Goal: Information Seeking & Learning: Learn about a topic

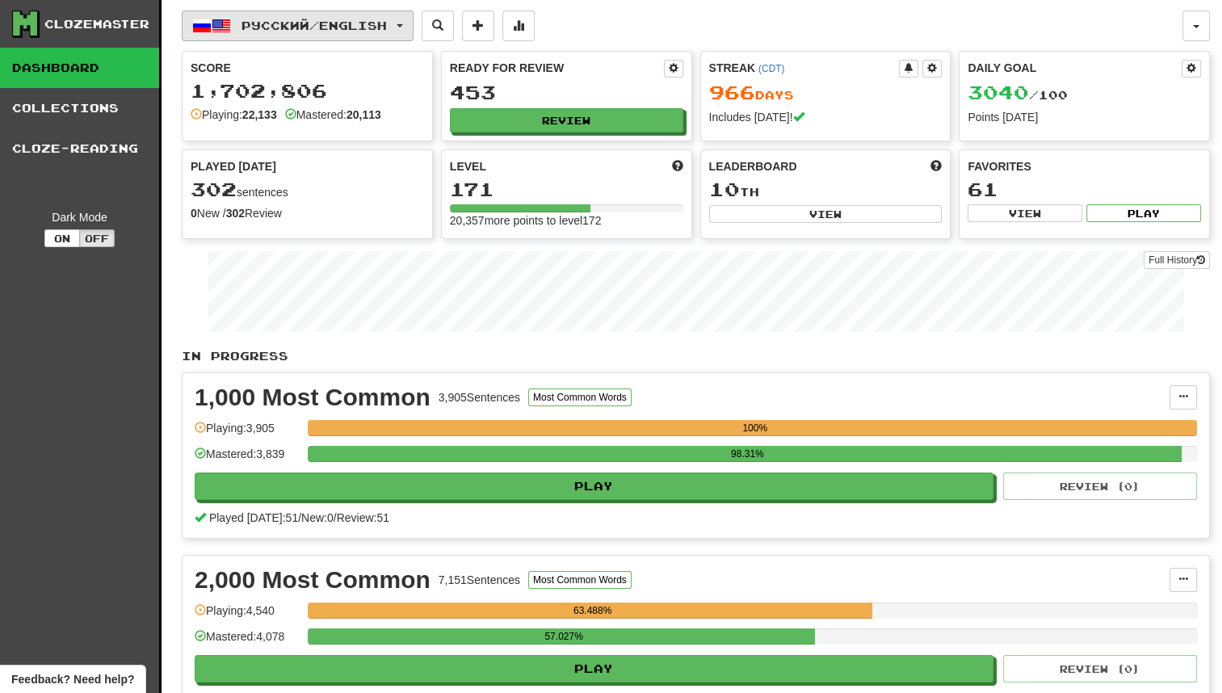
click at [354, 26] on span "Русский / English" at bounding box center [314, 26] width 145 height 14
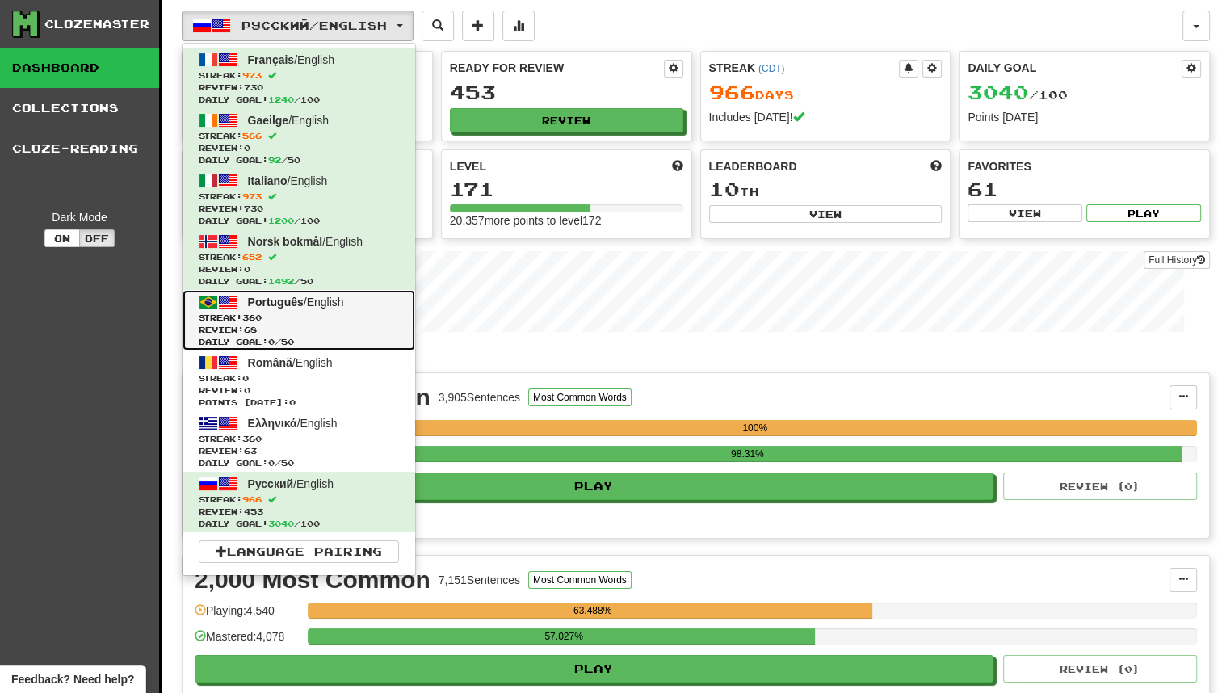
click at [327, 313] on span "Streak: 360" at bounding box center [299, 318] width 200 height 12
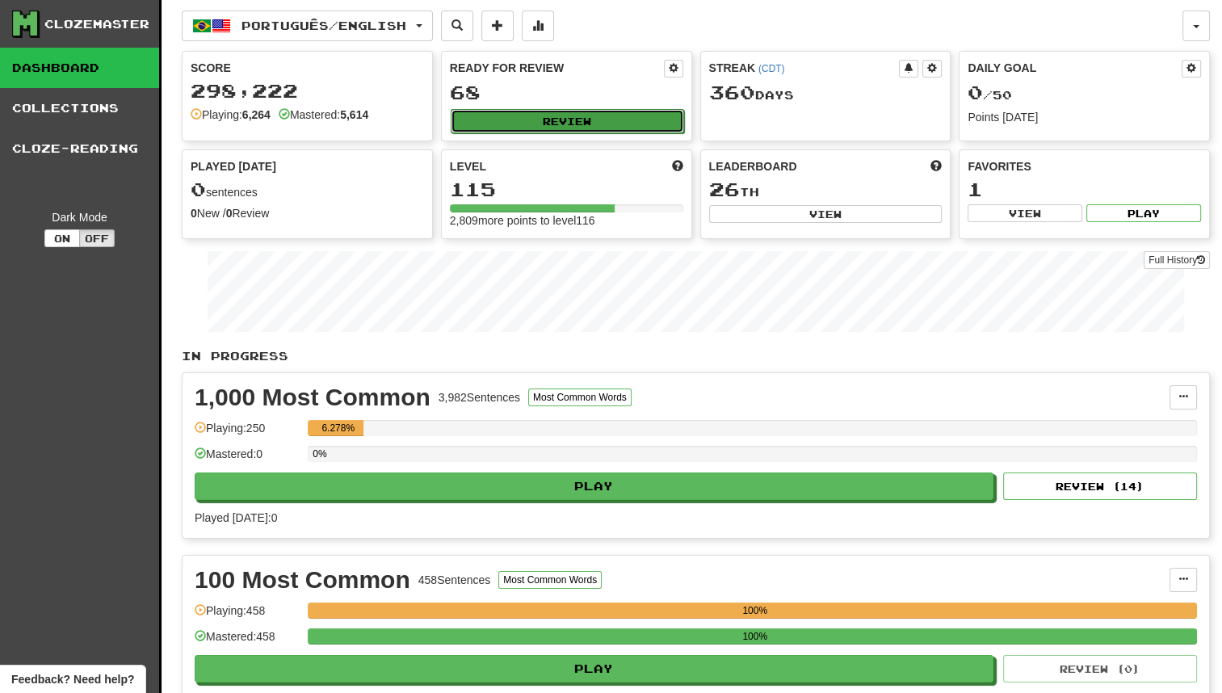
click at [511, 121] on button "Review" at bounding box center [567, 121] width 233 height 24
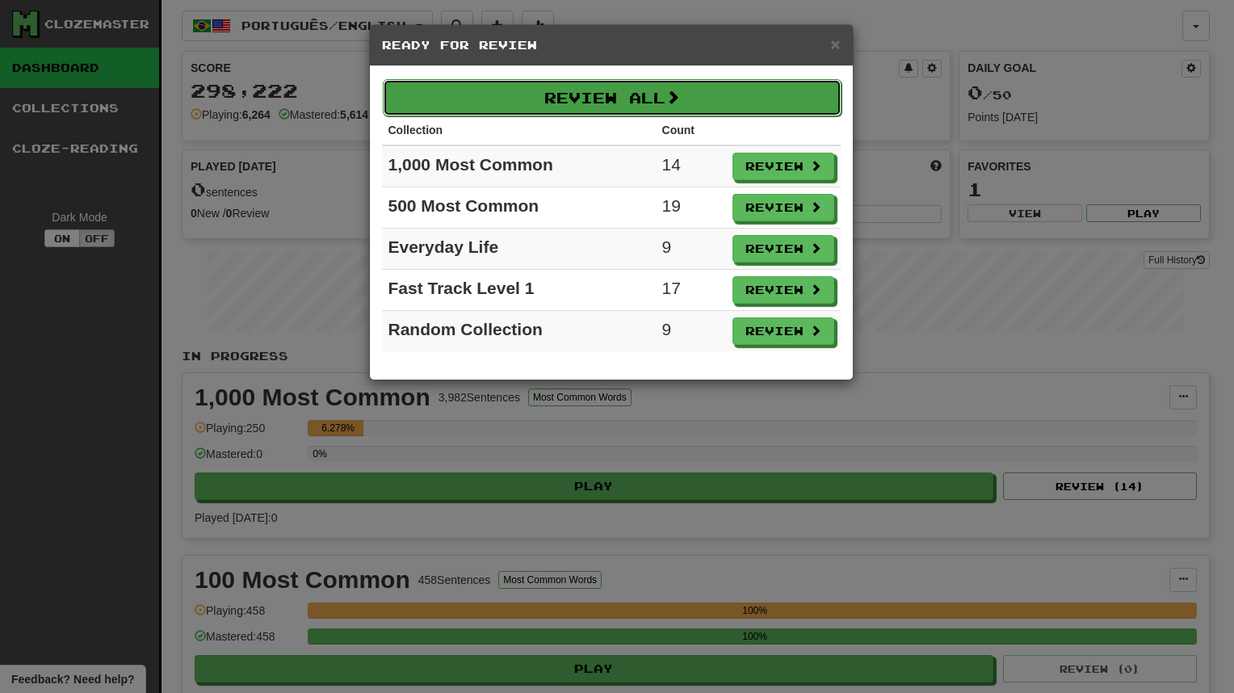
click at [719, 84] on button "Review All" at bounding box center [612, 97] width 459 height 37
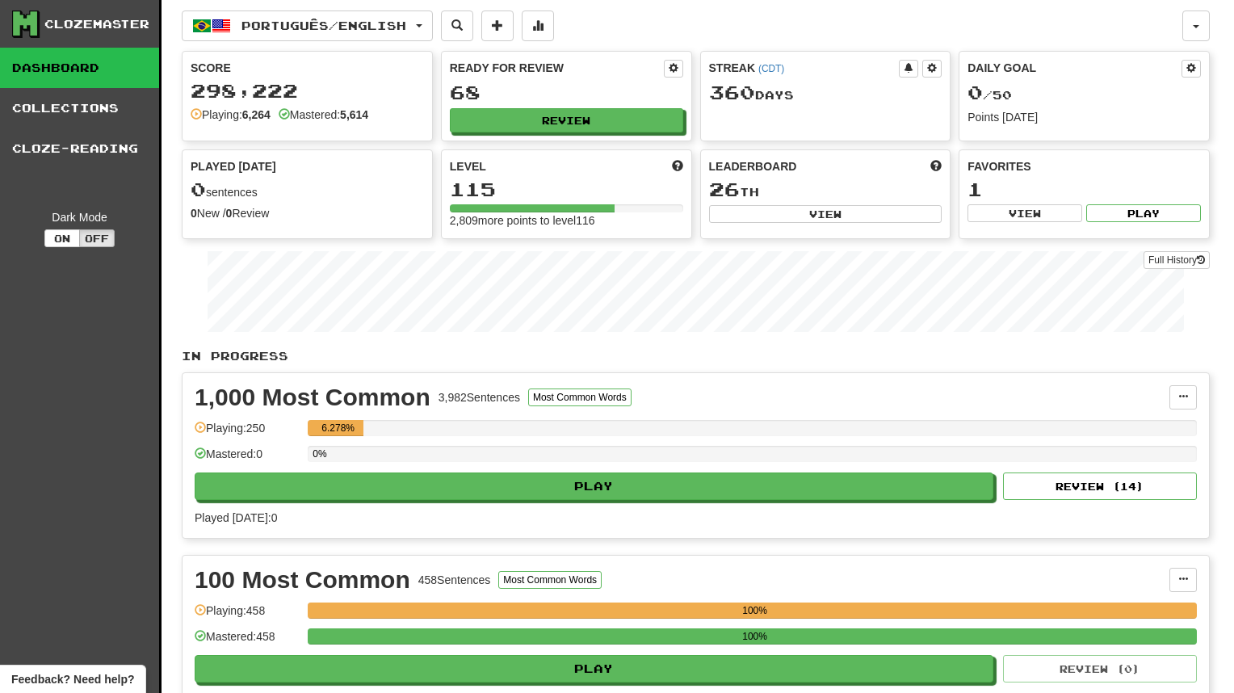
select select "********"
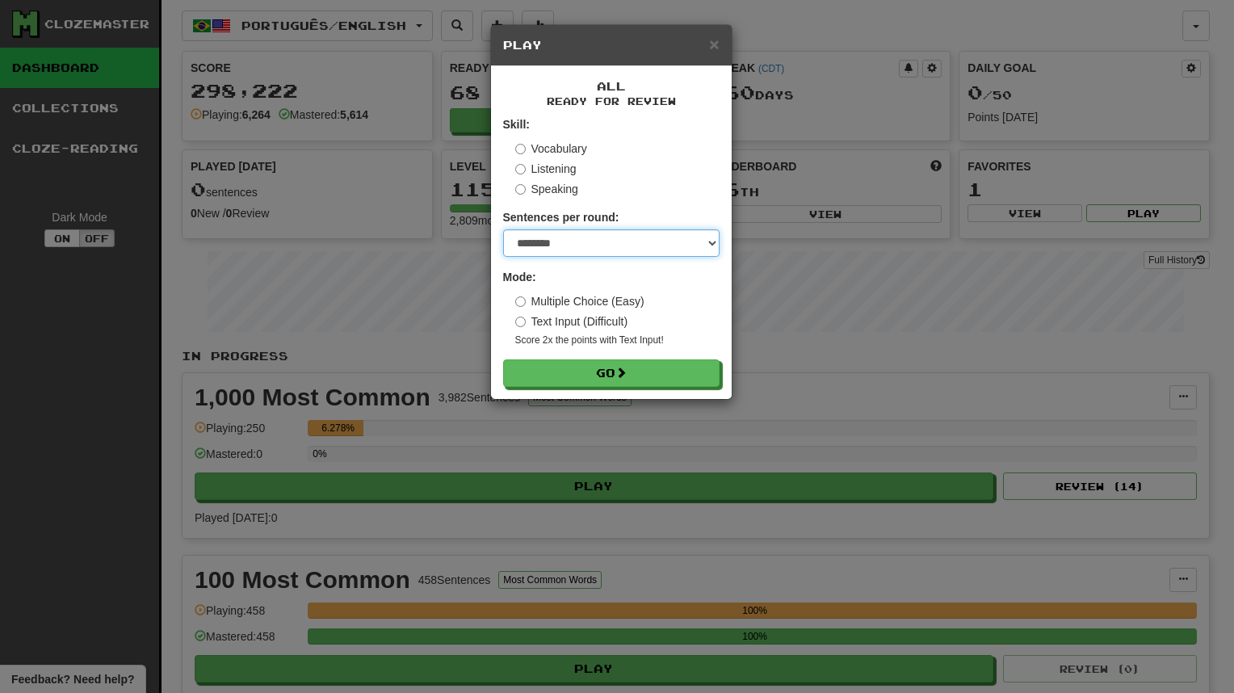
click at [595, 242] on select "* ** ** ** ** ** *** ********" at bounding box center [611, 242] width 217 height 27
click at [503, 229] on select "* ** ** ** ** ** *** ********" at bounding box center [611, 242] width 217 height 27
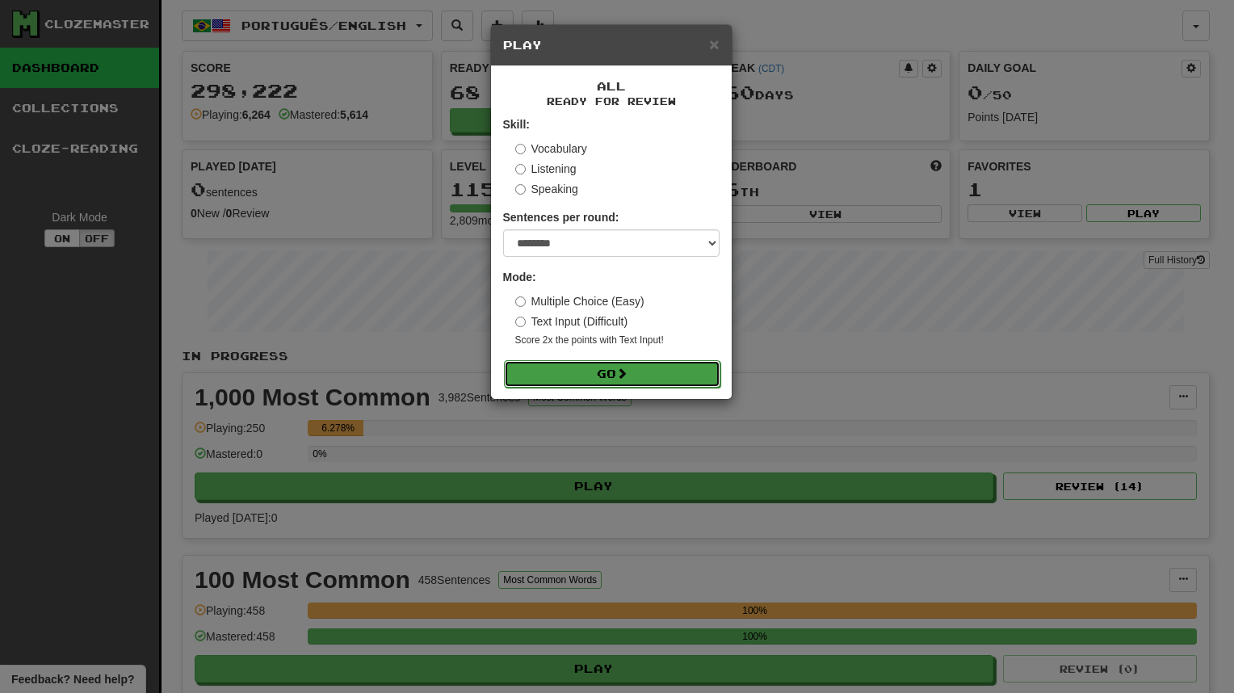
click at [603, 378] on button "Go" at bounding box center [612, 373] width 217 height 27
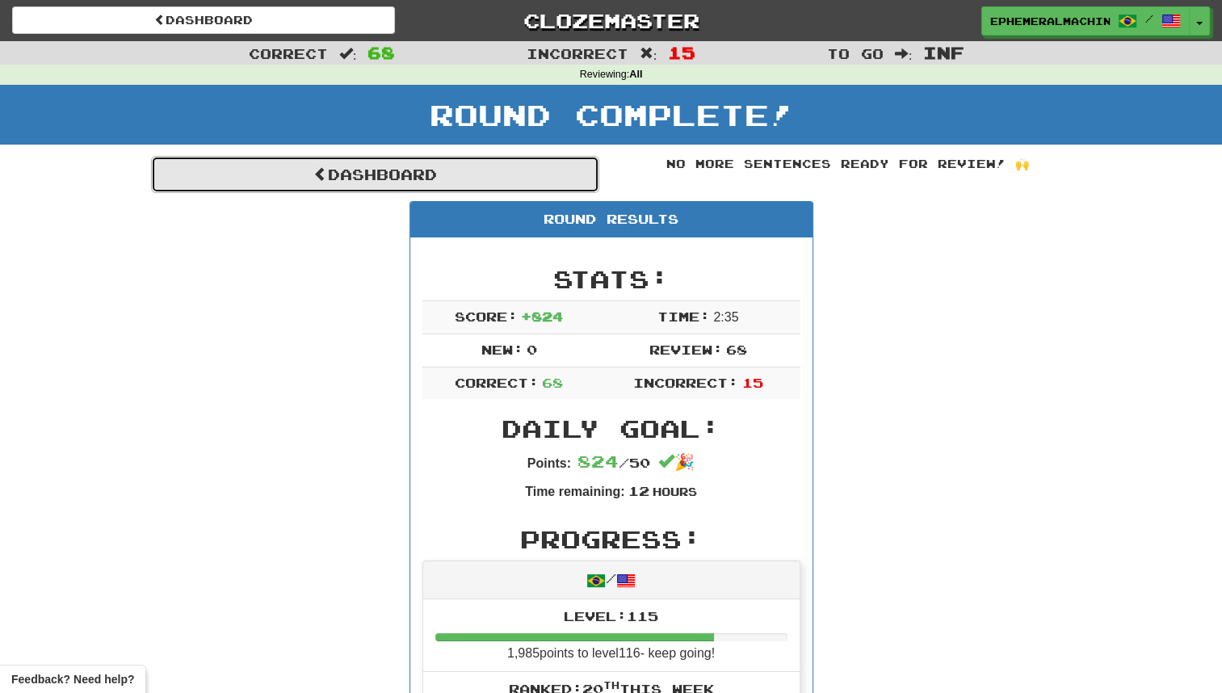
click at [501, 183] on link "Dashboard" at bounding box center [375, 174] width 448 height 37
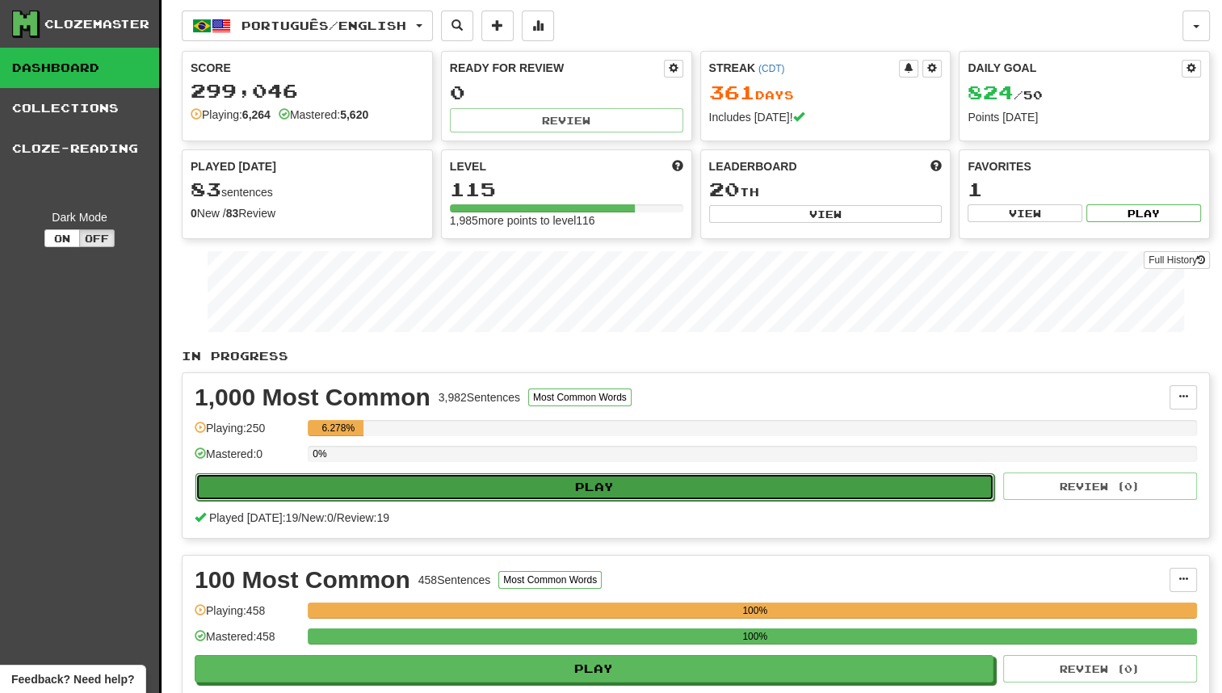
click at [320, 478] on button "Play" at bounding box center [595, 486] width 799 height 27
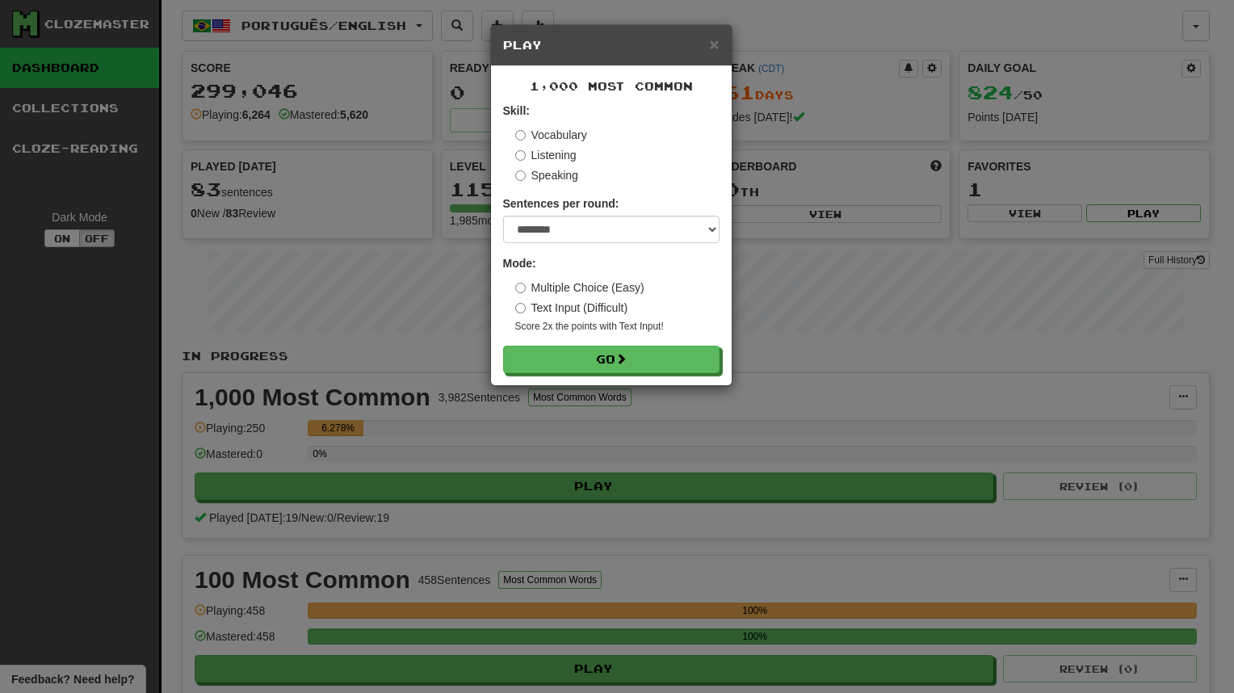
click at [507, 215] on div "Sentences per round: * ** ** ** ** ** *** ********" at bounding box center [611, 220] width 217 height 48
click at [520, 225] on select "* ** ** ** ** ** *** ********" at bounding box center [611, 229] width 217 height 27
click at [503, 216] on select "* ** ** ** ** ** *** ********" at bounding box center [611, 229] width 217 height 27
click at [549, 237] on select "* ** ** ** ** ** *** ********" at bounding box center [611, 229] width 217 height 27
select select "**"
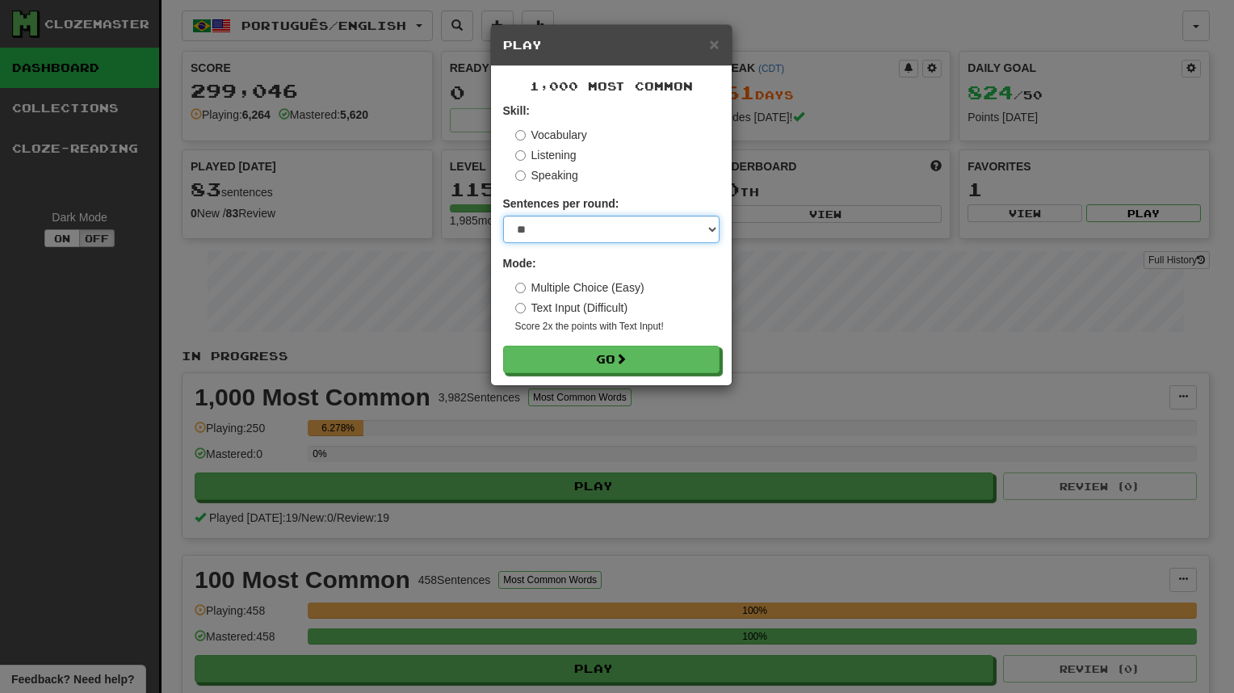
click at [503, 216] on select "* ** ** ** ** ** *** ********" at bounding box center [611, 229] width 217 height 27
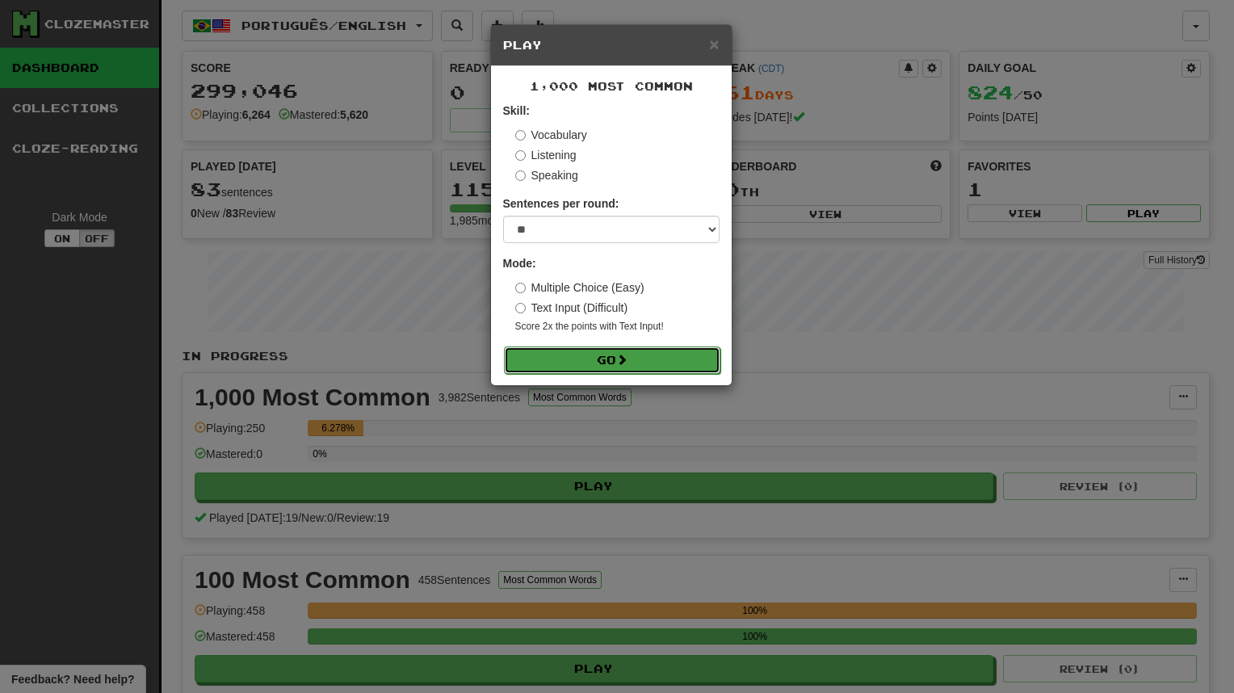
click at [559, 357] on button "Go" at bounding box center [612, 360] width 217 height 27
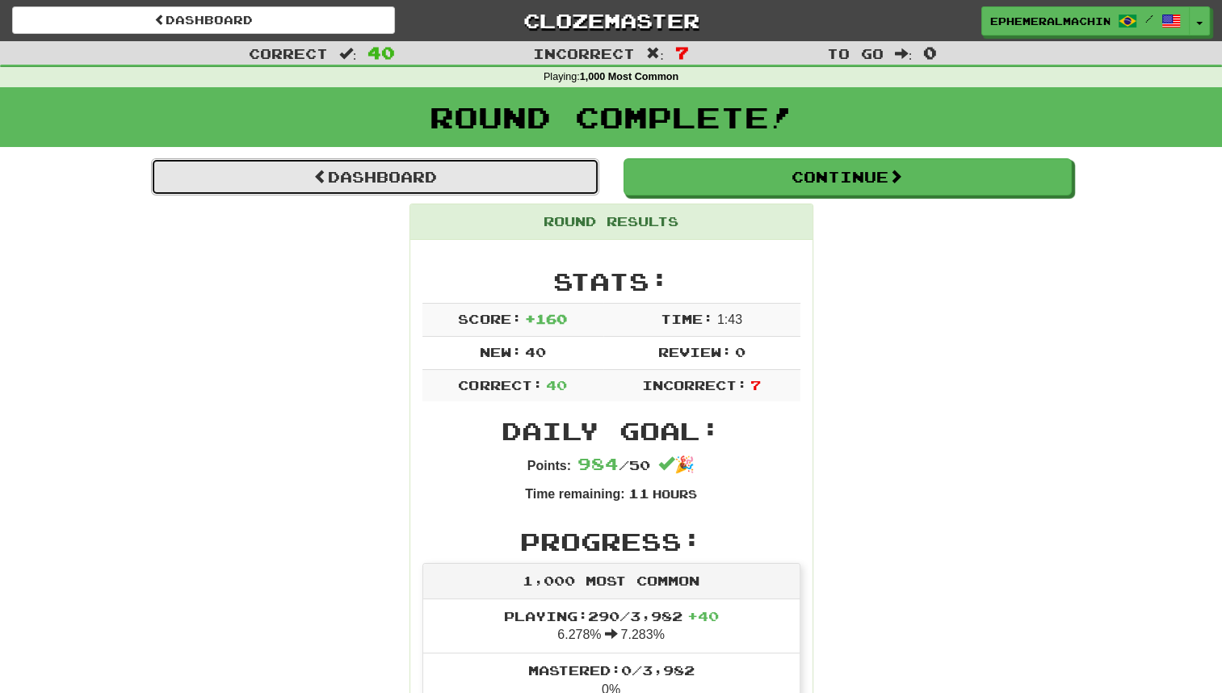
click at [505, 168] on link "Dashboard" at bounding box center [375, 176] width 448 height 37
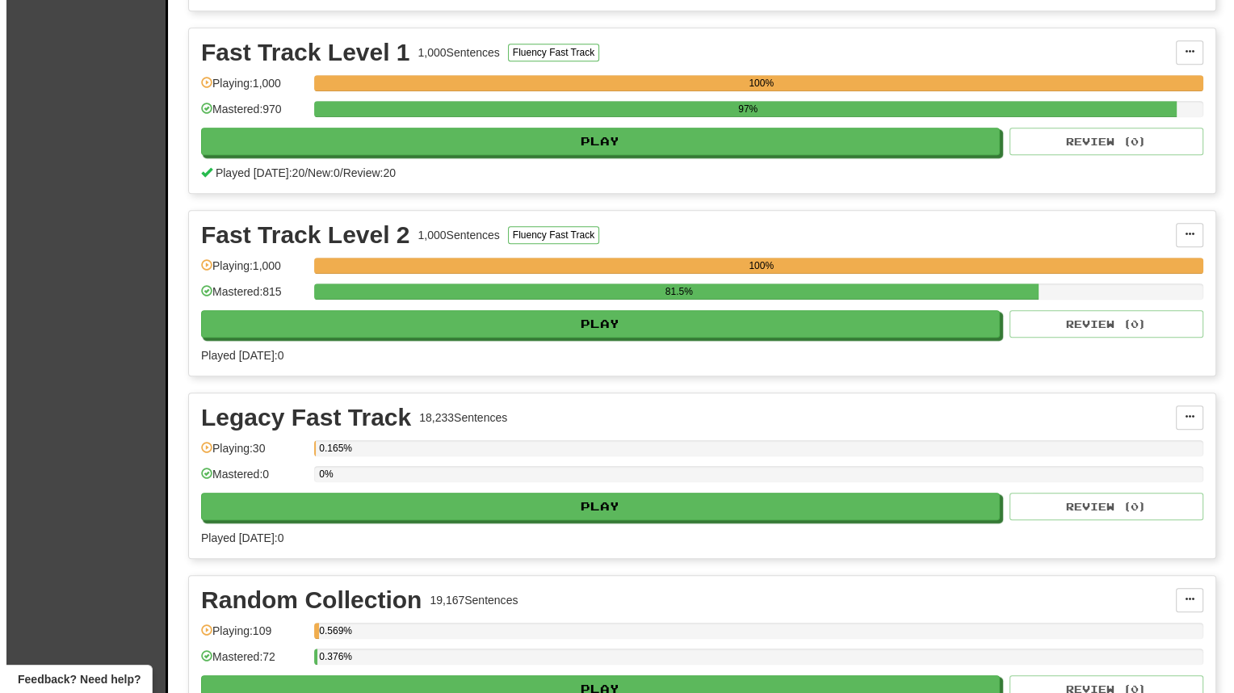
scroll to position [1083, 0]
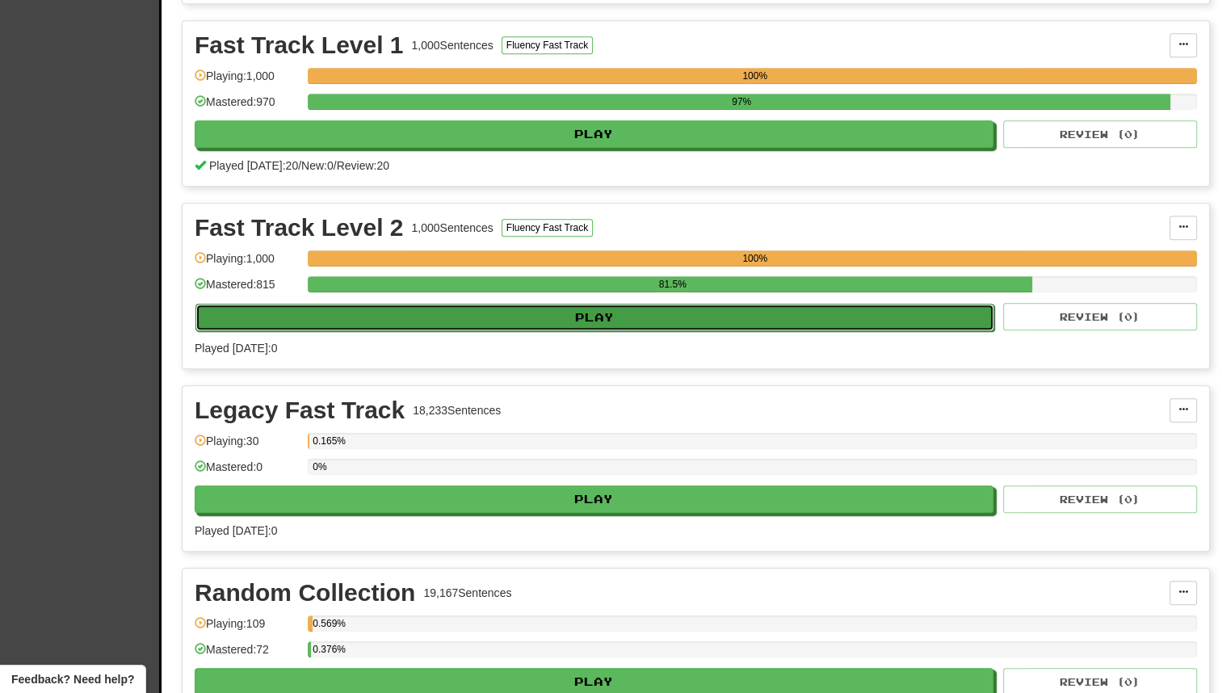
click at [603, 304] on button "Play" at bounding box center [595, 317] width 799 height 27
select select "**"
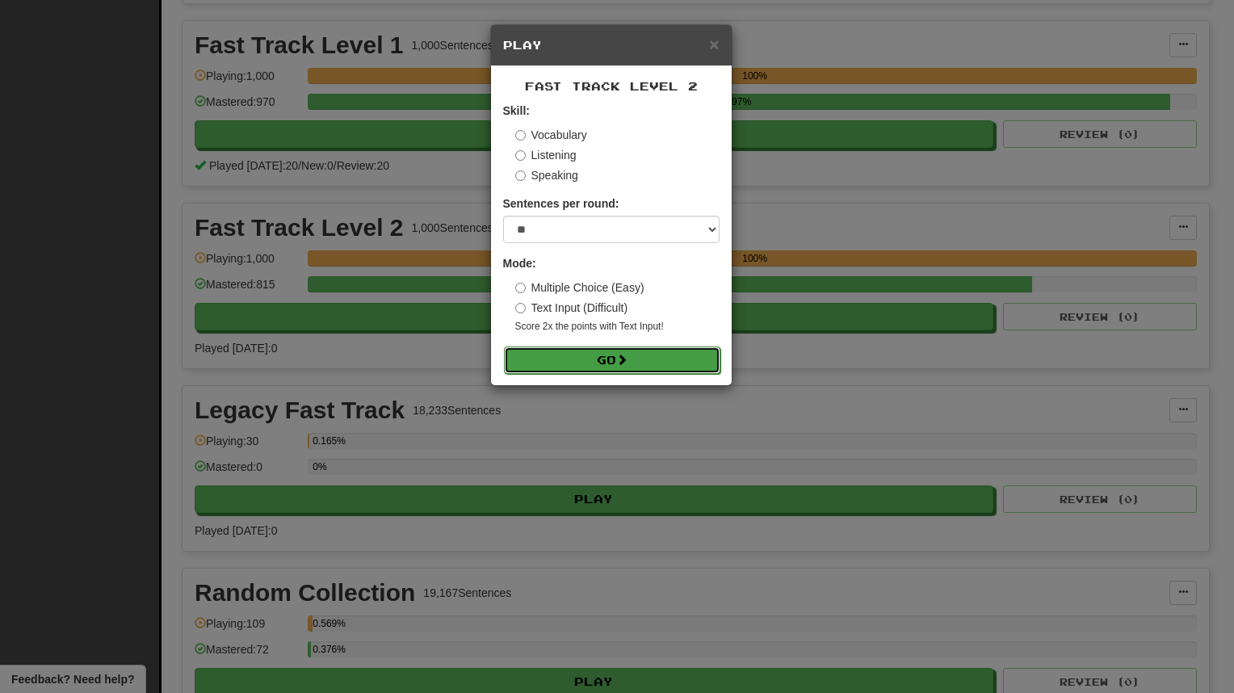
click at [587, 368] on button "Go" at bounding box center [612, 360] width 217 height 27
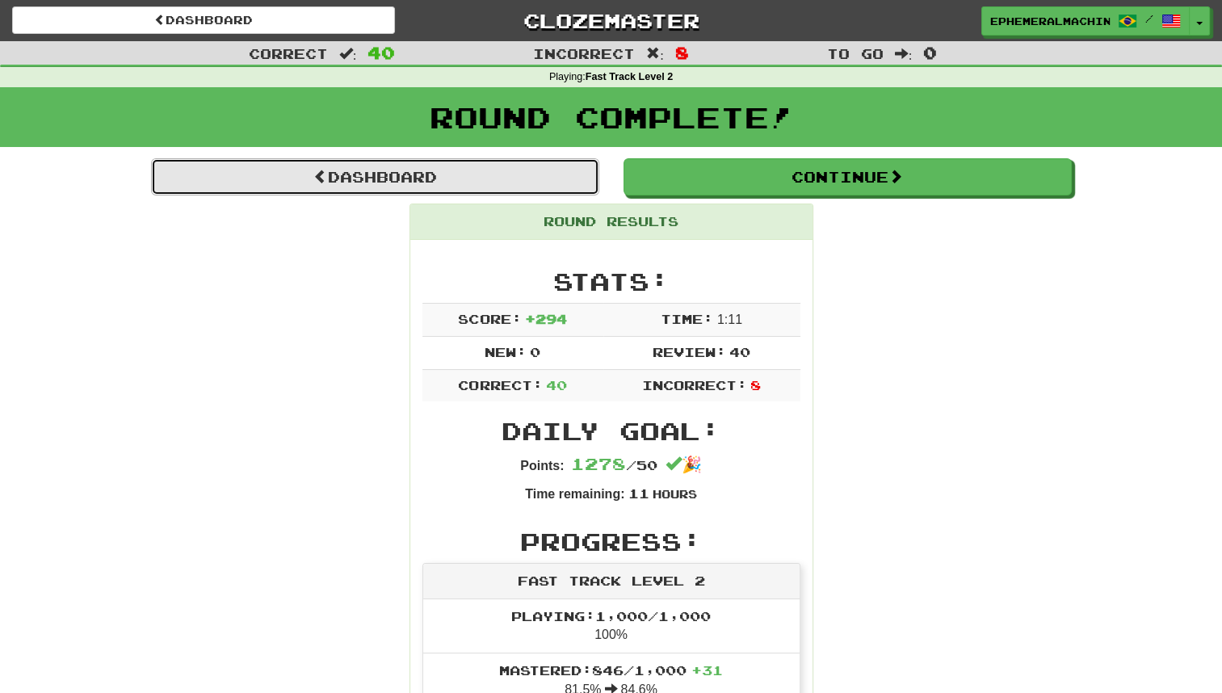
click at [444, 173] on link "Dashboard" at bounding box center [375, 176] width 448 height 37
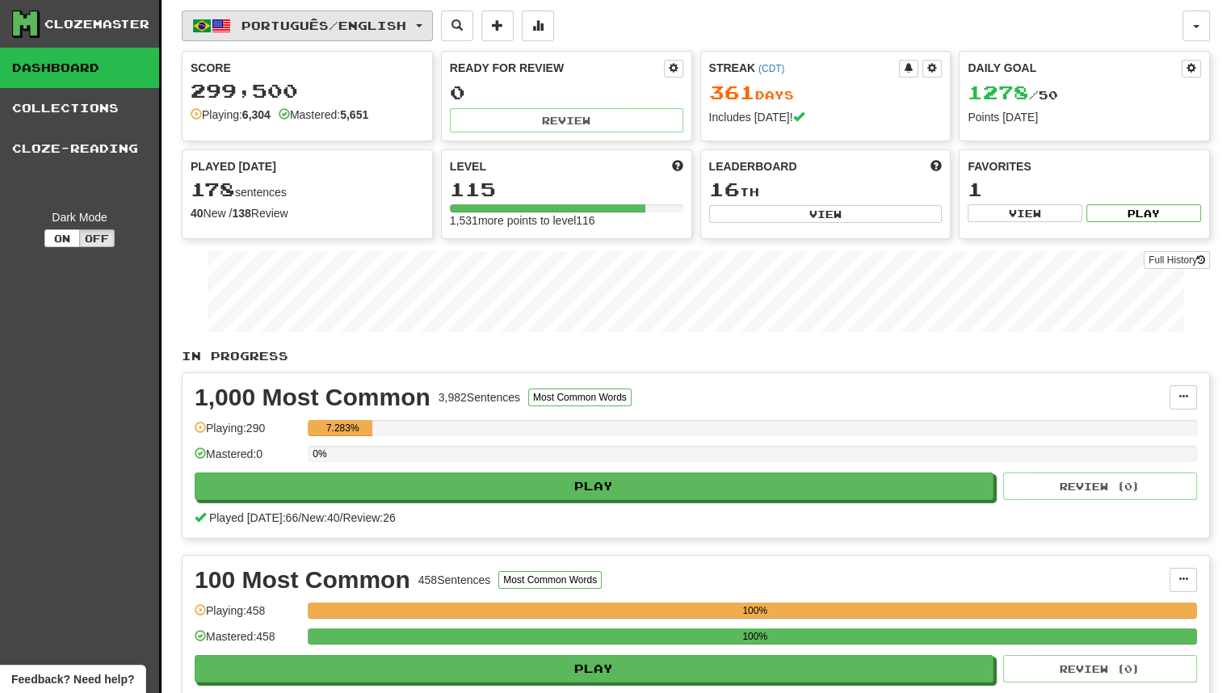
click at [381, 34] on button "Português / English" at bounding box center [307, 26] width 251 height 31
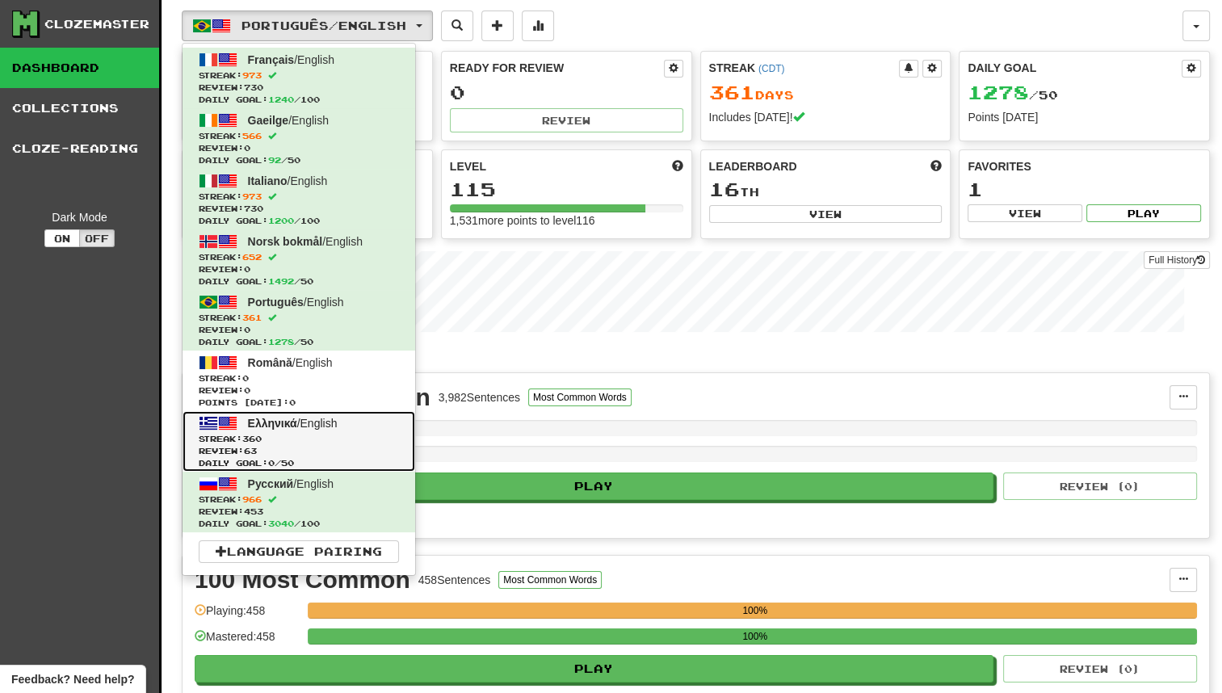
click at [348, 448] on span "Review: 63" at bounding box center [299, 451] width 200 height 12
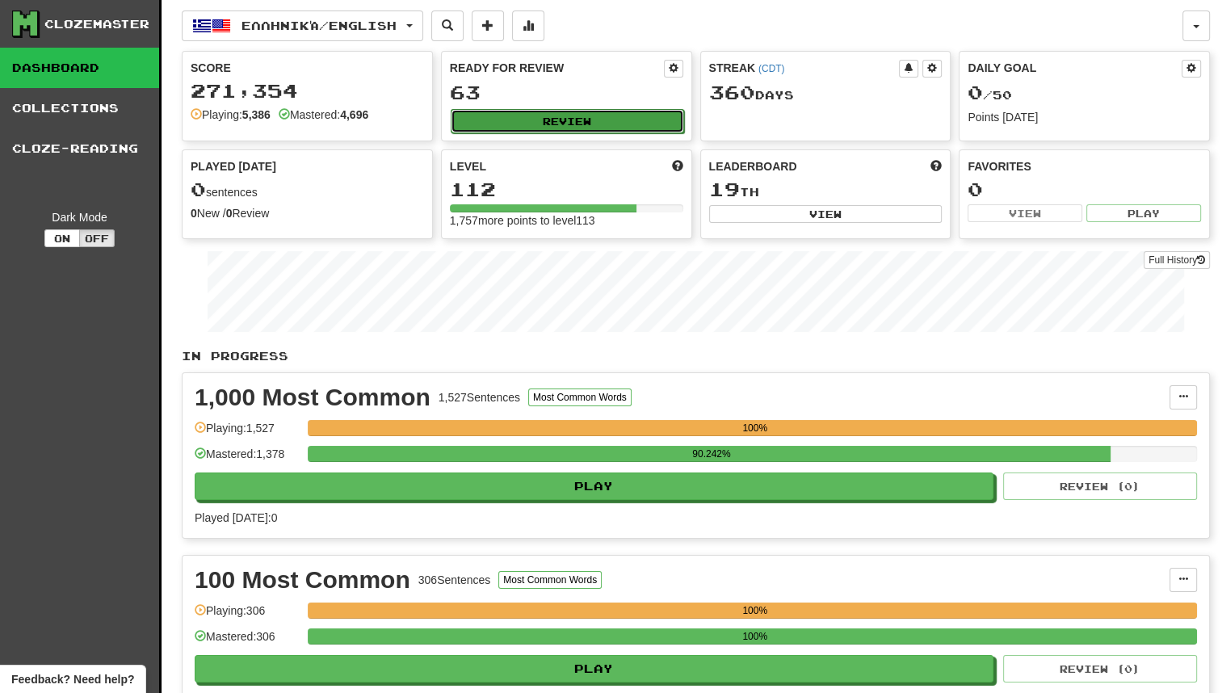
click at [595, 126] on button "Review" at bounding box center [567, 121] width 233 height 24
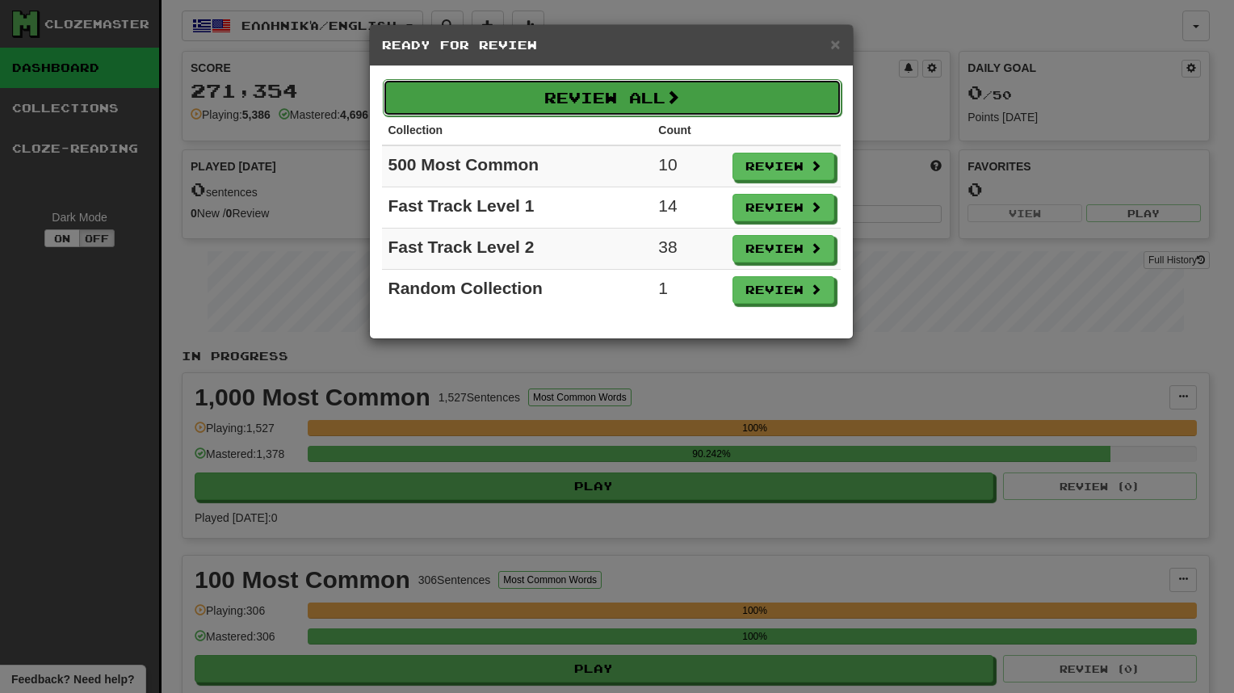
click at [750, 113] on button "Review All" at bounding box center [612, 97] width 459 height 37
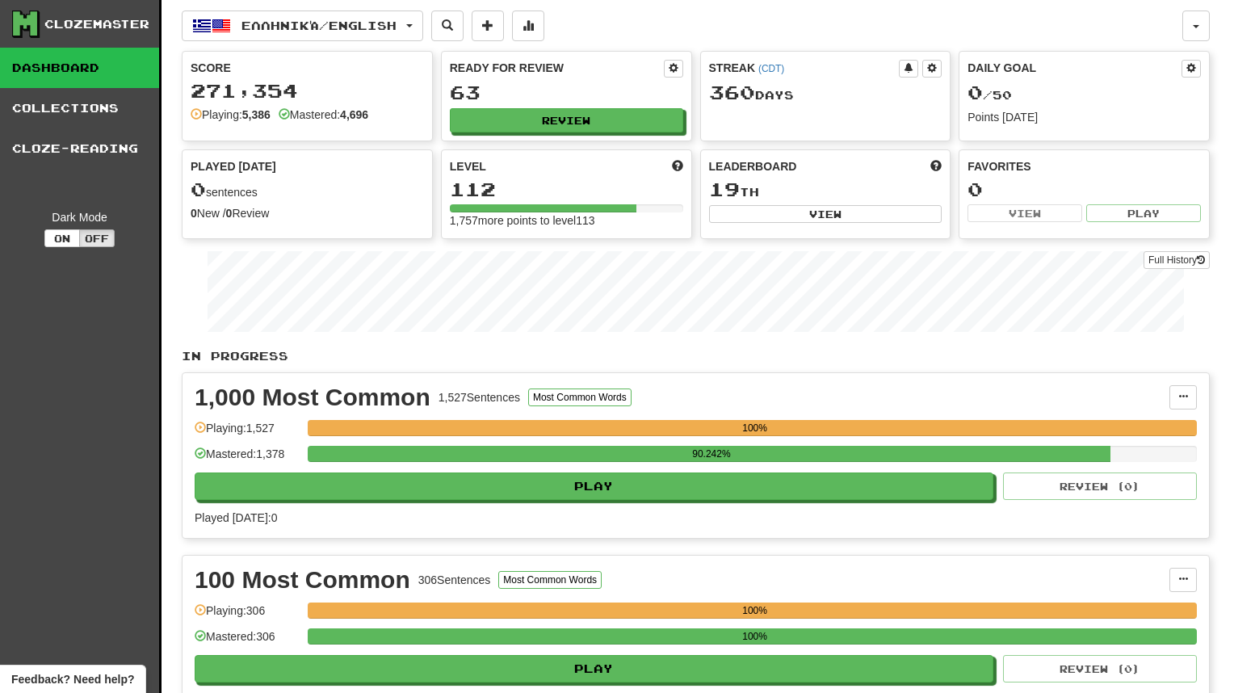
select select "********"
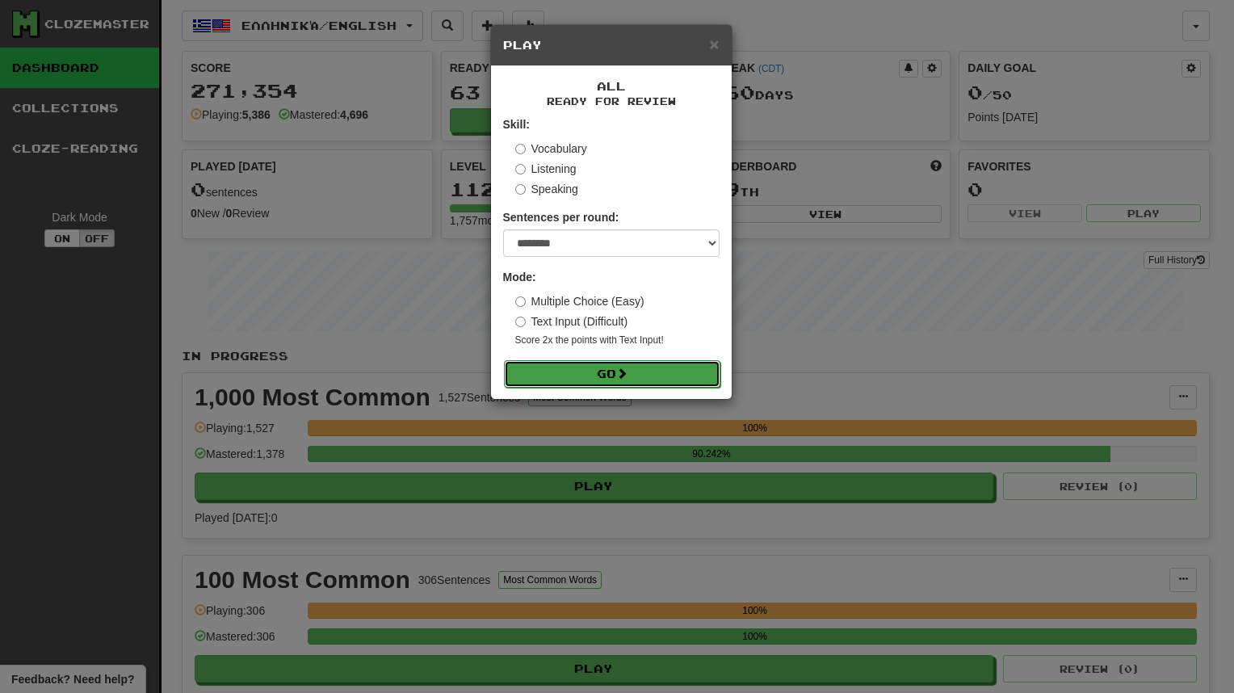
click at [658, 378] on button "Go" at bounding box center [612, 373] width 217 height 27
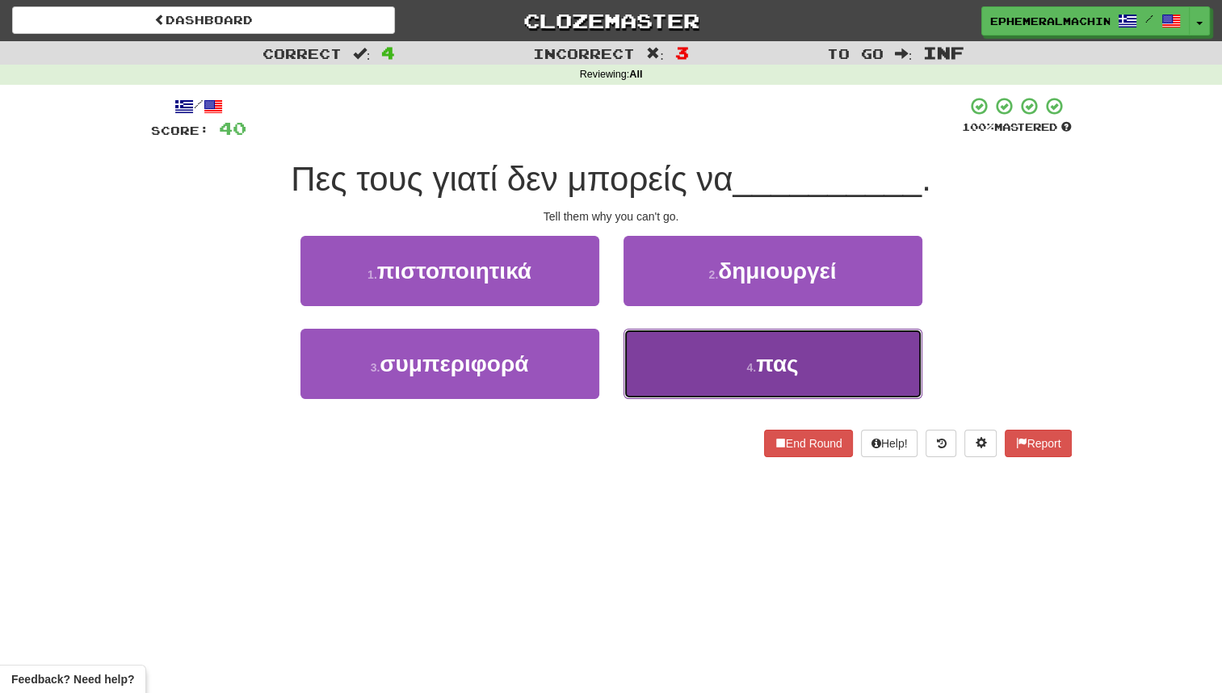
click at [738, 381] on button "4 . πας" at bounding box center [773, 364] width 299 height 70
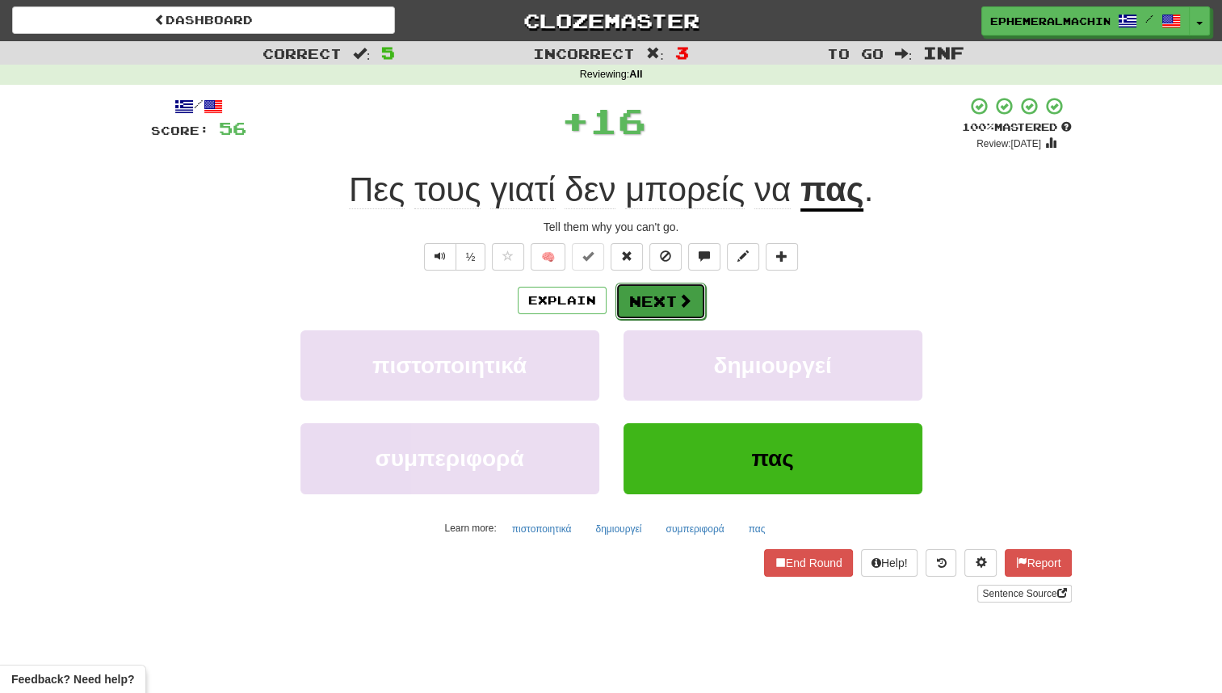
click at [669, 310] on button "Next" at bounding box center [661, 301] width 90 height 37
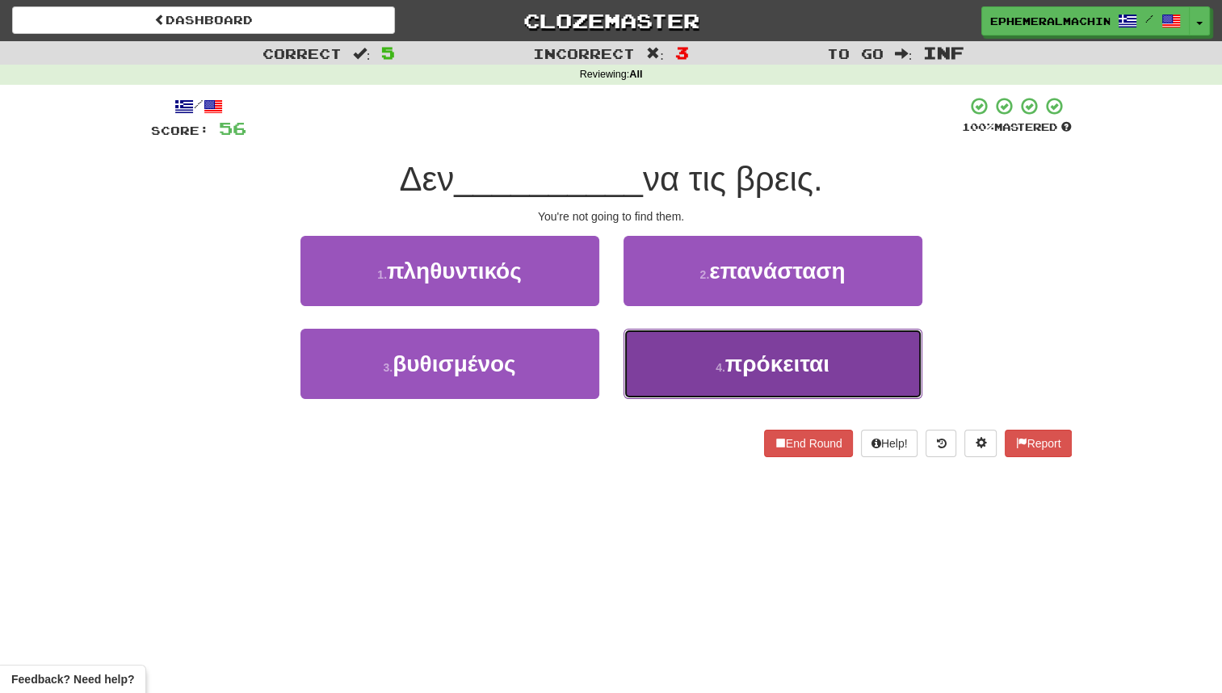
click at [680, 373] on button "4 . πρόκειται" at bounding box center [773, 364] width 299 height 70
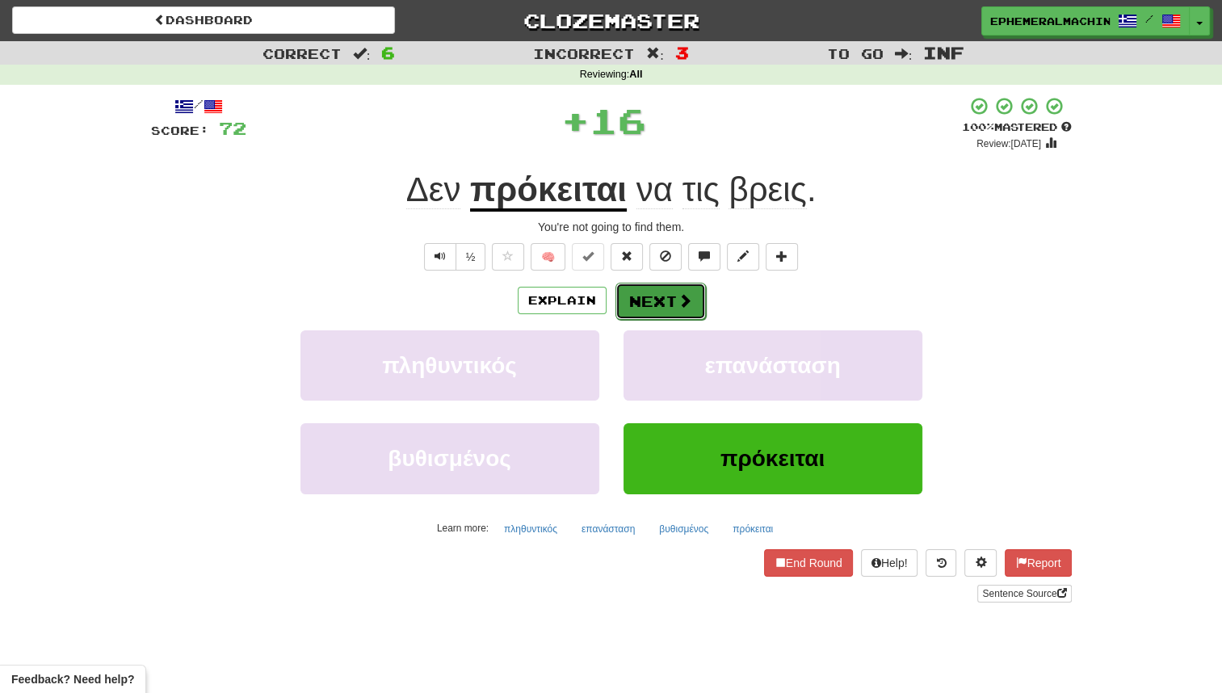
click at [668, 313] on button "Next" at bounding box center [661, 301] width 90 height 37
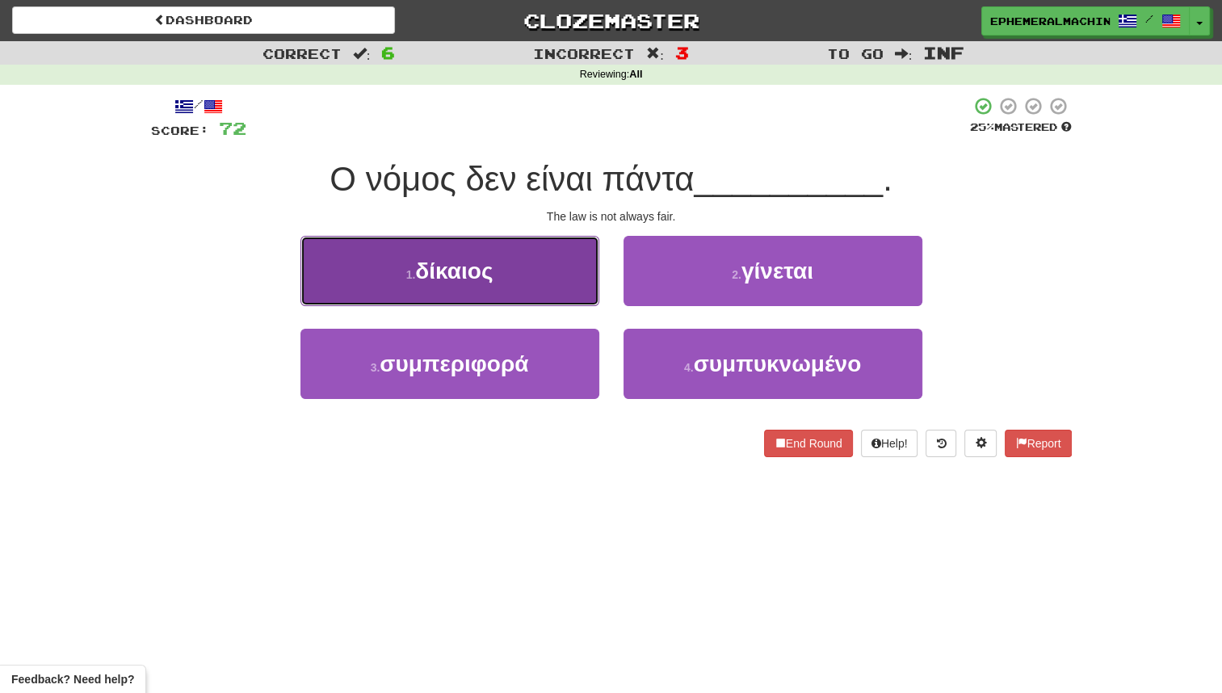
click at [559, 294] on button "1 . [PERSON_NAME]" at bounding box center [450, 271] width 299 height 70
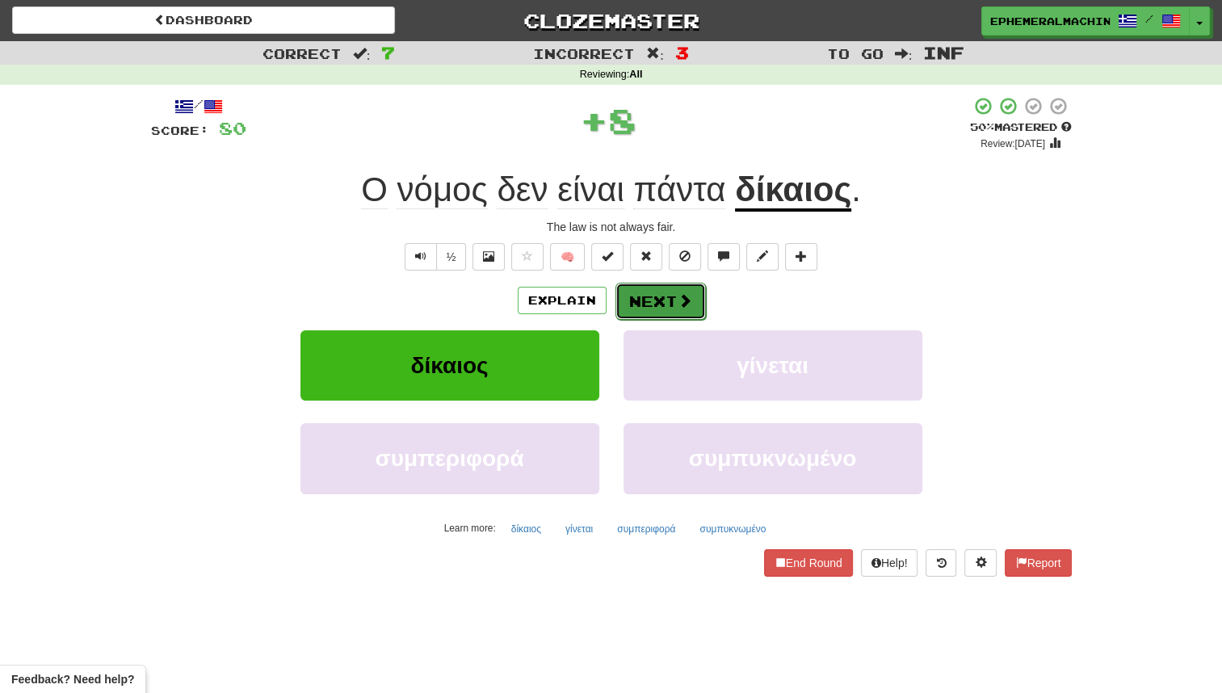
click at [645, 304] on button "Next" at bounding box center [661, 301] width 90 height 37
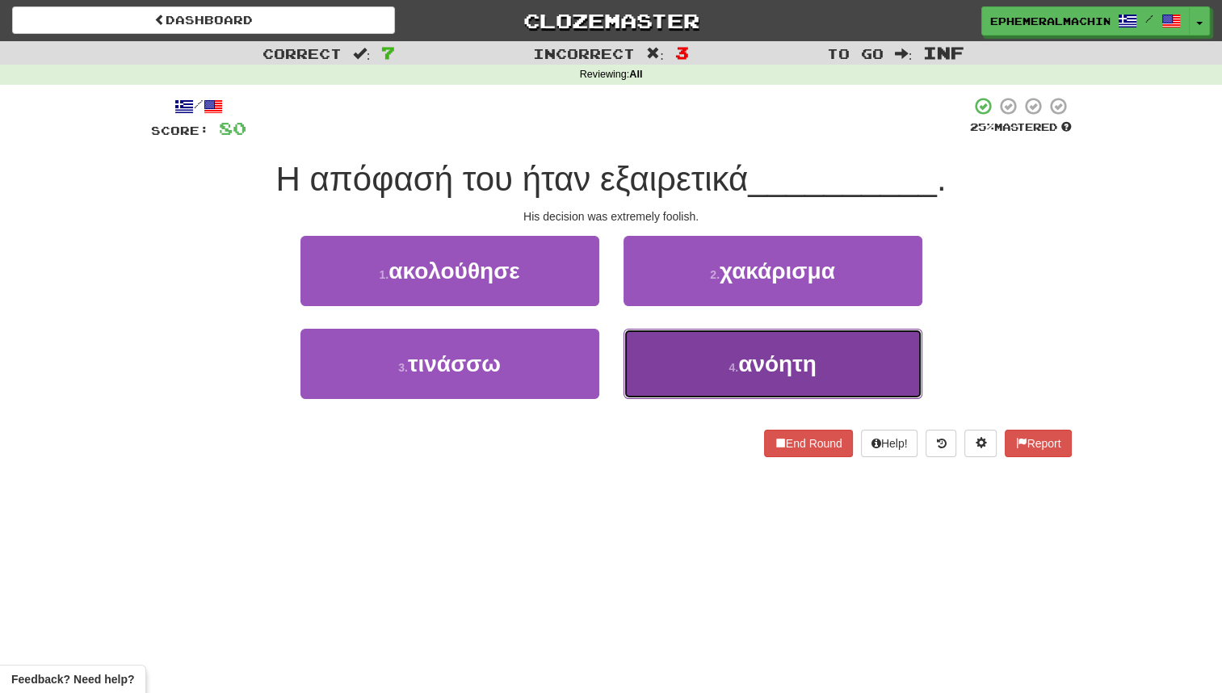
click at [655, 355] on button "4 . ανόητη" at bounding box center [773, 364] width 299 height 70
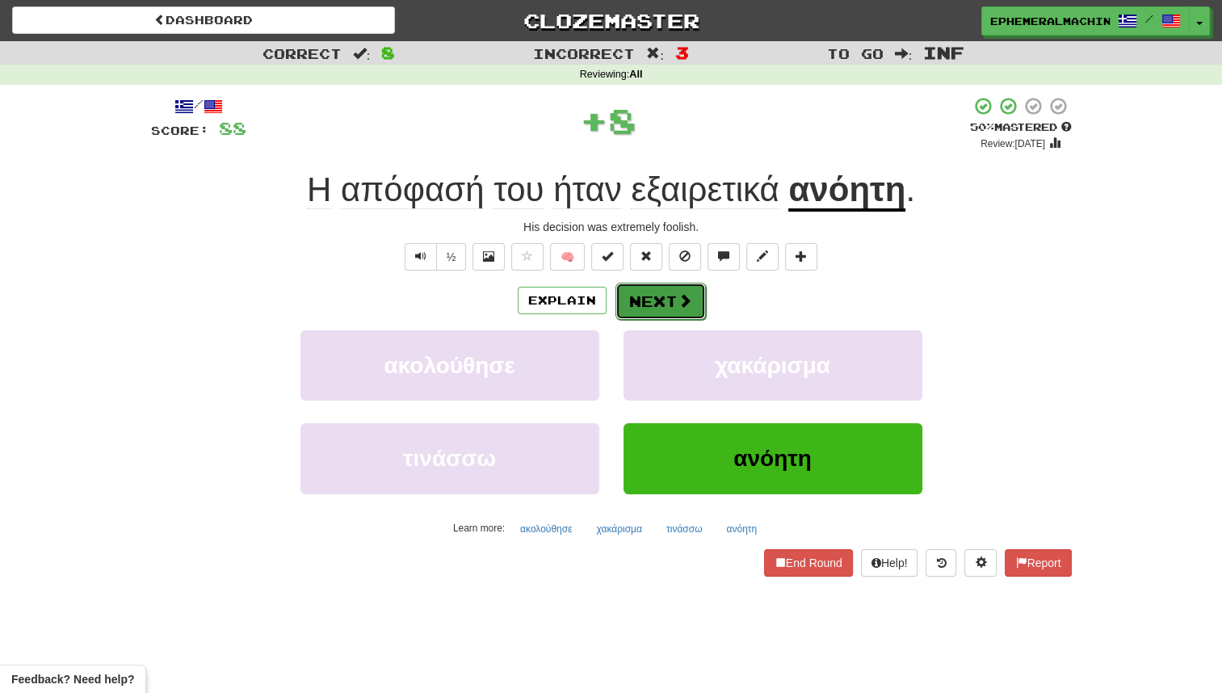
click at [654, 309] on button "Next" at bounding box center [661, 301] width 90 height 37
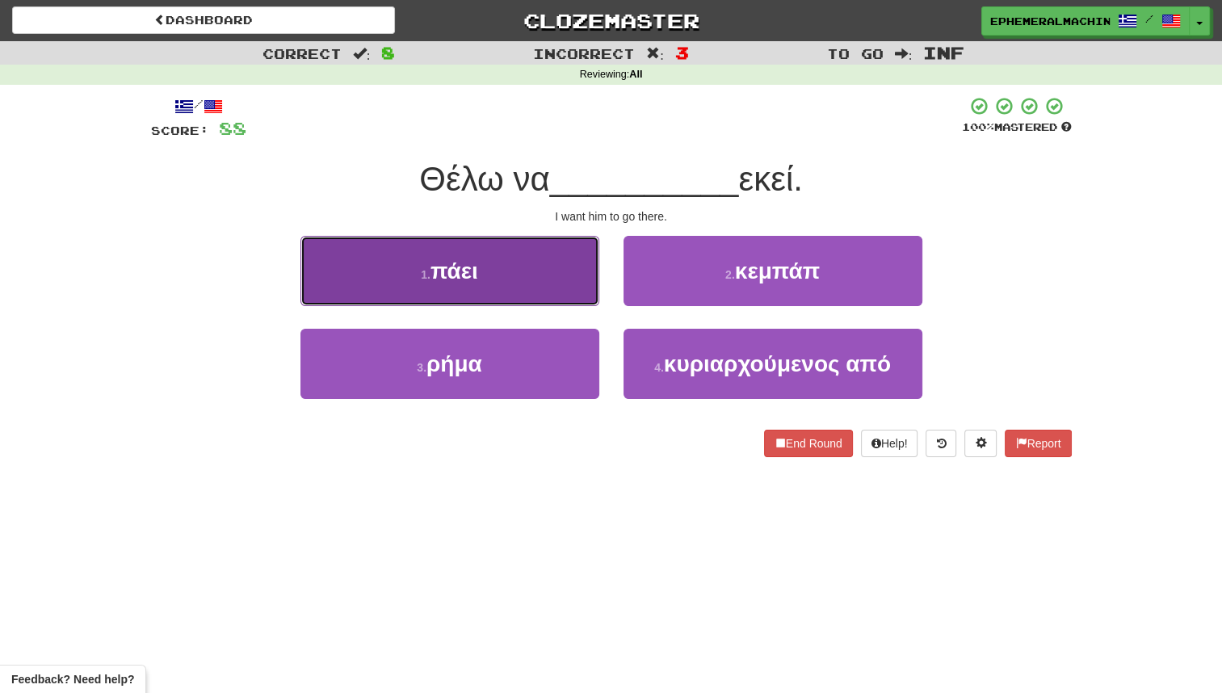
click at [562, 289] on button "1 . πάει" at bounding box center [450, 271] width 299 height 70
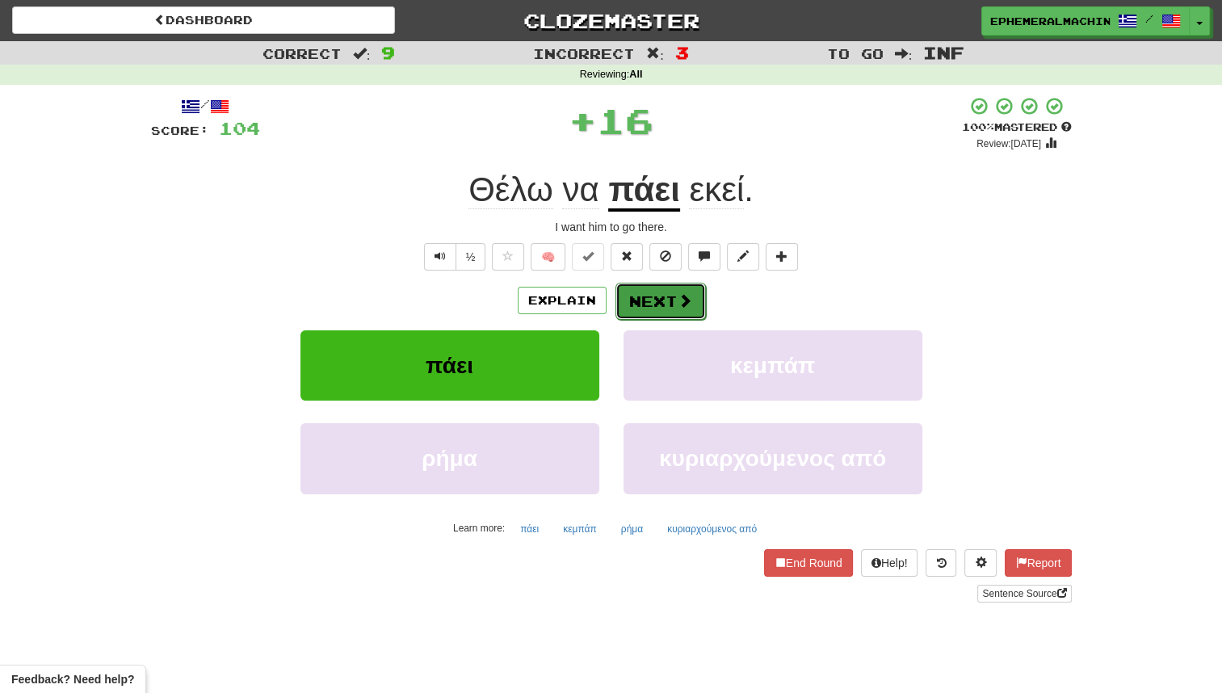
click at [662, 309] on button "Next" at bounding box center [661, 301] width 90 height 37
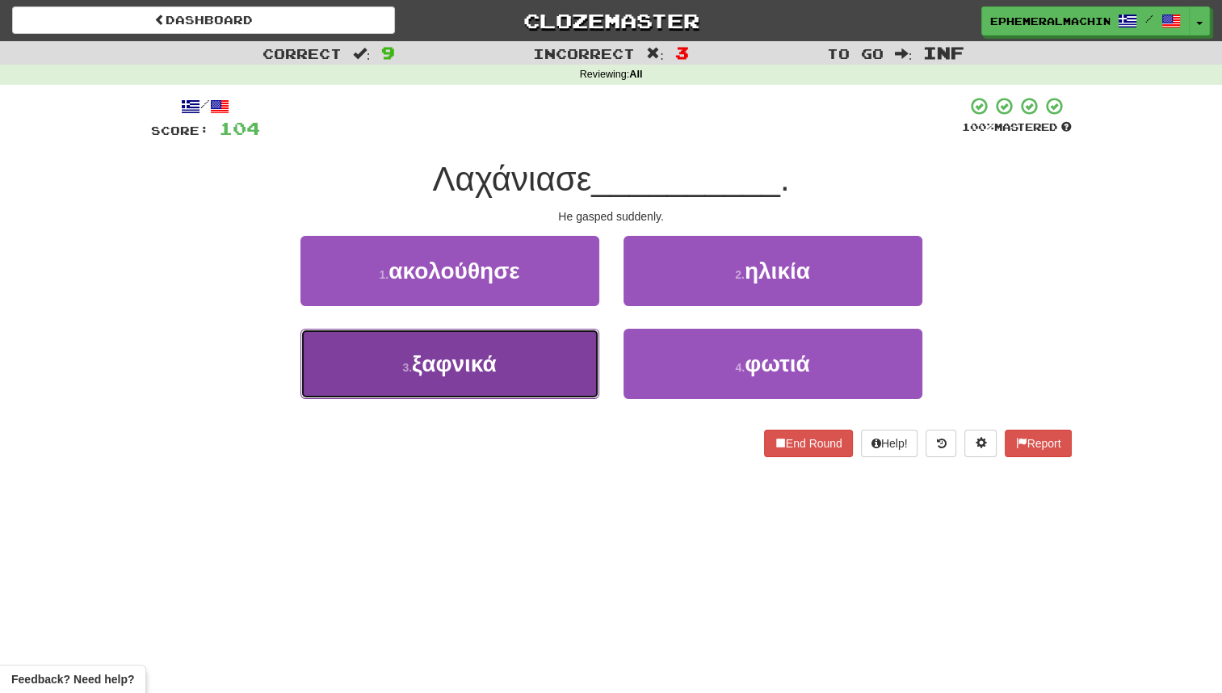
click at [572, 364] on button "3 . ξαφνικά" at bounding box center [450, 364] width 299 height 70
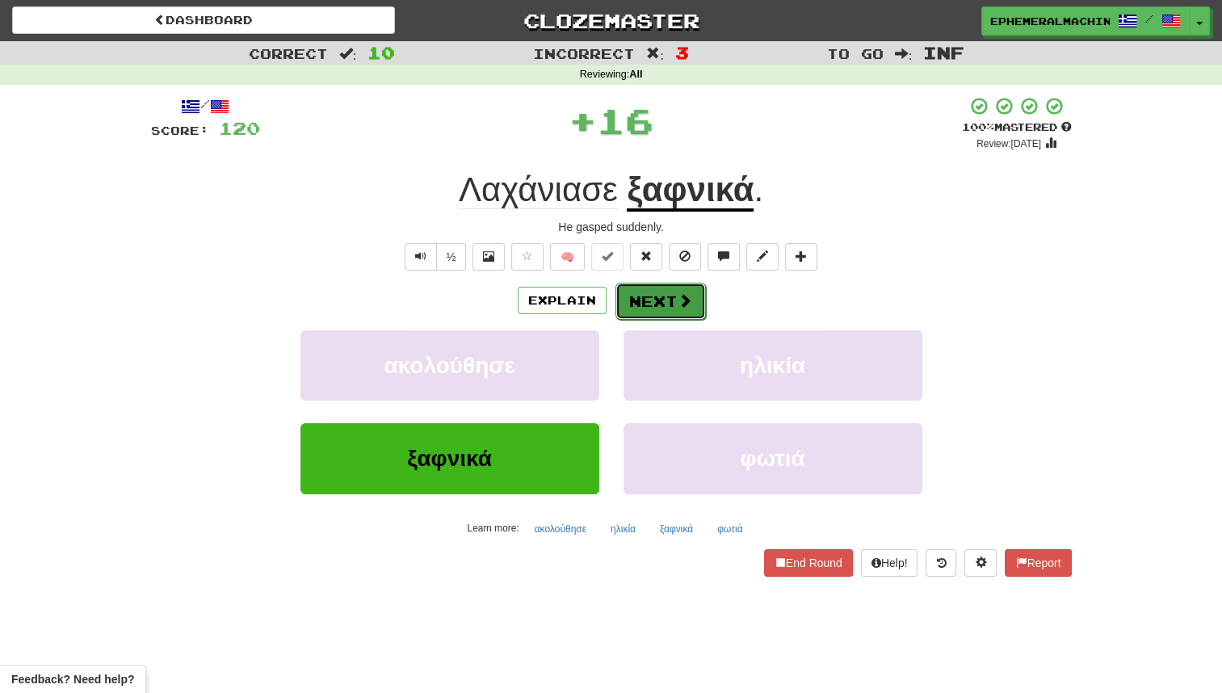
click at [658, 292] on button "Next" at bounding box center [661, 301] width 90 height 37
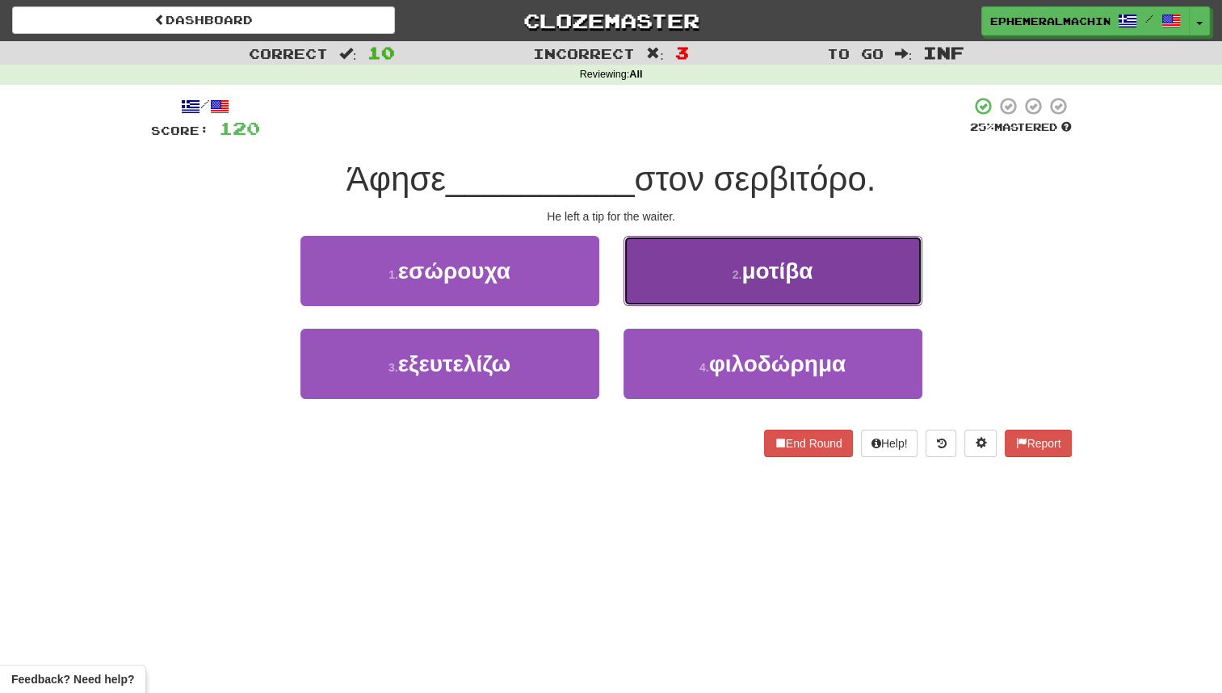
click at [688, 284] on button "2 . μοτίβα" at bounding box center [773, 271] width 299 height 70
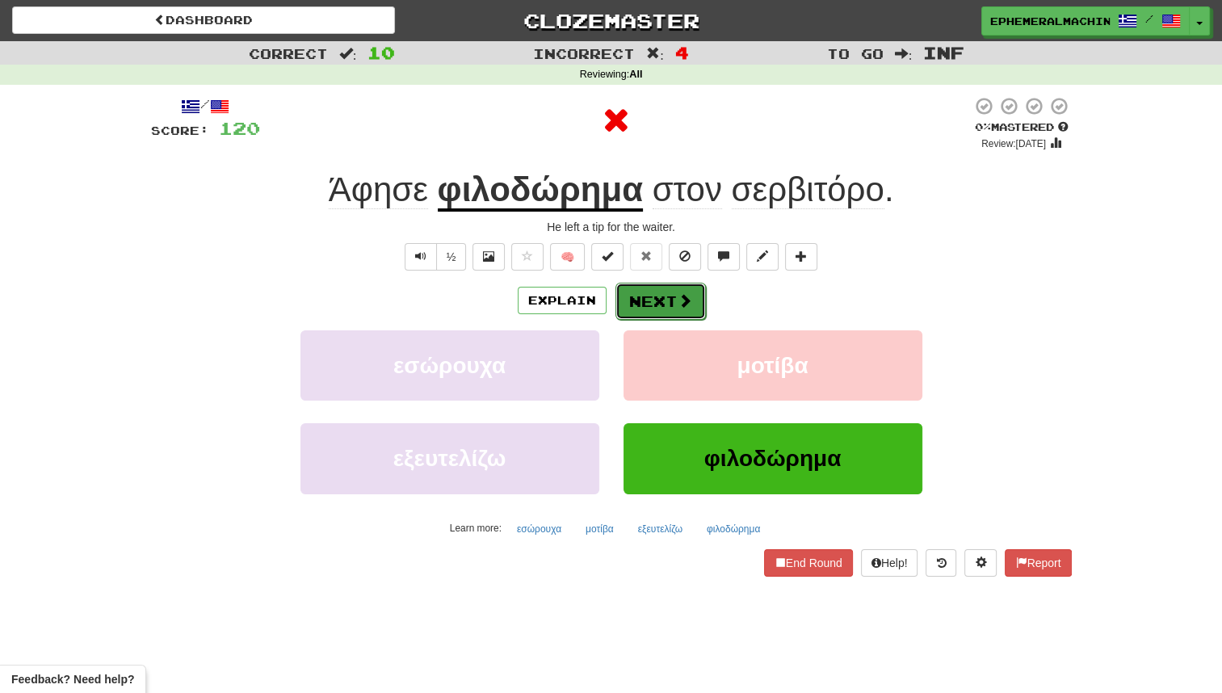
click at [650, 307] on button "Next" at bounding box center [661, 301] width 90 height 37
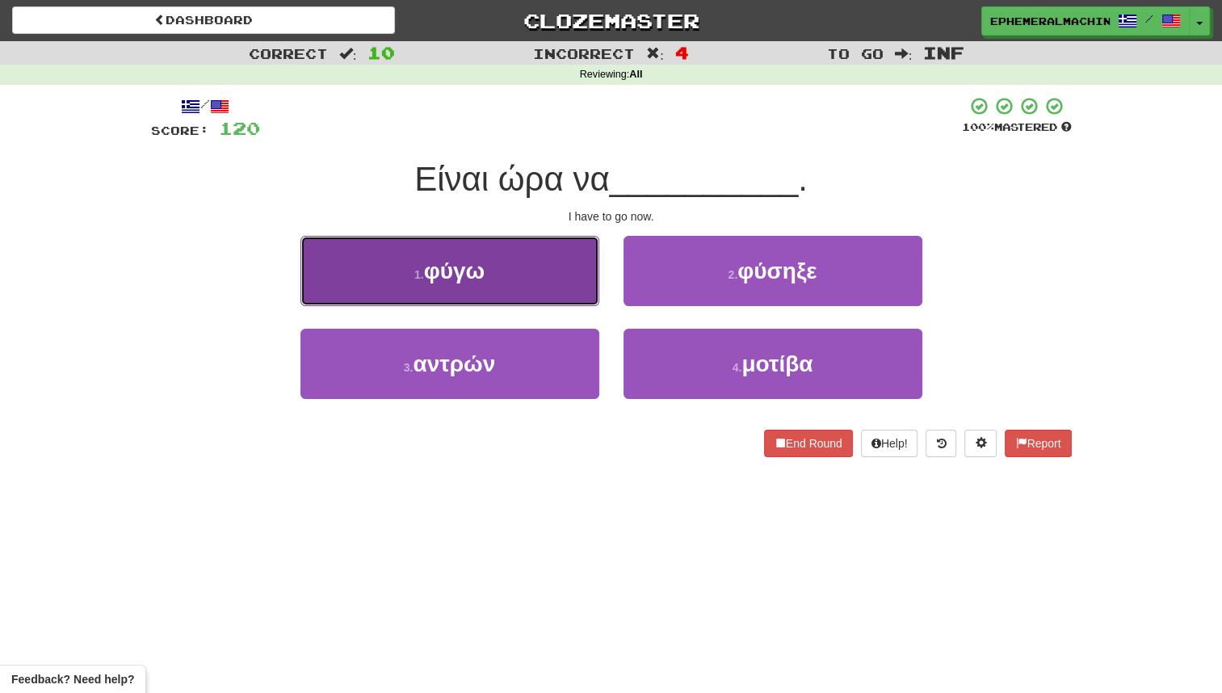
click at [574, 291] on button "1 . φύγω" at bounding box center [450, 271] width 299 height 70
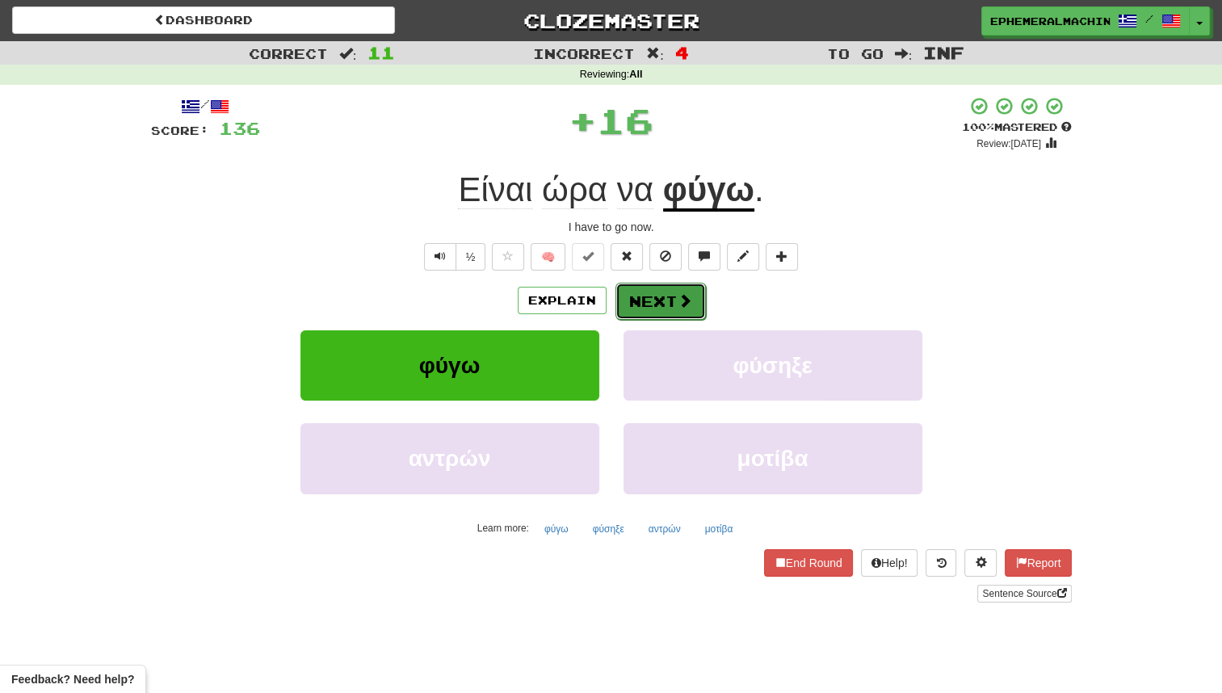
click at [637, 309] on button "Next" at bounding box center [661, 301] width 90 height 37
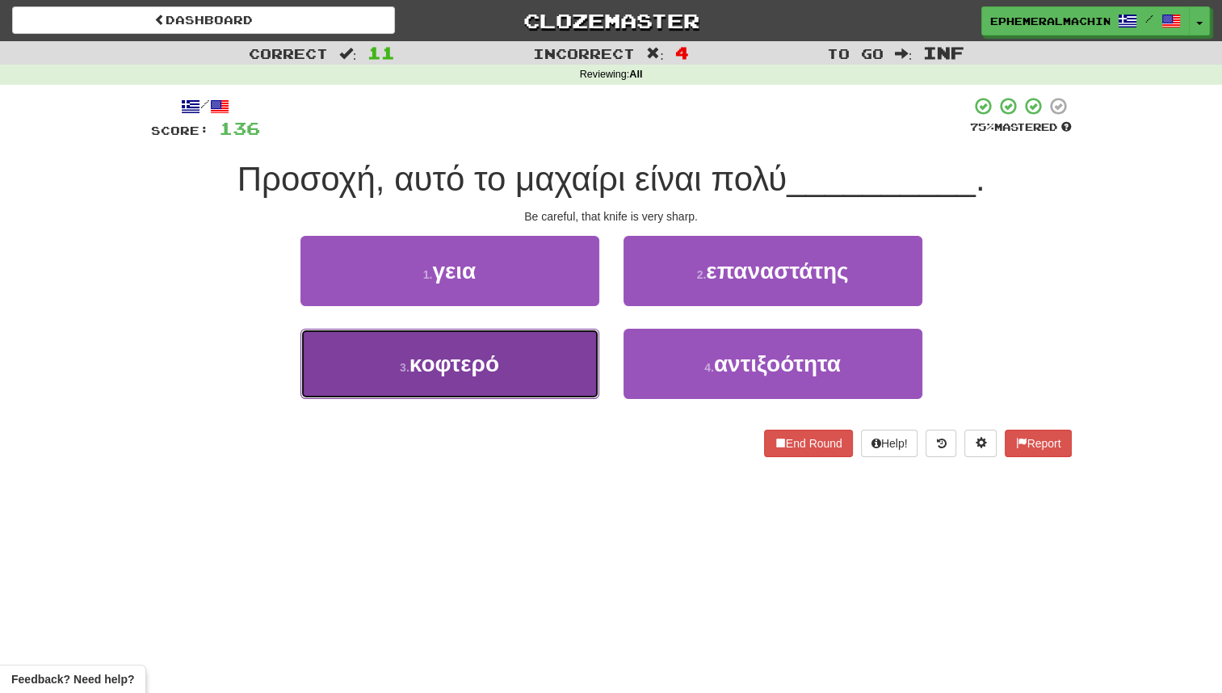
click at [526, 368] on button "3 . κοφτερό" at bounding box center [450, 364] width 299 height 70
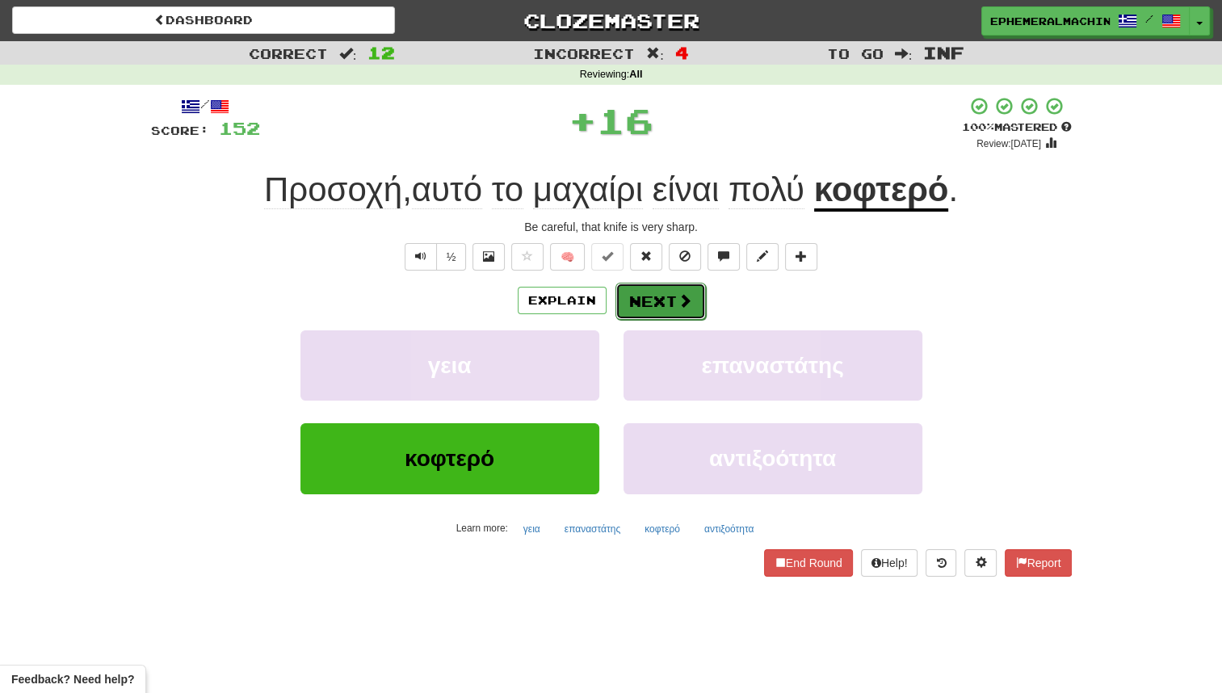
click at [639, 301] on button "Next" at bounding box center [661, 301] width 90 height 37
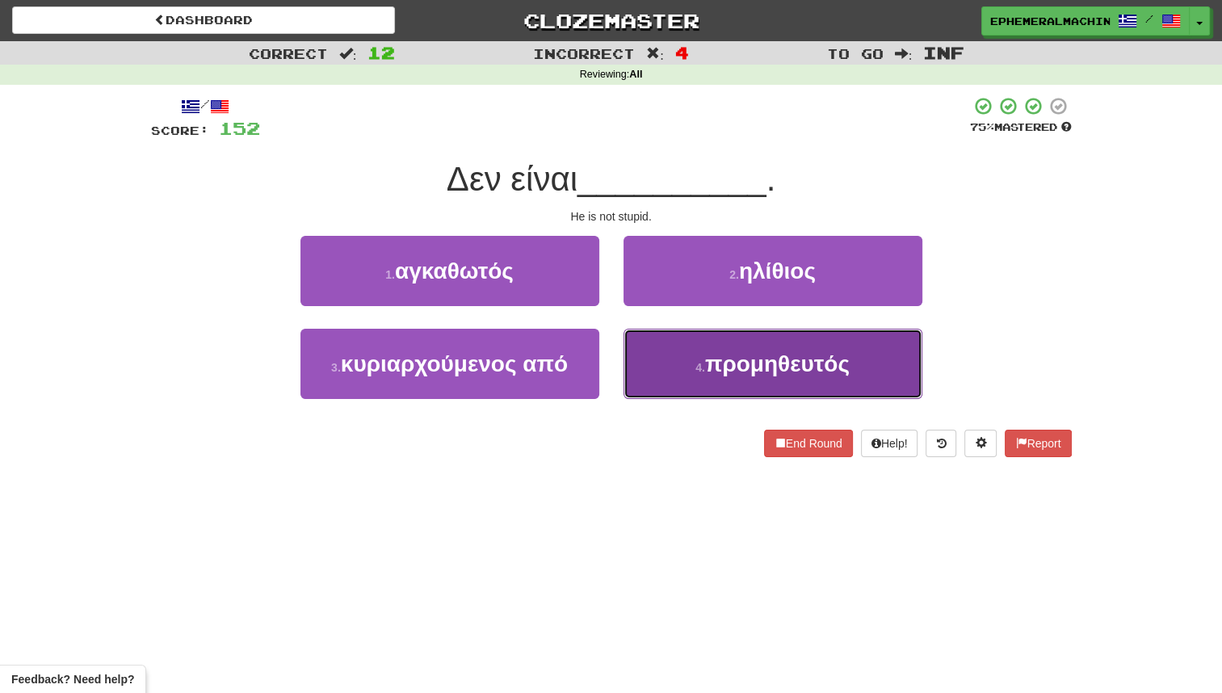
click at [696, 372] on small "4 ." at bounding box center [701, 367] width 10 height 13
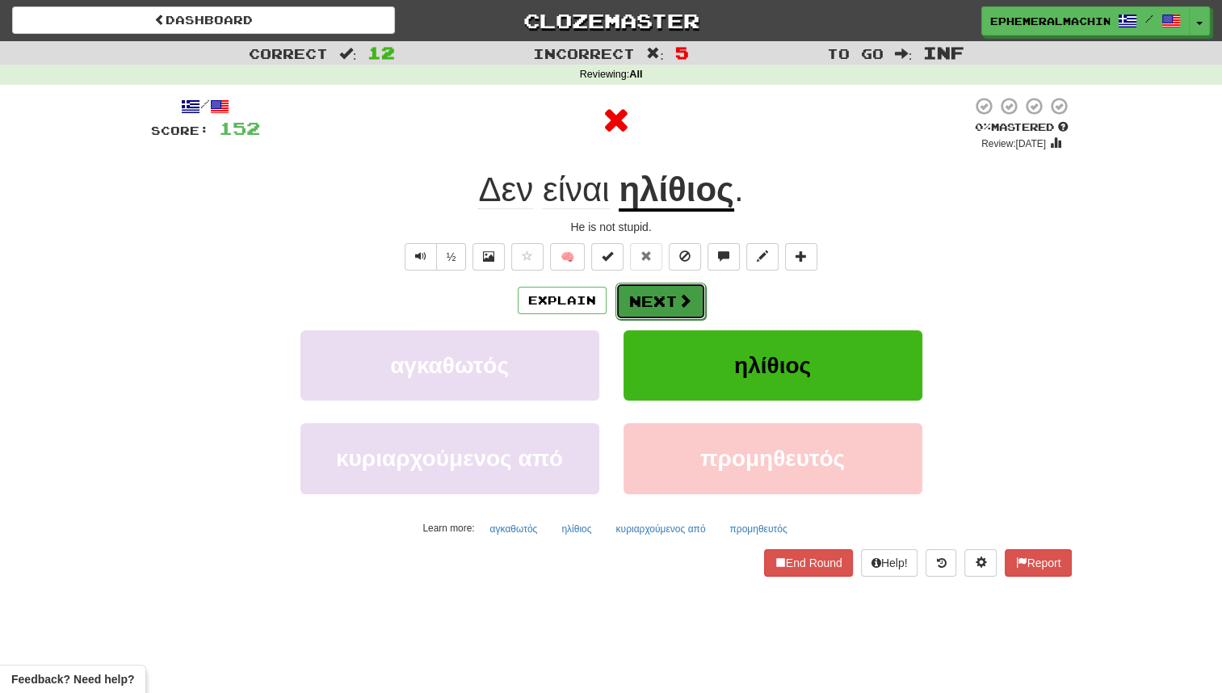
click at [670, 290] on button "Next" at bounding box center [661, 301] width 90 height 37
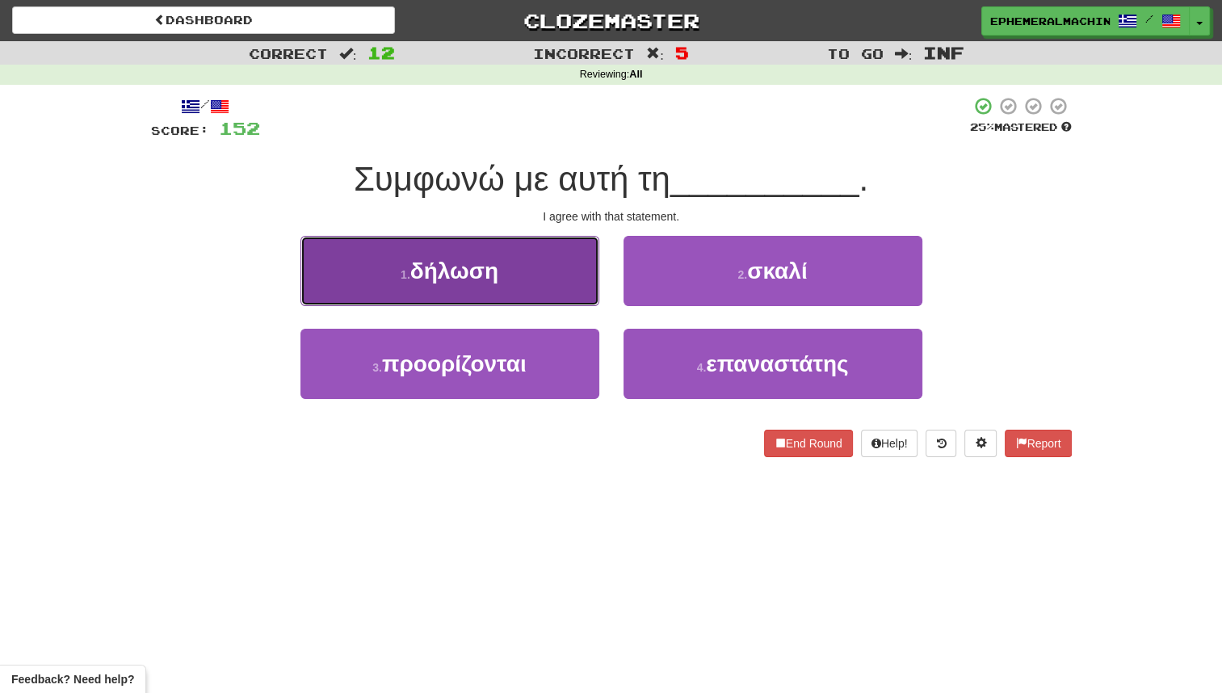
click at [536, 274] on button "1 . δήλωση" at bounding box center [450, 271] width 299 height 70
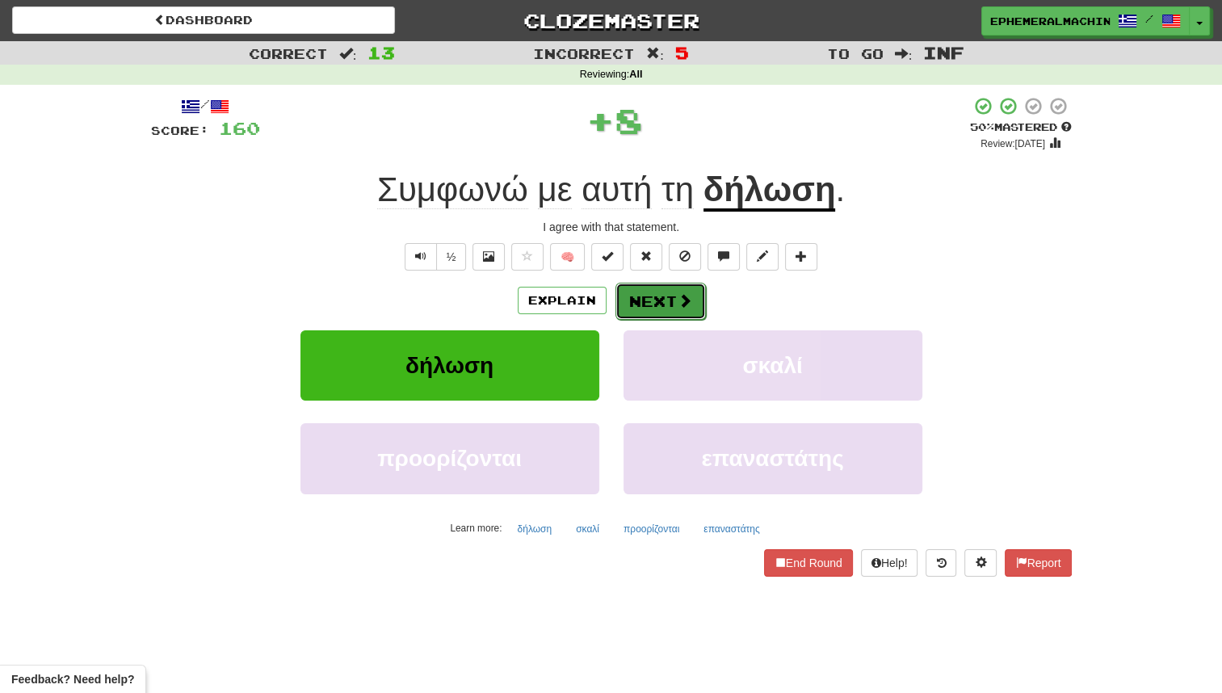
click at [654, 297] on button "Next" at bounding box center [661, 301] width 90 height 37
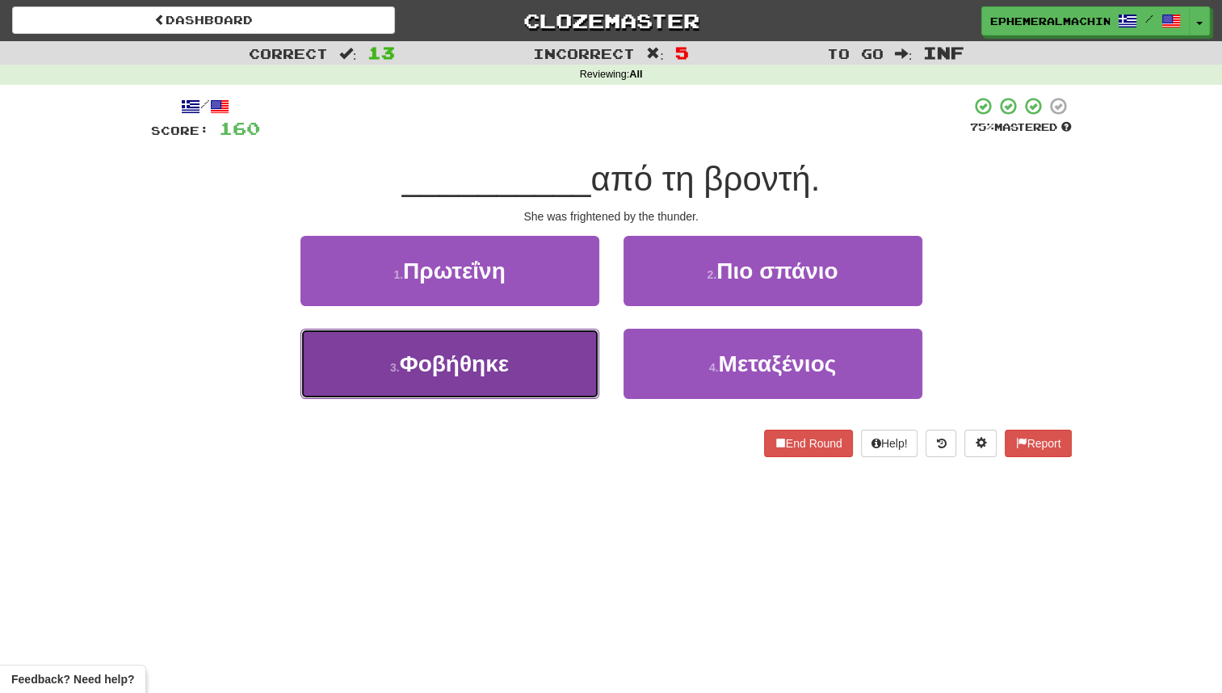
click at [546, 364] on button "3 . Φοβήθηκε" at bounding box center [450, 364] width 299 height 70
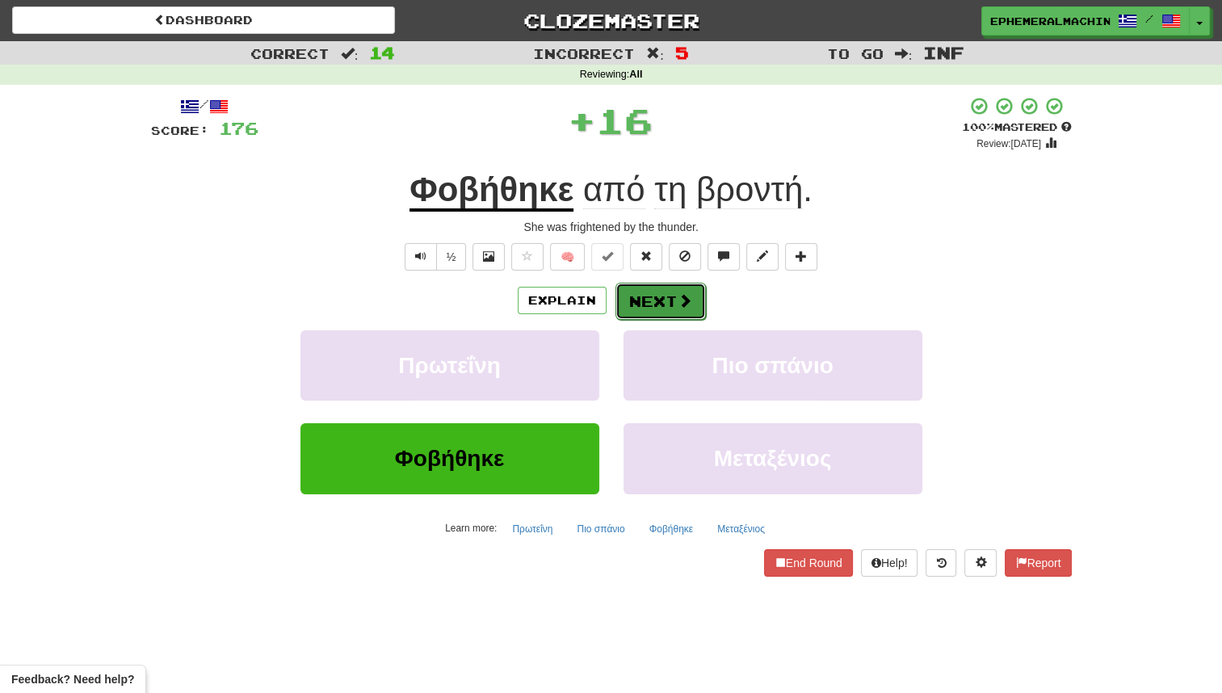
click at [654, 307] on button "Next" at bounding box center [661, 301] width 90 height 37
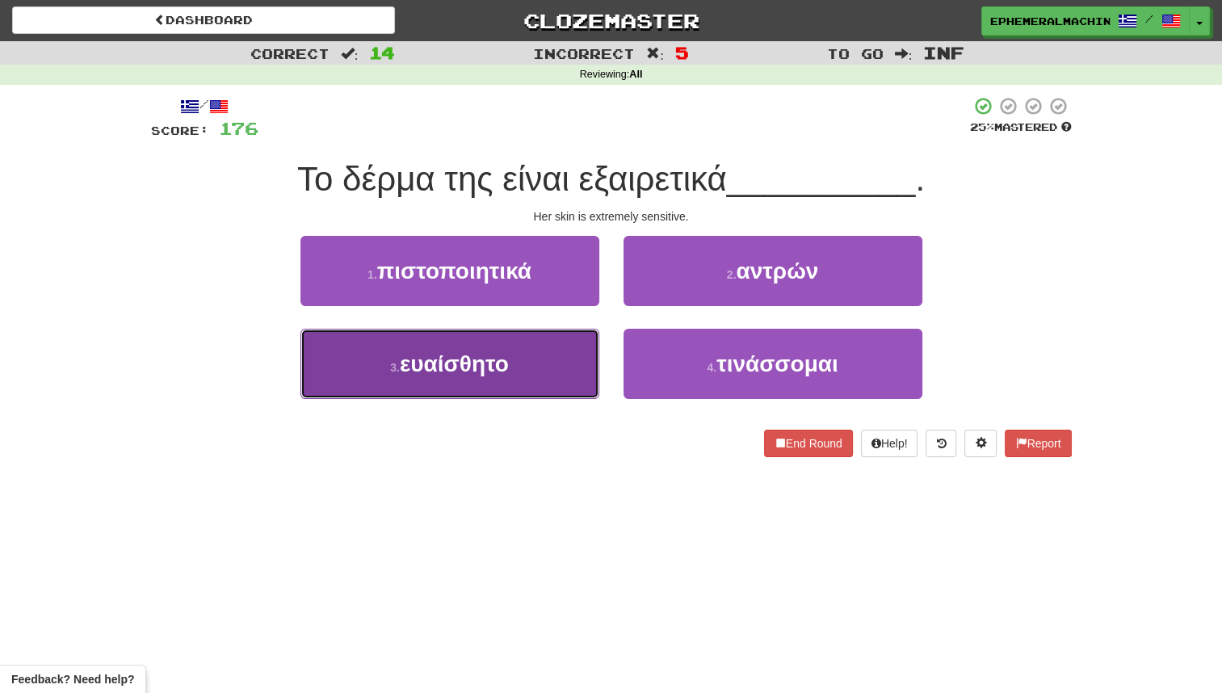
click at [539, 375] on button "3 . ευαίσθητο" at bounding box center [450, 364] width 299 height 70
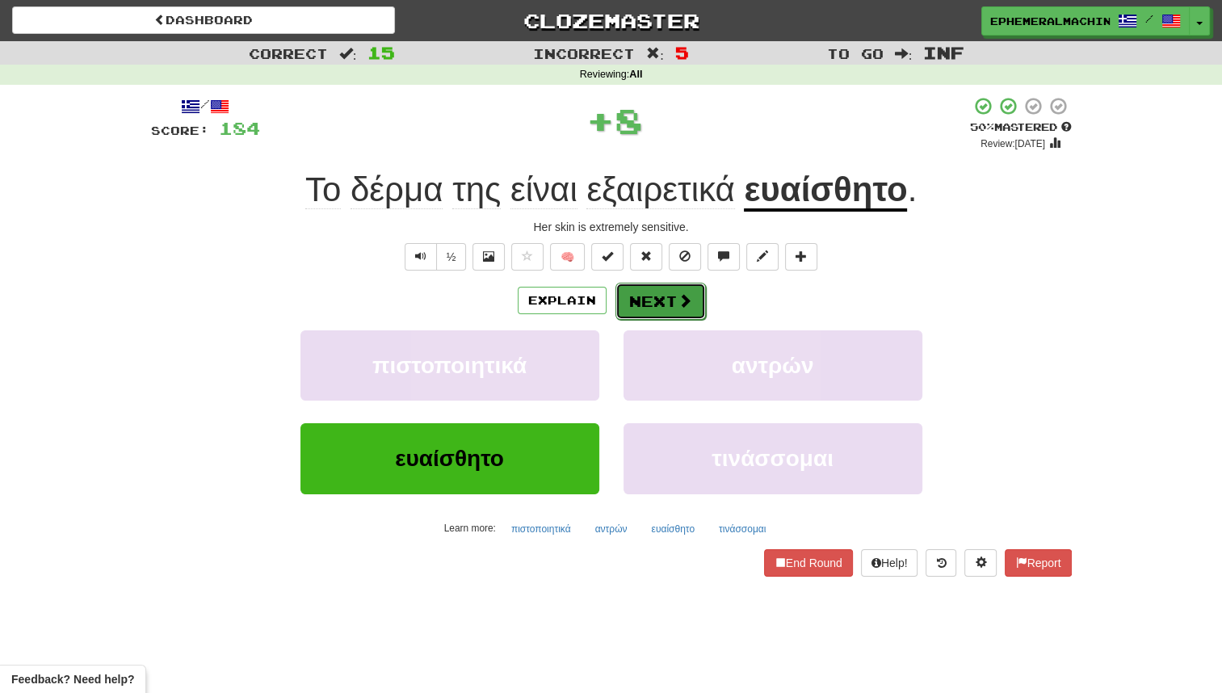
click at [653, 306] on button "Next" at bounding box center [661, 301] width 90 height 37
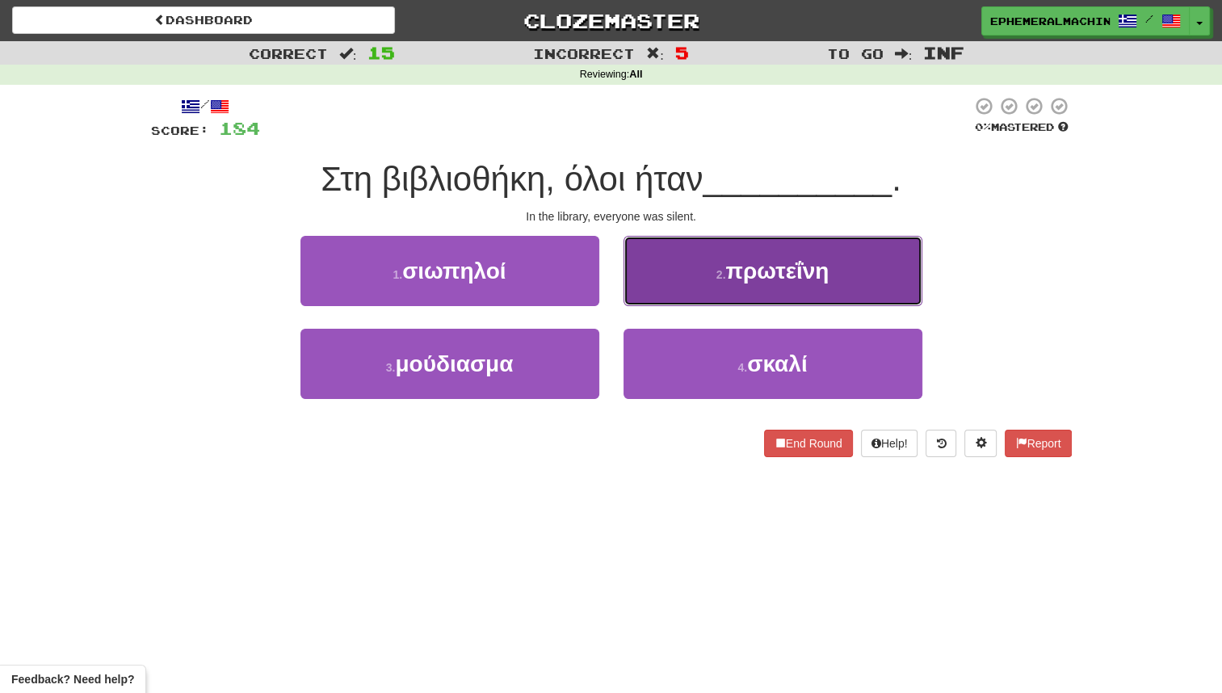
click at [685, 283] on button "2 . πρωτεΐνη" at bounding box center [773, 271] width 299 height 70
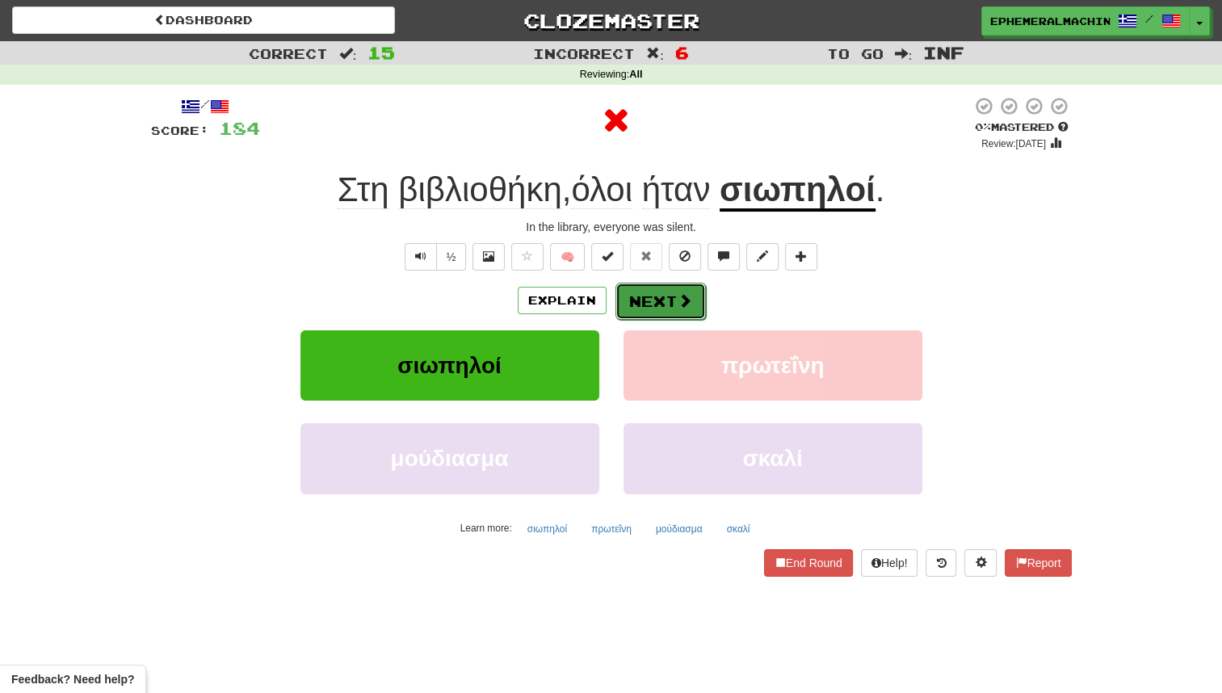
click at [628, 310] on button "Next" at bounding box center [661, 301] width 90 height 37
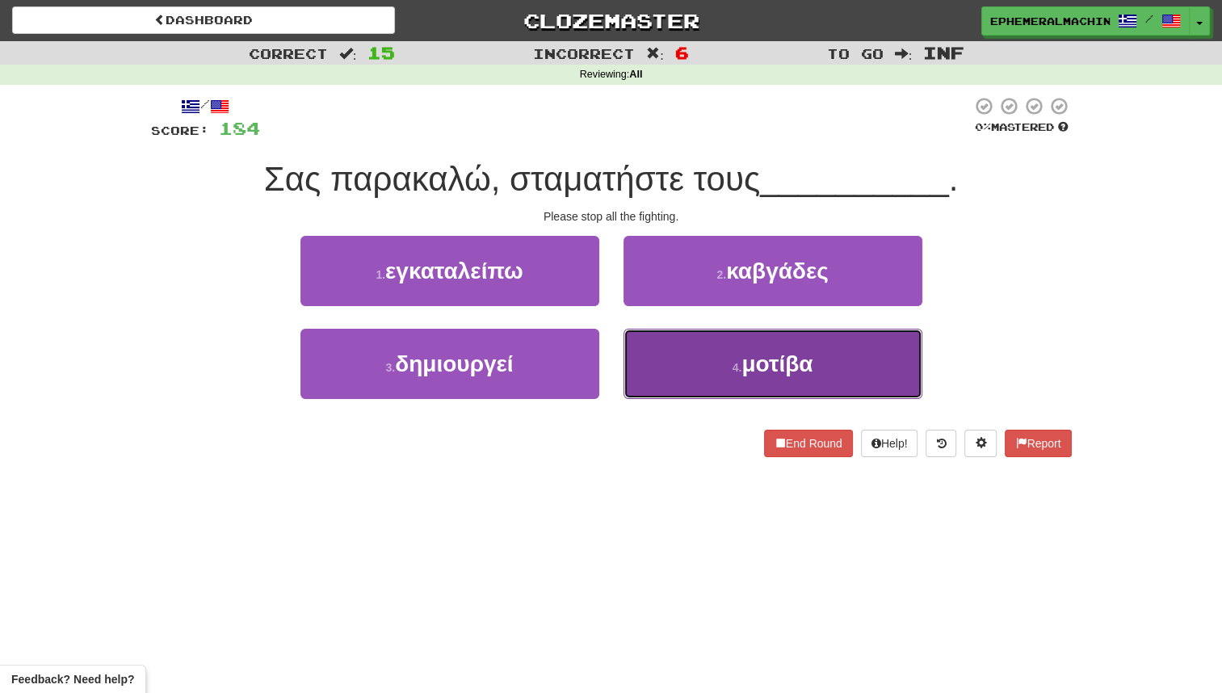
click at [690, 384] on button "4 . μοτίβα" at bounding box center [773, 364] width 299 height 70
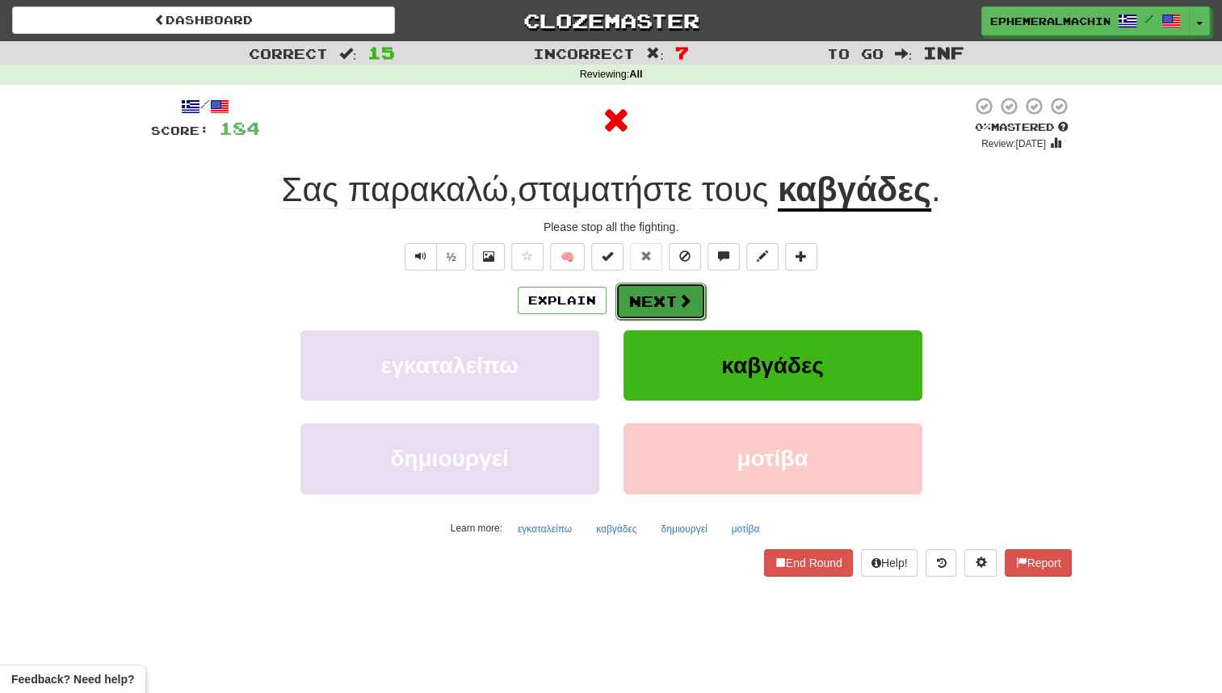
click at [678, 293] on span at bounding box center [685, 300] width 15 height 15
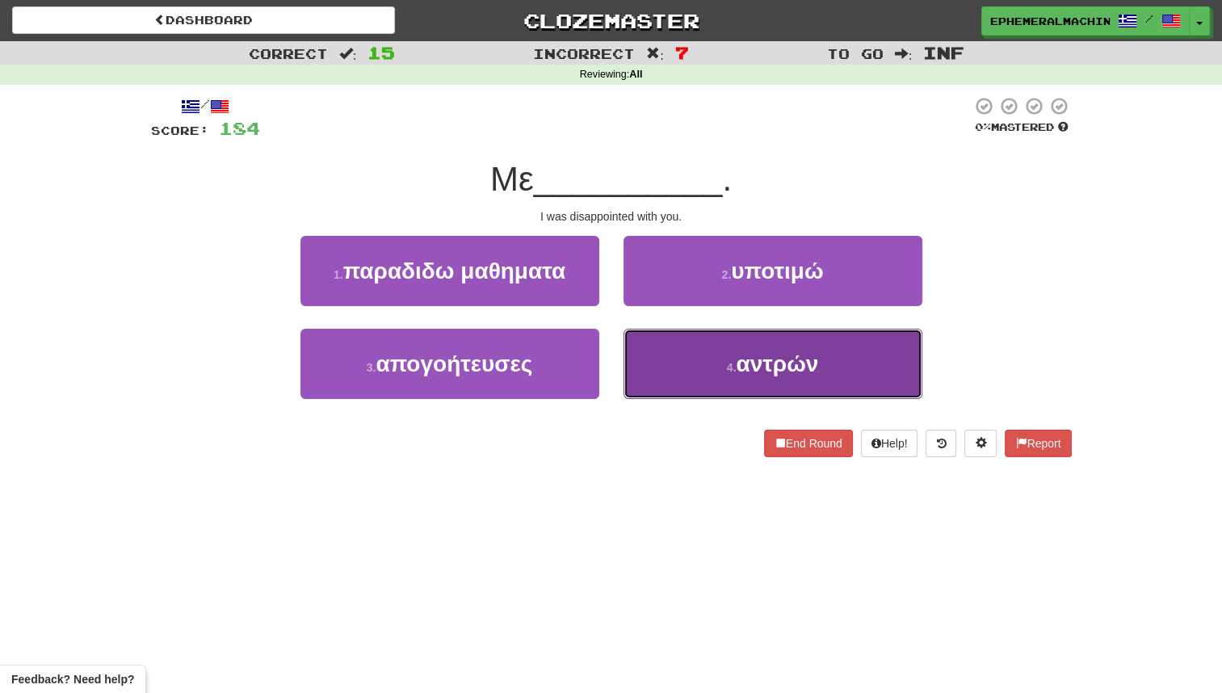
click at [653, 364] on button "4 . αντρών" at bounding box center [773, 364] width 299 height 70
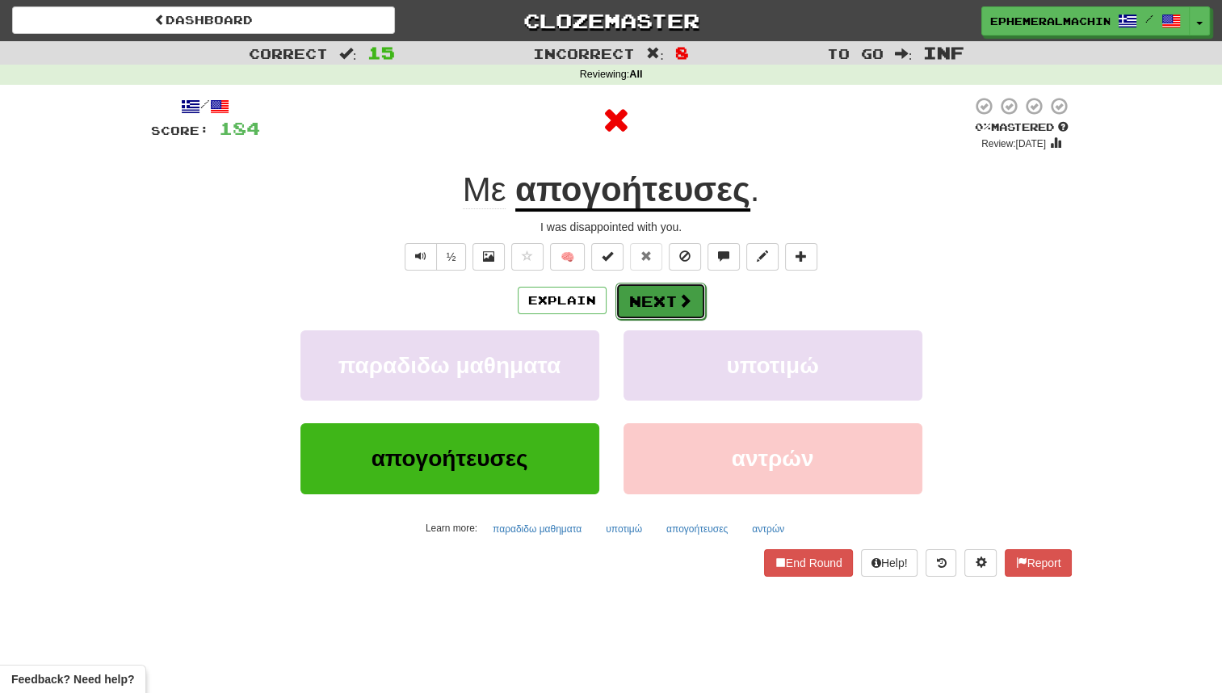
click at [635, 307] on button "Next" at bounding box center [661, 301] width 90 height 37
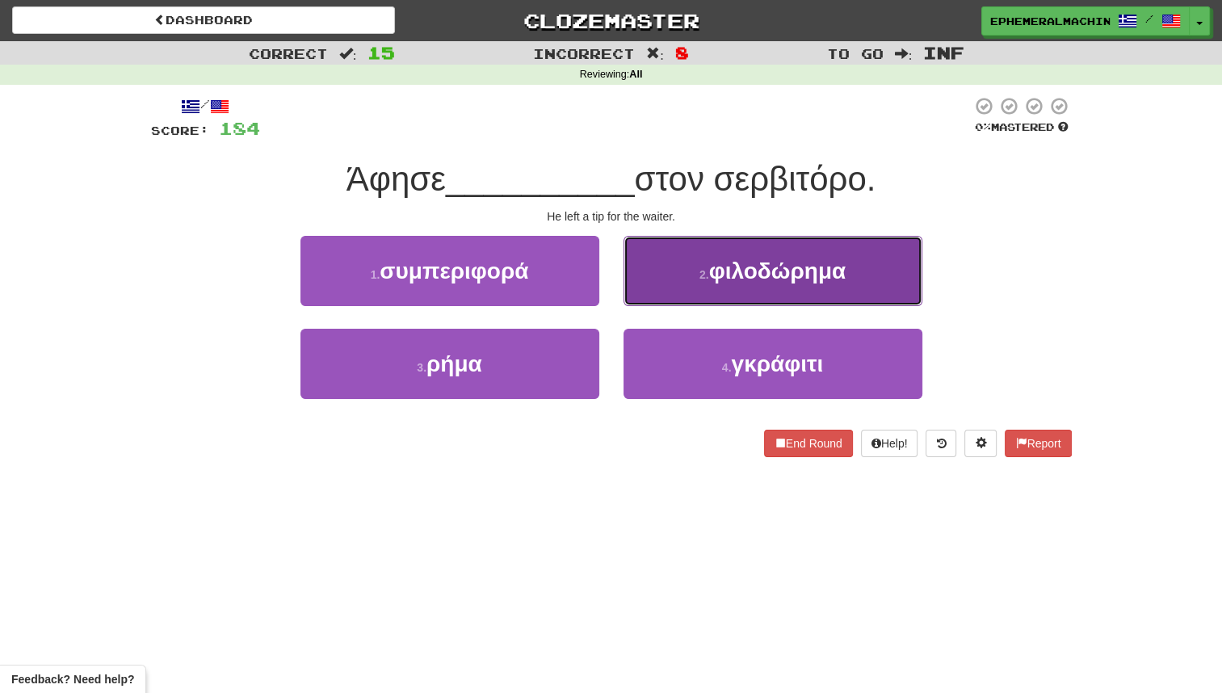
click at [724, 271] on span "φιλοδώρημα" at bounding box center [777, 271] width 137 height 25
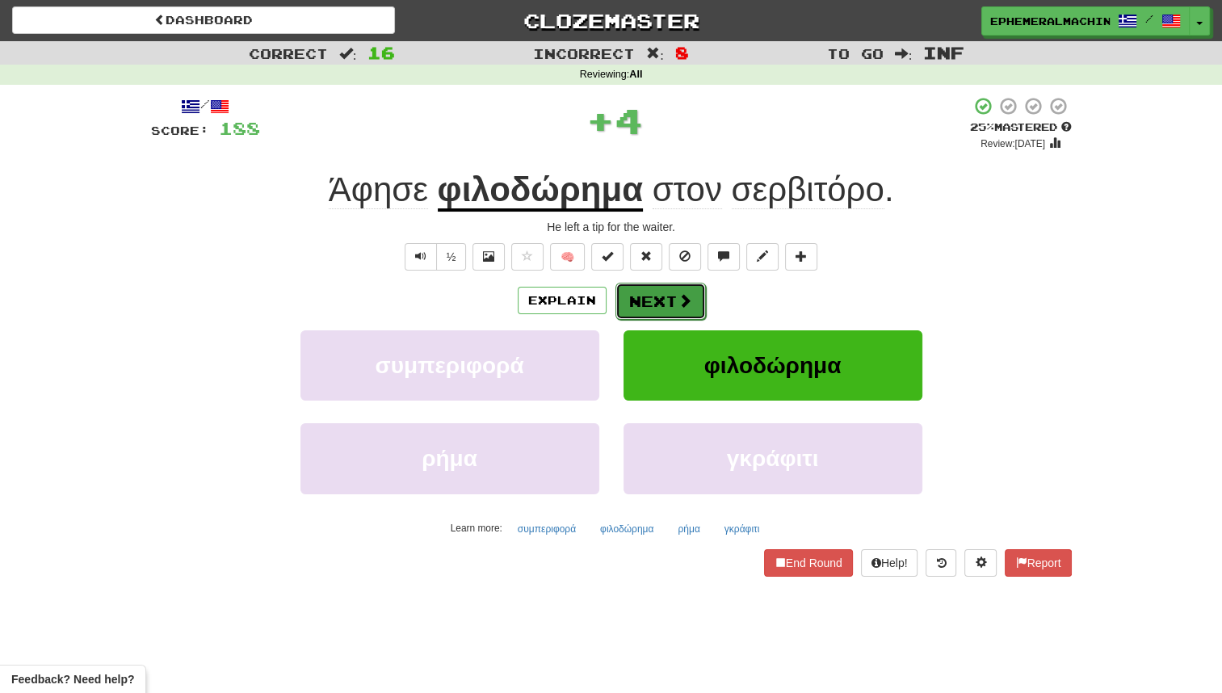
click at [649, 309] on button "Next" at bounding box center [661, 301] width 90 height 37
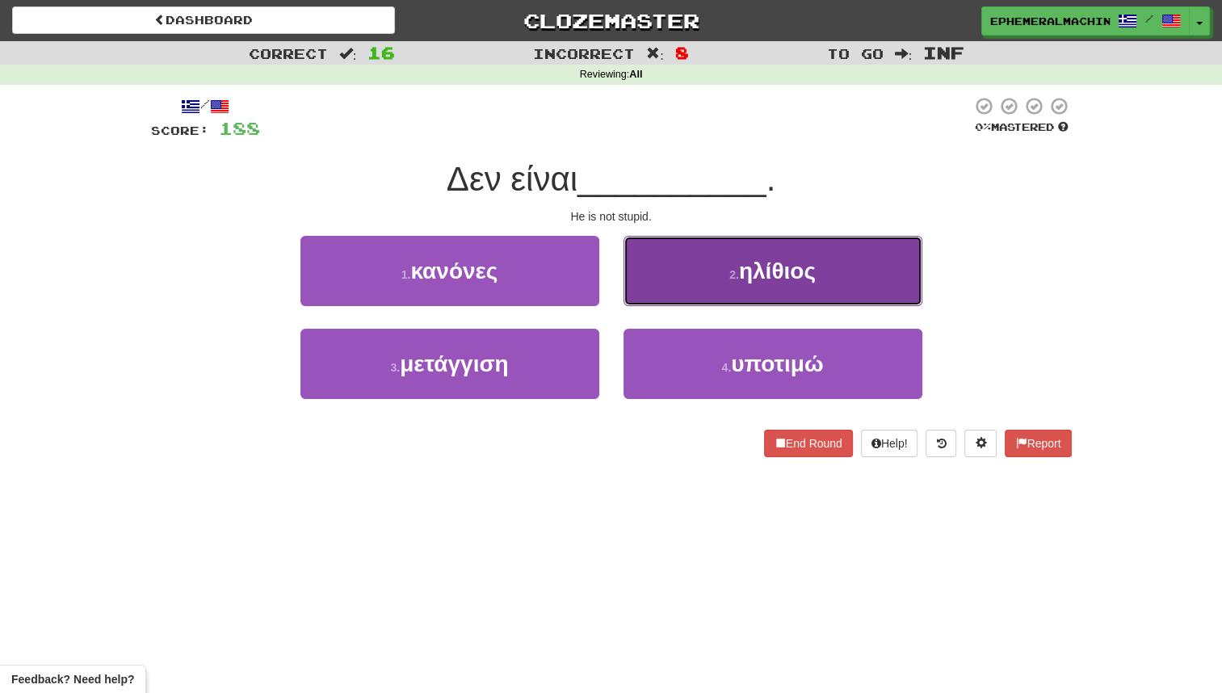
click at [714, 281] on button "2 . ηλίθιος" at bounding box center [773, 271] width 299 height 70
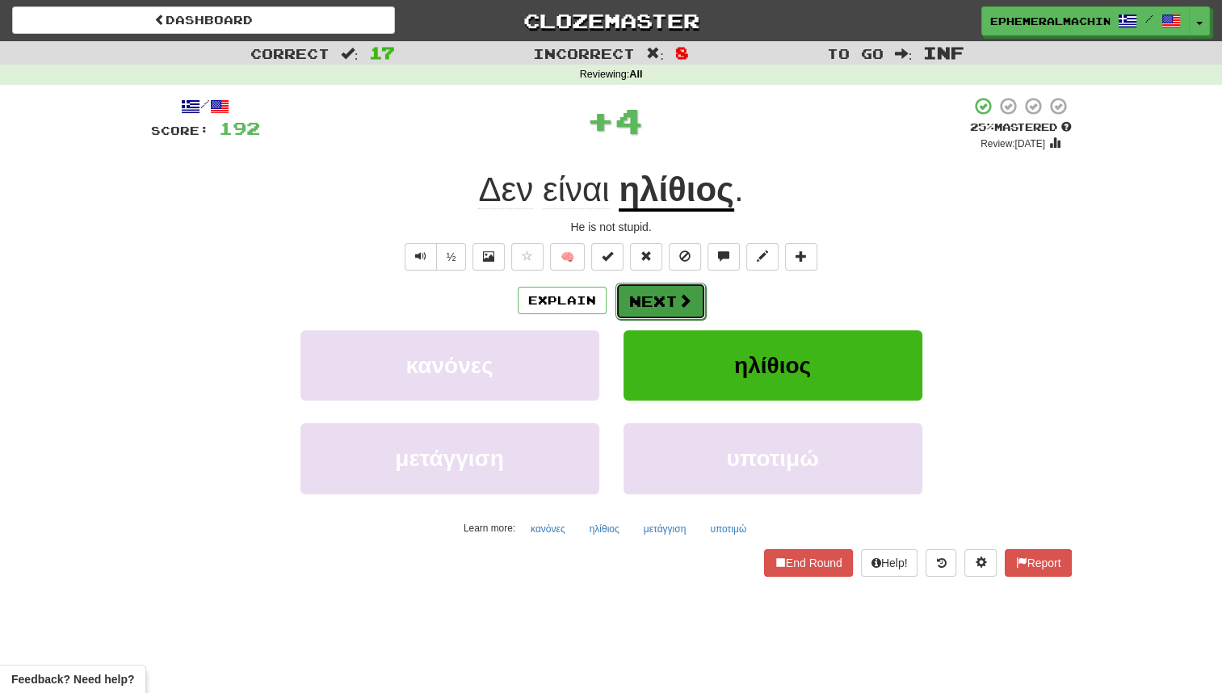
click at [659, 314] on button "Next" at bounding box center [661, 301] width 90 height 37
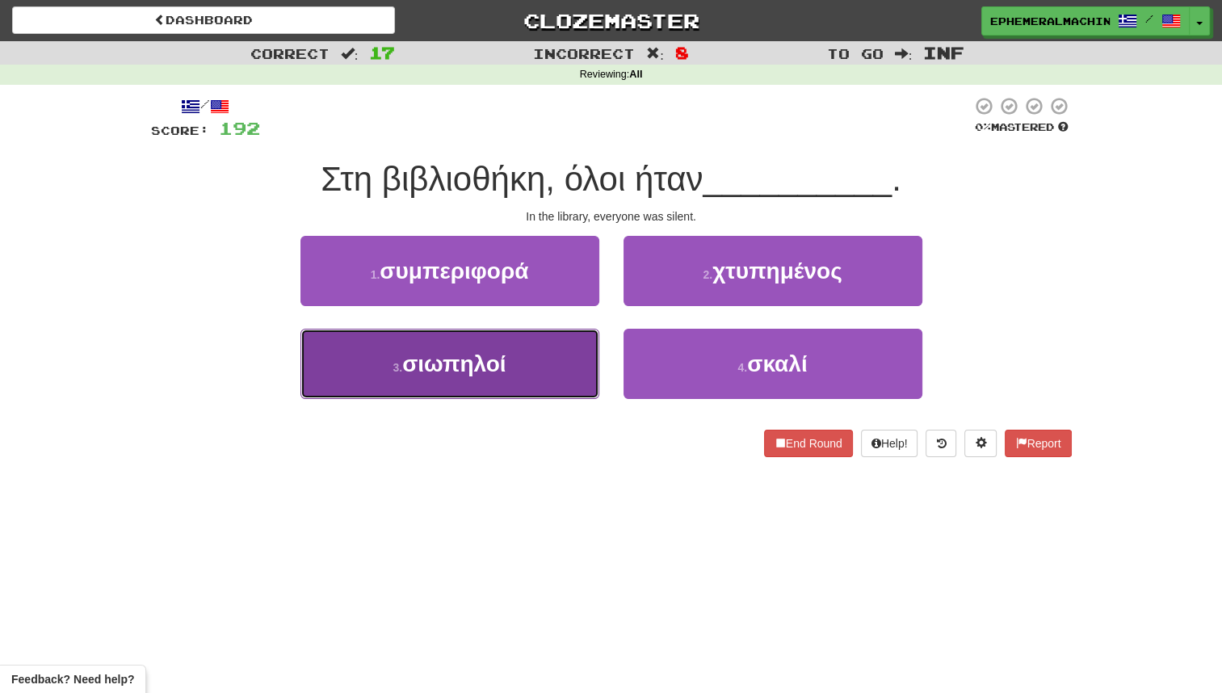
click at [549, 368] on button "3 . σιωπηλοί" at bounding box center [450, 364] width 299 height 70
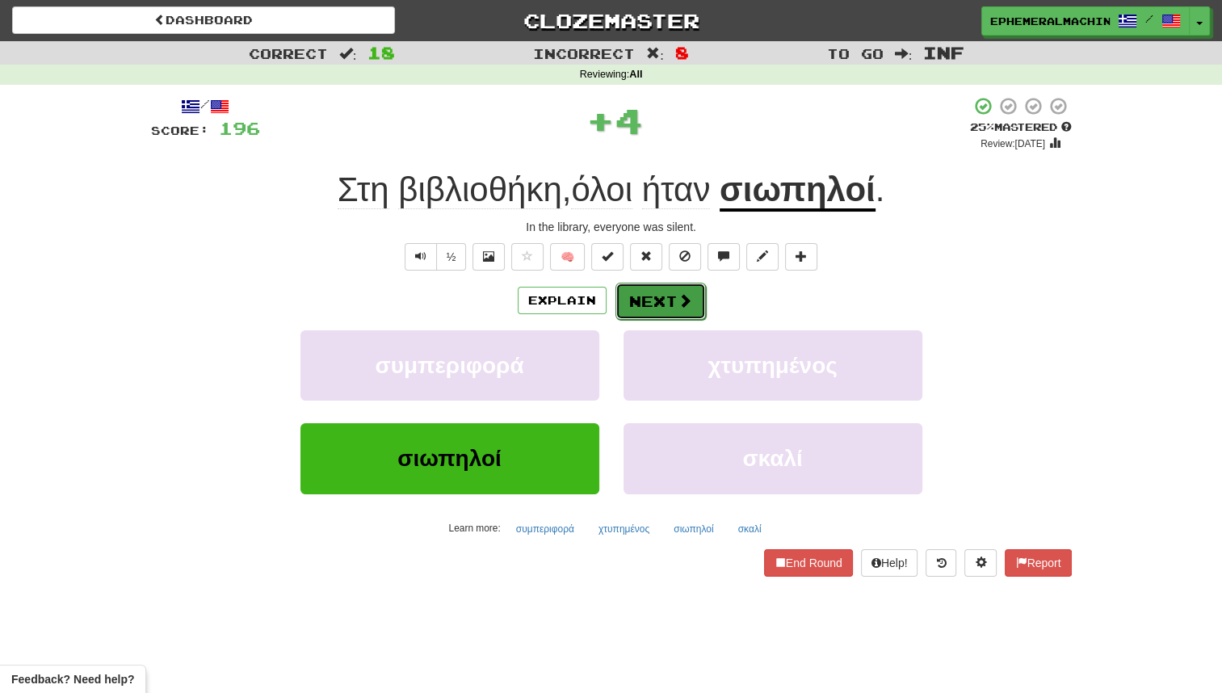
click at [667, 301] on button "Next" at bounding box center [661, 301] width 90 height 37
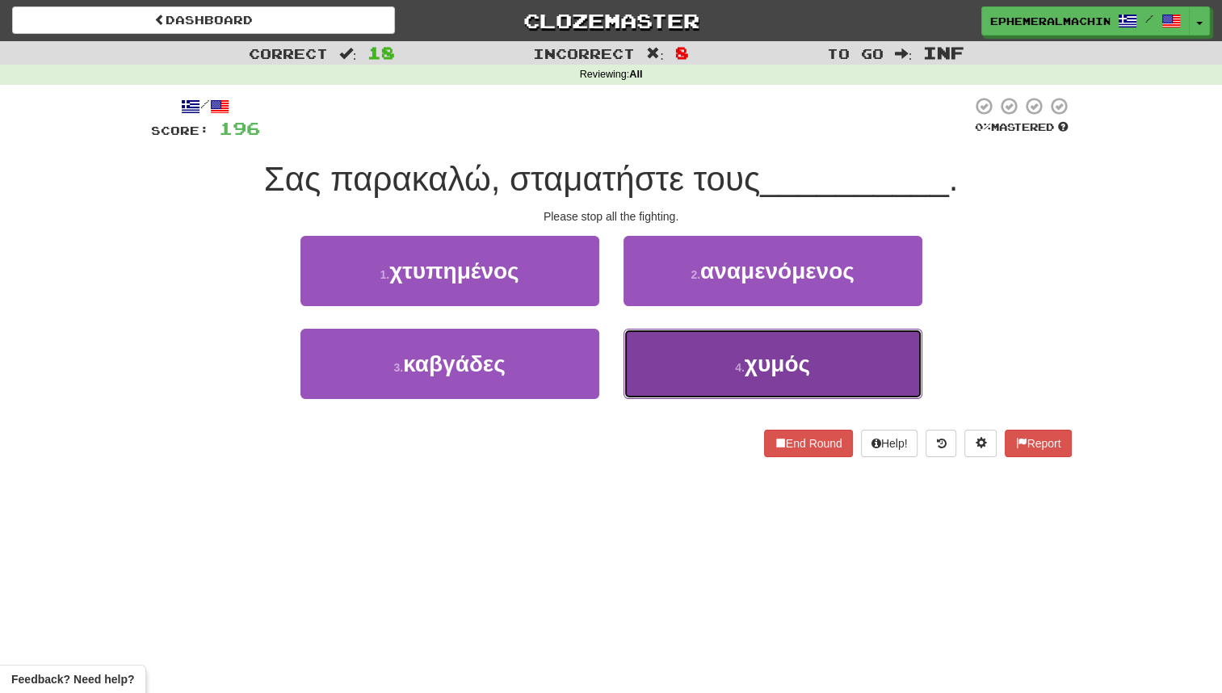
click at [695, 368] on button "4 . χυμός" at bounding box center [773, 364] width 299 height 70
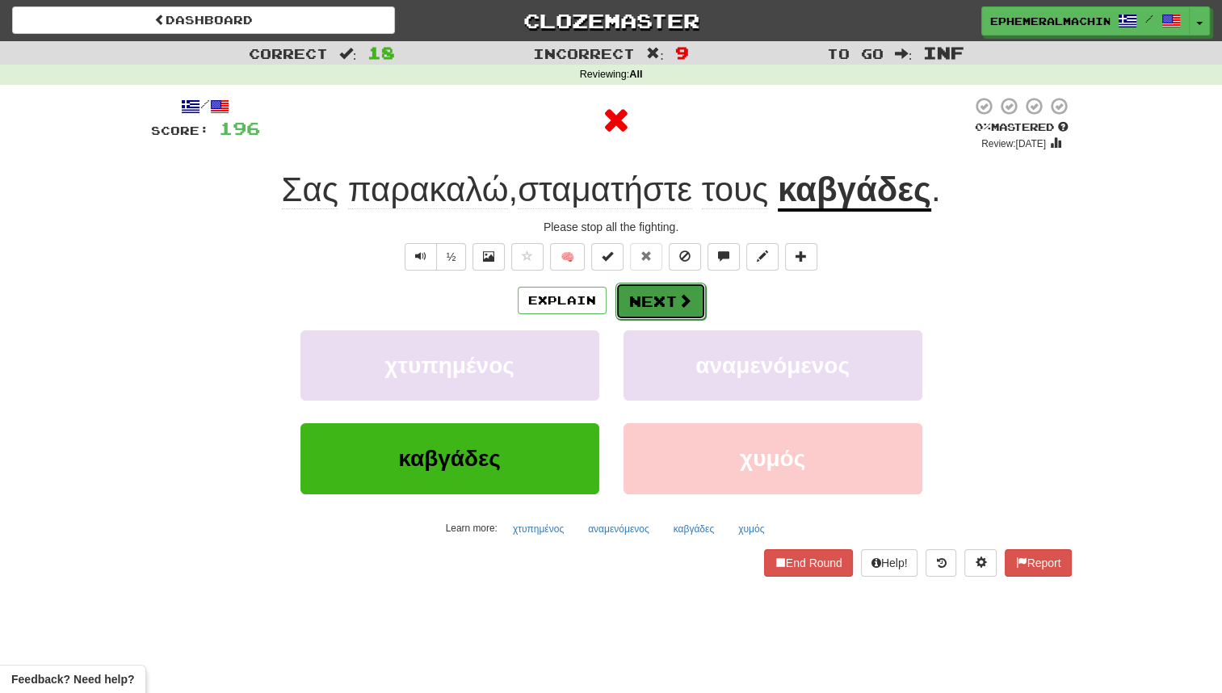
click at [620, 297] on button "Next" at bounding box center [661, 301] width 90 height 37
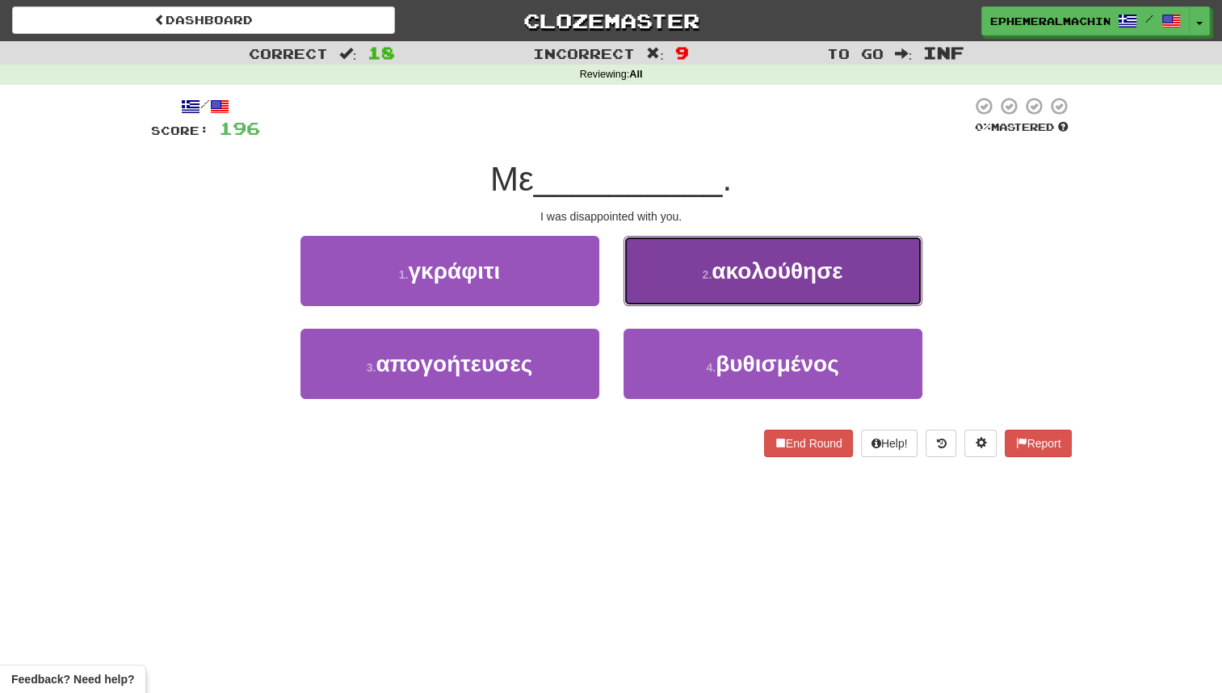
click at [739, 299] on button "2 . ακολούθησε" at bounding box center [773, 271] width 299 height 70
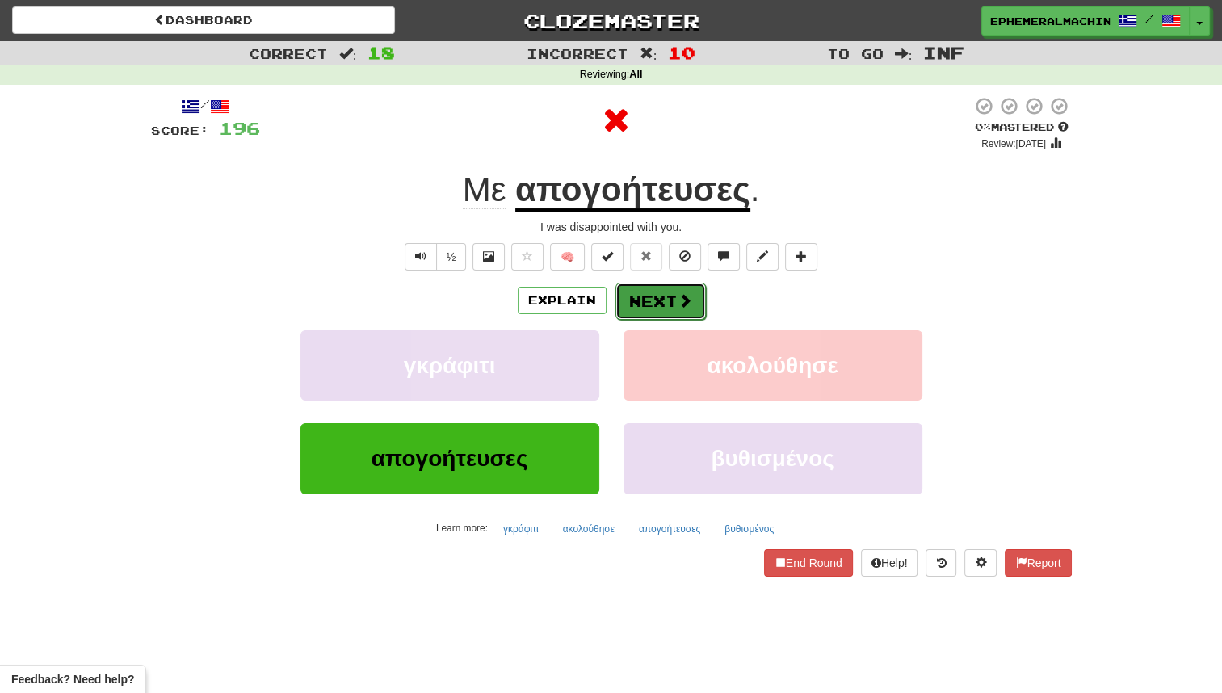
click at [678, 299] on span at bounding box center [685, 300] width 15 height 15
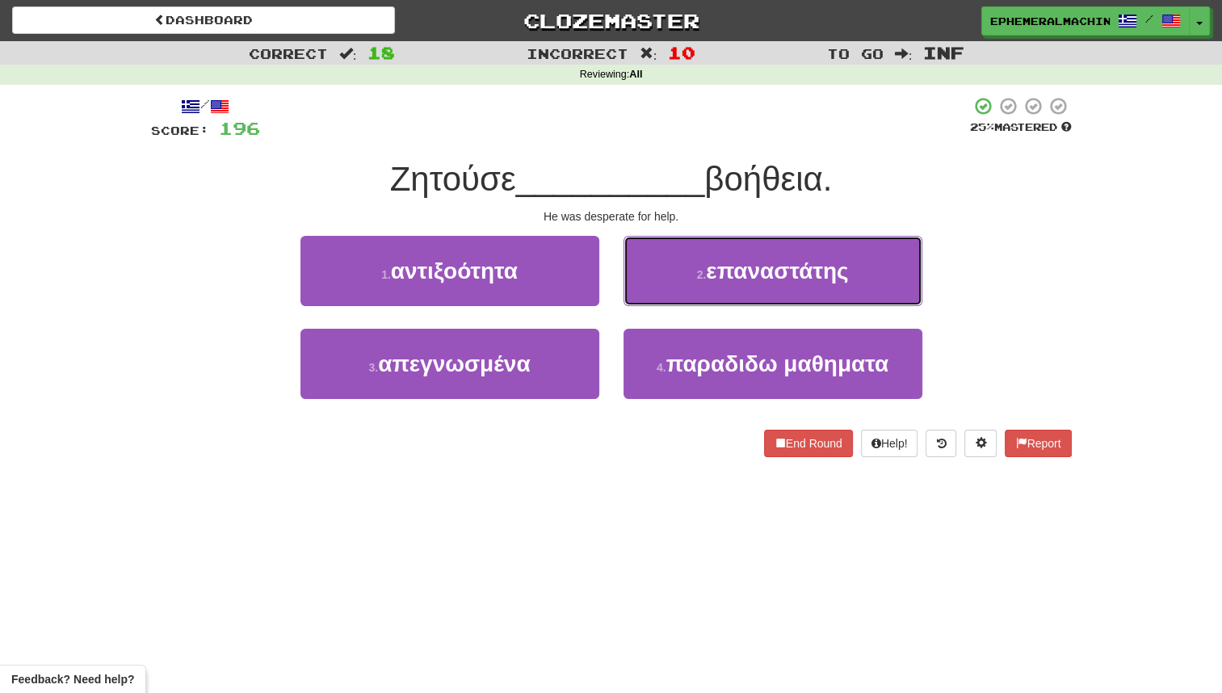
click at [676, 299] on button "2 . επαναστάτης" at bounding box center [773, 271] width 299 height 70
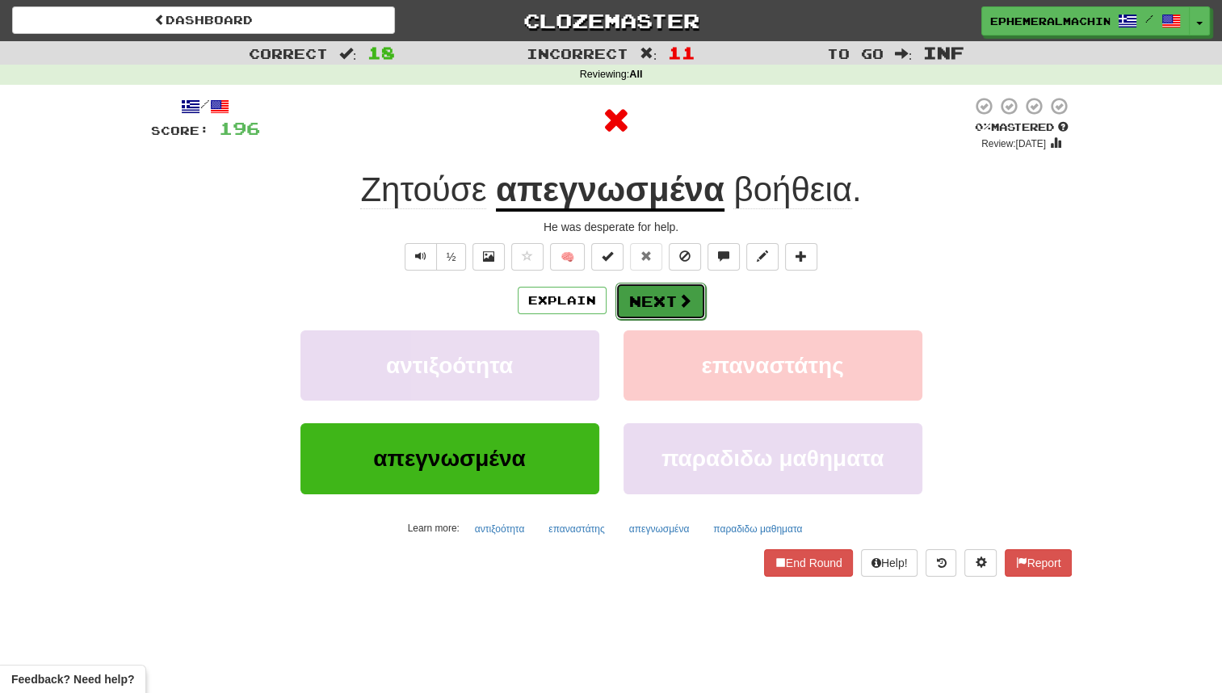
click at [662, 303] on button "Next" at bounding box center [661, 301] width 90 height 37
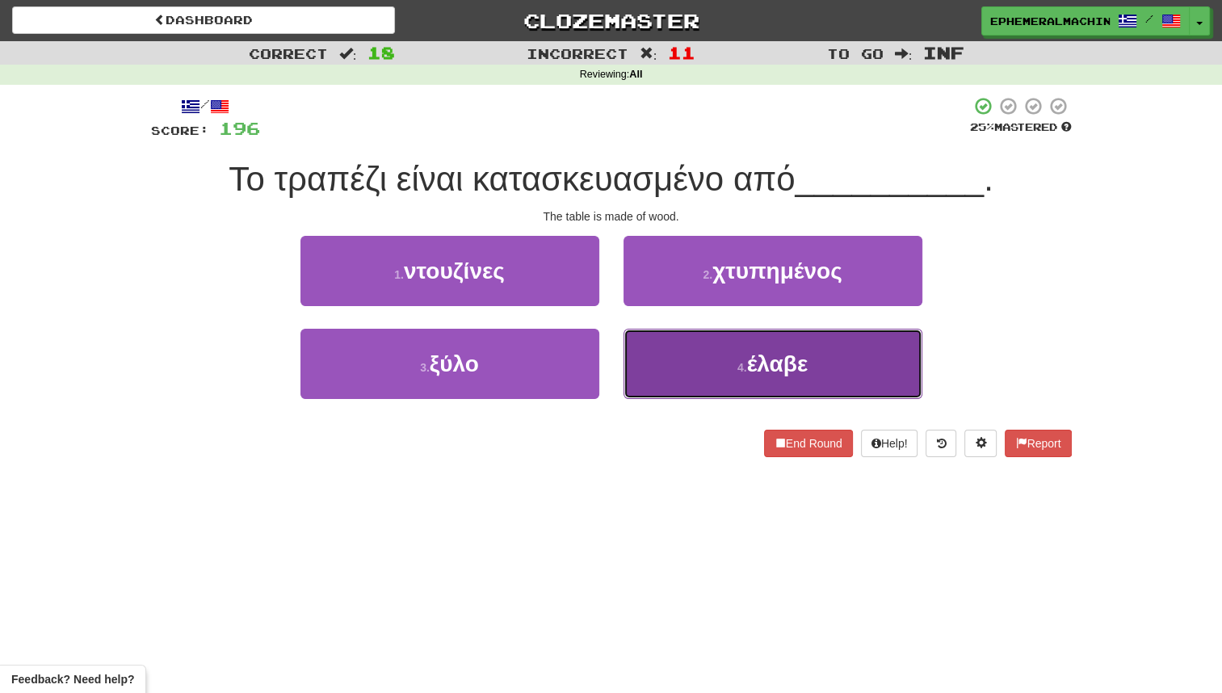
click at [709, 360] on button "4 . έλαβε" at bounding box center [773, 364] width 299 height 70
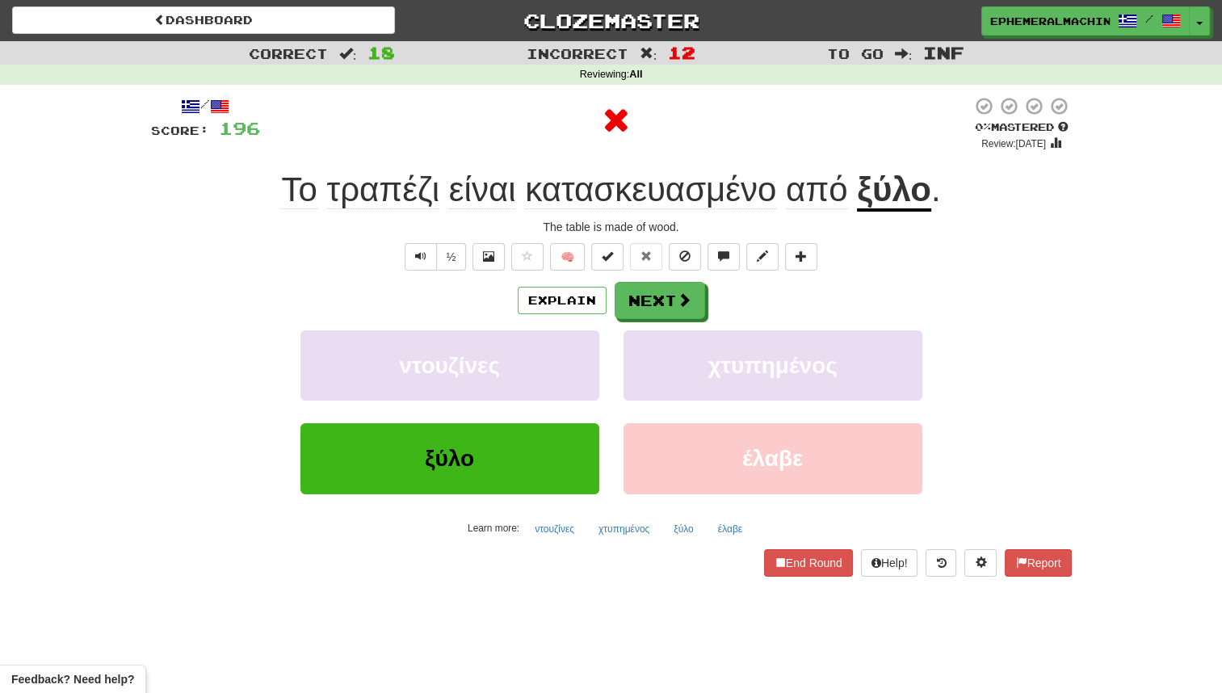
click at [611, 296] on div "Explain Next" at bounding box center [611, 300] width 921 height 37
click at [664, 312] on button "Next" at bounding box center [661, 301] width 90 height 37
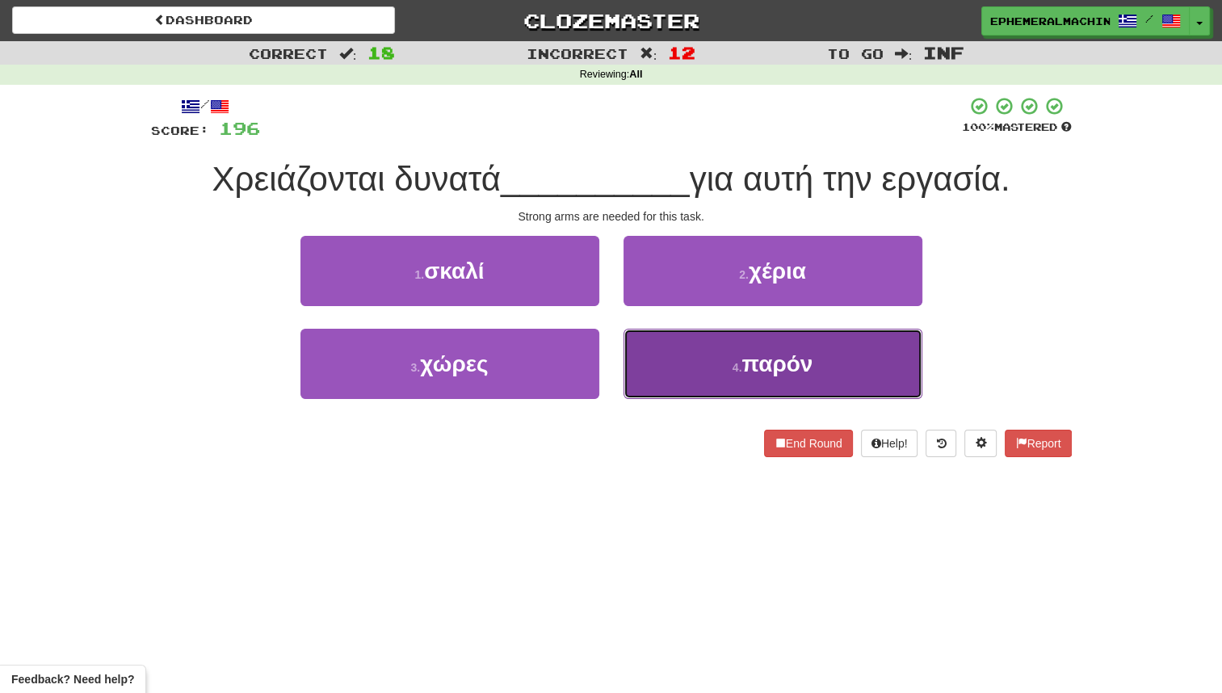
click at [731, 352] on button "4 . παρόν" at bounding box center [773, 364] width 299 height 70
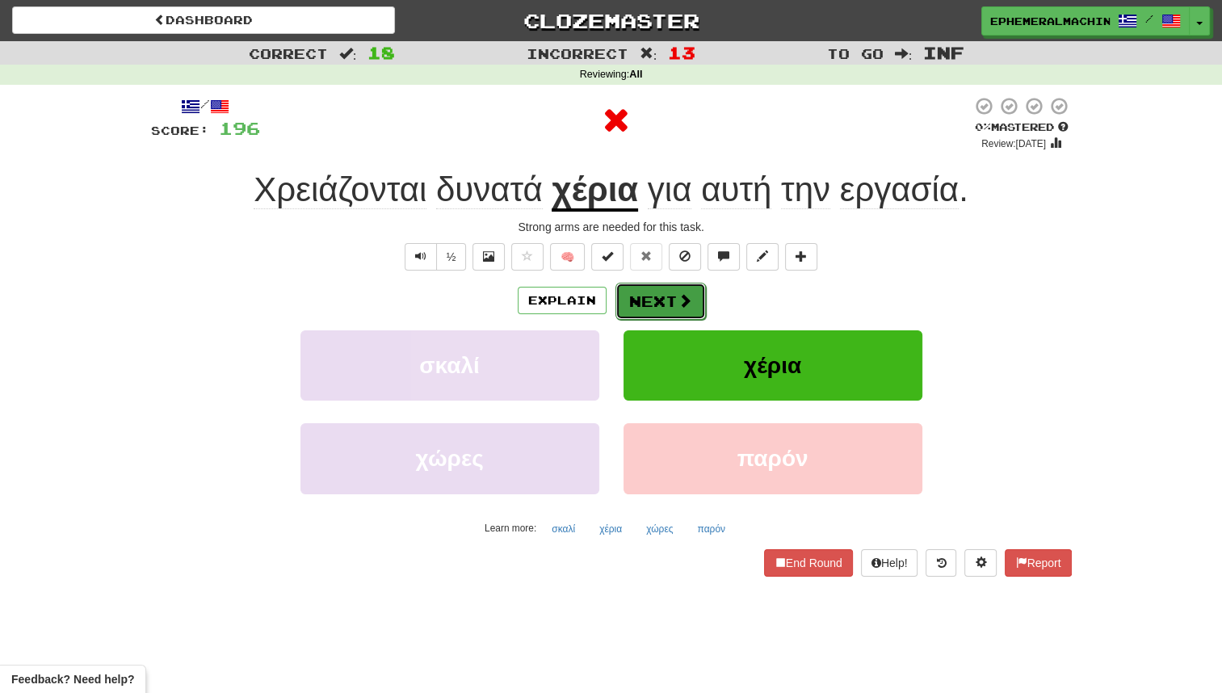
click at [666, 309] on button "Next" at bounding box center [661, 301] width 90 height 37
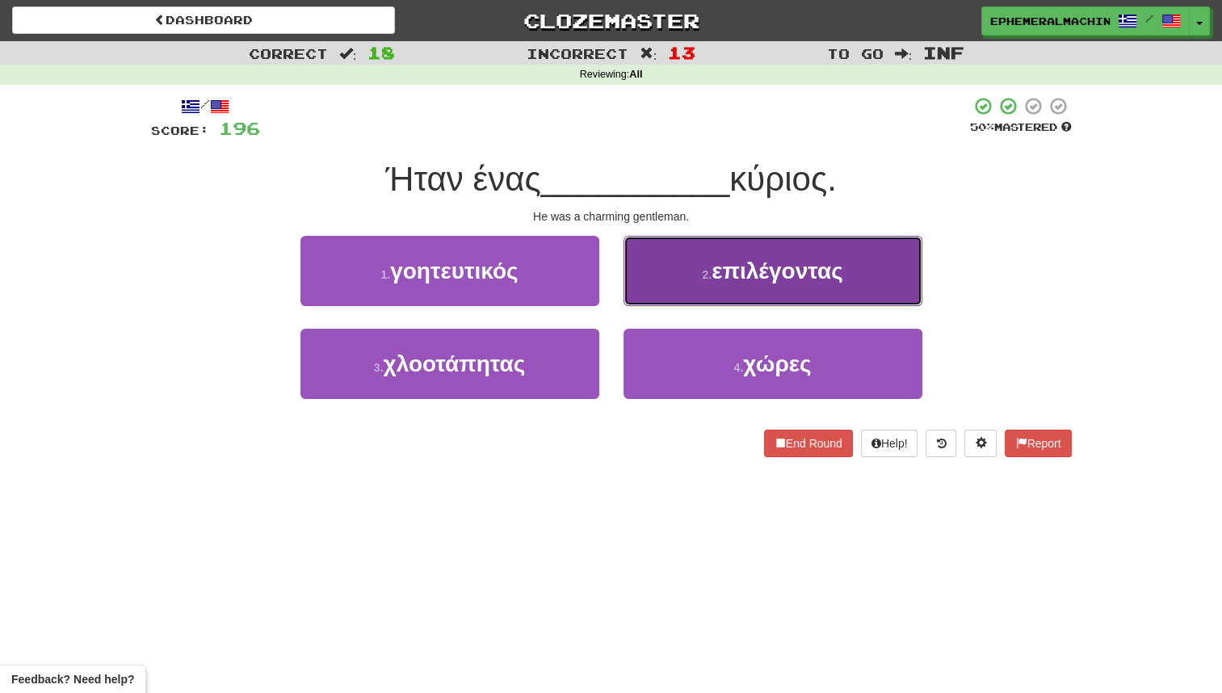
click at [742, 296] on button "2 . επιλέγοντας" at bounding box center [773, 271] width 299 height 70
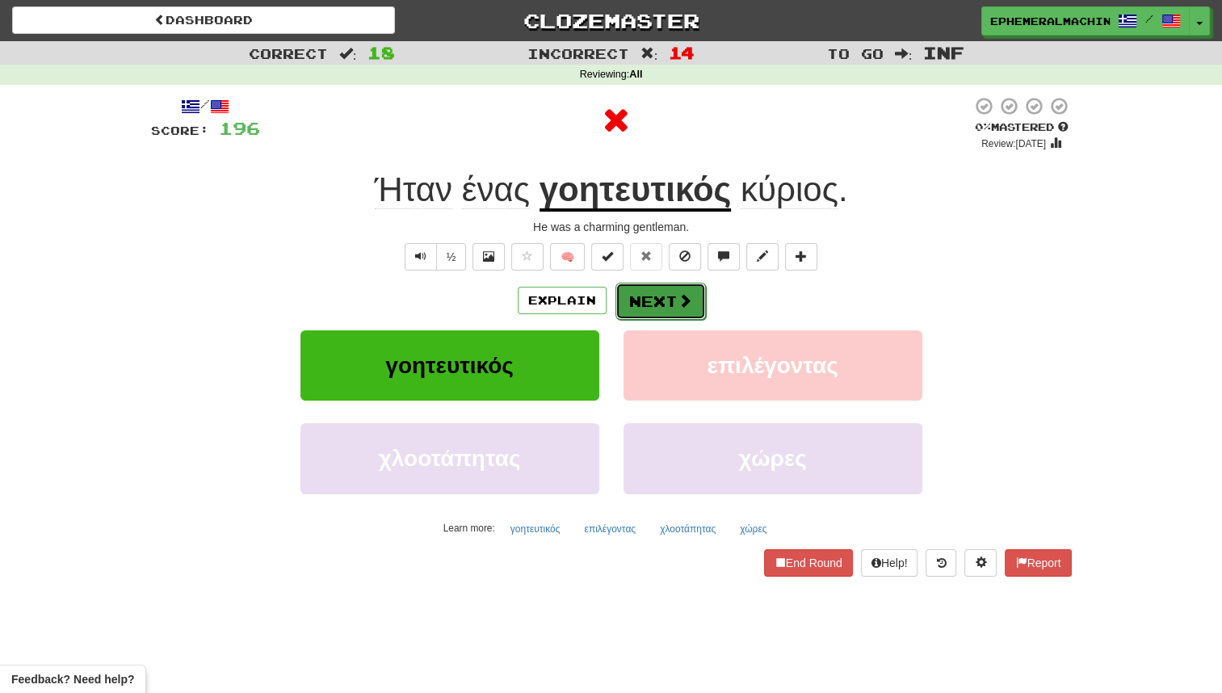
click at [653, 285] on button "Next" at bounding box center [661, 301] width 90 height 37
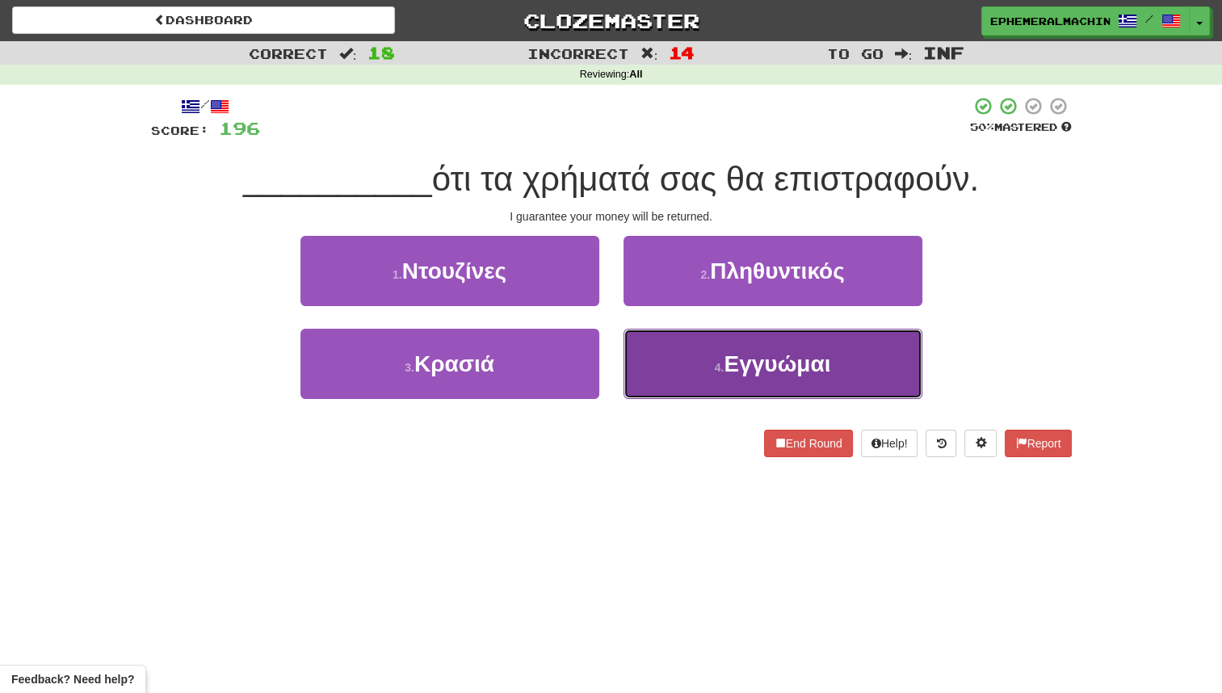
click at [709, 362] on button "4 . Εγγυώμαι" at bounding box center [773, 364] width 299 height 70
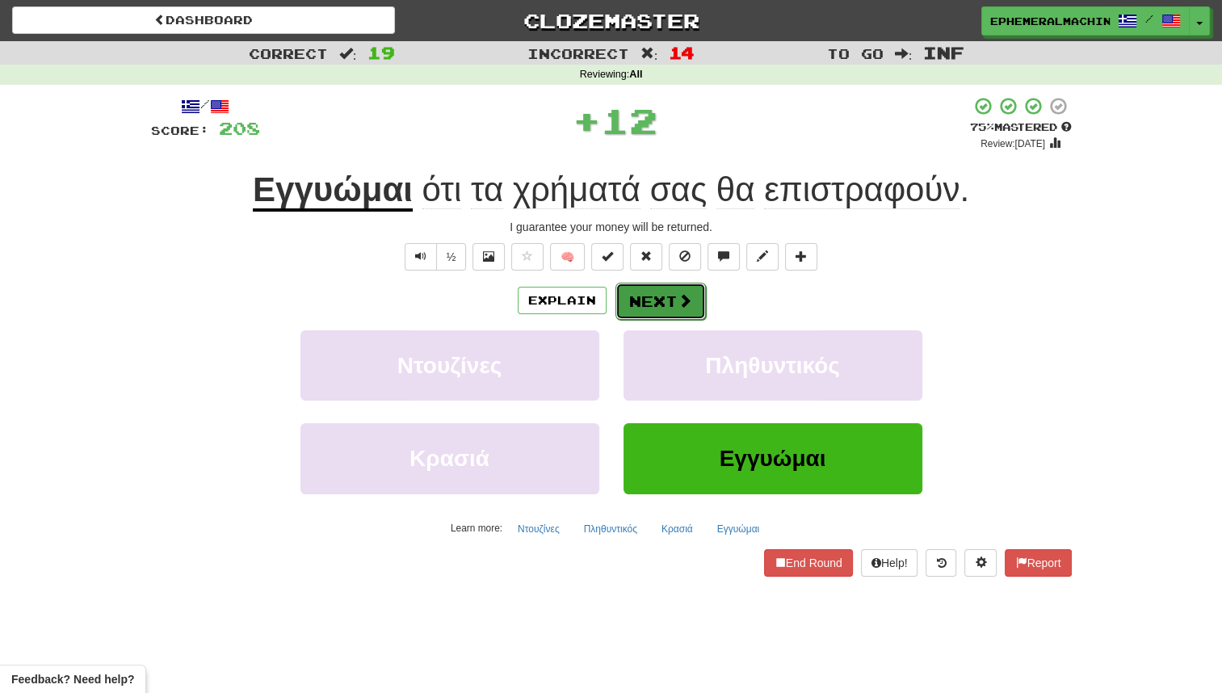
click at [683, 312] on button "Next" at bounding box center [661, 301] width 90 height 37
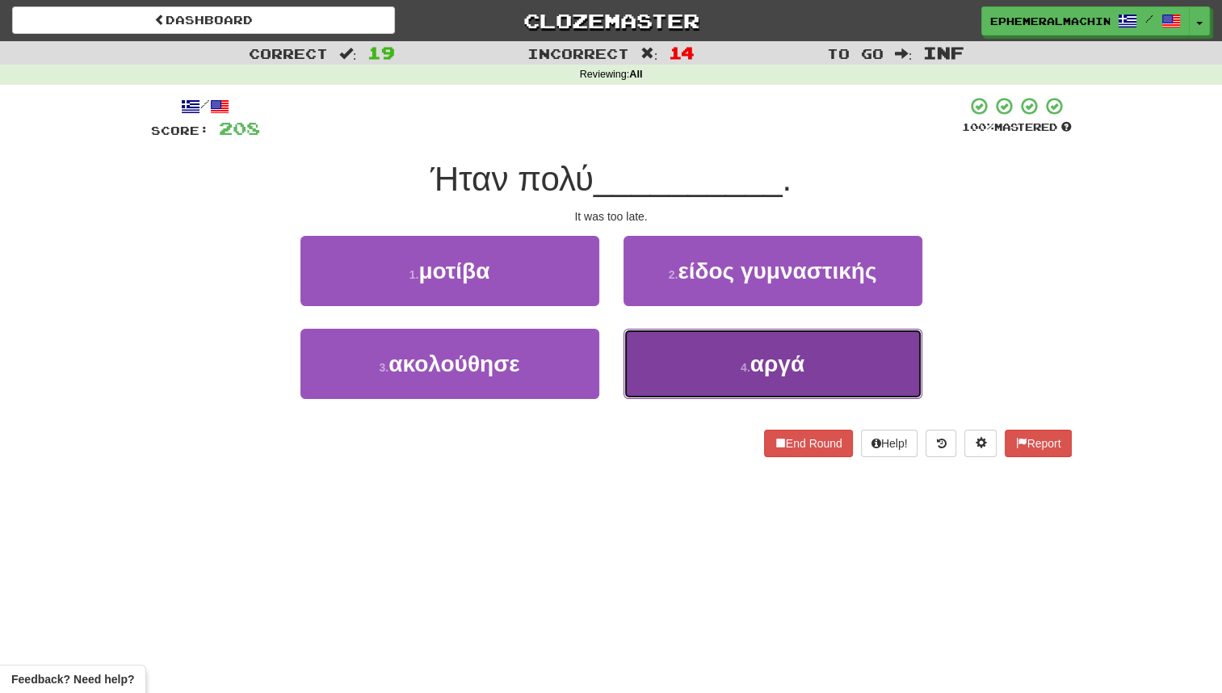
click at [734, 372] on button "4 . αργά" at bounding box center [773, 364] width 299 height 70
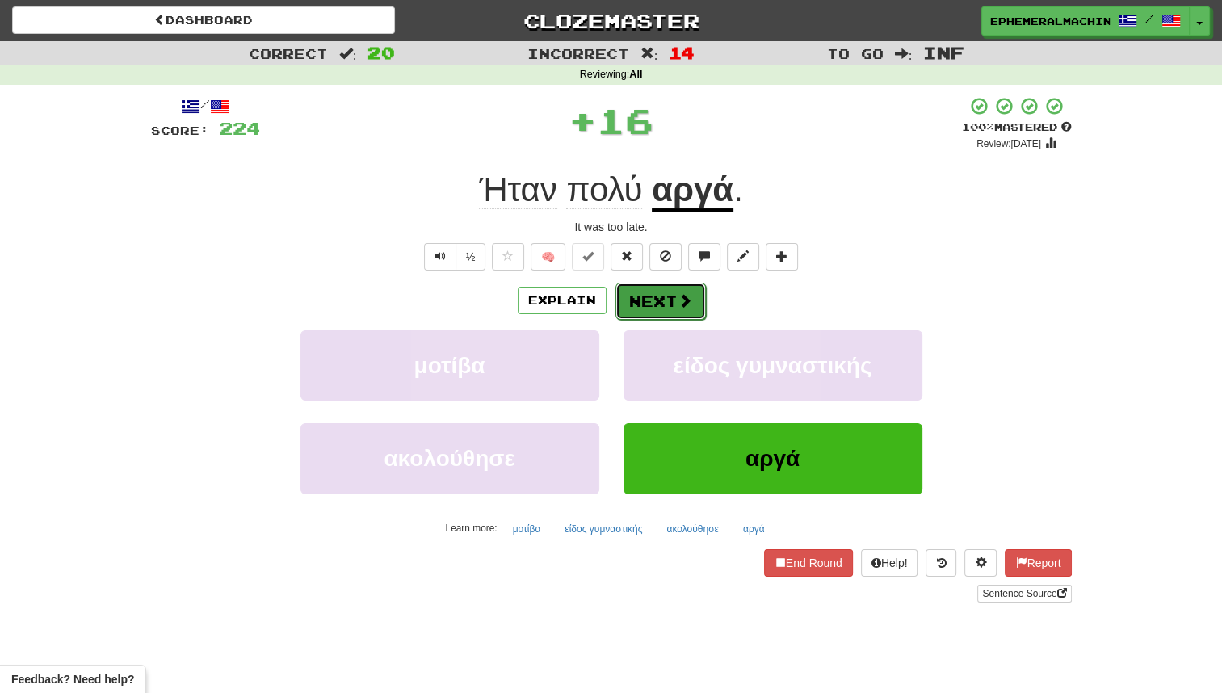
click at [674, 306] on button "Next" at bounding box center [661, 301] width 90 height 37
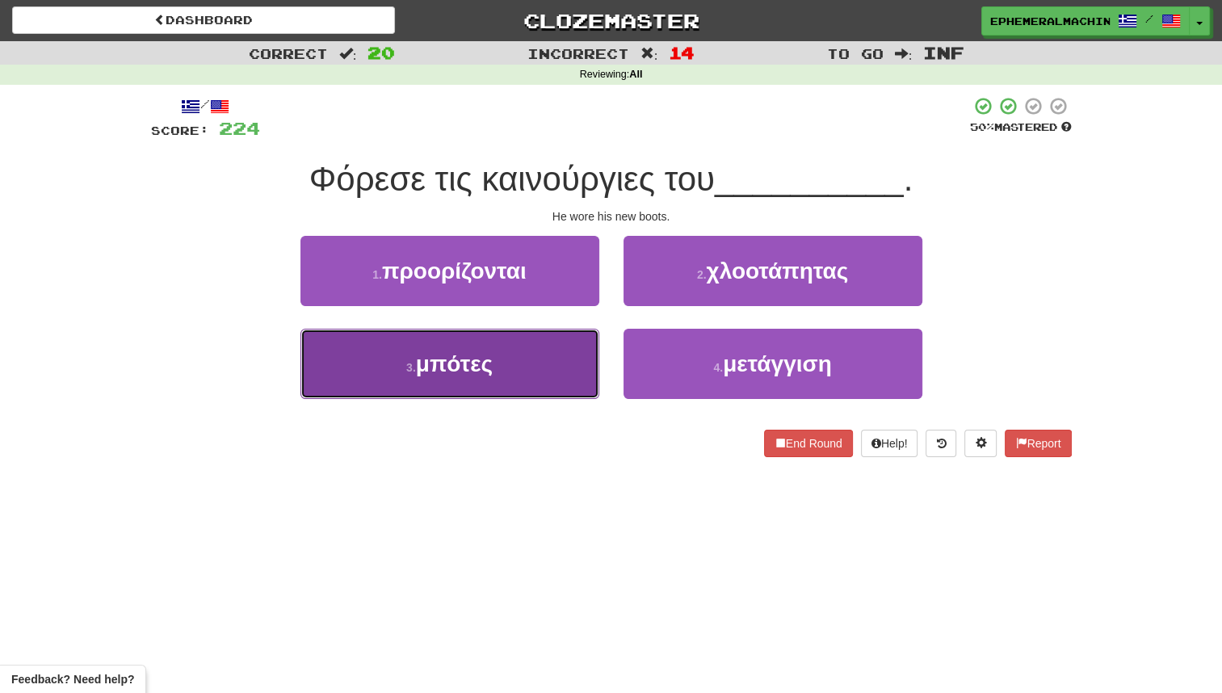
click at [498, 351] on button "3 . μπότες" at bounding box center [450, 364] width 299 height 70
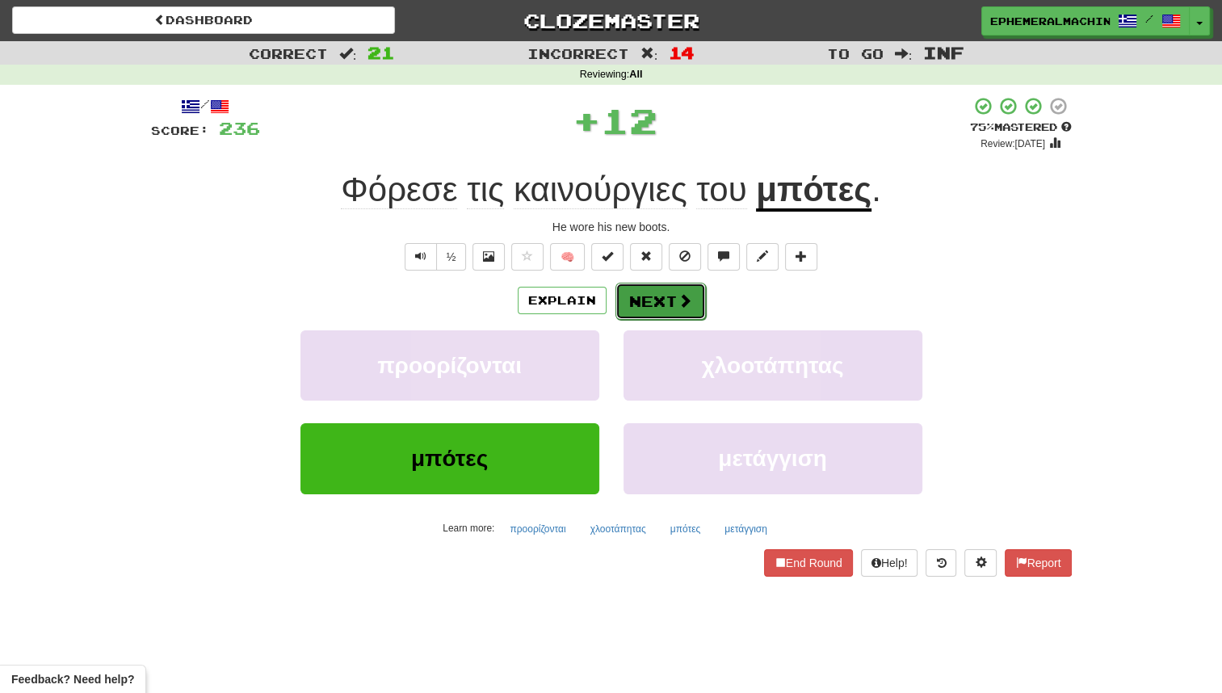
click at [691, 309] on button "Next" at bounding box center [661, 301] width 90 height 37
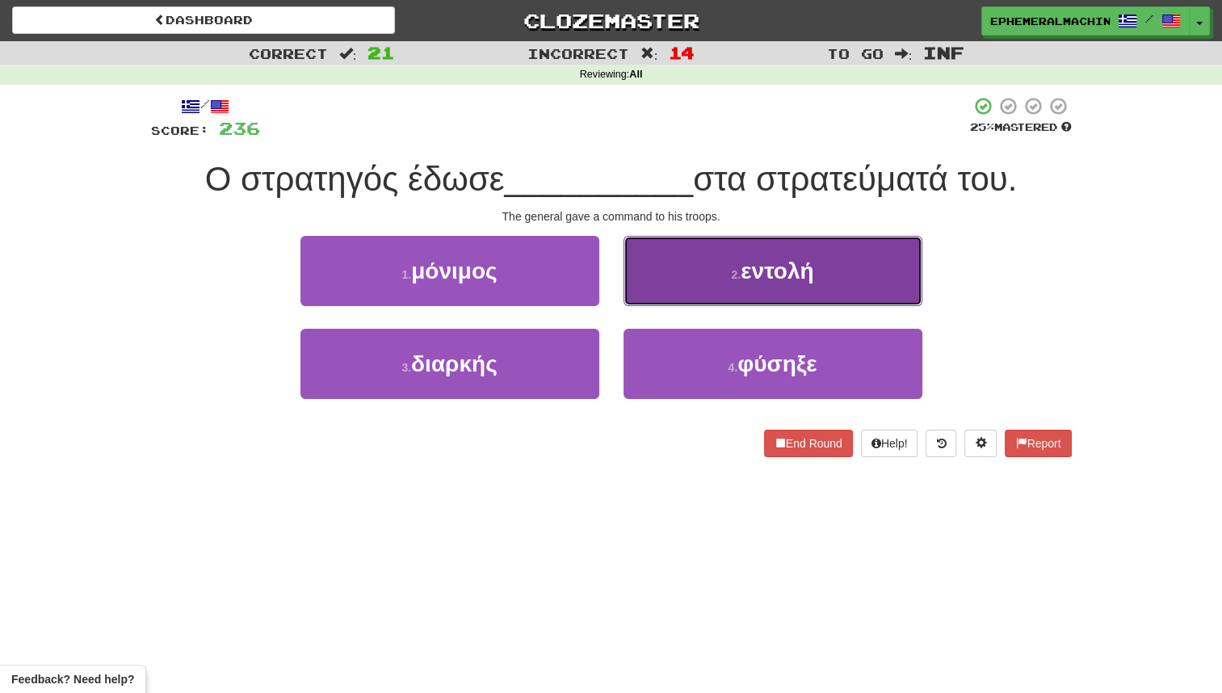
click at [715, 289] on button "2 . εντολή" at bounding box center [773, 271] width 299 height 70
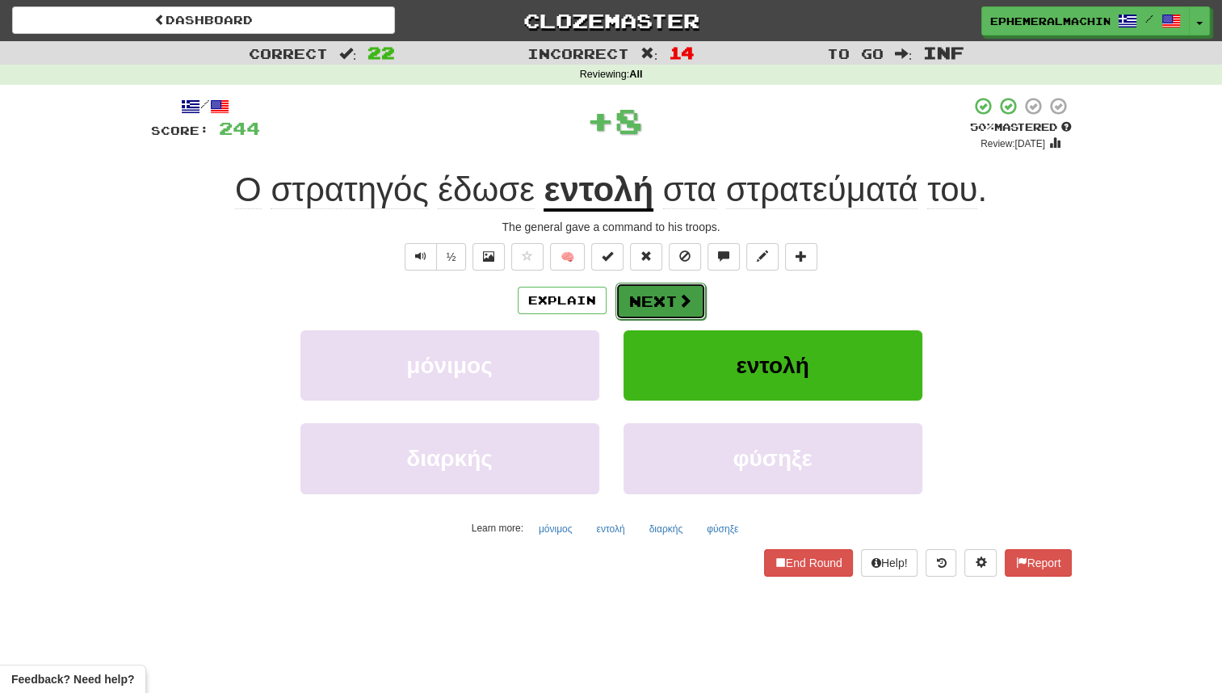
click at [637, 293] on button "Next" at bounding box center [661, 301] width 90 height 37
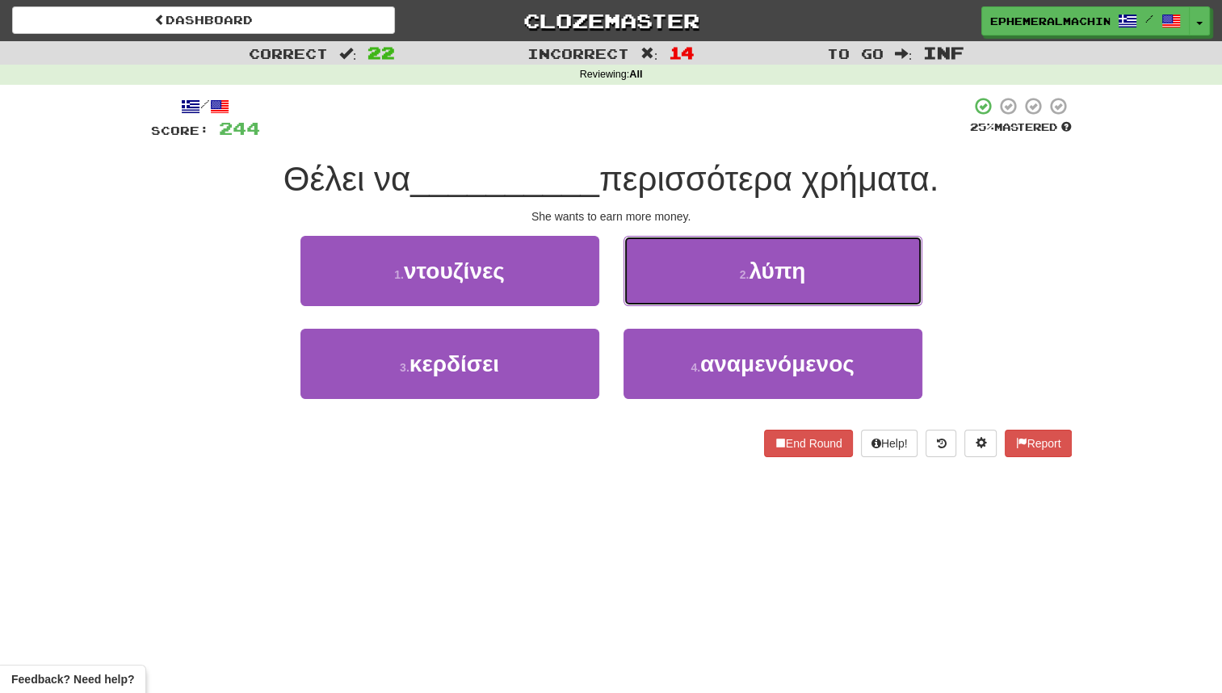
click at [637, 293] on button "2 . λύπη" at bounding box center [773, 271] width 299 height 70
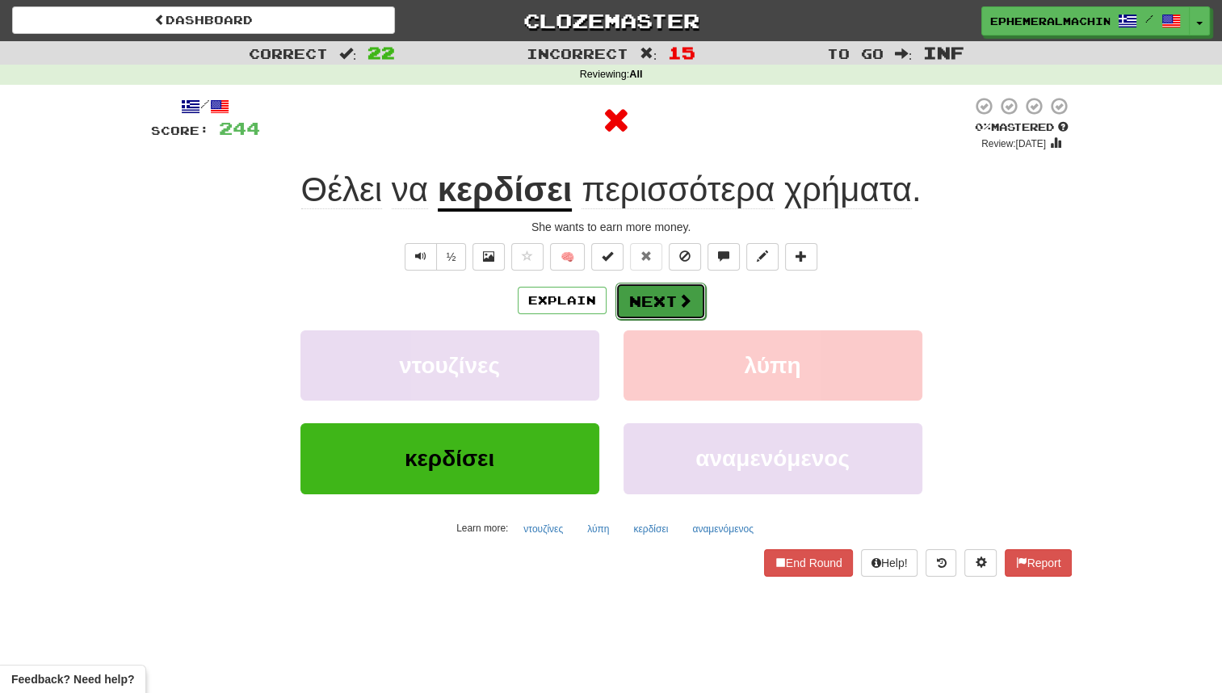
click at [626, 302] on button "Next" at bounding box center [661, 301] width 90 height 37
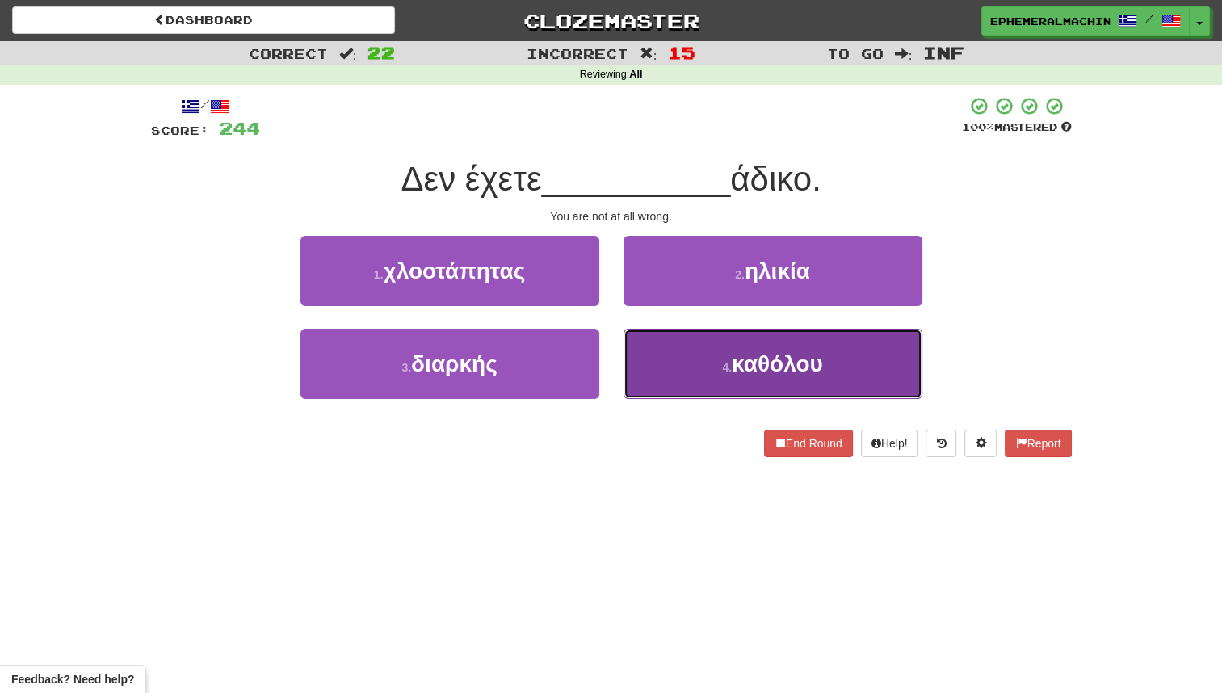
click at [706, 370] on button "4 . καθόλου" at bounding box center [773, 364] width 299 height 70
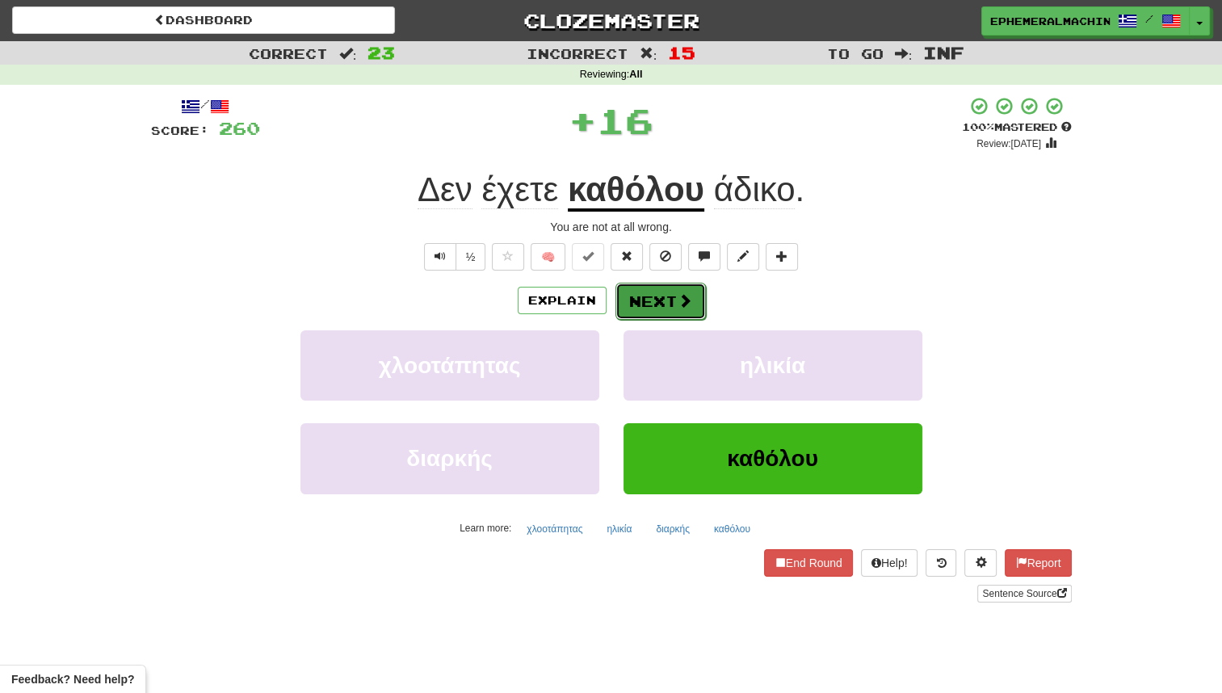
click at [663, 297] on button "Next" at bounding box center [661, 301] width 90 height 37
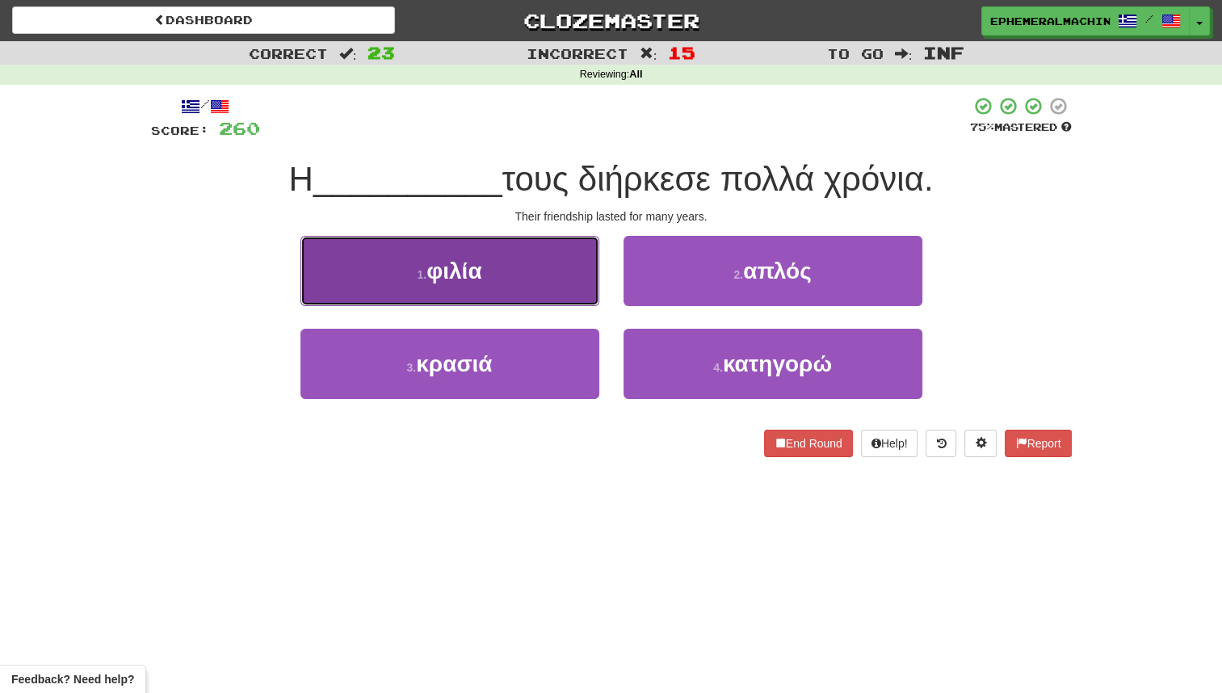
click at [507, 280] on button "1 . φιλία" at bounding box center [450, 271] width 299 height 70
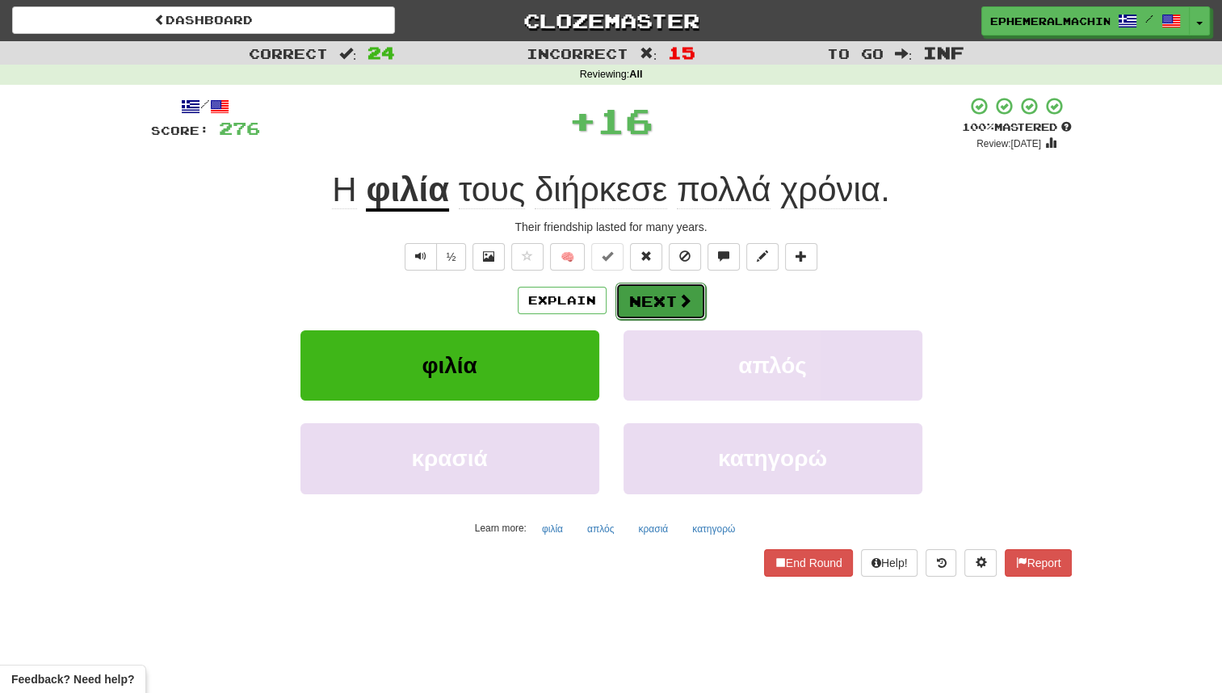
click at [636, 292] on button "Next" at bounding box center [661, 301] width 90 height 37
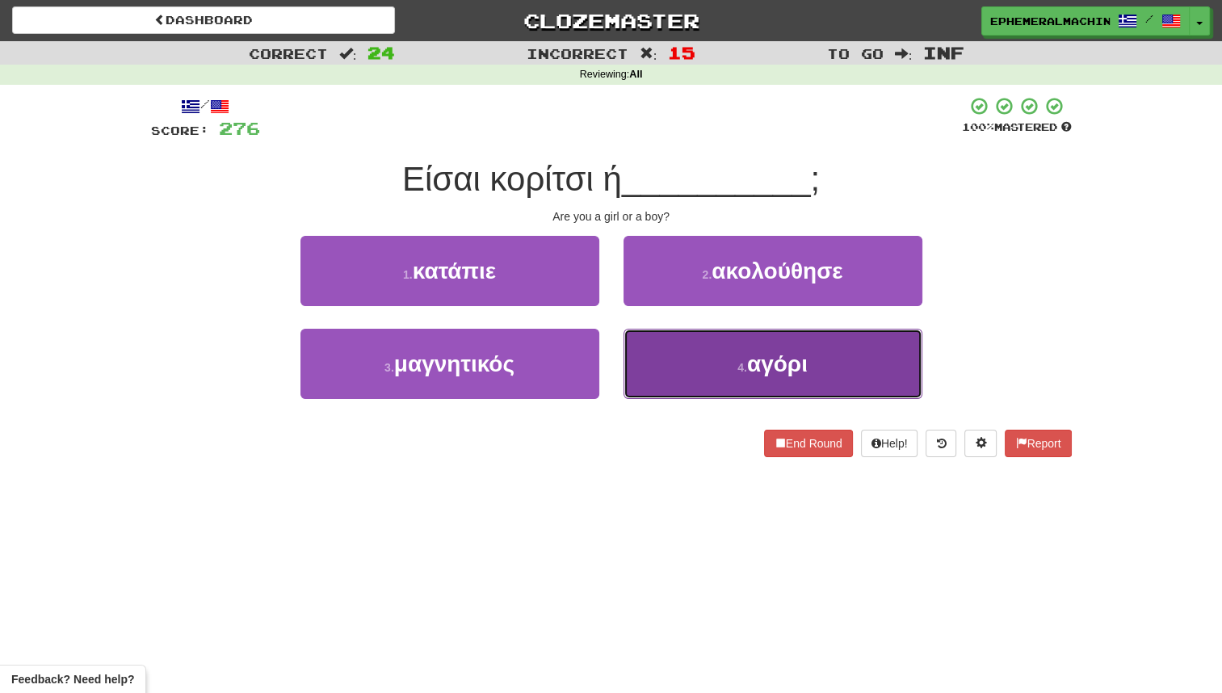
click at [743, 347] on button "4 . αγόρι" at bounding box center [773, 364] width 299 height 70
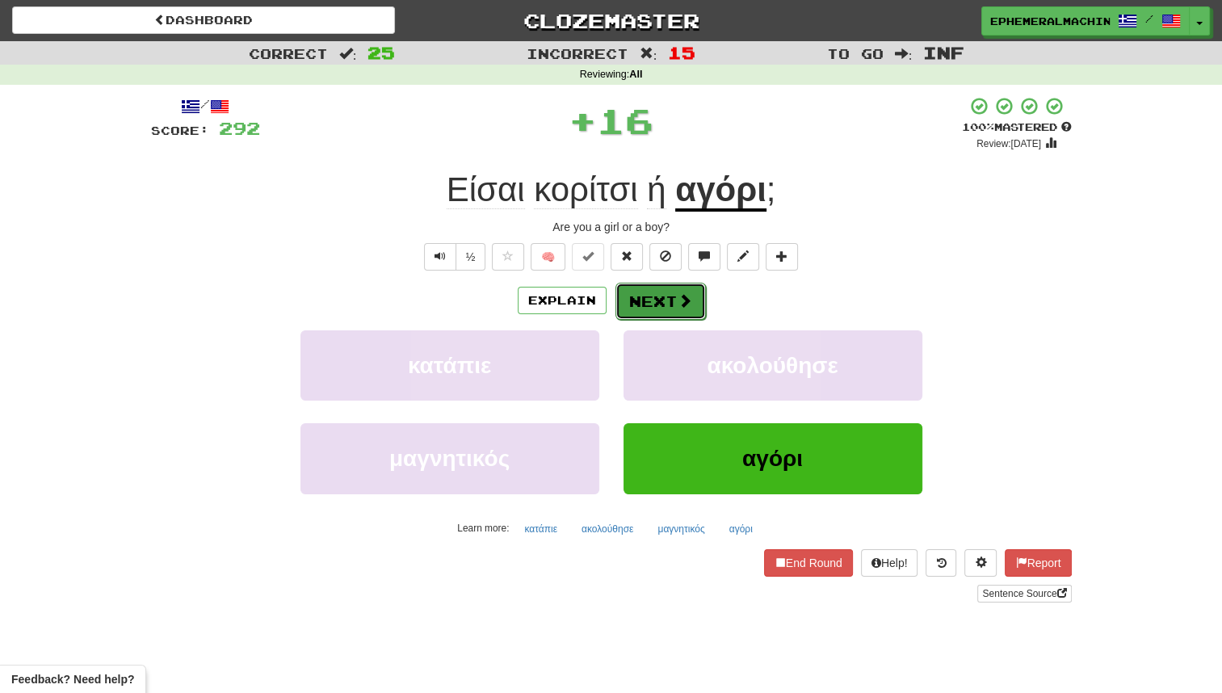
click at [688, 301] on span at bounding box center [685, 300] width 15 height 15
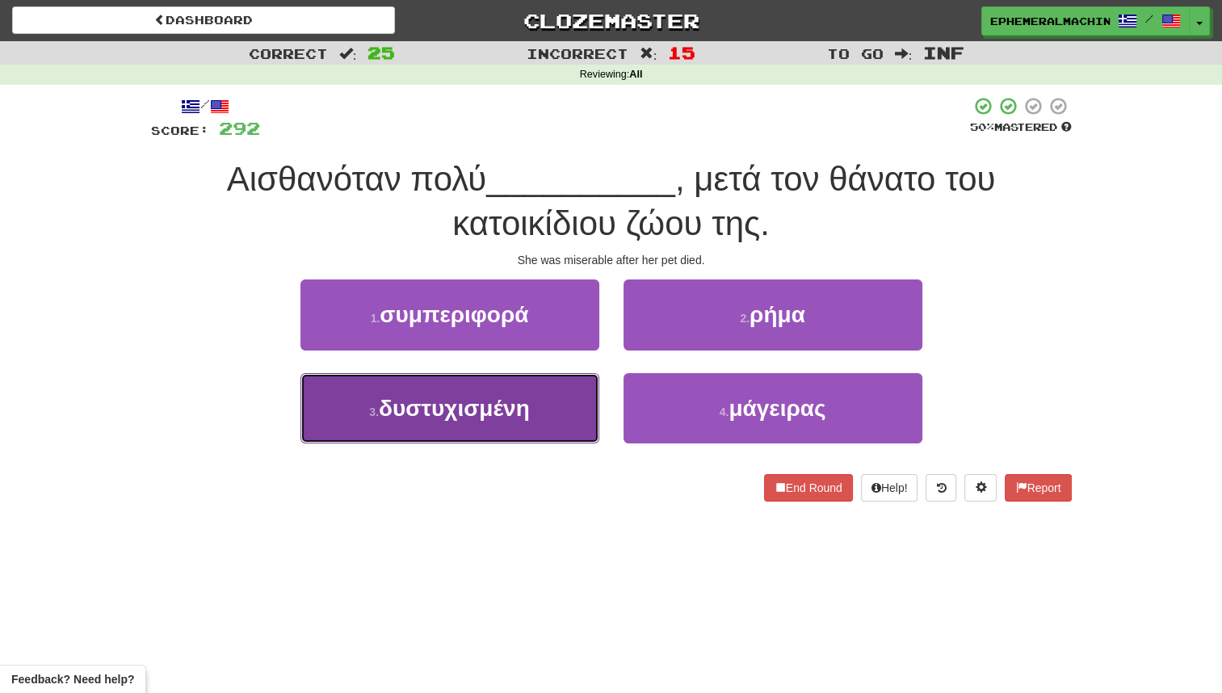
click at [511, 402] on span "δυστυχισμένη" at bounding box center [454, 408] width 151 height 25
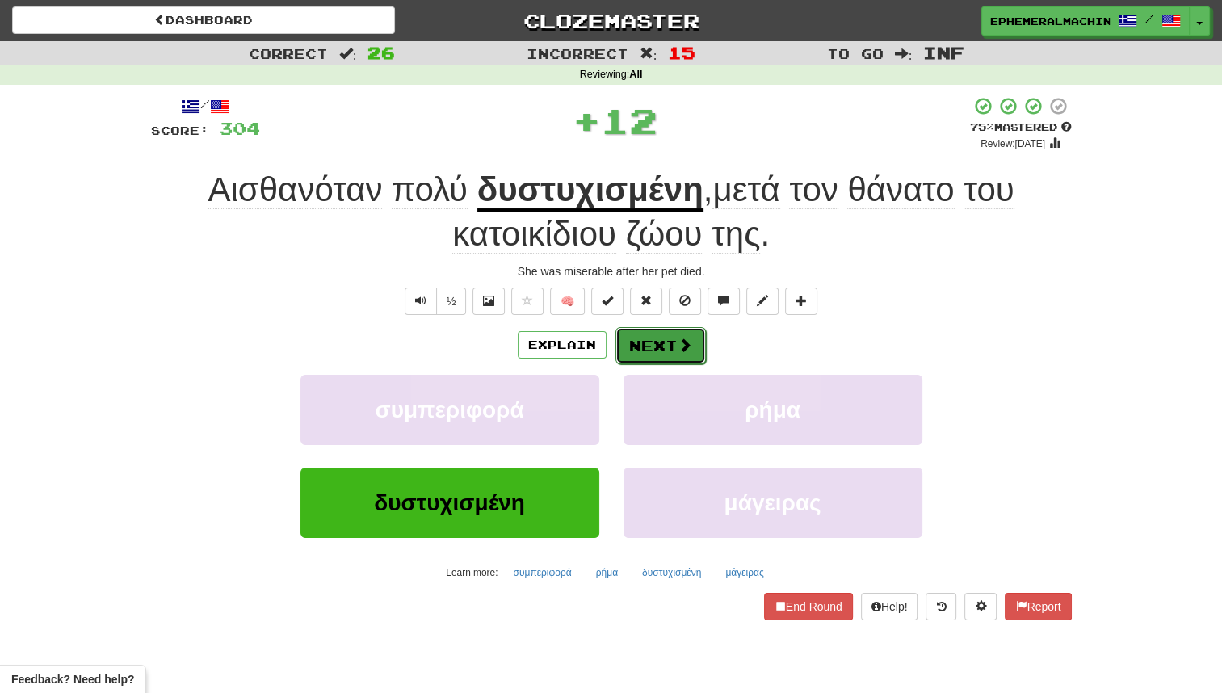
click at [624, 342] on button "Next" at bounding box center [661, 345] width 90 height 37
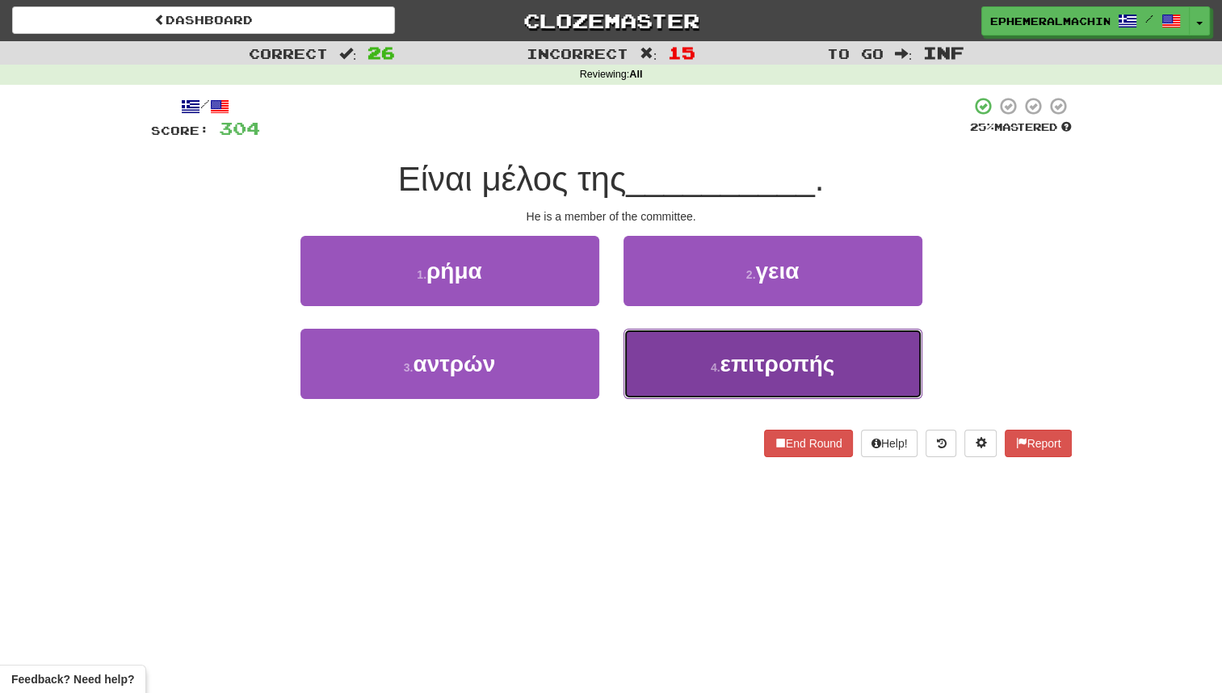
click at [709, 350] on button "4 . επιτροπής" at bounding box center [773, 364] width 299 height 70
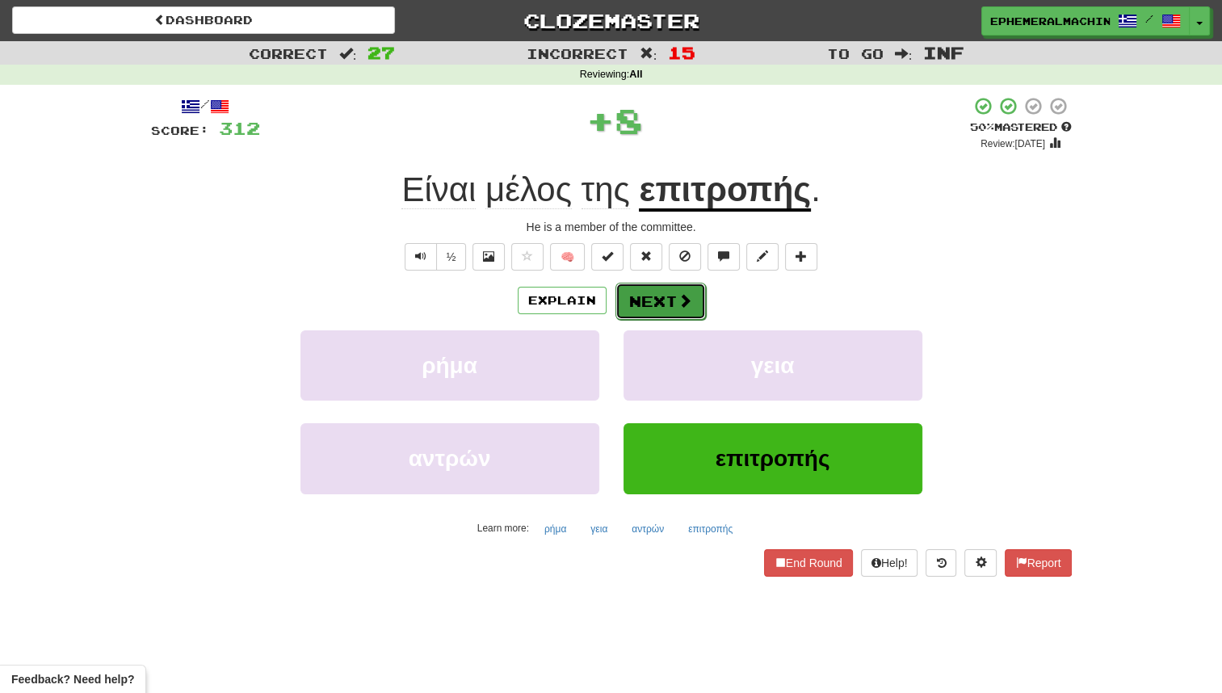
click at [650, 304] on button "Next" at bounding box center [661, 301] width 90 height 37
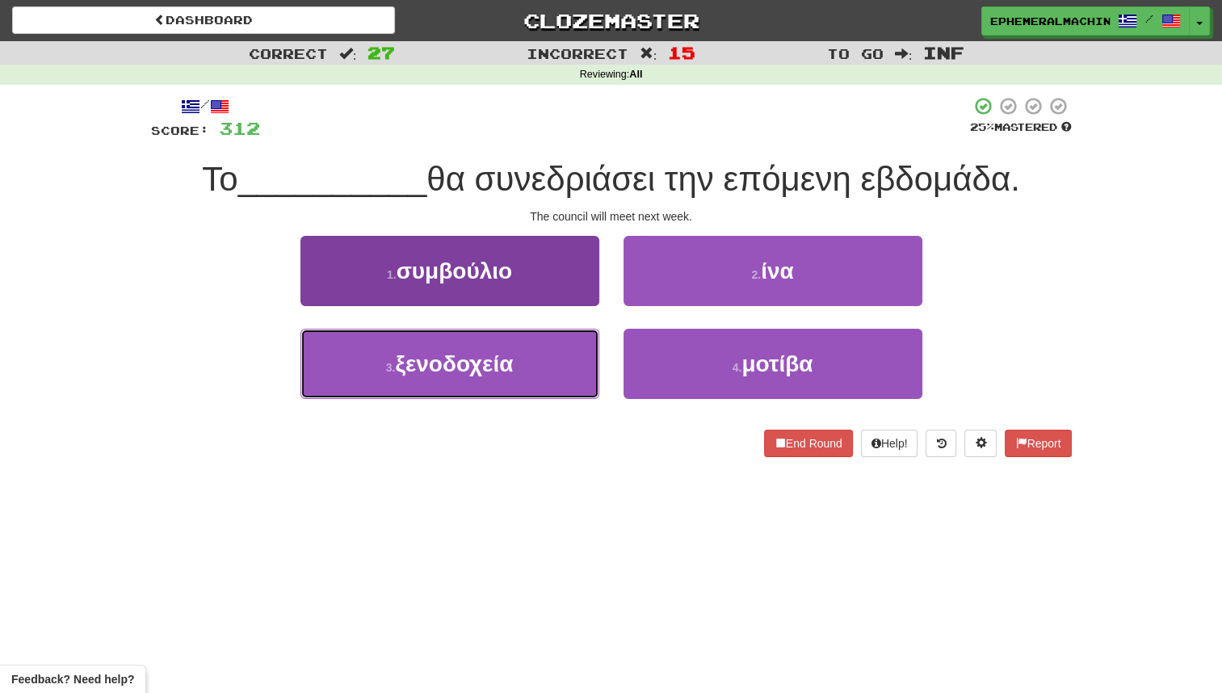
drag, startPoint x: 522, startPoint y: 335, endPoint x: 562, endPoint y: 344, distance: 41.4
click at [562, 344] on button "3 . ξενοδοχεία" at bounding box center [450, 364] width 299 height 70
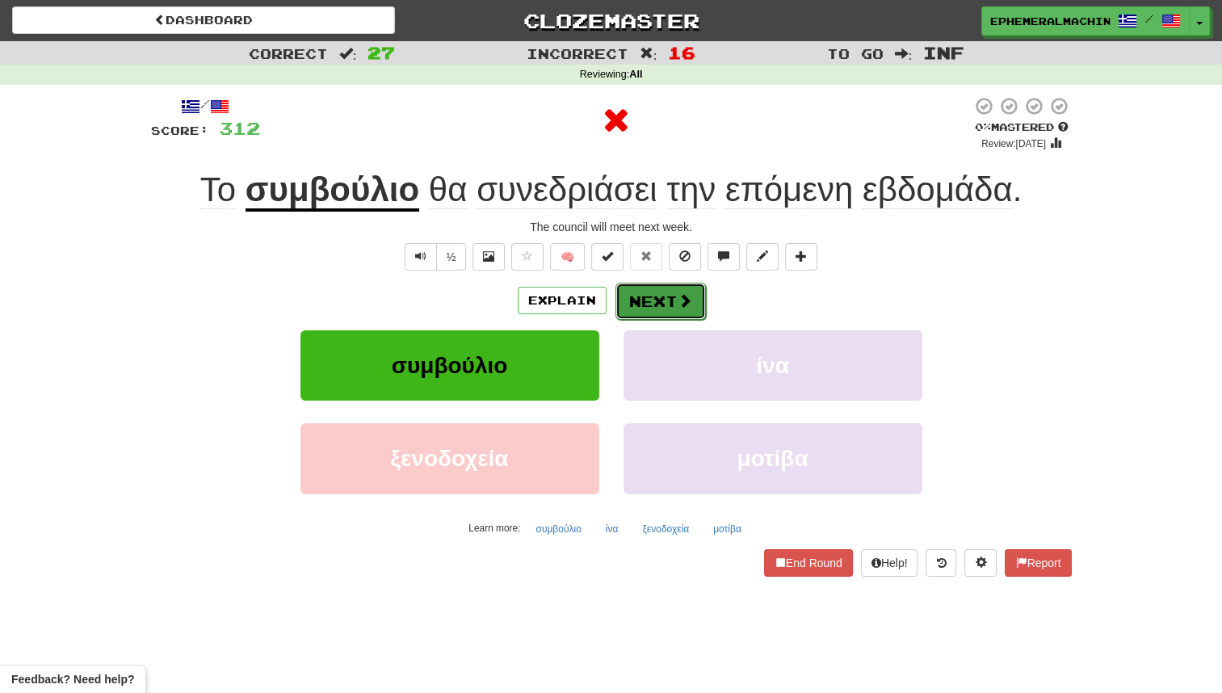
click at [645, 311] on button "Next" at bounding box center [661, 301] width 90 height 37
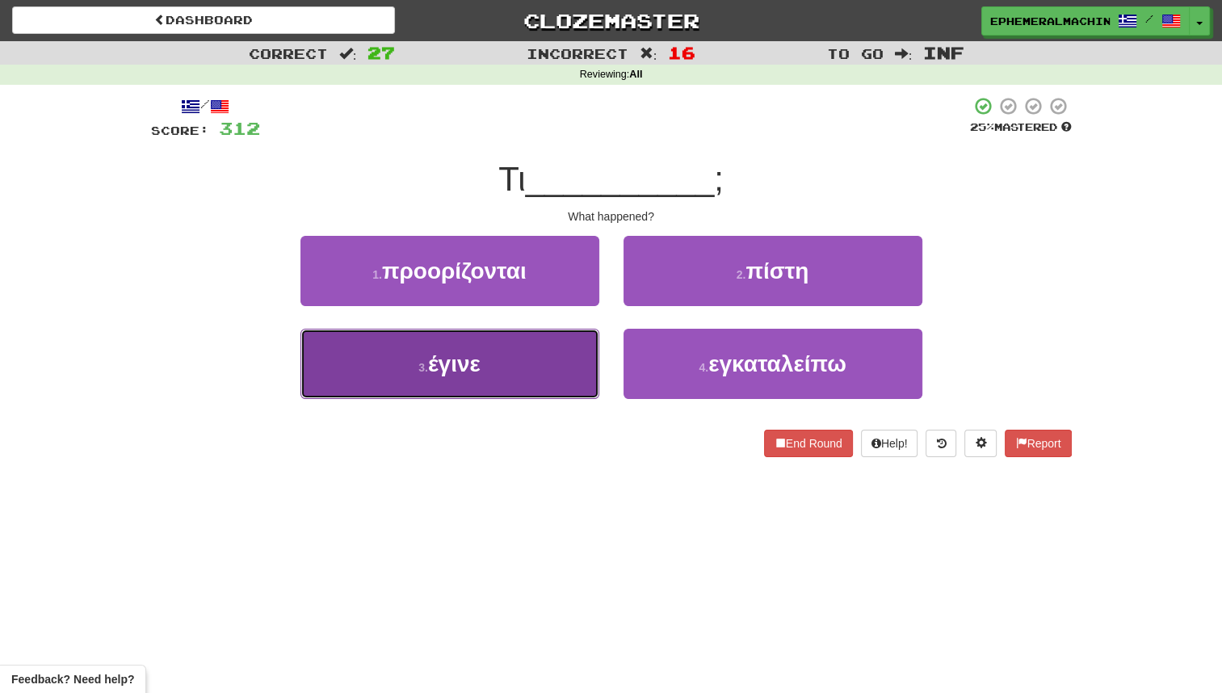
click at [575, 346] on button "3 . έγινε" at bounding box center [450, 364] width 299 height 70
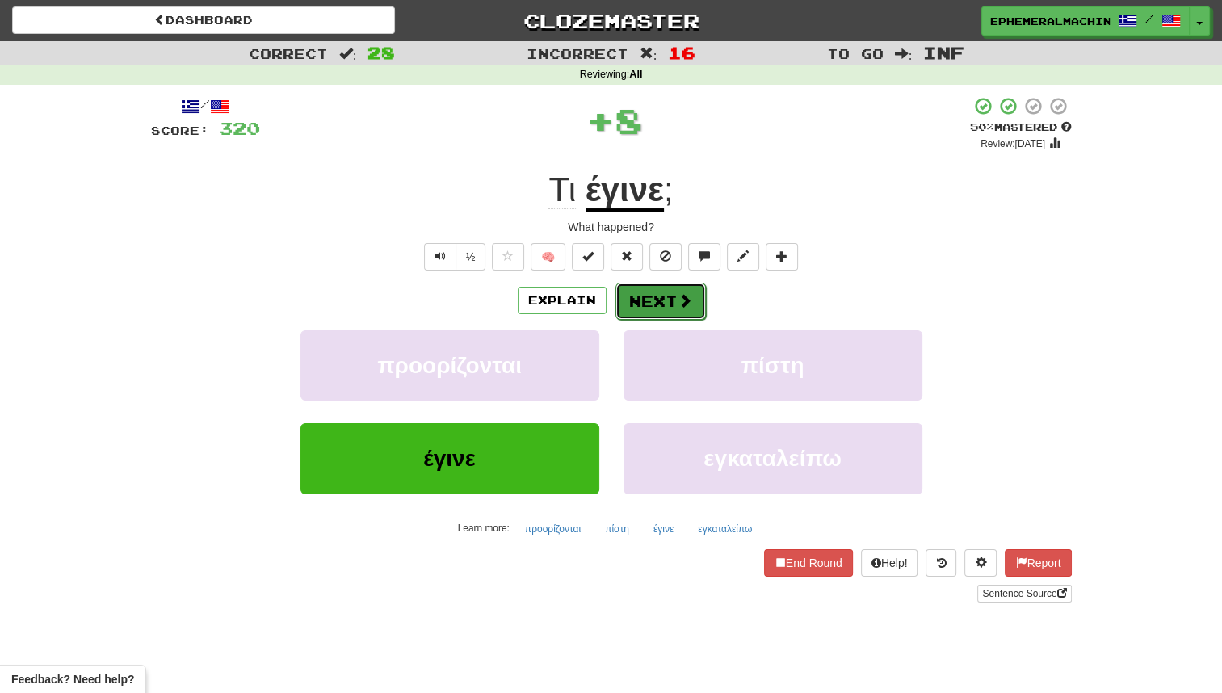
click at [674, 292] on button "Next" at bounding box center [661, 301] width 90 height 37
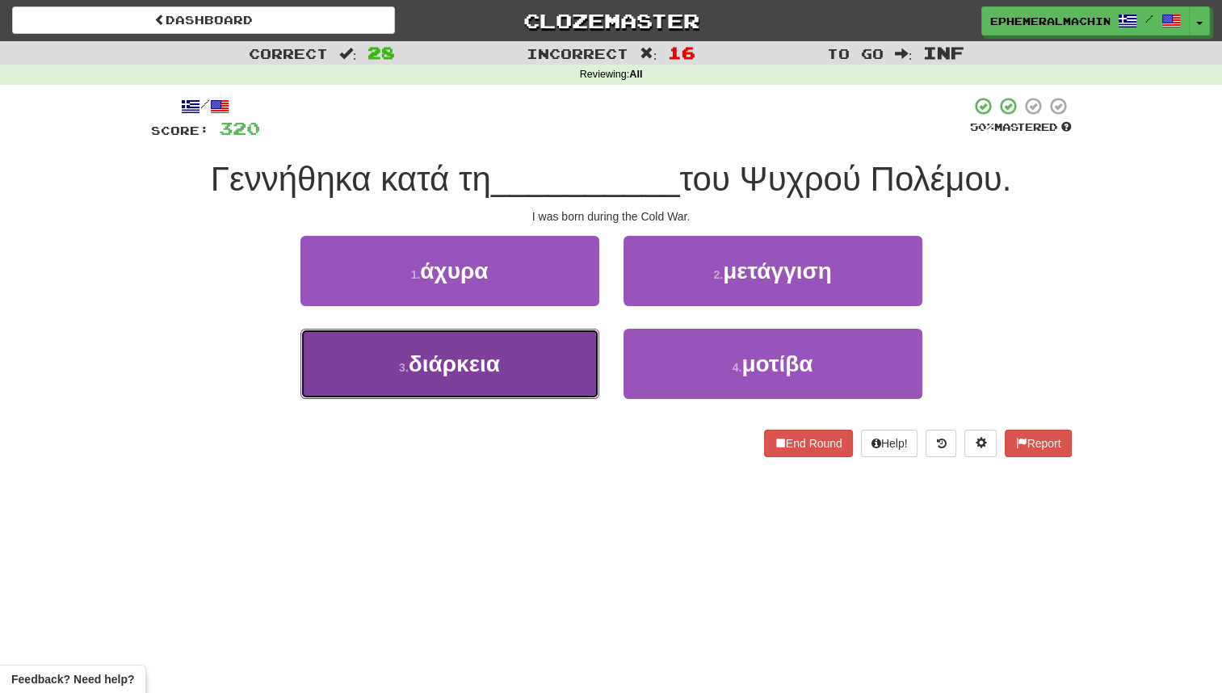
click at [553, 360] on button "3 . διάρκεια" at bounding box center [450, 364] width 299 height 70
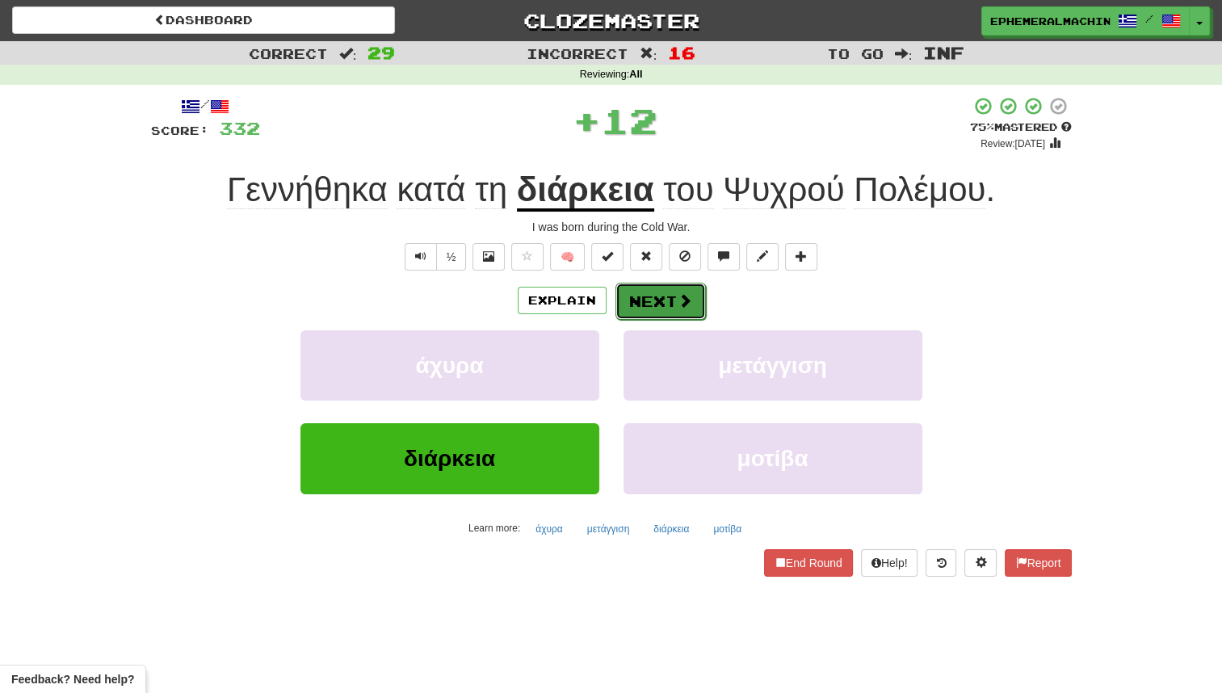
click at [650, 307] on button "Next" at bounding box center [661, 301] width 90 height 37
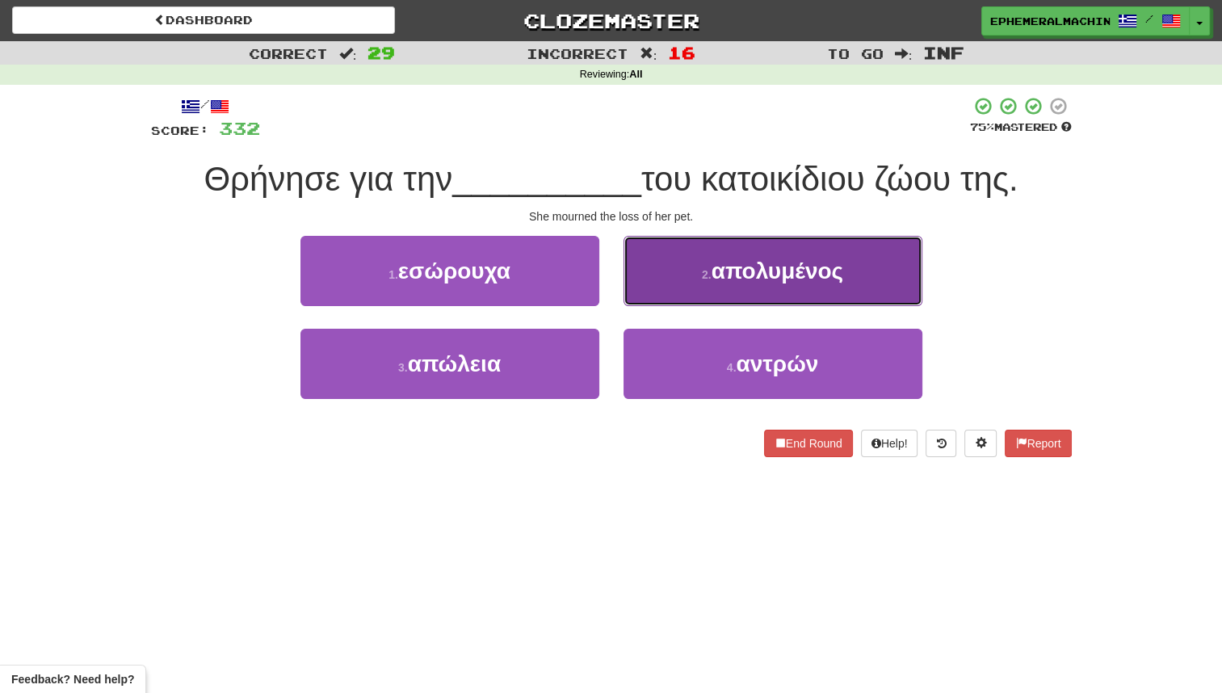
click at [730, 286] on button "2 . απολυμένος" at bounding box center [773, 271] width 299 height 70
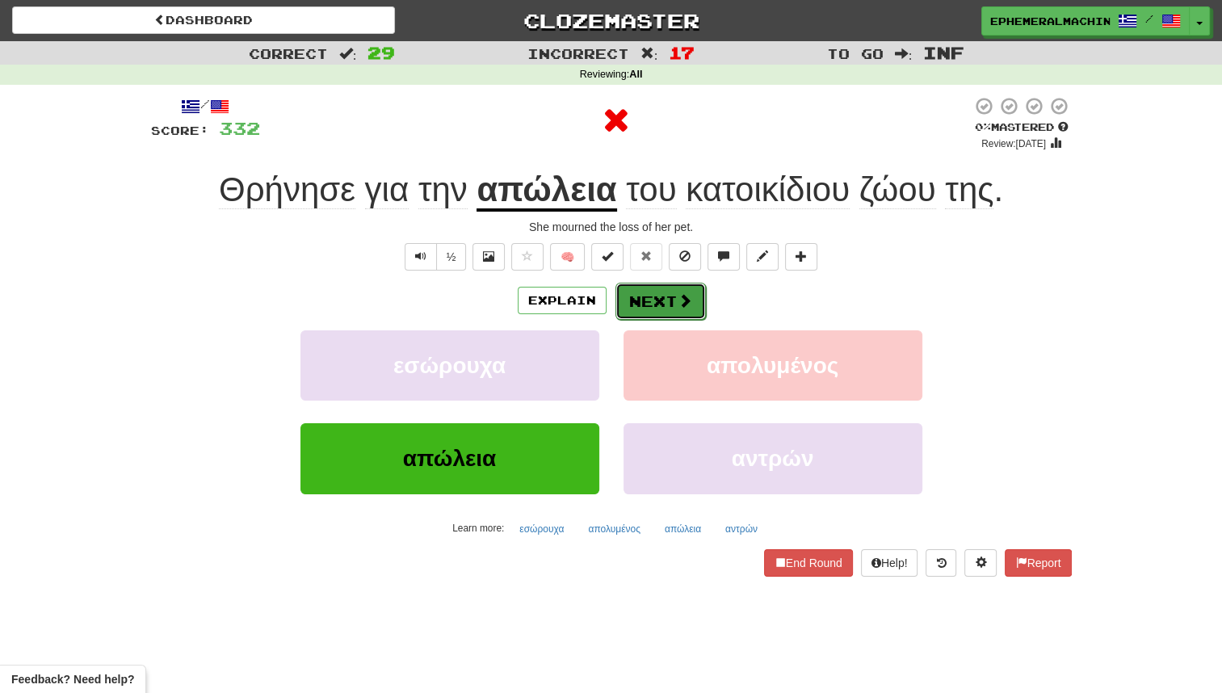
click at [693, 296] on button "Next" at bounding box center [661, 301] width 90 height 37
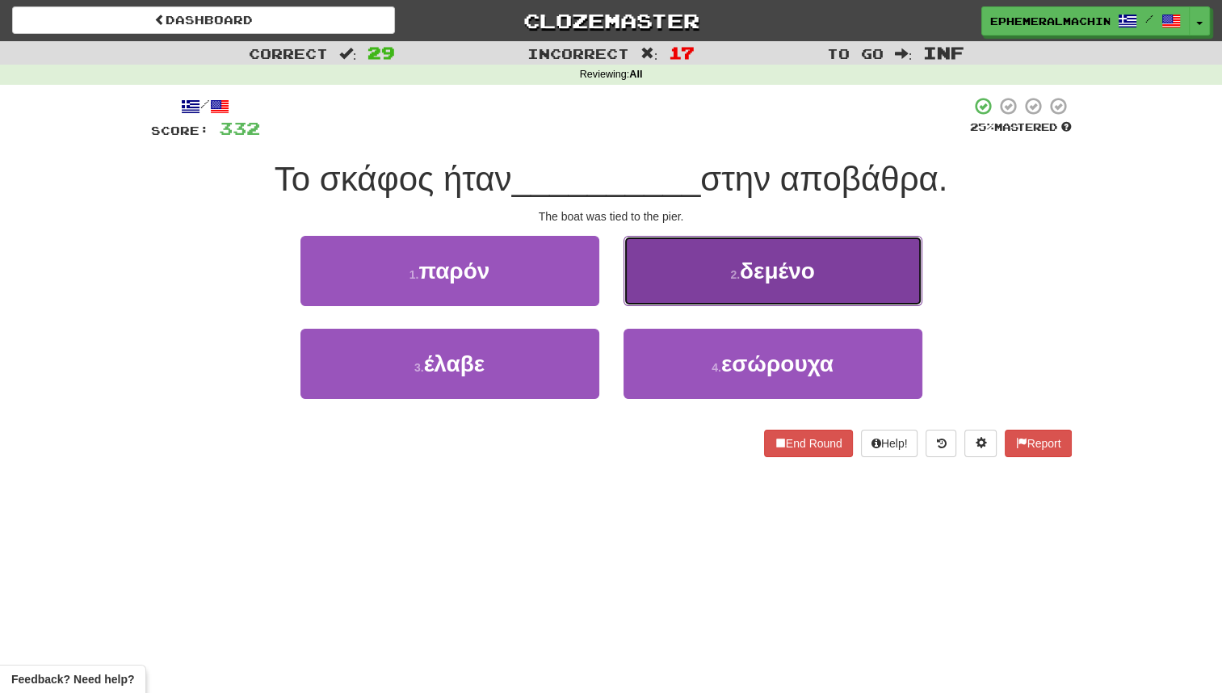
click at [659, 280] on button "2 . δεμένο" at bounding box center [773, 271] width 299 height 70
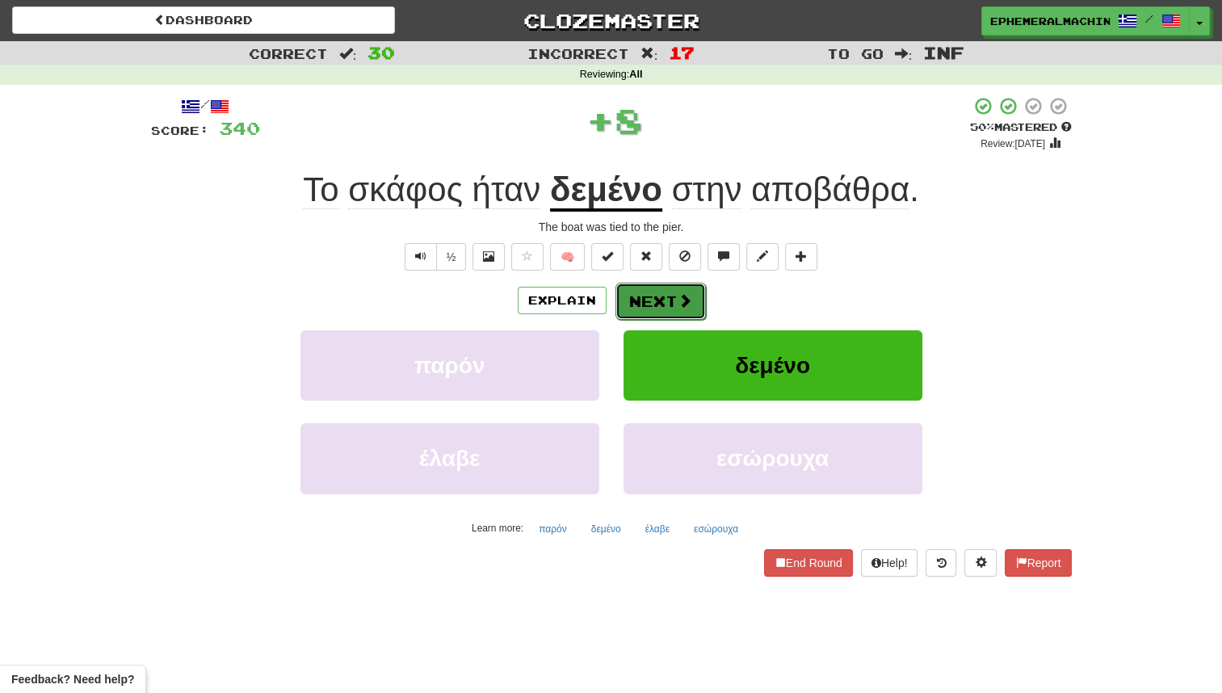
click at [643, 292] on button "Next" at bounding box center [661, 301] width 90 height 37
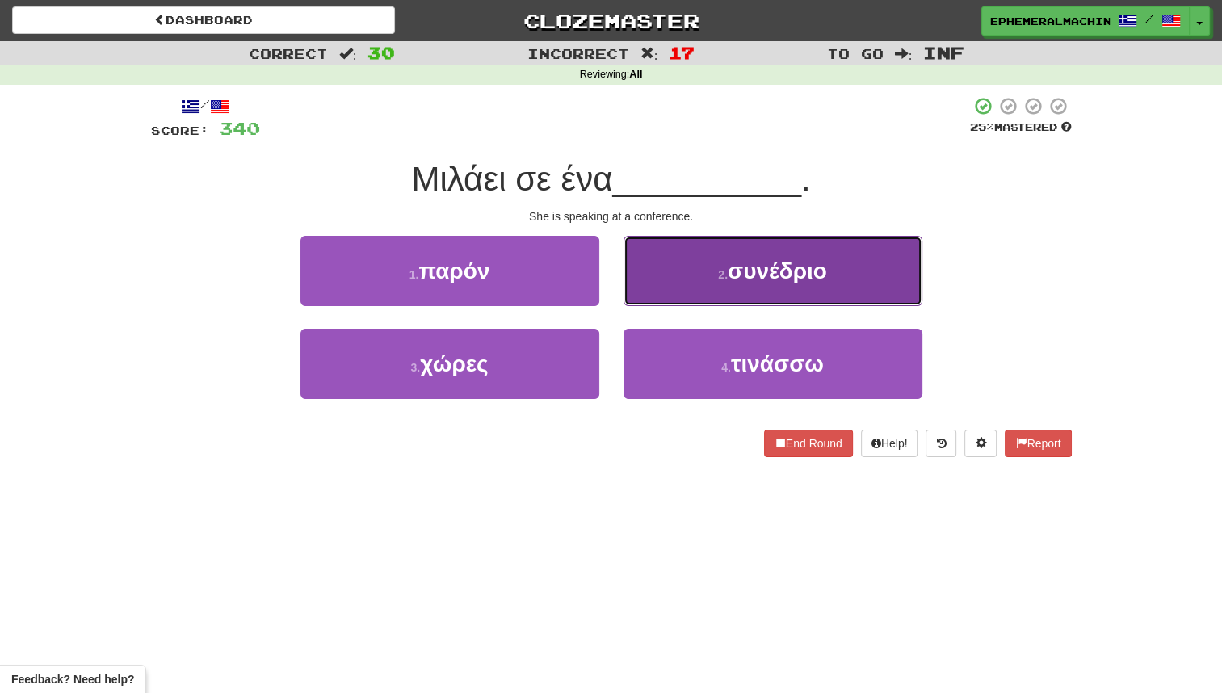
click at [718, 280] on small "2 ." at bounding box center [723, 274] width 10 height 13
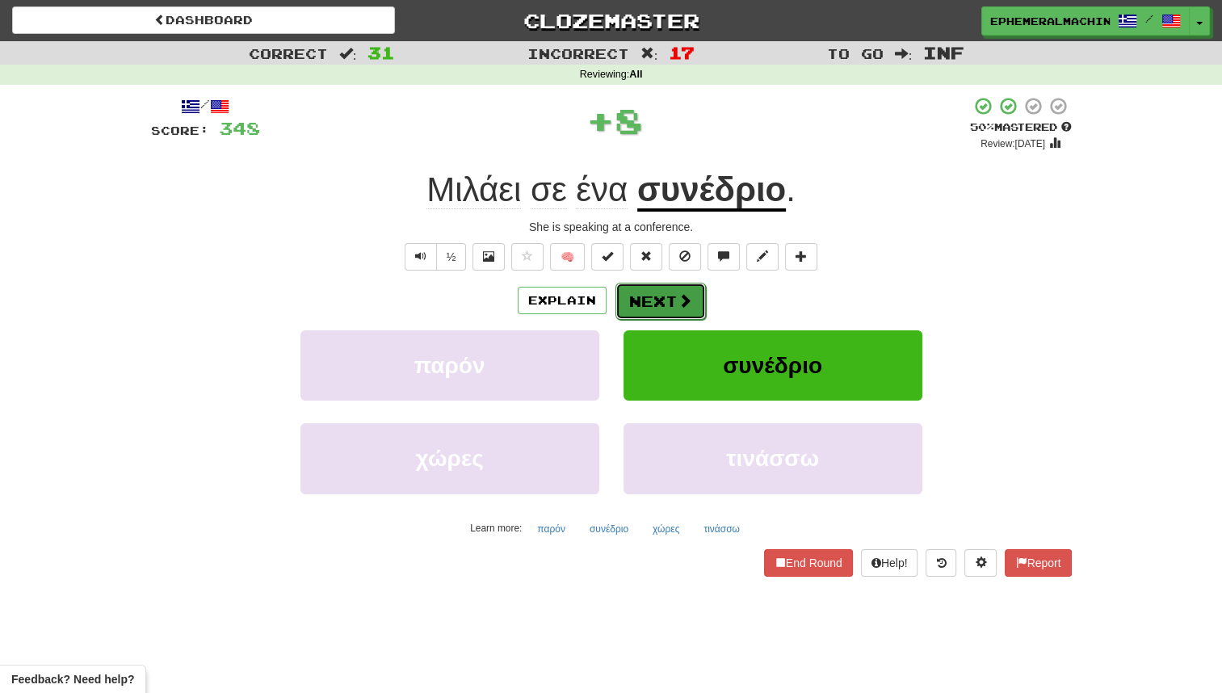
click at [662, 302] on button "Next" at bounding box center [661, 301] width 90 height 37
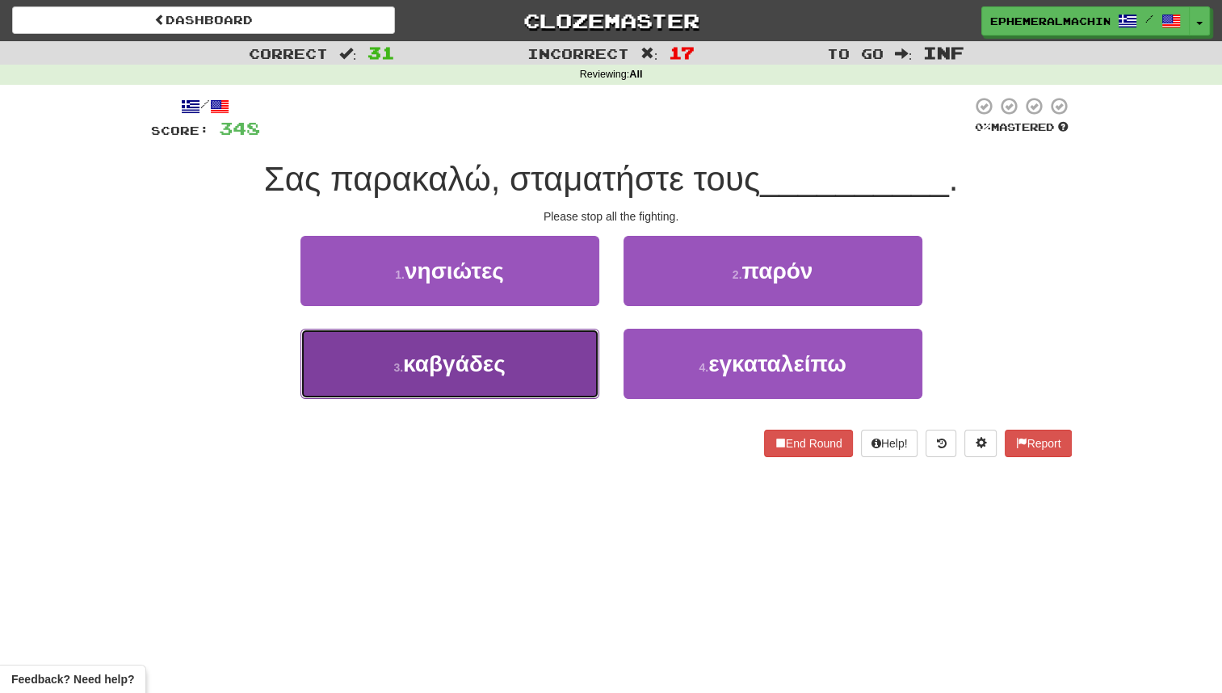
click at [491, 340] on button "3 . καβγάδες" at bounding box center [450, 364] width 299 height 70
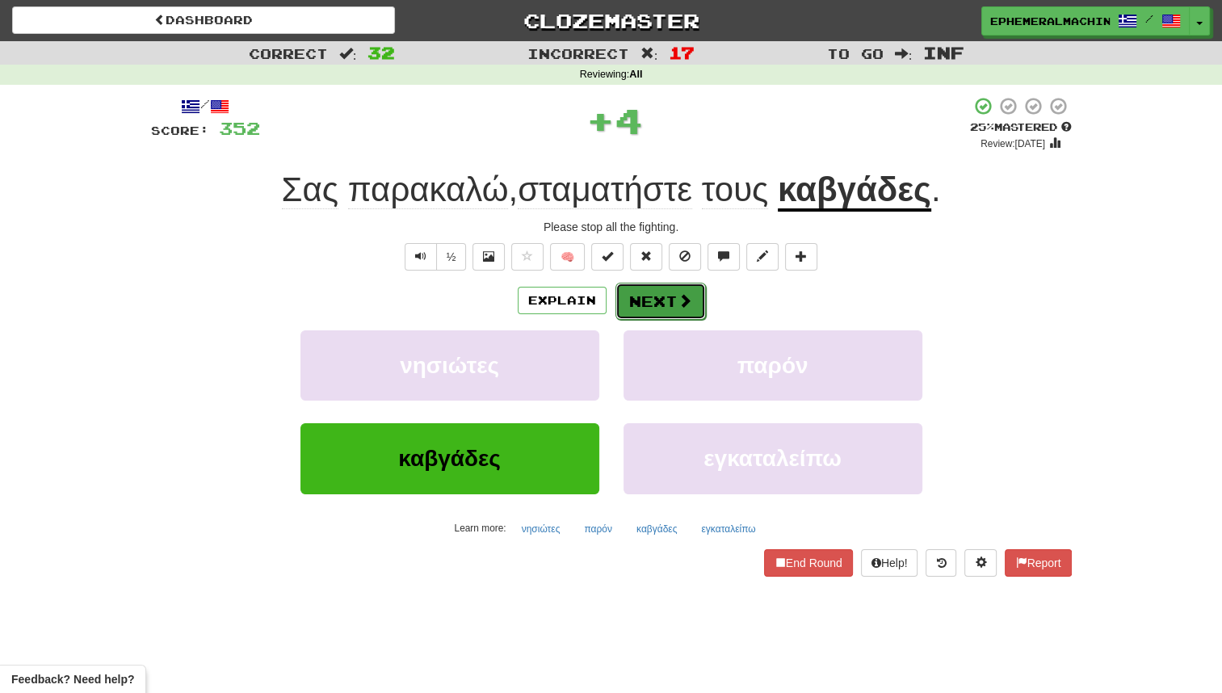
click at [634, 295] on button "Next" at bounding box center [661, 301] width 90 height 37
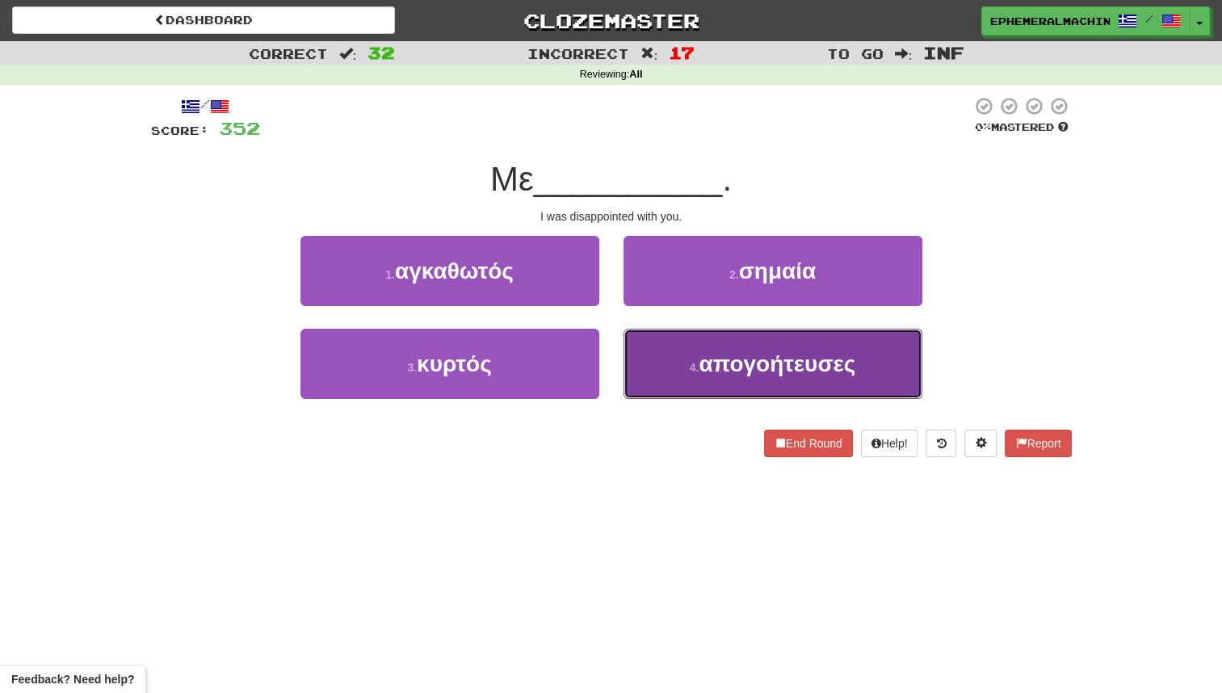
click at [688, 345] on button "4 . απογοήτευσες" at bounding box center [773, 364] width 299 height 70
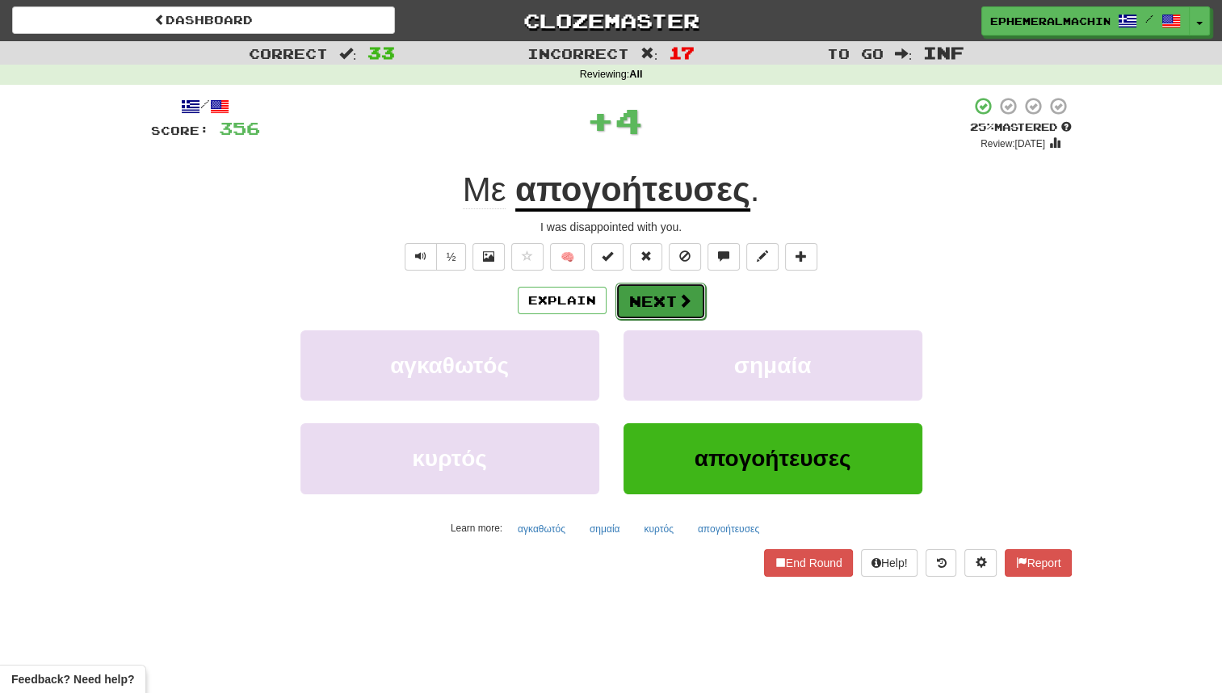
click at [666, 296] on button "Next" at bounding box center [661, 301] width 90 height 37
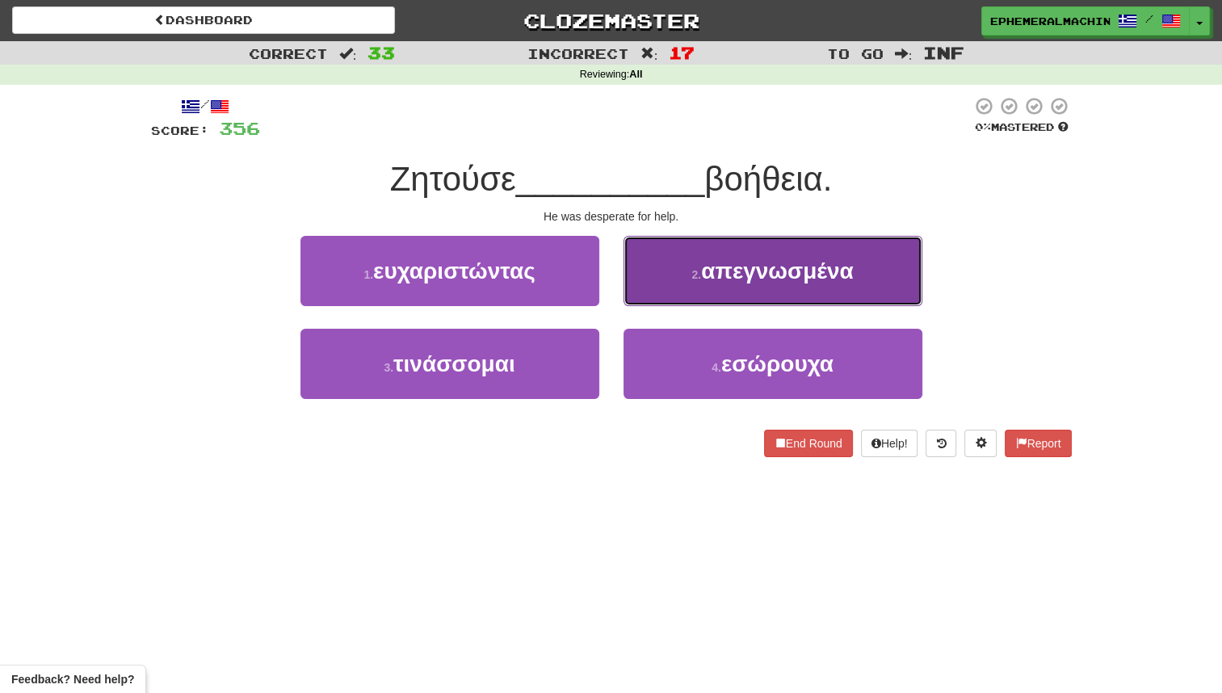
click at [701, 283] on button "2 . απεγνωσμένα" at bounding box center [773, 271] width 299 height 70
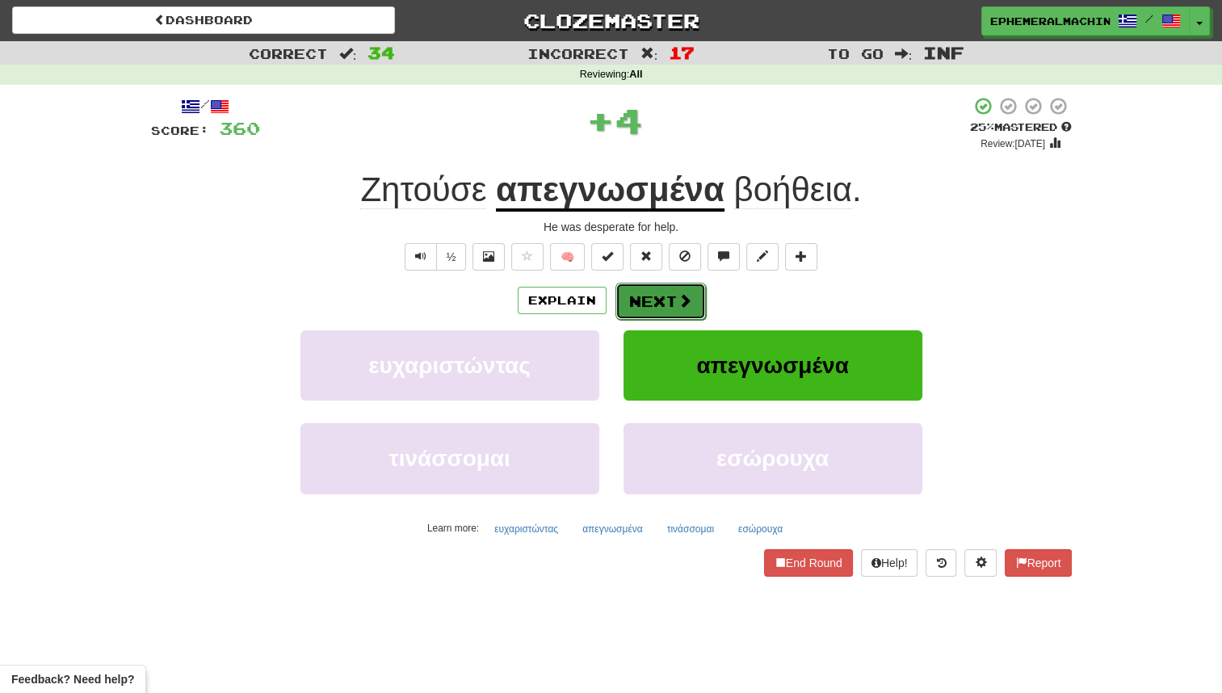
click at [645, 301] on button "Next" at bounding box center [661, 301] width 90 height 37
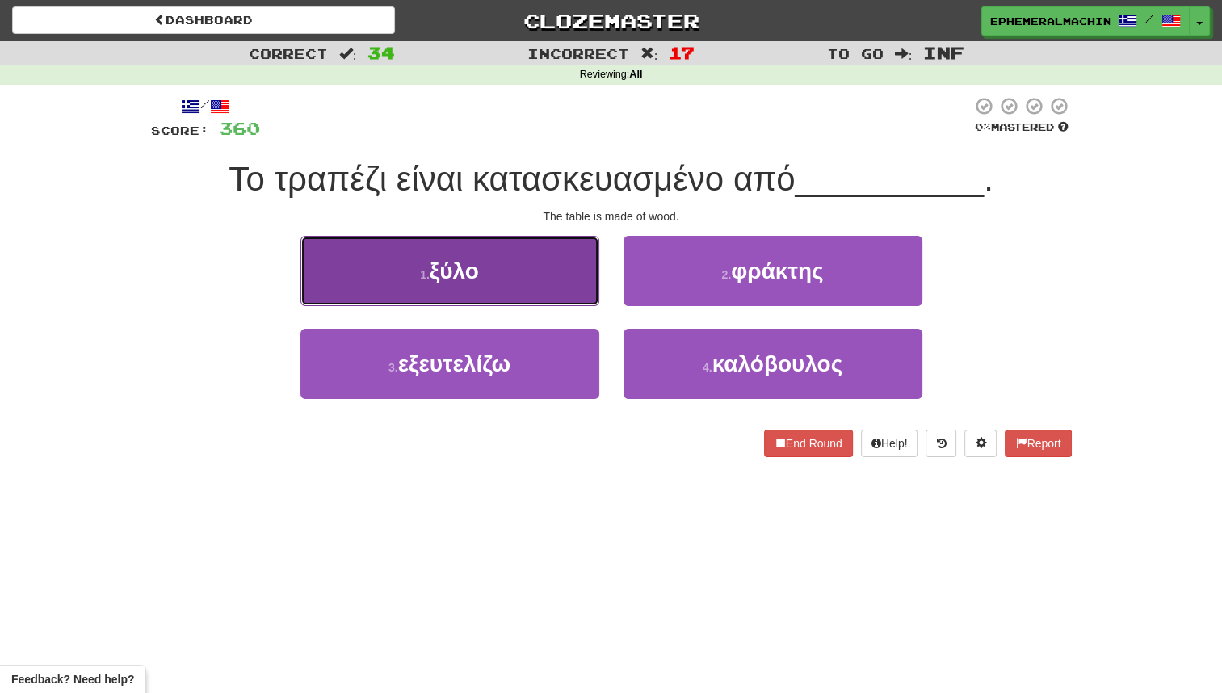
click at [540, 281] on button "1 . ξύλο" at bounding box center [450, 271] width 299 height 70
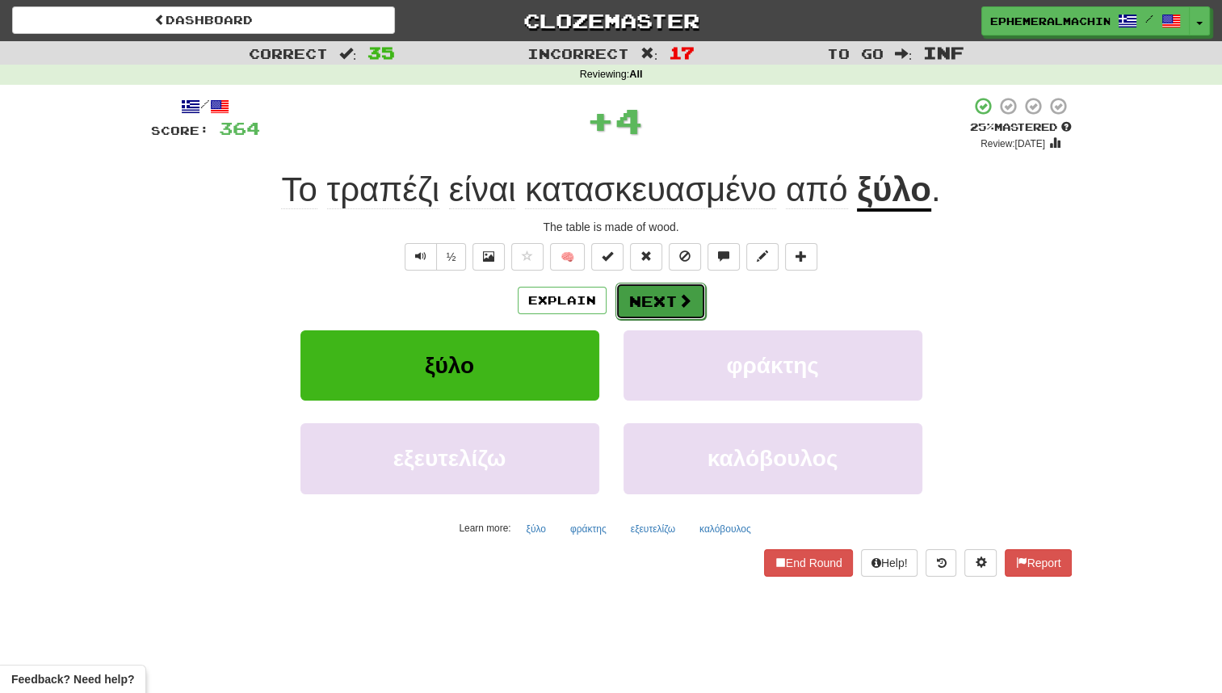
click at [637, 293] on button "Next" at bounding box center [661, 301] width 90 height 37
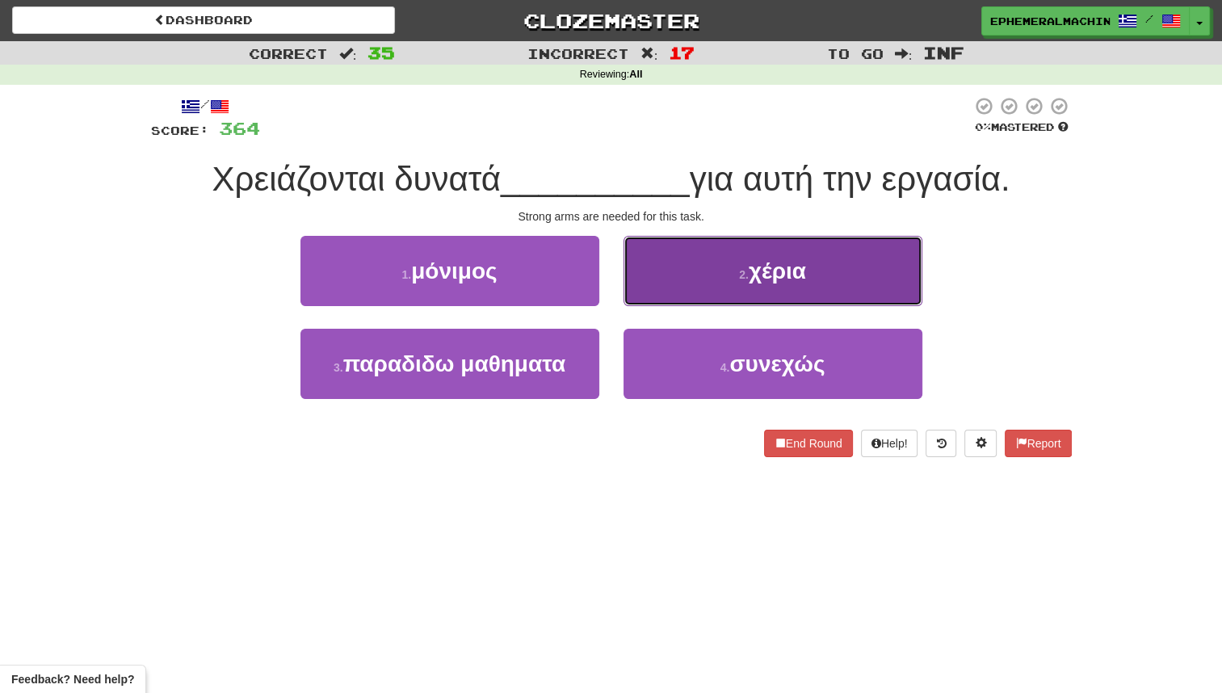
click at [666, 283] on button "2 . χέρια" at bounding box center [773, 271] width 299 height 70
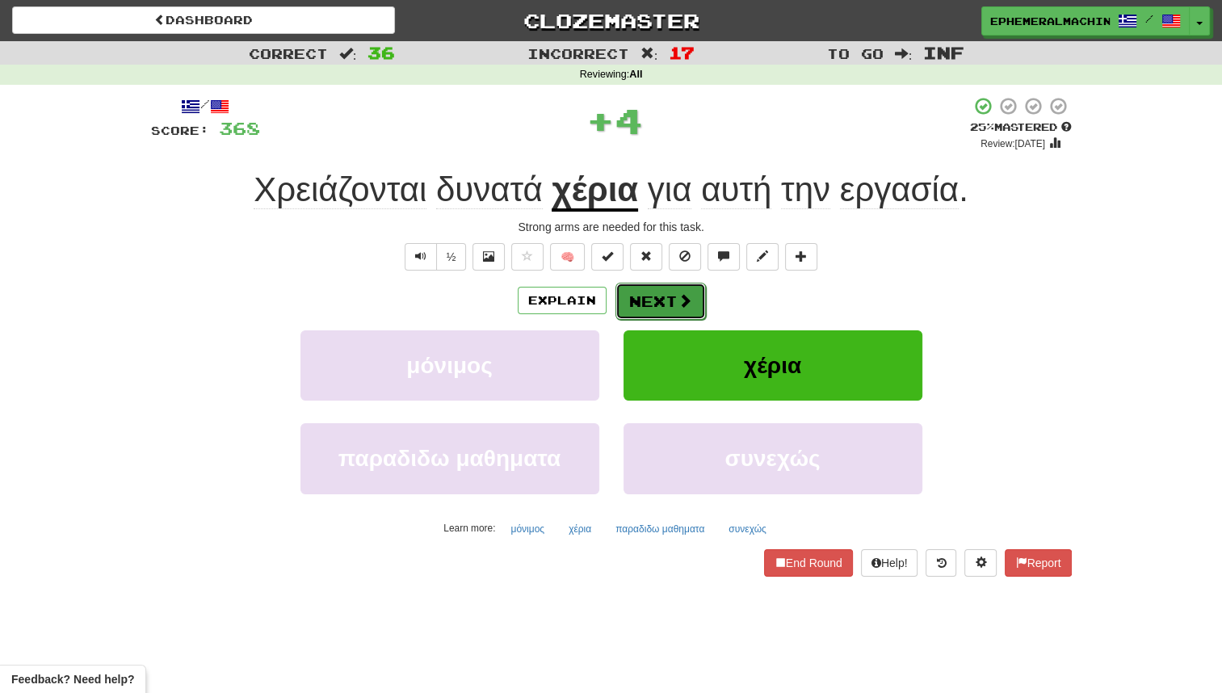
click at [643, 294] on button "Next" at bounding box center [661, 301] width 90 height 37
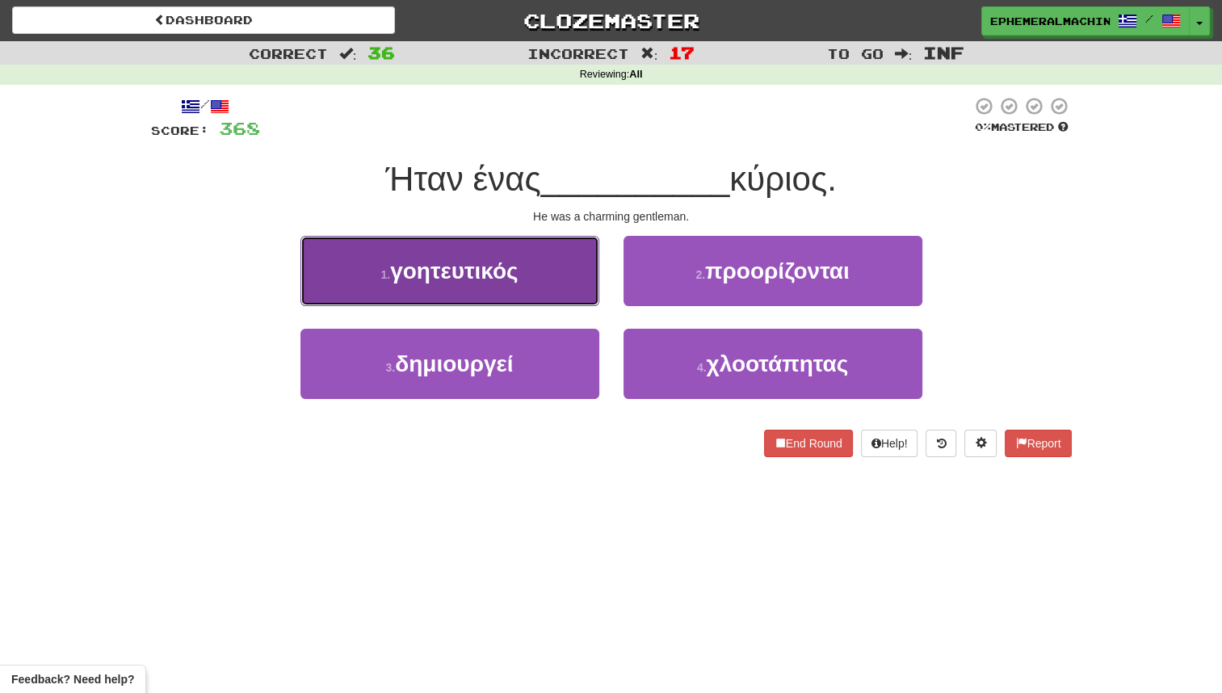
click at [578, 295] on button "1 . γοητευτικός" at bounding box center [450, 271] width 299 height 70
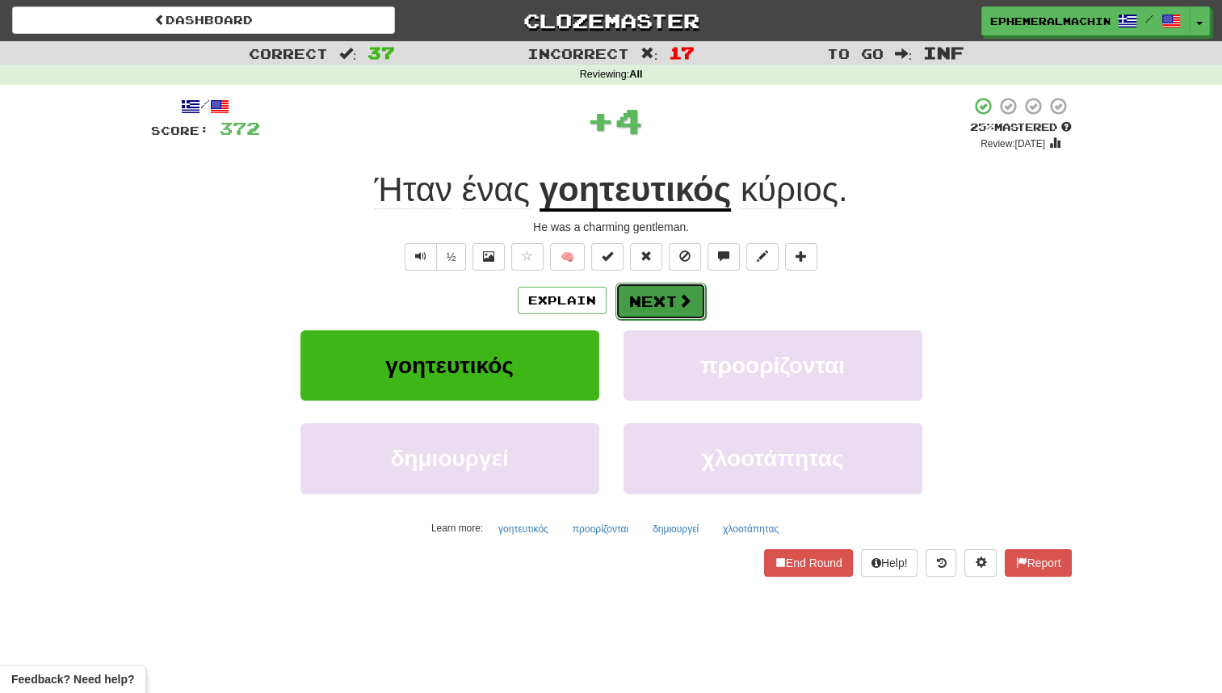
click at [633, 301] on button "Next" at bounding box center [661, 301] width 90 height 37
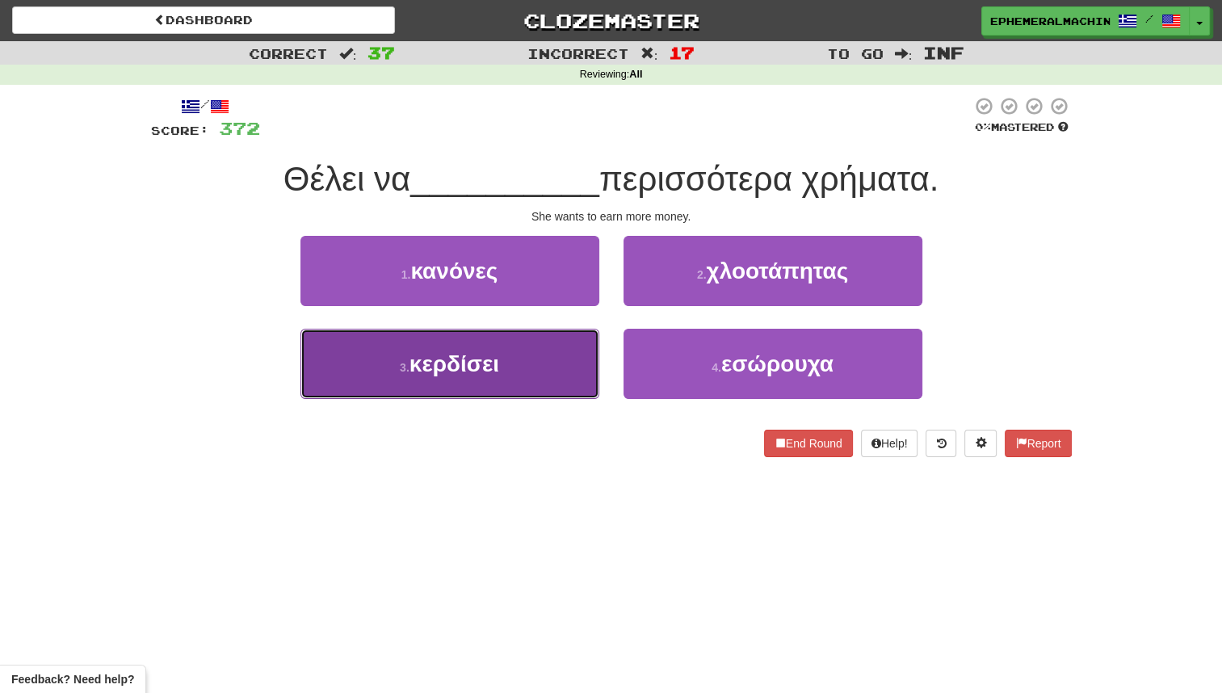
click at [569, 350] on button "3 . κερδίσει" at bounding box center [450, 364] width 299 height 70
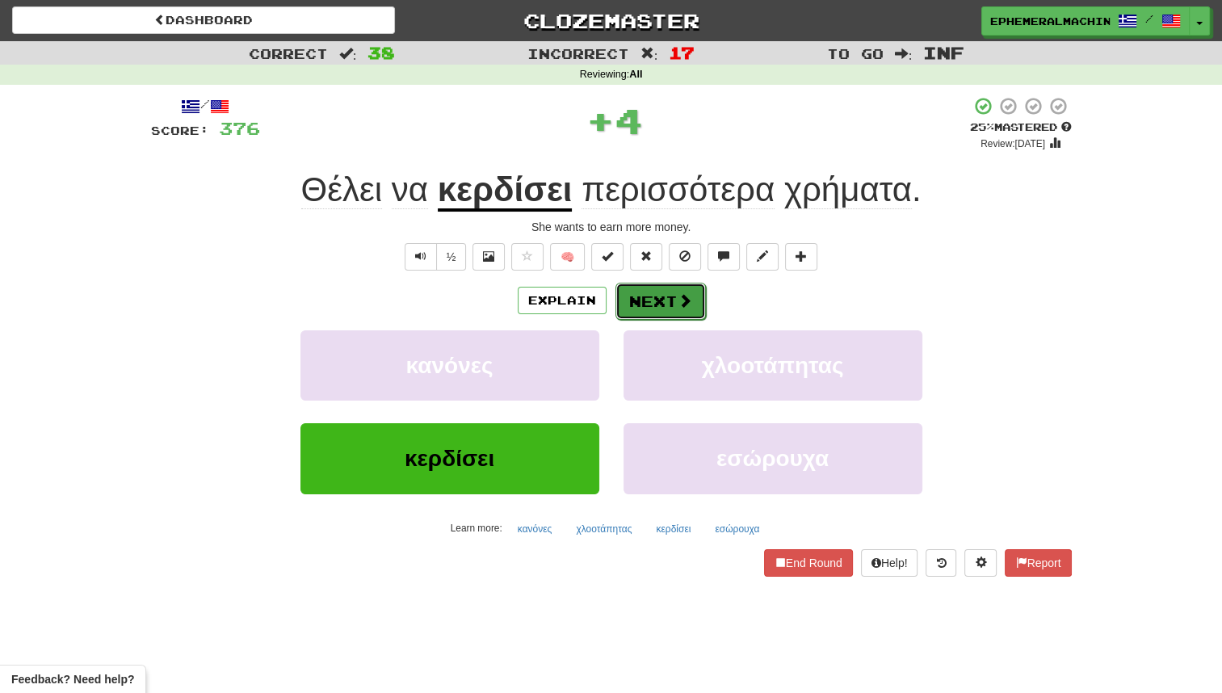
click at [662, 299] on button "Next" at bounding box center [661, 301] width 90 height 37
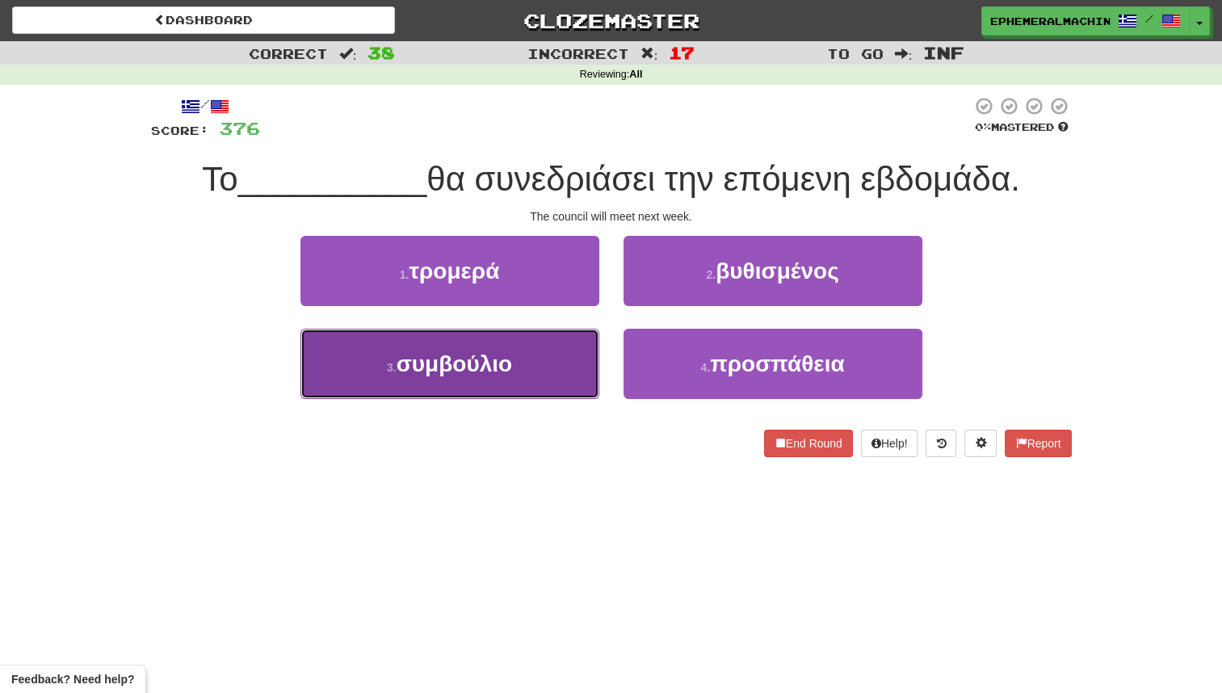
click at [581, 367] on button "3 . συμβούλιο" at bounding box center [450, 364] width 299 height 70
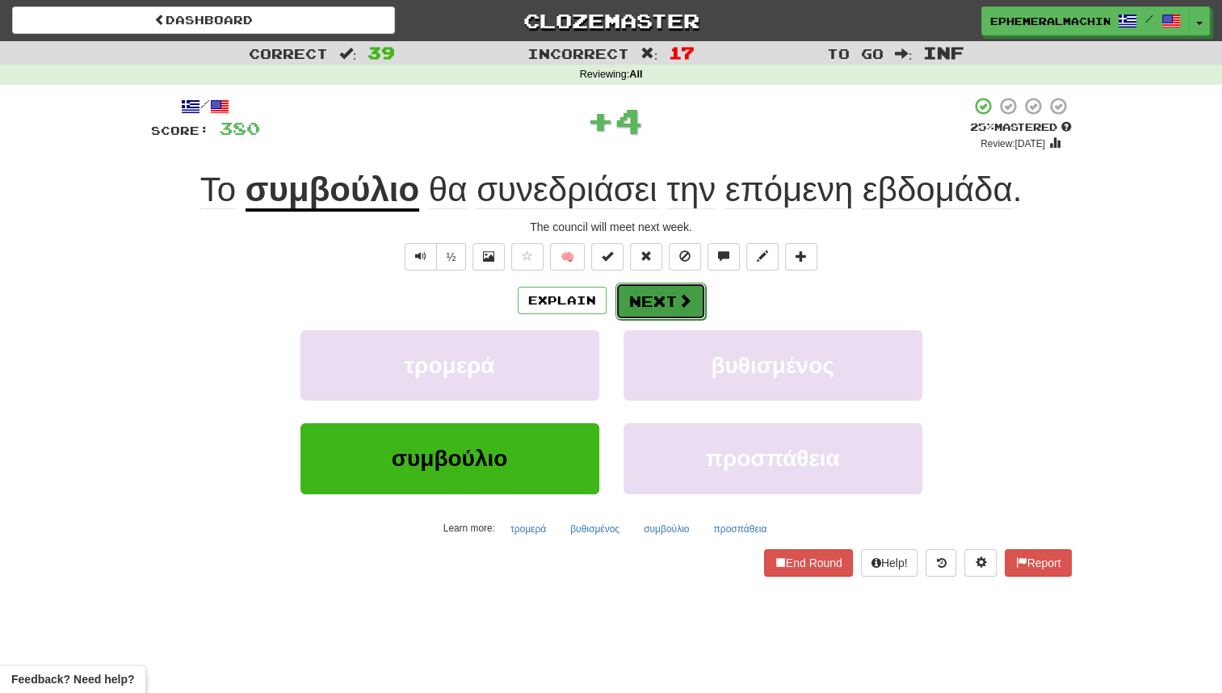
click at [663, 303] on button "Next" at bounding box center [661, 301] width 90 height 37
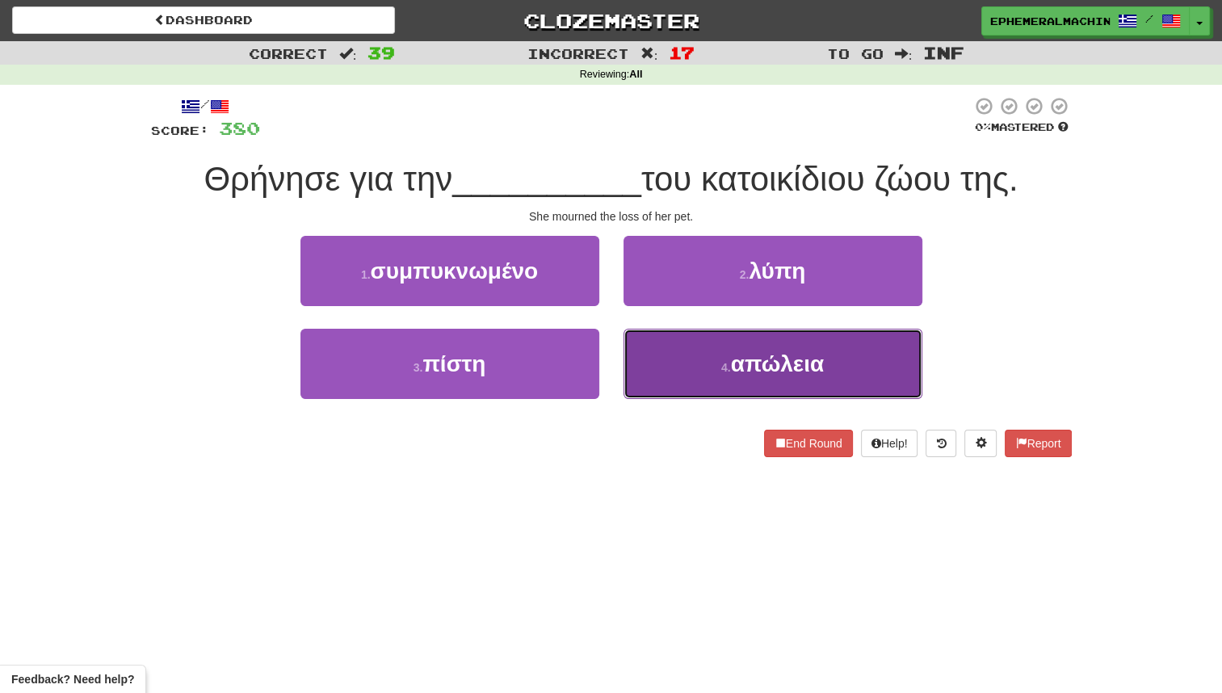
click at [719, 334] on button "4 . απώλεια" at bounding box center [773, 364] width 299 height 70
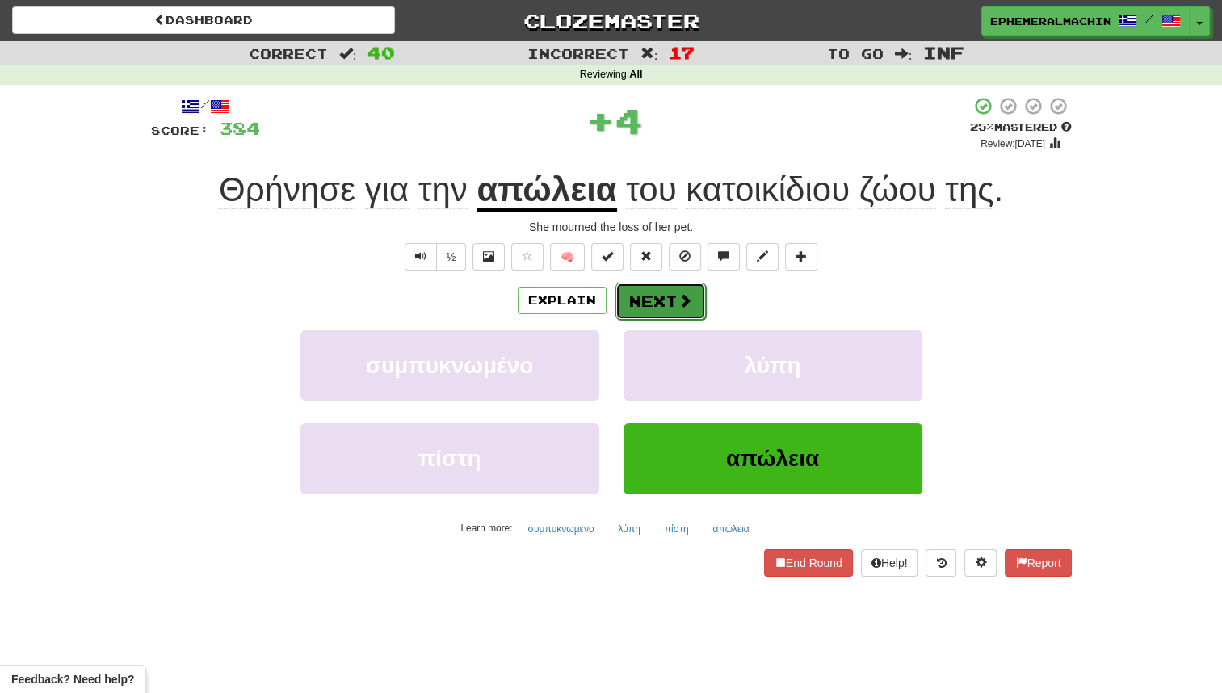
click at [681, 307] on span at bounding box center [685, 300] width 15 height 15
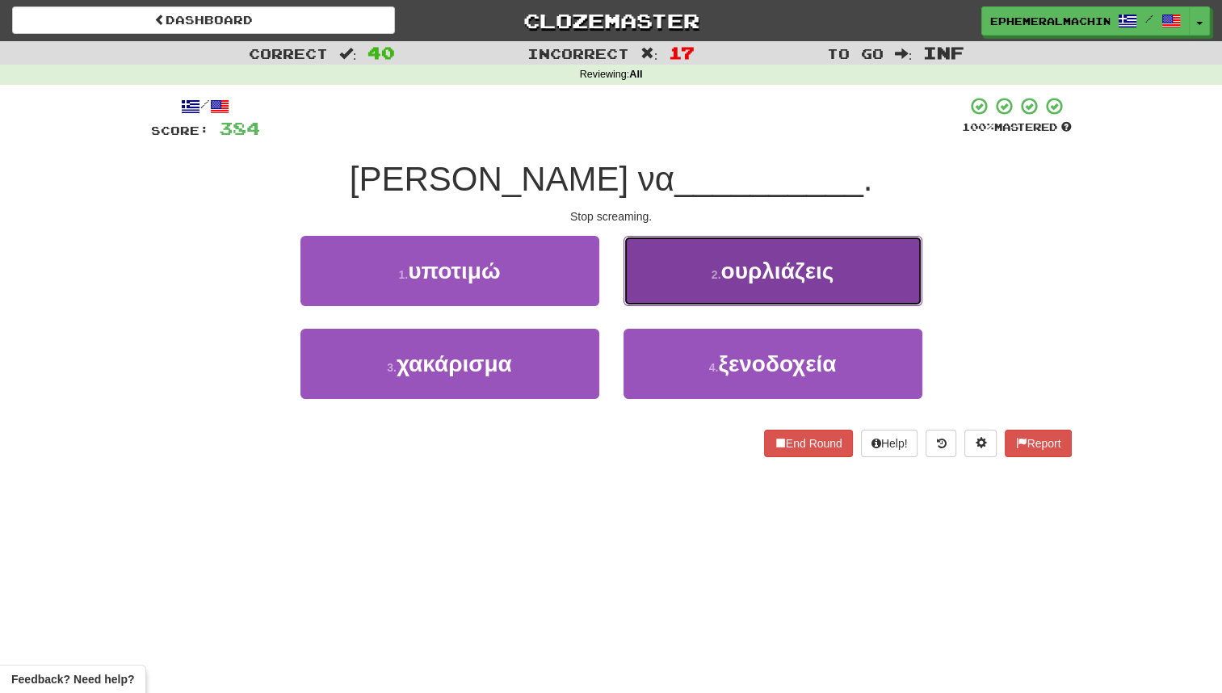
click at [709, 262] on button "2 . ουρλιάζεις" at bounding box center [773, 271] width 299 height 70
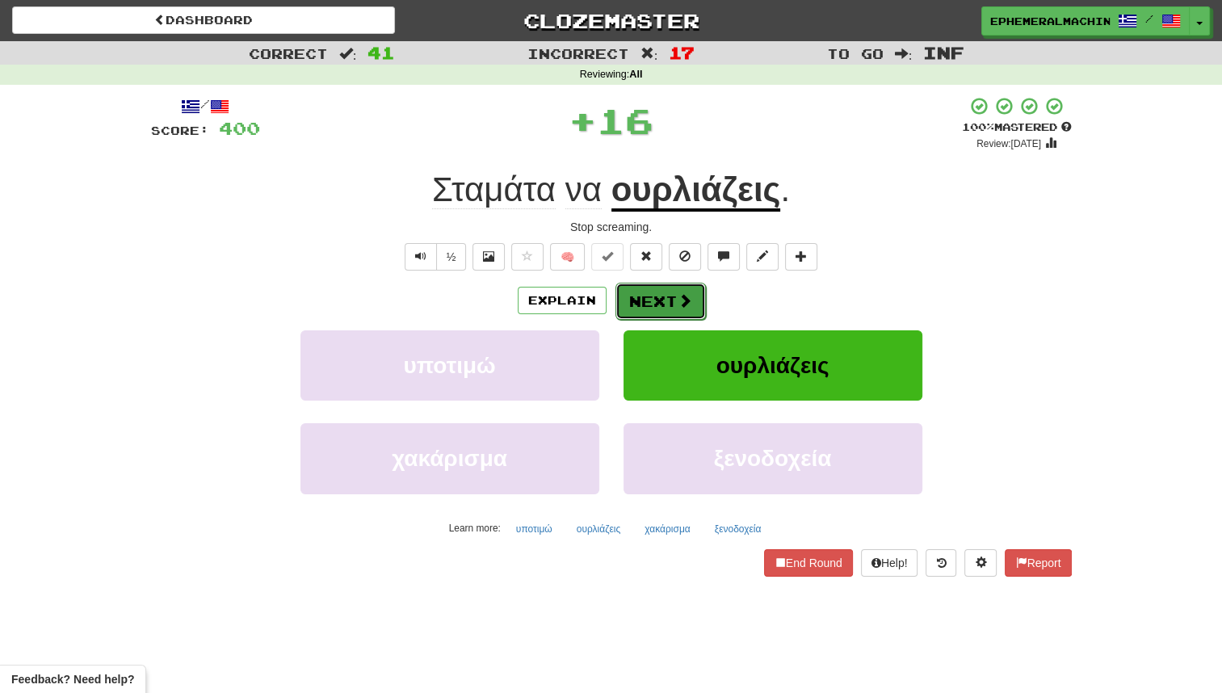
click at [642, 289] on button "Next" at bounding box center [661, 301] width 90 height 37
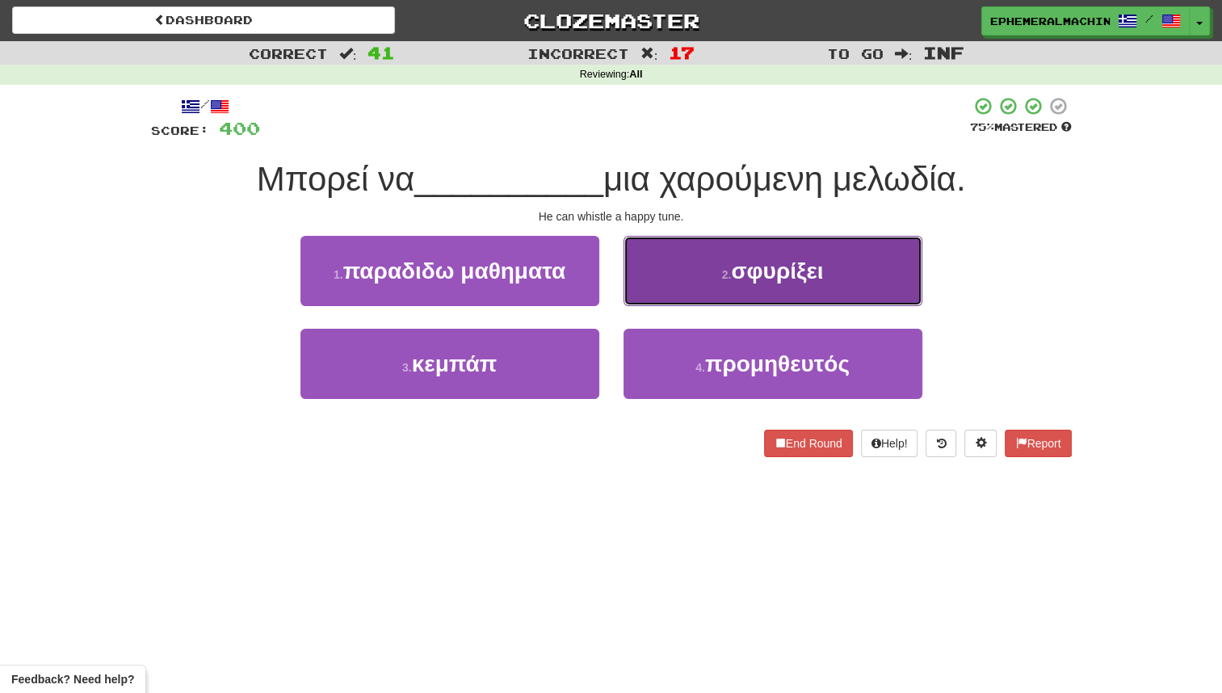
click at [746, 276] on span "σφυρίξει" at bounding box center [777, 271] width 92 height 25
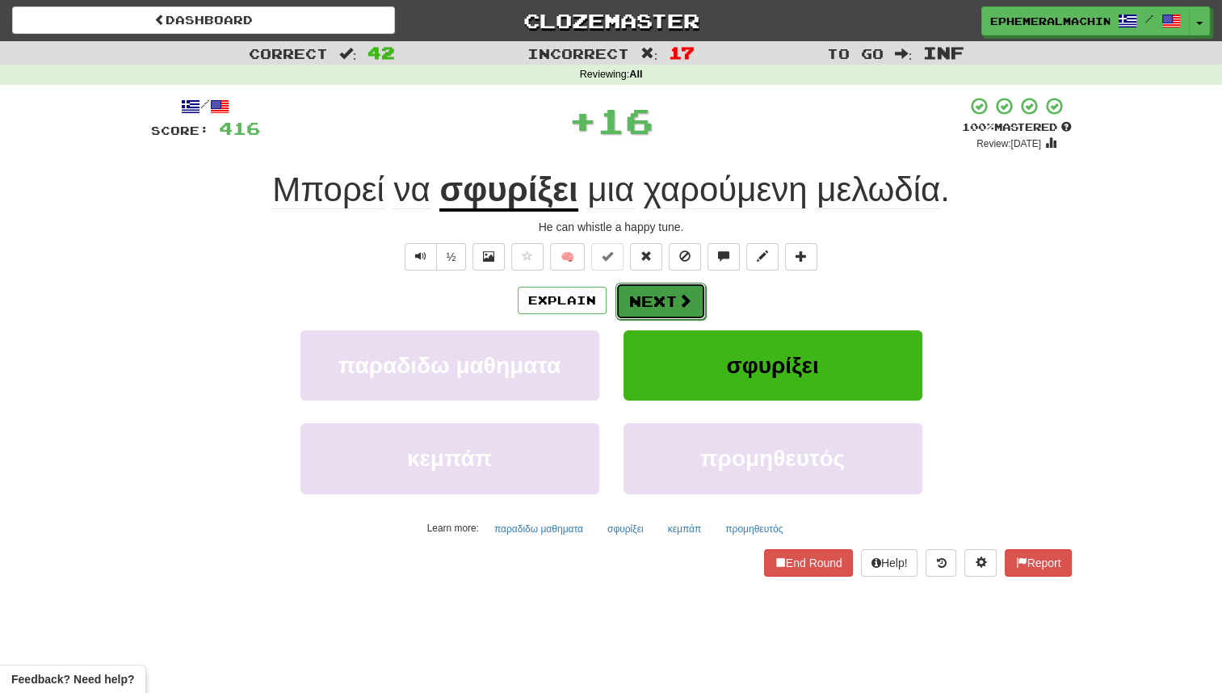
click at [653, 296] on button "Next" at bounding box center [661, 301] width 90 height 37
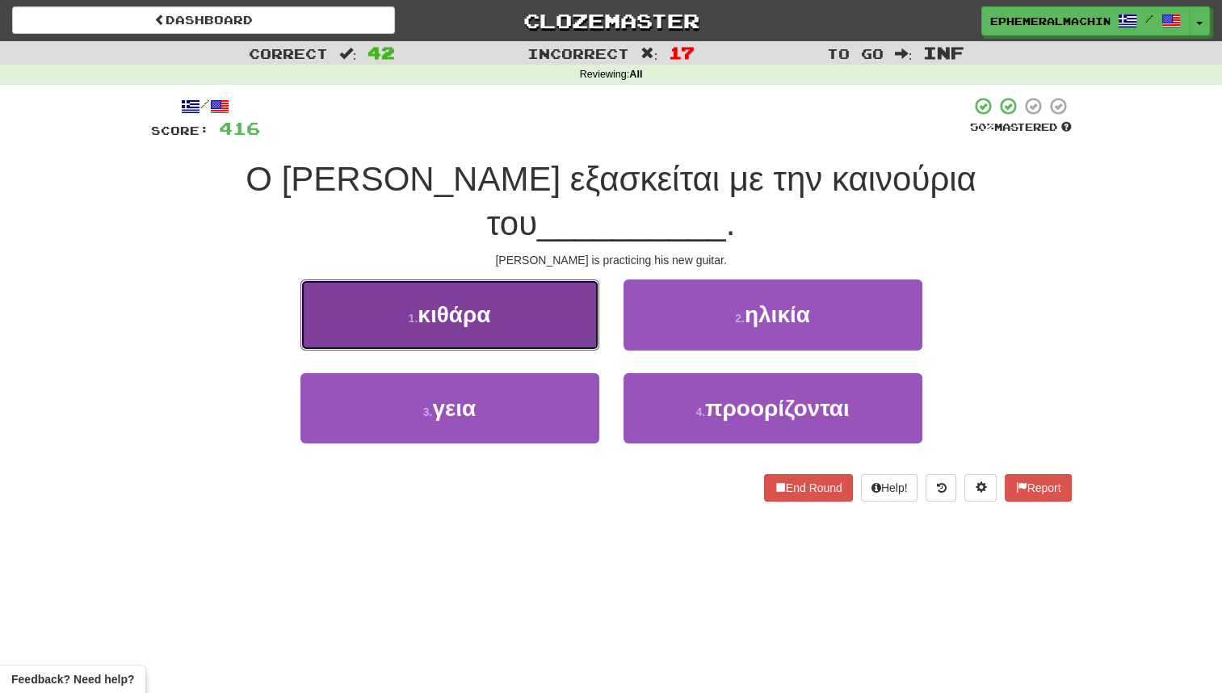
click at [511, 280] on button "1 . κιθάρα" at bounding box center [450, 315] width 299 height 70
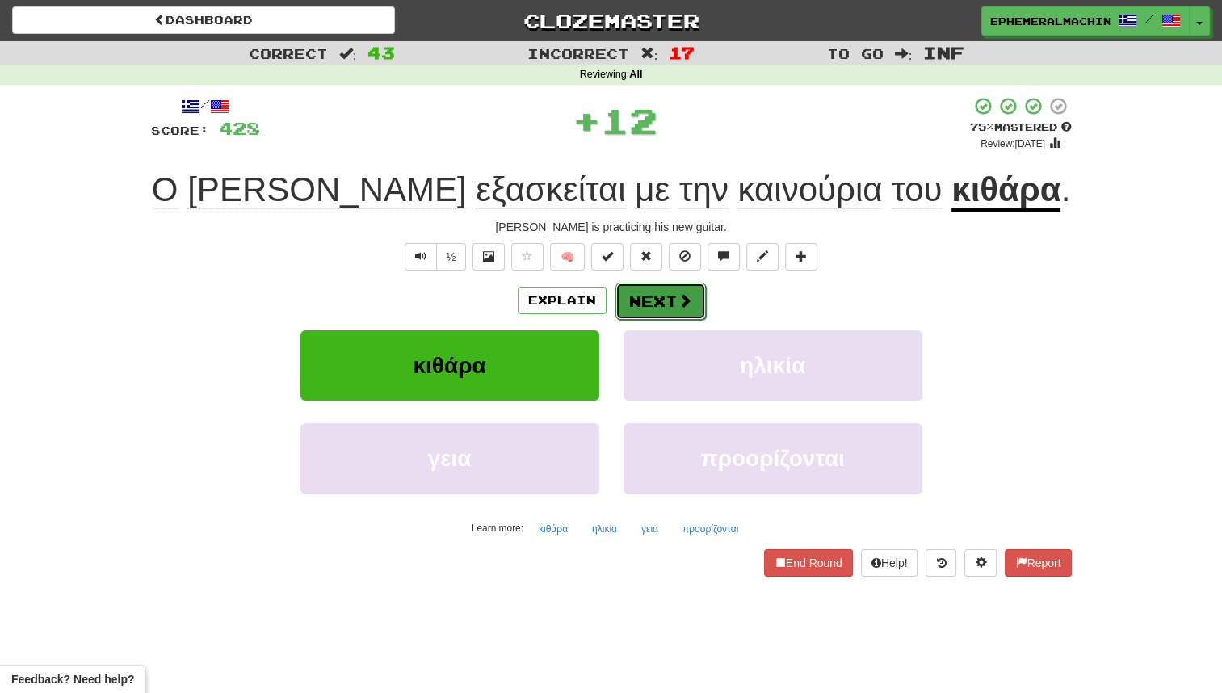
click at [662, 299] on button "Next" at bounding box center [661, 301] width 90 height 37
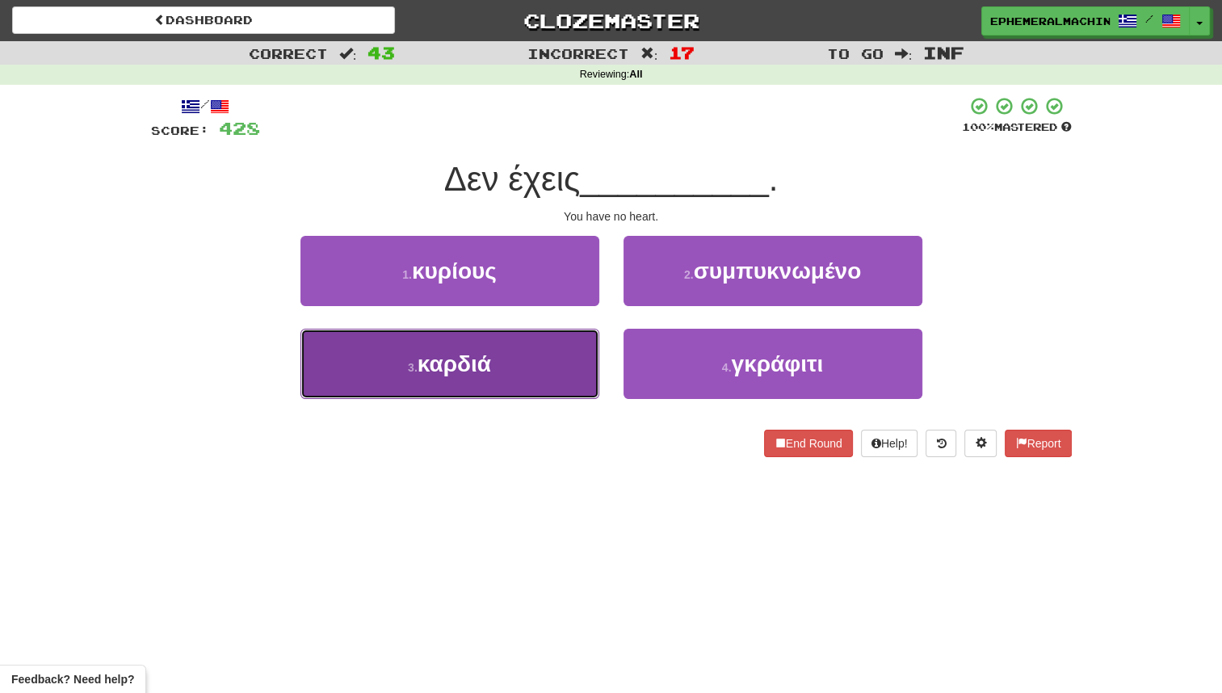
click at [551, 351] on button "3 . καρδιά" at bounding box center [450, 364] width 299 height 70
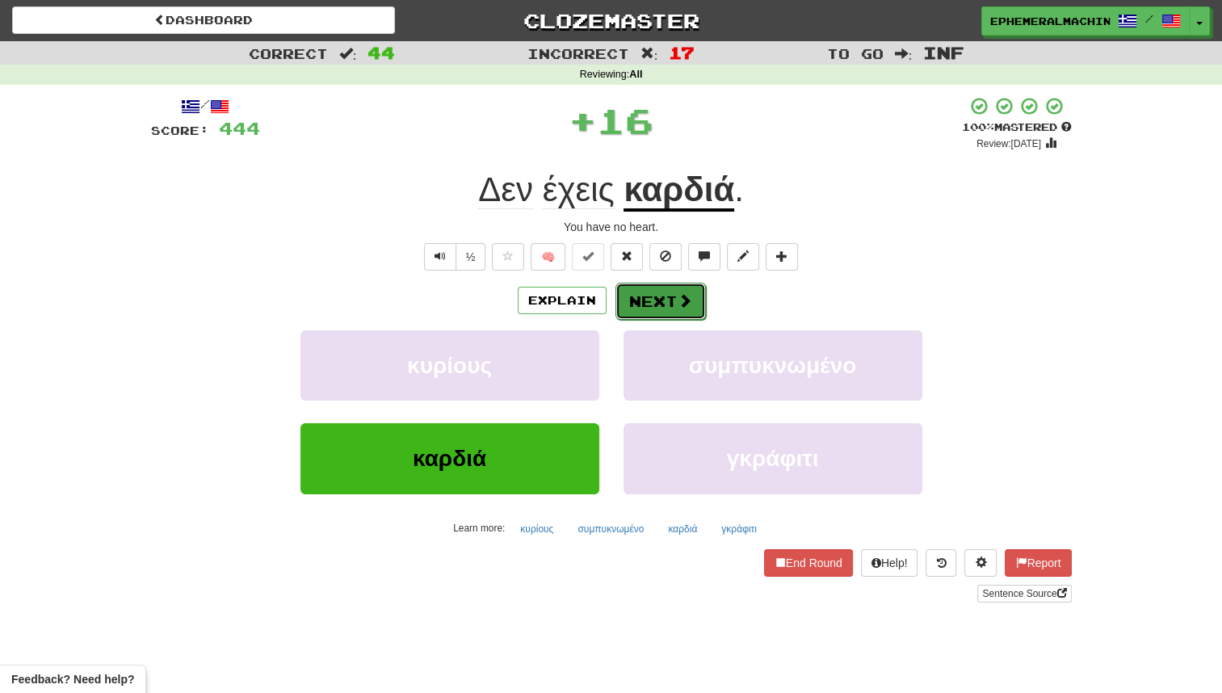
click at [652, 289] on button "Next" at bounding box center [661, 301] width 90 height 37
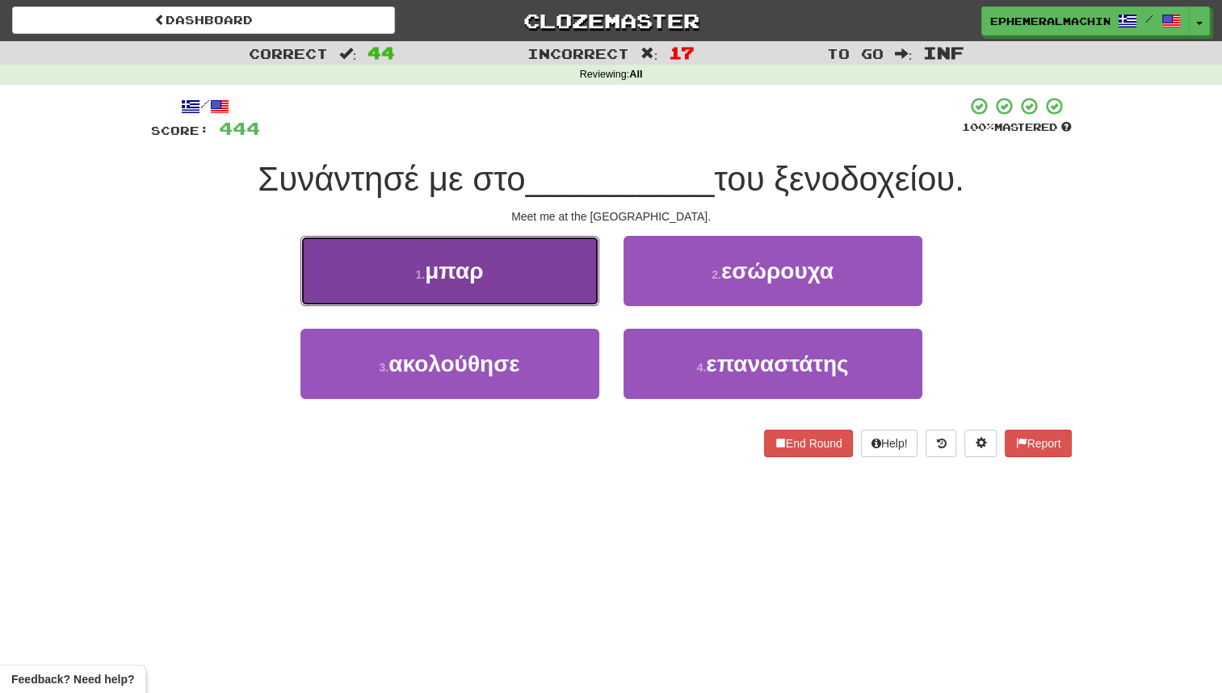
click at [481, 269] on span "μπαρ" at bounding box center [454, 271] width 58 height 25
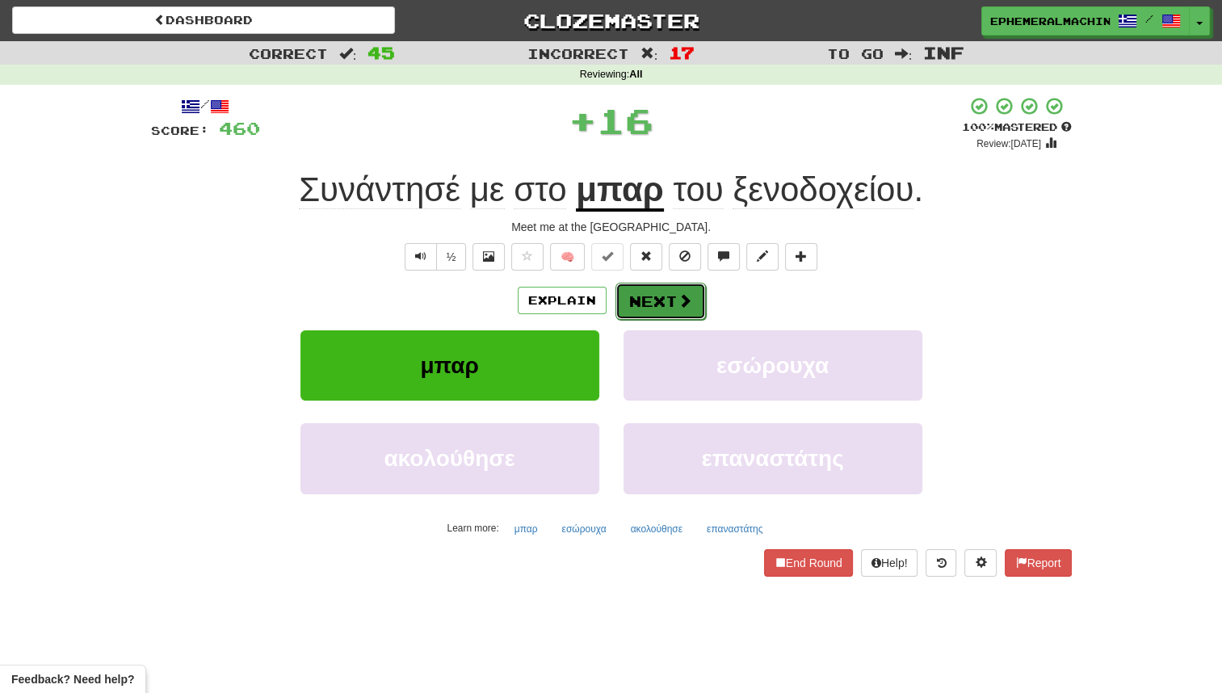
click at [678, 296] on span at bounding box center [685, 300] width 15 height 15
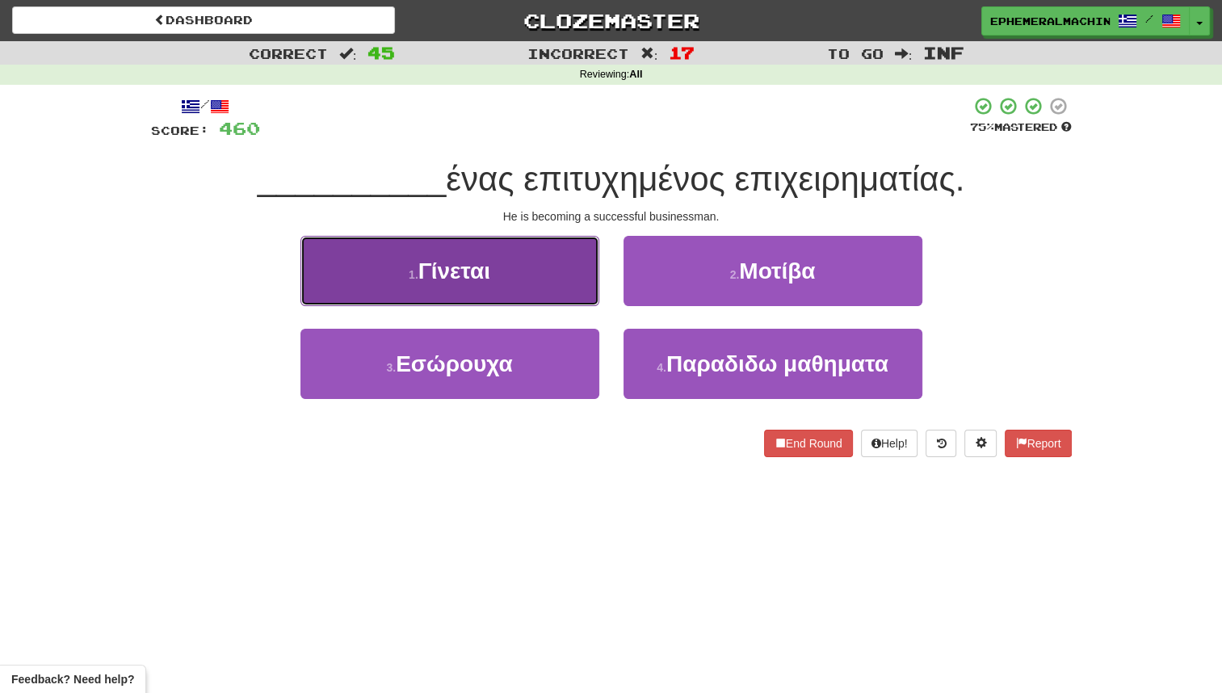
click at [529, 276] on button "1 . Γίνεται" at bounding box center [450, 271] width 299 height 70
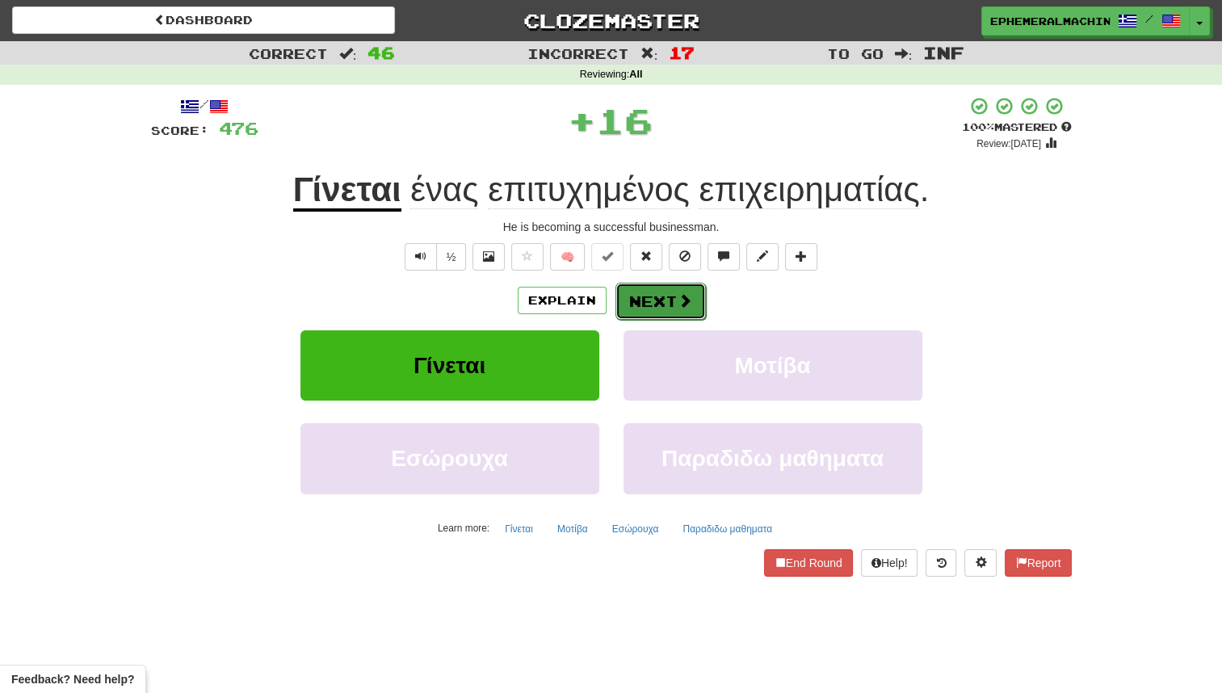
click at [660, 315] on button "Next" at bounding box center [661, 301] width 90 height 37
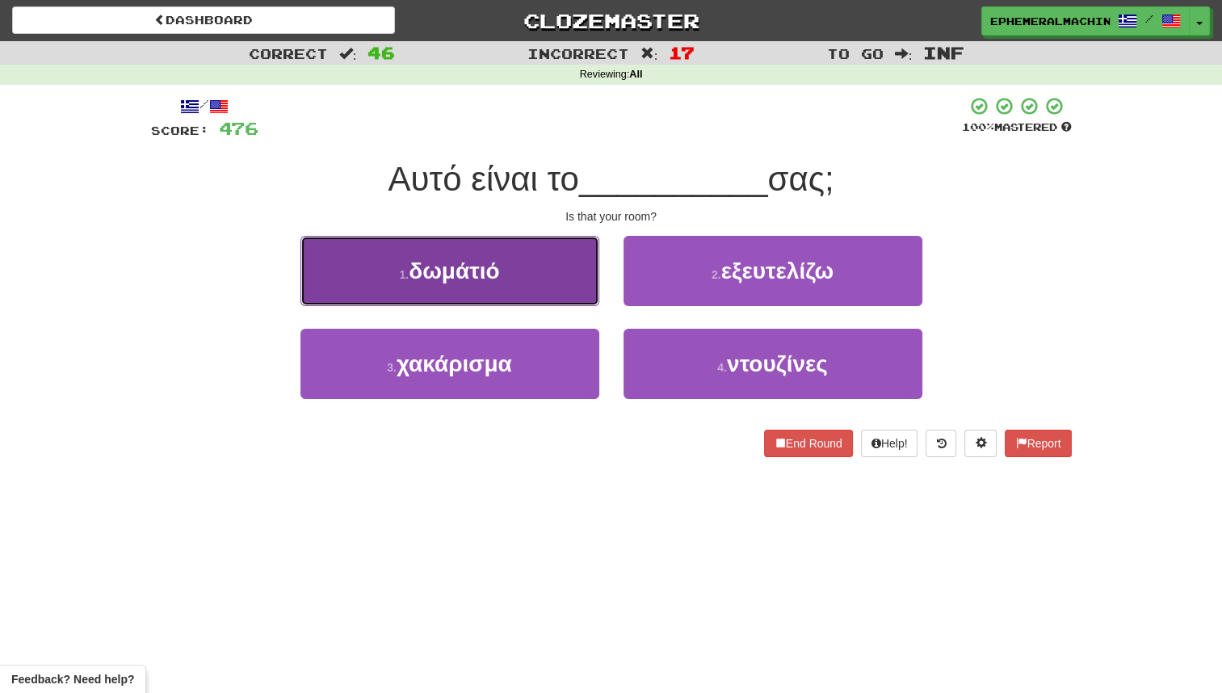
click at [536, 301] on button "1 . δωμάτιό" at bounding box center [450, 271] width 299 height 70
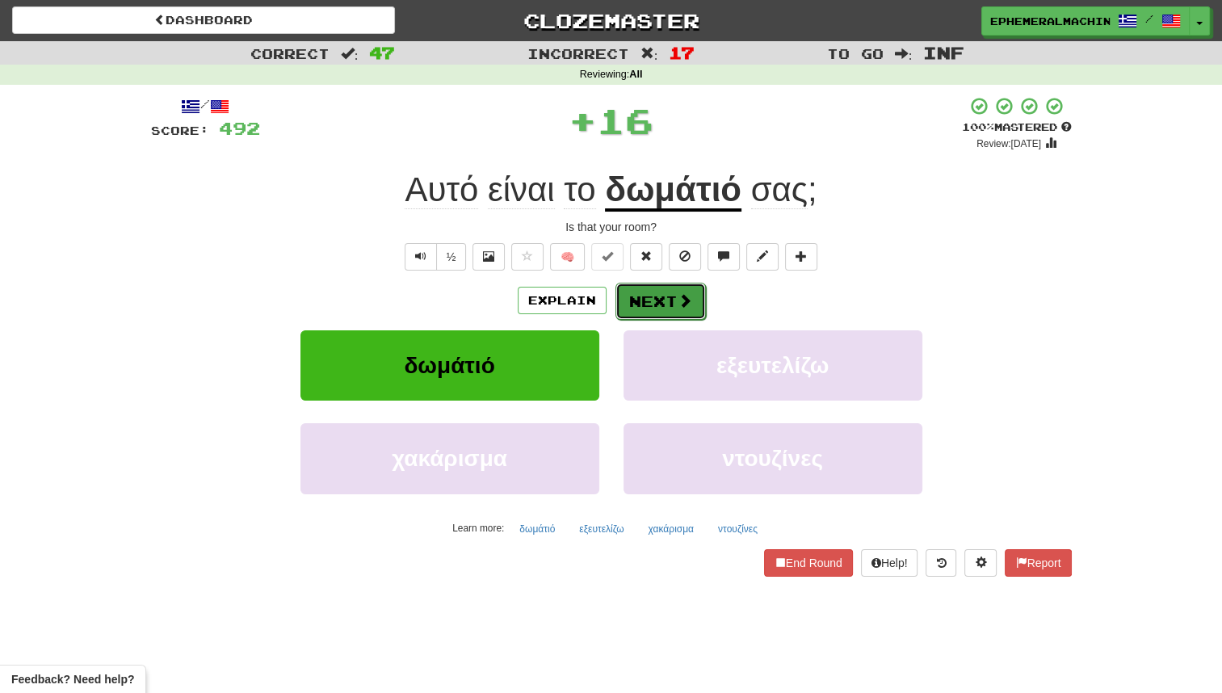
click at [617, 303] on button "Next" at bounding box center [661, 301] width 90 height 37
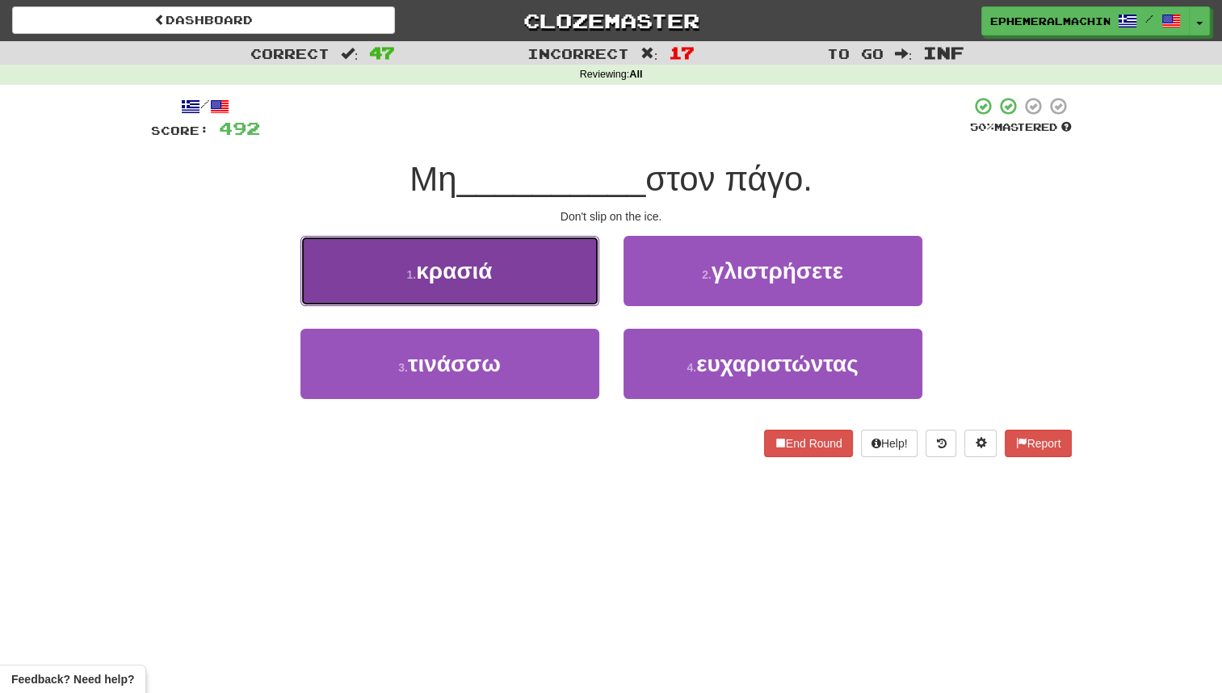
click at [540, 294] on button "1 . κρασιά" at bounding box center [450, 271] width 299 height 70
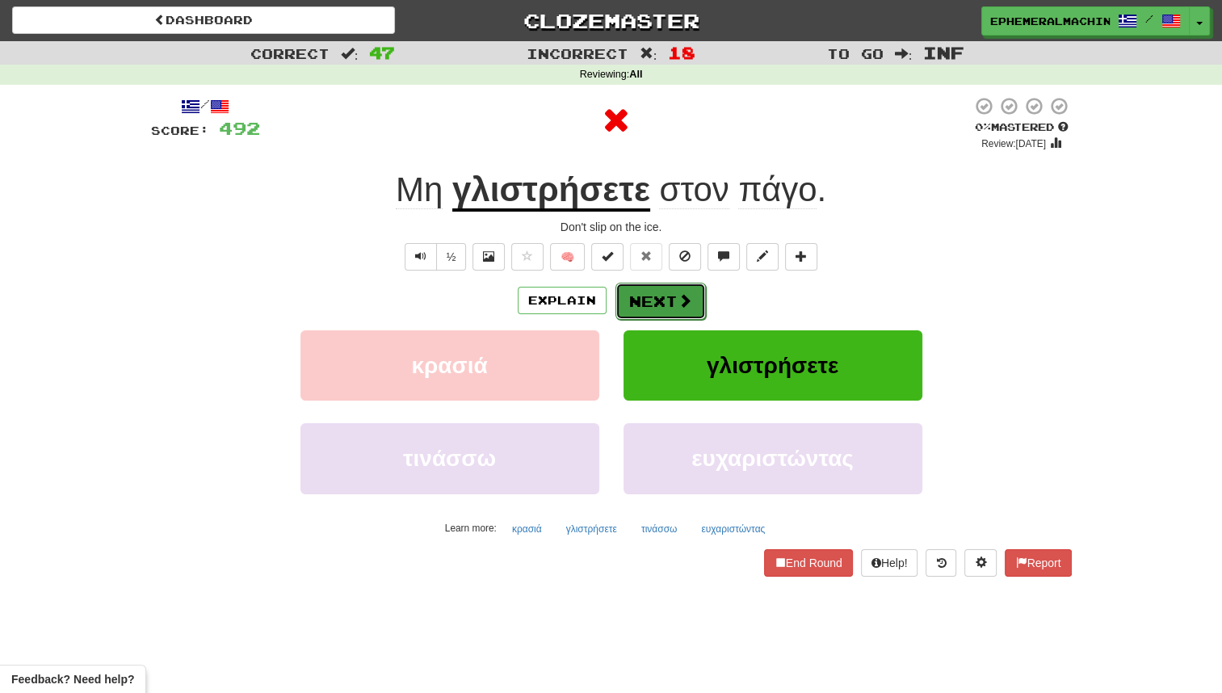
click at [633, 295] on button "Next" at bounding box center [661, 301] width 90 height 37
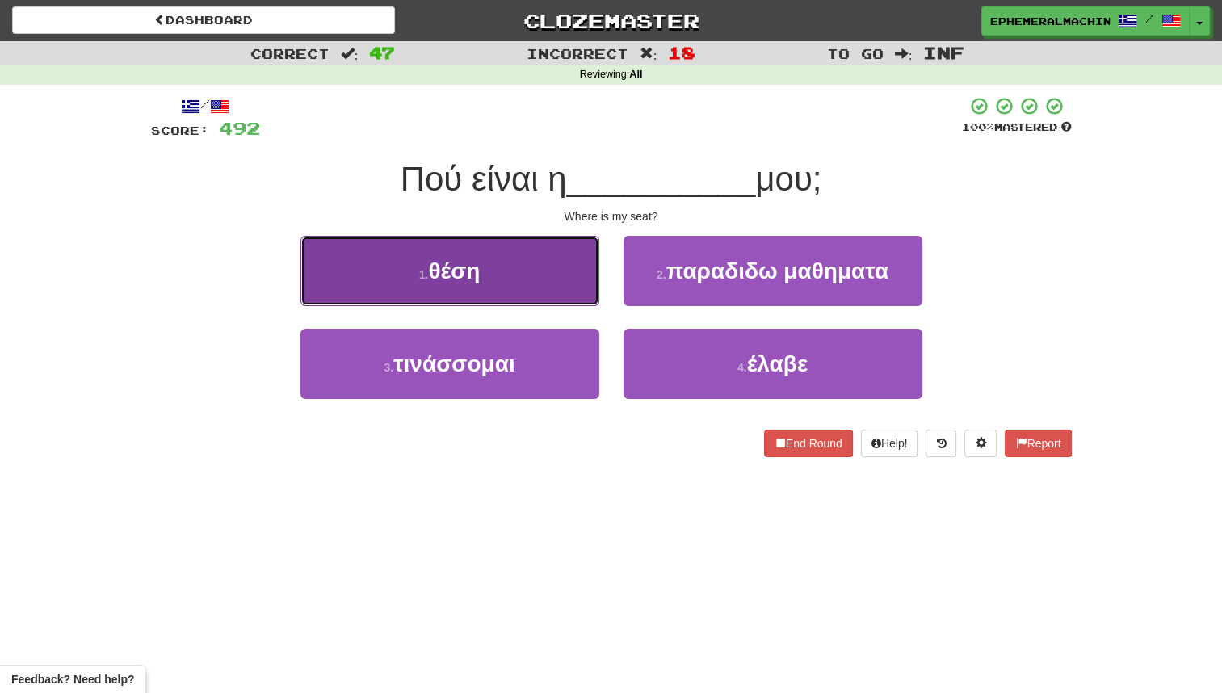
click at [520, 286] on button "1 . θέση" at bounding box center [450, 271] width 299 height 70
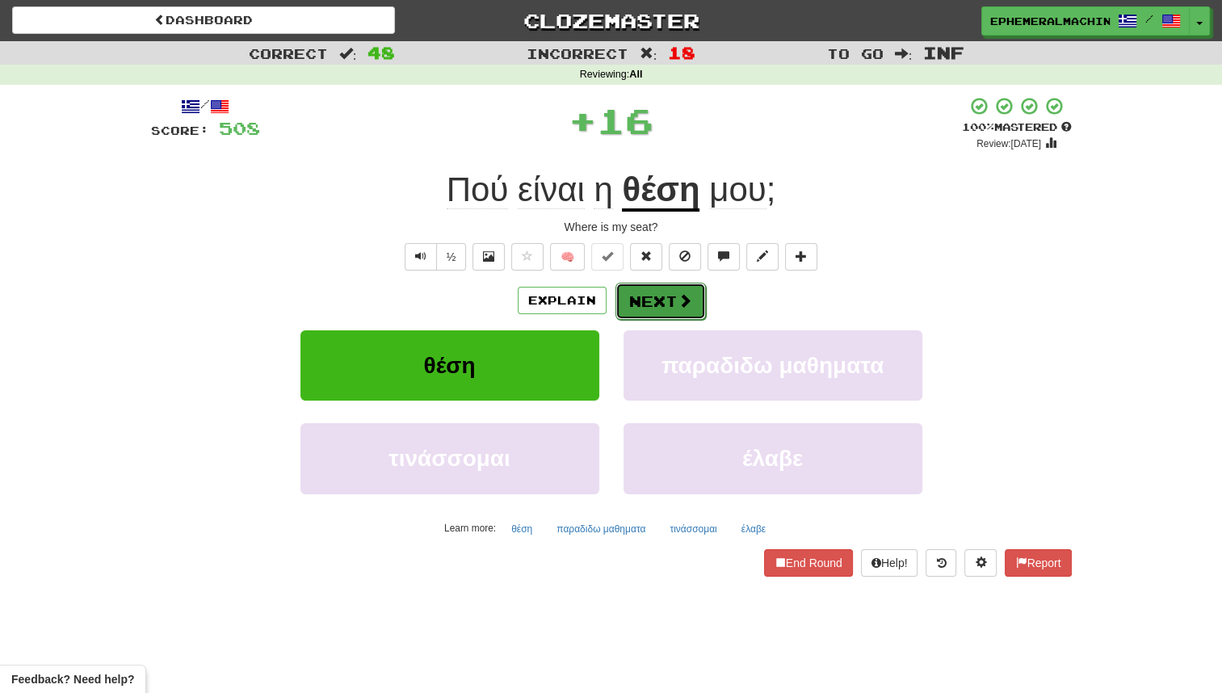
click at [632, 296] on button "Next" at bounding box center [661, 301] width 90 height 37
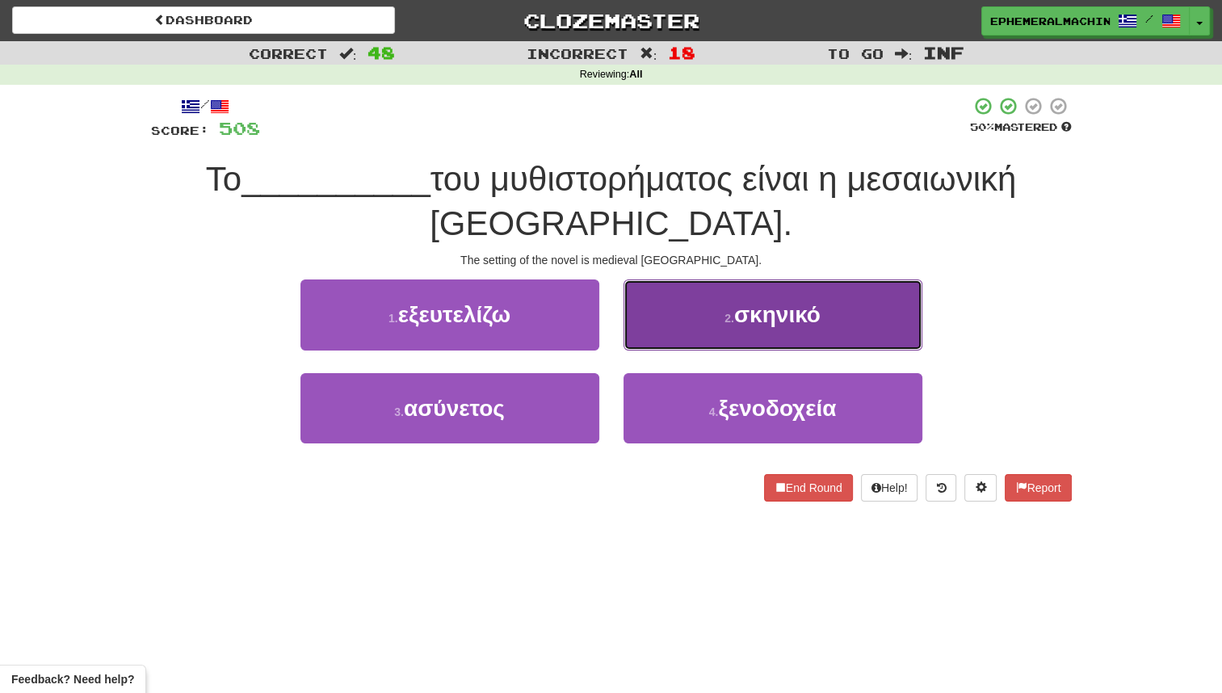
click at [757, 345] on button "2 . σκηνικό" at bounding box center [773, 315] width 299 height 70
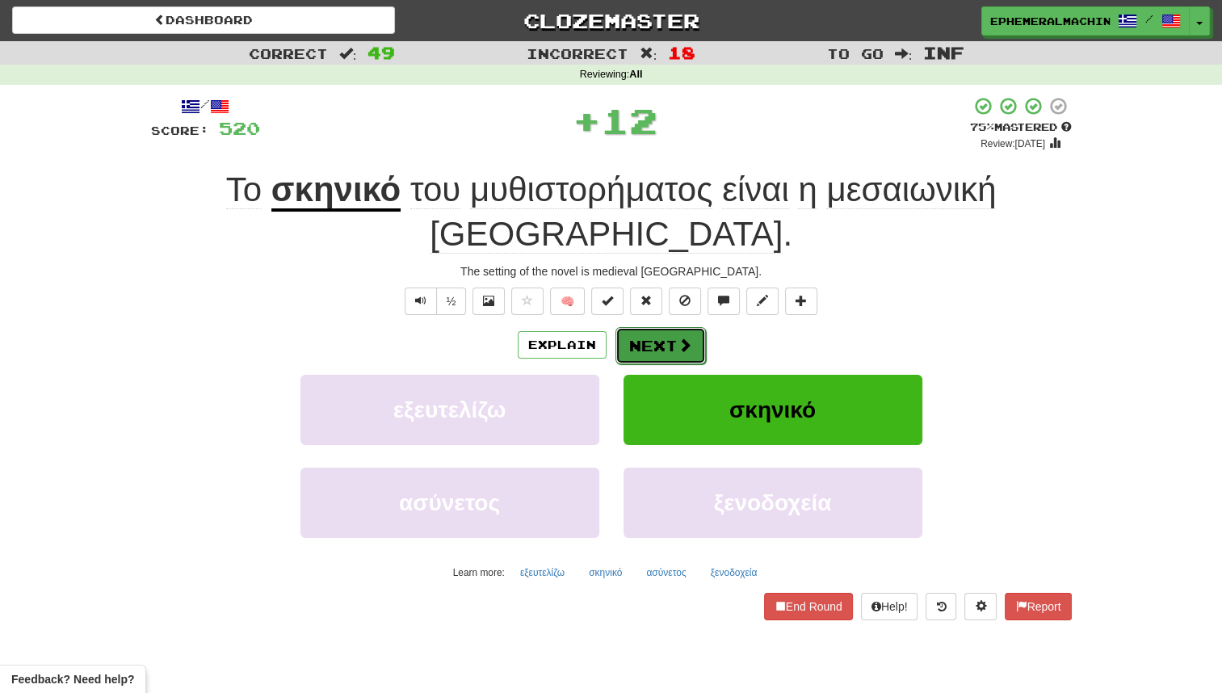
click at [651, 327] on button "Next" at bounding box center [661, 345] width 90 height 37
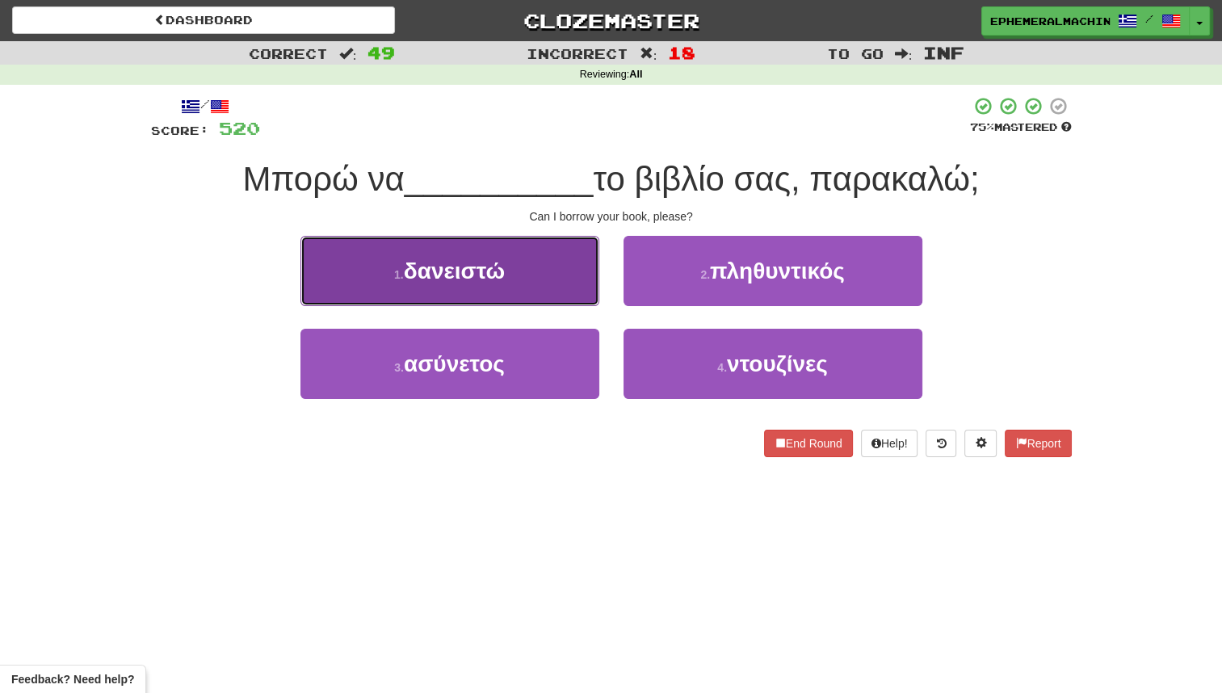
click at [566, 261] on button "1 . δανειστώ" at bounding box center [450, 271] width 299 height 70
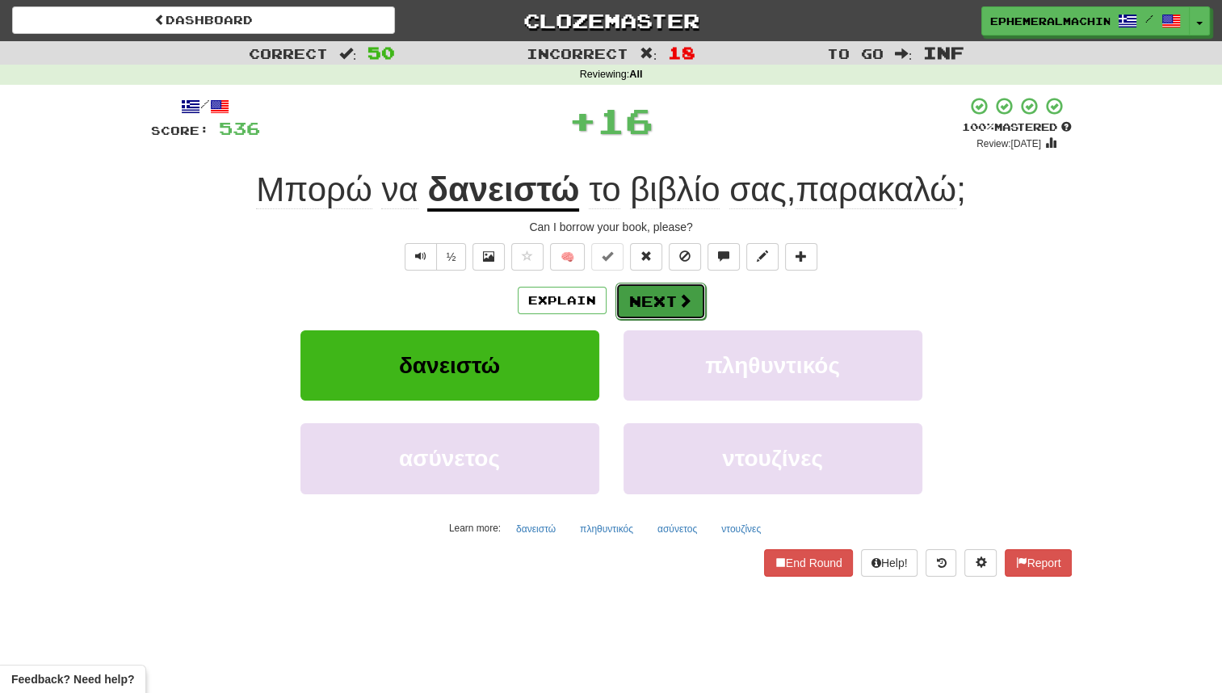
click at [661, 289] on button "Next" at bounding box center [661, 301] width 90 height 37
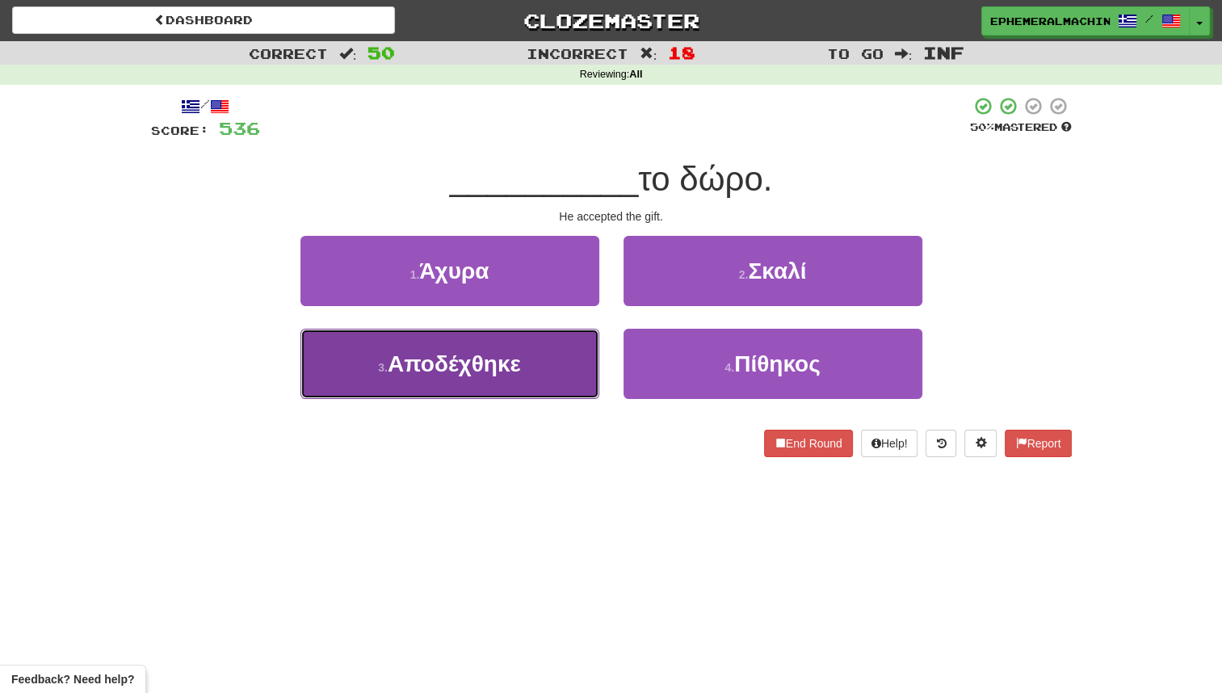
click at [552, 348] on button "3 . Αποδέχθηκε" at bounding box center [450, 364] width 299 height 70
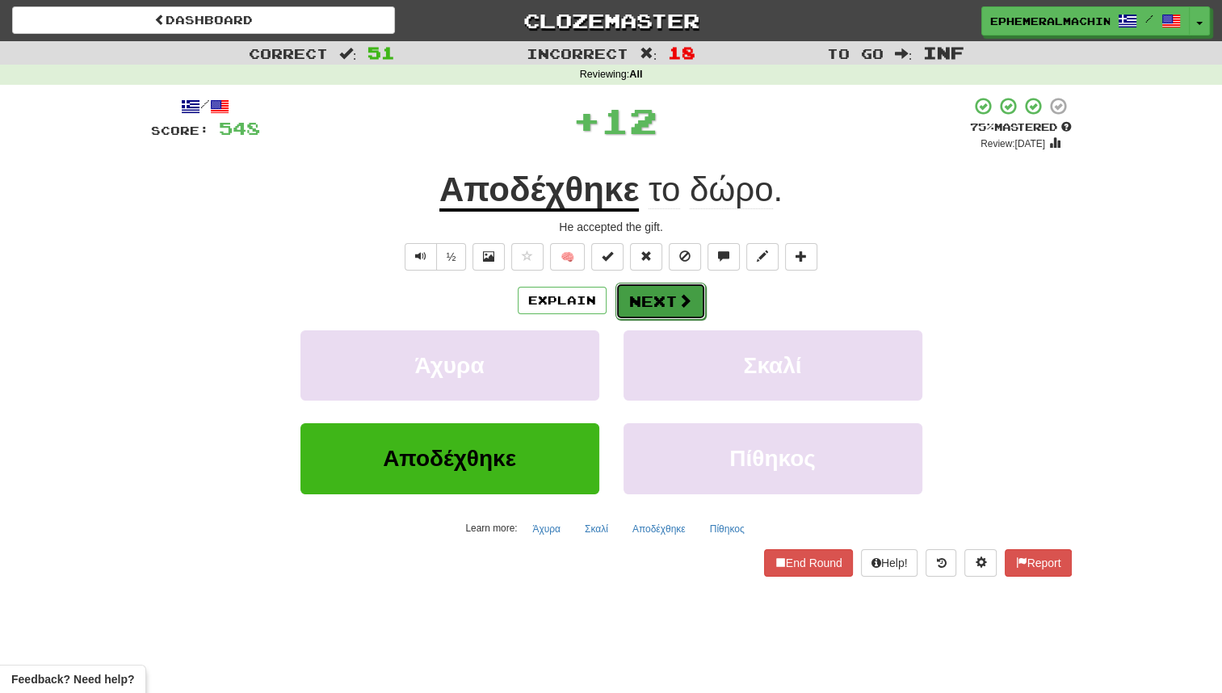
click at [629, 309] on button "Next" at bounding box center [661, 301] width 90 height 37
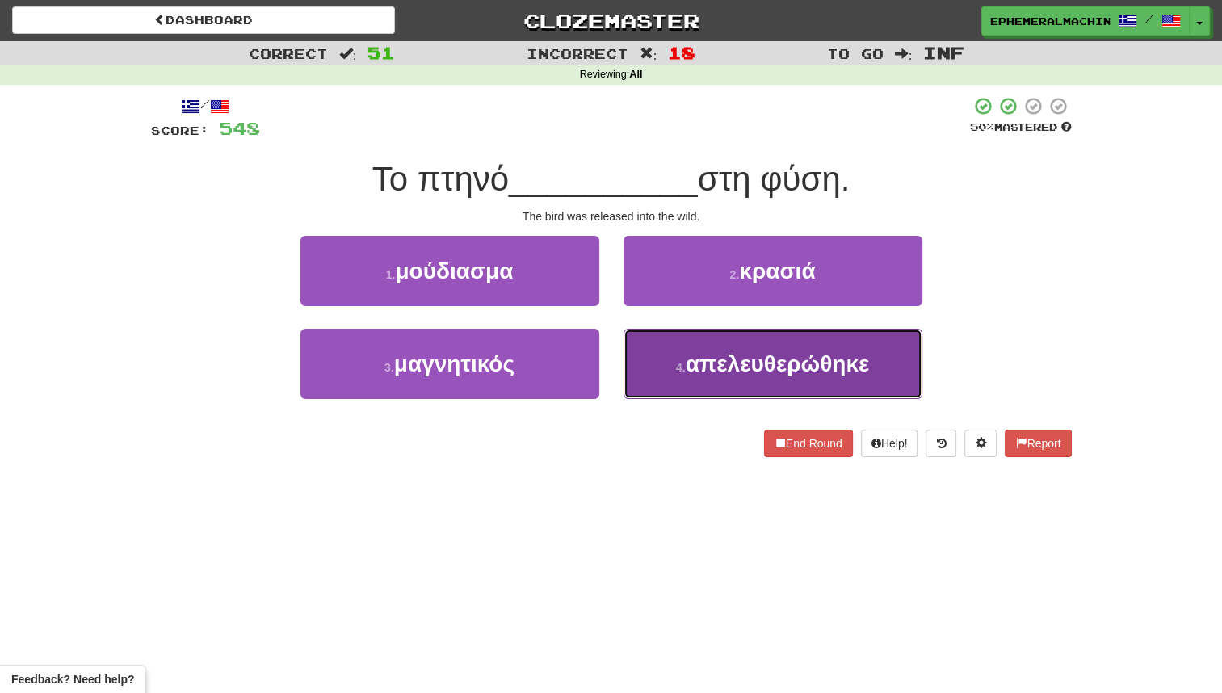
click at [852, 376] on button "4 . απελευθερώθηκε" at bounding box center [773, 364] width 299 height 70
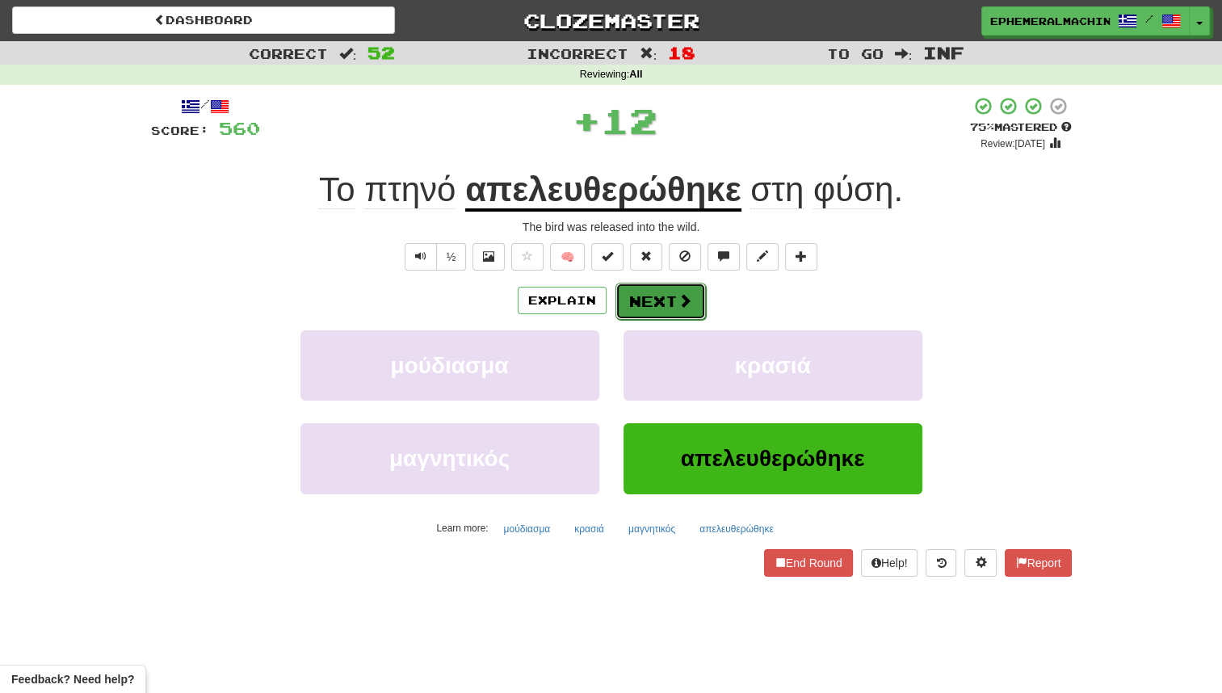
click at [661, 298] on button "Next" at bounding box center [661, 301] width 90 height 37
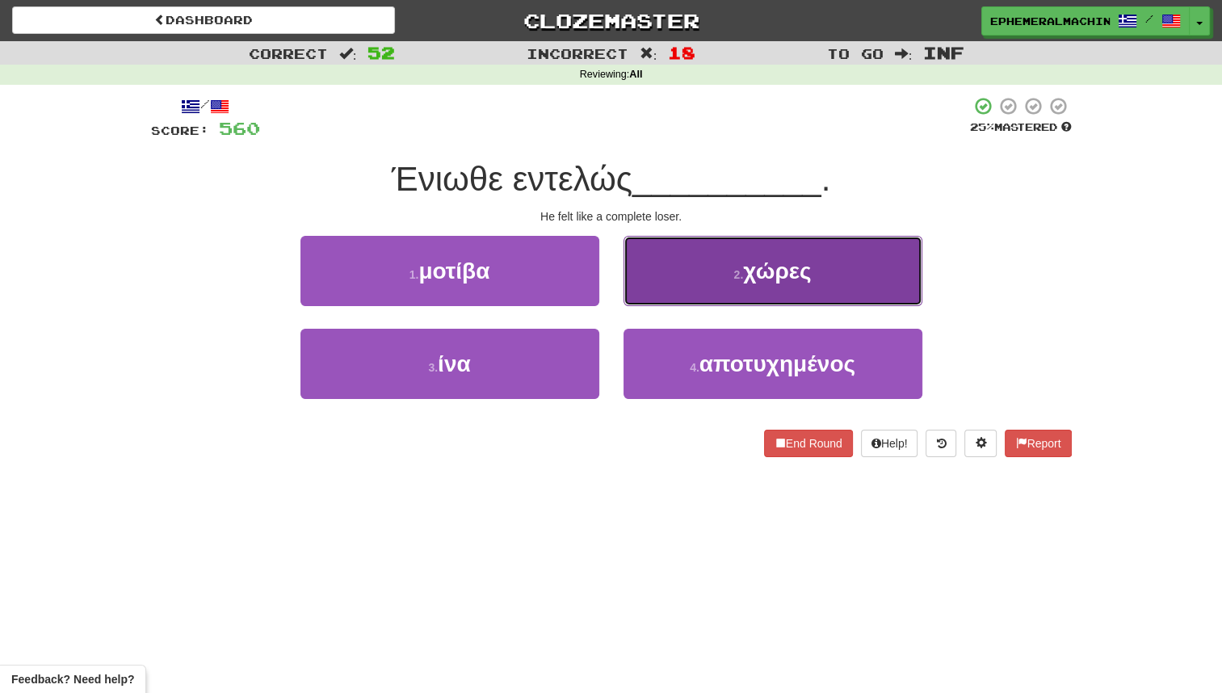
click at [709, 259] on button "2 . χώρες" at bounding box center [773, 271] width 299 height 70
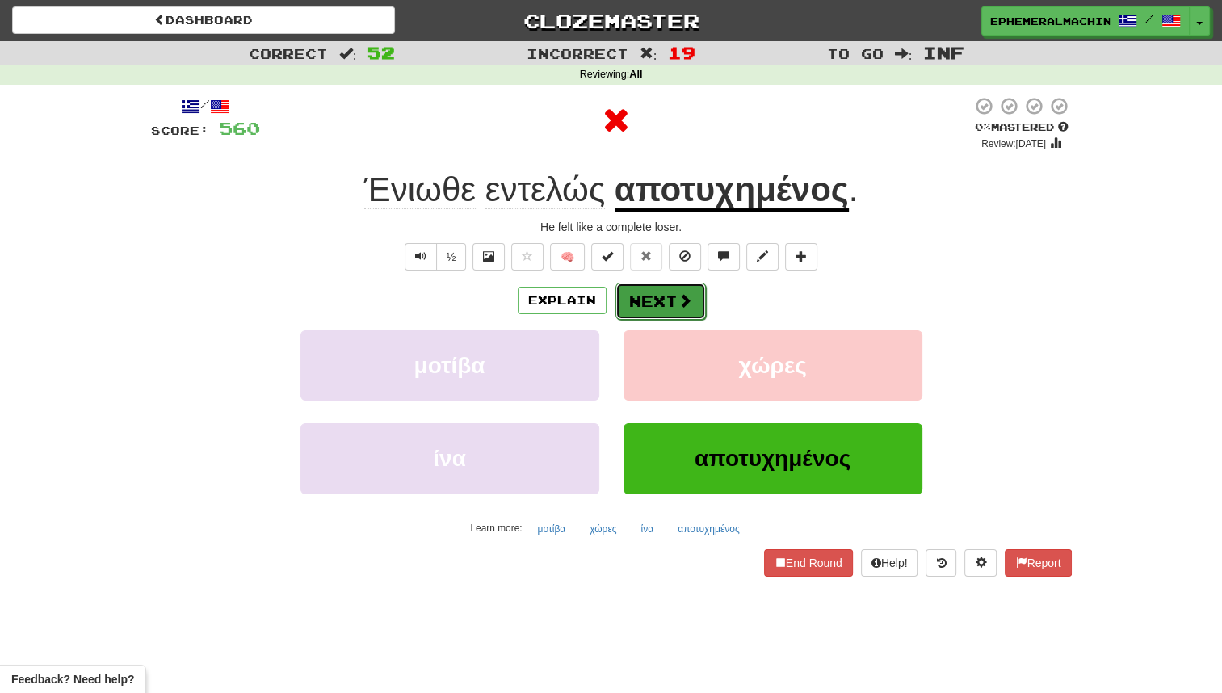
click at [692, 305] on button "Next" at bounding box center [661, 301] width 90 height 37
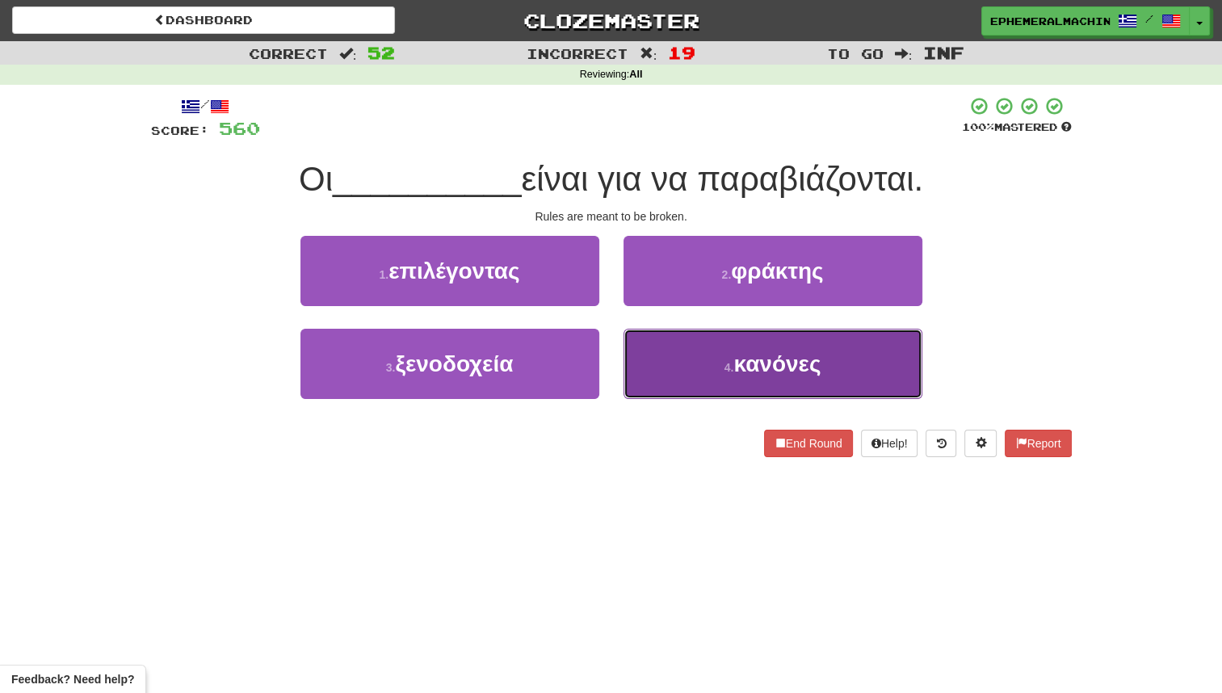
click at [719, 371] on button "4 . κανόνες" at bounding box center [773, 364] width 299 height 70
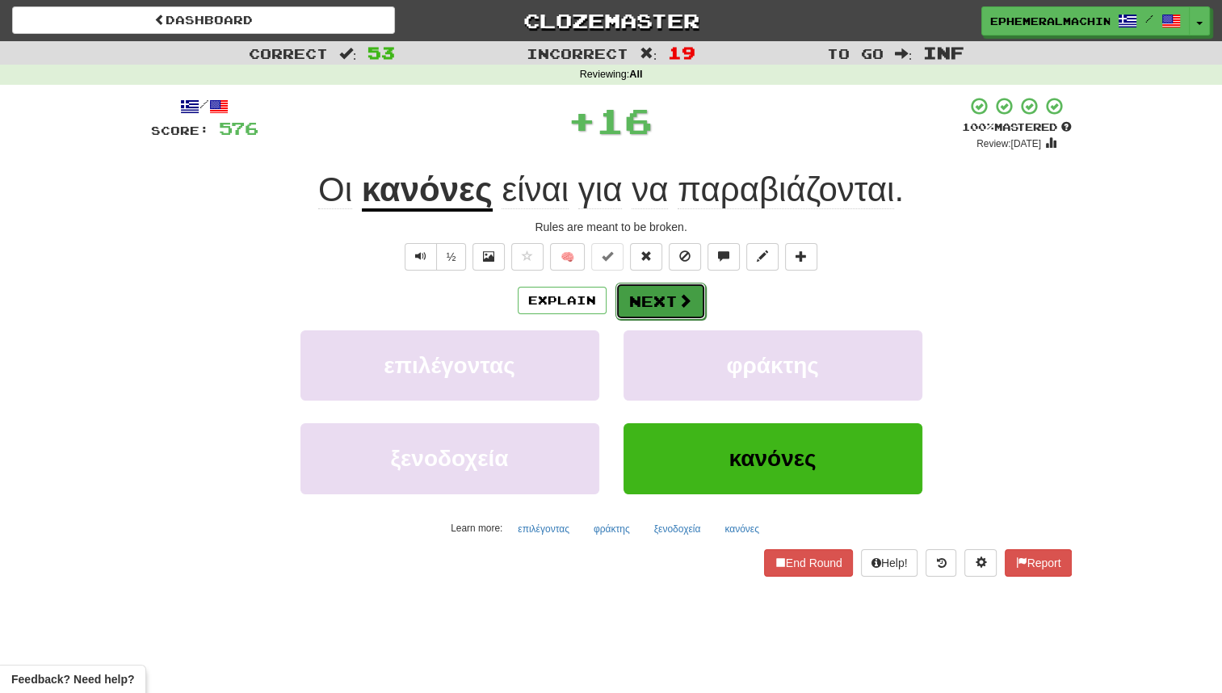
click at [654, 304] on button "Next" at bounding box center [661, 301] width 90 height 37
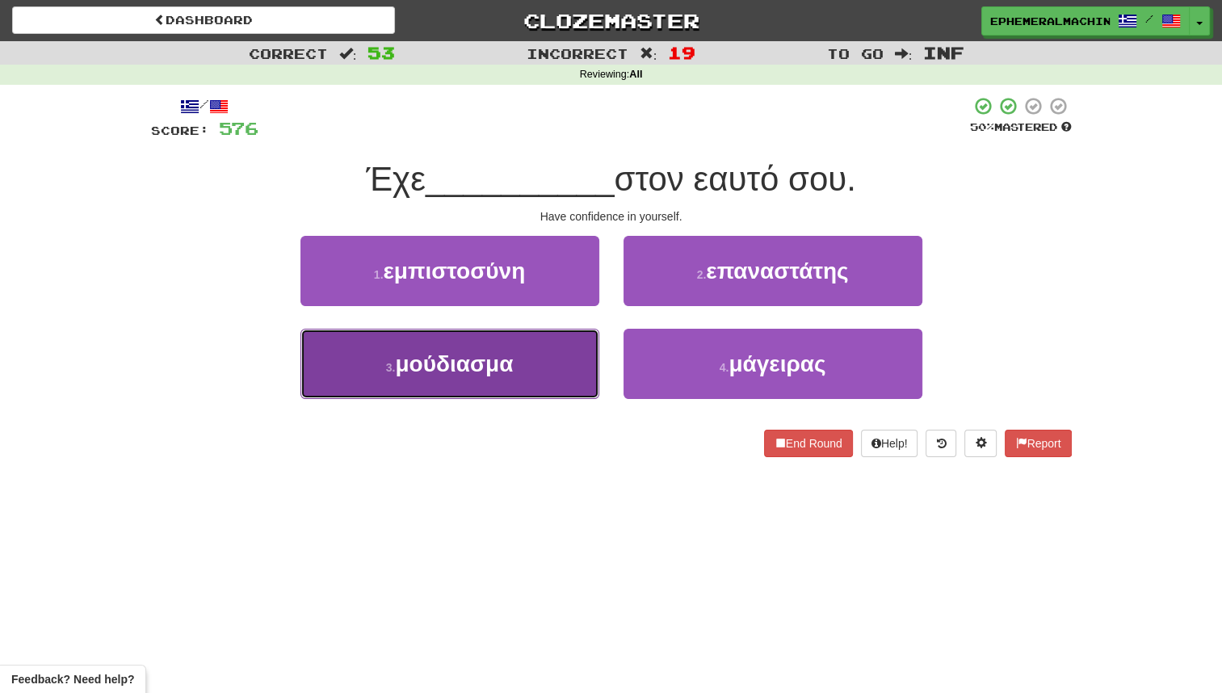
click at [531, 360] on button "3 . μούδιασμα" at bounding box center [450, 364] width 299 height 70
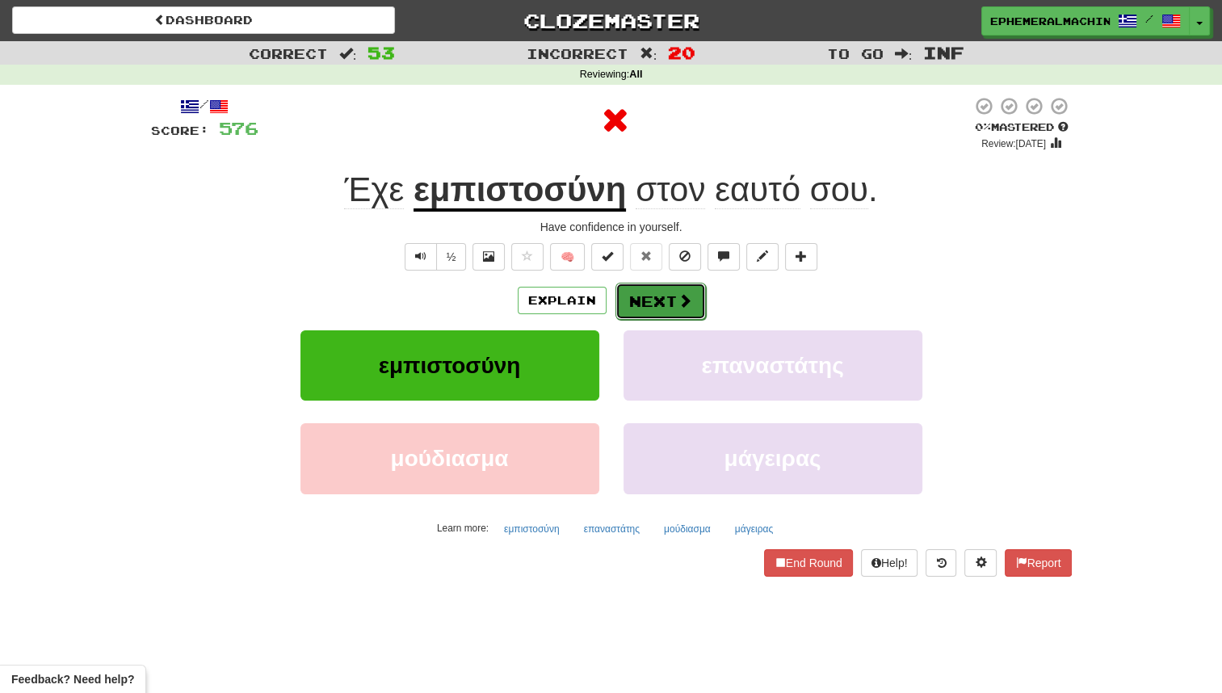
click at [642, 296] on button "Next" at bounding box center [661, 301] width 90 height 37
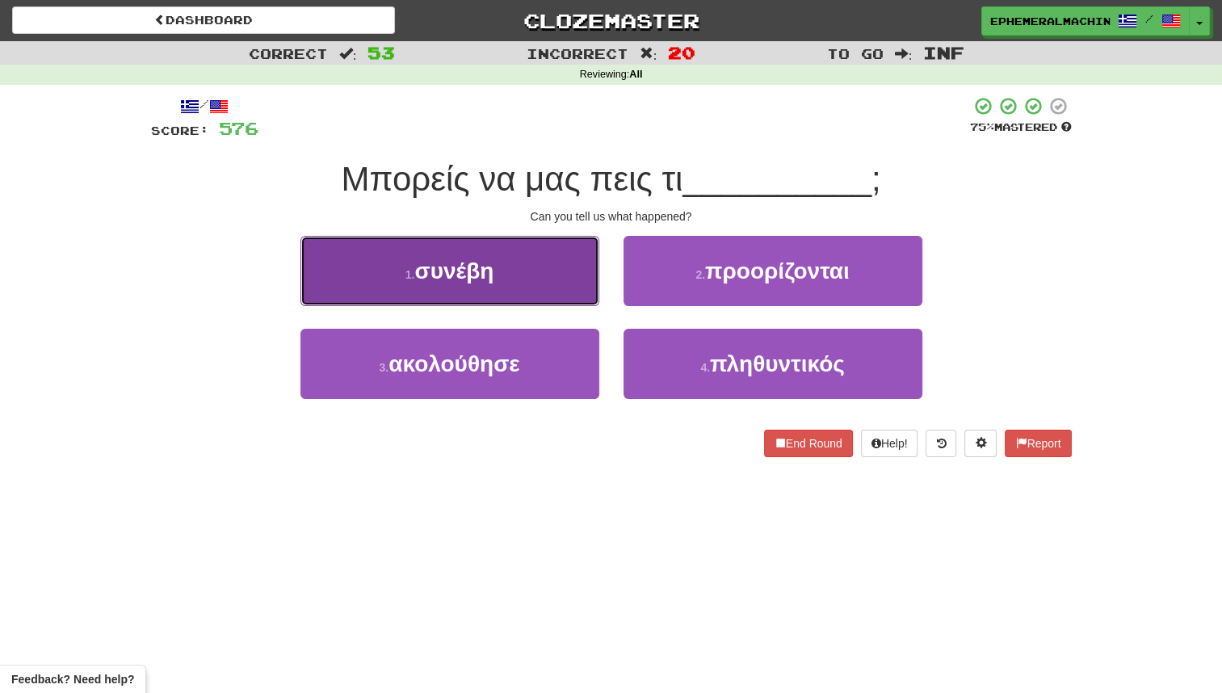
click at [507, 263] on button "1 . συνέβη" at bounding box center [450, 271] width 299 height 70
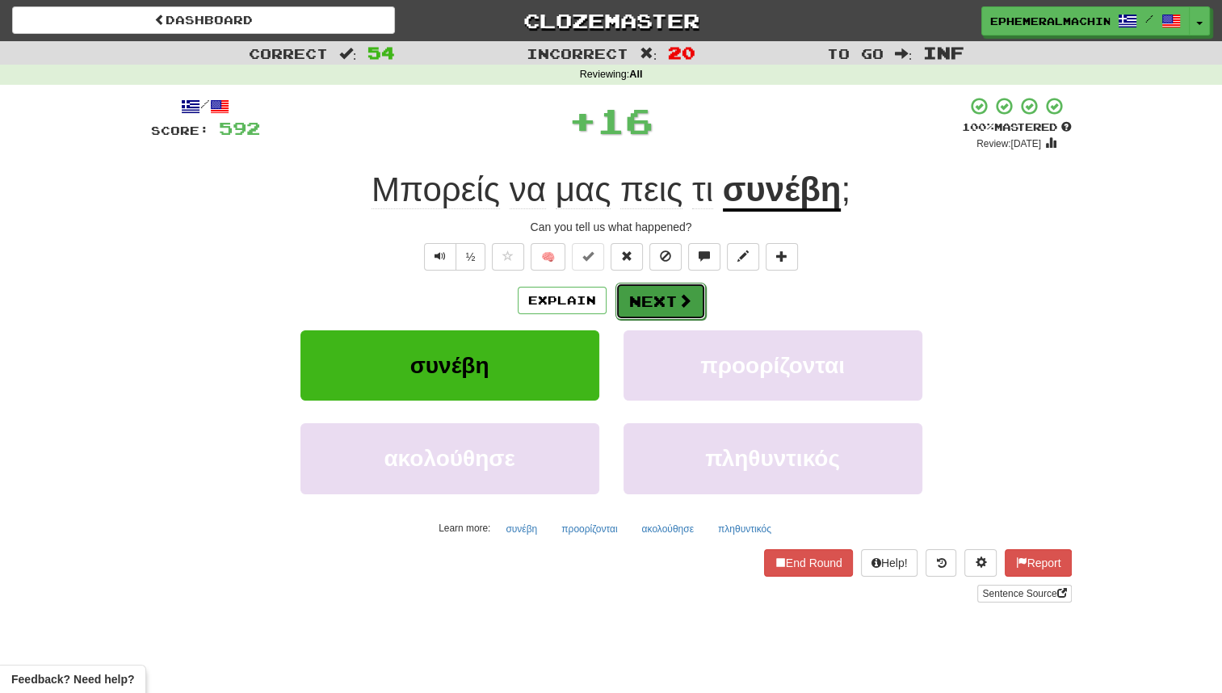
click at [646, 292] on button "Next" at bounding box center [661, 301] width 90 height 37
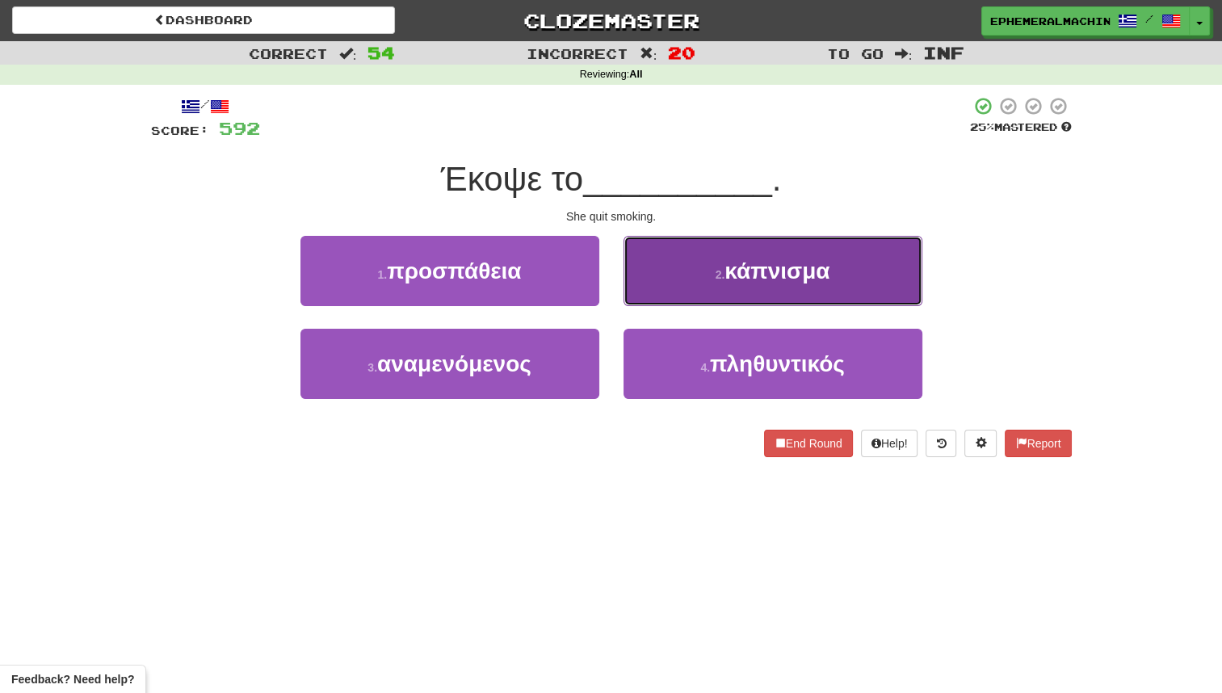
click at [745, 282] on span "κάπνισμα" at bounding box center [777, 271] width 105 height 25
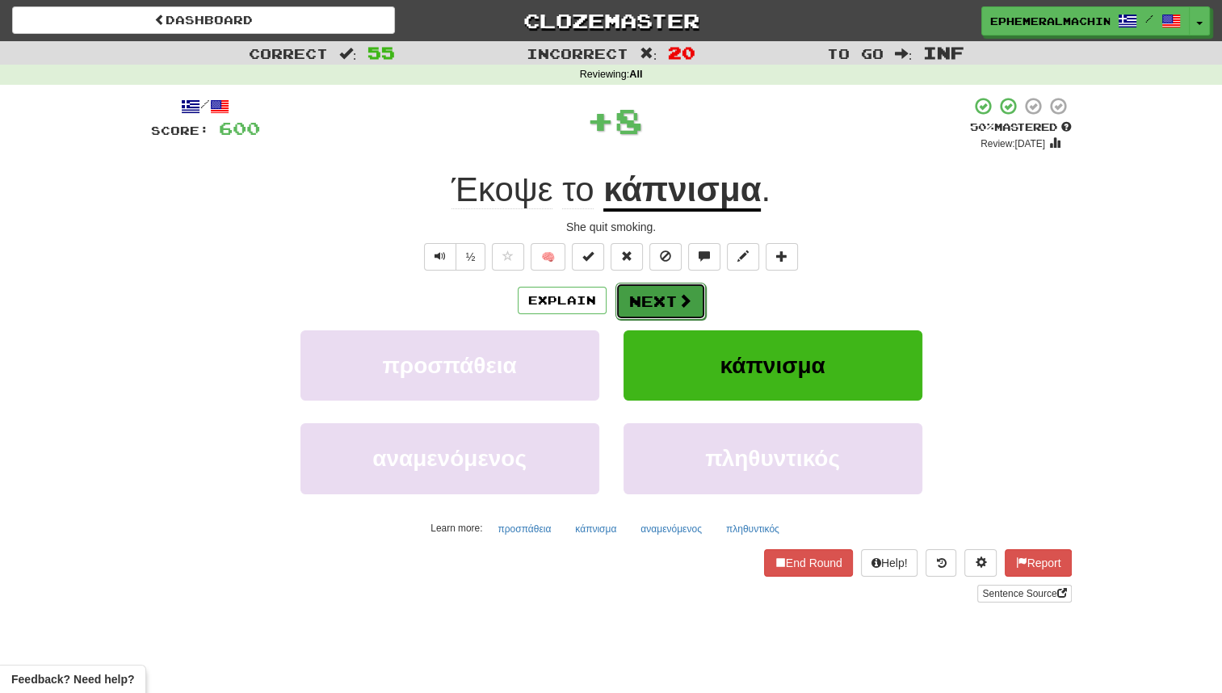
click at [688, 287] on button "Next" at bounding box center [661, 301] width 90 height 37
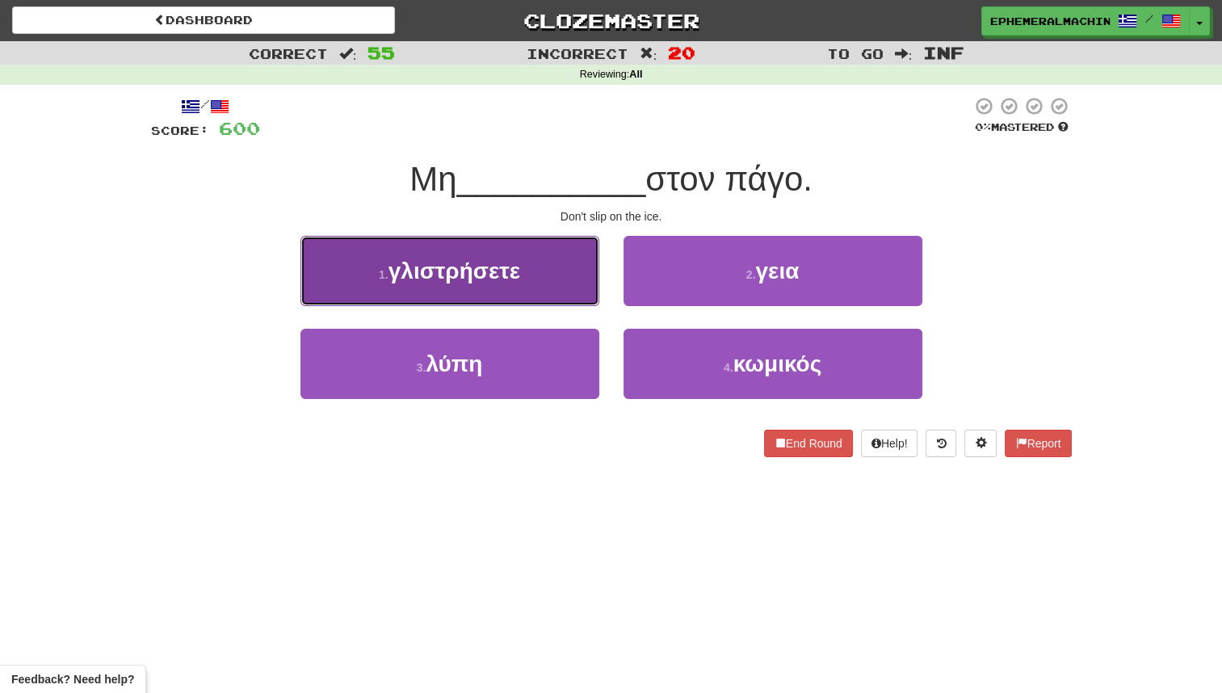
click at [538, 284] on button "1 . γλιστρήσετε" at bounding box center [450, 271] width 299 height 70
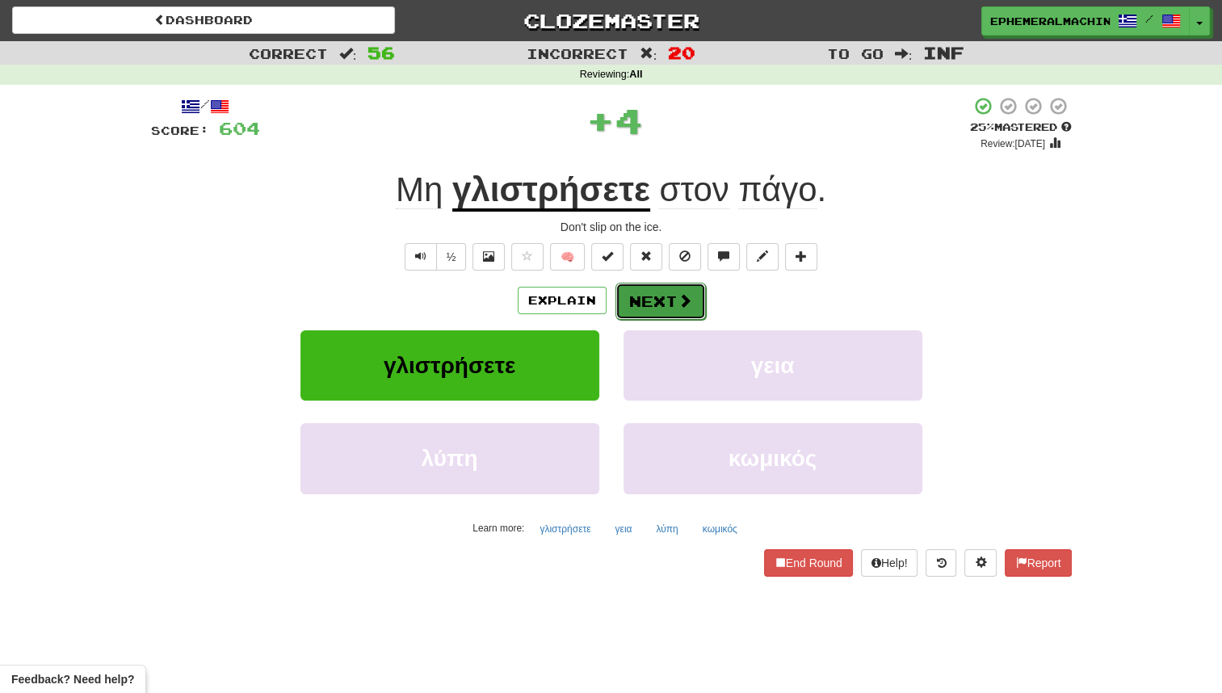
click at [678, 293] on span at bounding box center [685, 300] width 15 height 15
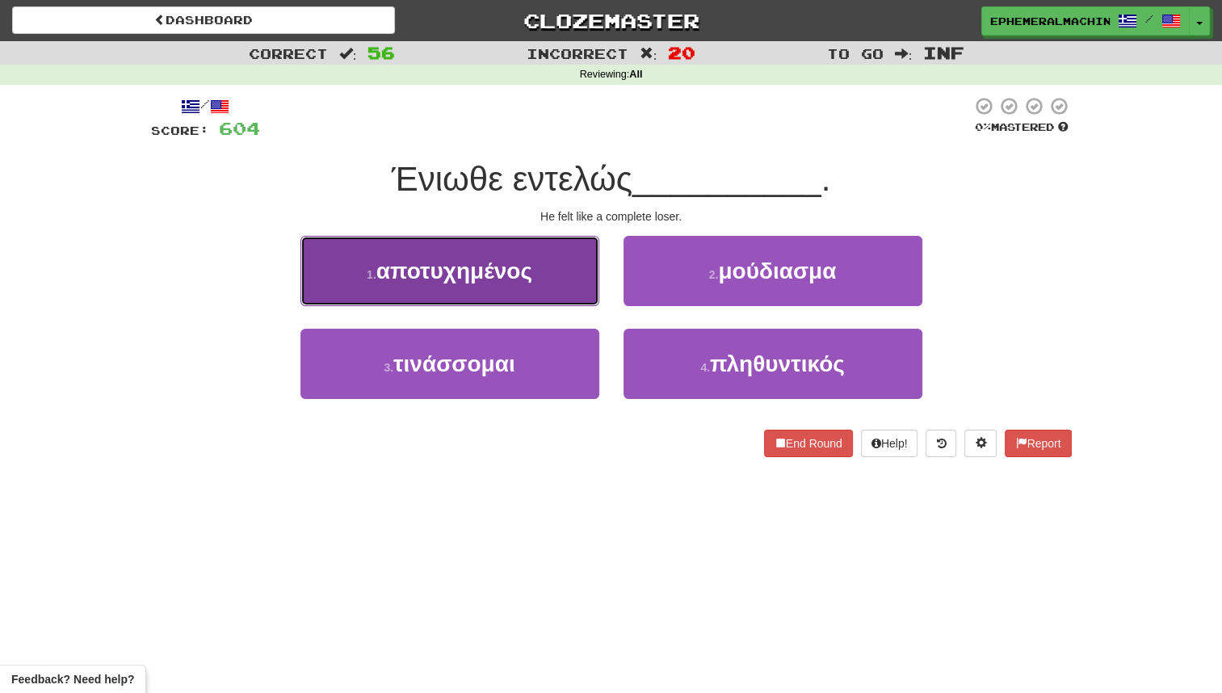
click at [482, 266] on span "αποτυχημένος" at bounding box center [454, 271] width 156 height 25
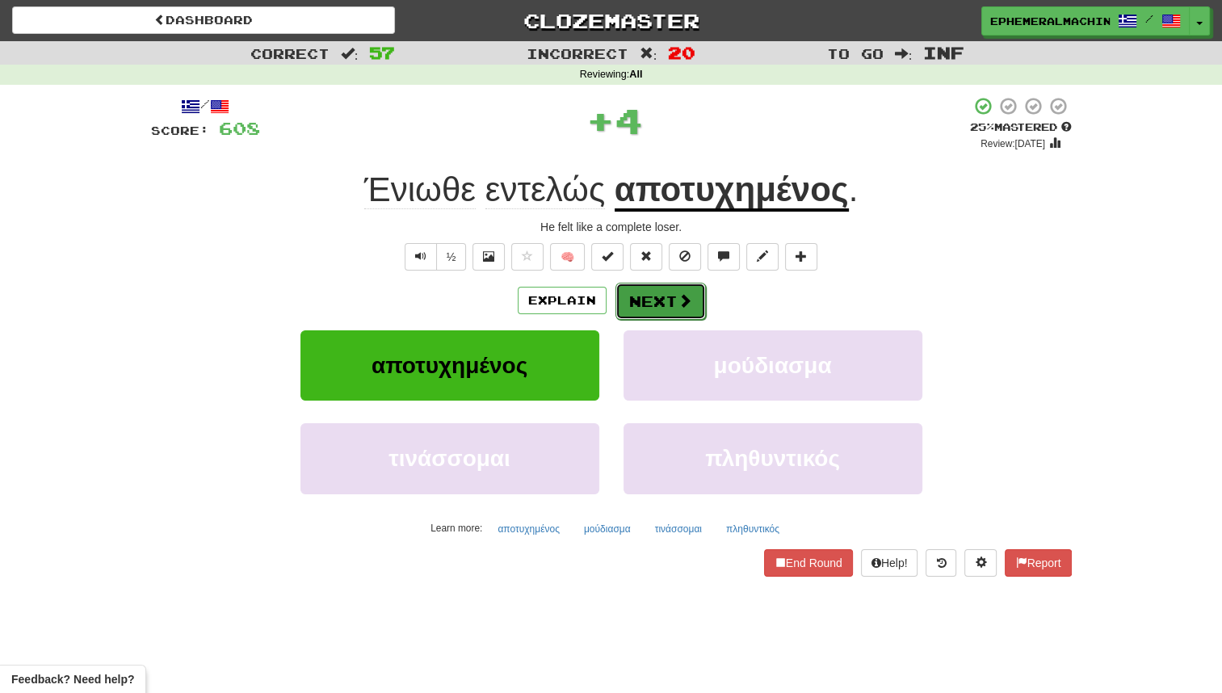
click at [653, 304] on button "Next" at bounding box center [661, 301] width 90 height 37
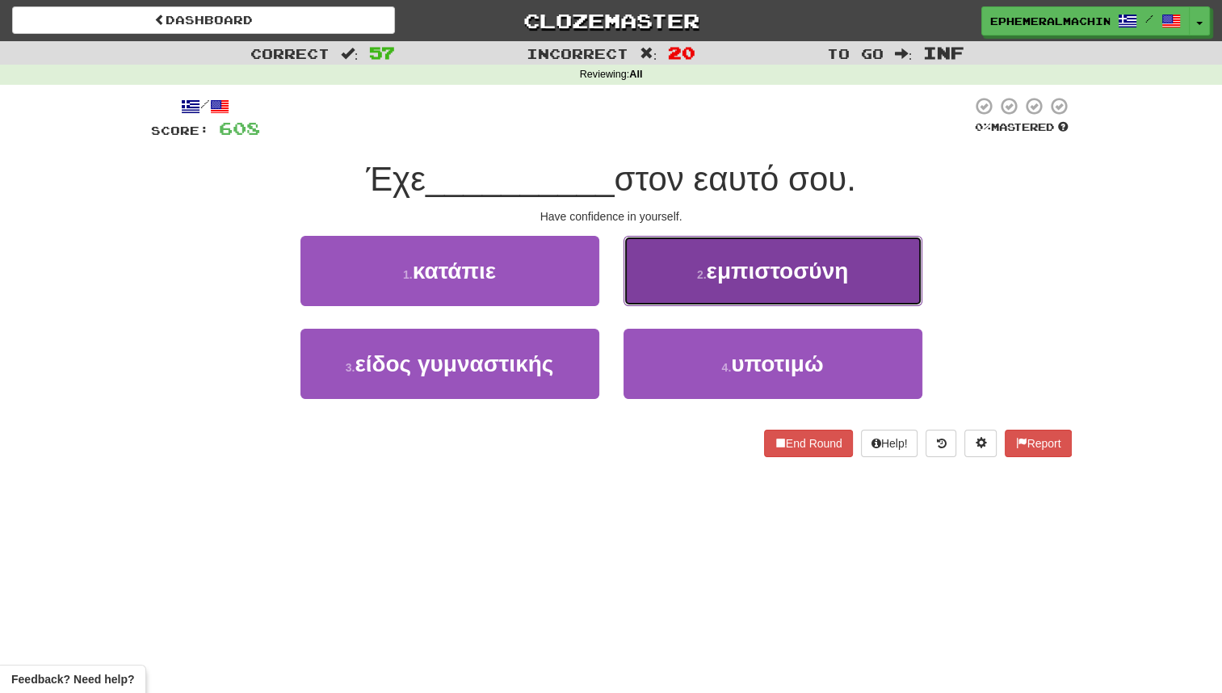
click at [688, 290] on button "2 . εμπιστοσύνη" at bounding box center [773, 271] width 299 height 70
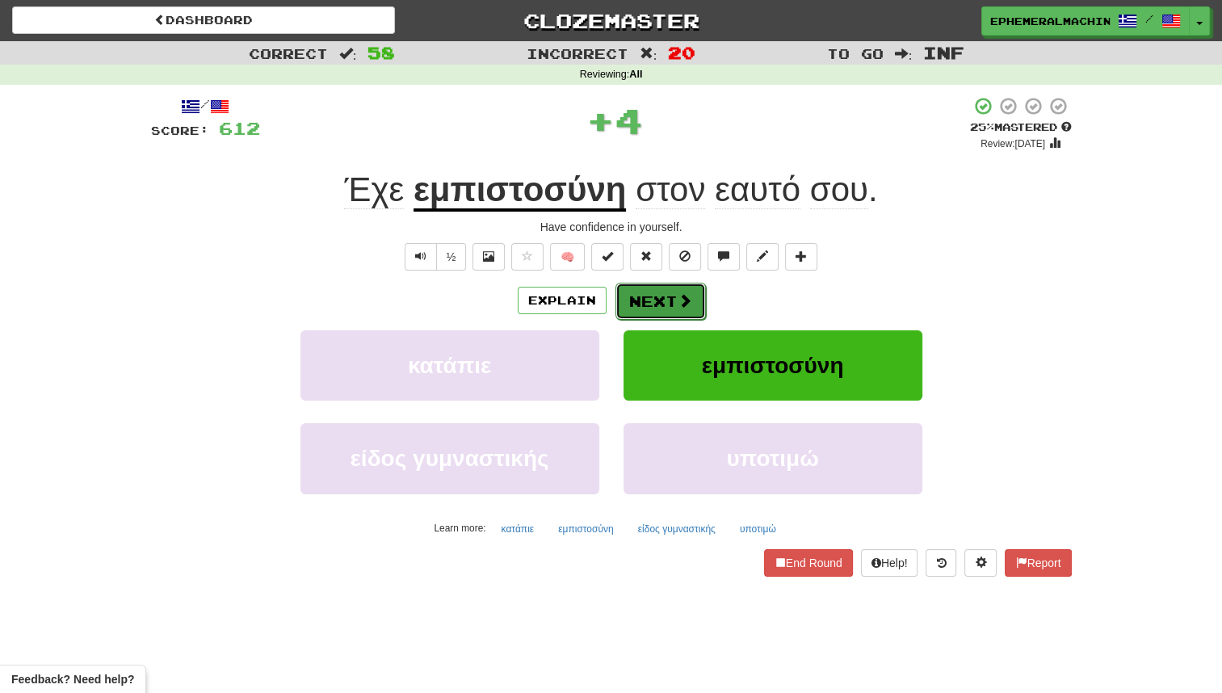
click at [682, 293] on span at bounding box center [685, 300] width 15 height 15
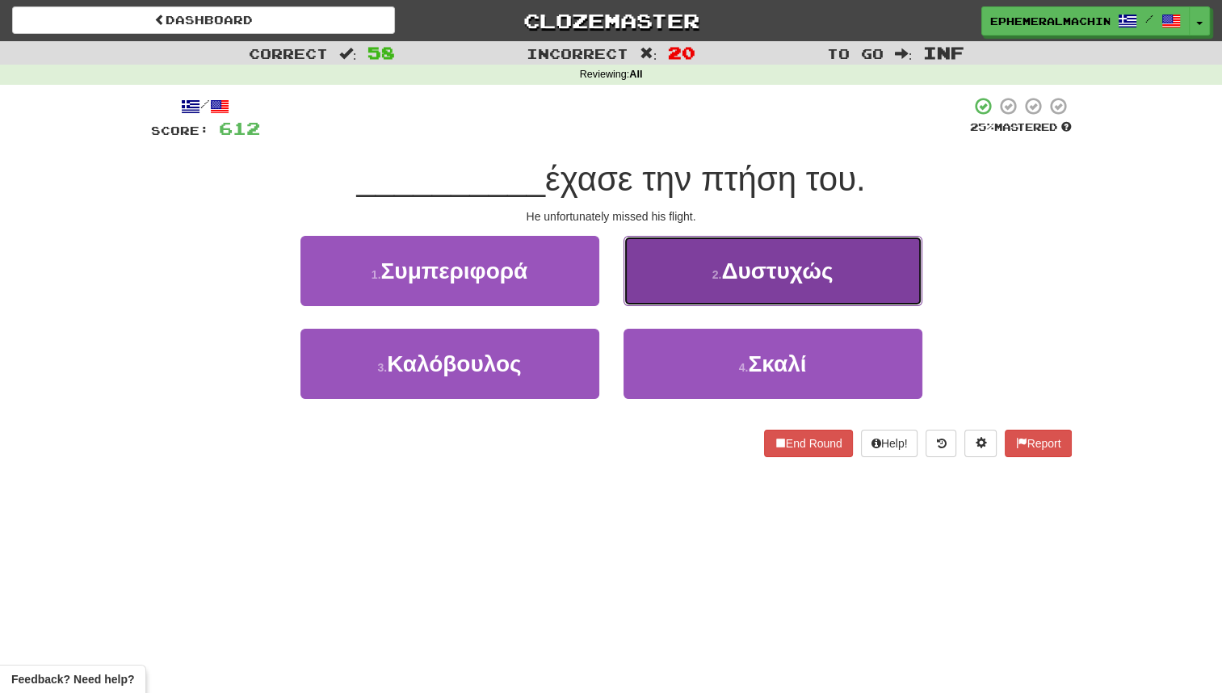
click at [685, 286] on button "2 . Δυστυχώς" at bounding box center [773, 271] width 299 height 70
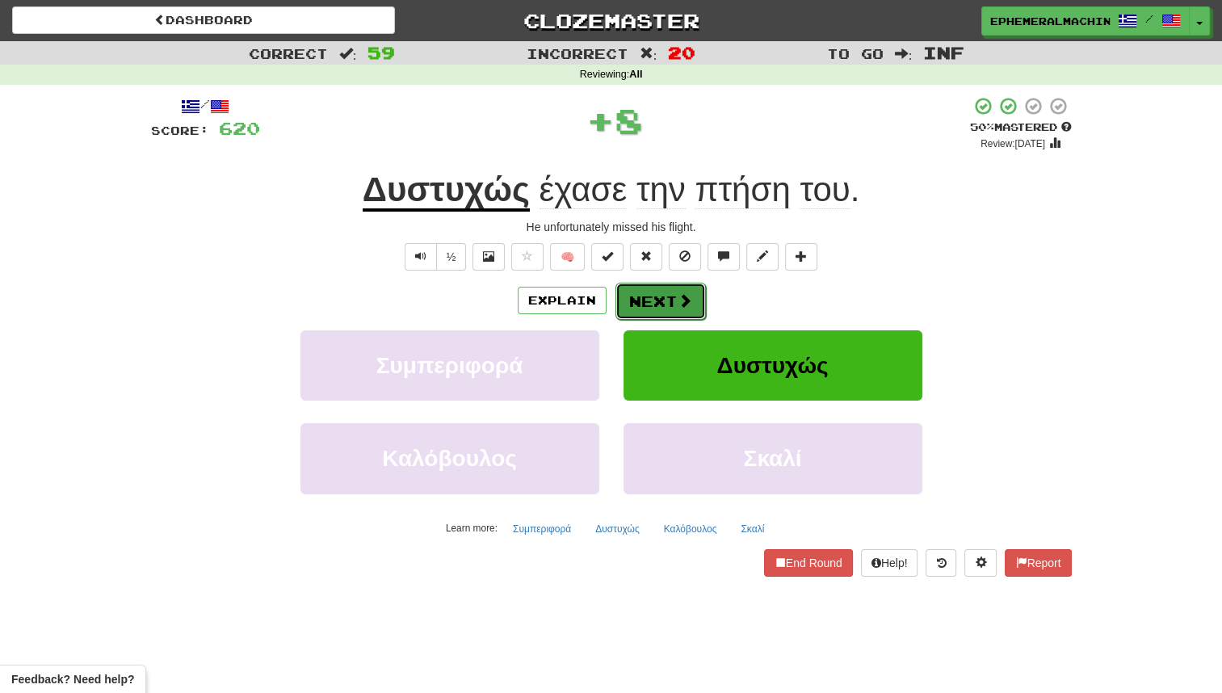
click at [688, 291] on button "Next" at bounding box center [661, 301] width 90 height 37
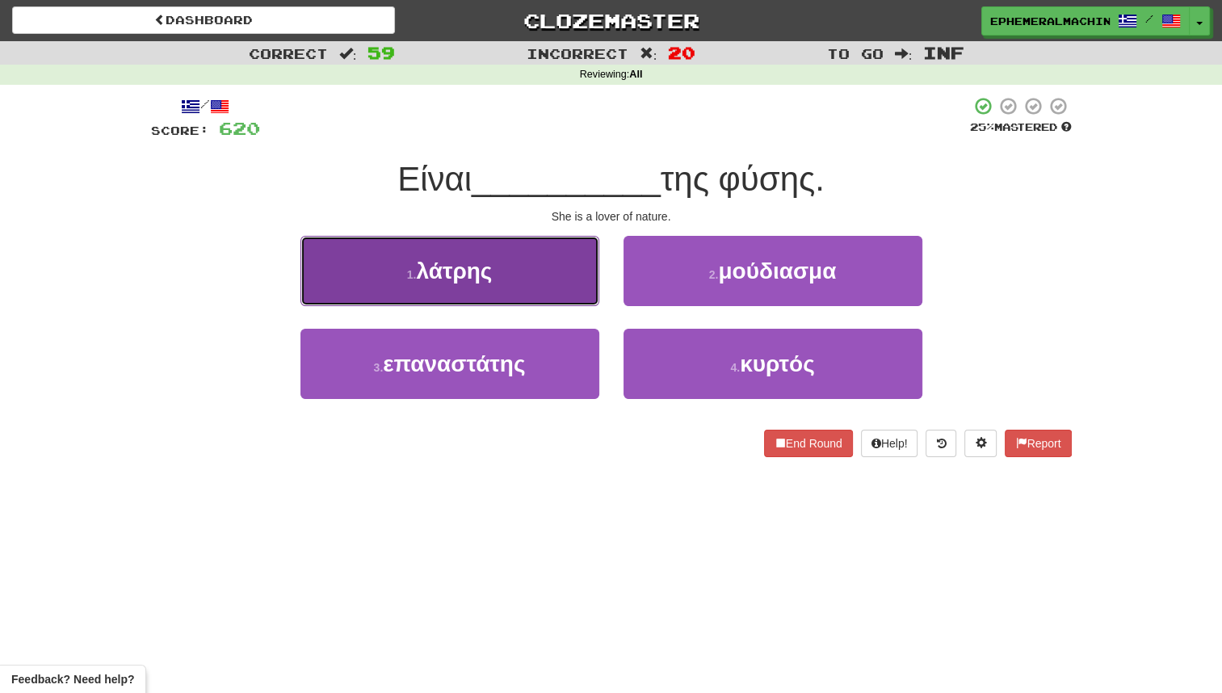
click at [572, 278] on button "1 . λάτρης" at bounding box center [450, 271] width 299 height 70
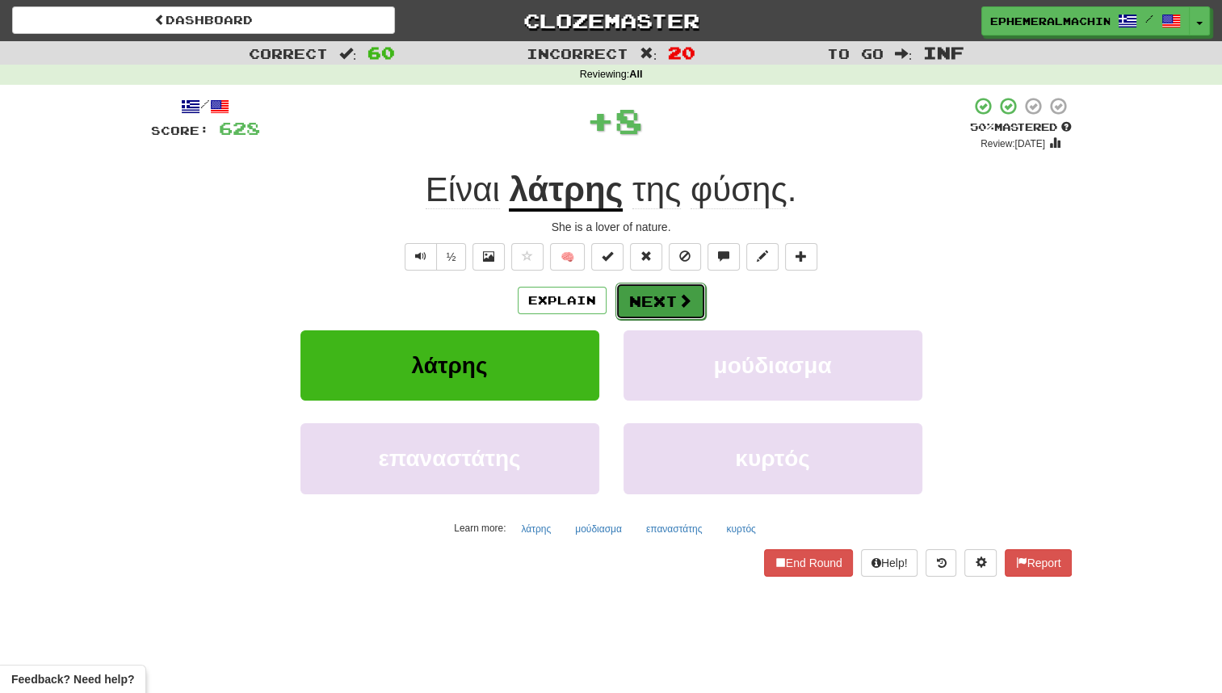
click at [697, 309] on button "Next" at bounding box center [661, 301] width 90 height 37
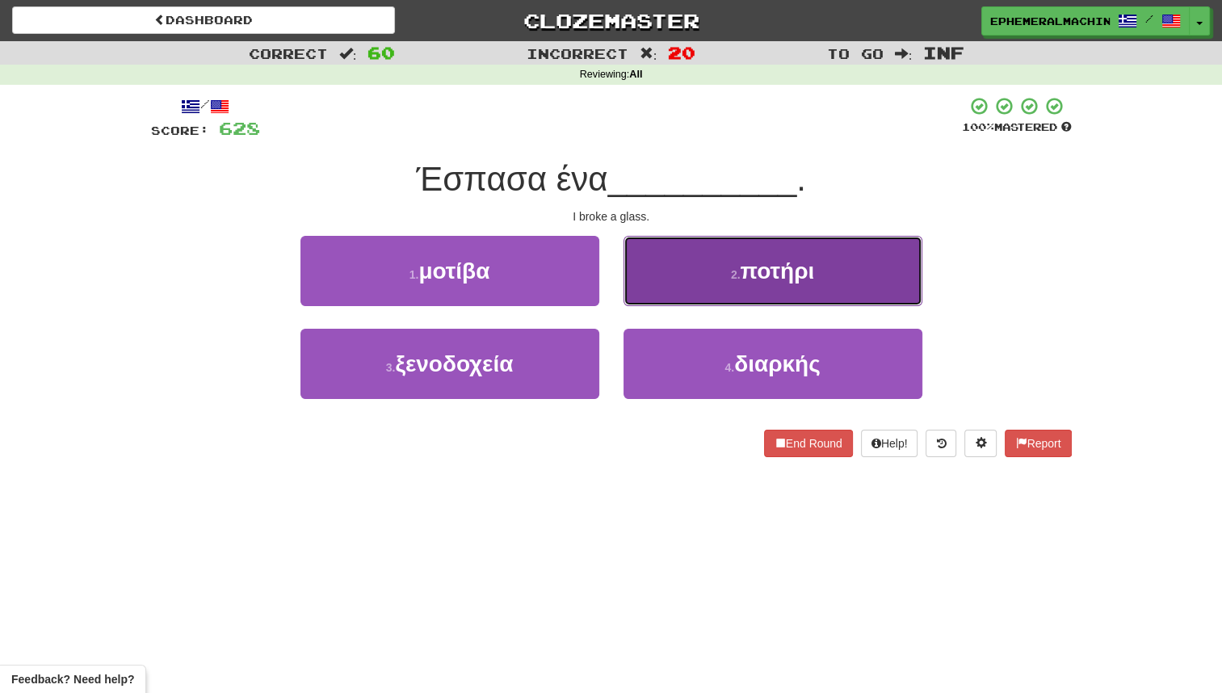
click at [704, 282] on button "2 . ποτήρι" at bounding box center [773, 271] width 299 height 70
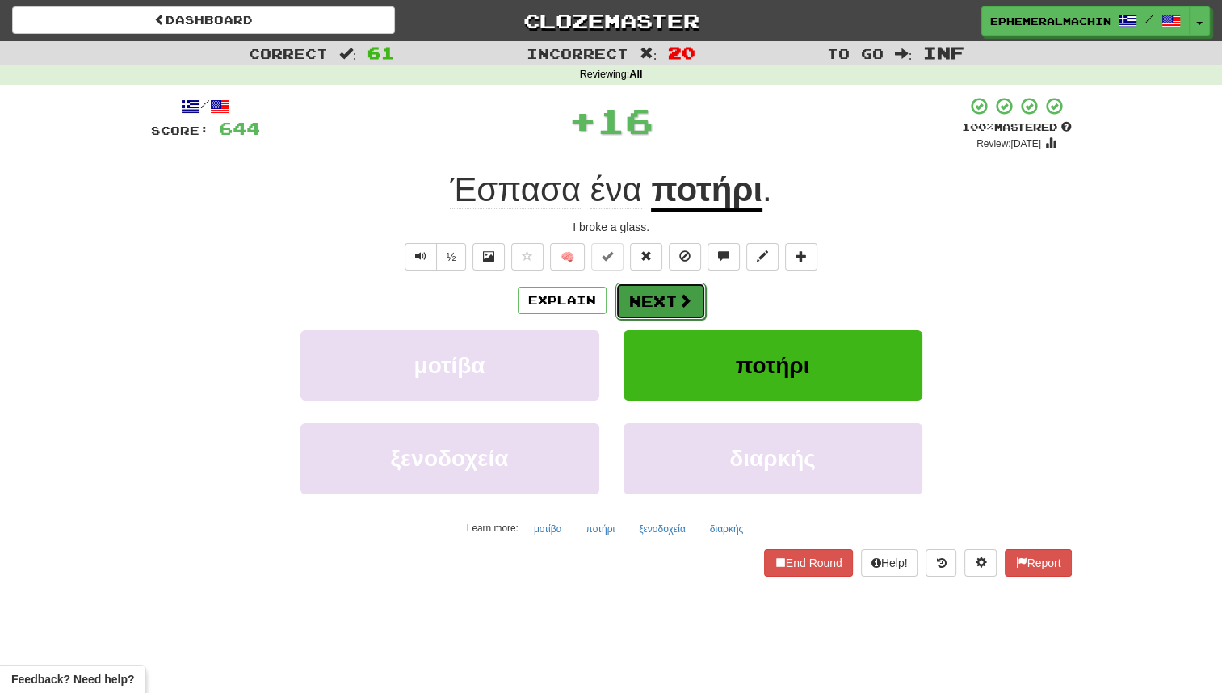
click at [678, 293] on span at bounding box center [685, 300] width 15 height 15
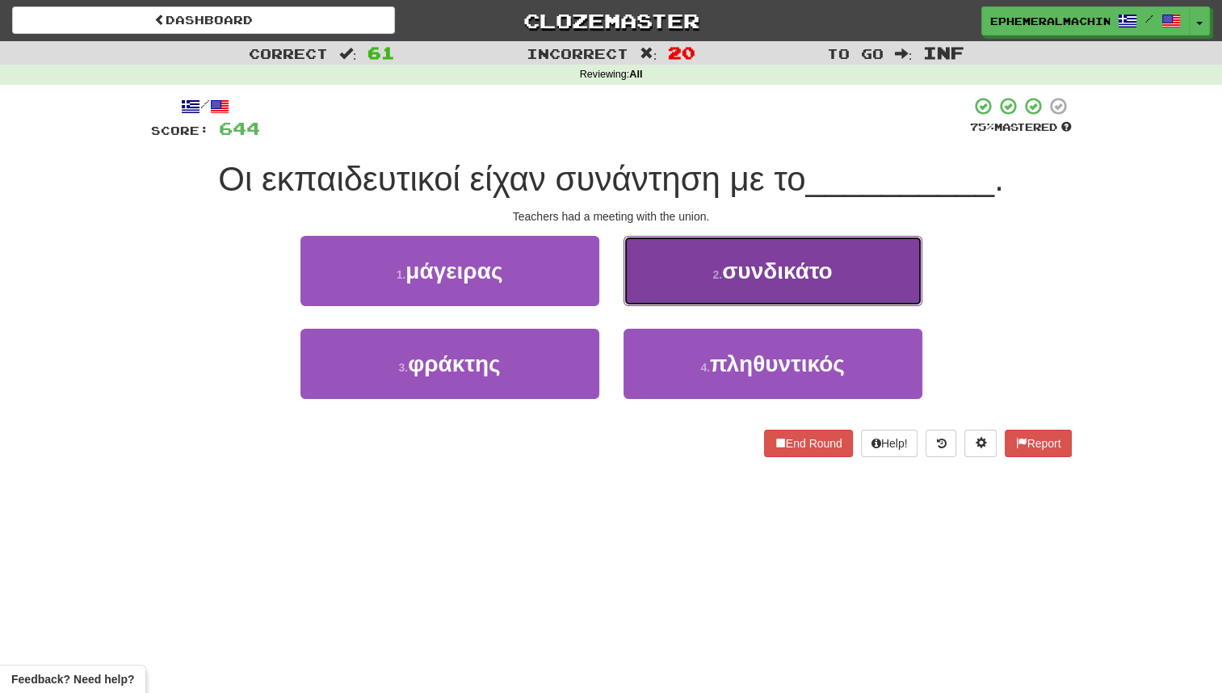
click at [717, 291] on button "2 . συνδικάτο" at bounding box center [773, 271] width 299 height 70
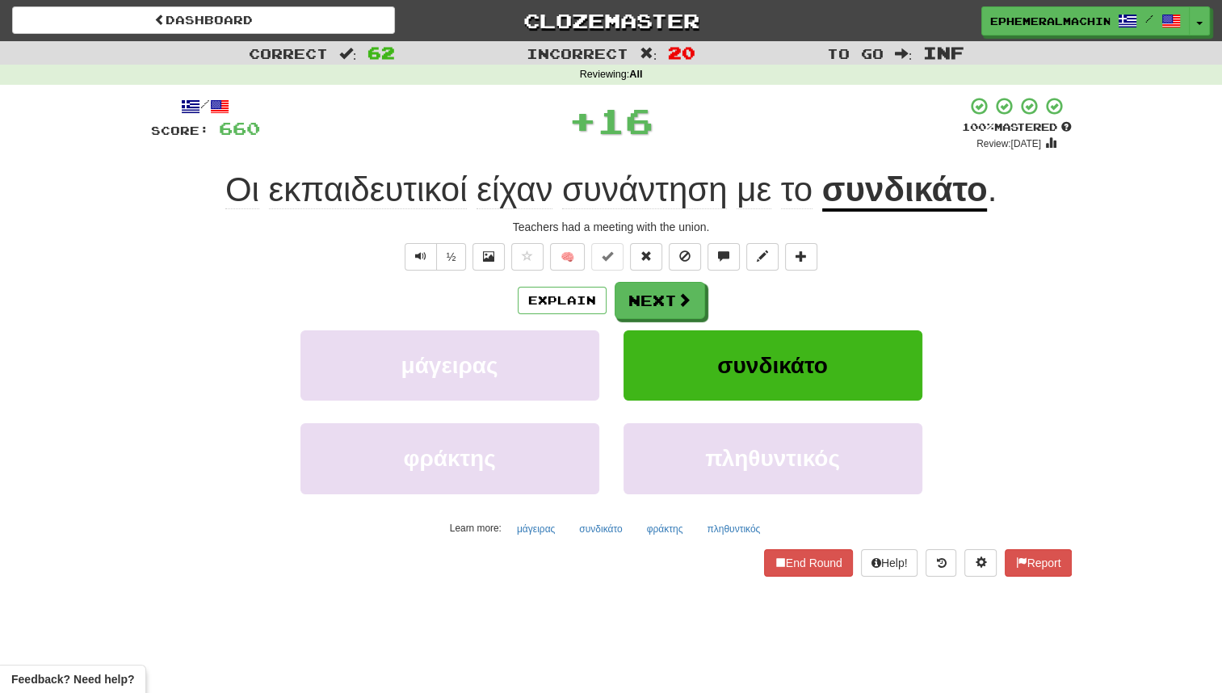
click at [651, 280] on div "/ Score: 660 + 16 100 % Mastered Review: 2026-03-18 Οι εκπαιδευτικοί είχαν συνά…" at bounding box center [611, 336] width 921 height 480
click at [655, 296] on button "Next" at bounding box center [661, 301] width 90 height 37
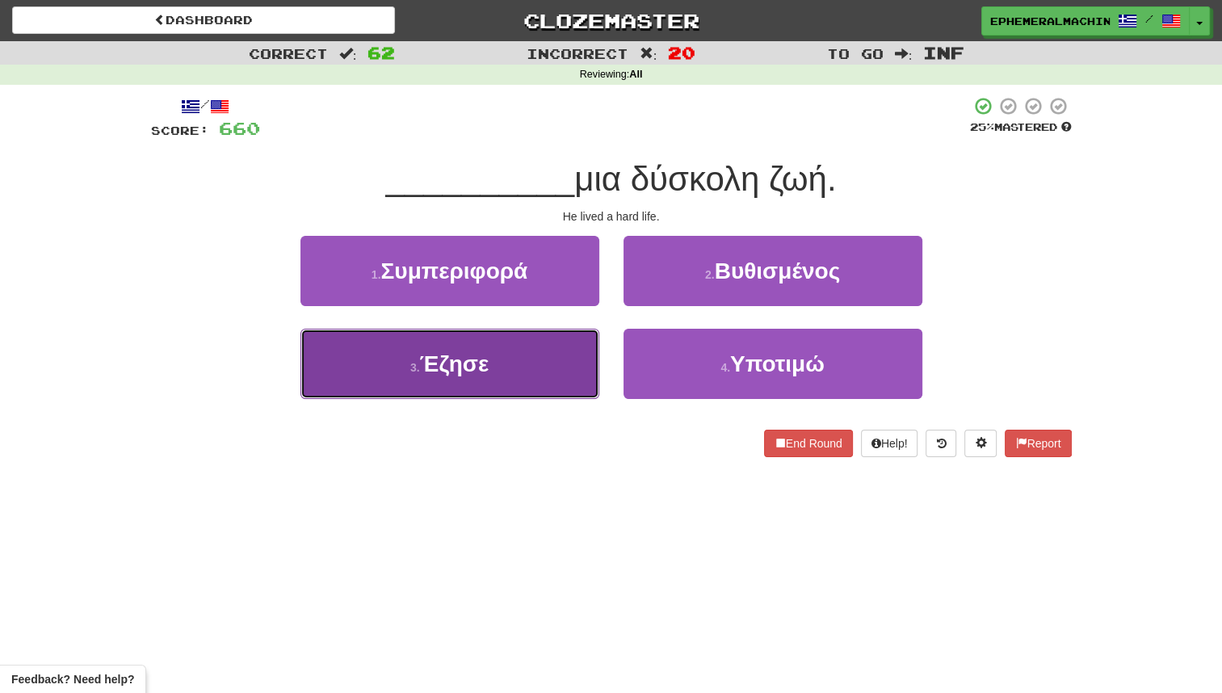
click at [557, 356] on button "3 . Έζησε" at bounding box center [450, 364] width 299 height 70
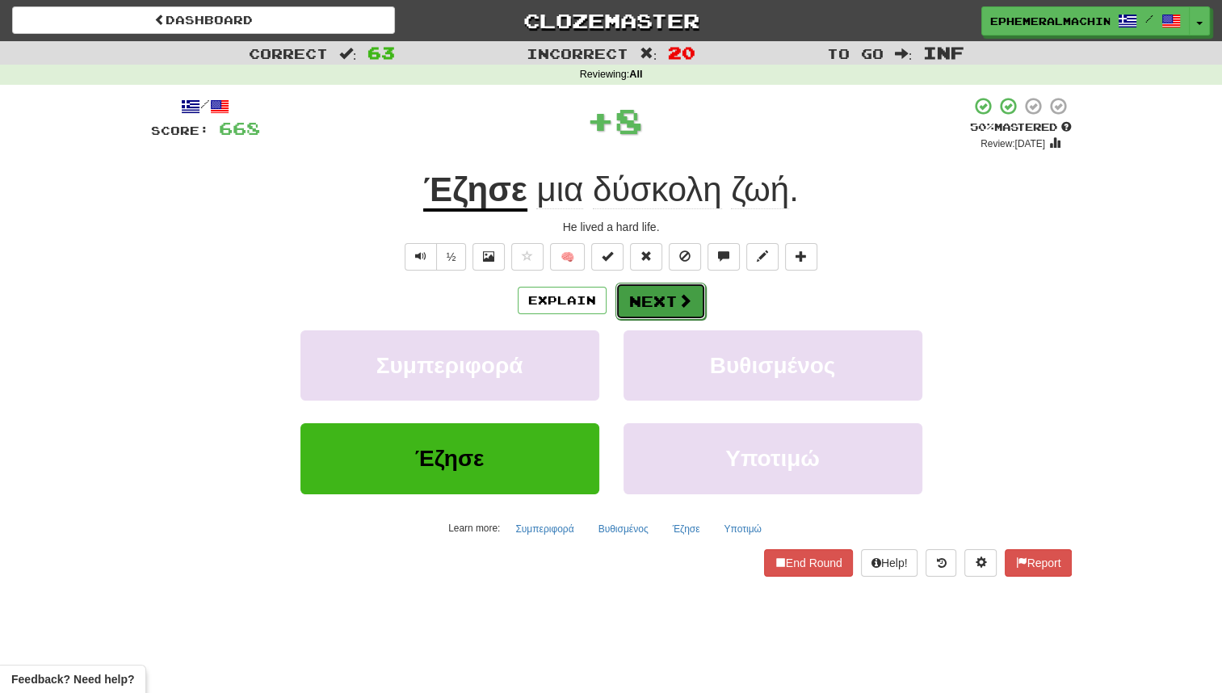
click at [630, 308] on button "Next" at bounding box center [661, 301] width 90 height 37
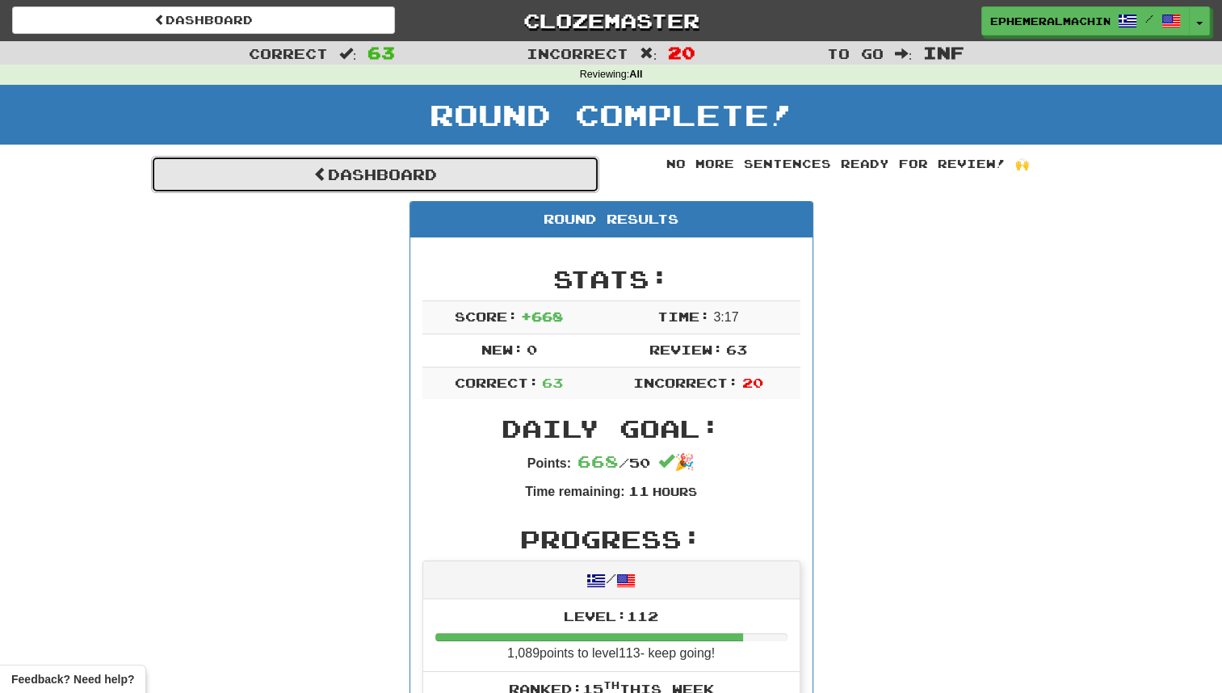
click at [490, 176] on link "Dashboard" at bounding box center [375, 174] width 448 height 37
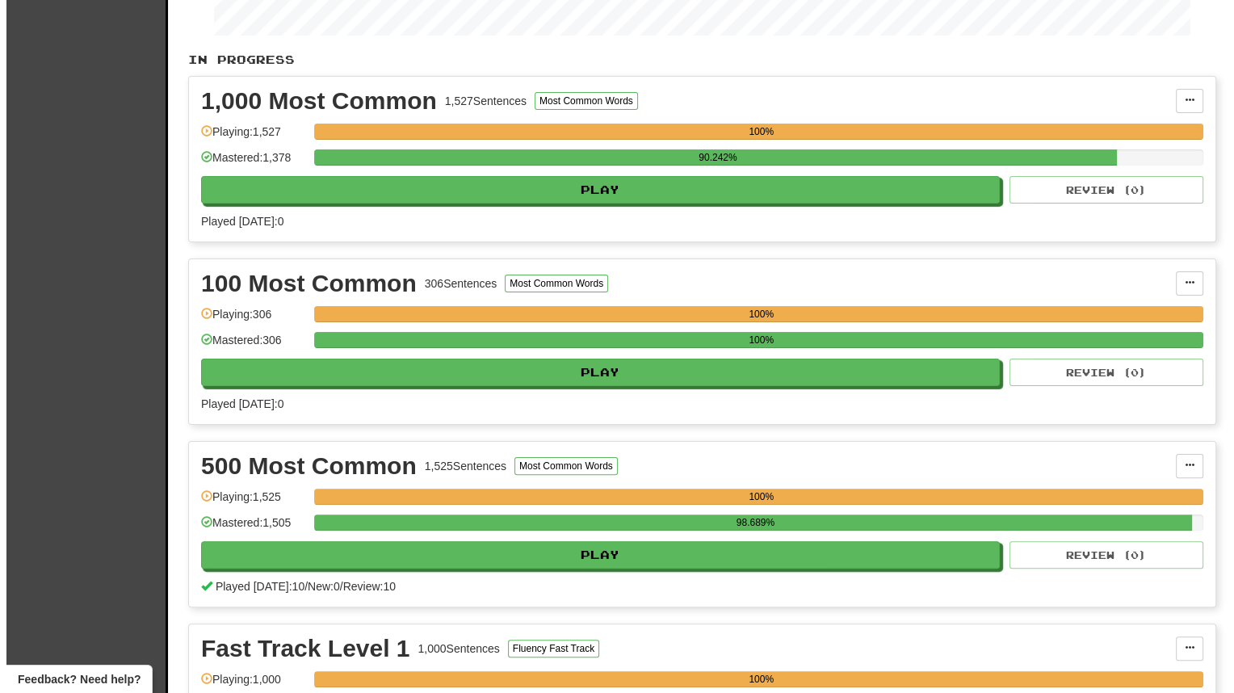
scroll to position [327, 0]
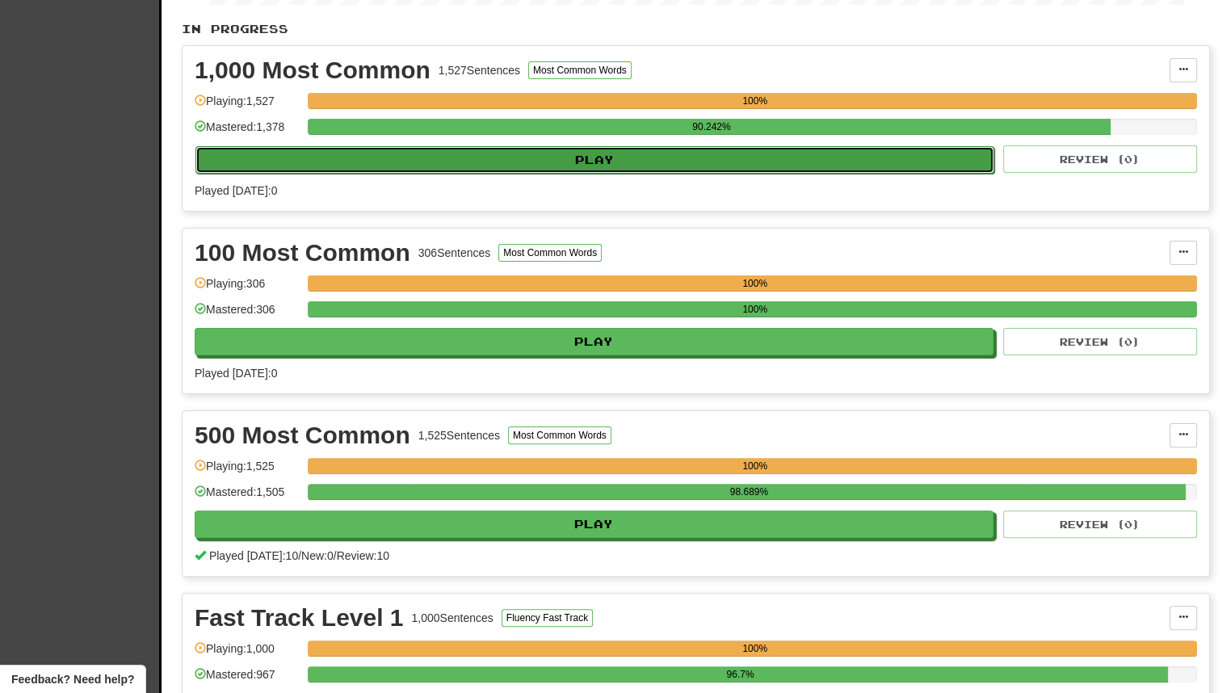
click at [880, 154] on button "Play" at bounding box center [595, 159] width 799 height 27
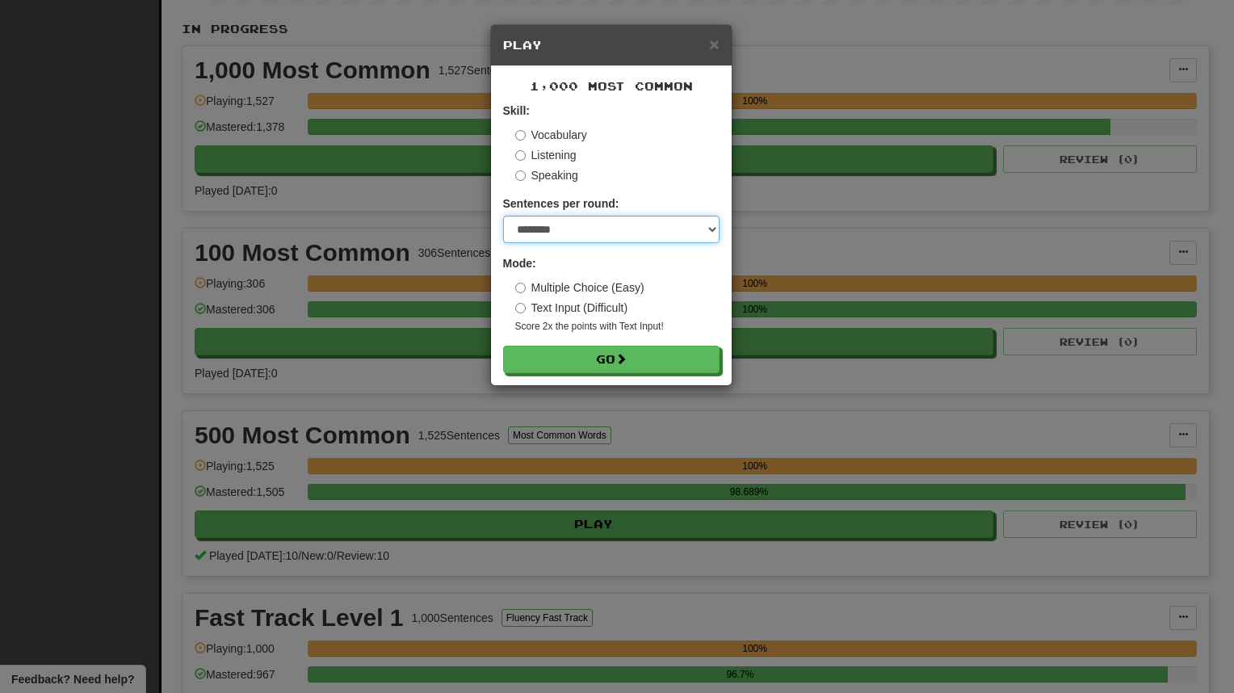
click at [633, 235] on select "* ** ** ** ** ** *** ********" at bounding box center [611, 229] width 217 height 27
select select "**"
click at [503, 216] on select "* ** ** ** ** ** *** ********" at bounding box center [611, 229] width 217 height 27
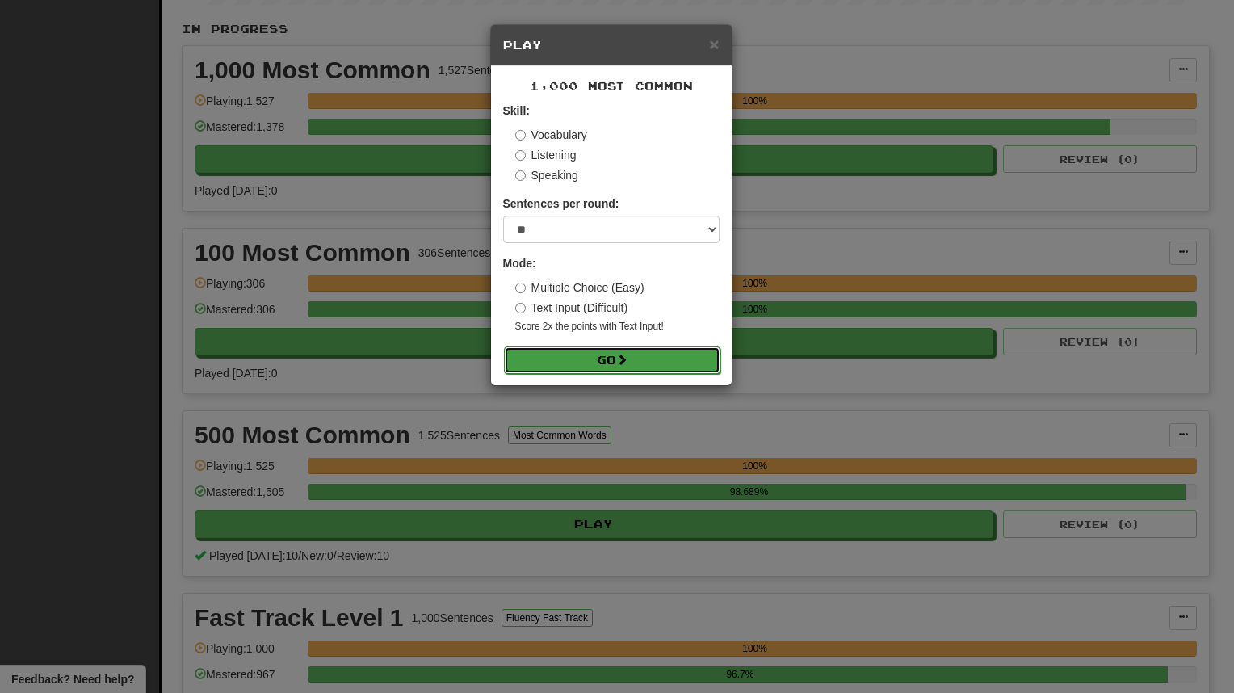
click at [572, 357] on button "Go" at bounding box center [612, 360] width 217 height 27
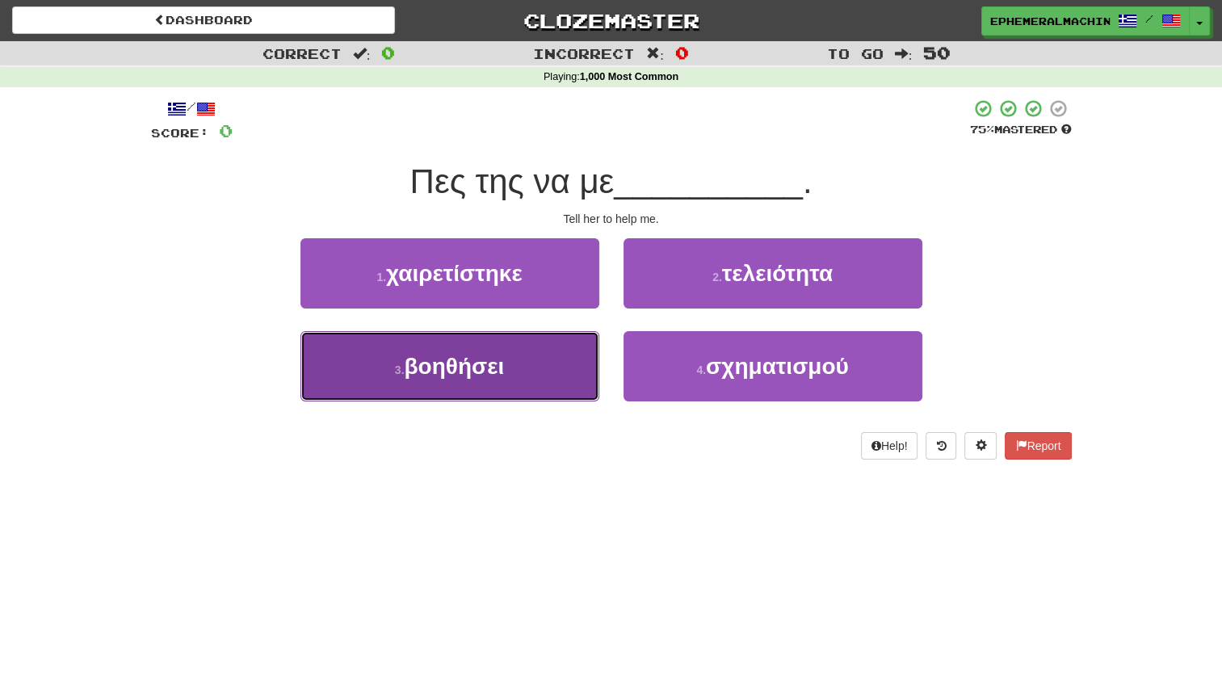
click at [557, 385] on button "3 . βοηθήσει" at bounding box center [450, 366] width 299 height 70
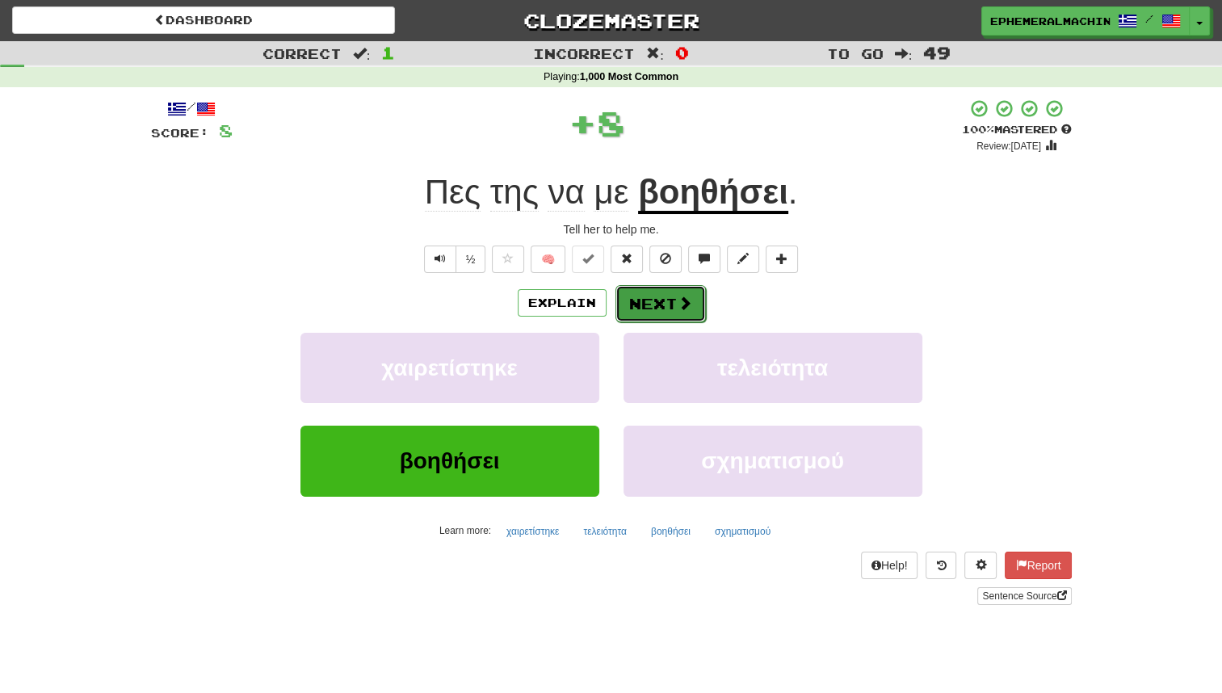
click at [659, 313] on button "Next" at bounding box center [661, 303] width 90 height 37
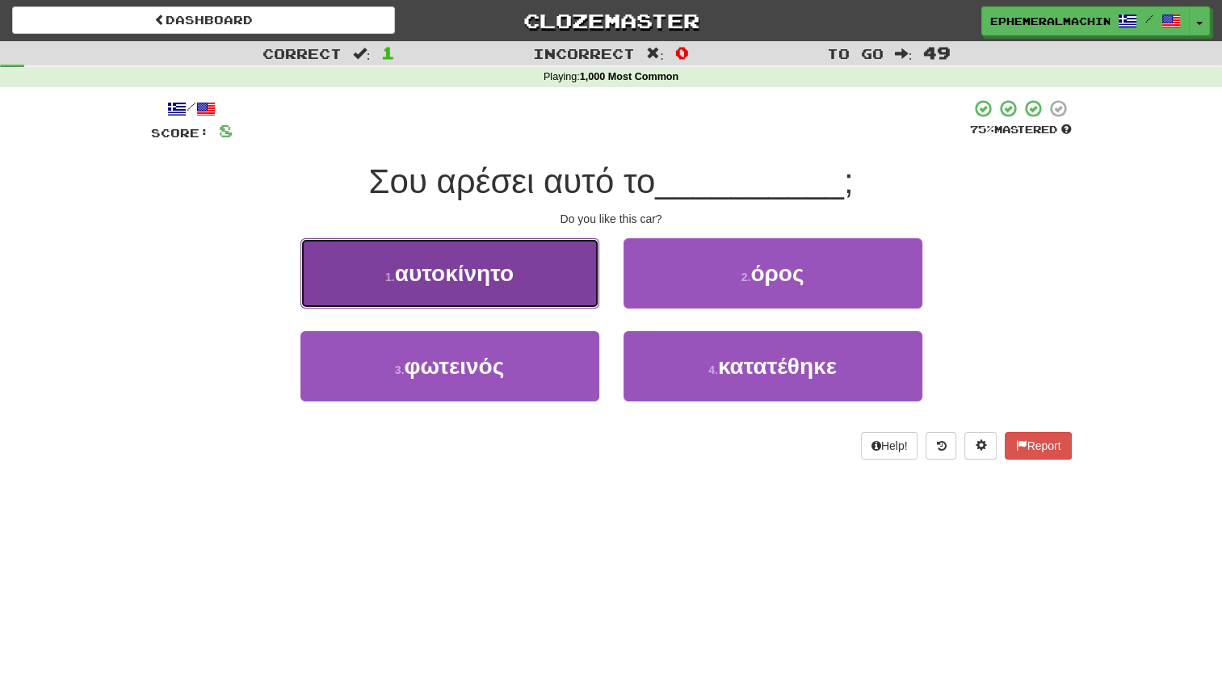
click at [510, 278] on span "αυτοκίνητο" at bounding box center [454, 273] width 119 height 25
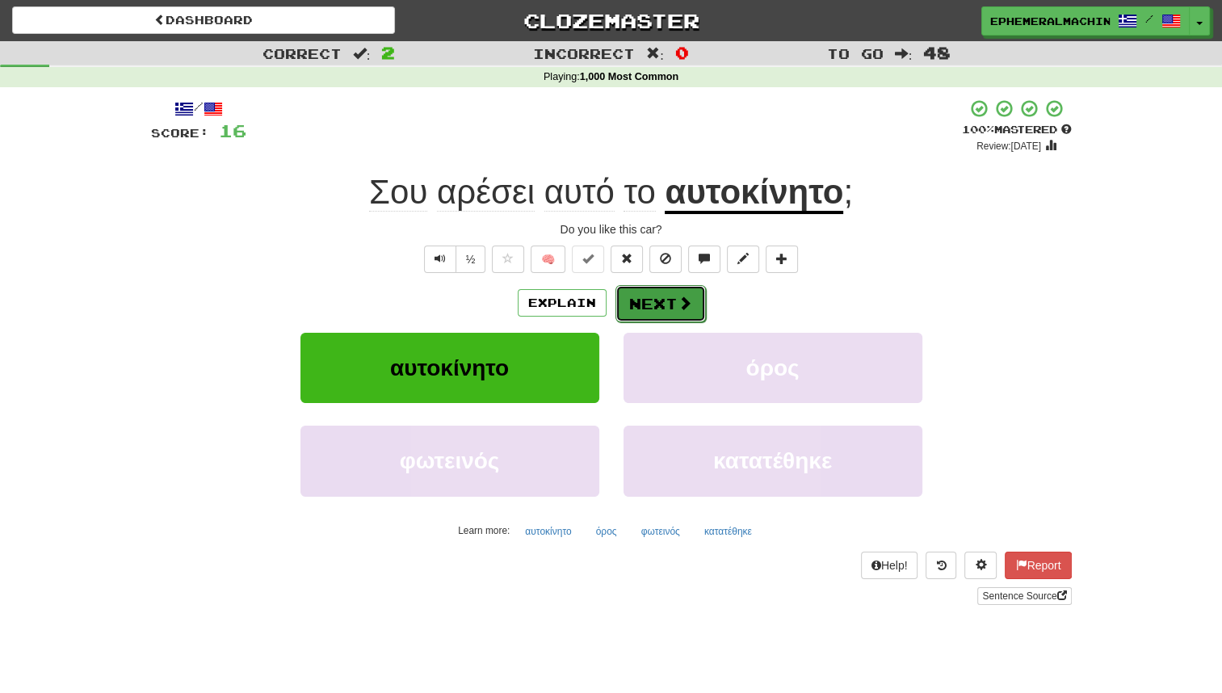
click at [678, 306] on span at bounding box center [685, 303] width 15 height 15
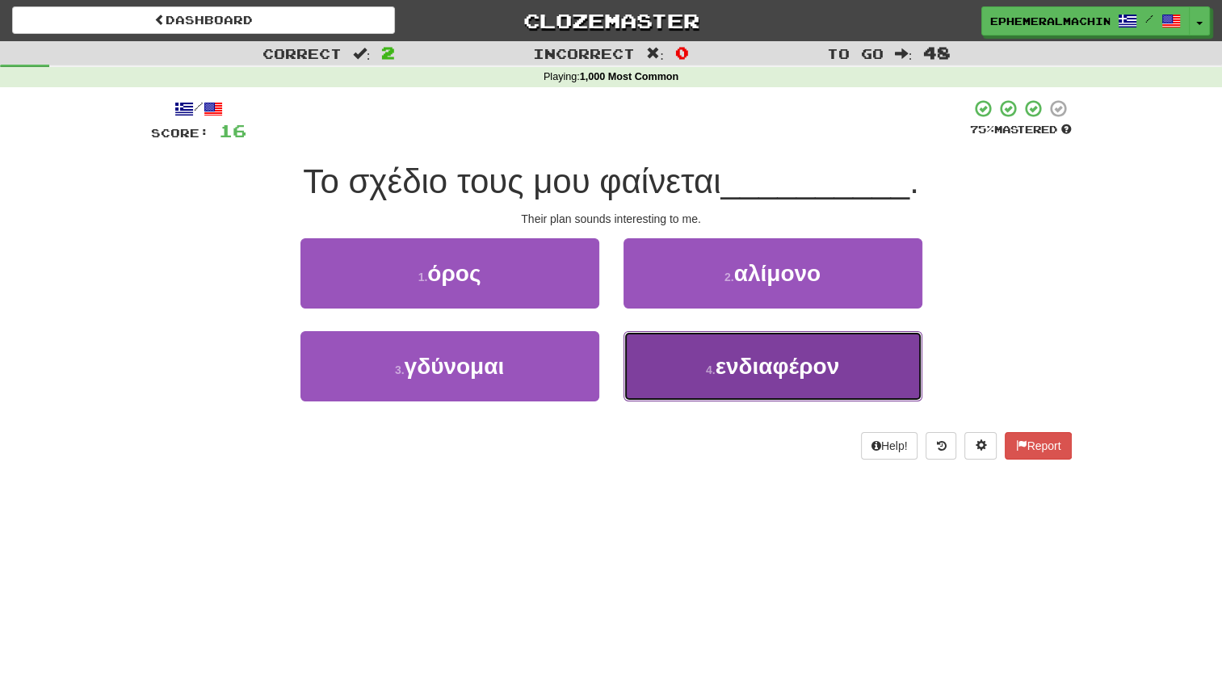
click at [714, 368] on small "4 ." at bounding box center [711, 370] width 10 height 13
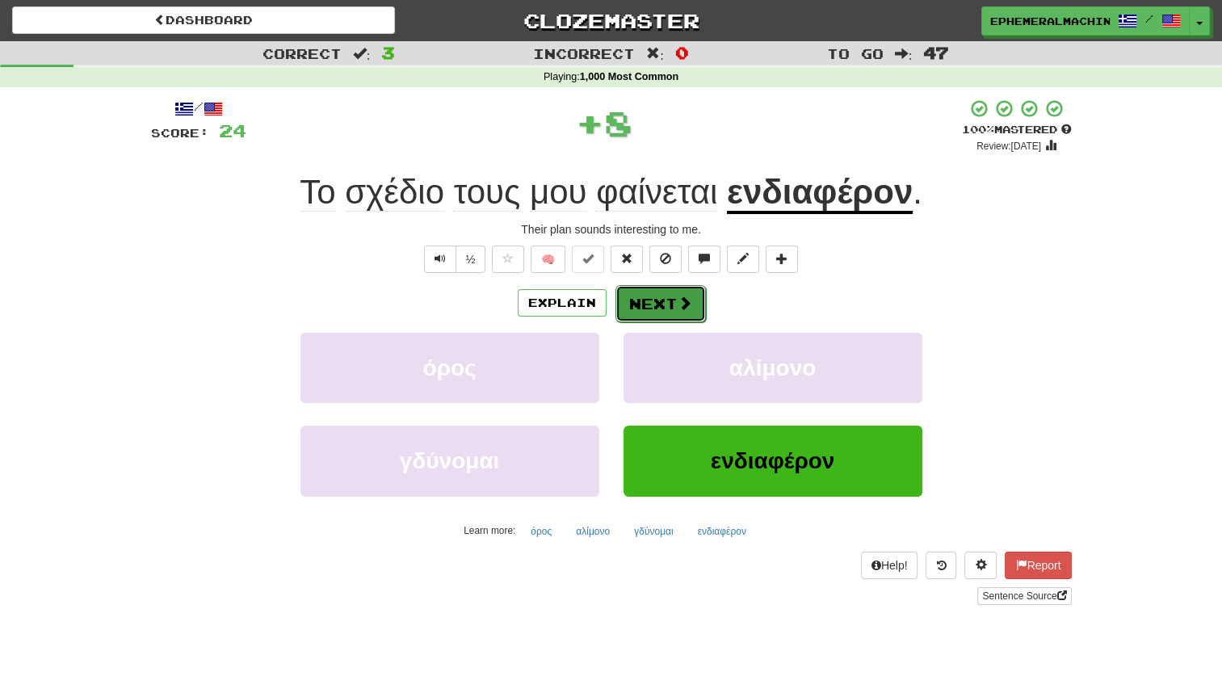
click at [671, 307] on button "Next" at bounding box center [661, 303] width 90 height 37
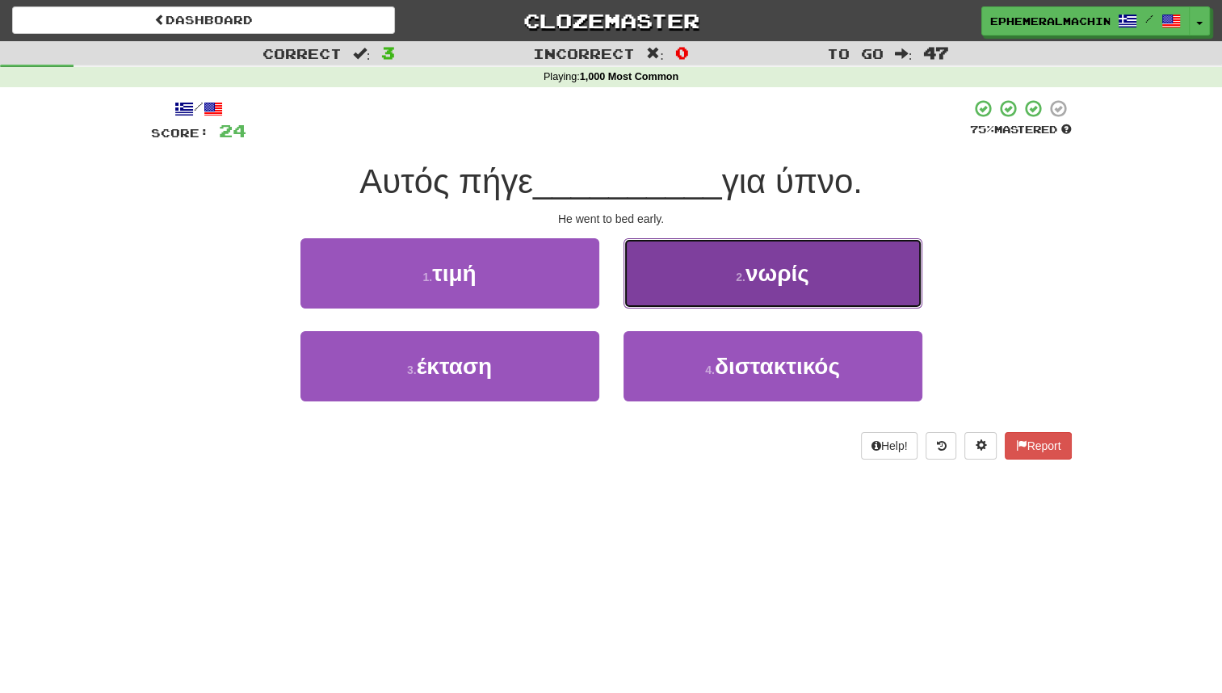
click at [725, 251] on button "2 . νωρίς" at bounding box center [773, 273] width 299 height 70
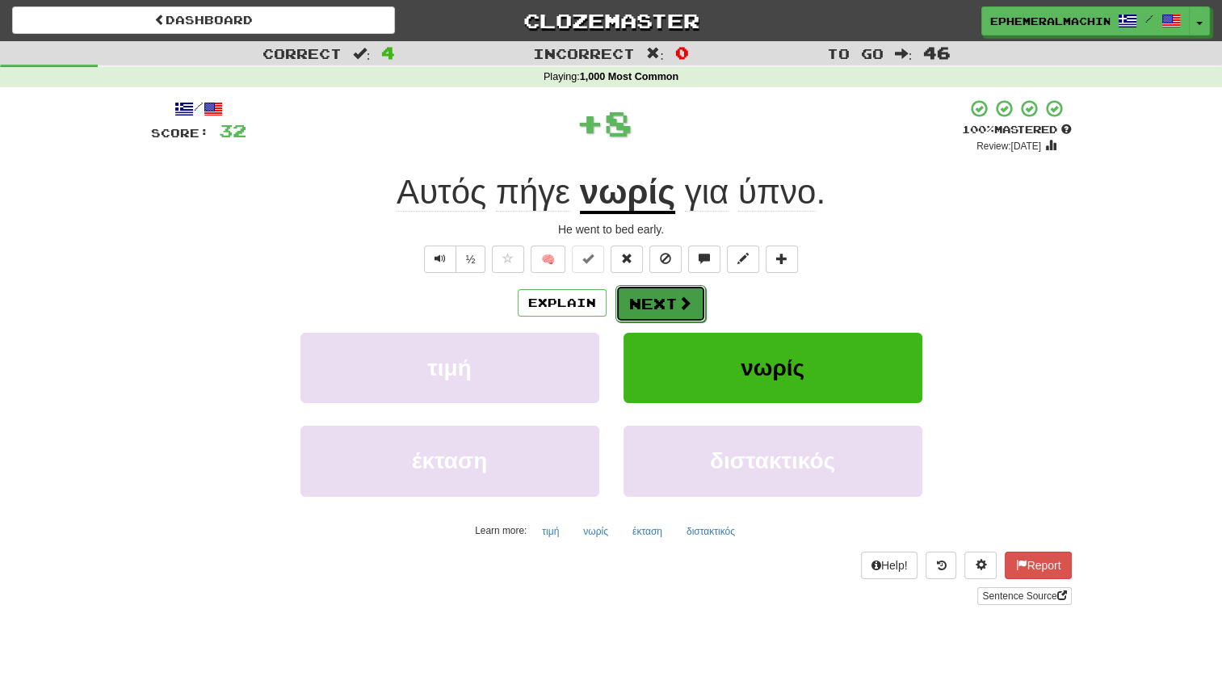
click at [678, 296] on span at bounding box center [685, 303] width 15 height 15
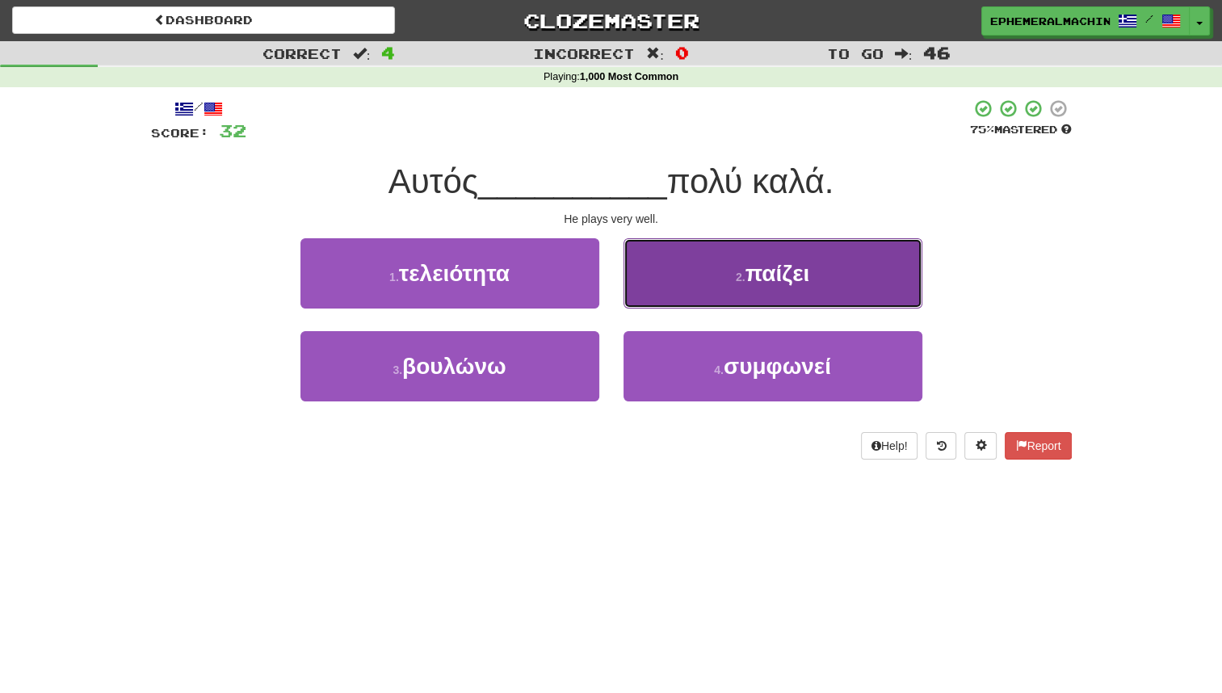
click at [717, 271] on button "2 . παίζει" at bounding box center [773, 273] width 299 height 70
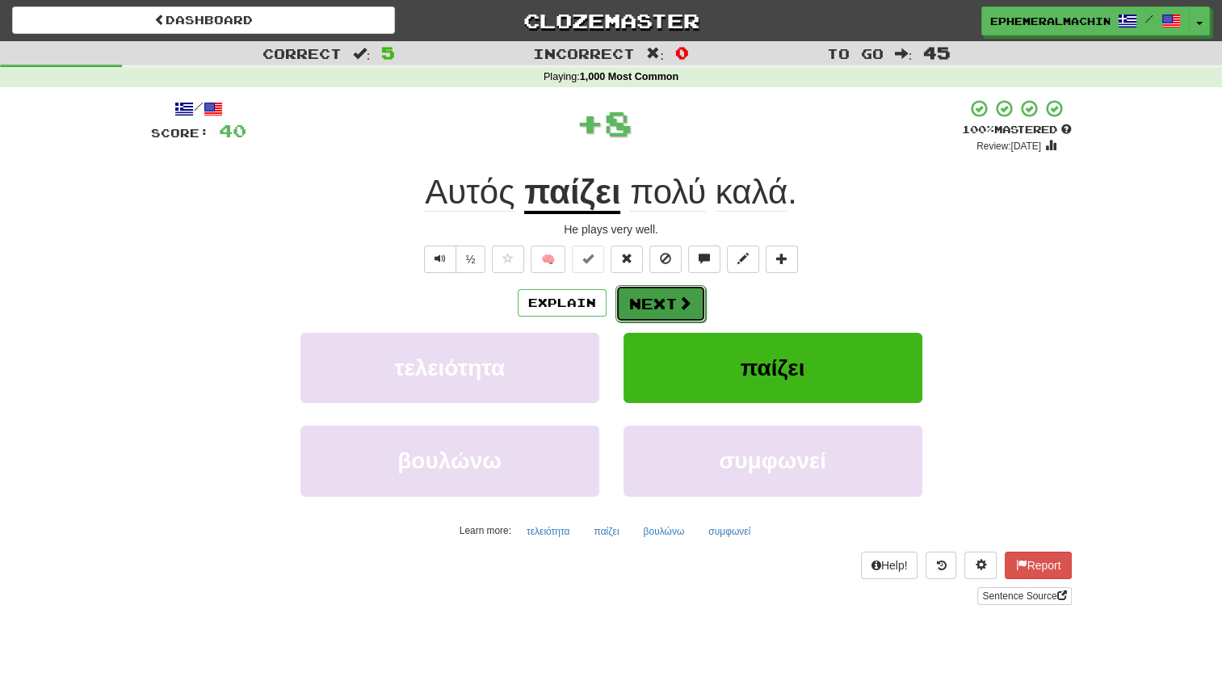
click at [662, 308] on button "Next" at bounding box center [661, 303] width 90 height 37
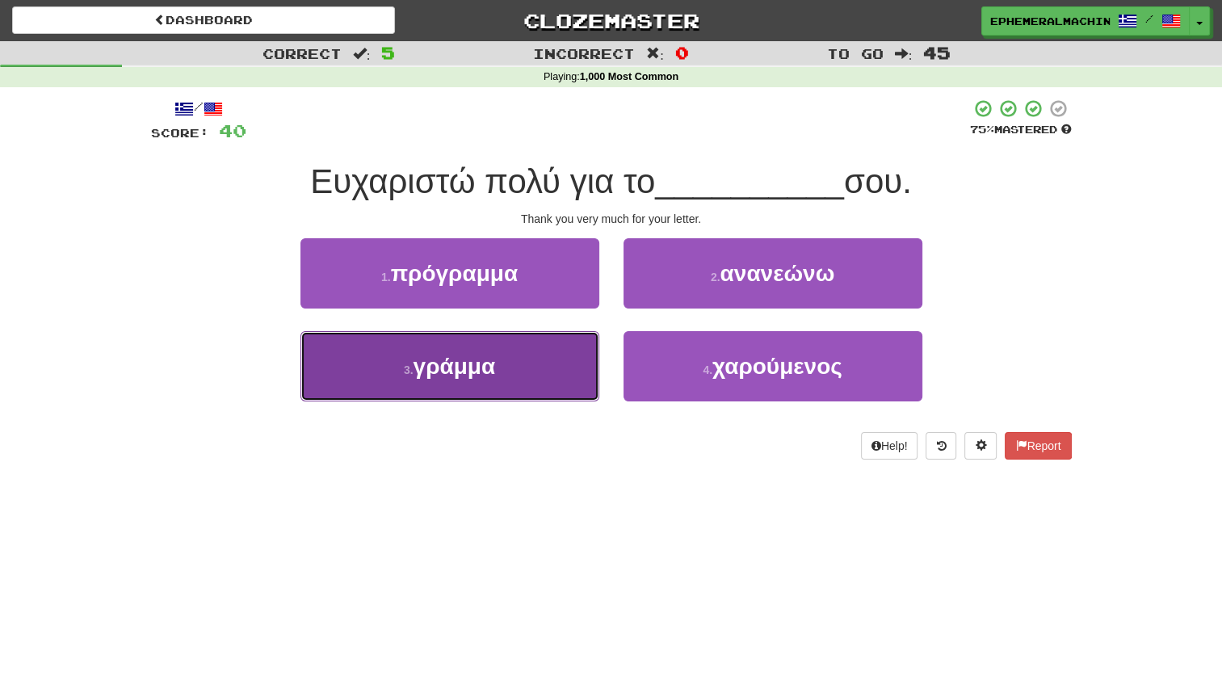
click at [534, 375] on button "3 . γράμμα" at bounding box center [450, 366] width 299 height 70
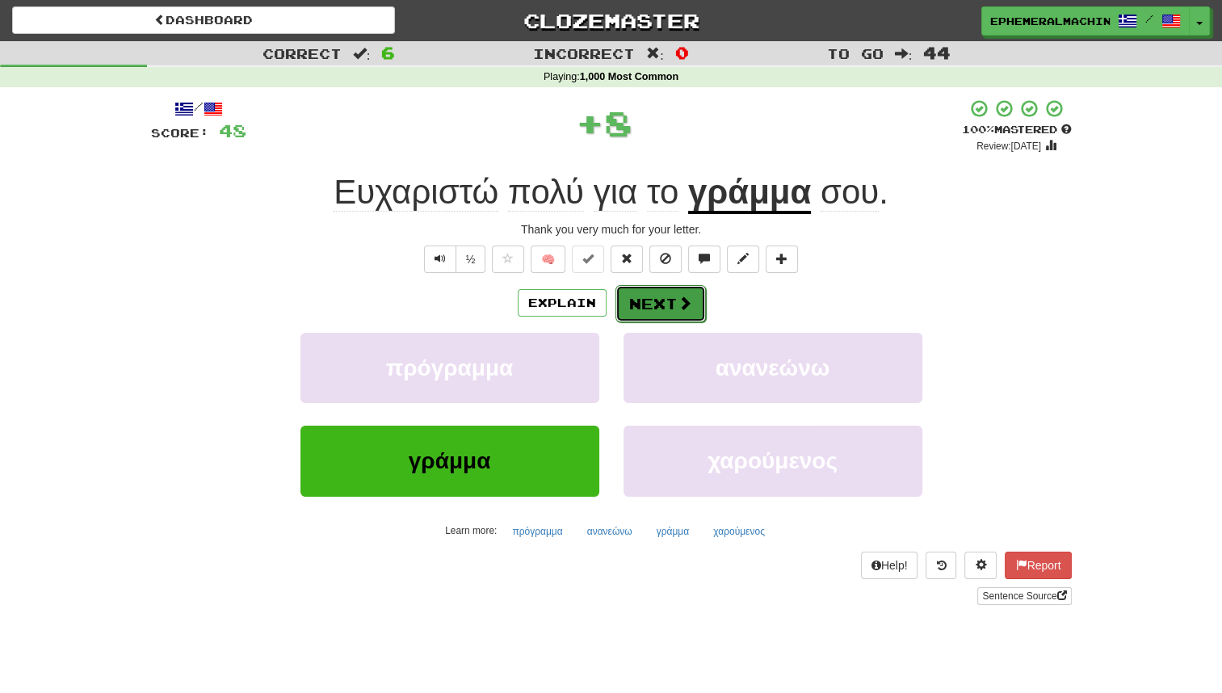
click at [640, 315] on button "Next" at bounding box center [661, 303] width 90 height 37
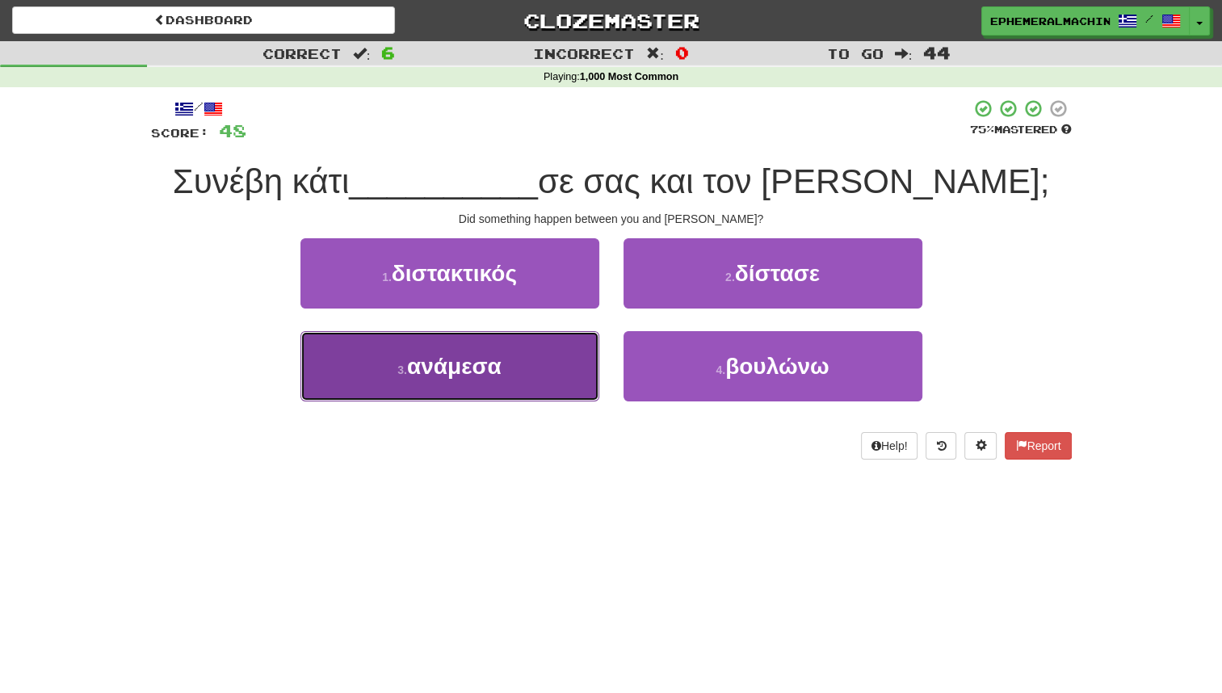
click at [561, 385] on button "3 . ανάμεσα" at bounding box center [450, 366] width 299 height 70
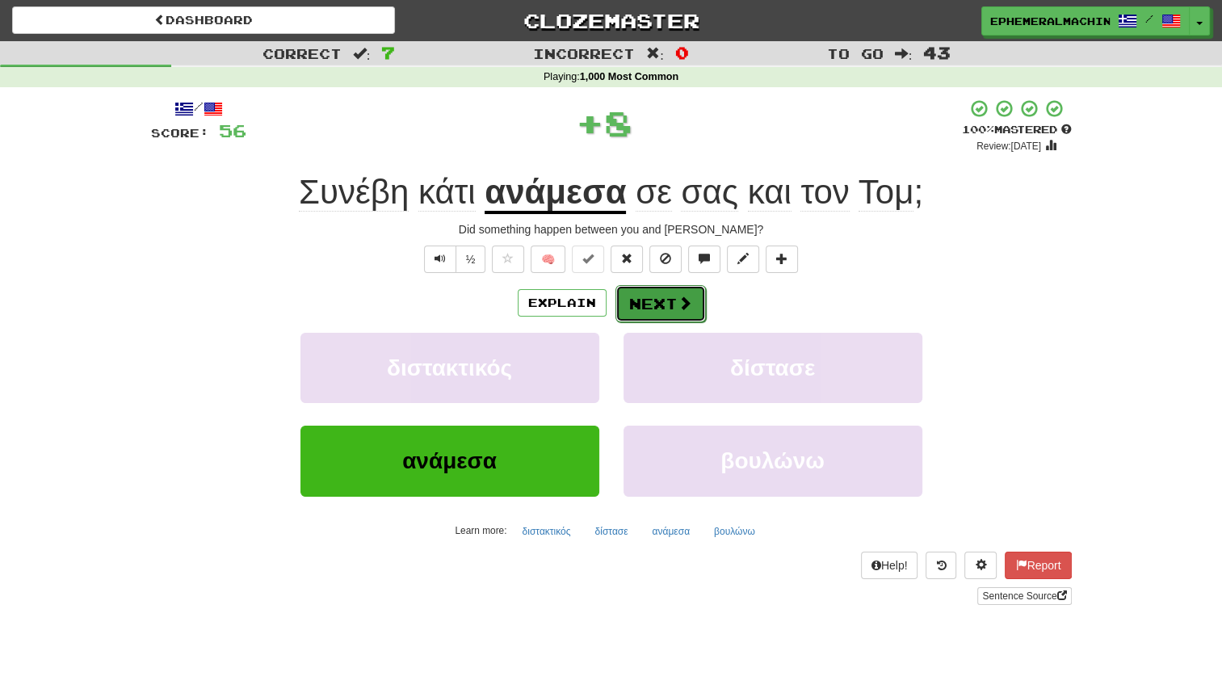
click at [654, 305] on button "Next" at bounding box center [661, 303] width 90 height 37
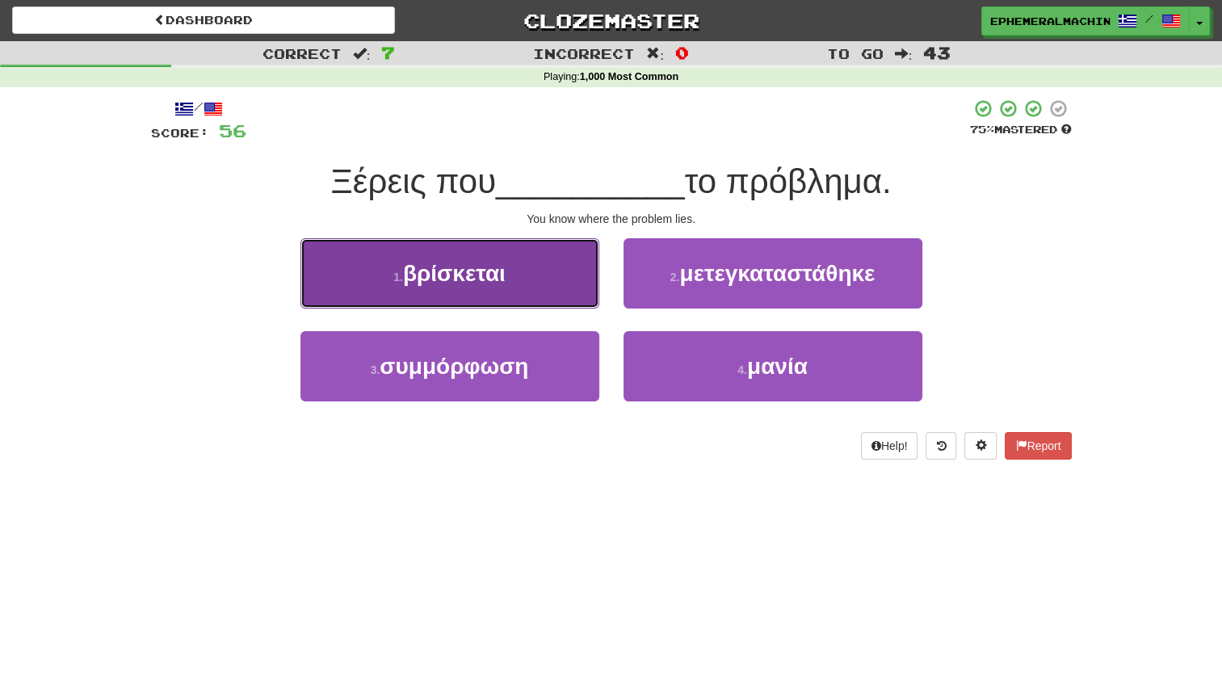
click at [552, 296] on button "1 . βρίσκεται" at bounding box center [450, 273] width 299 height 70
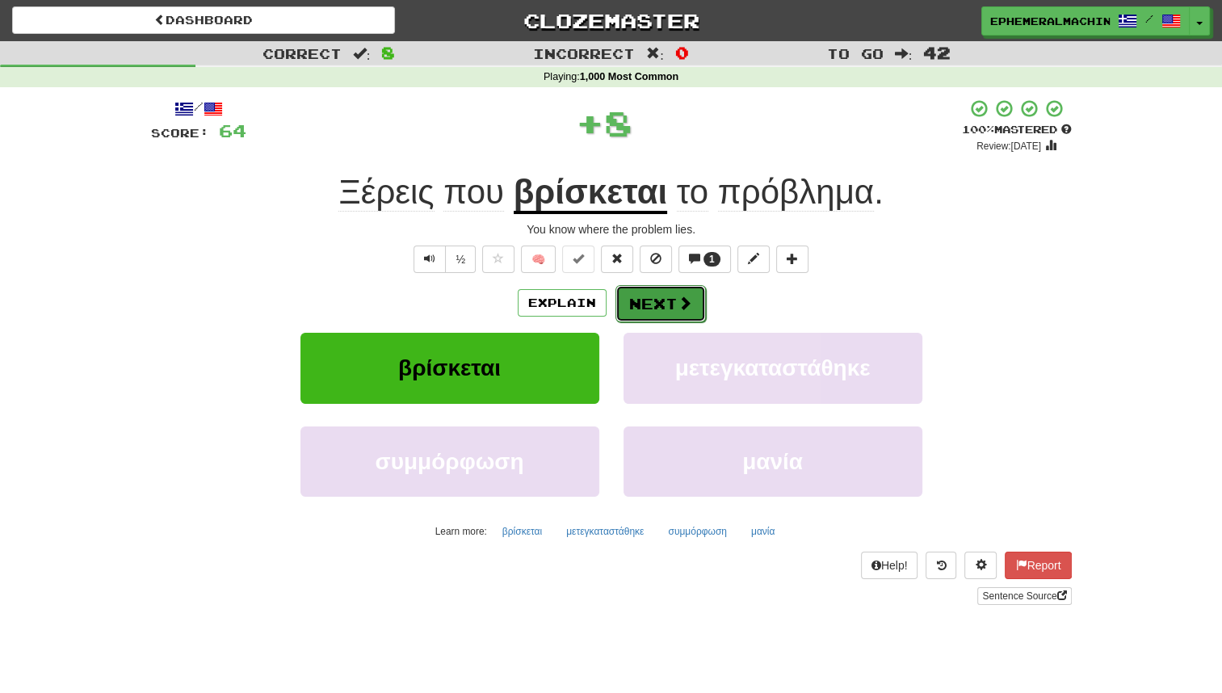
click at [637, 313] on button "Next" at bounding box center [661, 303] width 90 height 37
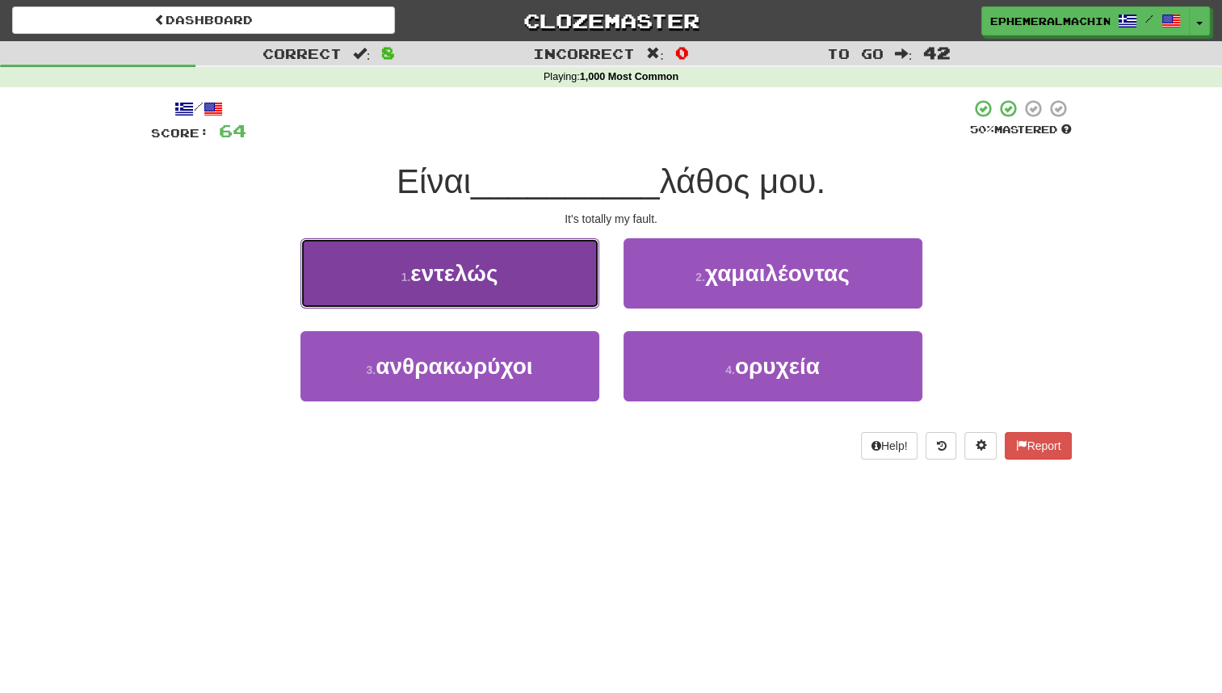
click at [566, 290] on button "1 . εντελώς" at bounding box center [450, 273] width 299 height 70
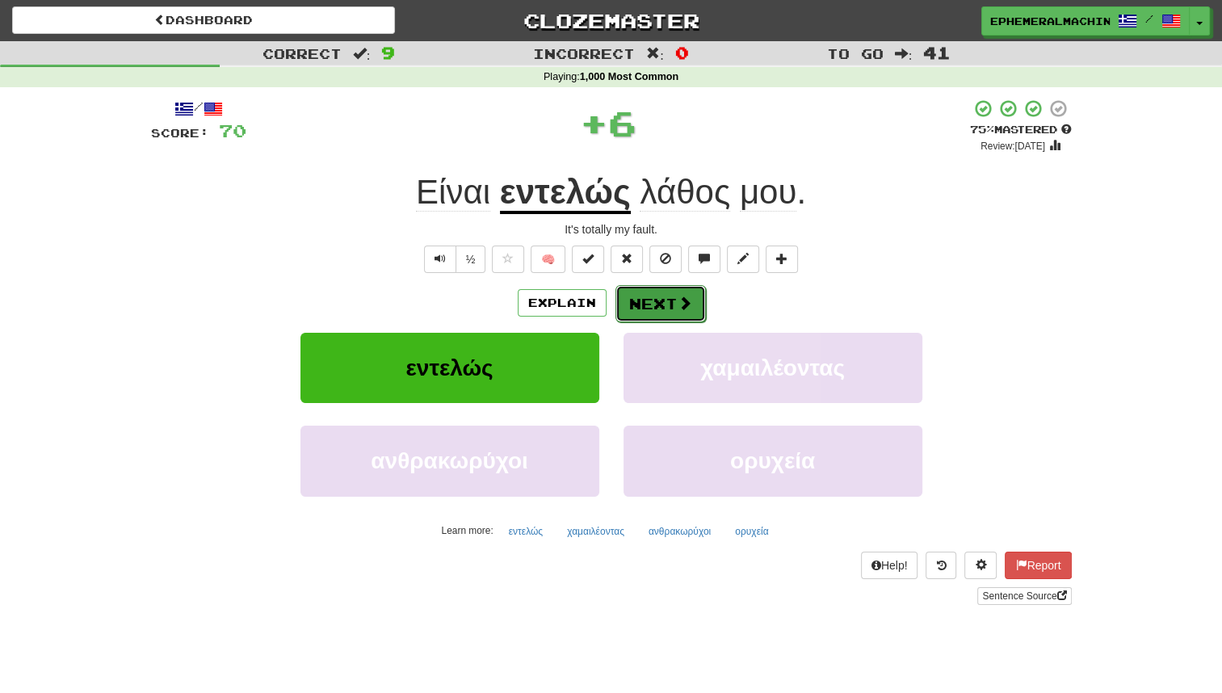
click at [653, 317] on button "Next" at bounding box center [661, 303] width 90 height 37
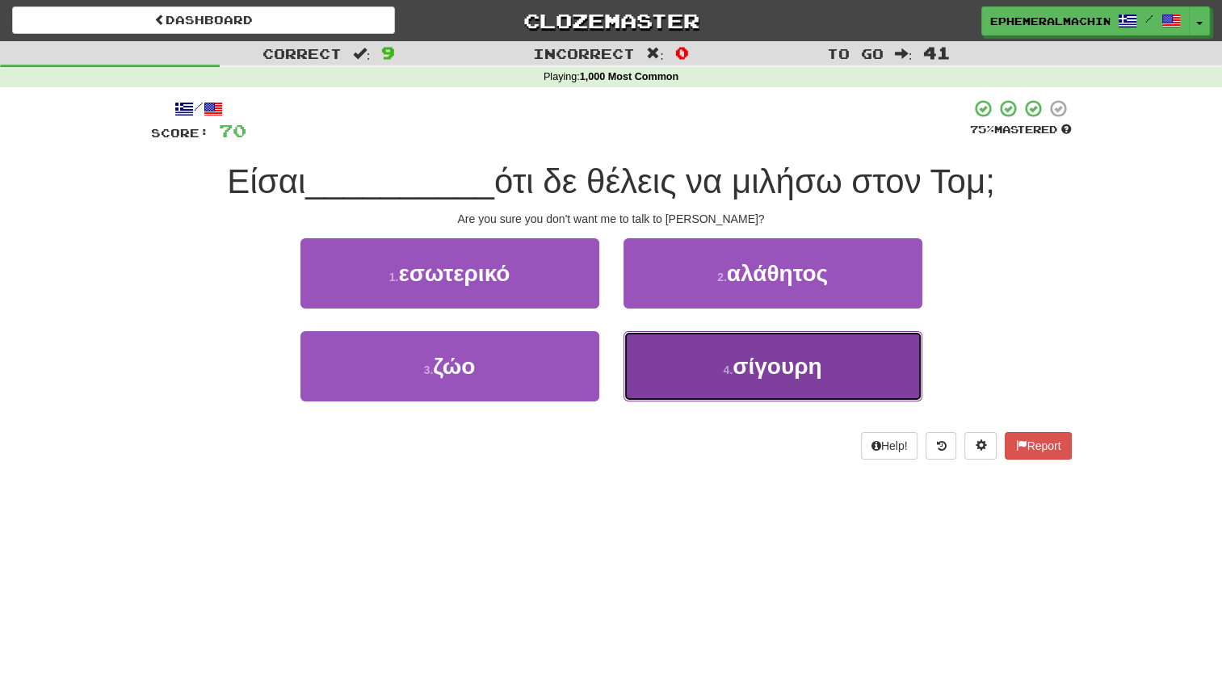
click at [714, 362] on button "4 . σίγουρη" at bounding box center [773, 366] width 299 height 70
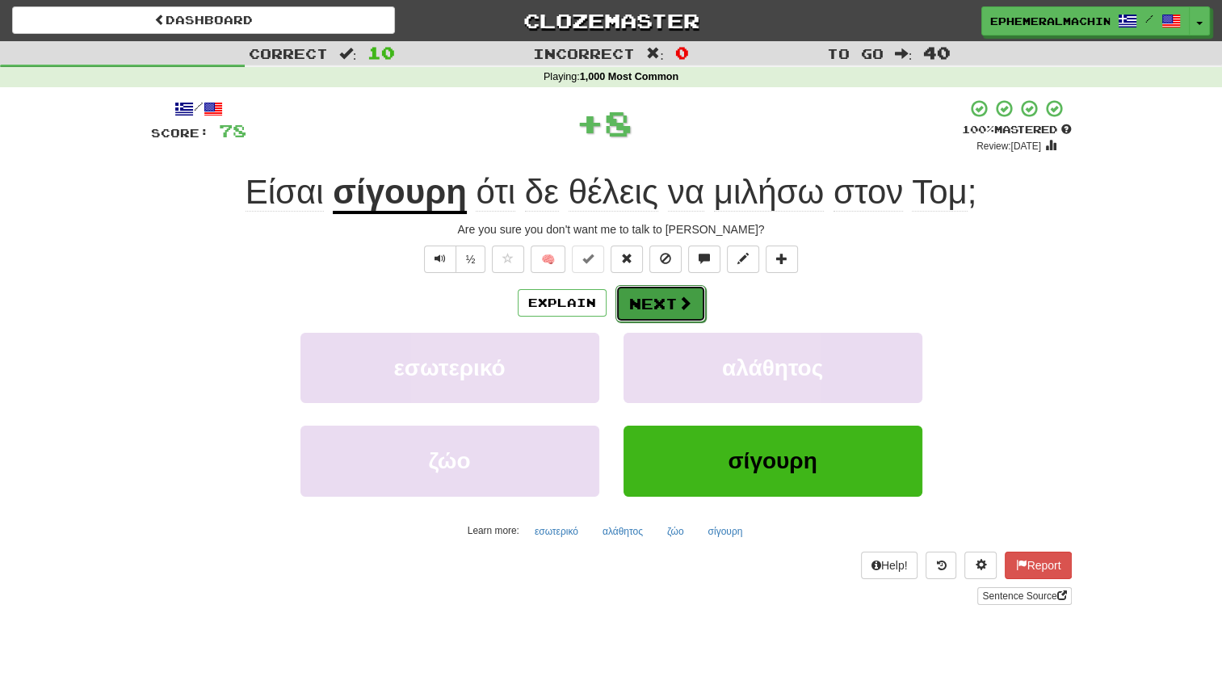
click at [666, 317] on button "Next" at bounding box center [661, 303] width 90 height 37
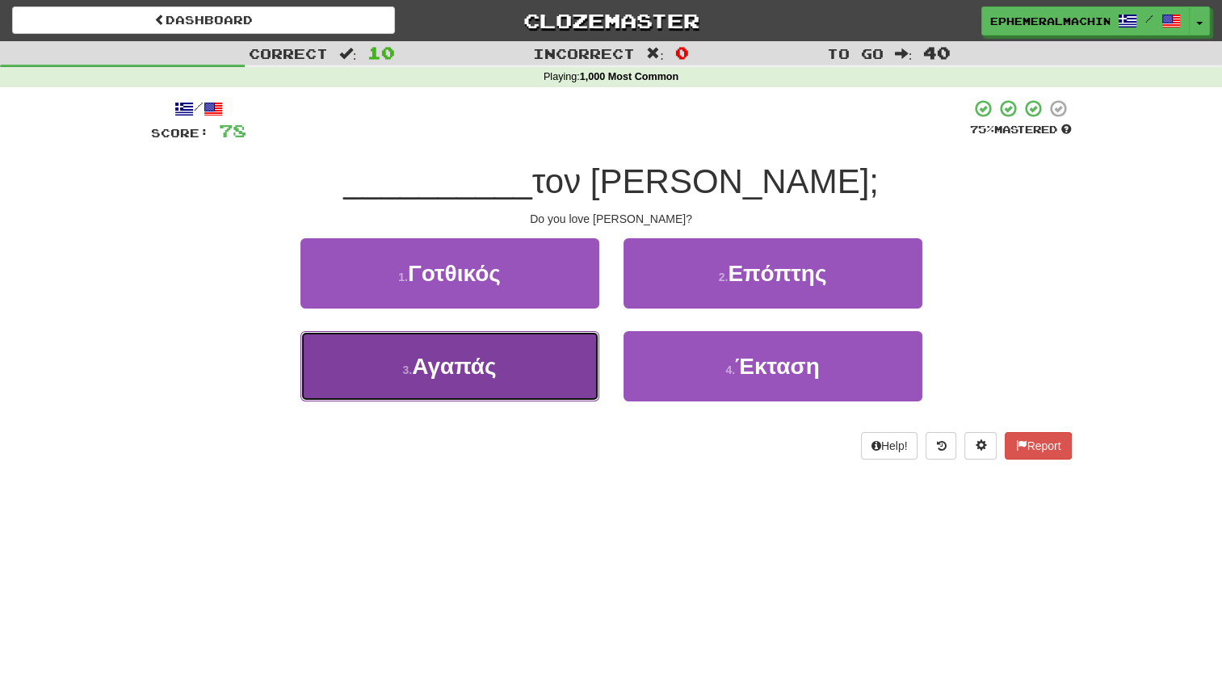
click at [548, 365] on button "3 . Αγαπάς" at bounding box center [450, 366] width 299 height 70
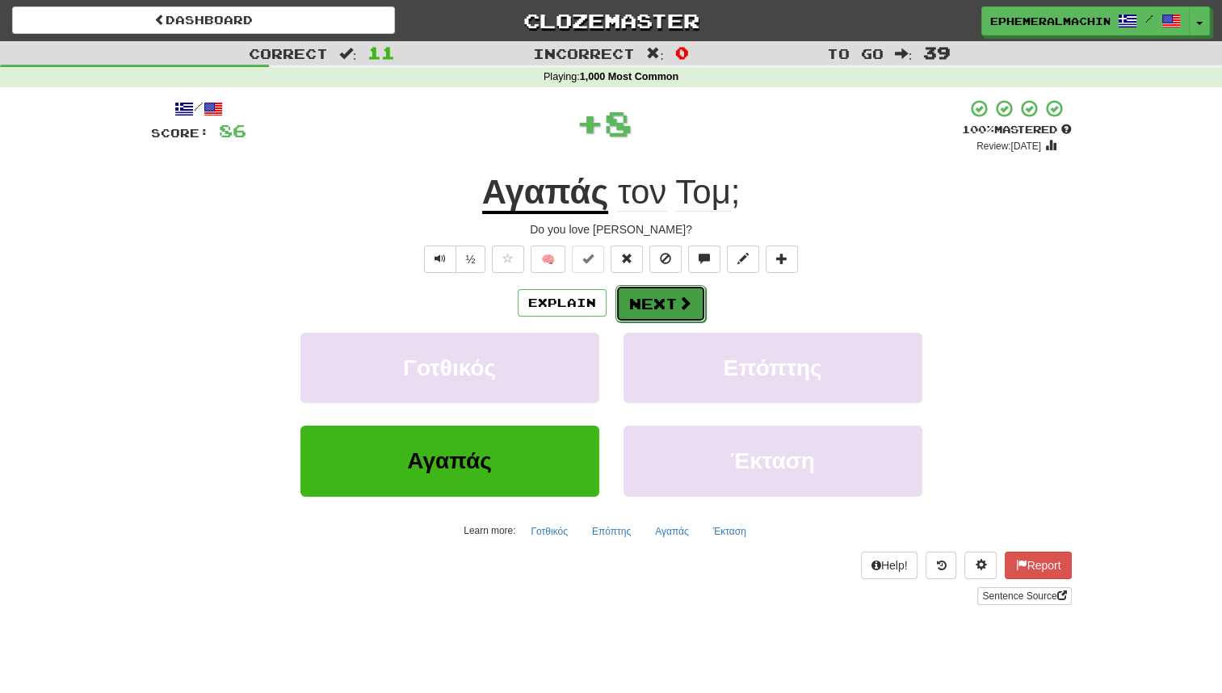
click at [632, 313] on button "Next" at bounding box center [661, 303] width 90 height 37
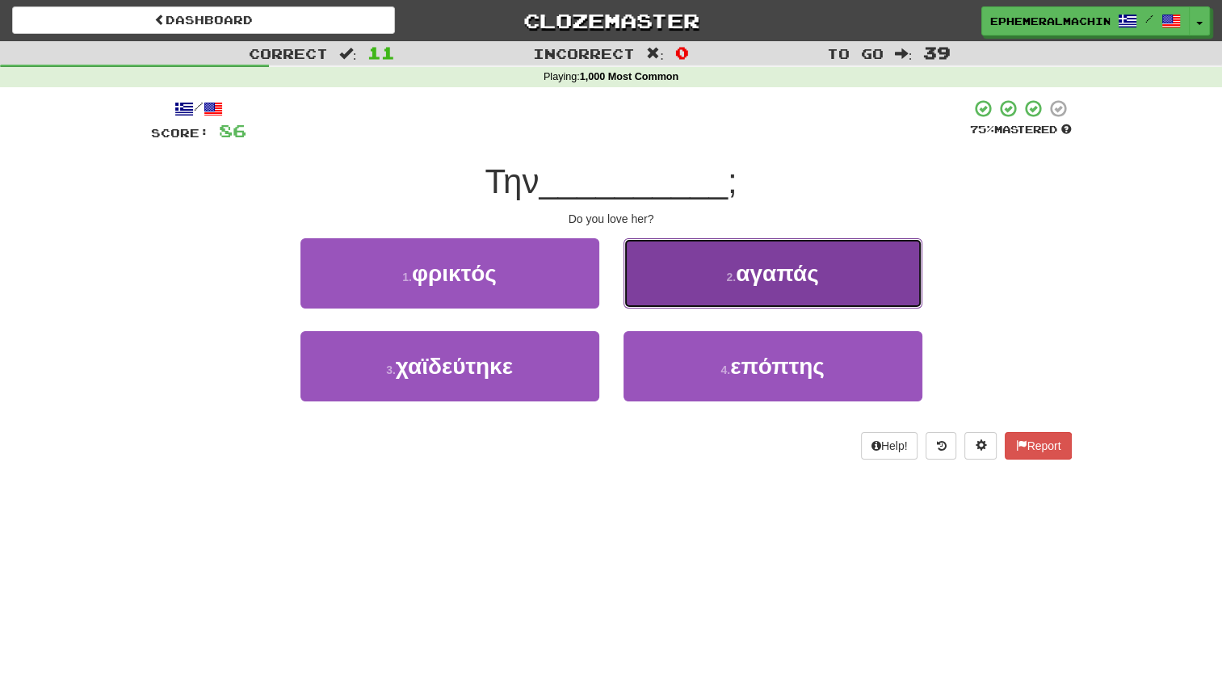
click at [726, 296] on button "2 . αγαπάς" at bounding box center [773, 273] width 299 height 70
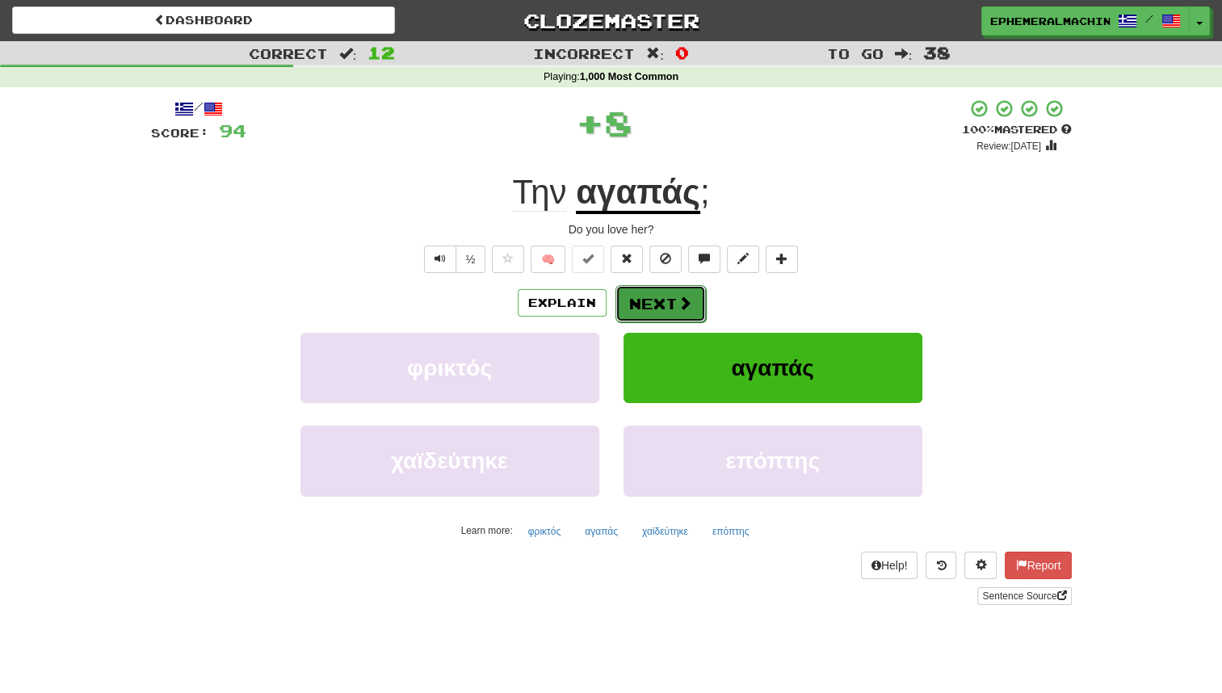
click at [653, 316] on button "Next" at bounding box center [661, 303] width 90 height 37
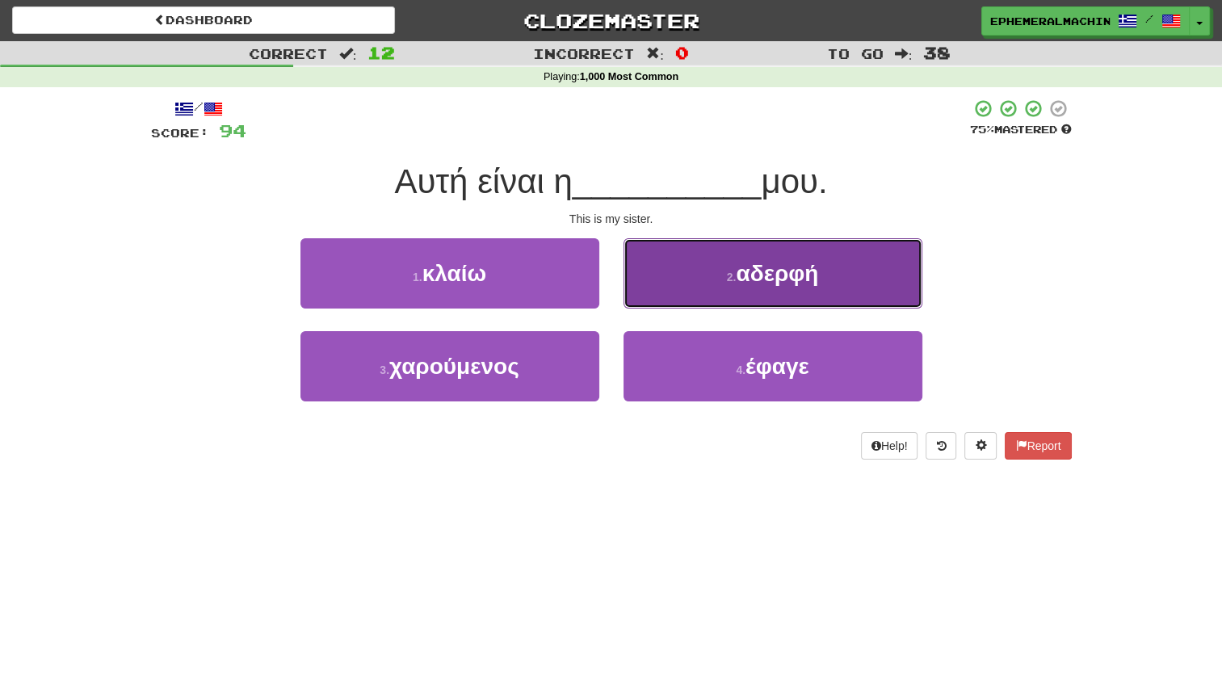
click at [705, 283] on button "2 . αδερφή" at bounding box center [773, 273] width 299 height 70
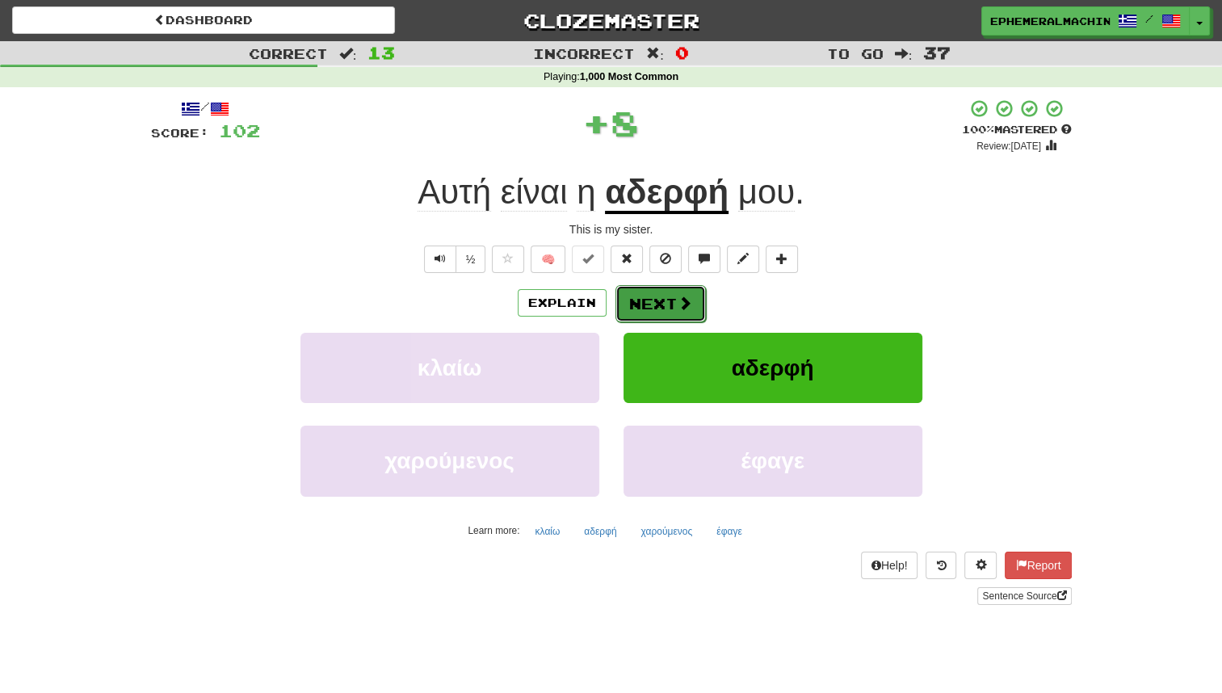
click at [656, 312] on button "Next" at bounding box center [661, 303] width 90 height 37
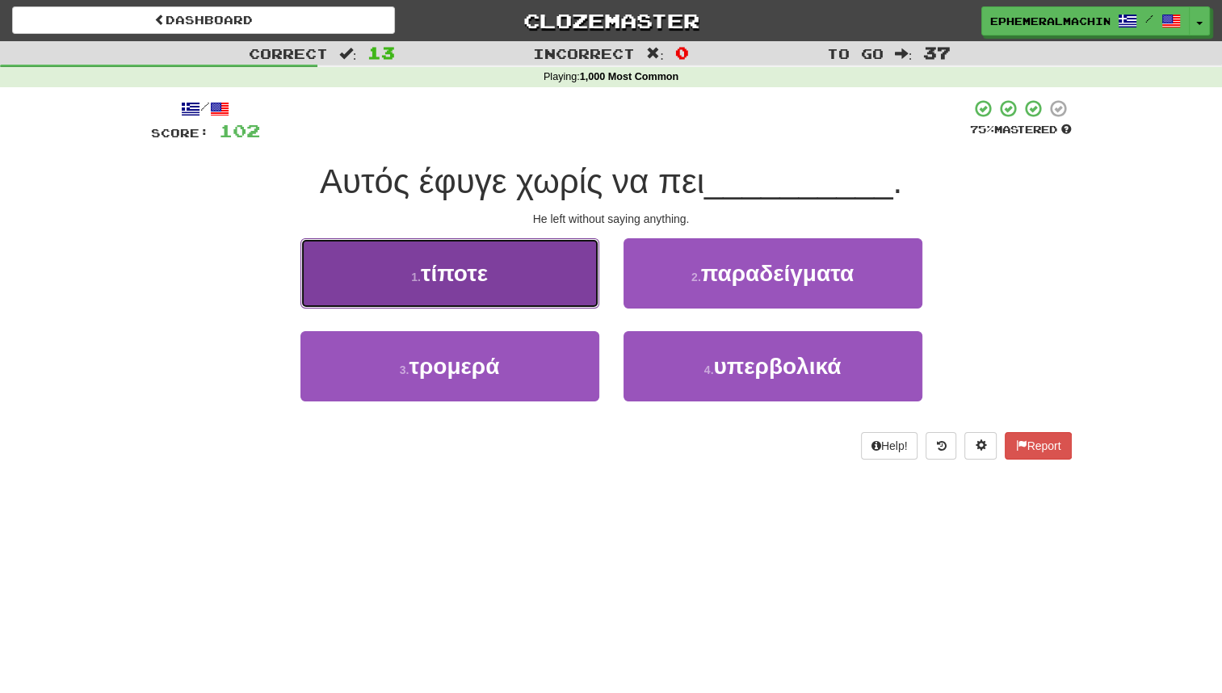
click at [541, 294] on button "1 . τίποτε" at bounding box center [450, 273] width 299 height 70
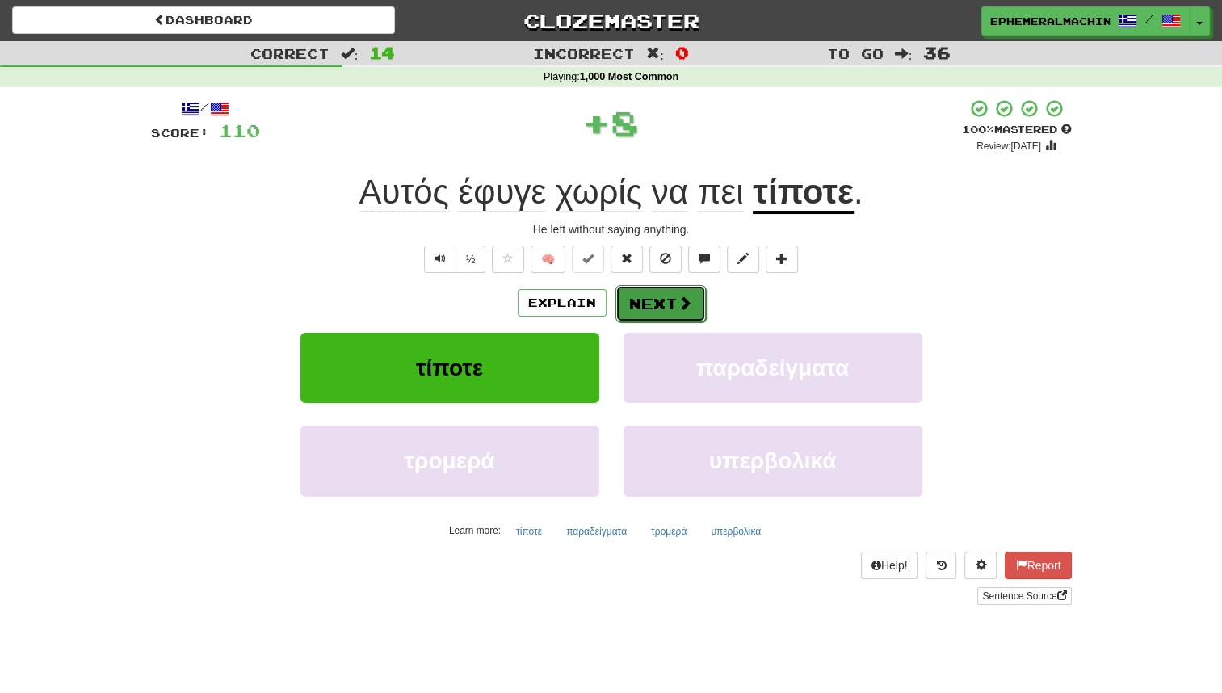
click at [646, 312] on button "Next" at bounding box center [661, 303] width 90 height 37
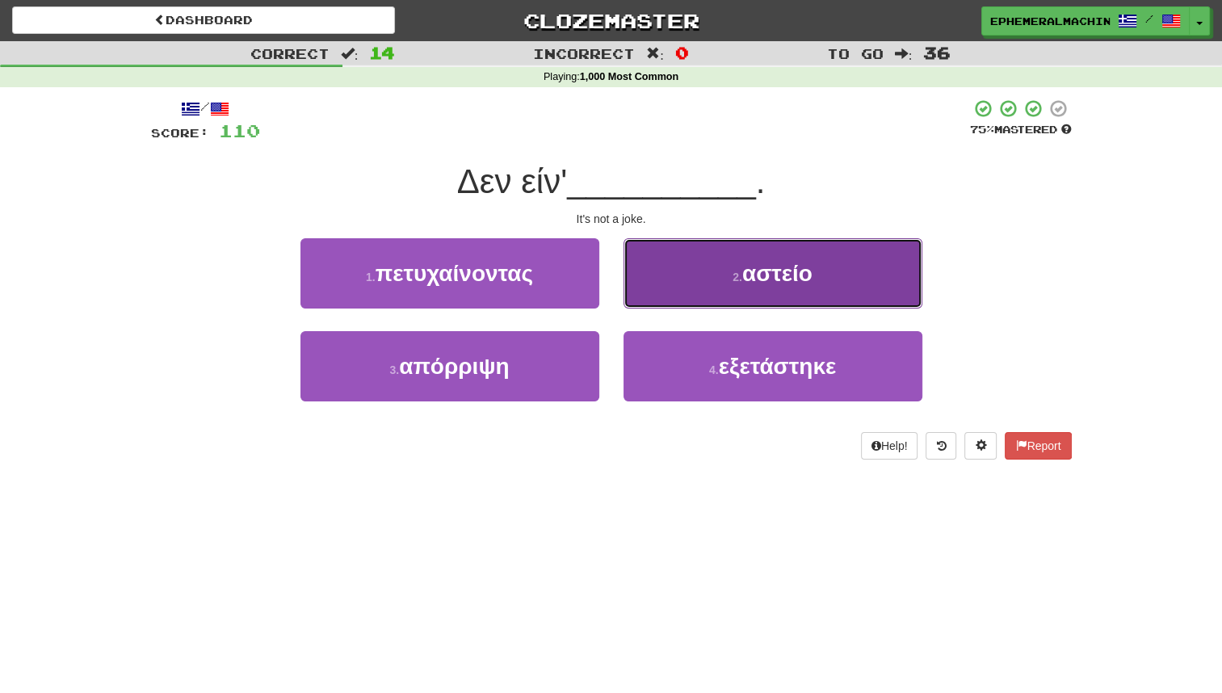
click at [734, 280] on small "2 ." at bounding box center [738, 277] width 10 height 13
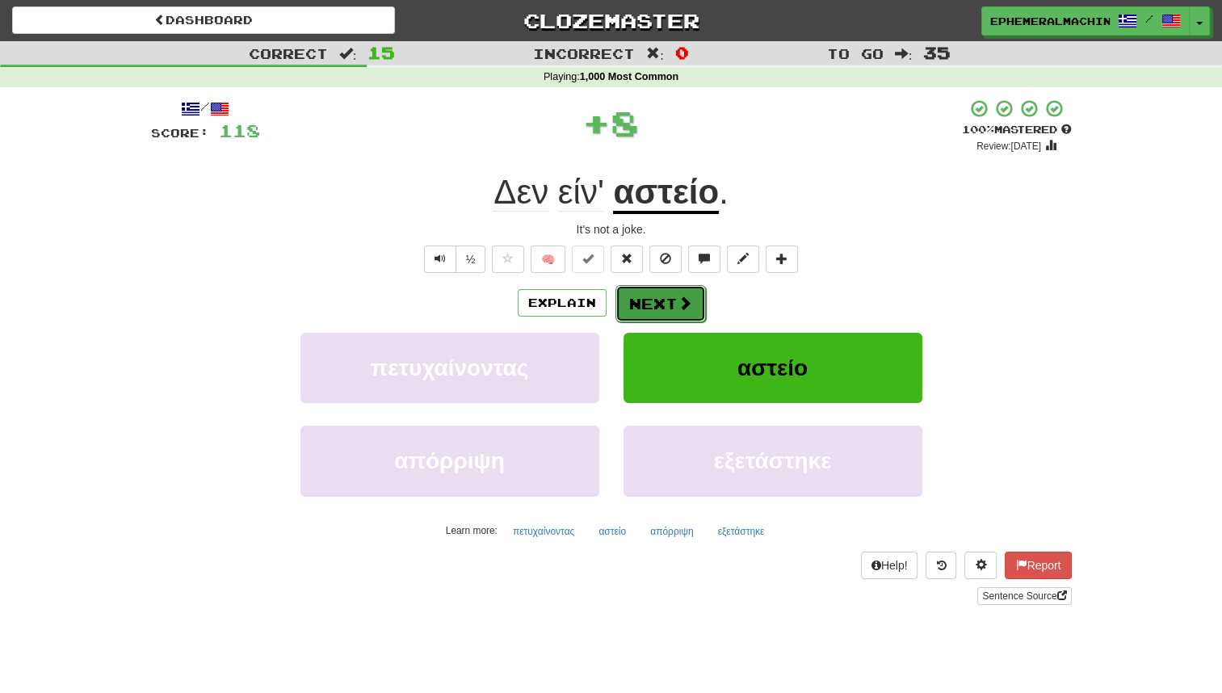
click at [654, 305] on button "Next" at bounding box center [661, 303] width 90 height 37
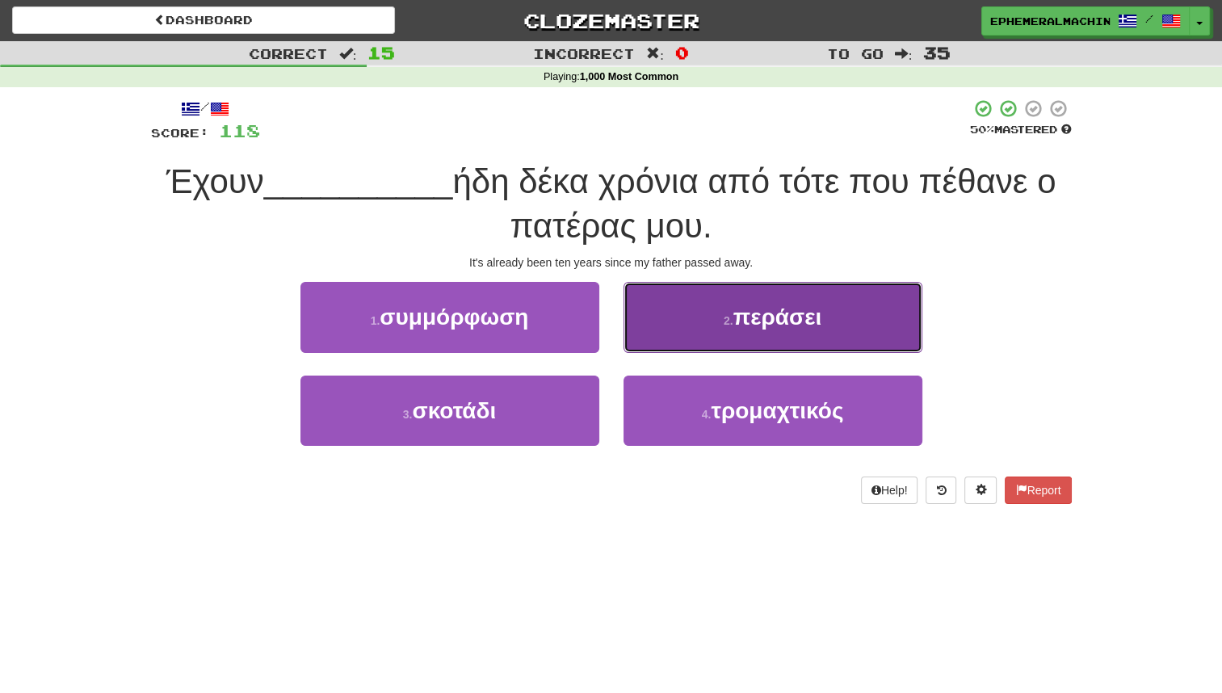
click at [679, 323] on button "2 . περάσει" at bounding box center [773, 317] width 299 height 70
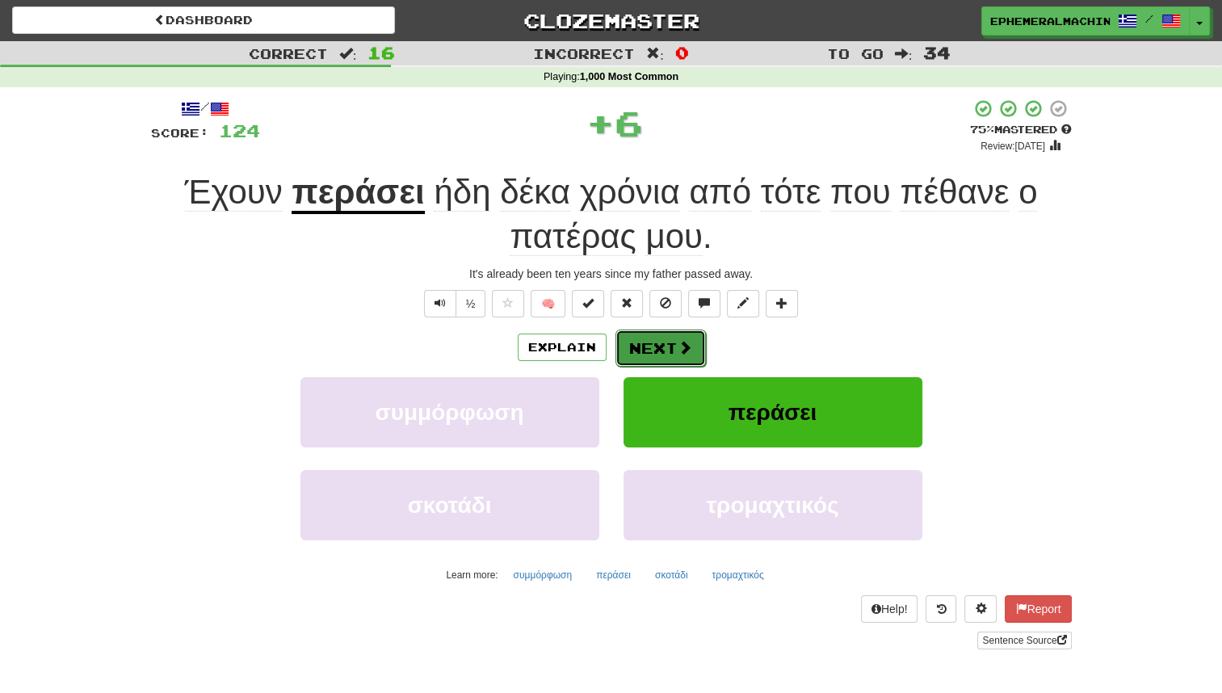
click at [651, 340] on button "Next" at bounding box center [661, 348] width 90 height 37
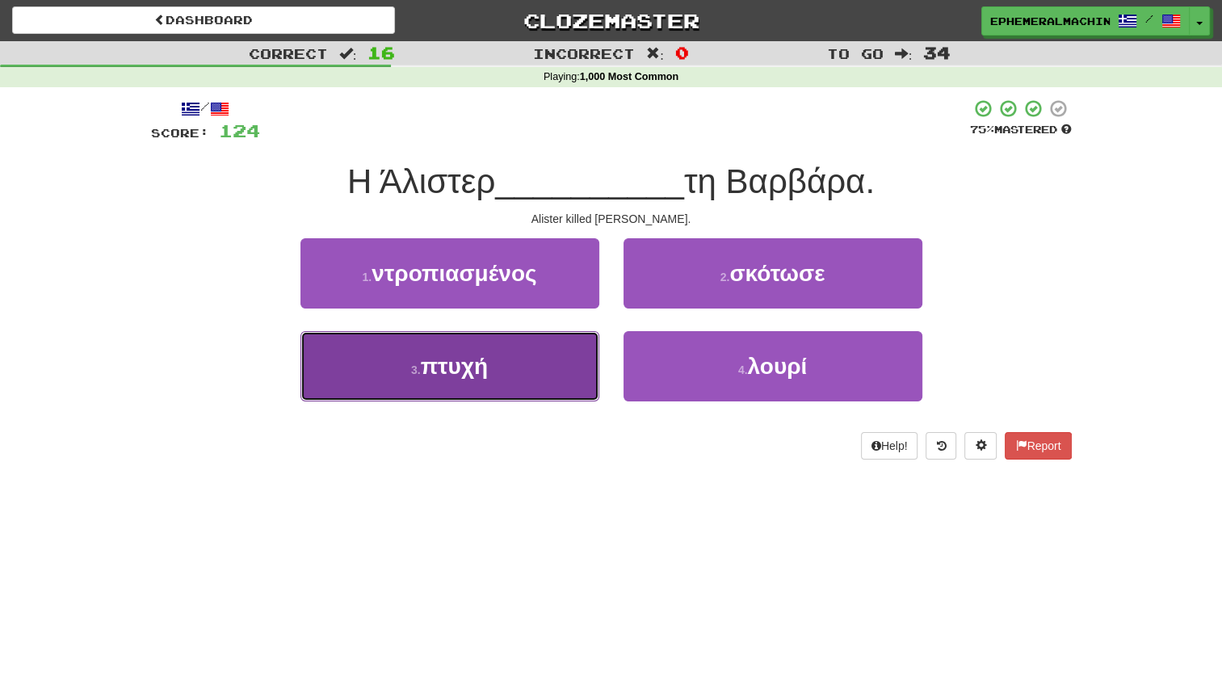
click at [549, 381] on button "3 . πτυχή" at bounding box center [450, 366] width 299 height 70
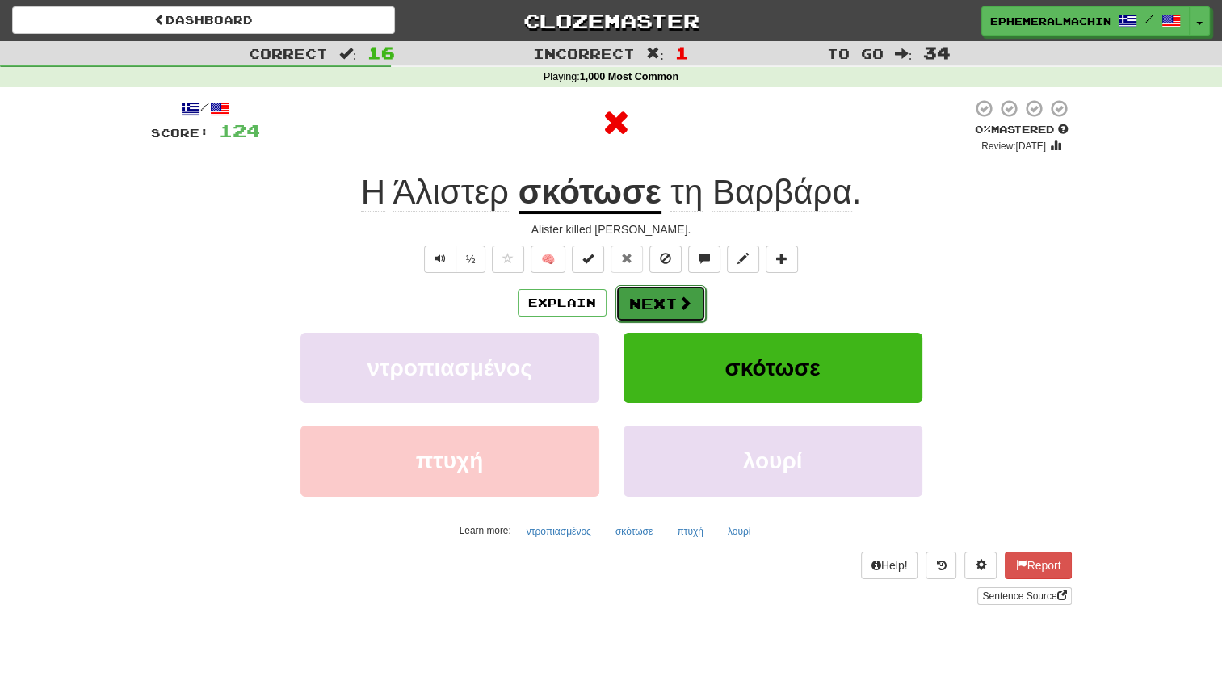
click at [671, 319] on button "Next" at bounding box center [661, 303] width 90 height 37
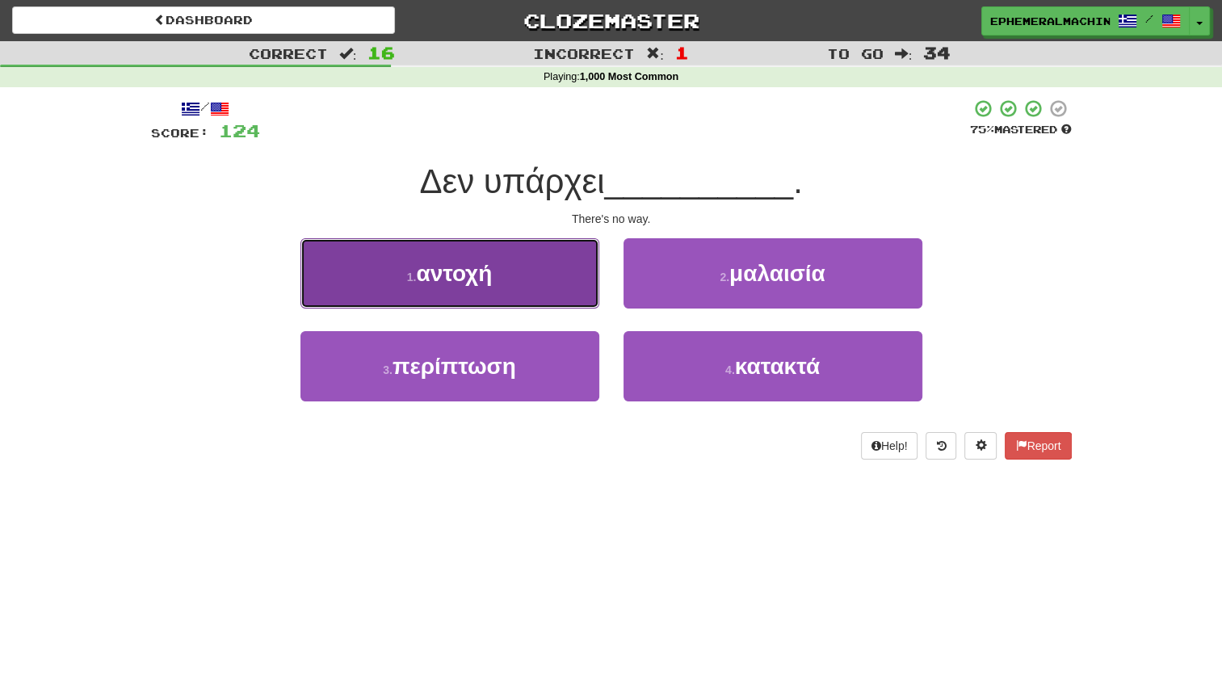
click at [557, 295] on button "1 . αντοχή" at bounding box center [450, 273] width 299 height 70
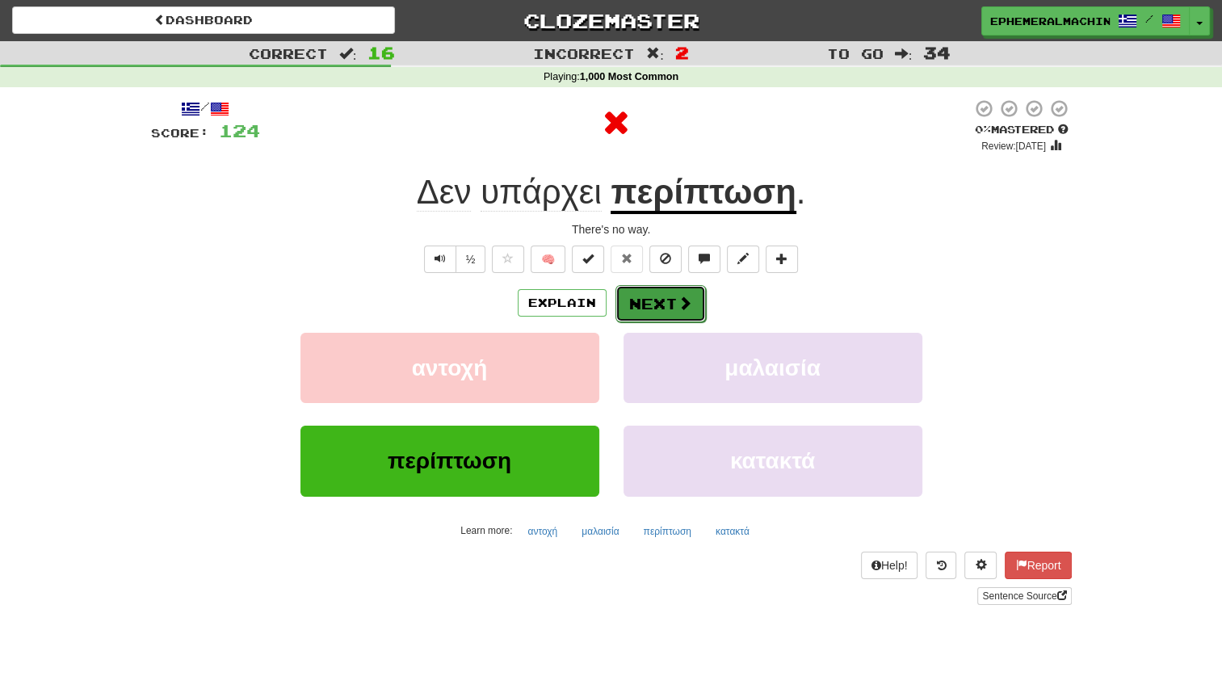
click at [651, 319] on button "Next" at bounding box center [661, 303] width 90 height 37
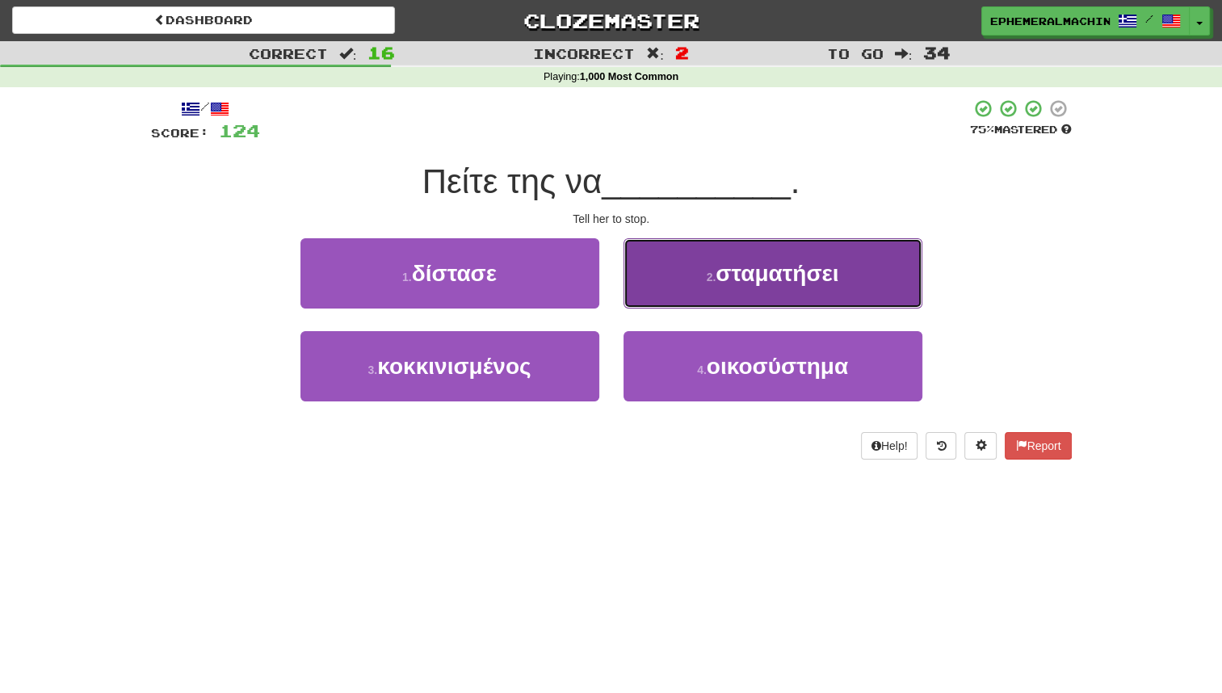
click at [692, 284] on button "2 . σταματήσει" at bounding box center [773, 273] width 299 height 70
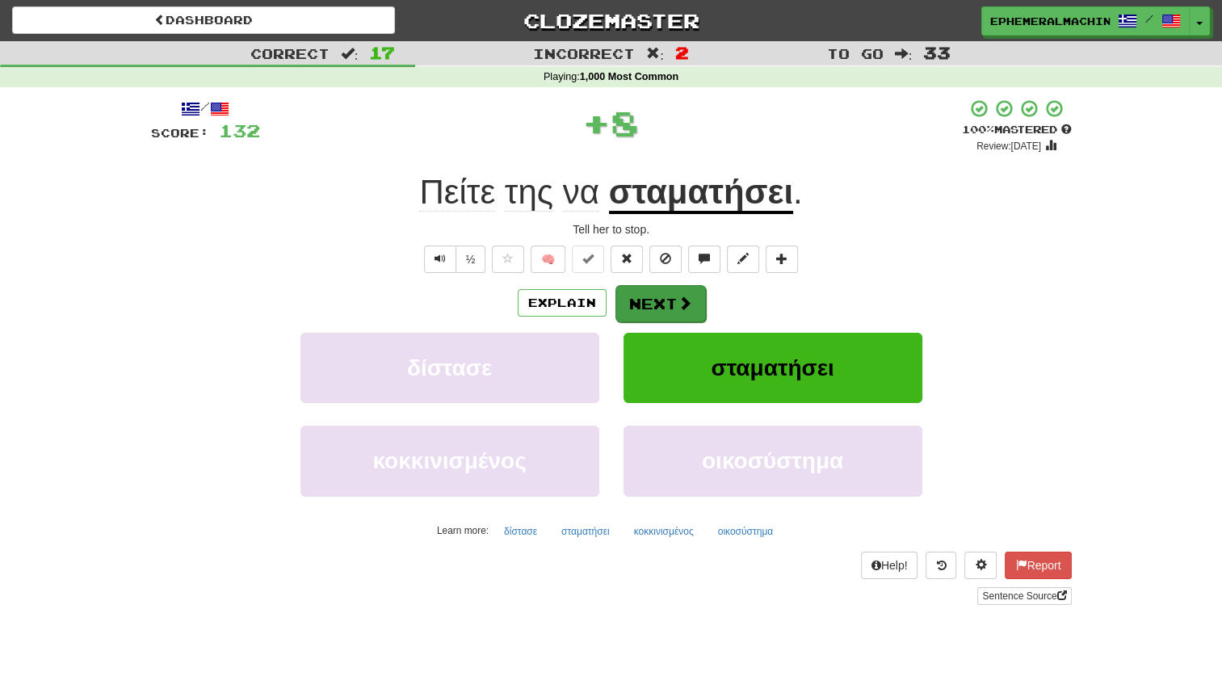
click at [654, 302] on button "Next" at bounding box center [661, 303] width 90 height 37
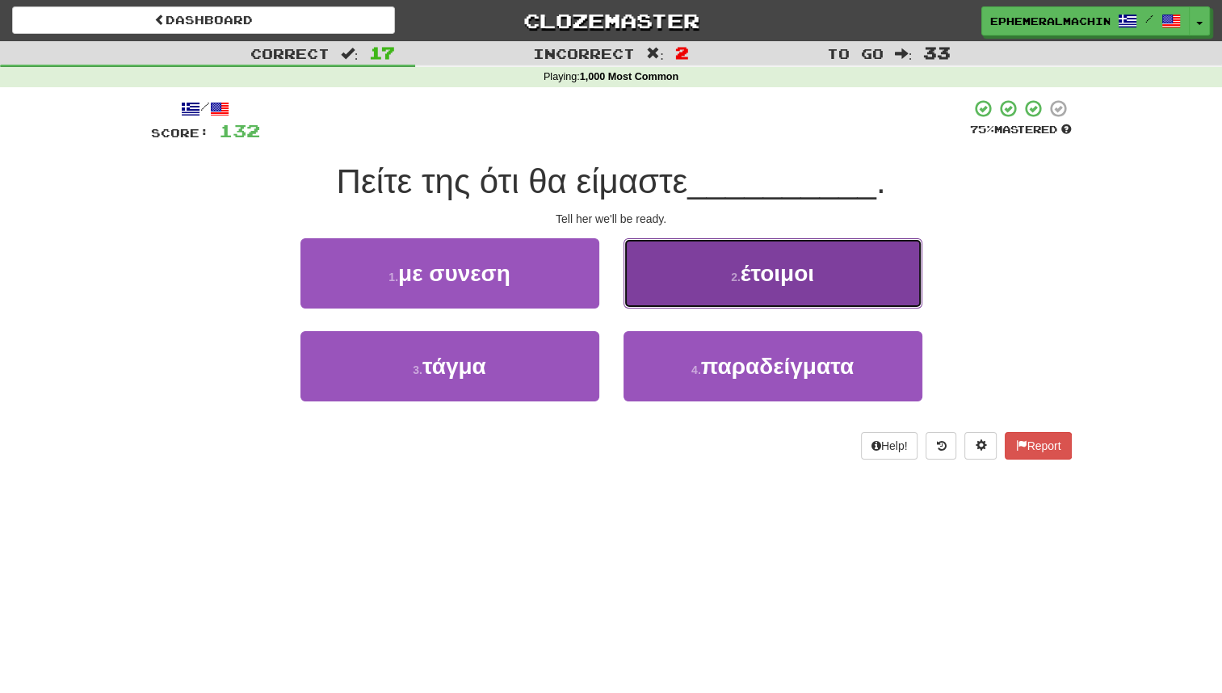
click at [689, 279] on button "2 . έτοιμοι" at bounding box center [773, 273] width 299 height 70
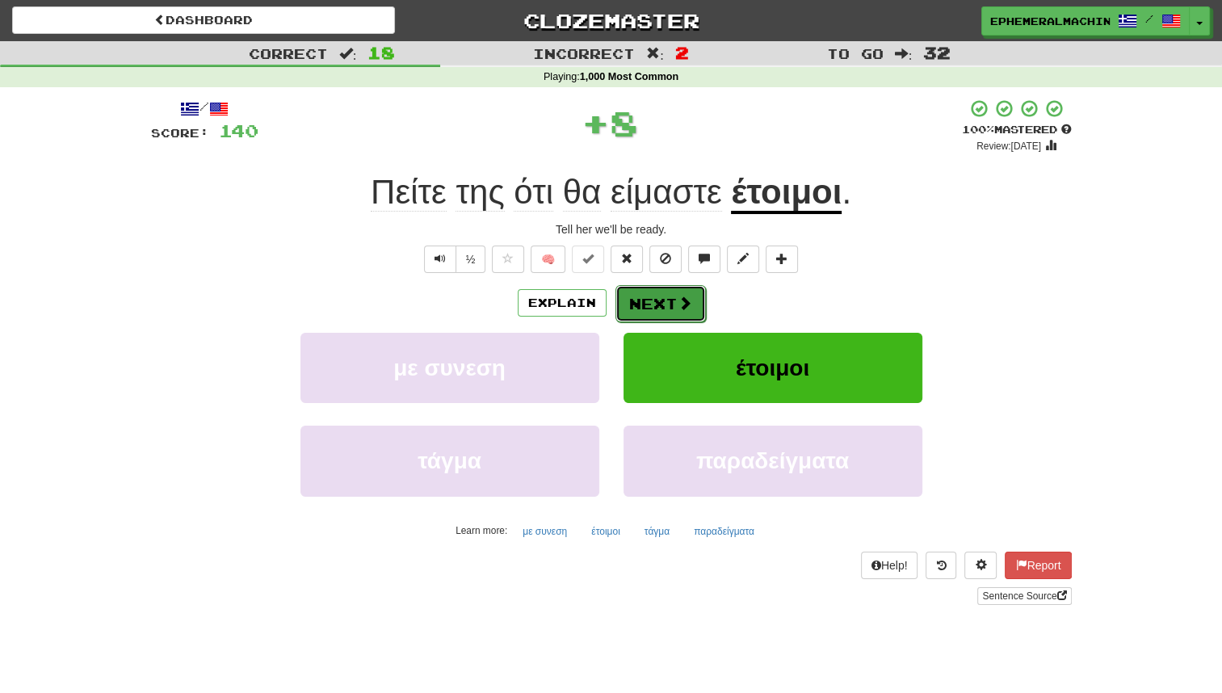
click at [653, 306] on button "Next" at bounding box center [661, 303] width 90 height 37
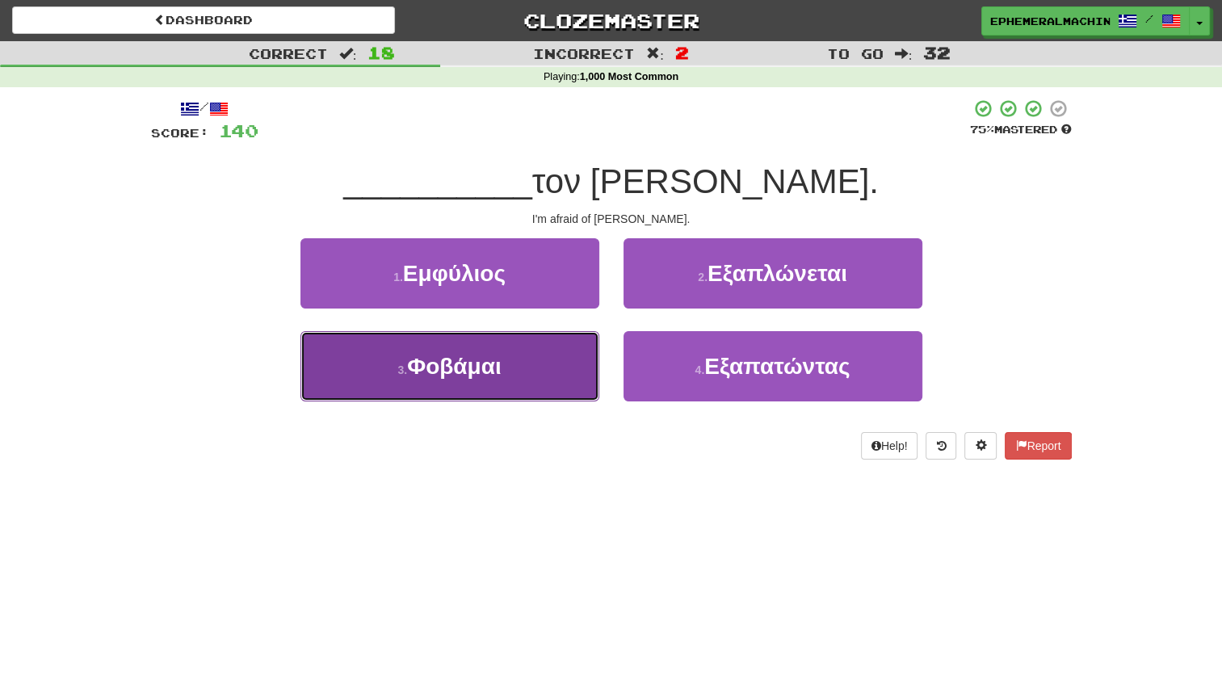
click at [549, 376] on button "3 . Φοβάμαι" at bounding box center [450, 366] width 299 height 70
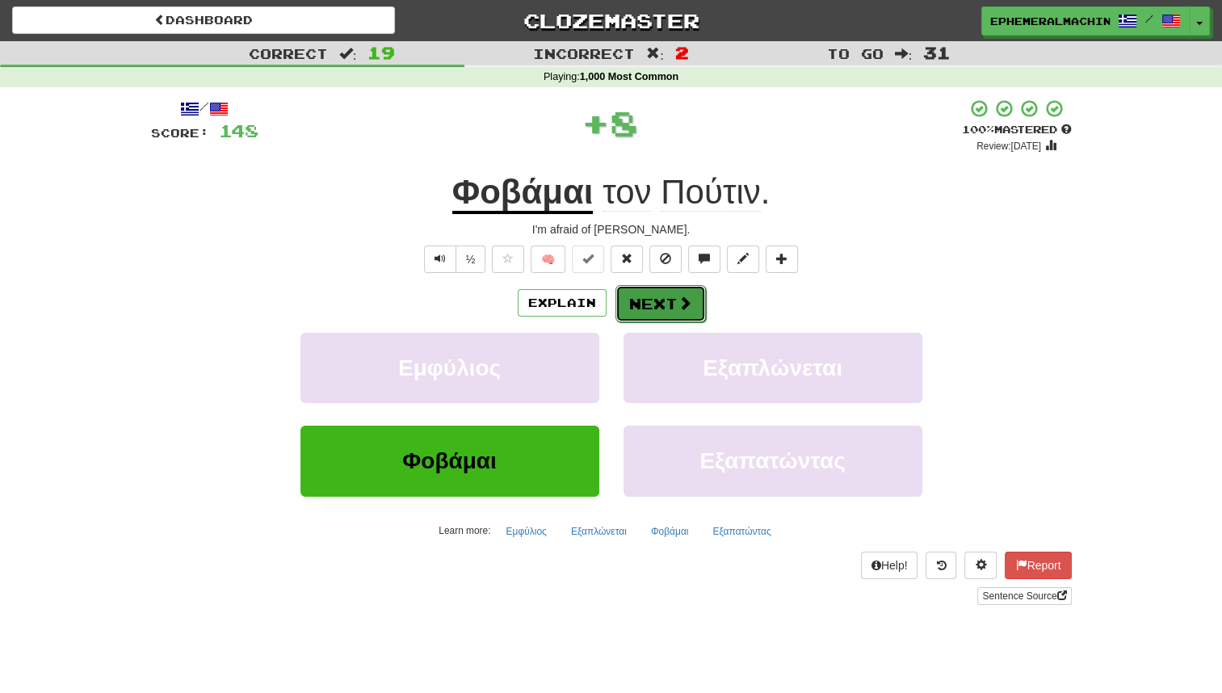
click at [634, 316] on button "Next" at bounding box center [661, 303] width 90 height 37
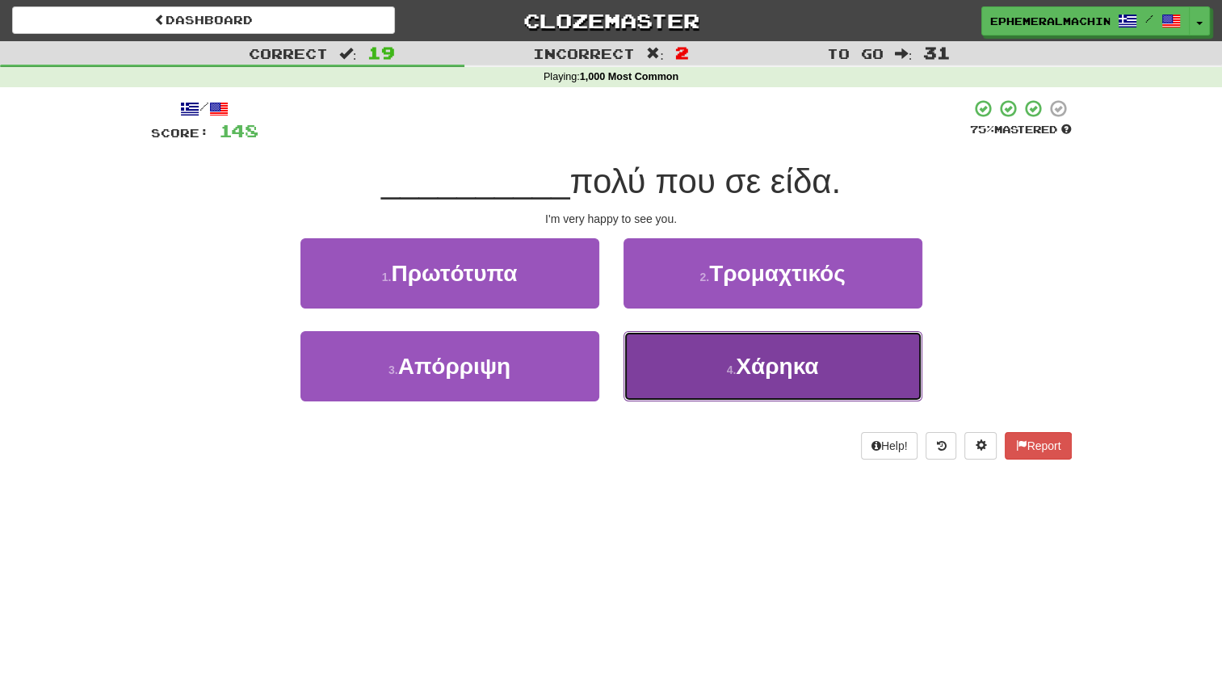
click at [680, 371] on button "4 . Χάρηκα" at bounding box center [773, 366] width 299 height 70
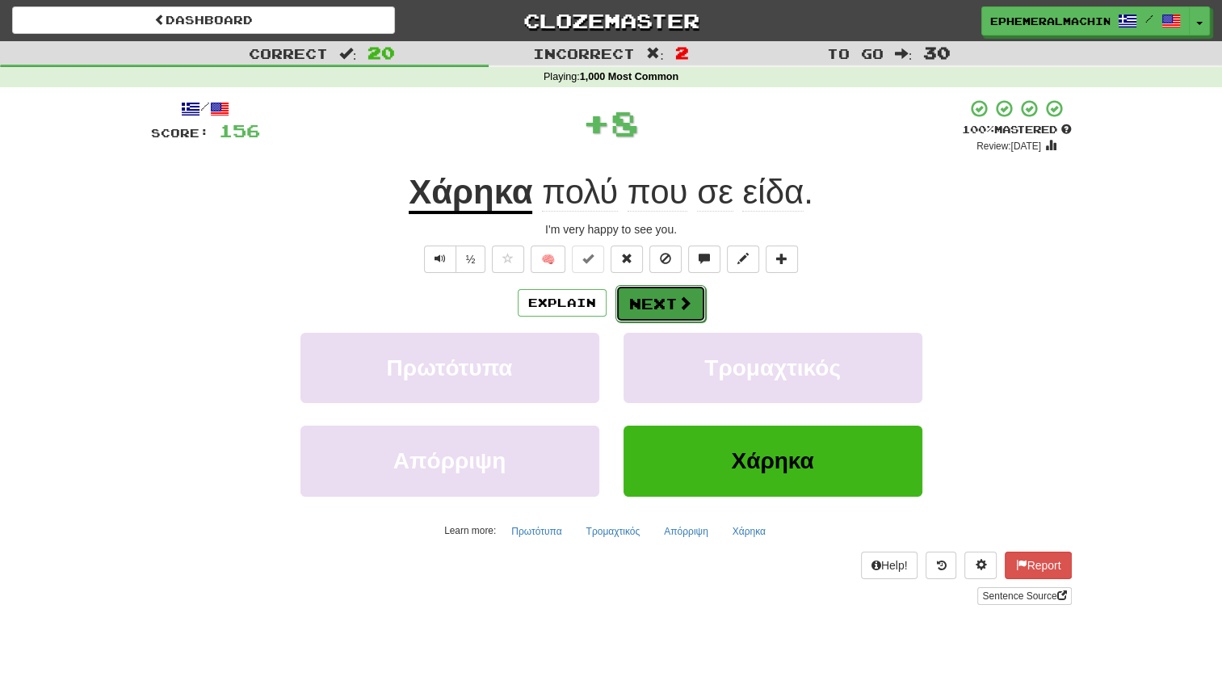
click at [653, 318] on button "Next" at bounding box center [661, 303] width 90 height 37
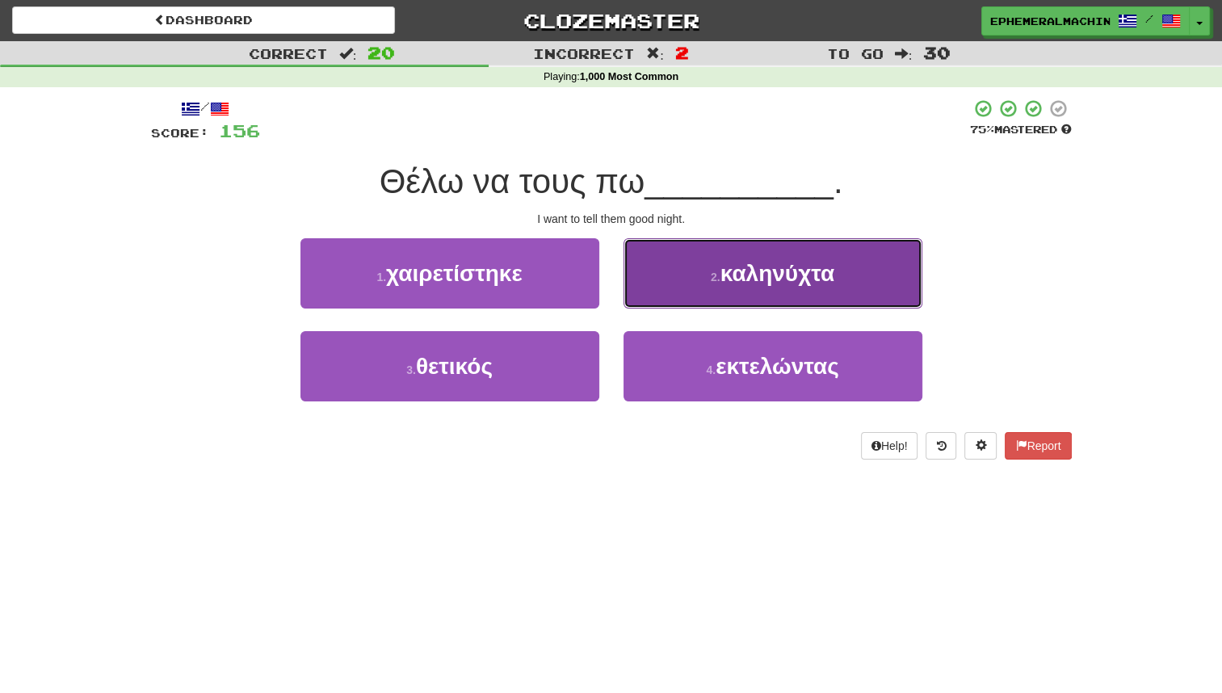
click at [730, 286] on button "2 . καληνύχτα" at bounding box center [773, 273] width 299 height 70
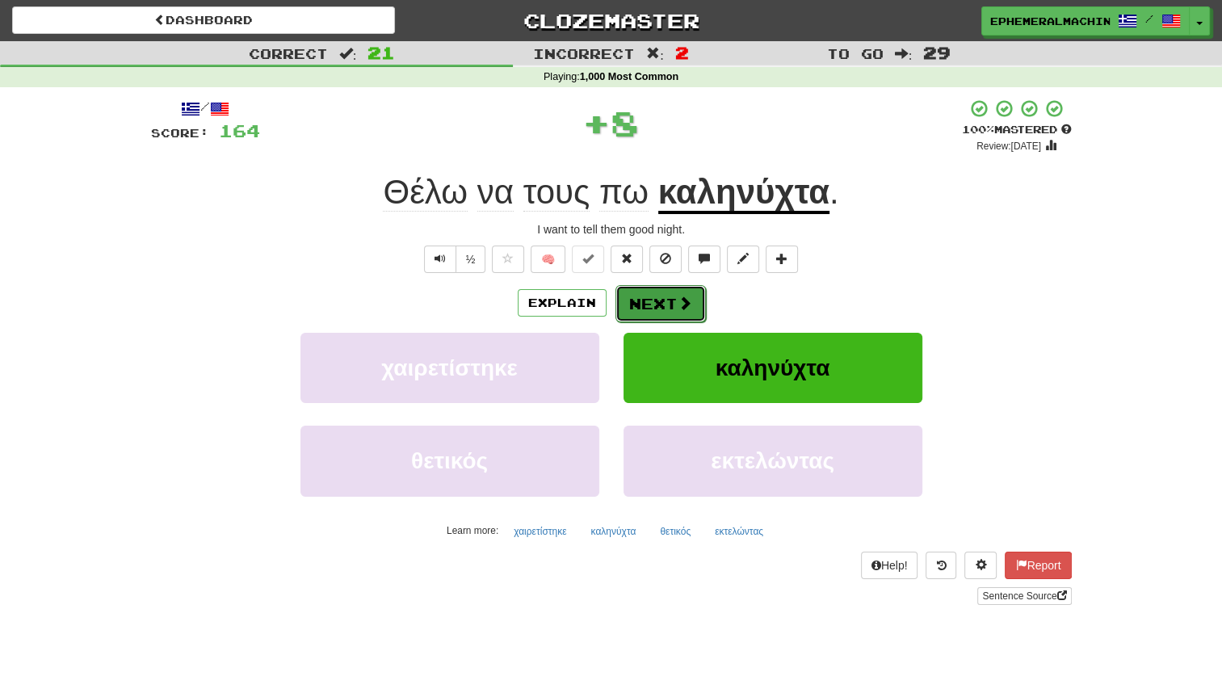
click at [670, 313] on button "Next" at bounding box center [661, 303] width 90 height 37
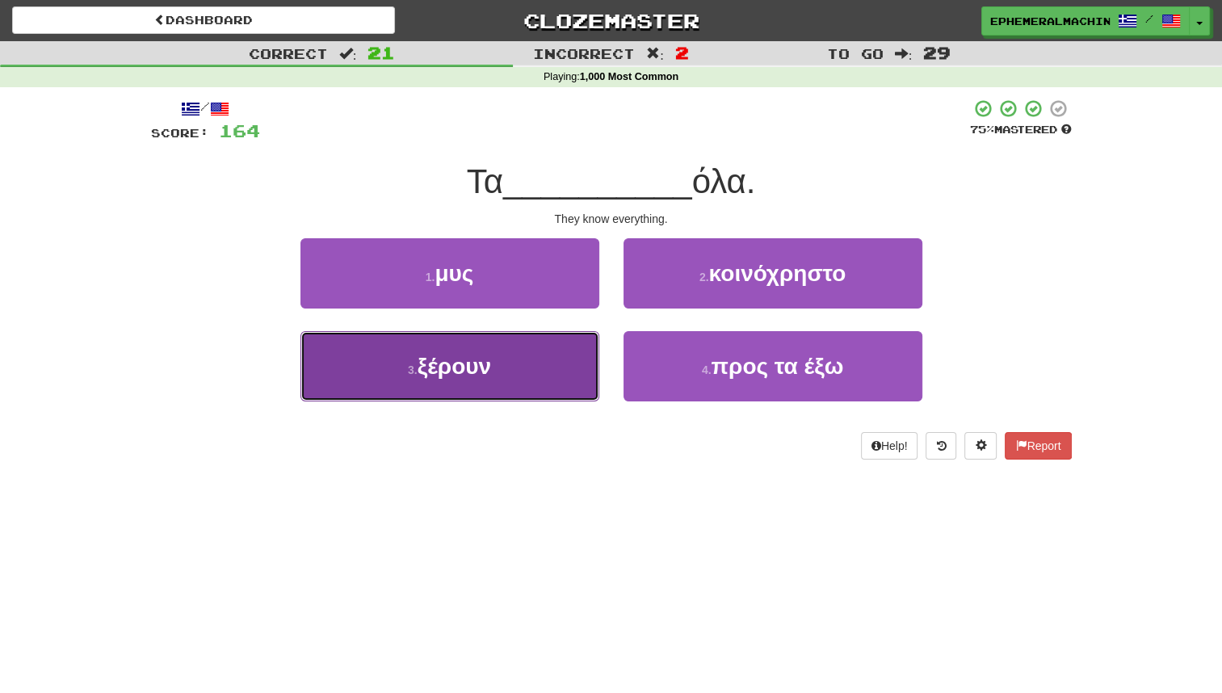
click at [549, 352] on button "3 . ξέρουν" at bounding box center [450, 366] width 299 height 70
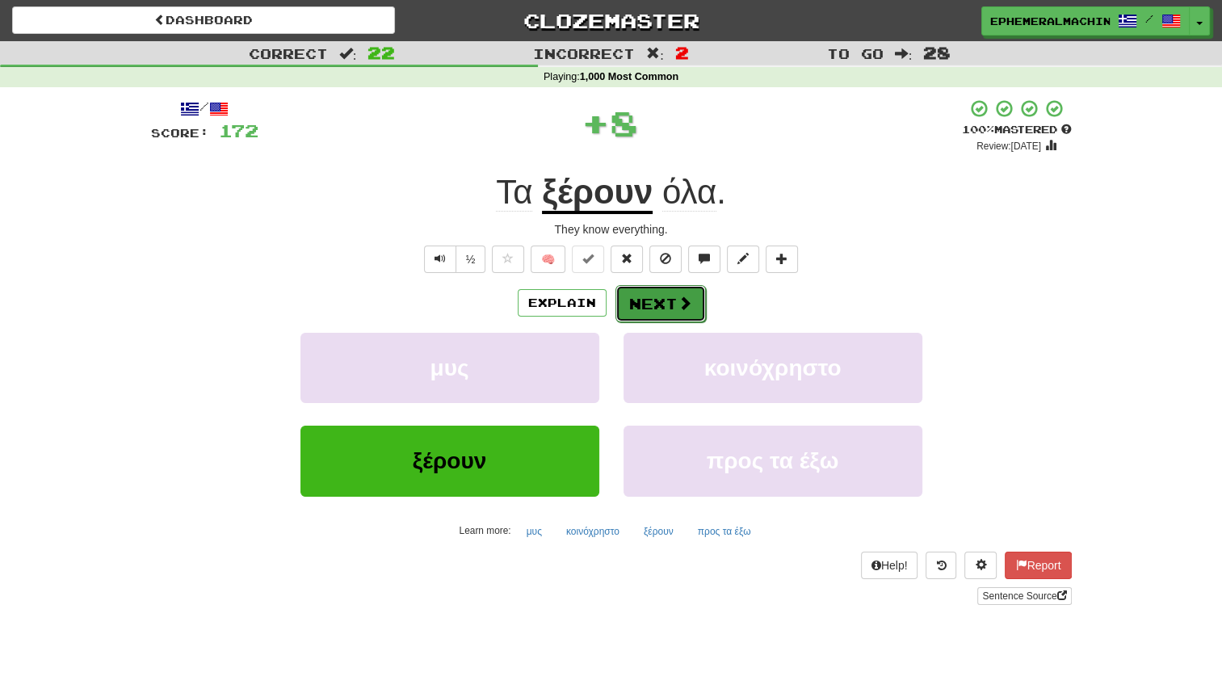
click at [665, 303] on button "Next" at bounding box center [661, 303] width 90 height 37
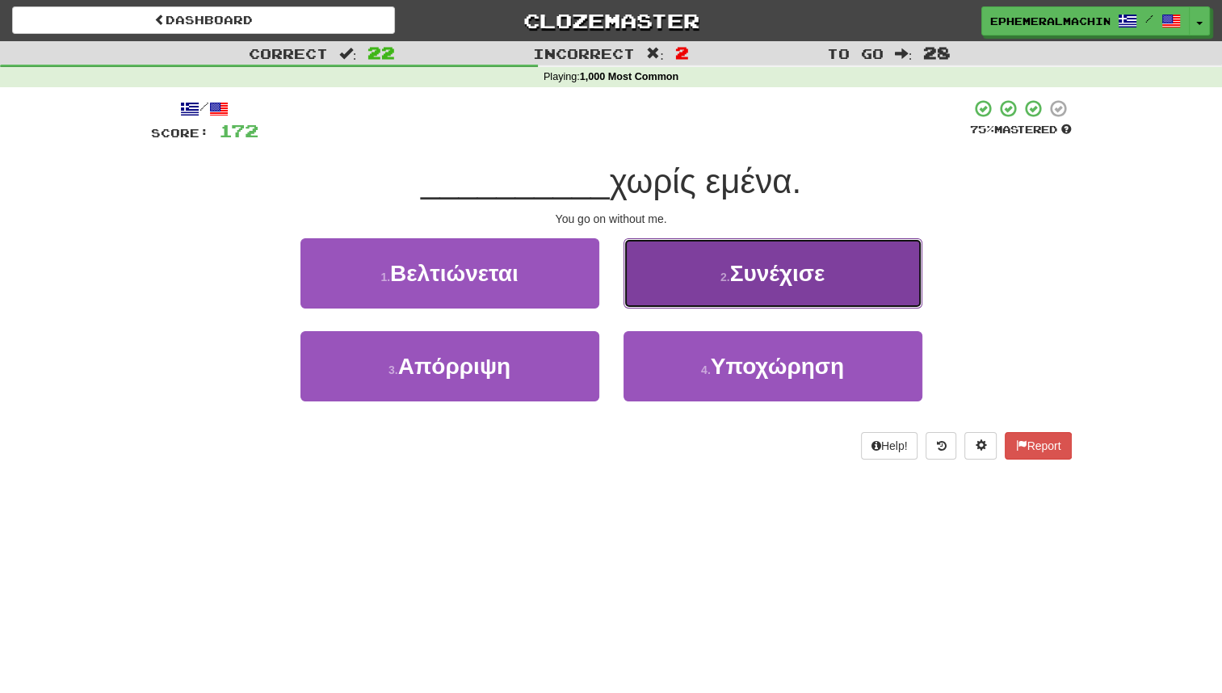
click at [721, 289] on button "2 . Συνέχισε" at bounding box center [773, 273] width 299 height 70
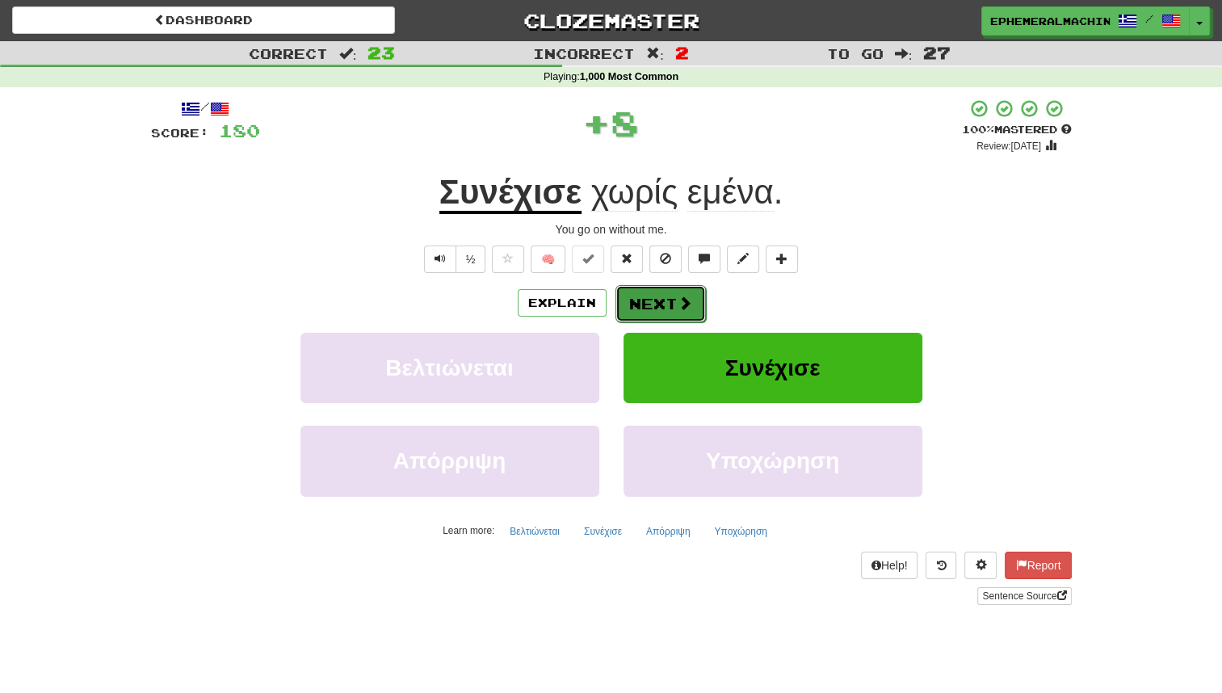
click at [646, 314] on button "Next" at bounding box center [661, 303] width 90 height 37
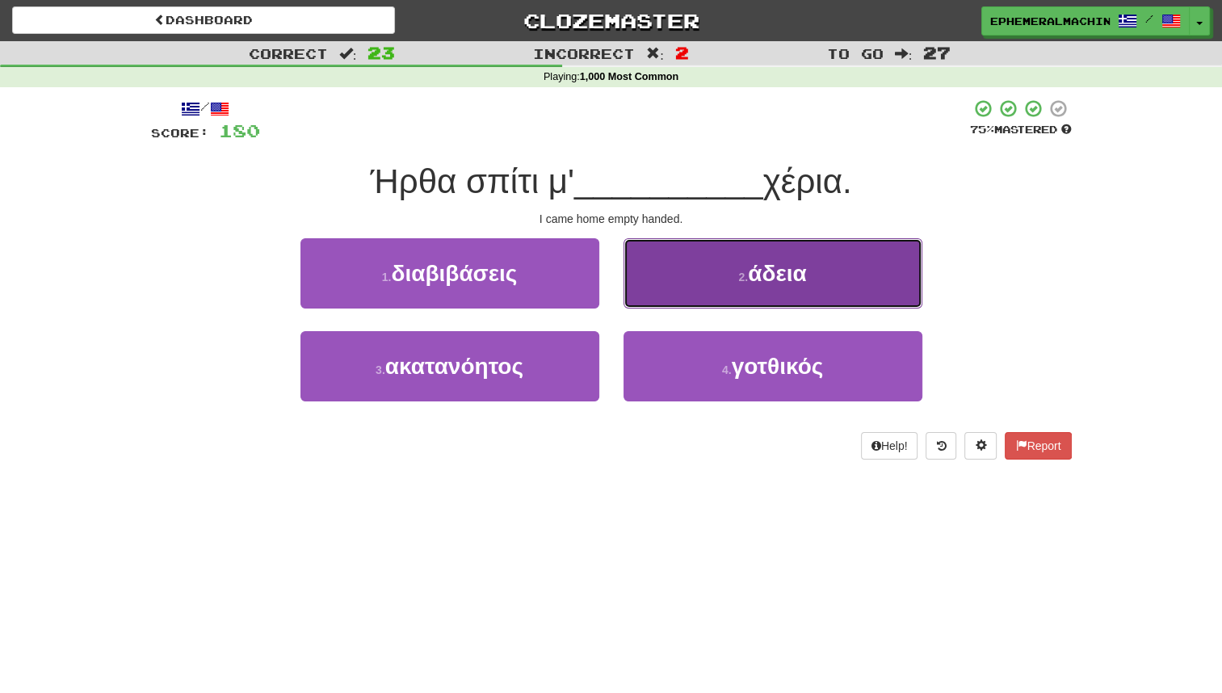
click at [708, 277] on button "2 . άδεια" at bounding box center [773, 273] width 299 height 70
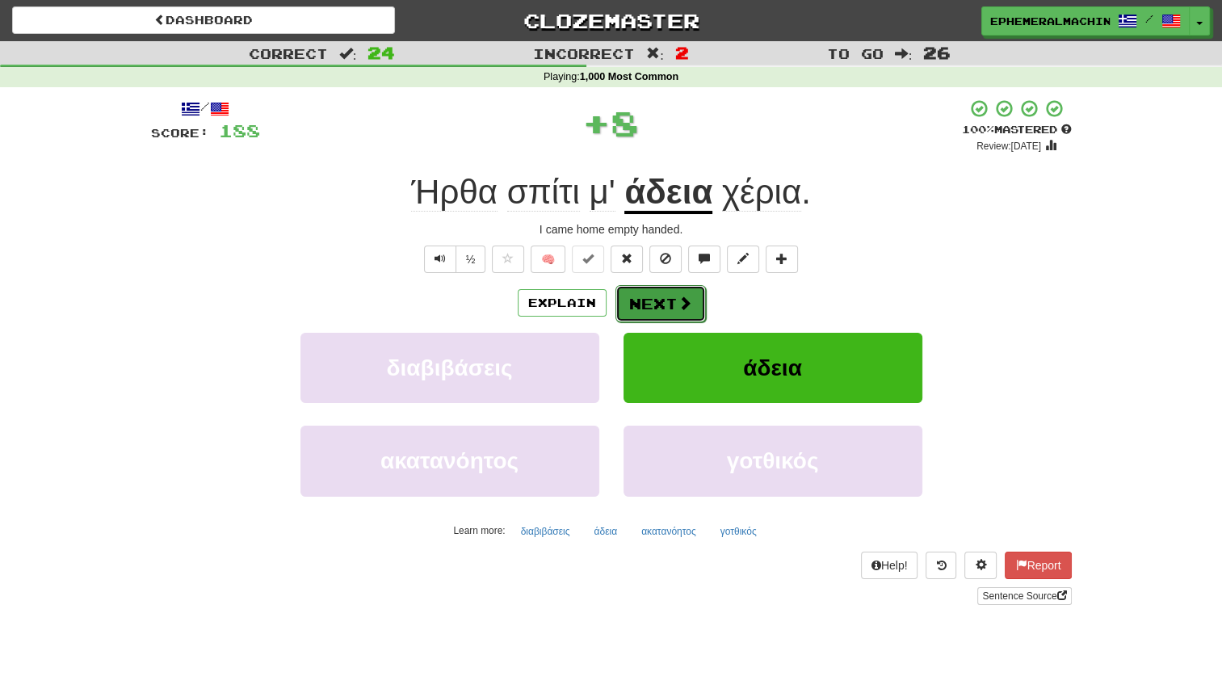
click at [657, 310] on button "Next" at bounding box center [661, 303] width 90 height 37
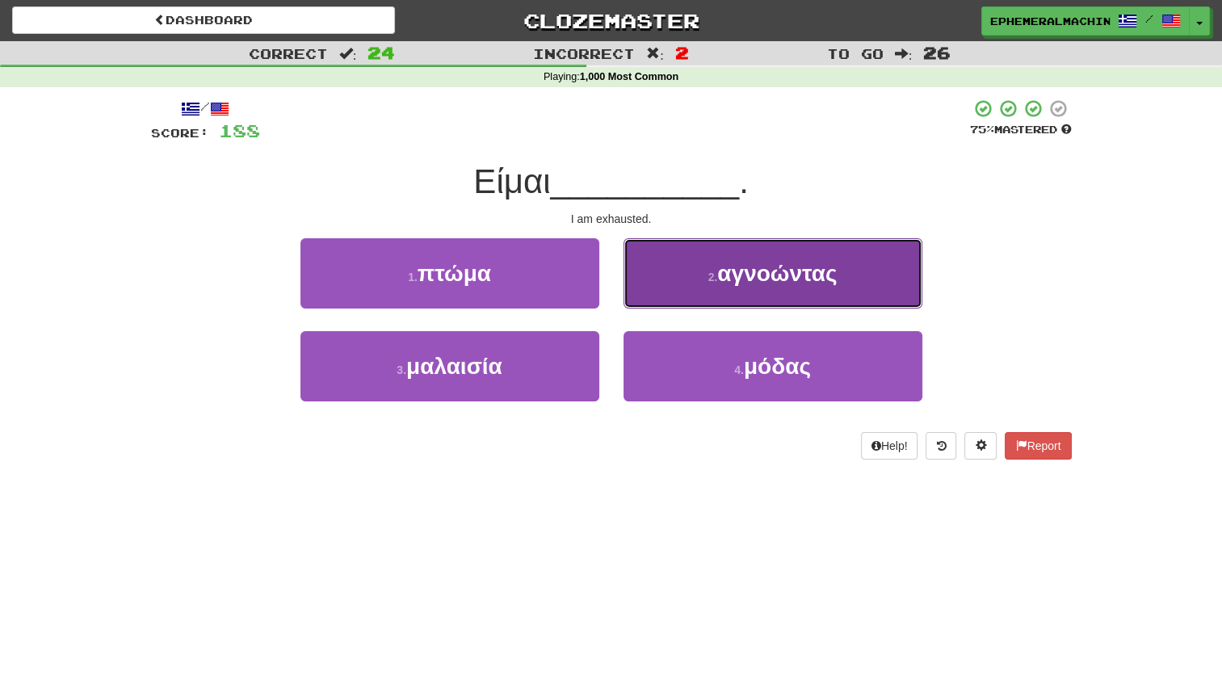
click at [704, 281] on button "2 . αγνοώντας" at bounding box center [773, 273] width 299 height 70
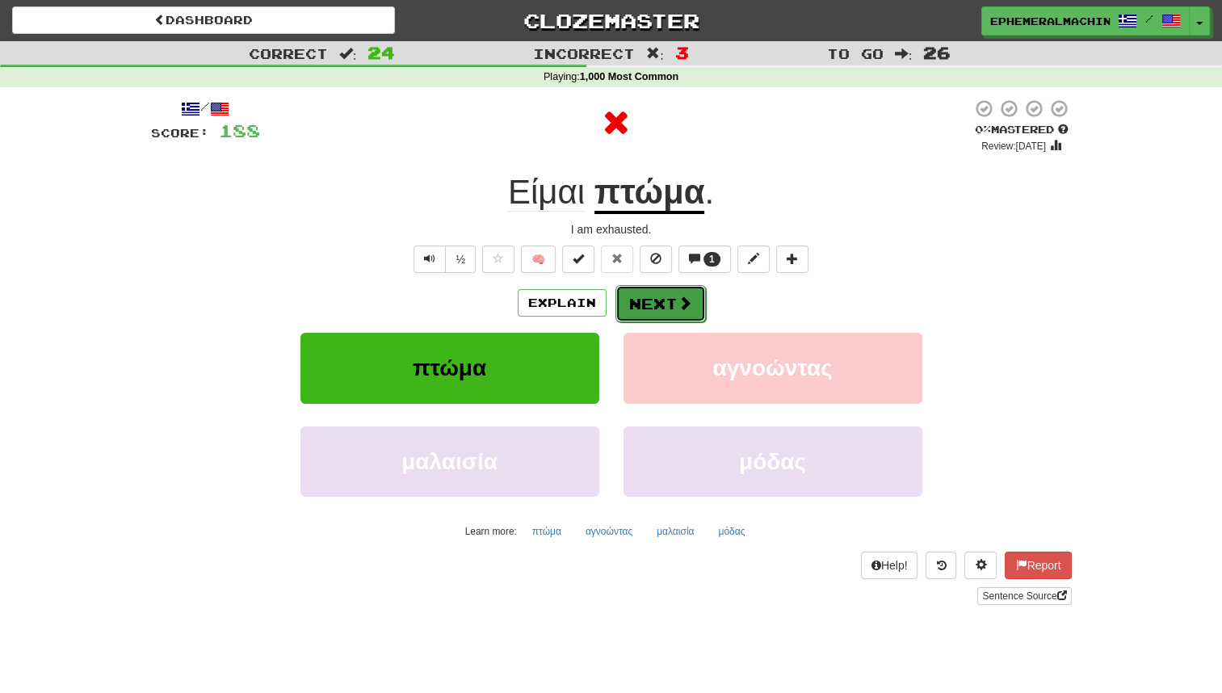
click at [648, 314] on button "Next" at bounding box center [661, 303] width 90 height 37
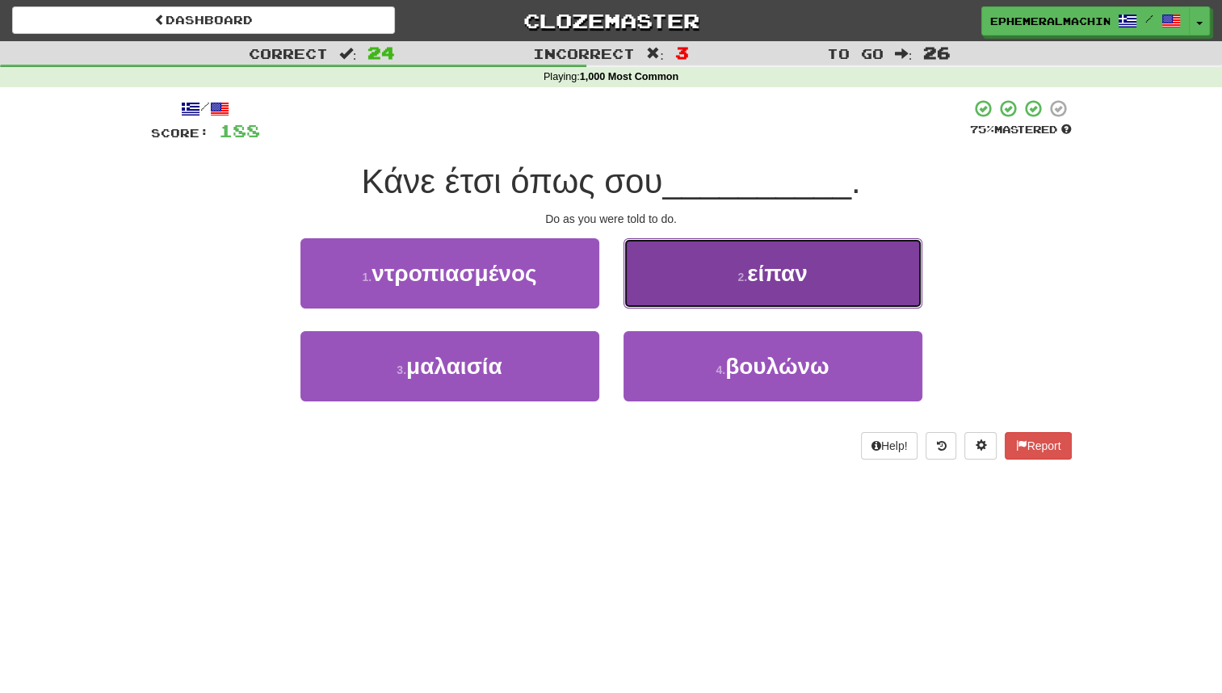
click at [692, 286] on button "2 . είπαν" at bounding box center [773, 273] width 299 height 70
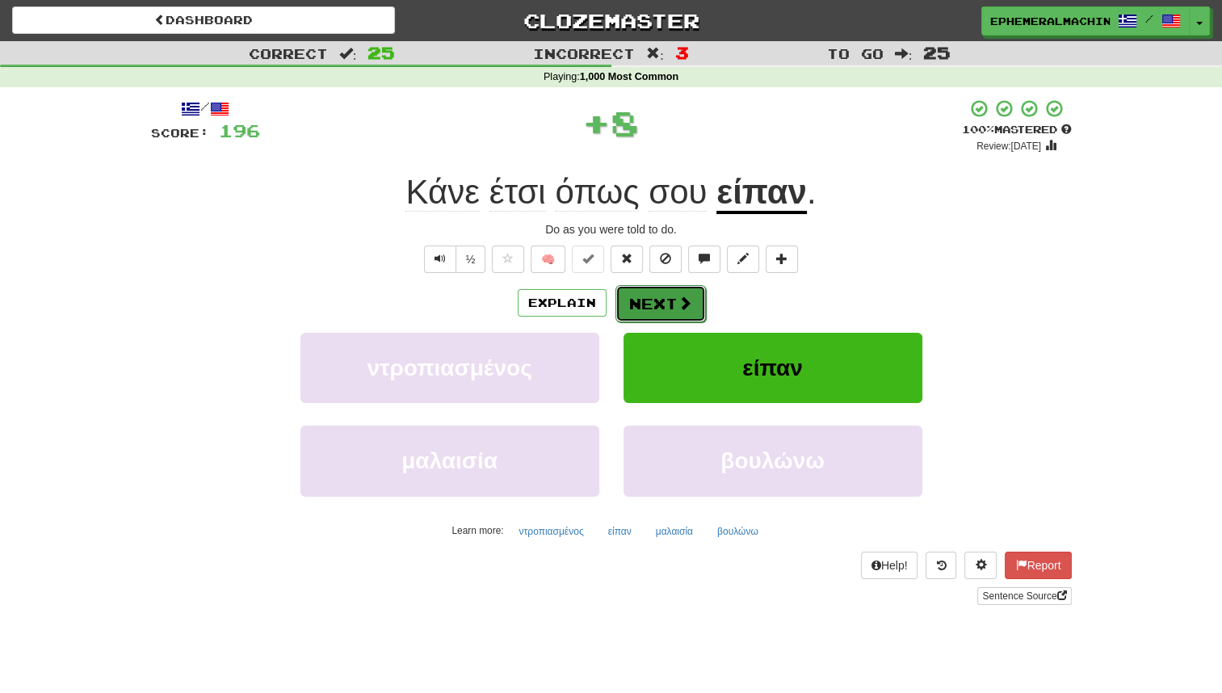
click at [666, 306] on button "Next" at bounding box center [661, 303] width 90 height 37
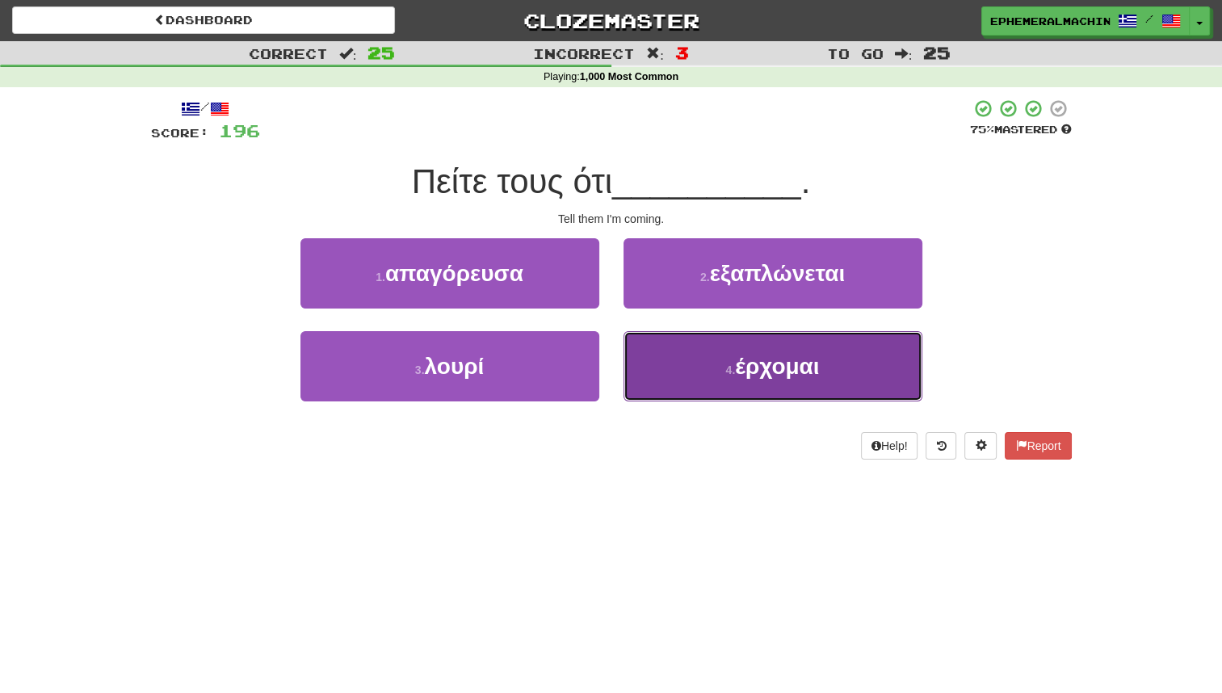
click at [662, 370] on button "4 . έρχομαι" at bounding box center [773, 366] width 299 height 70
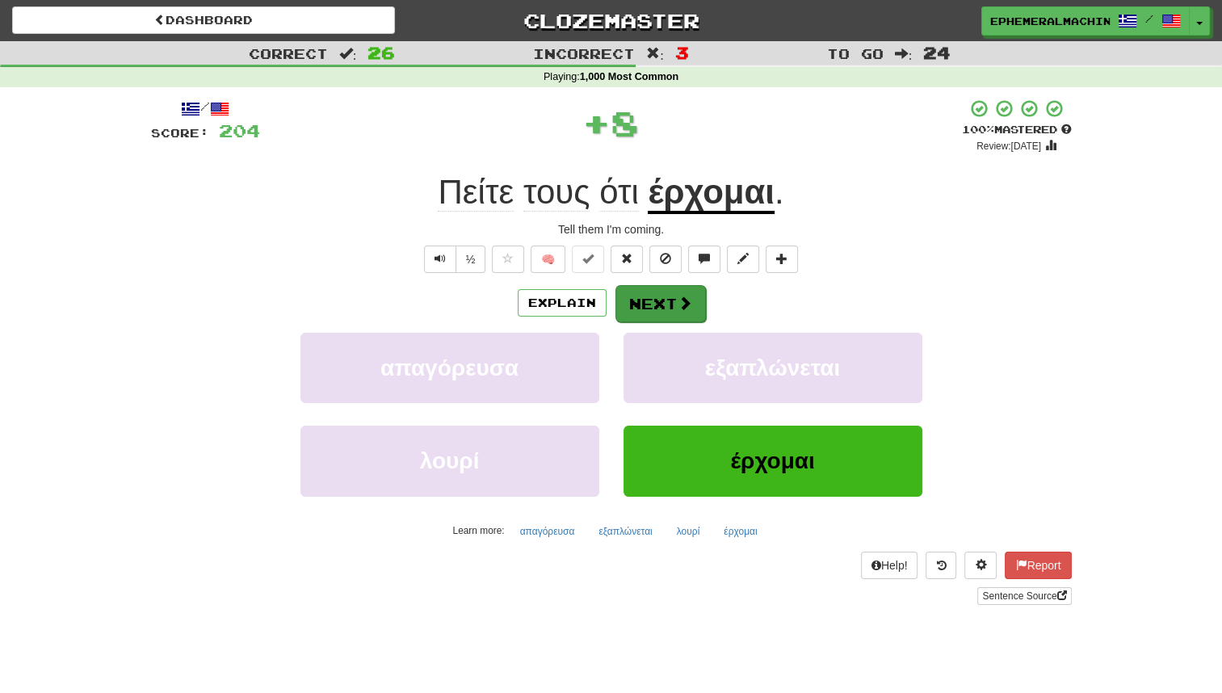
click at [671, 309] on button "Next" at bounding box center [661, 303] width 90 height 37
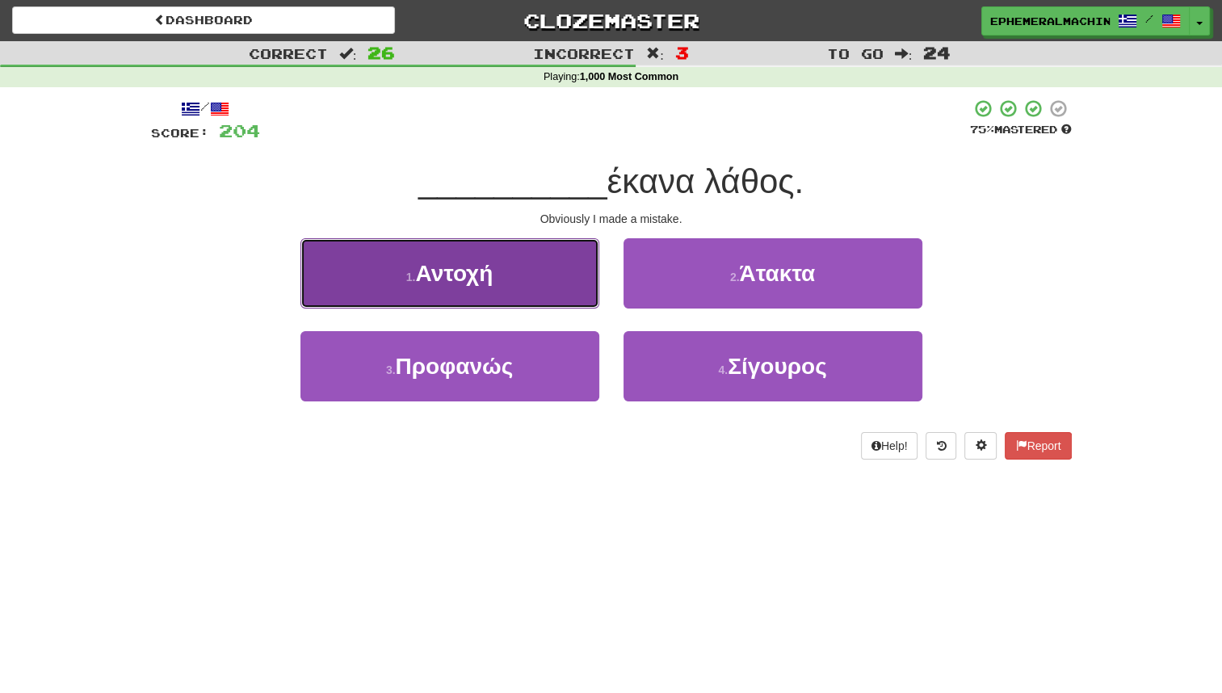
click at [546, 284] on button "1 . Αντοχή" at bounding box center [450, 273] width 299 height 70
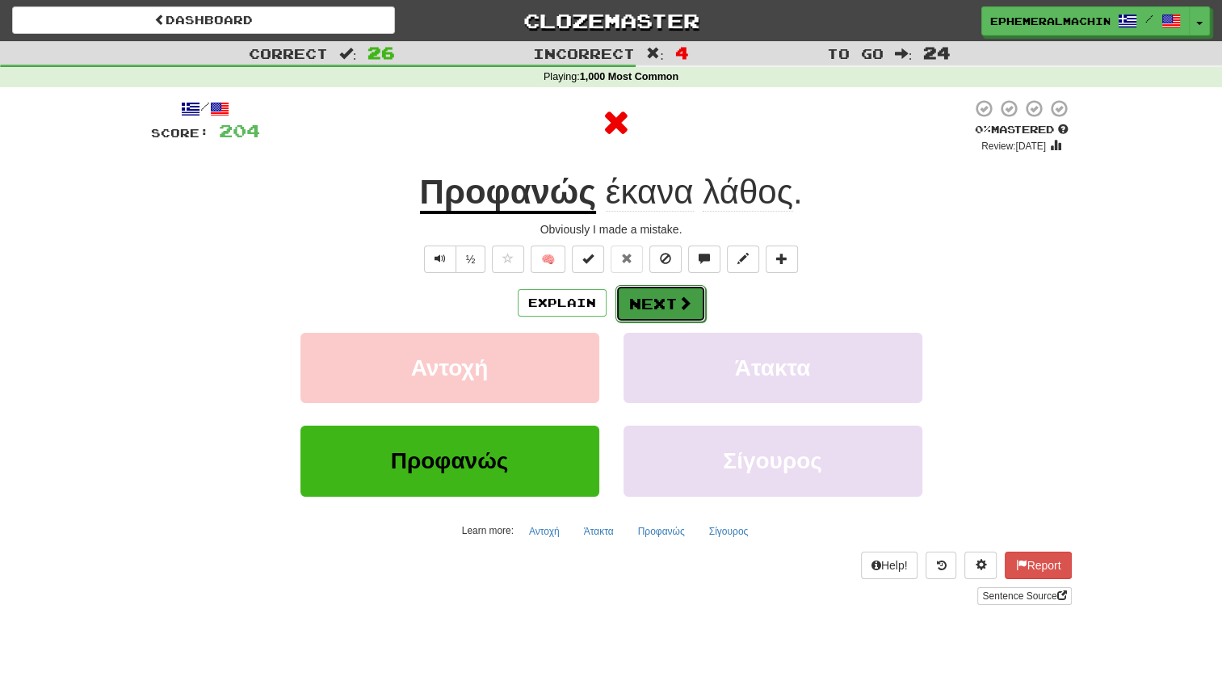
click at [637, 313] on button "Next" at bounding box center [661, 303] width 90 height 37
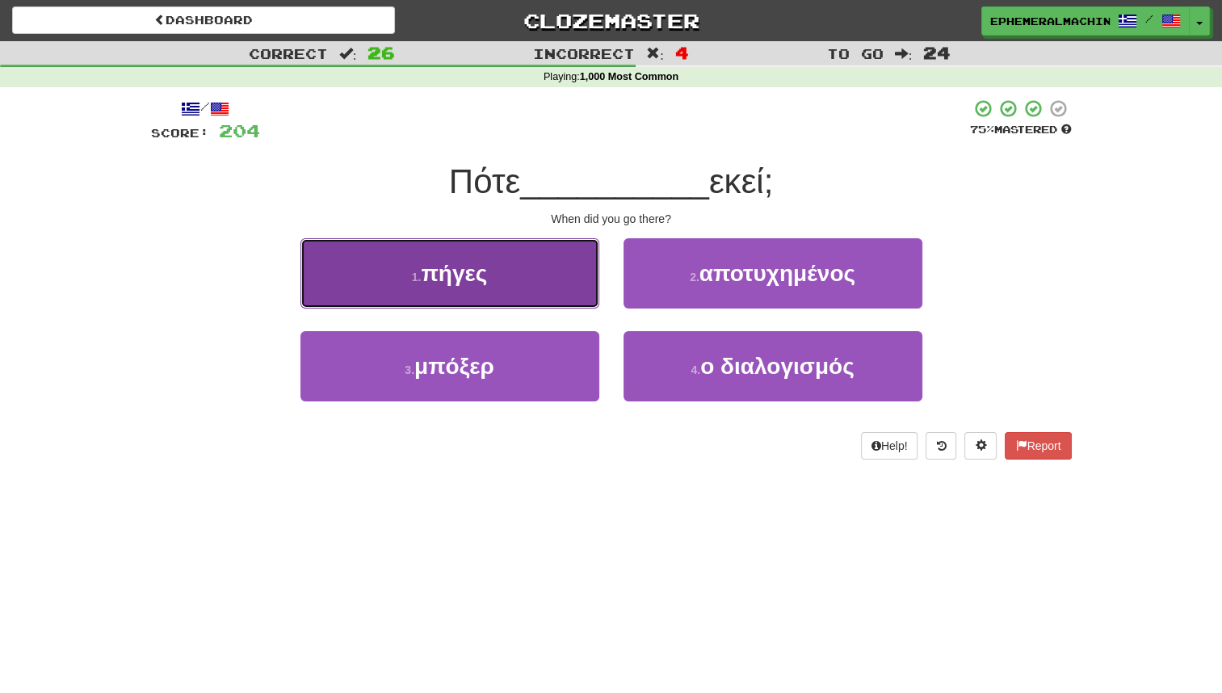
click at [568, 287] on button "1 . πήγες" at bounding box center [450, 273] width 299 height 70
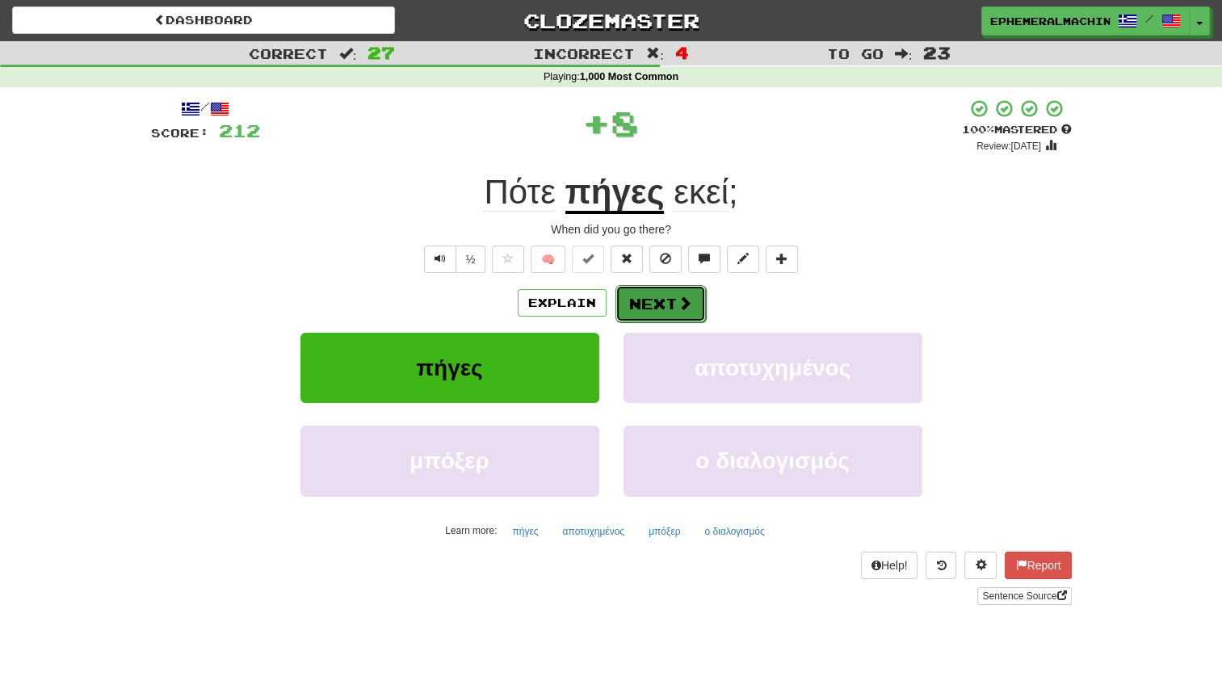
click at [646, 309] on button "Next" at bounding box center [661, 303] width 90 height 37
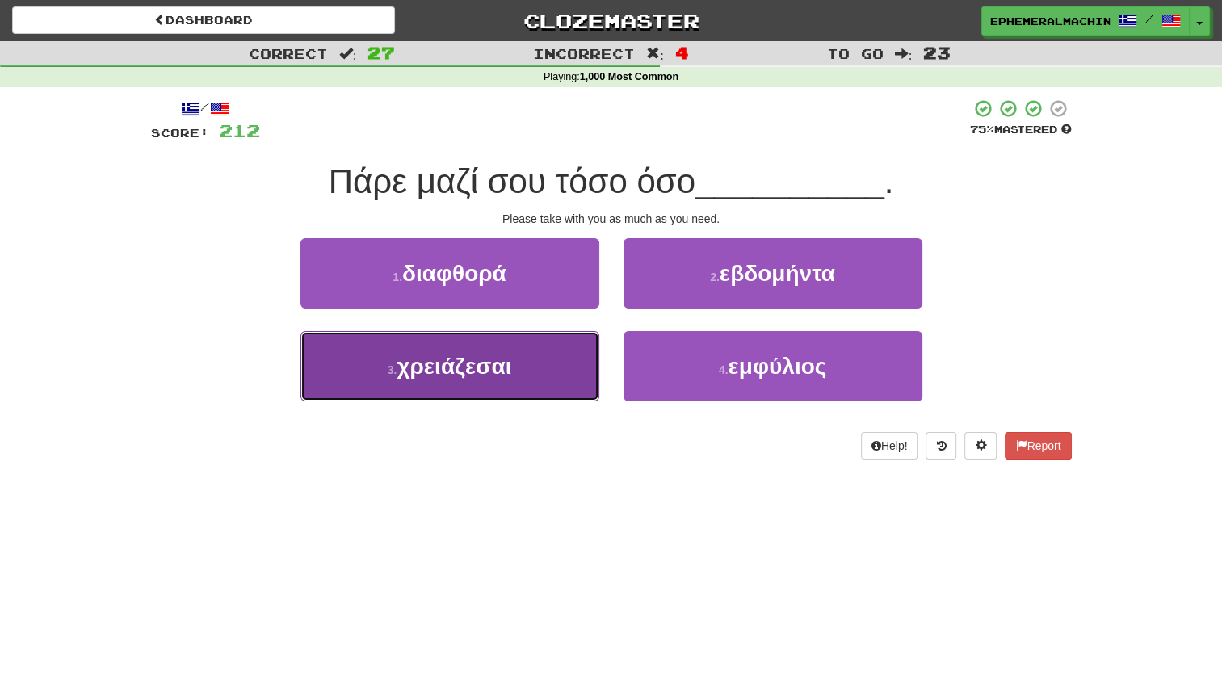
click at [543, 372] on button "3 . χρειάζεσαι" at bounding box center [450, 366] width 299 height 70
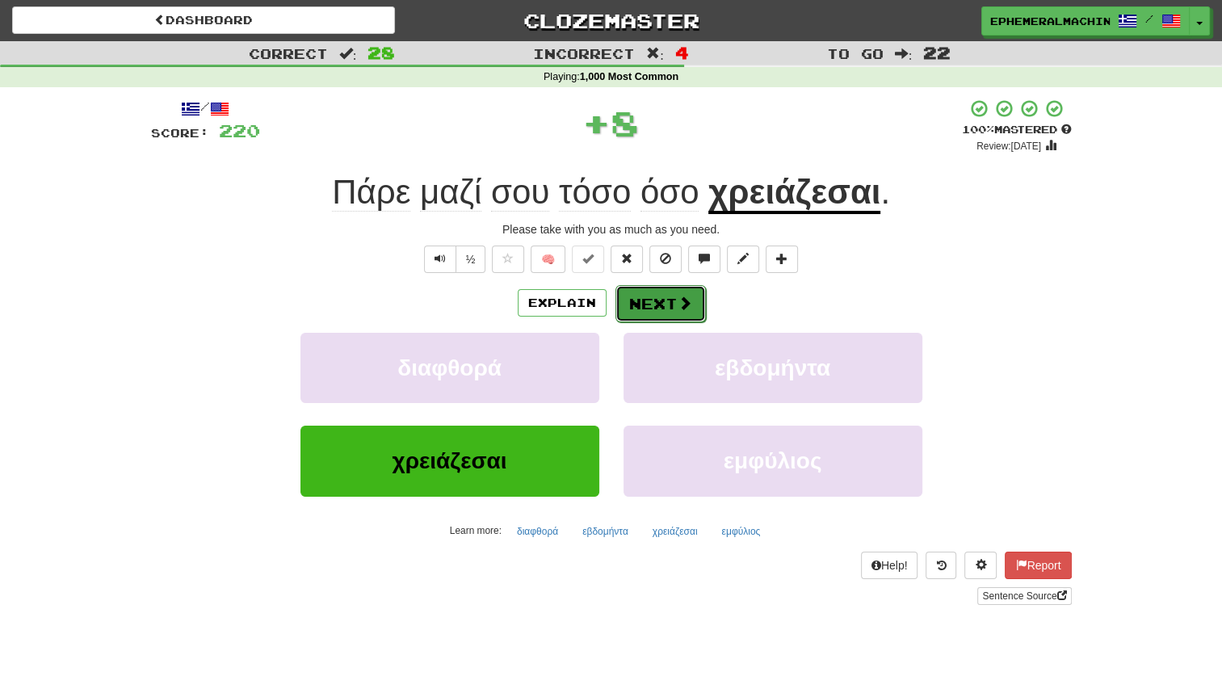
click at [670, 304] on button "Next" at bounding box center [661, 303] width 90 height 37
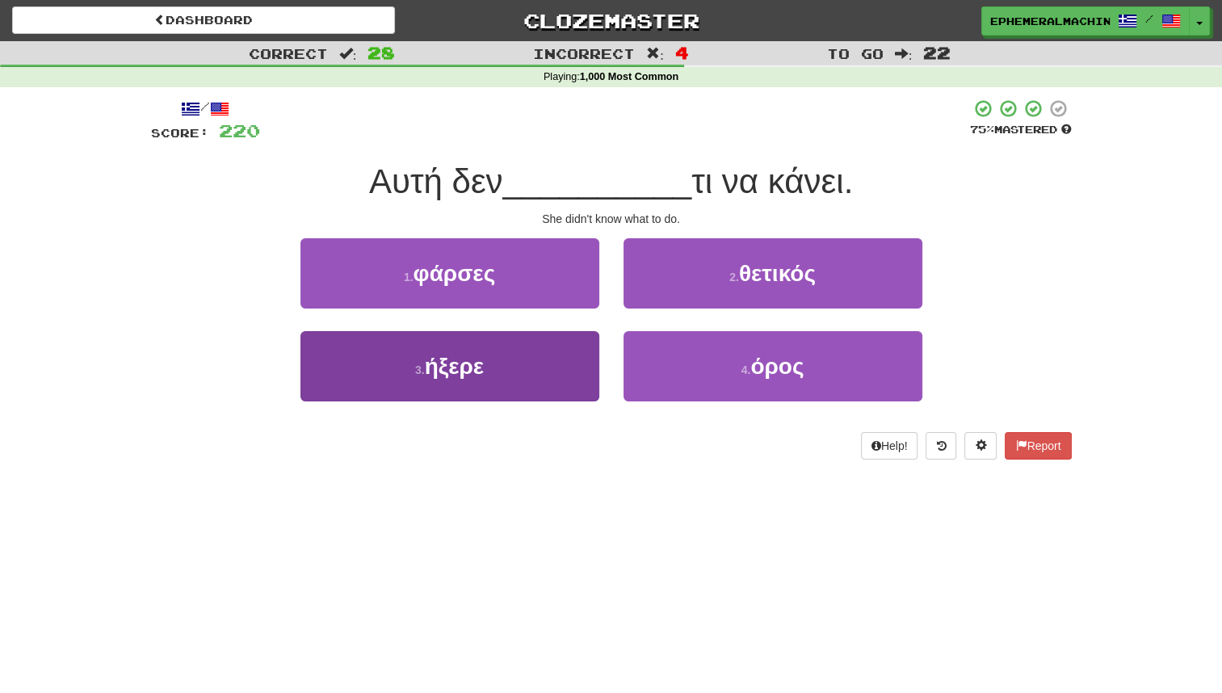
click at [549, 390] on button "3 . ήξερε" at bounding box center [450, 366] width 299 height 70
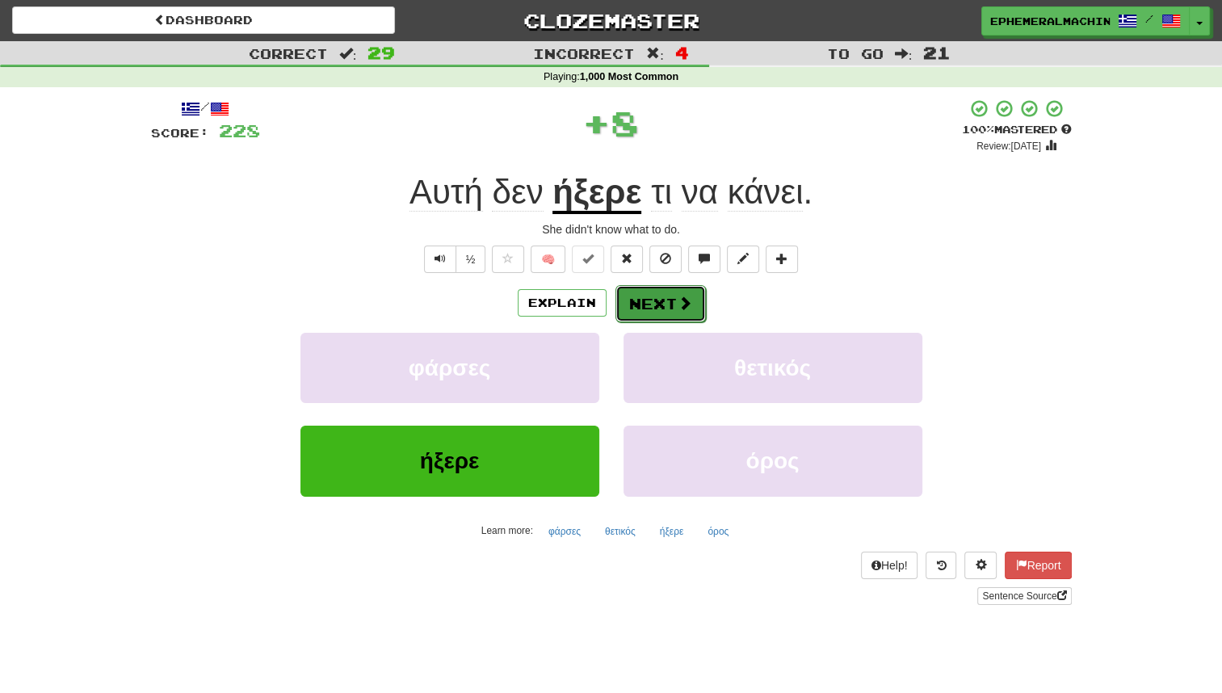
click at [659, 313] on button "Next" at bounding box center [661, 303] width 90 height 37
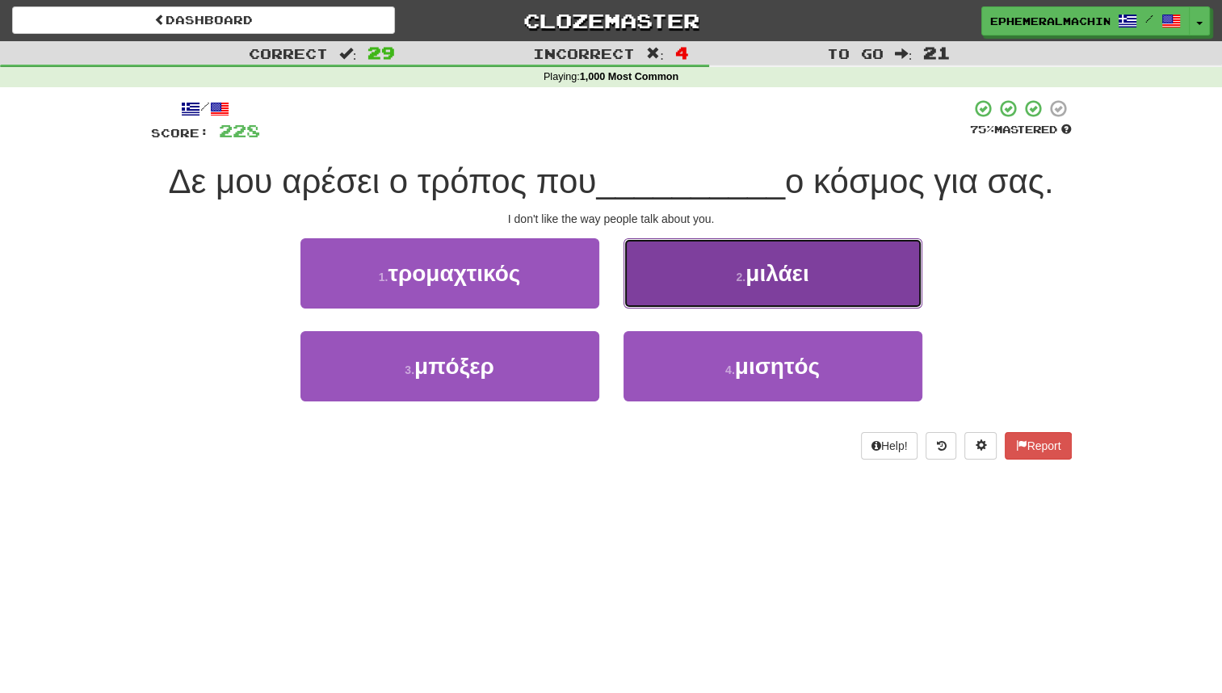
click at [679, 293] on button "2 . μιλάει" at bounding box center [773, 273] width 299 height 70
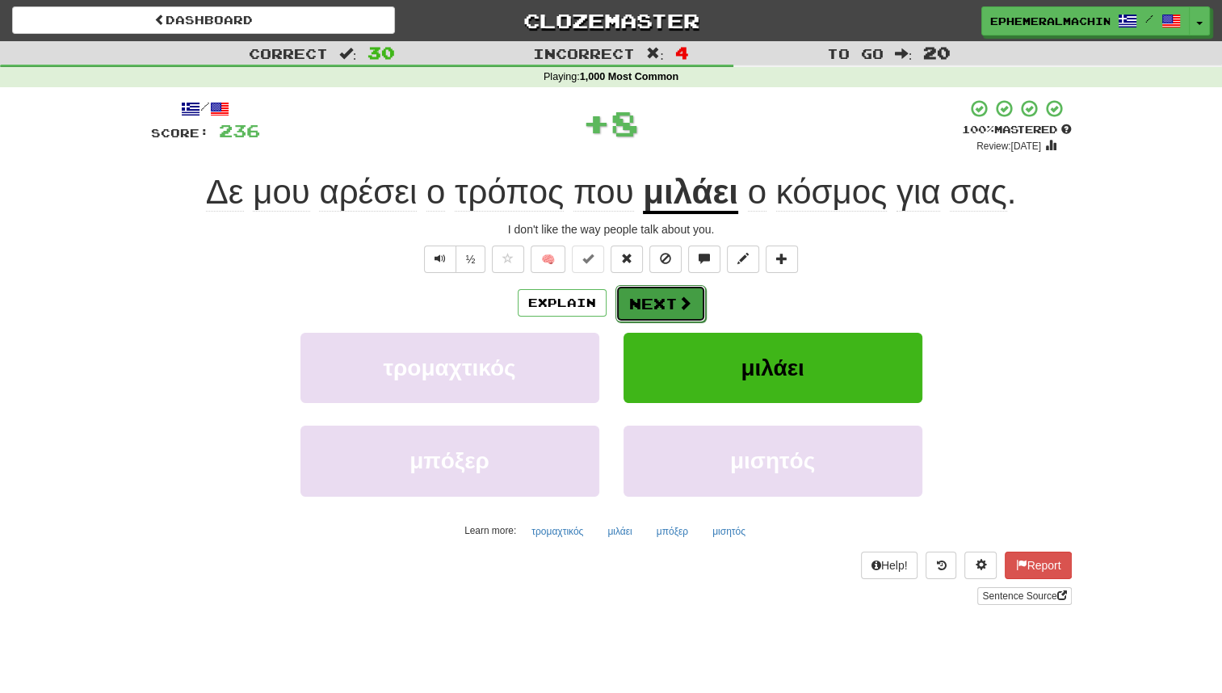
click at [650, 313] on button "Next" at bounding box center [661, 303] width 90 height 37
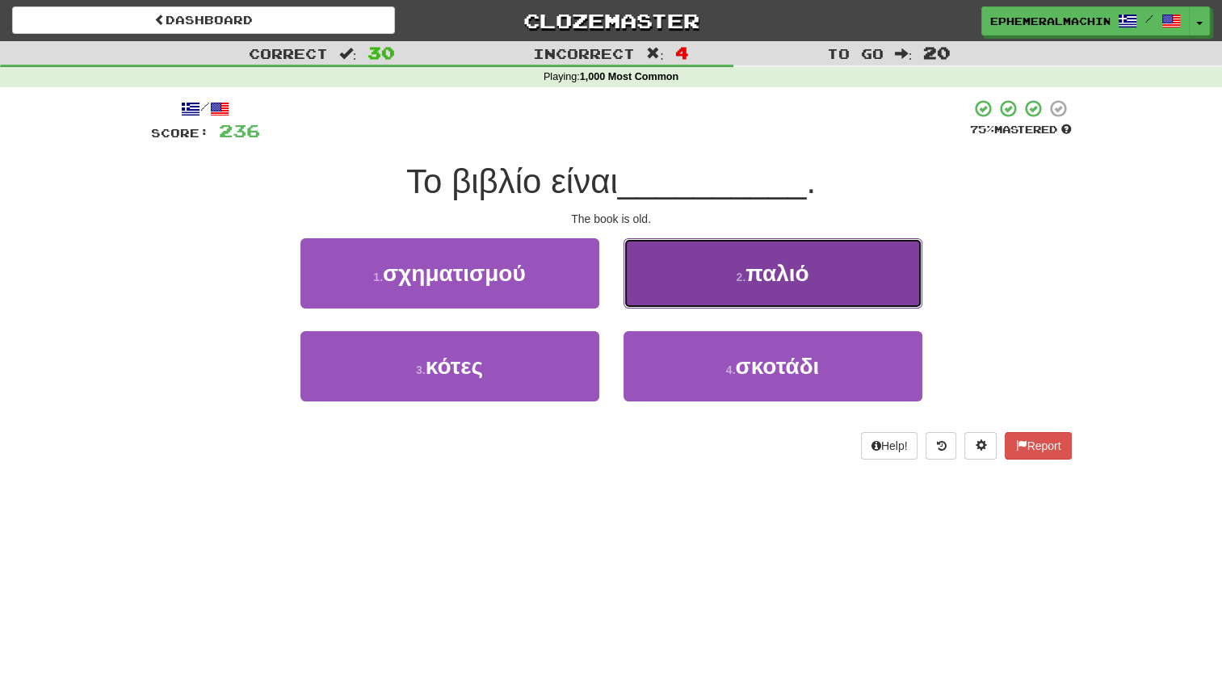
click at [701, 279] on button "2 . παλιό" at bounding box center [773, 273] width 299 height 70
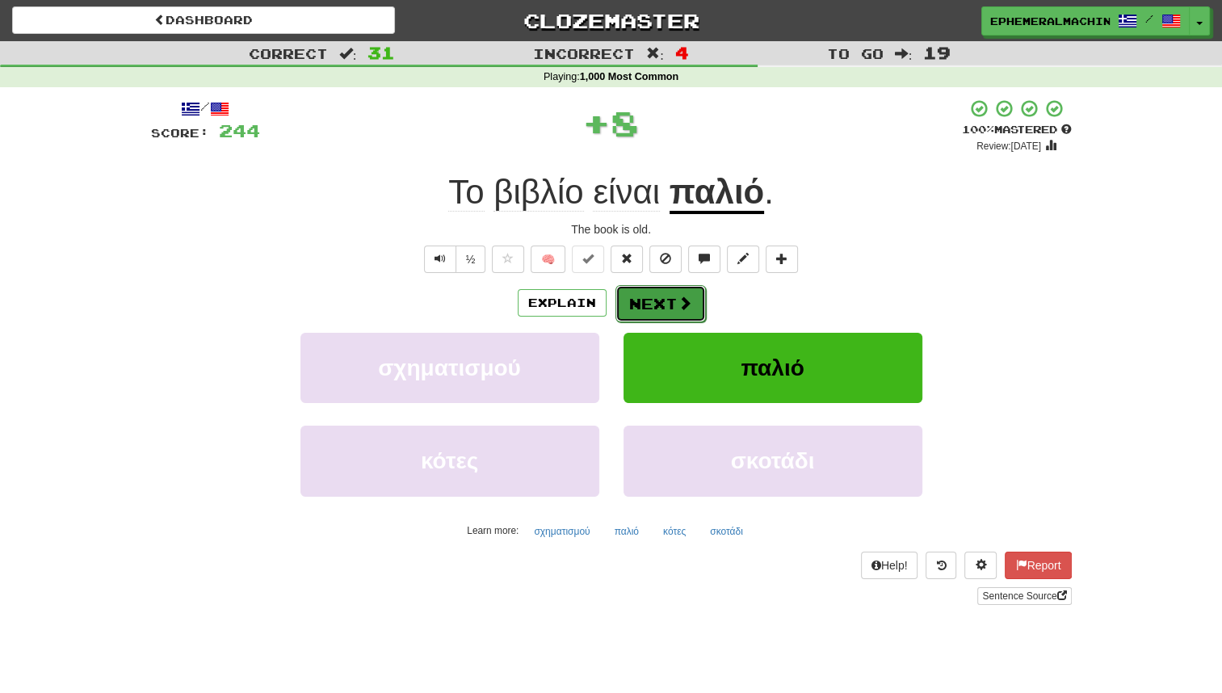
click at [659, 314] on button "Next" at bounding box center [661, 303] width 90 height 37
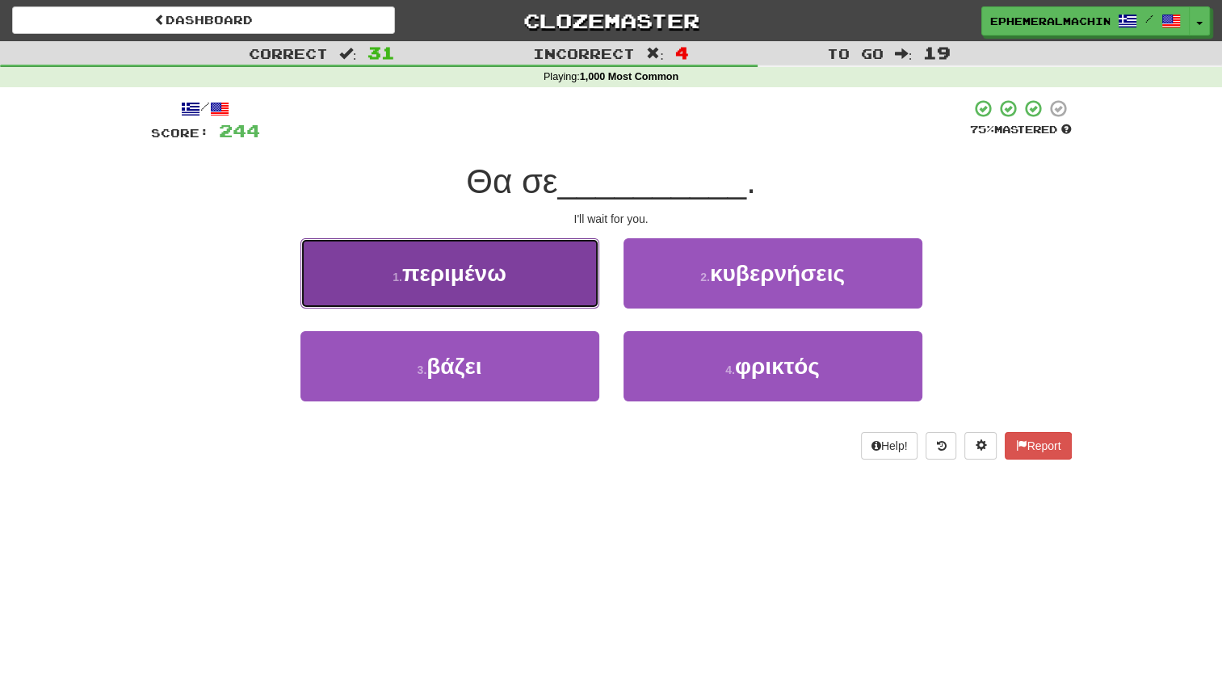
click at [562, 291] on button "1 . περιμένω" at bounding box center [450, 273] width 299 height 70
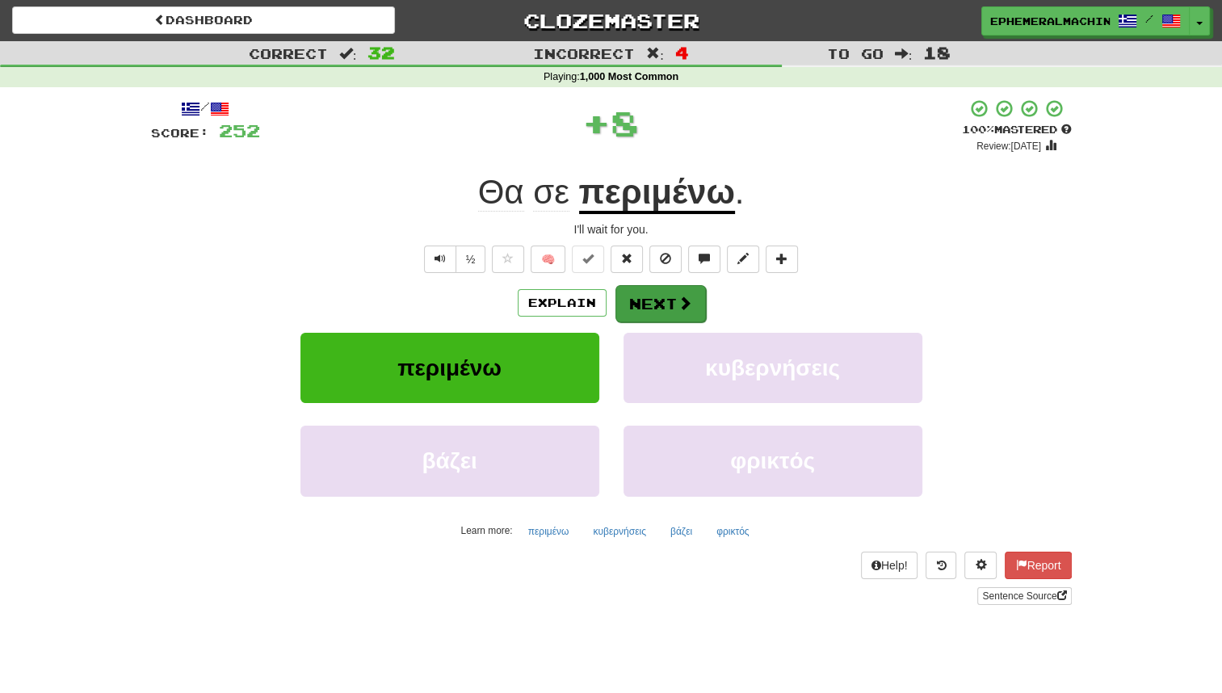
click at [655, 311] on button "Next" at bounding box center [661, 303] width 90 height 37
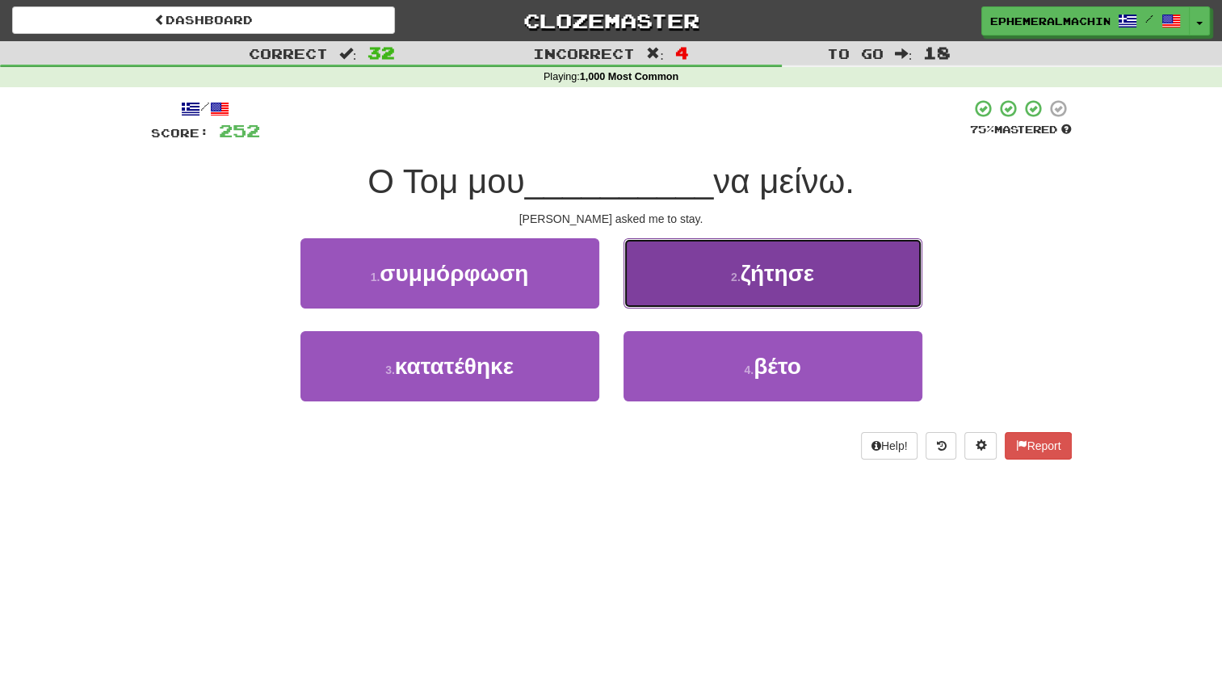
click at [710, 286] on button "2 . ζήτησε" at bounding box center [773, 273] width 299 height 70
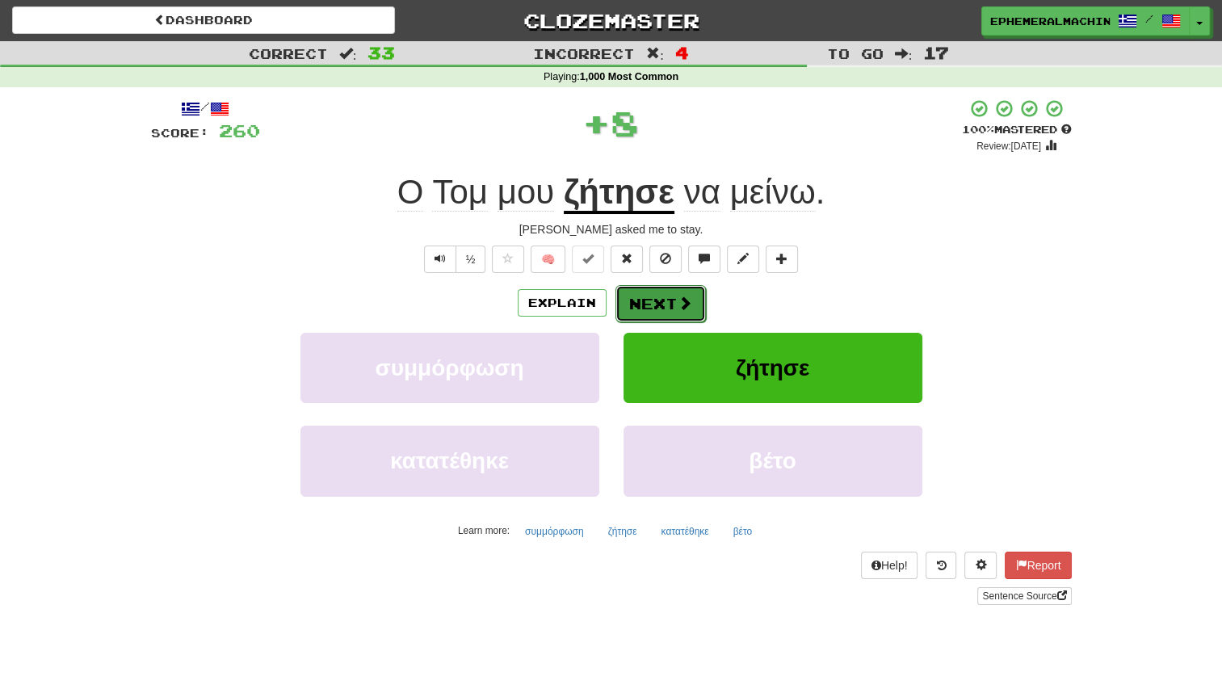
click at [655, 320] on button "Next" at bounding box center [661, 303] width 90 height 37
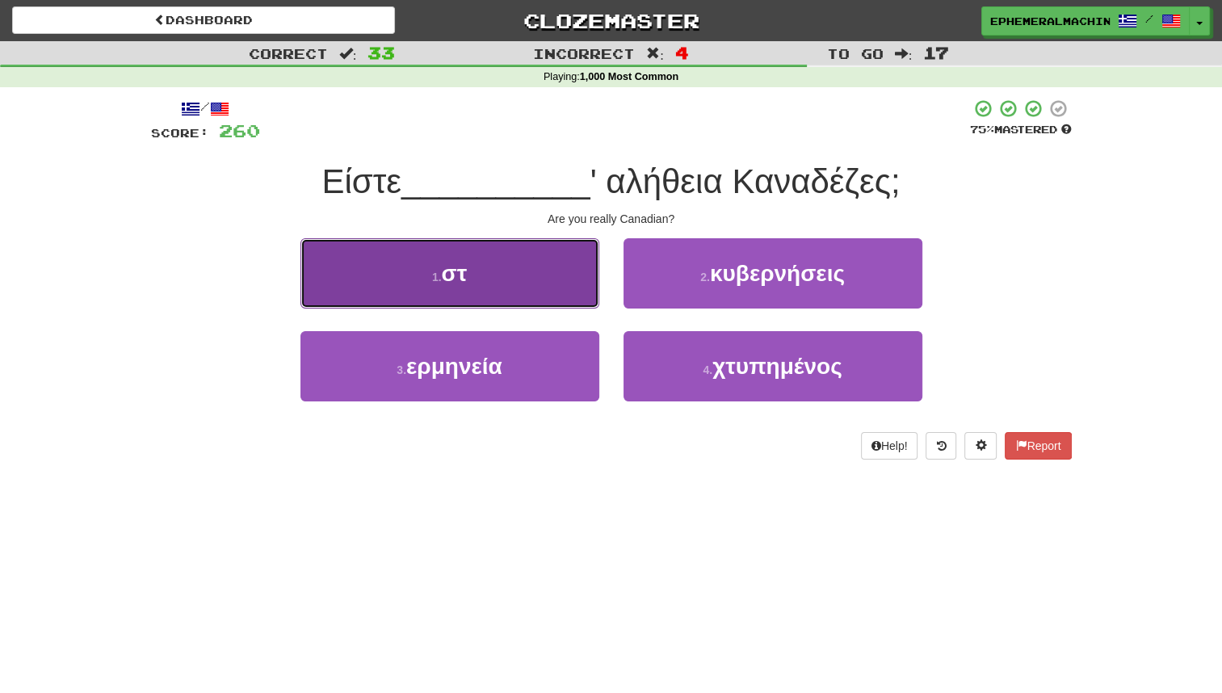
click at [570, 287] on button "1 . στ" at bounding box center [450, 273] width 299 height 70
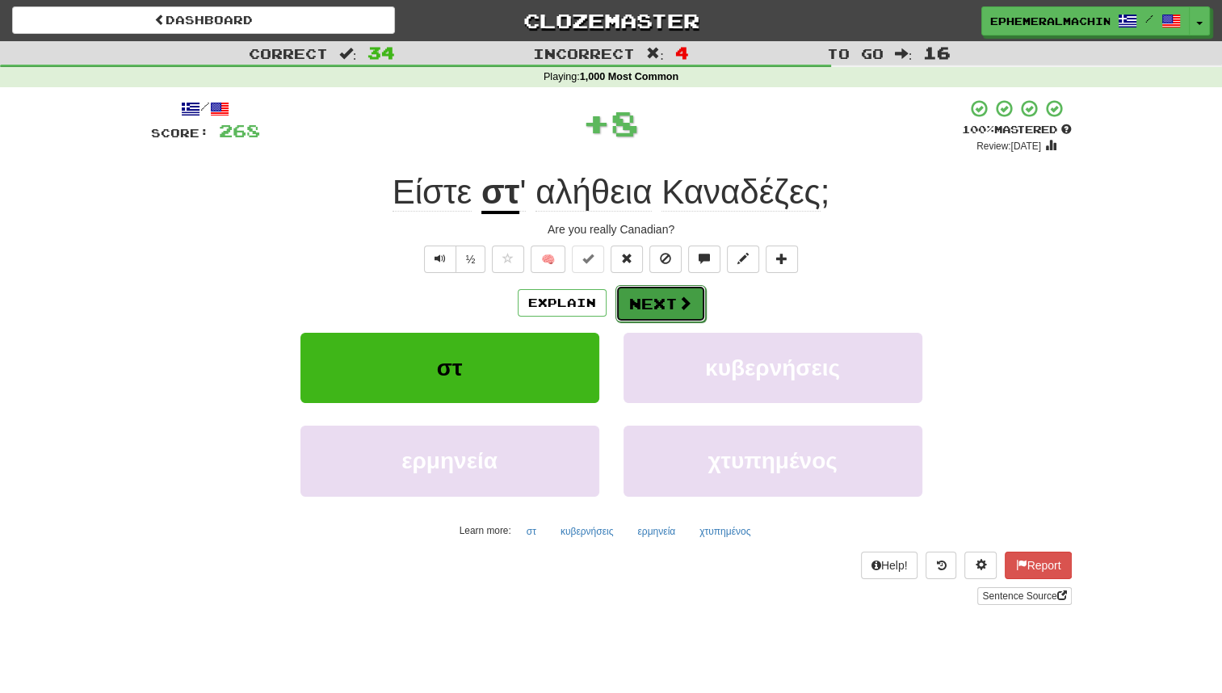
click at [655, 309] on button "Next" at bounding box center [661, 303] width 90 height 37
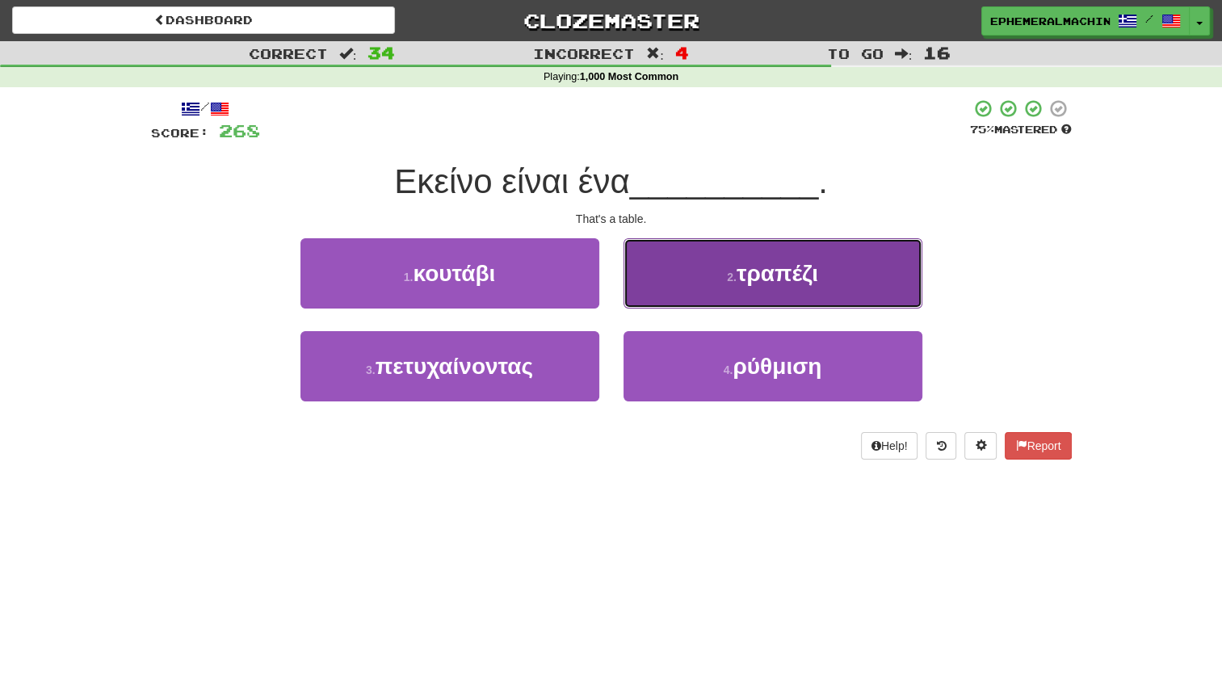
click at [733, 281] on small "2 ." at bounding box center [732, 277] width 10 height 13
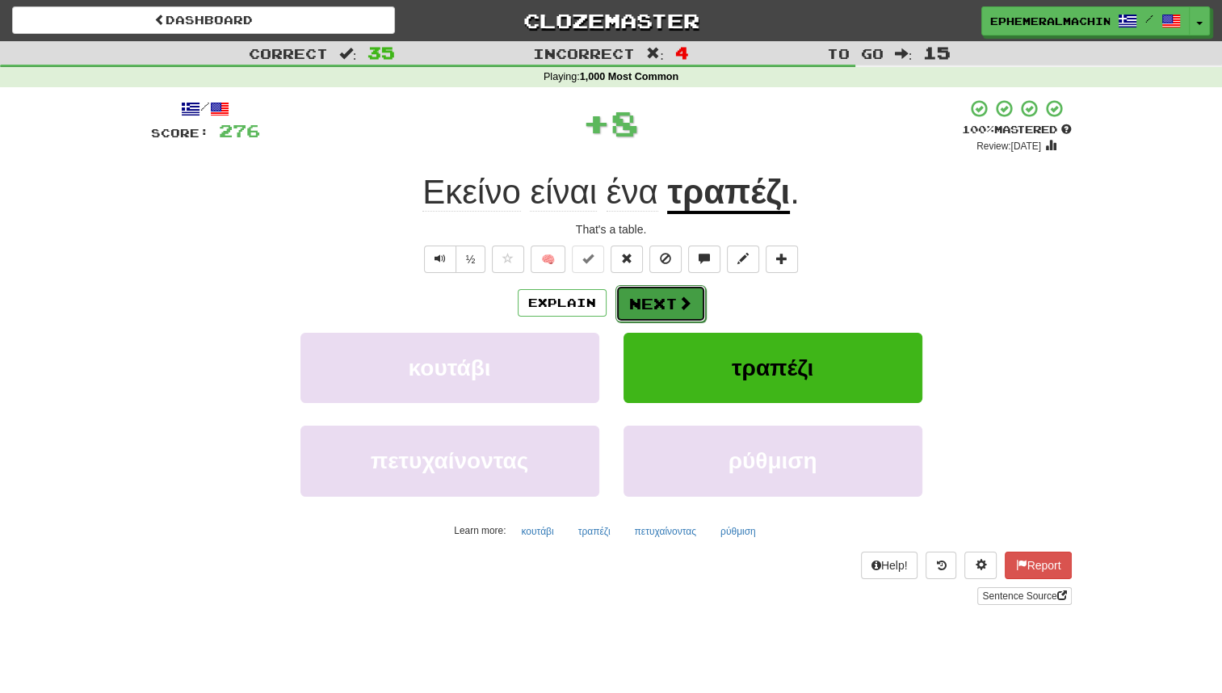
click at [665, 309] on button "Next" at bounding box center [661, 303] width 90 height 37
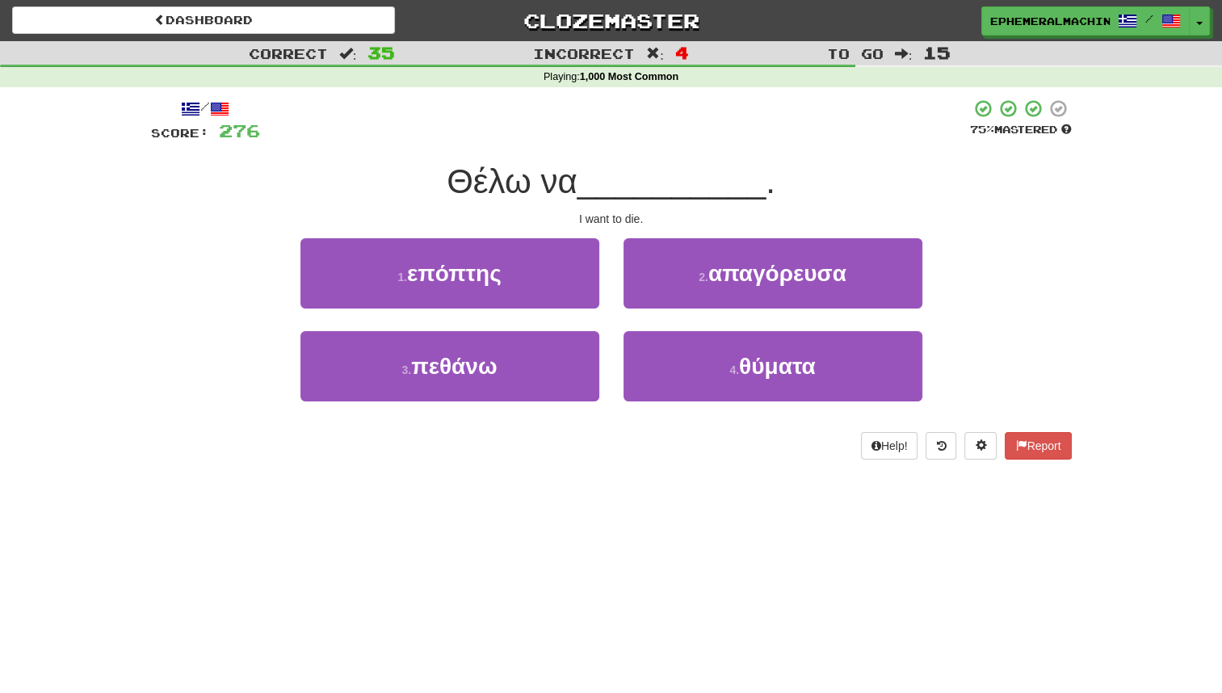
click at [617, 328] on div "2 . απαγόρευσα" at bounding box center [773, 284] width 323 height 93
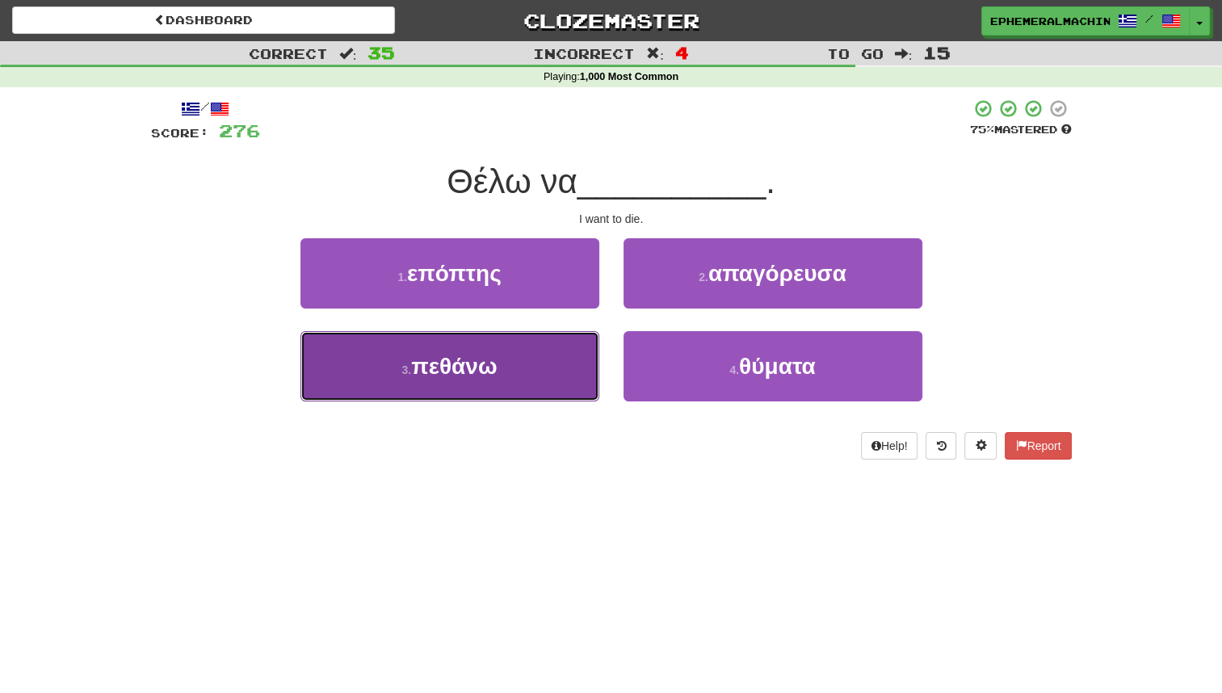
click at [559, 392] on button "3 . πεθάνω" at bounding box center [450, 366] width 299 height 70
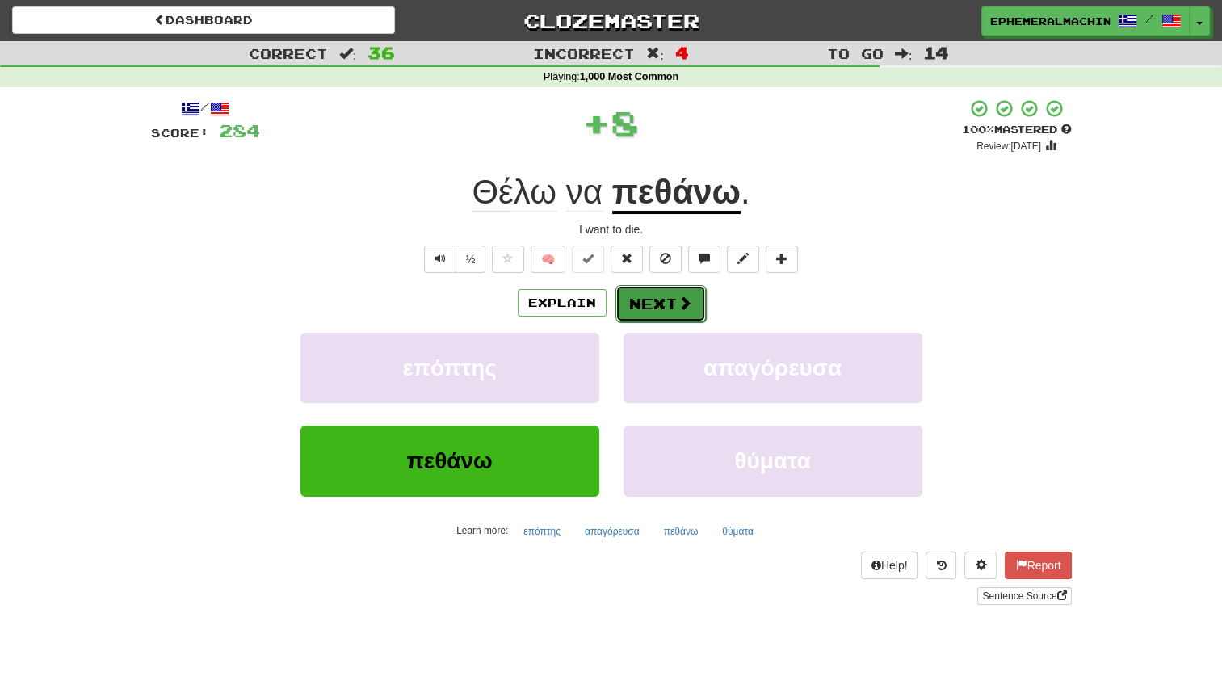
click at [647, 311] on button "Next" at bounding box center [661, 303] width 90 height 37
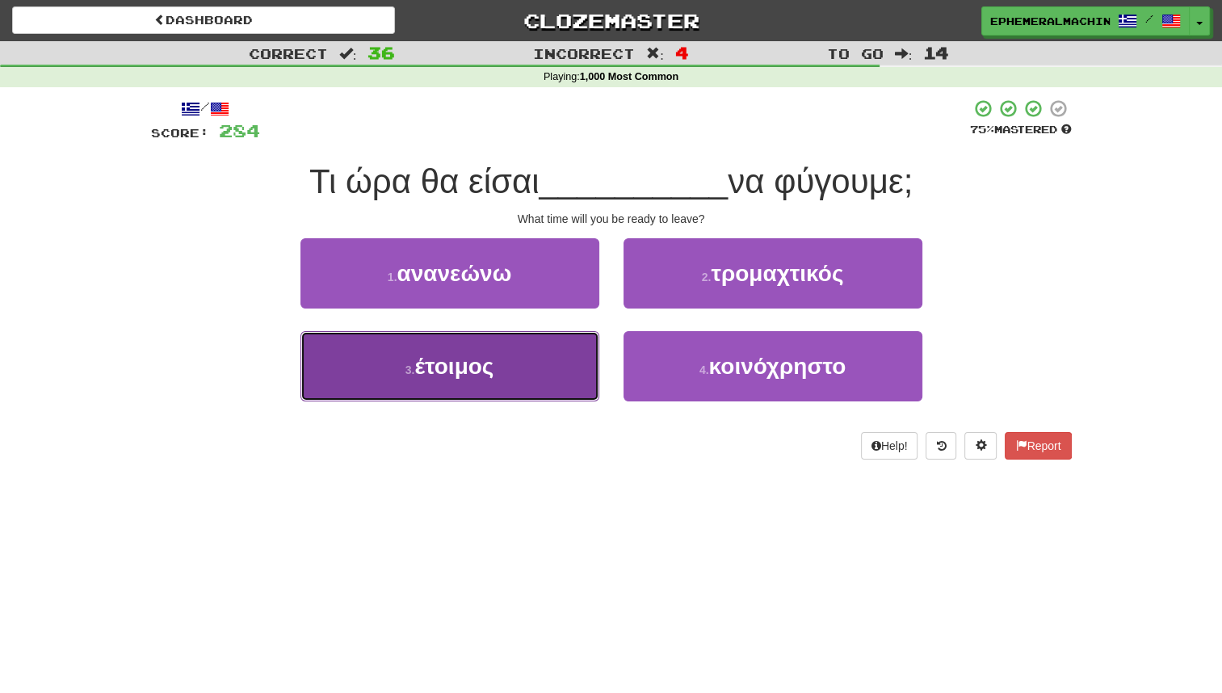
click at [546, 383] on button "3 . έτοιμος" at bounding box center [450, 366] width 299 height 70
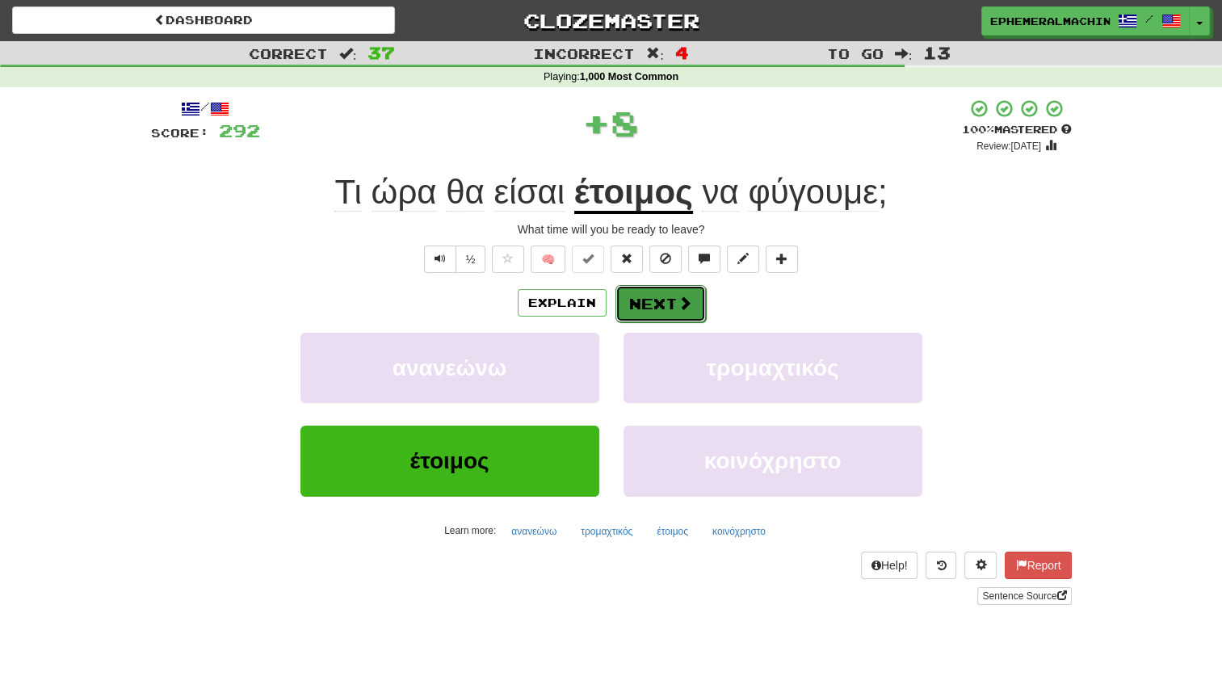
click at [629, 300] on button "Next" at bounding box center [661, 303] width 90 height 37
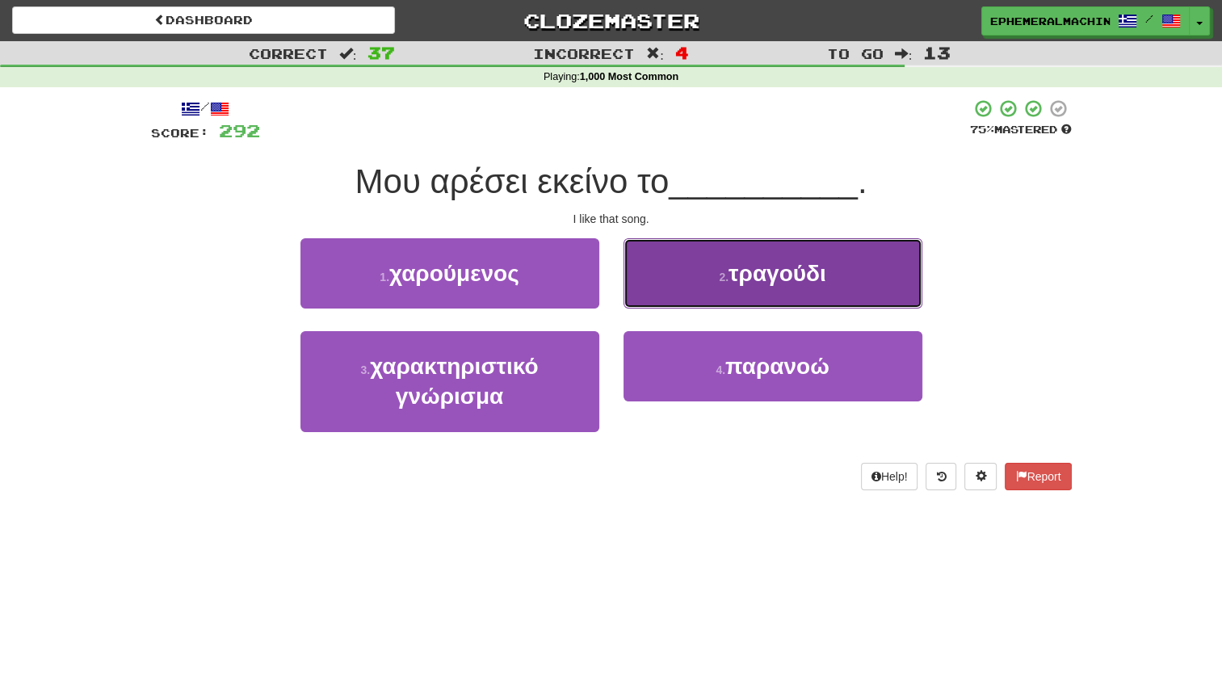
click at [671, 296] on button "2 . τραγούδι" at bounding box center [773, 273] width 299 height 70
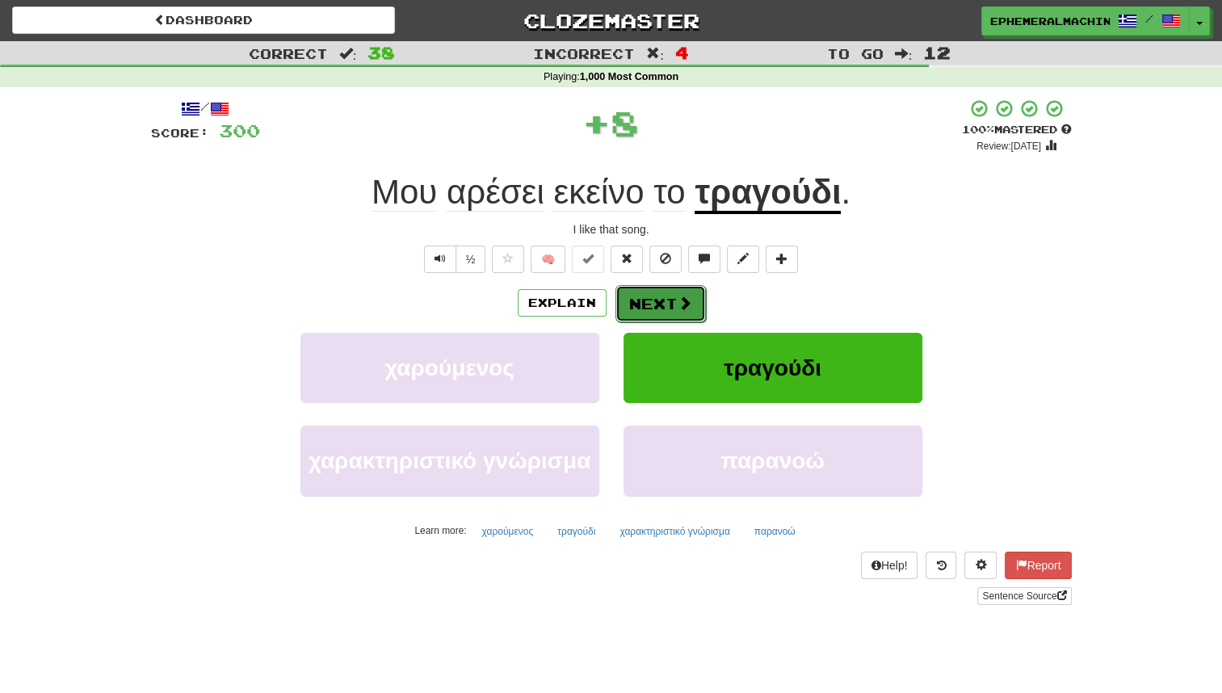
click at [645, 313] on button "Next" at bounding box center [661, 303] width 90 height 37
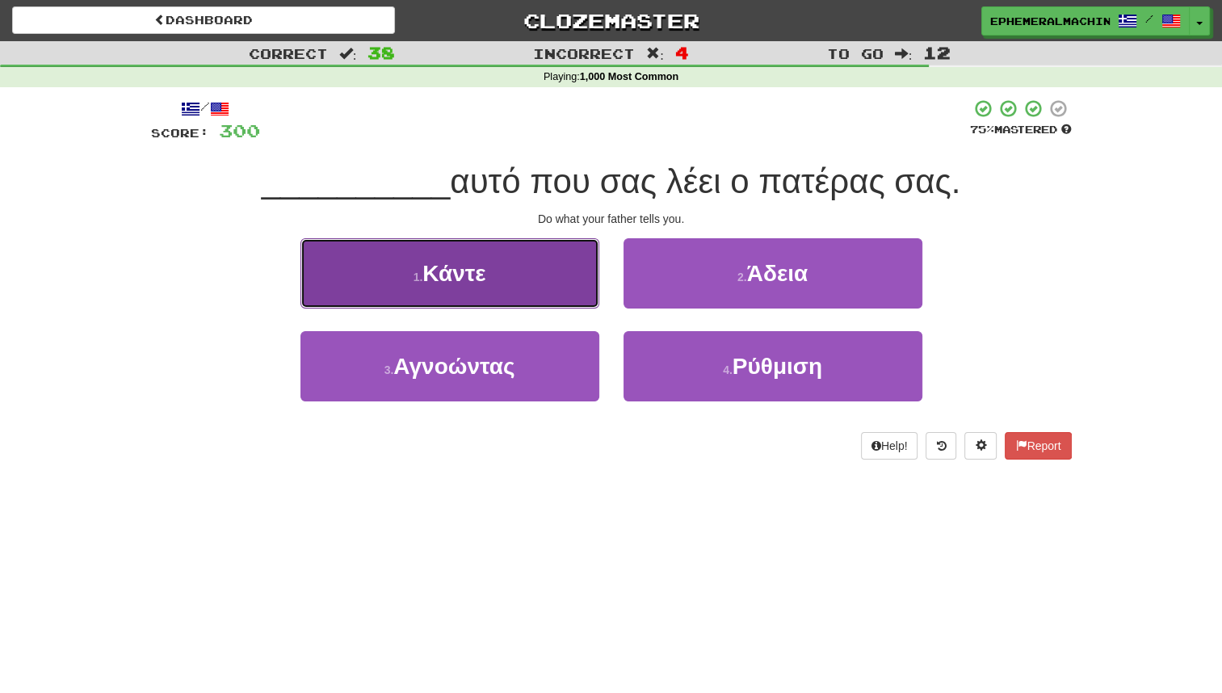
click at [536, 293] on button "1 . Κάντε" at bounding box center [450, 273] width 299 height 70
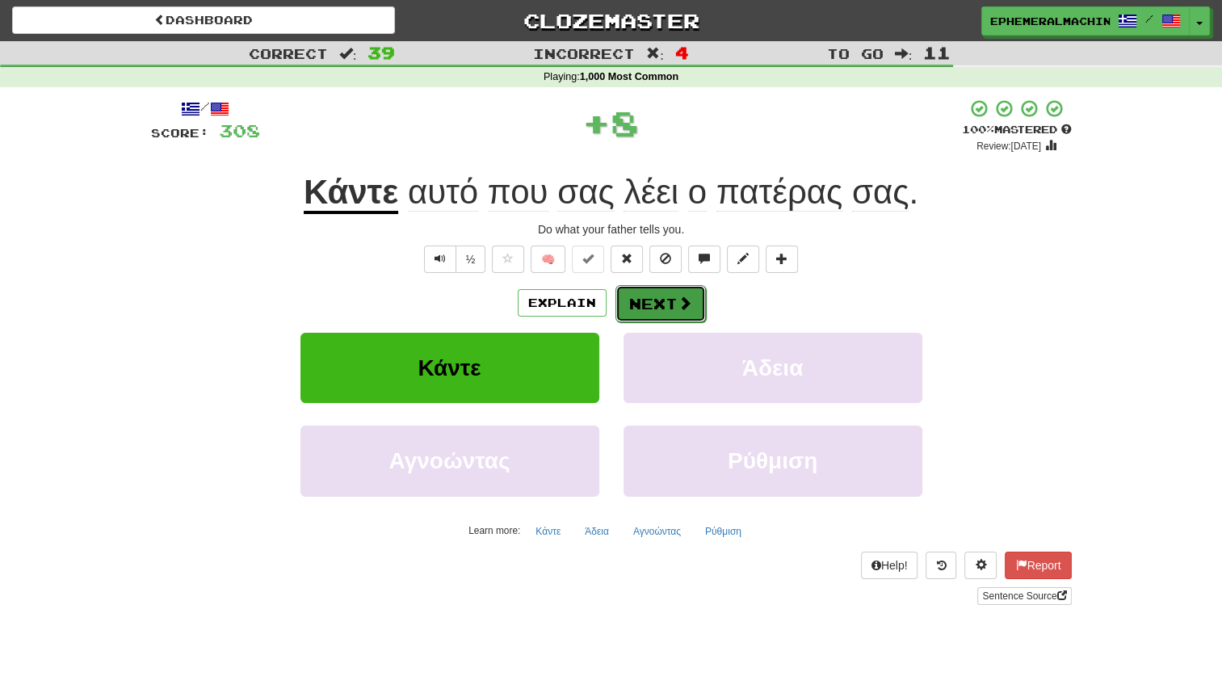
click at [633, 300] on button "Next" at bounding box center [661, 303] width 90 height 37
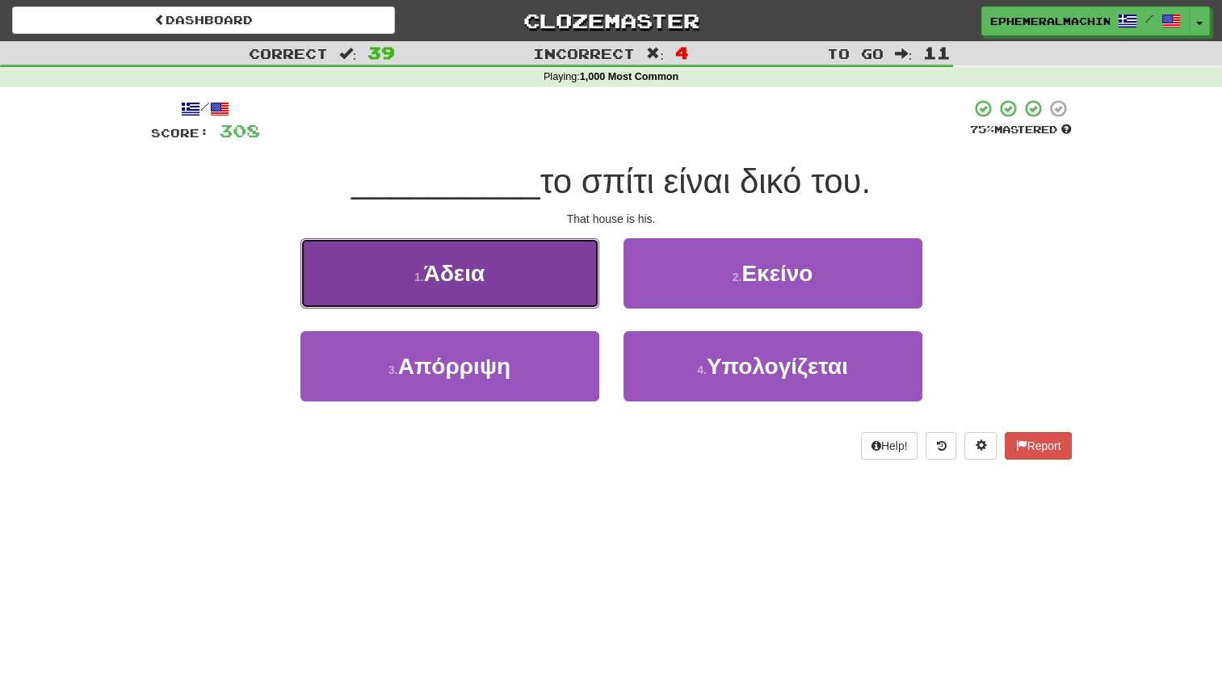
click at [559, 283] on button "1 . Άδεια" at bounding box center [450, 273] width 299 height 70
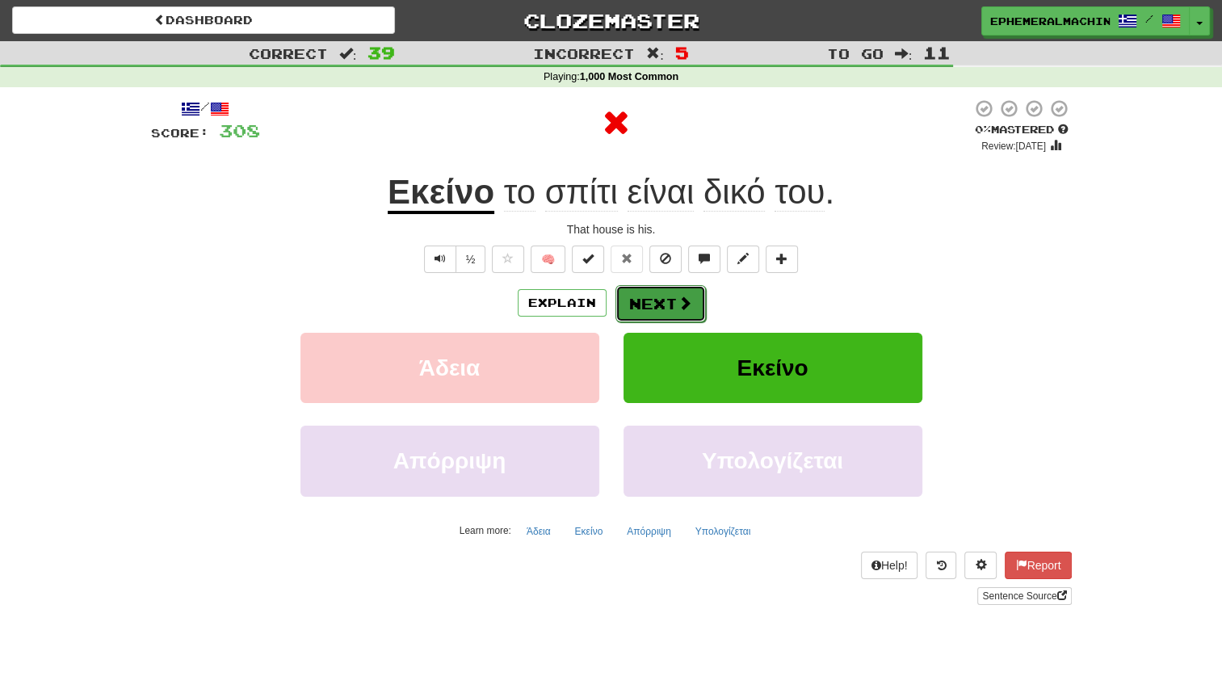
click at [642, 290] on button "Next" at bounding box center [661, 303] width 90 height 37
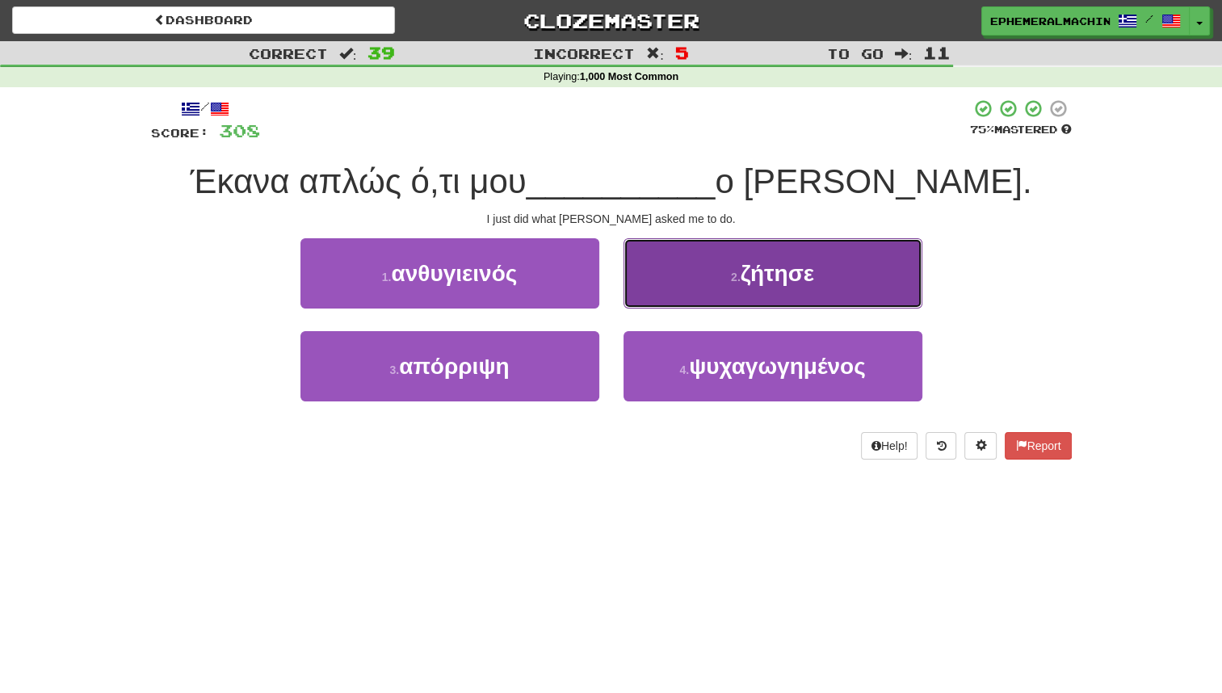
click at [693, 257] on button "2 . ζήτησε" at bounding box center [773, 273] width 299 height 70
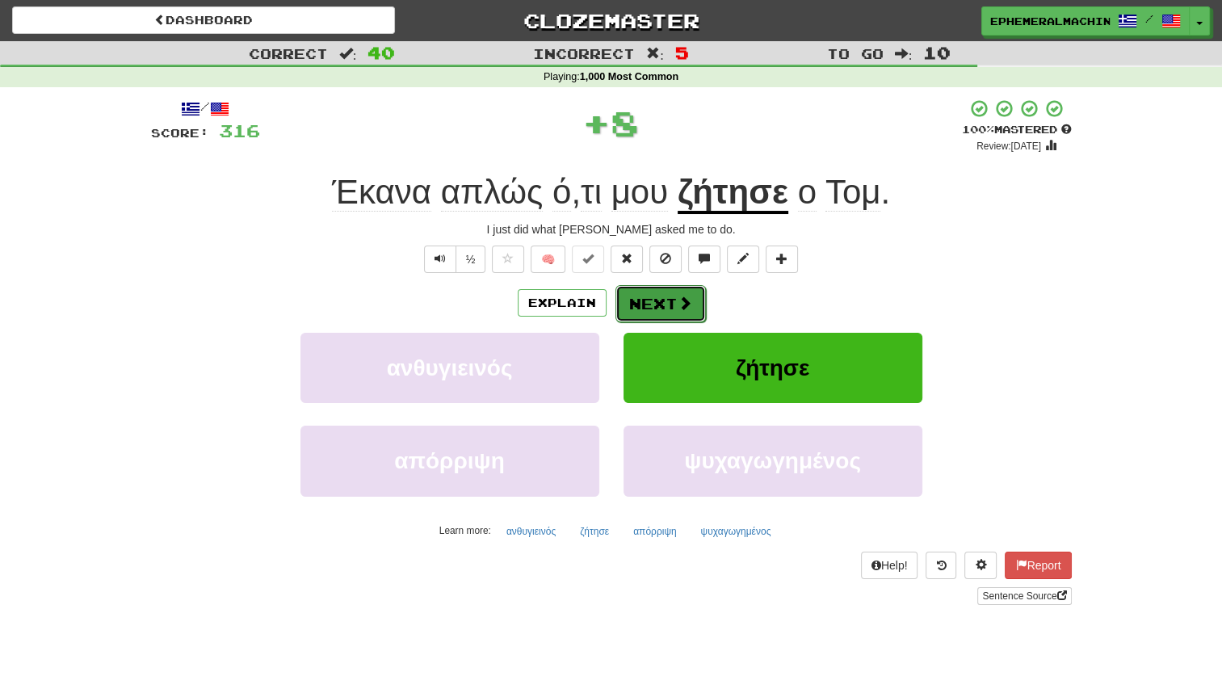
click at [635, 299] on button "Next" at bounding box center [661, 303] width 90 height 37
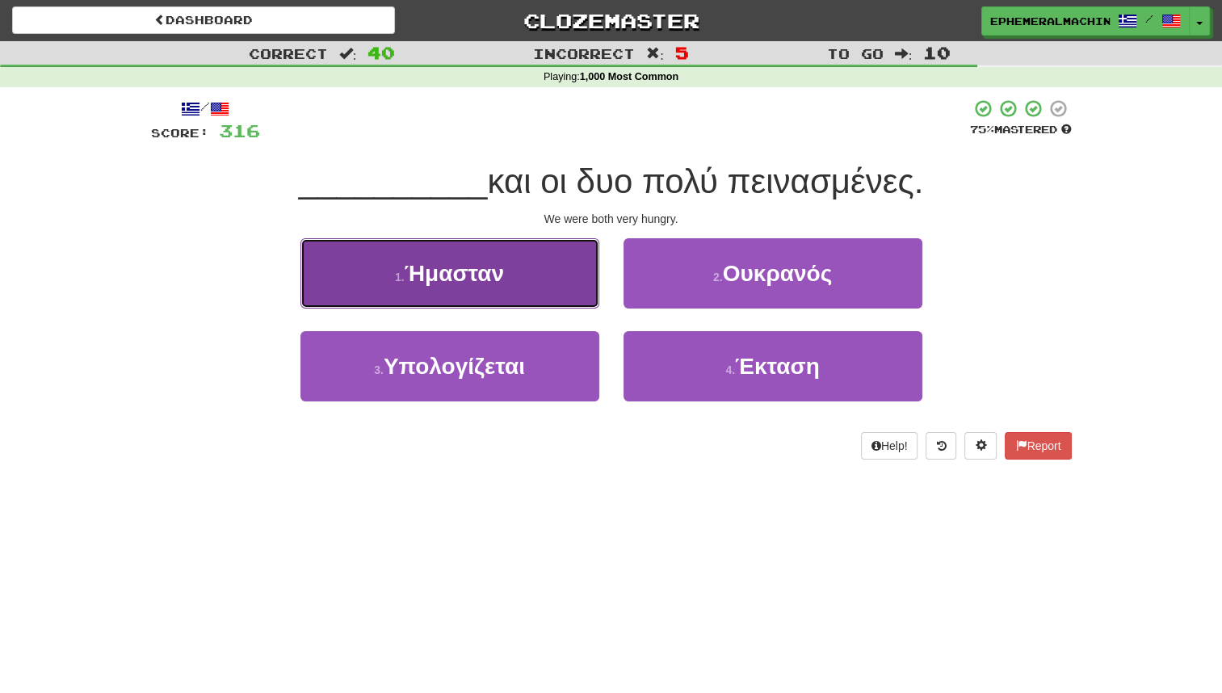
click at [574, 273] on button "1 . Ήμασταν" at bounding box center [450, 273] width 299 height 70
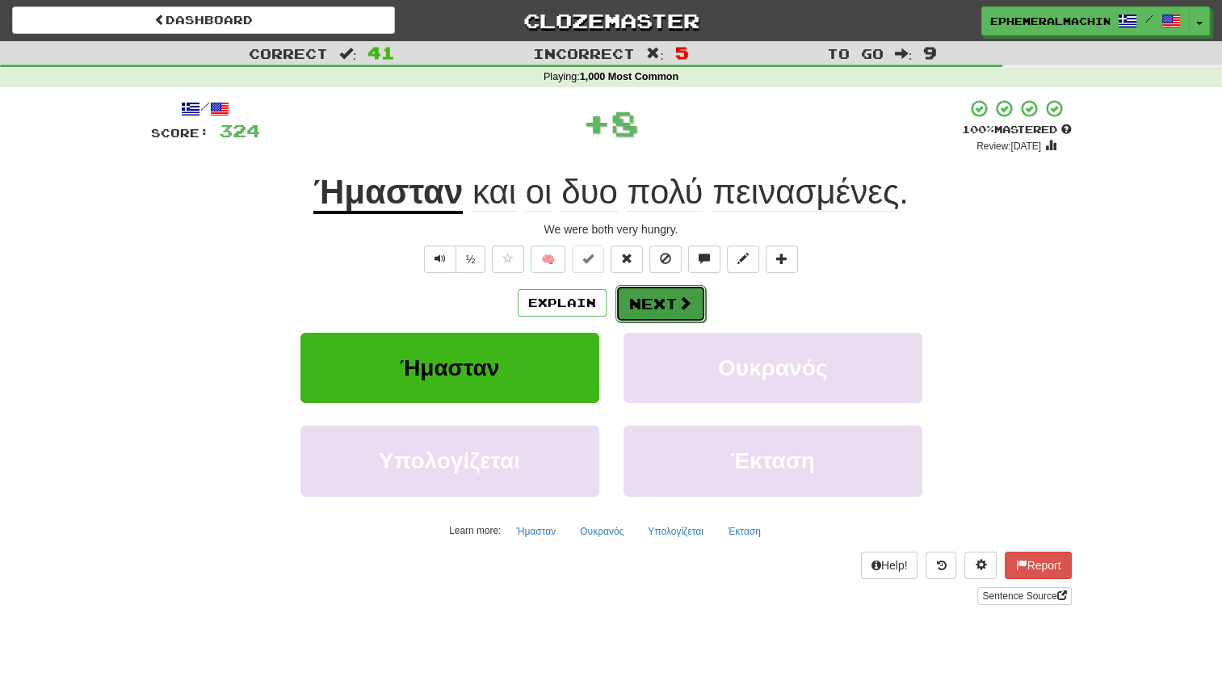
click at [665, 302] on button "Next" at bounding box center [661, 303] width 90 height 37
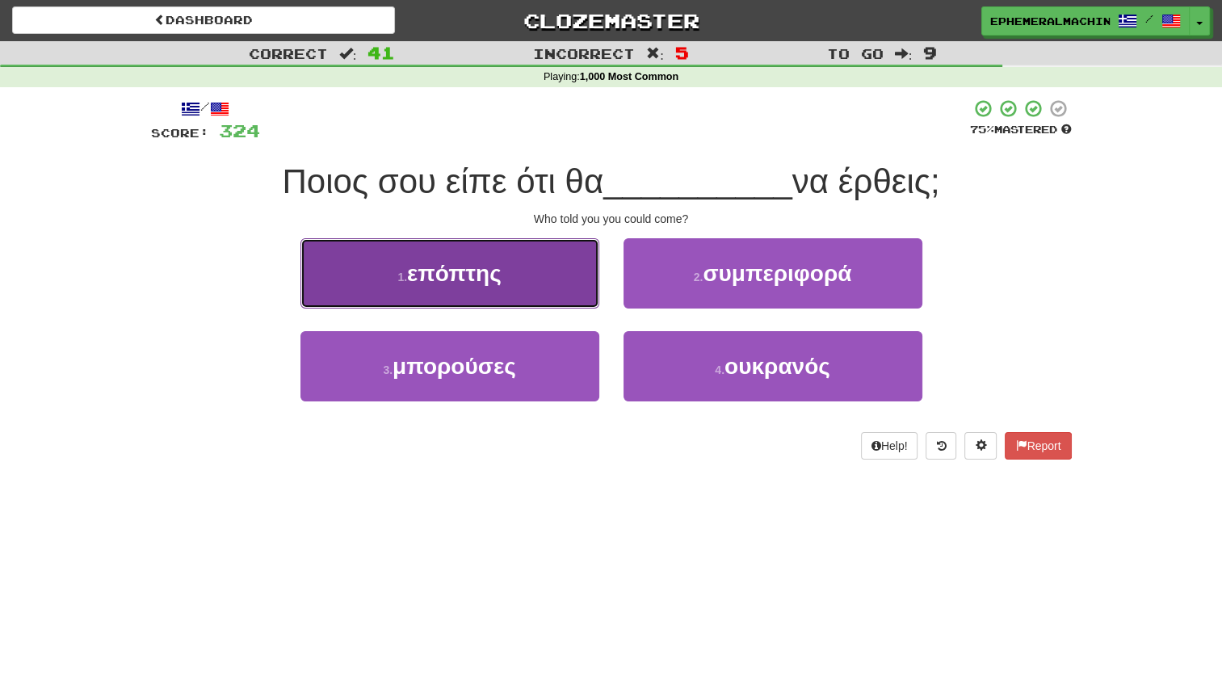
click at [527, 277] on button "1 . επόπτης" at bounding box center [450, 273] width 299 height 70
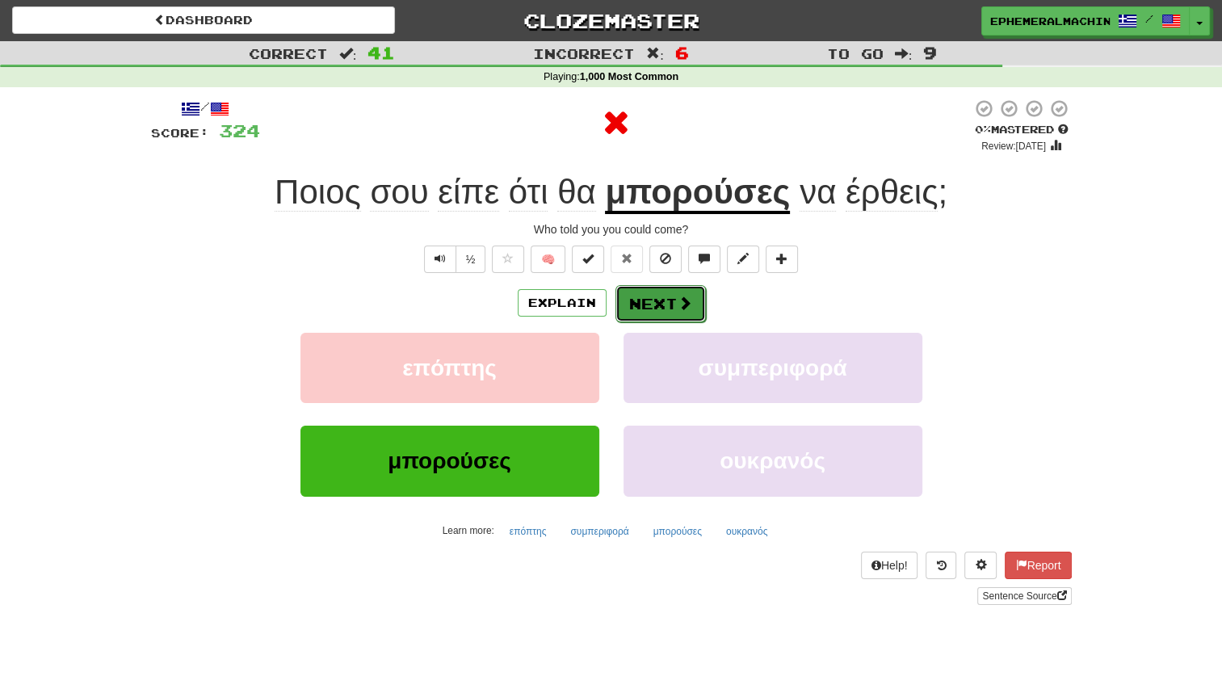
click at [682, 296] on span at bounding box center [685, 303] width 15 height 15
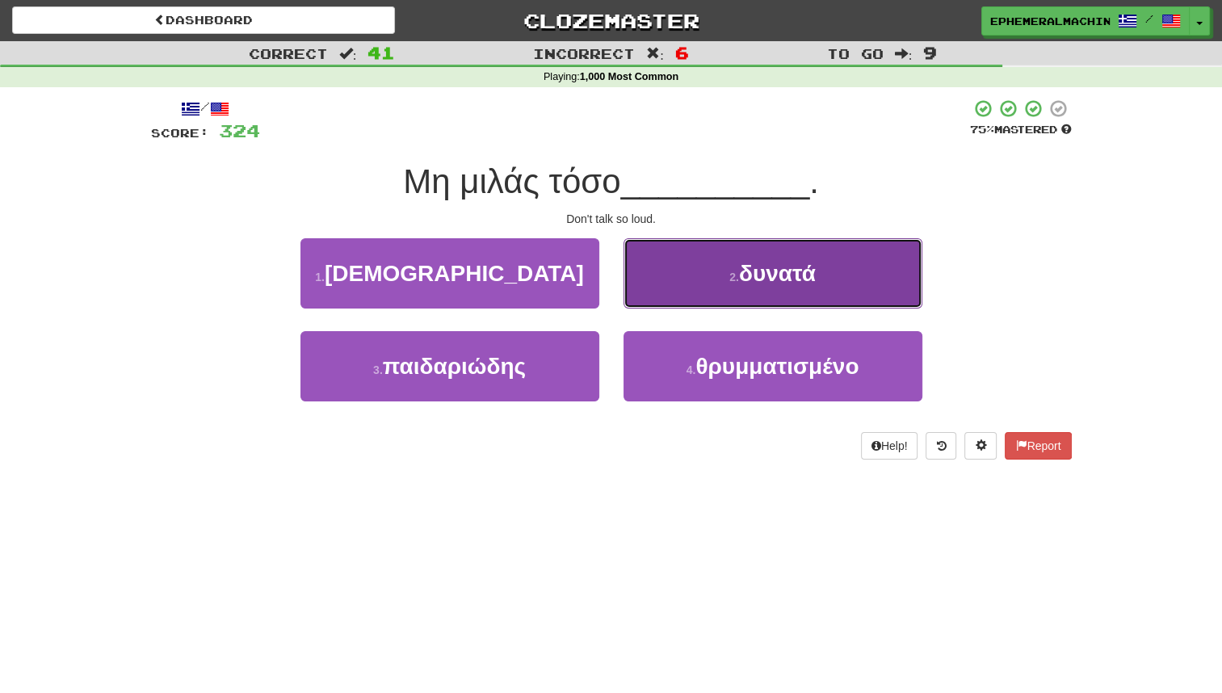
click at [683, 292] on button "2 . δυνατά" at bounding box center [773, 273] width 299 height 70
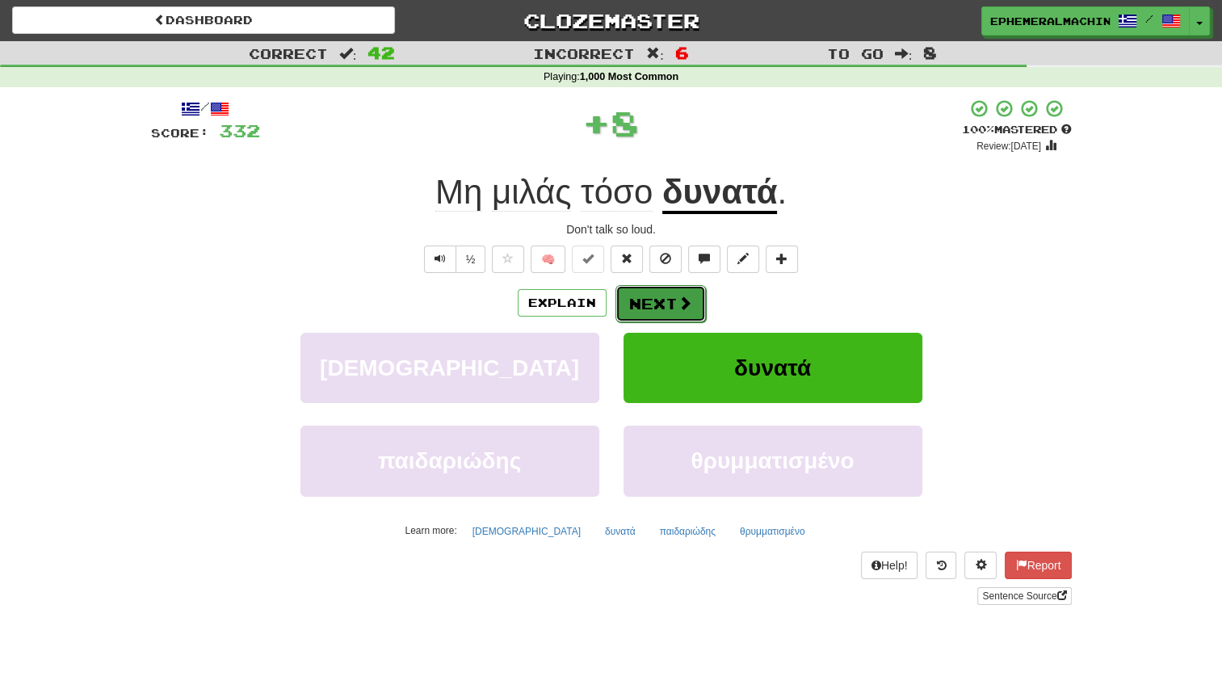
click at [653, 305] on button "Next" at bounding box center [661, 303] width 90 height 37
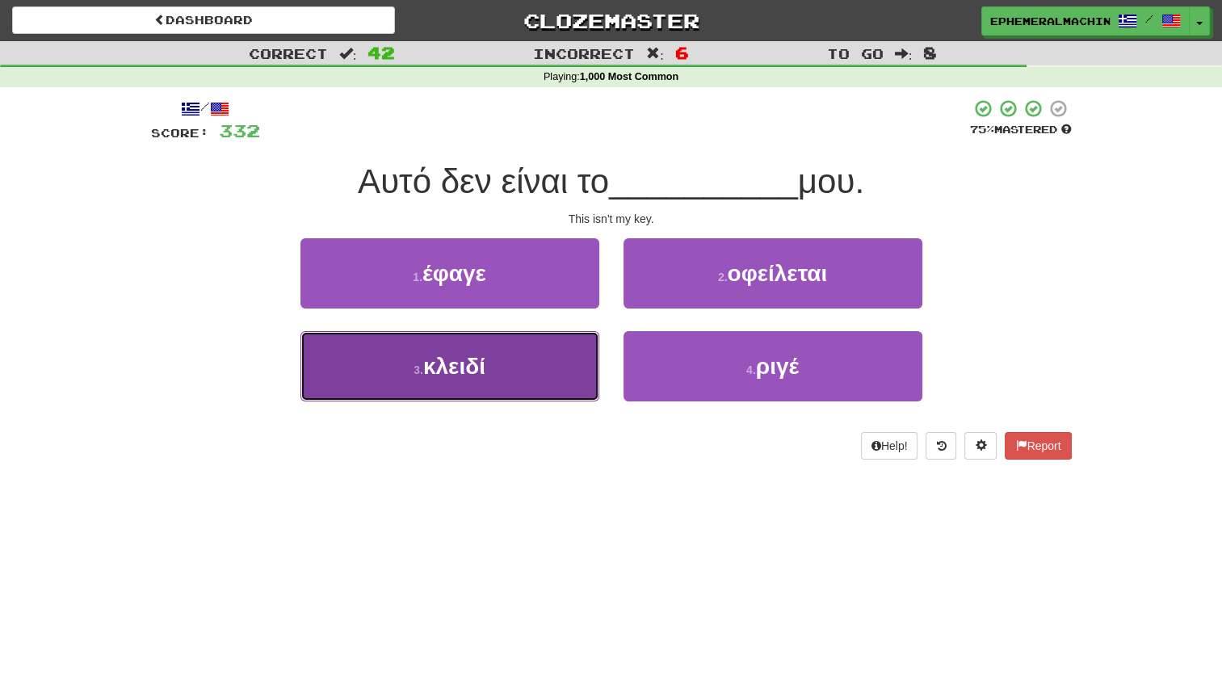
click at [517, 364] on button "3 . κλειδί" at bounding box center [450, 366] width 299 height 70
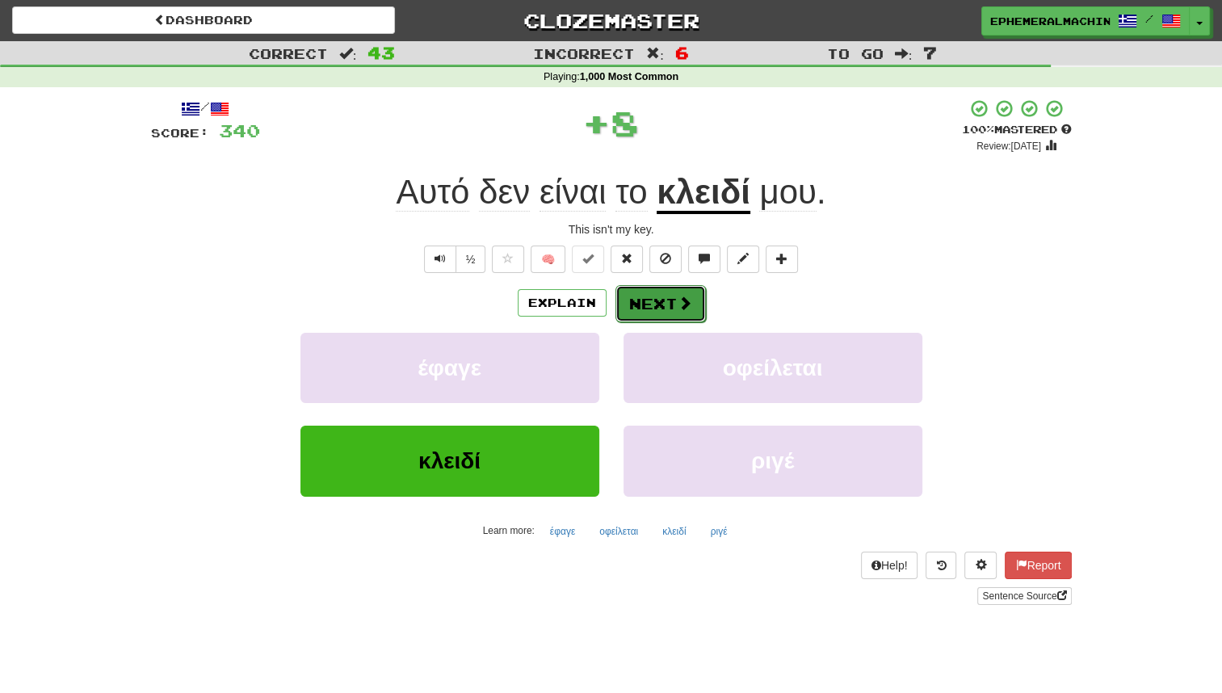
click at [639, 301] on button "Next" at bounding box center [661, 303] width 90 height 37
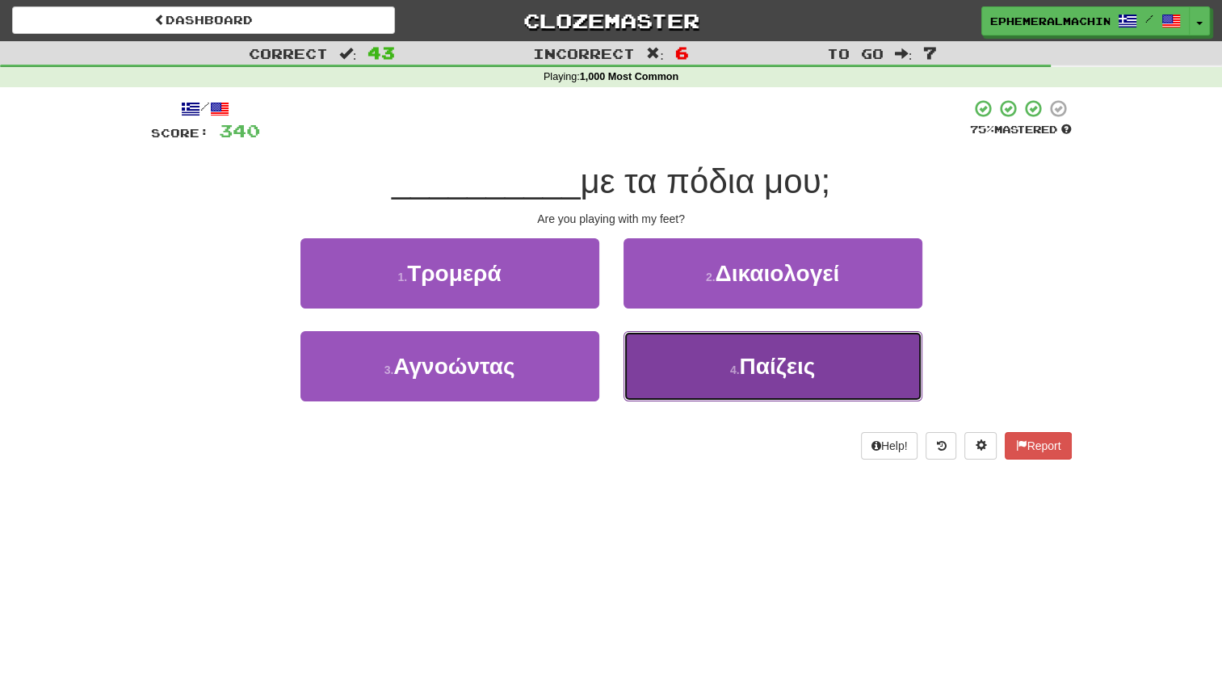
click at [685, 360] on button "4 . Παίζεις" at bounding box center [773, 366] width 299 height 70
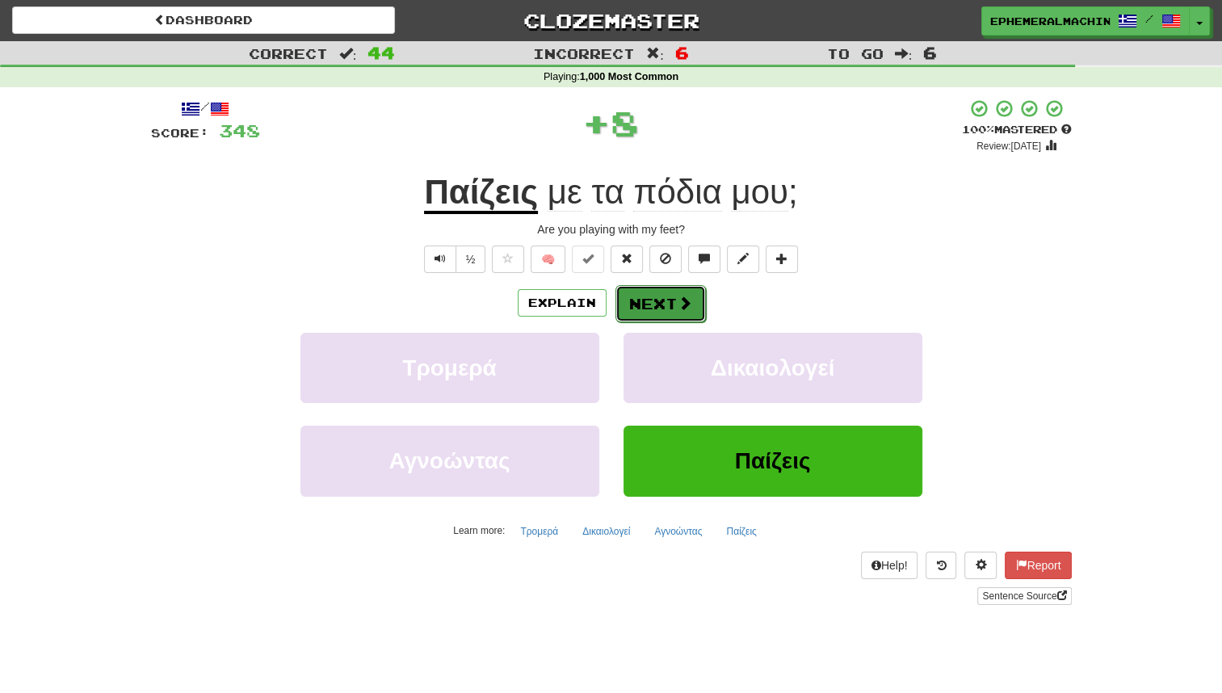
click at [695, 309] on button "Next" at bounding box center [661, 303] width 90 height 37
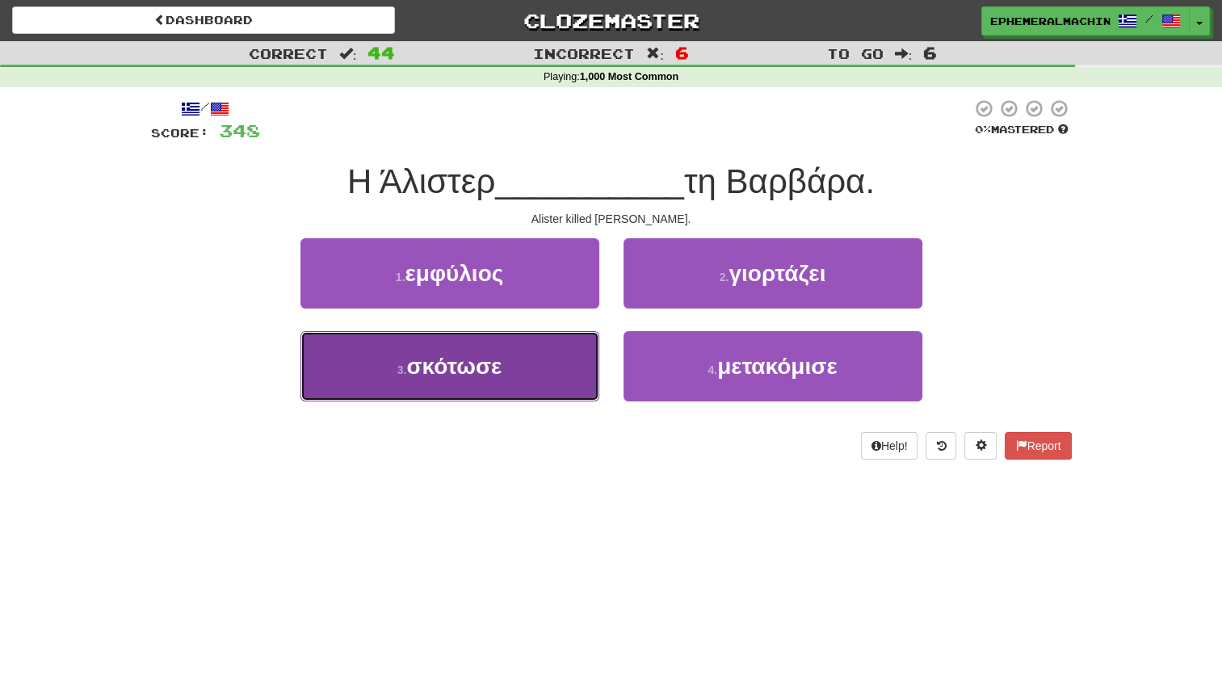
click at [517, 360] on button "3 . σκότωσε" at bounding box center [450, 366] width 299 height 70
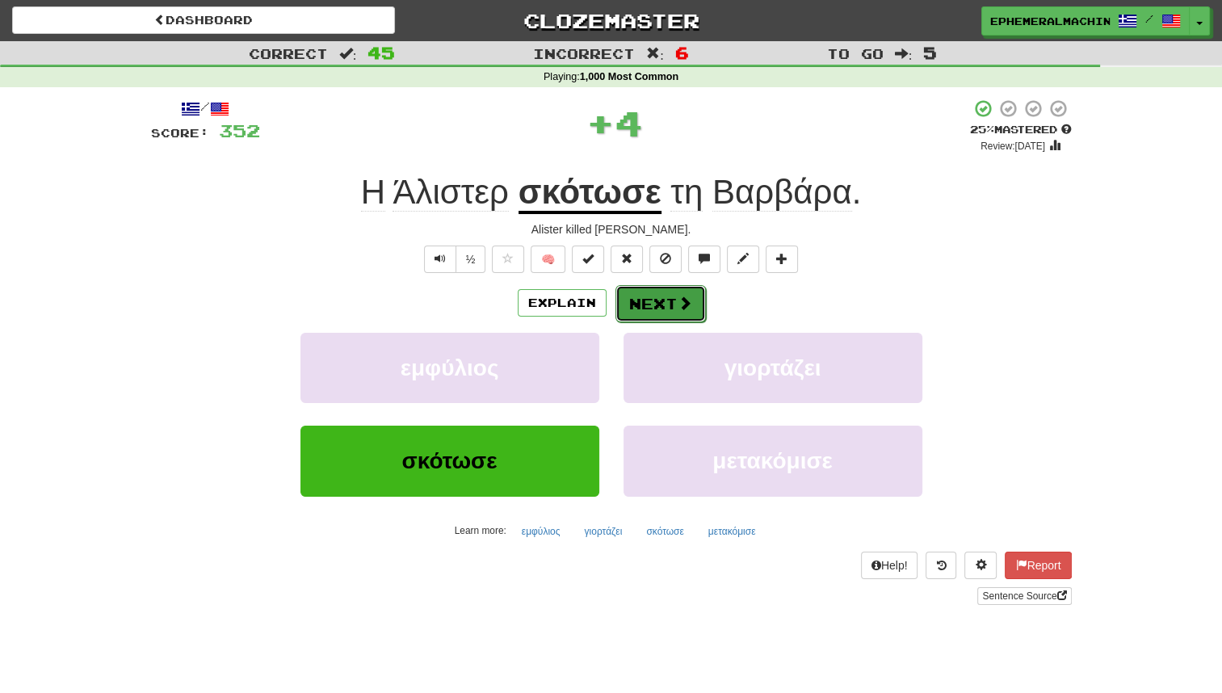
click at [668, 296] on button "Next" at bounding box center [661, 303] width 90 height 37
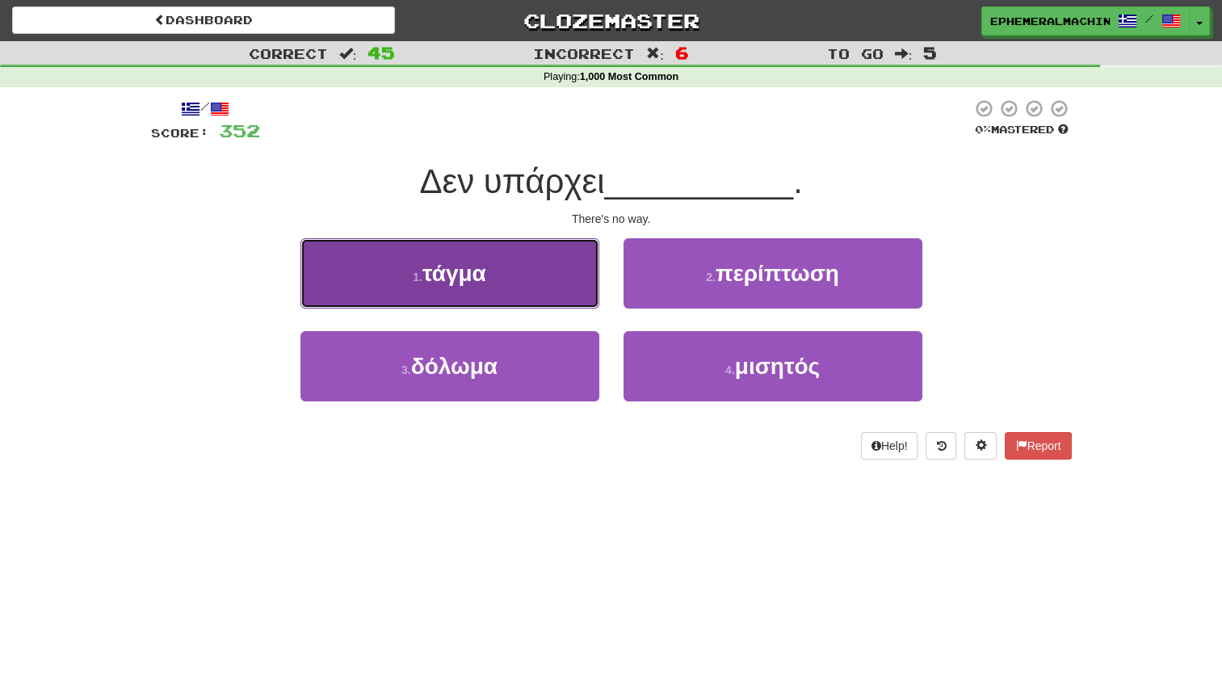
click at [563, 254] on button "1 . τάγμα" at bounding box center [450, 273] width 299 height 70
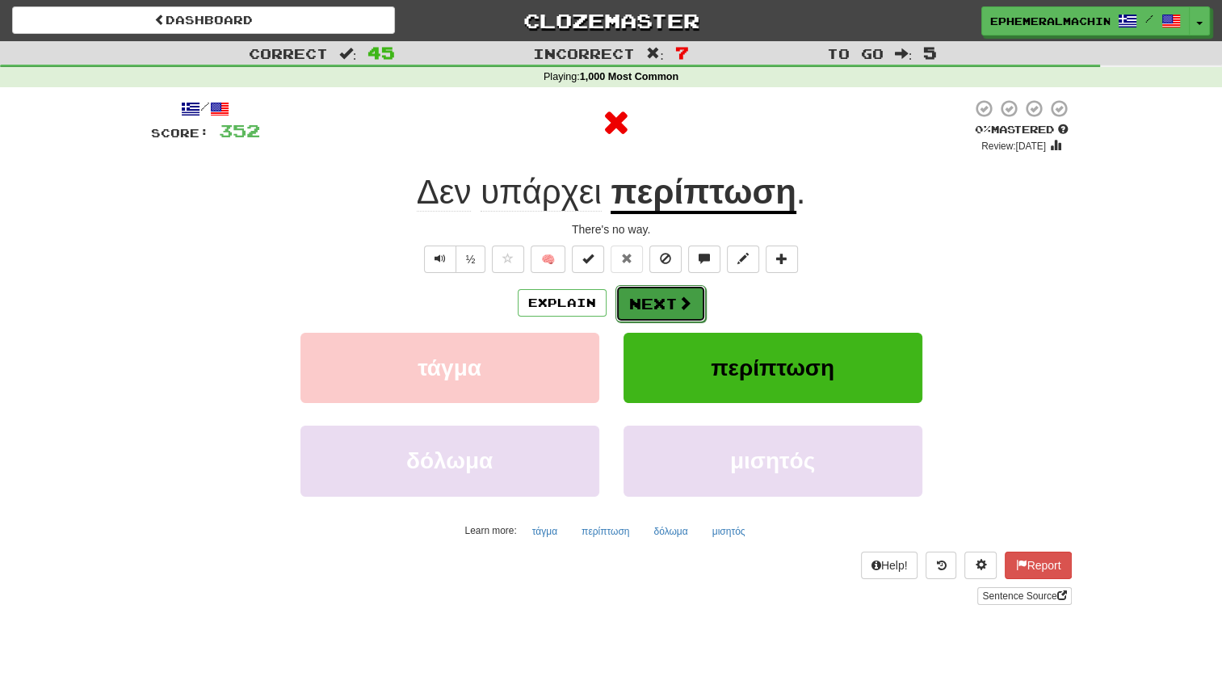
click at [678, 305] on span at bounding box center [685, 303] width 15 height 15
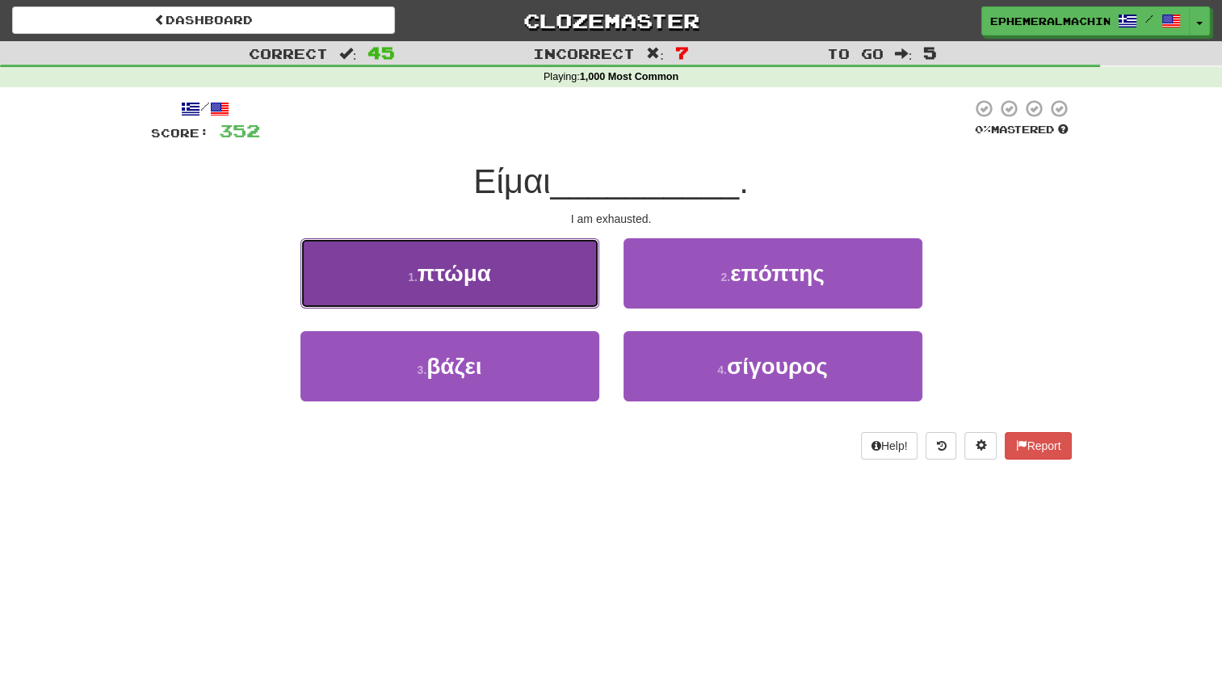
click at [504, 286] on button "1 . πτώμα" at bounding box center [450, 273] width 299 height 70
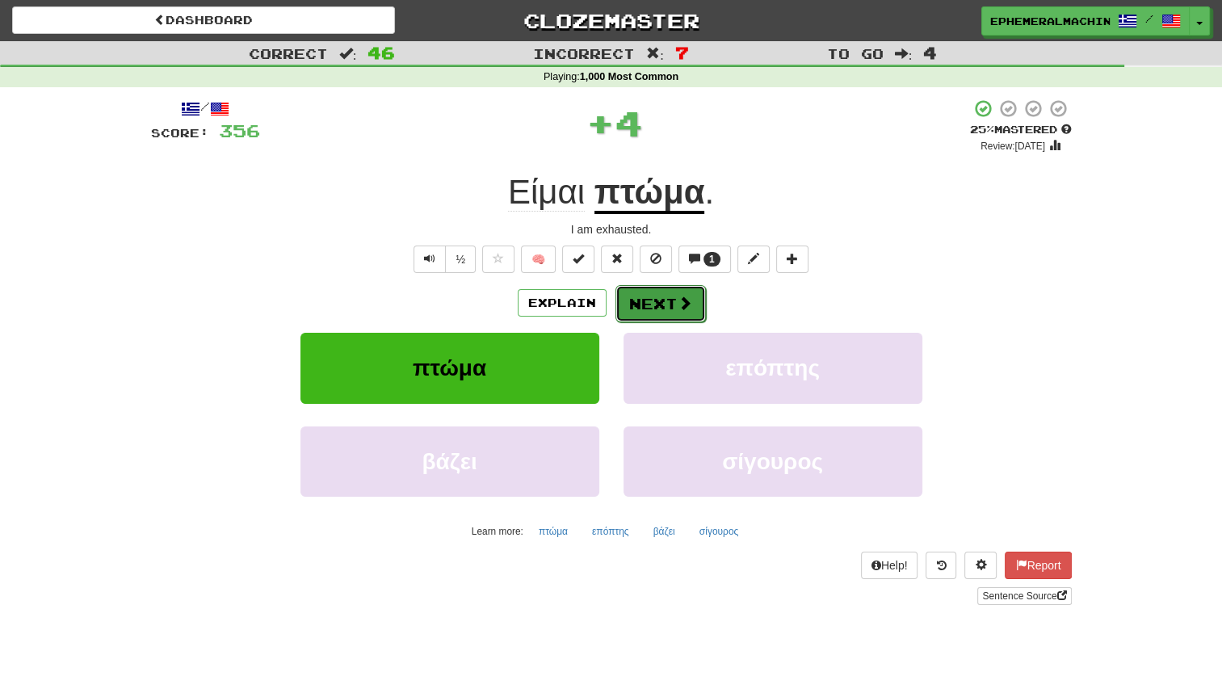
click at [661, 298] on button "Next" at bounding box center [661, 303] width 90 height 37
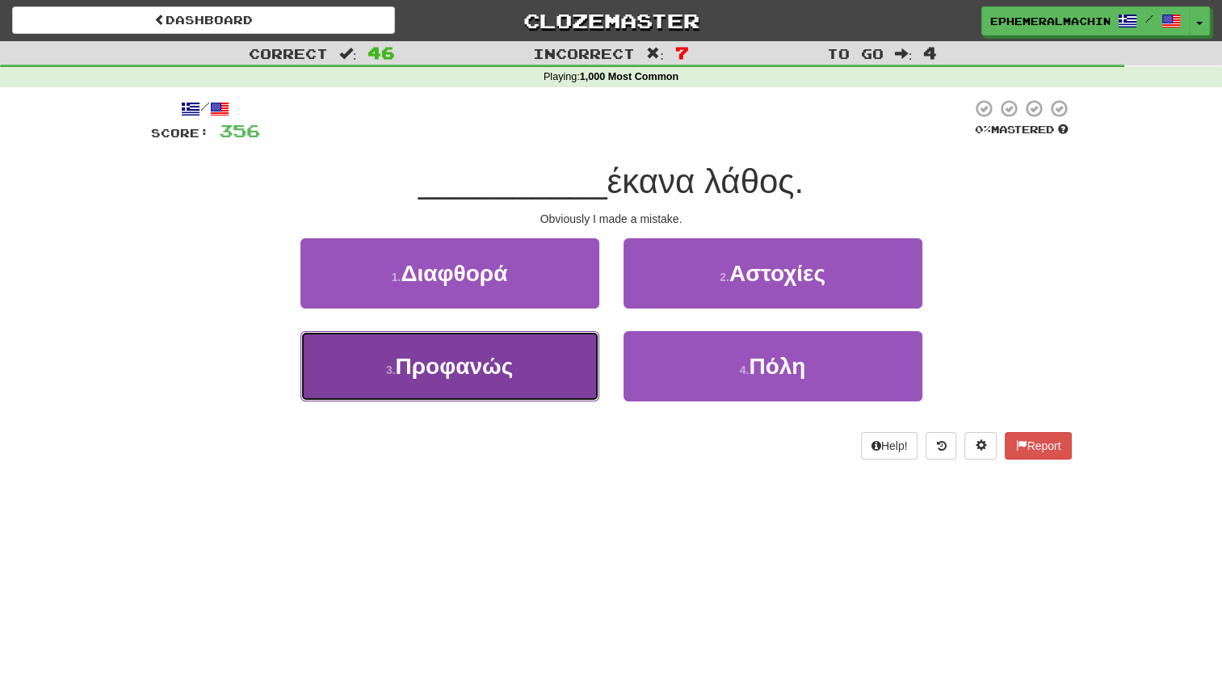
click at [526, 358] on button "3 . Προφανώς" at bounding box center [450, 366] width 299 height 70
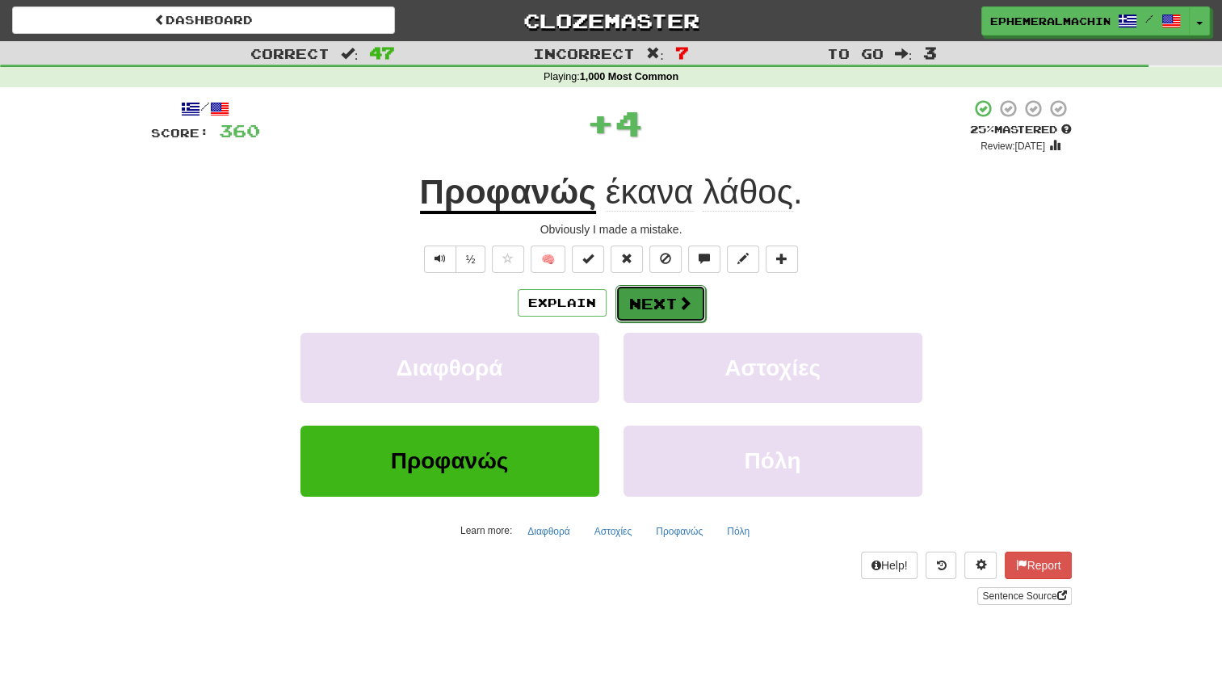
click at [633, 313] on button "Next" at bounding box center [661, 303] width 90 height 37
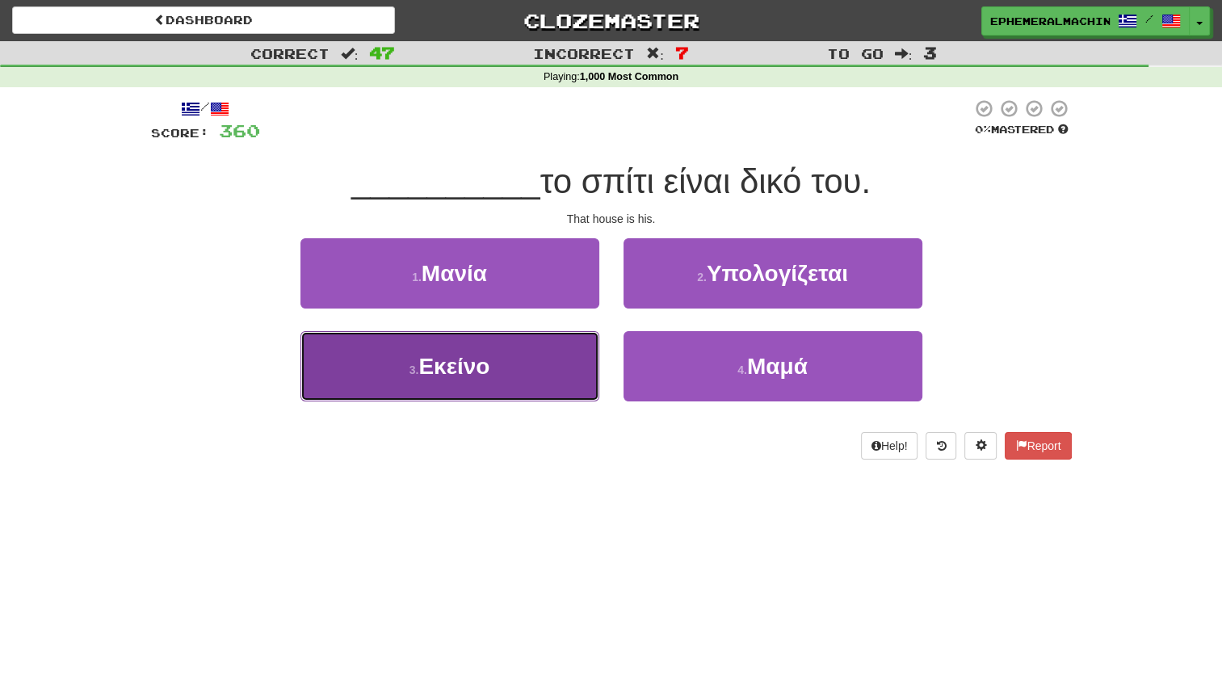
click at [498, 340] on button "3 . Εκείνο" at bounding box center [450, 366] width 299 height 70
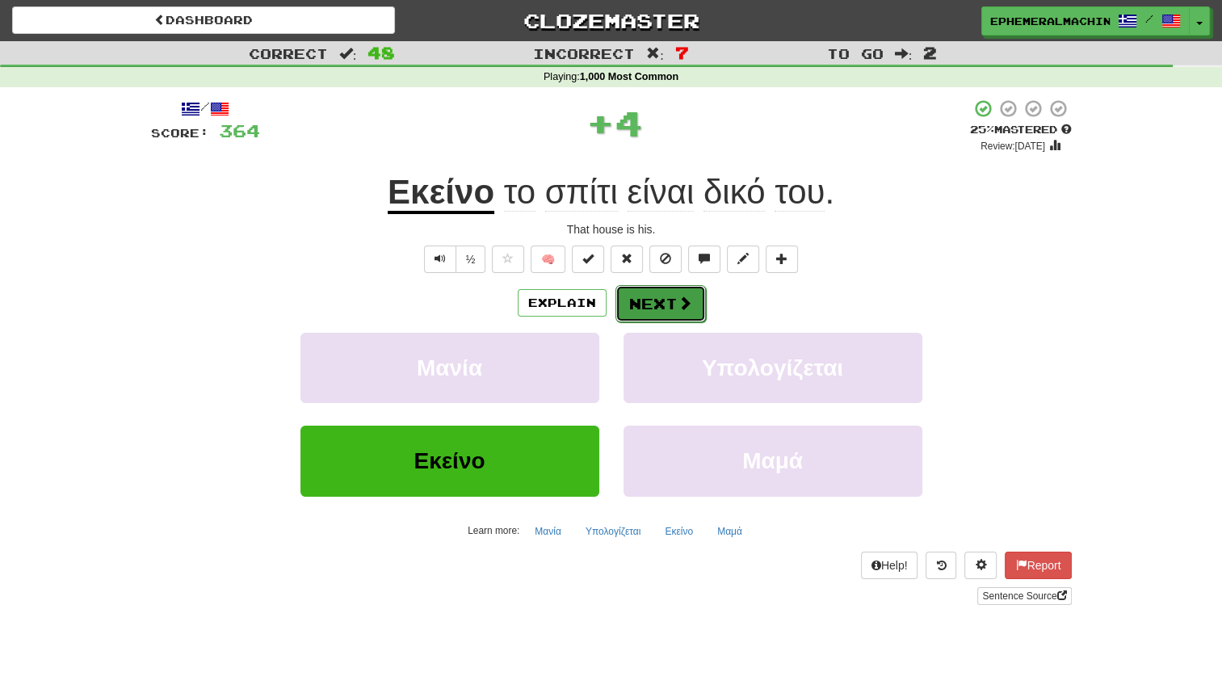
click at [656, 302] on button "Next" at bounding box center [661, 303] width 90 height 37
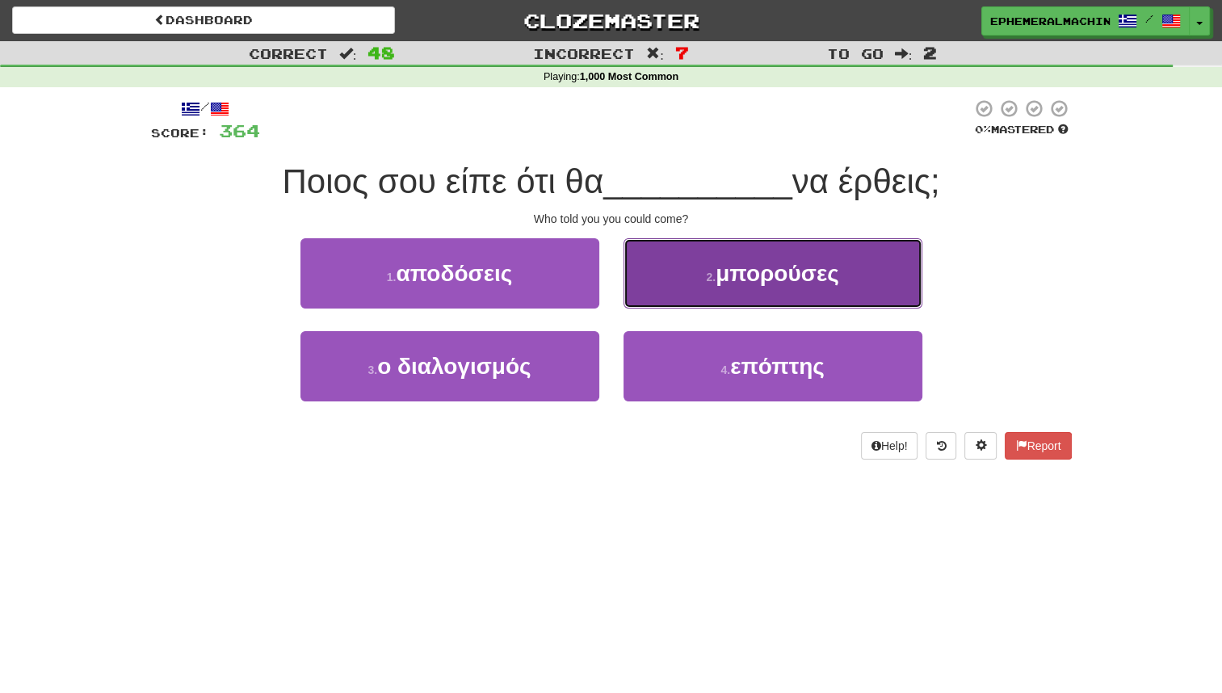
click at [759, 280] on span "μπορούσες" at bounding box center [778, 273] width 124 height 25
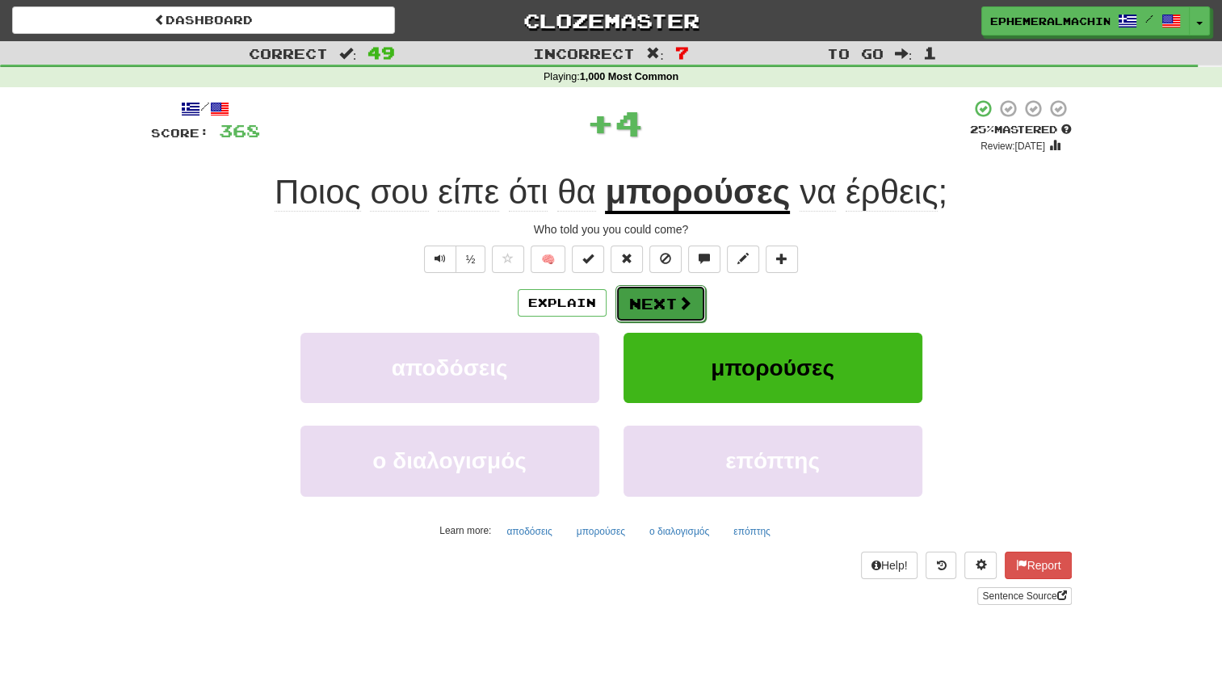
click at [668, 286] on button "Next" at bounding box center [661, 303] width 90 height 37
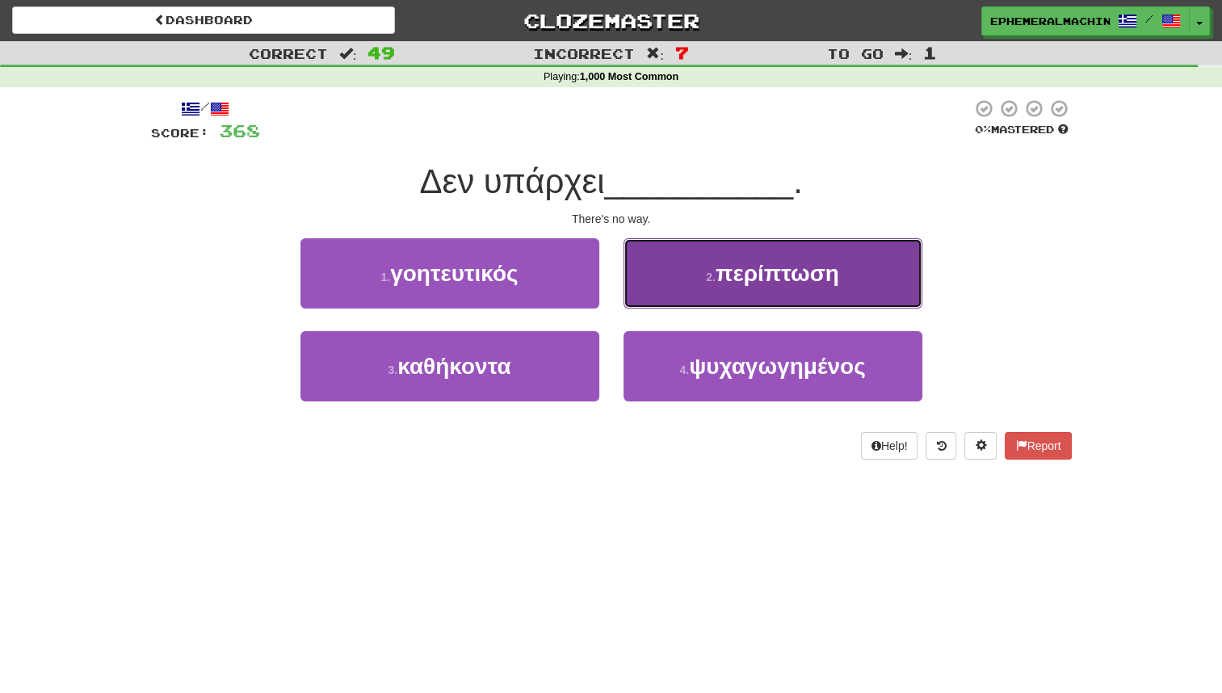
click at [693, 270] on button "2 . περίπτωση" at bounding box center [773, 273] width 299 height 70
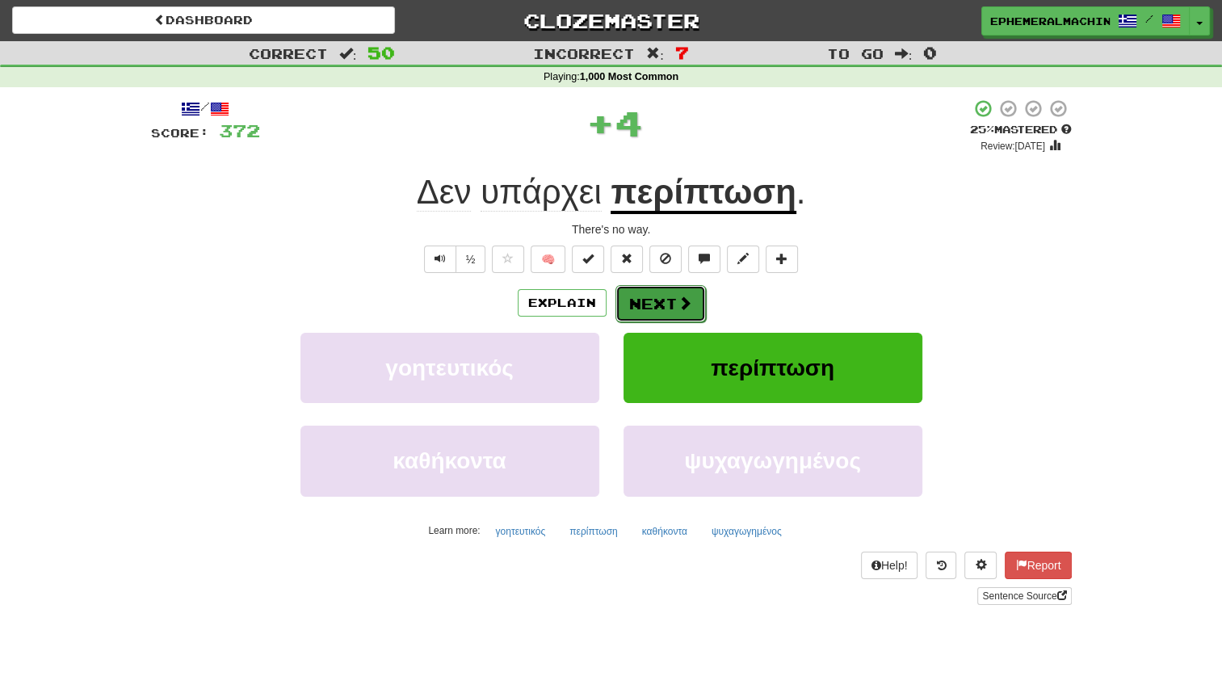
click at [685, 297] on span at bounding box center [685, 303] width 15 height 15
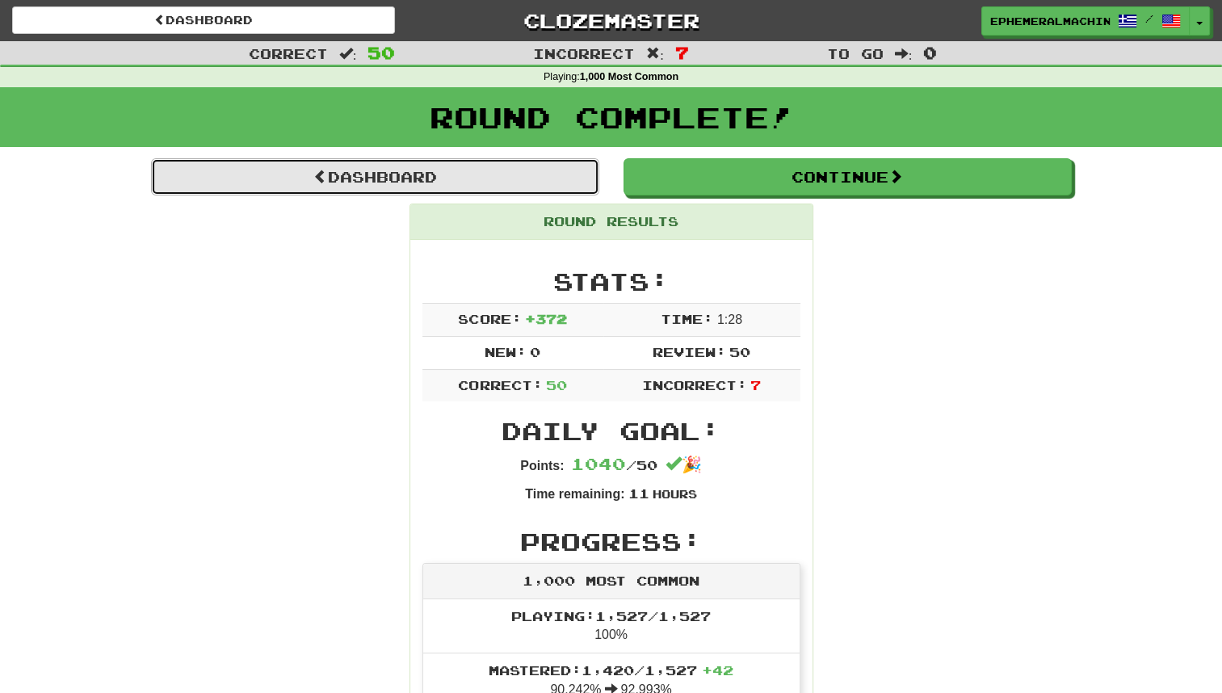
click at [482, 175] on link "Dashboard" at bounding box center [375, 176] width 448 height 37
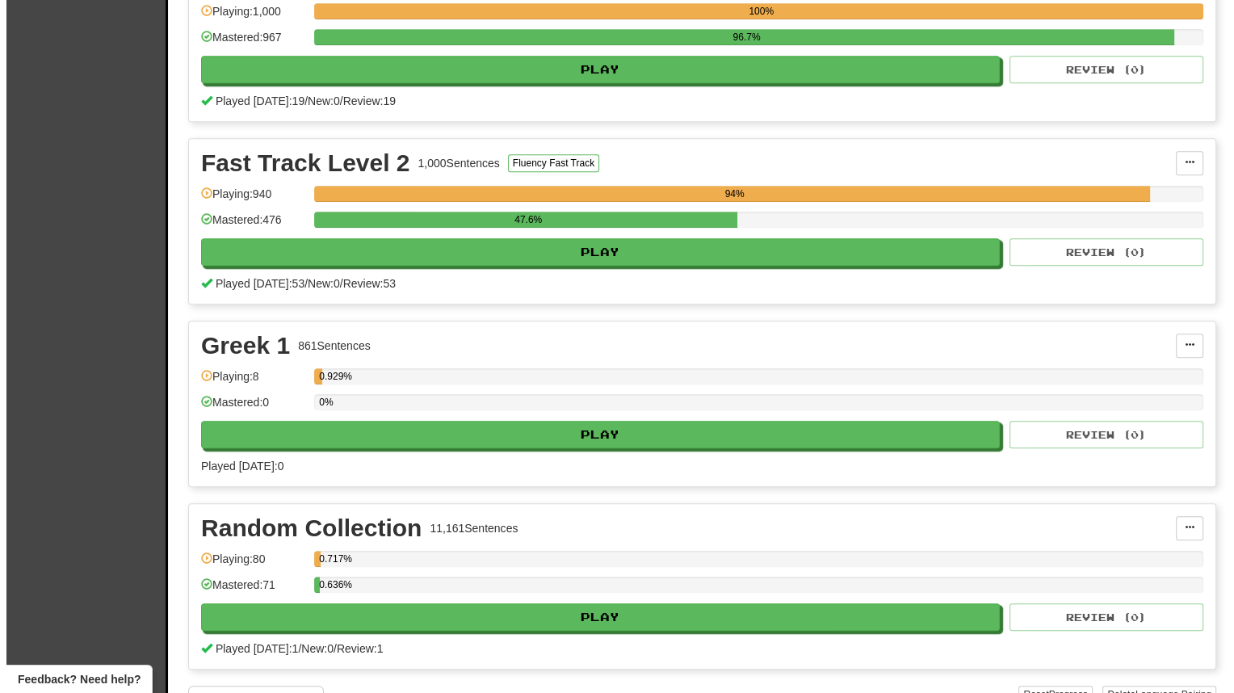
scroll to position [960, 0]
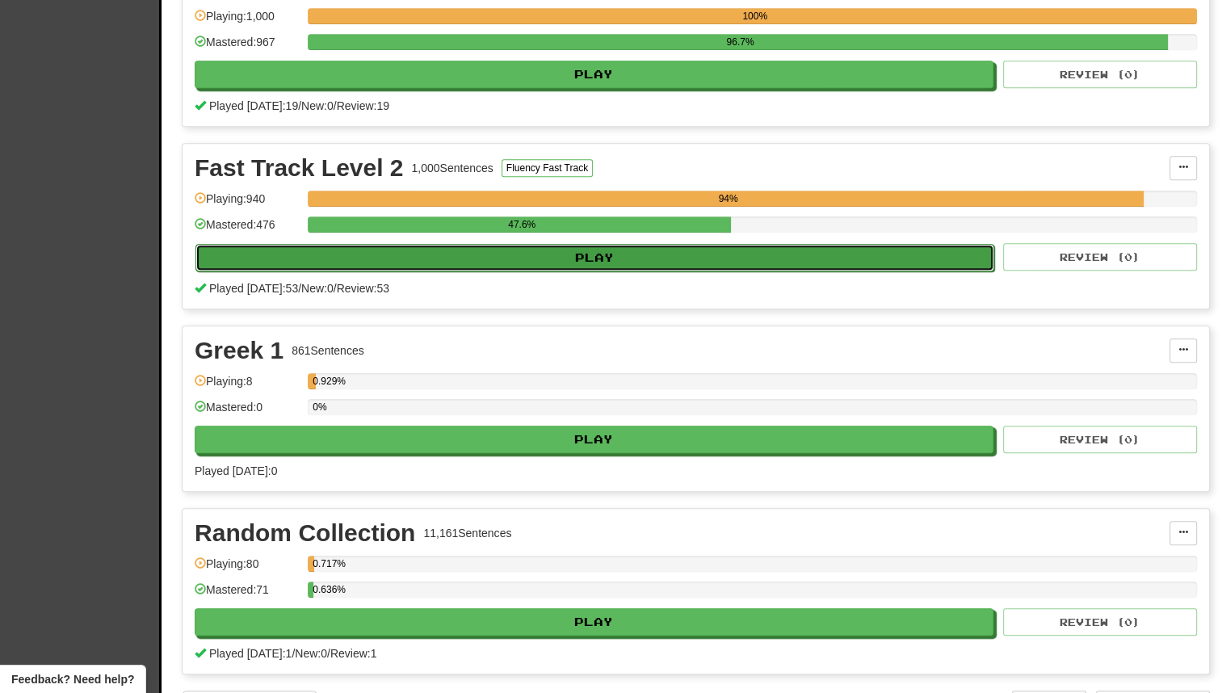
click at [788, 244] on button "Play" at bounding box center [595, 257] width 799 height 27
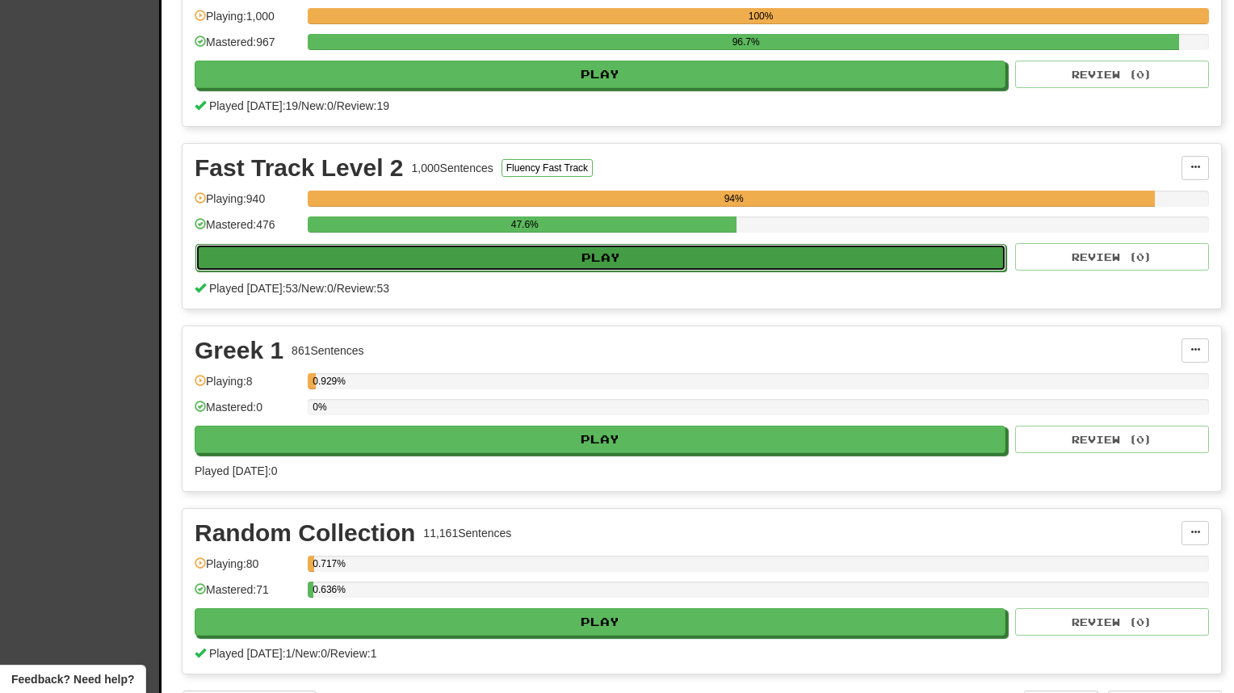
select select "**"
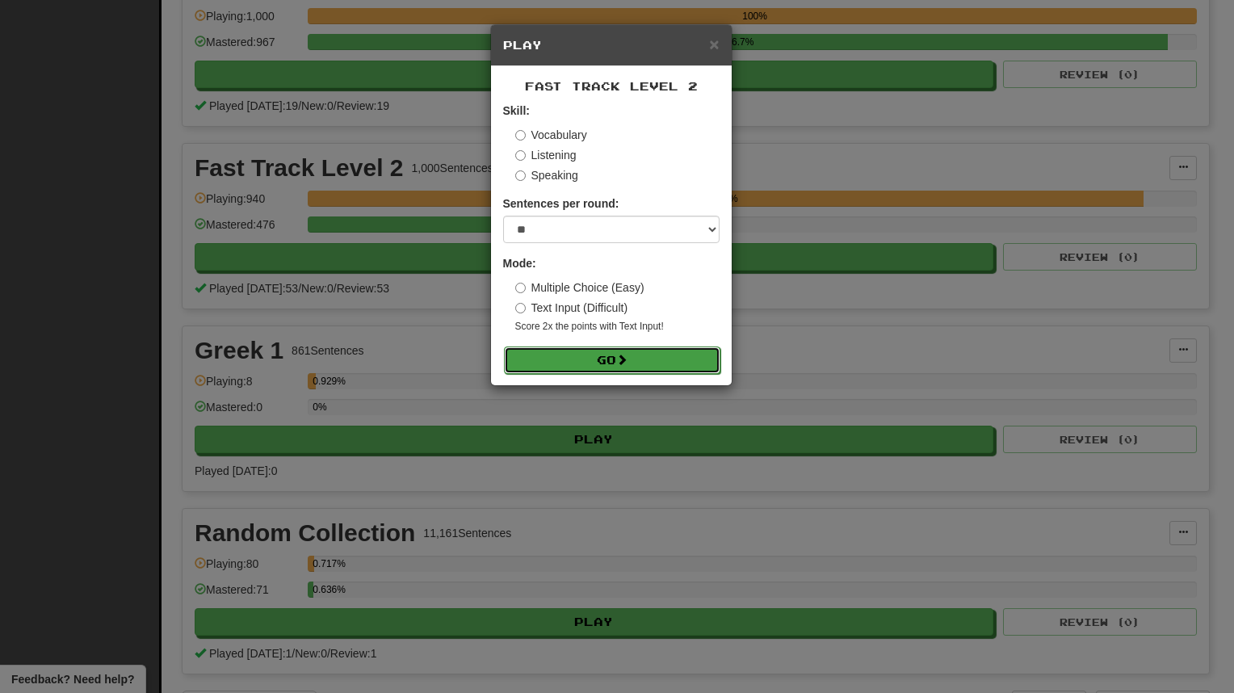
click at [604, 365] on button "Go" at bounding box center [612, 360] width 217 height 27
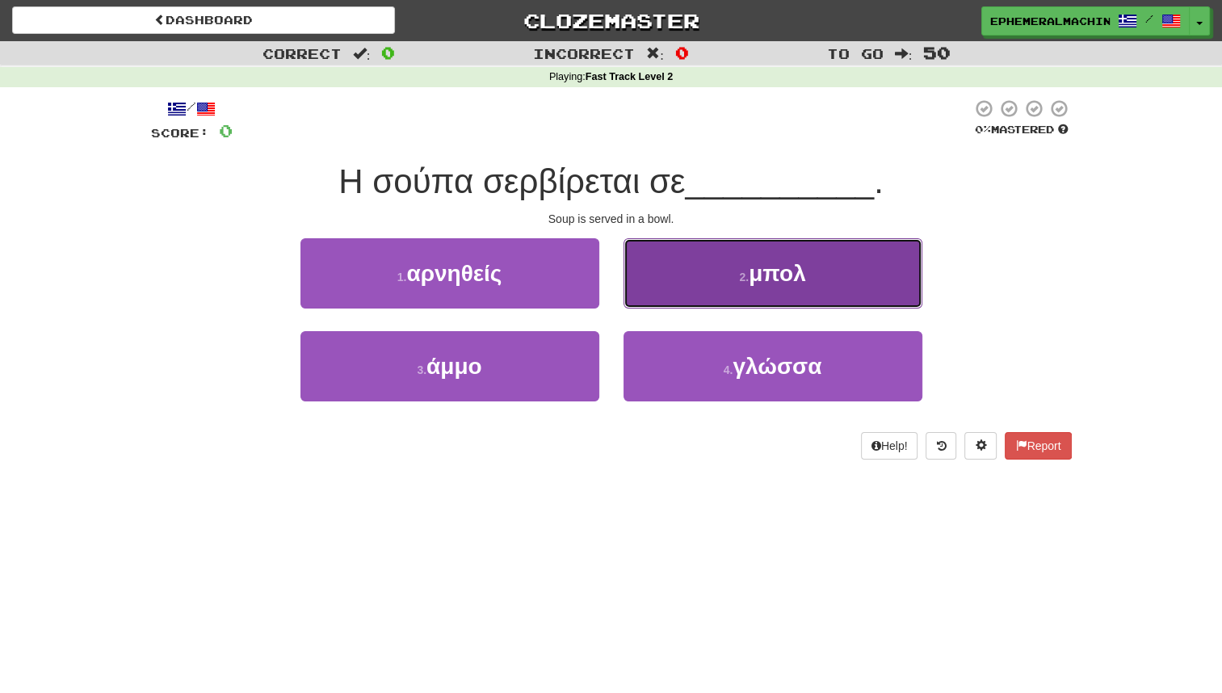
click at [743, 298] on button "2 . μπολ" at bounding box center [773, 273] width 299 height 70
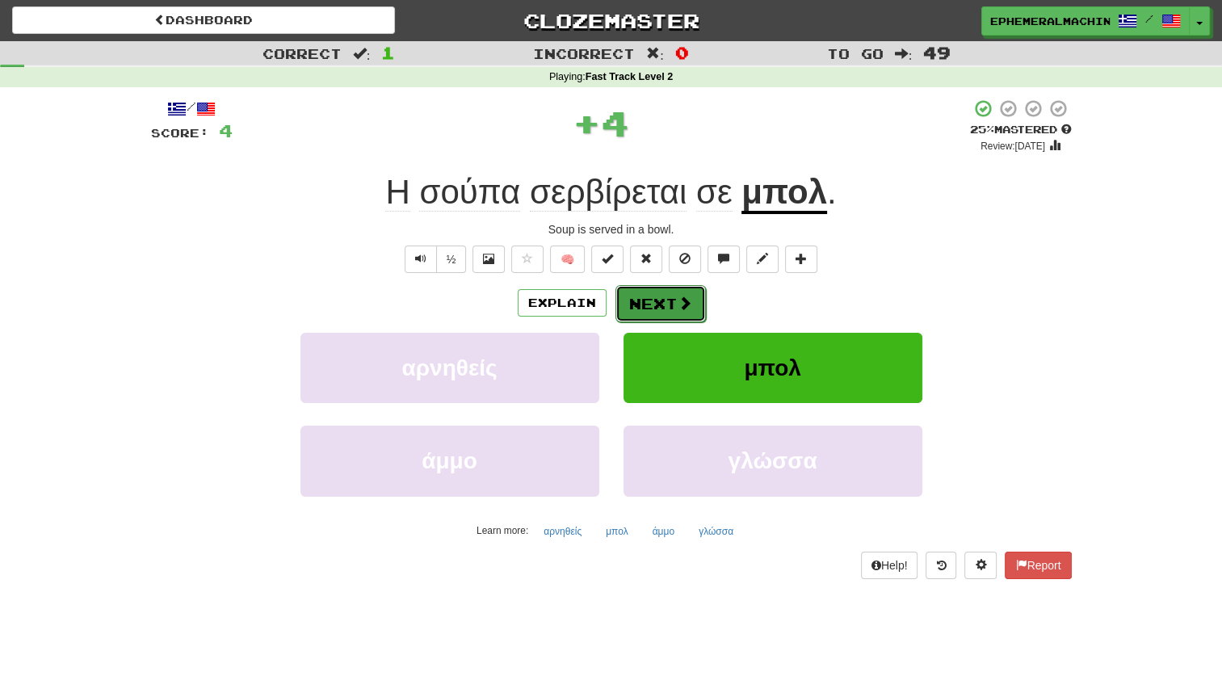
click at [672, 310] on button "Next" at bounding box center [661, 303] width 90 height 37
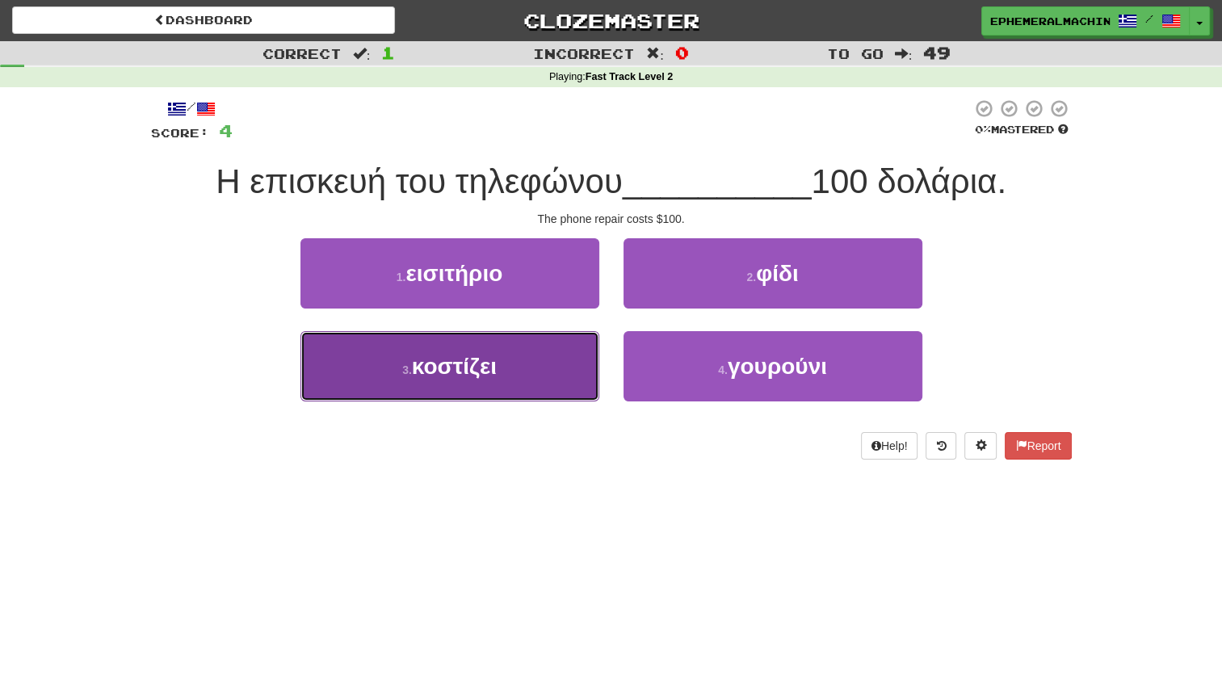
click at [533, 368] on button "3 . κοστίζει" at bounding box center [450, 366] width 299 height 70
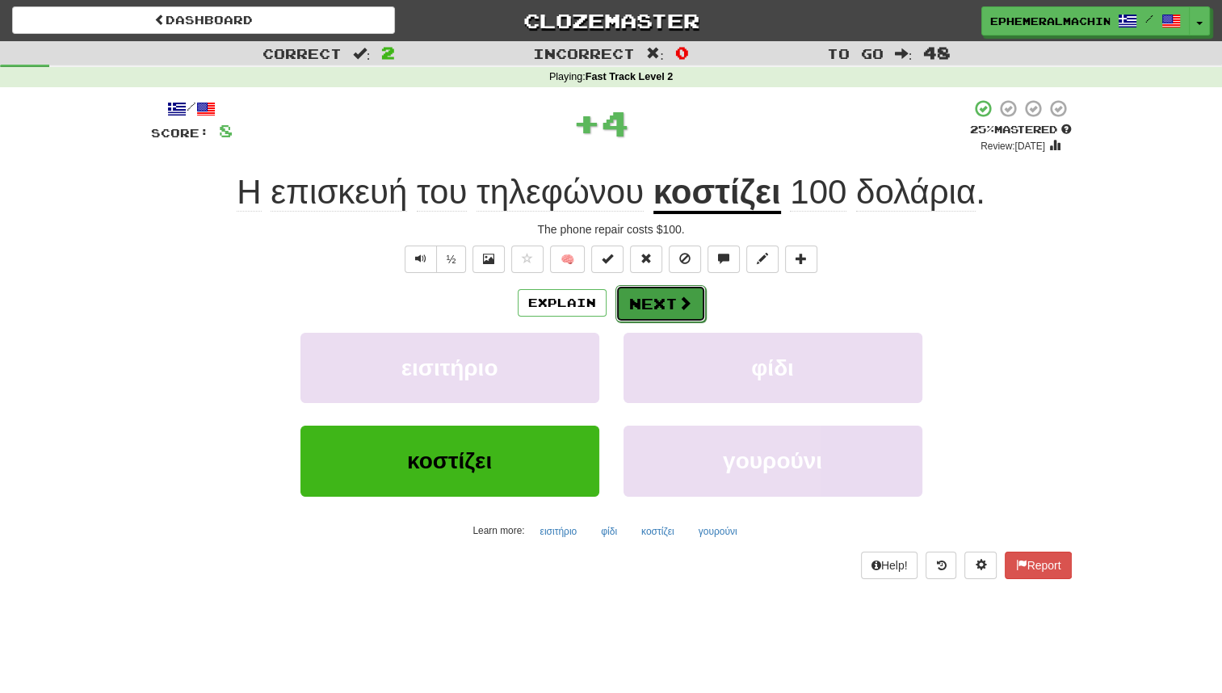
click at [650, 309] on button "Next" at bounding box center [661, 303] width 90 height 37
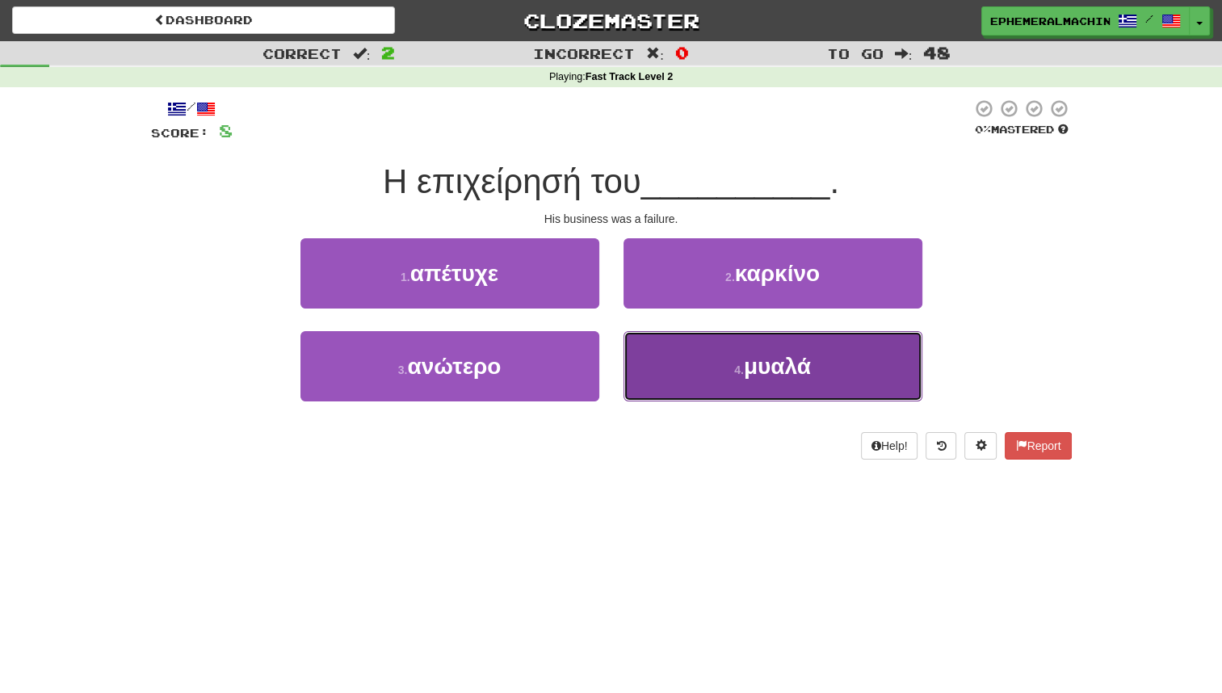
click at [680, 346] on button "4 . μυαλά" at bounding box center [773, 366] width 299 height 70
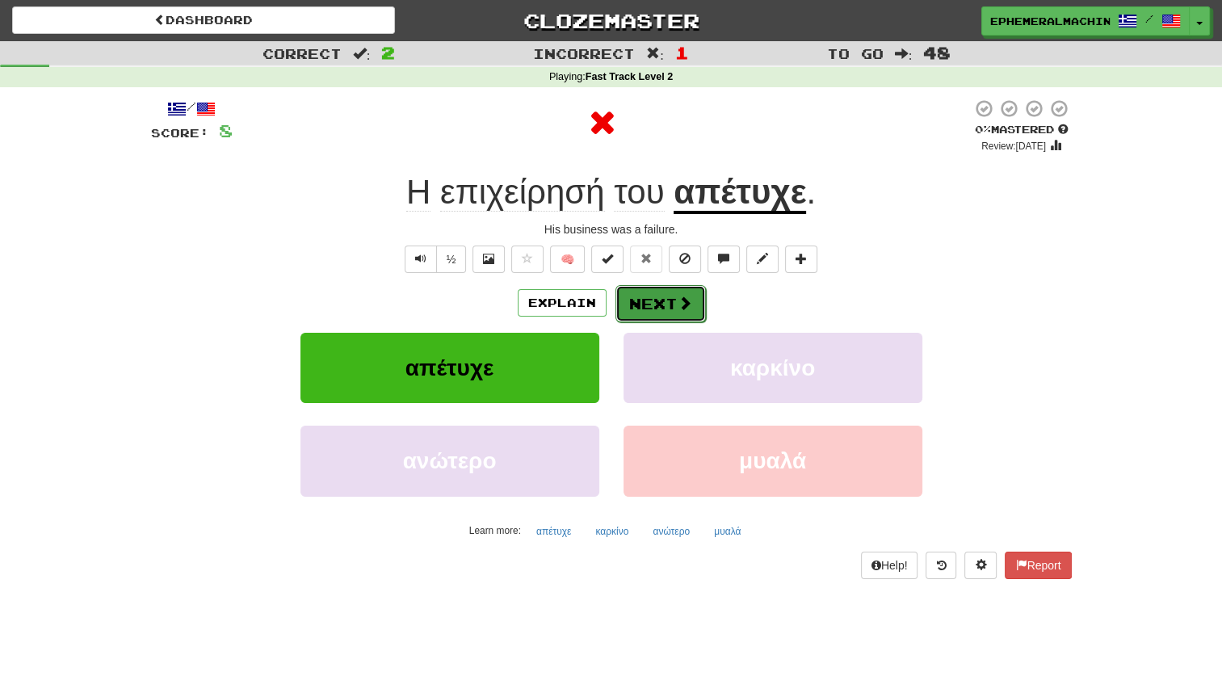
click at [652, 288] on button "Next" at bounding box center [661, 303] width 90 height 37
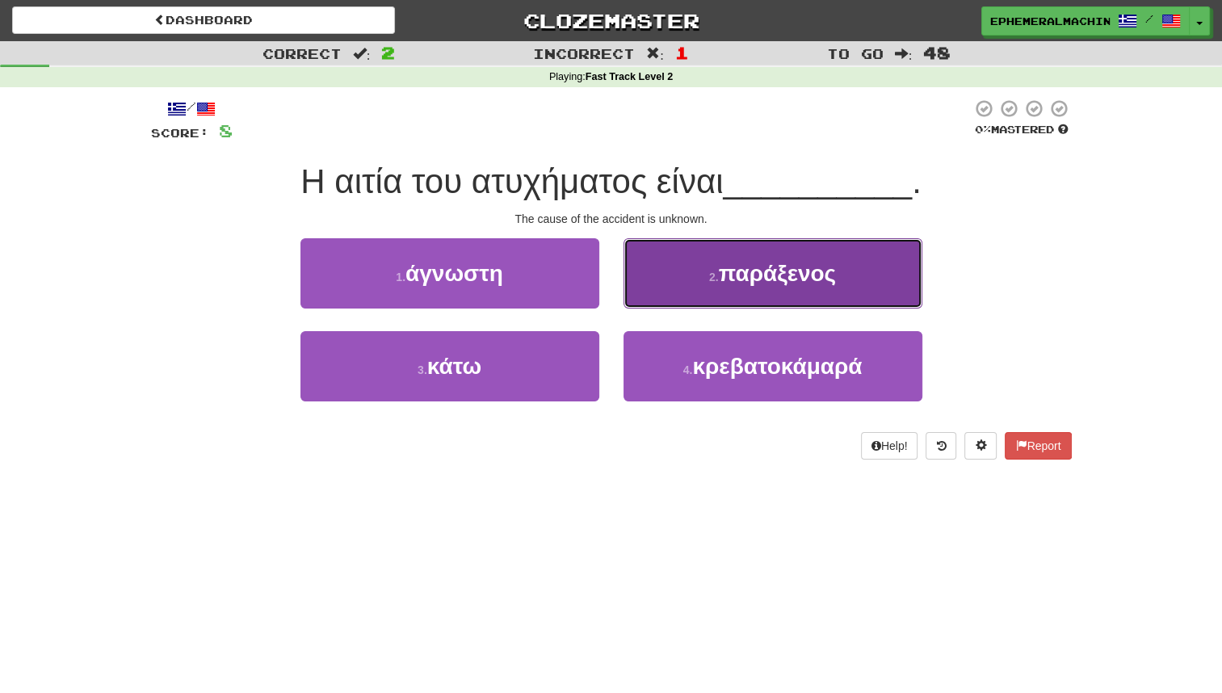
click at [703, 281] on button "2 . παράξενος" at bounding box center [773, 273] width 299 height 70
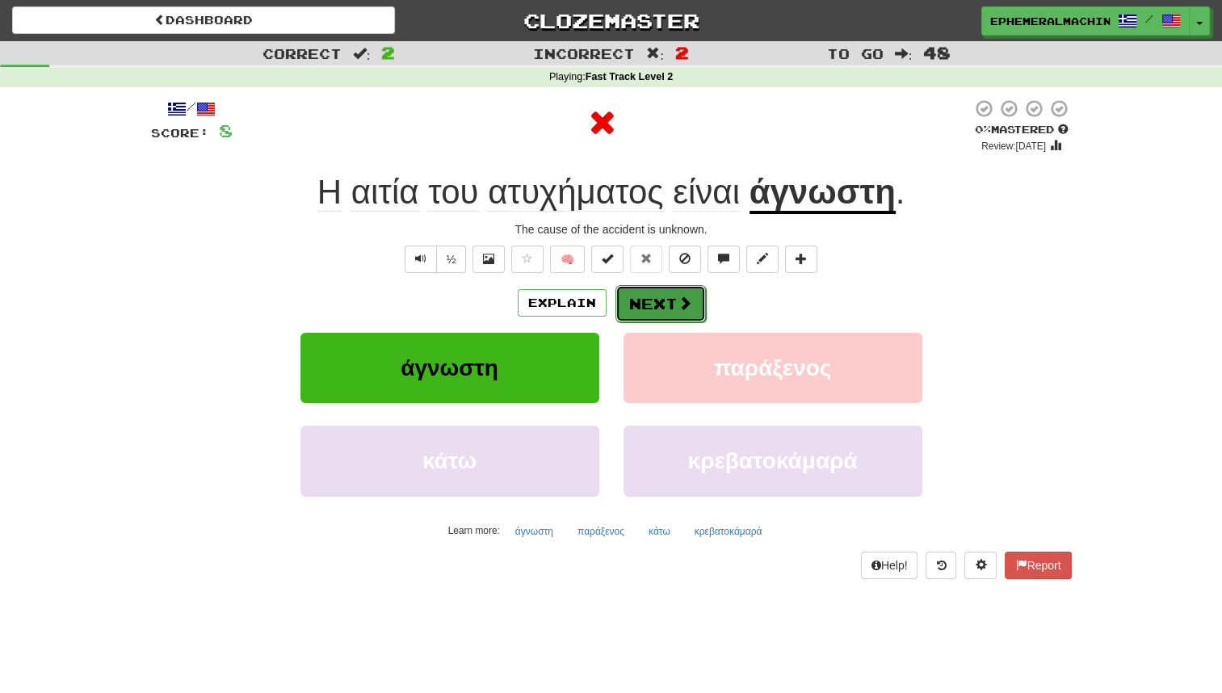
click at [653, 319] on button "Next" at bounding box center [661, 303] width 90 height 37
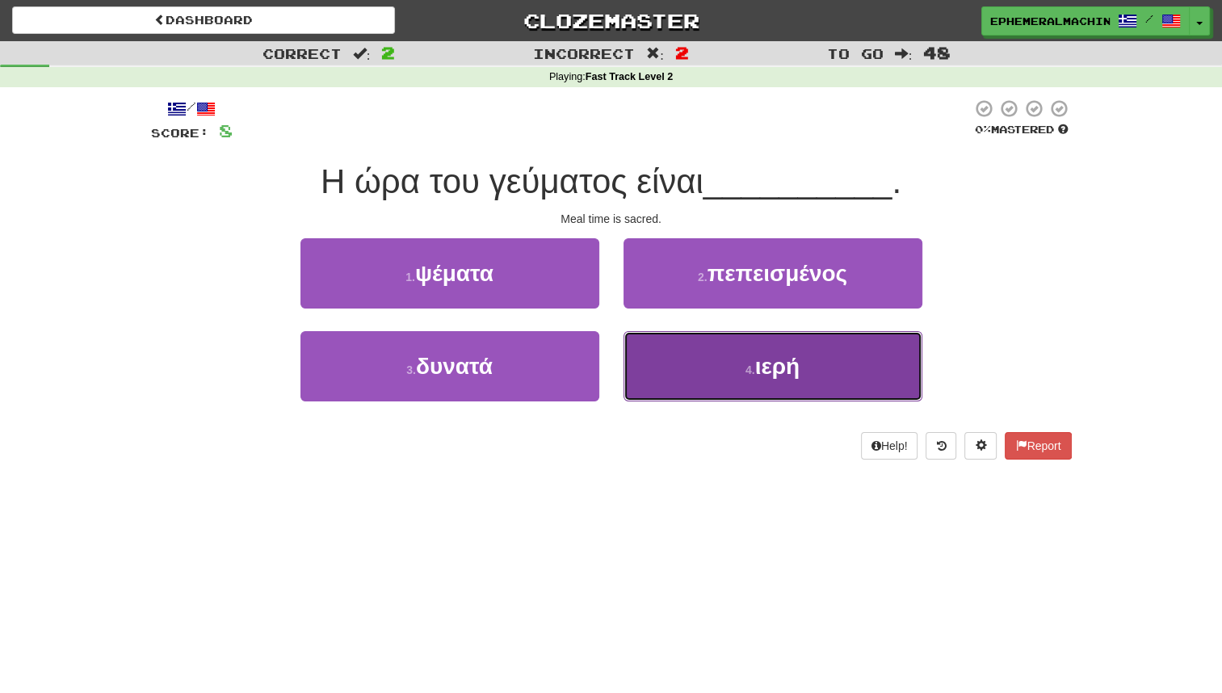
click at [685, 381] on button "4 . ιερή" at bounding box center [773, 366] width 299 height 70
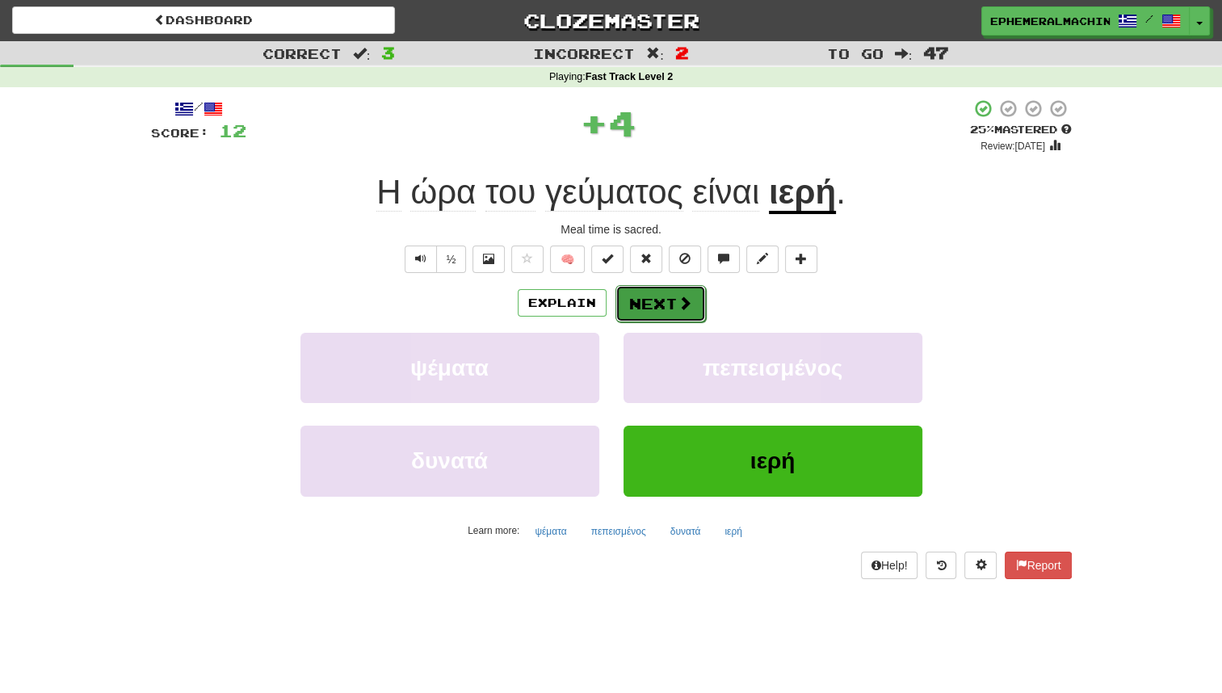
click at [660, 313] on button "Next" at bounding box center [661, 303] width 90 height 37
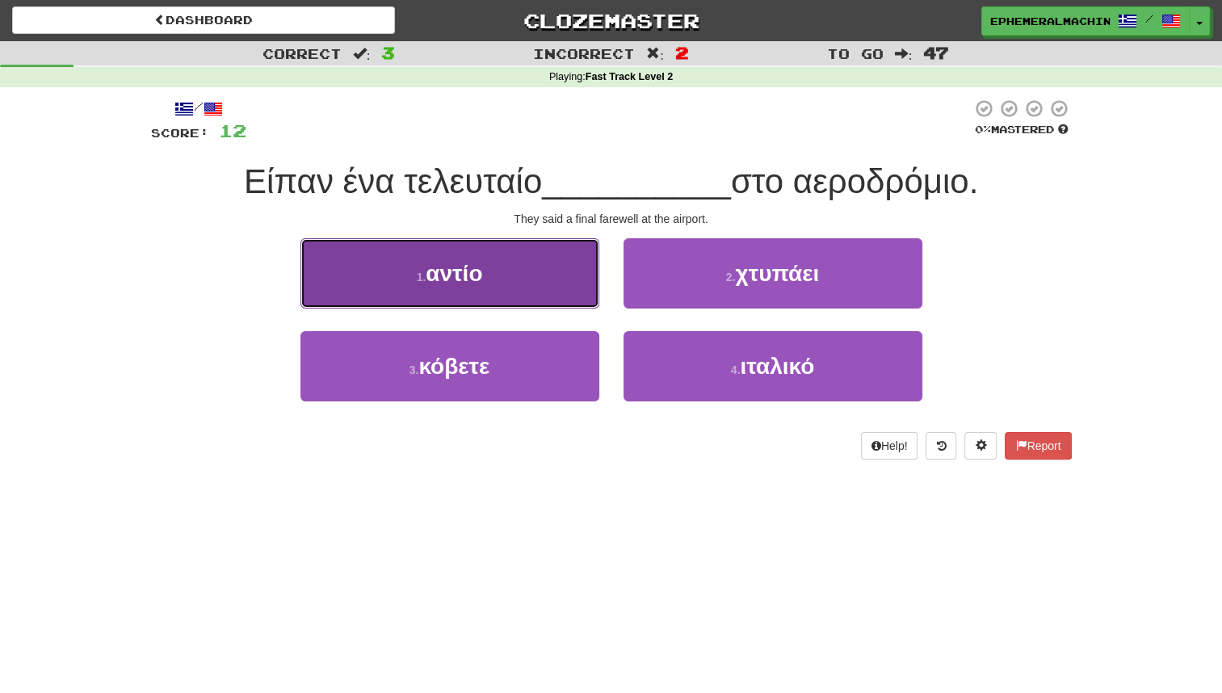
click at [561, 284] on button "1 . αντίο" at bounding box center [450, 273] width 299 height 70
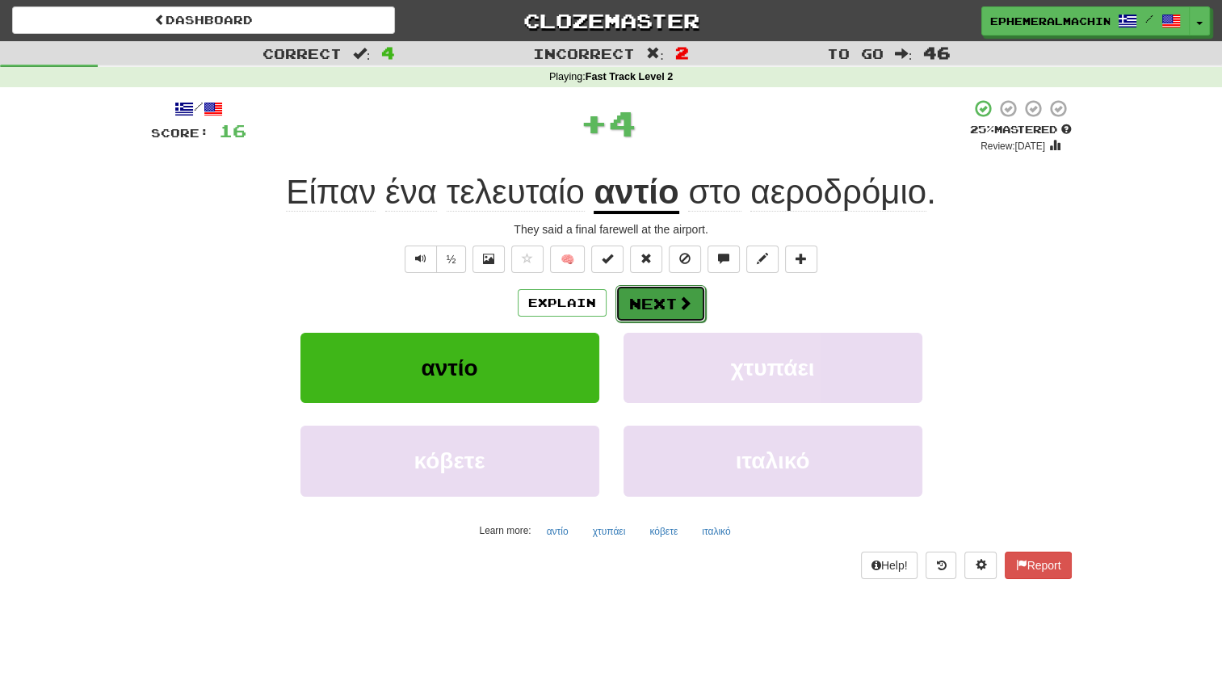
click at [654, 314] on button "Next" at bounding box center [661, 303] width 90 height 37
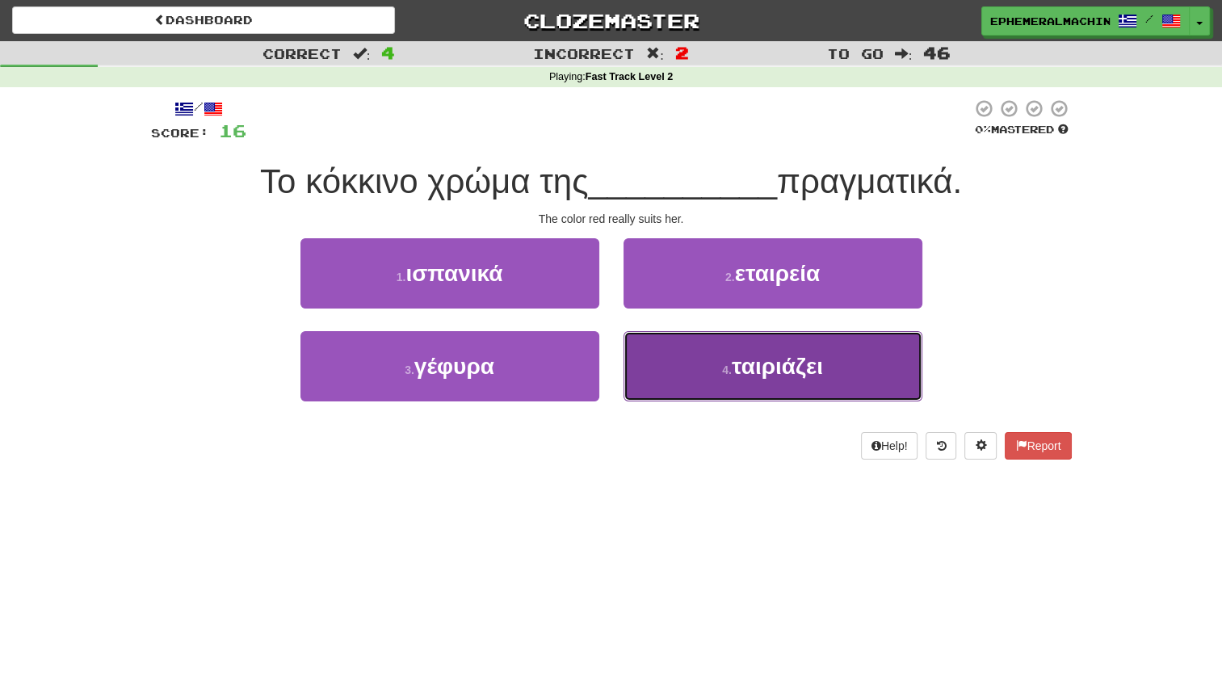
click at [704, 364] on button "4 . ταιριάζει" at bounding box center [773, 366] width 299 height 70
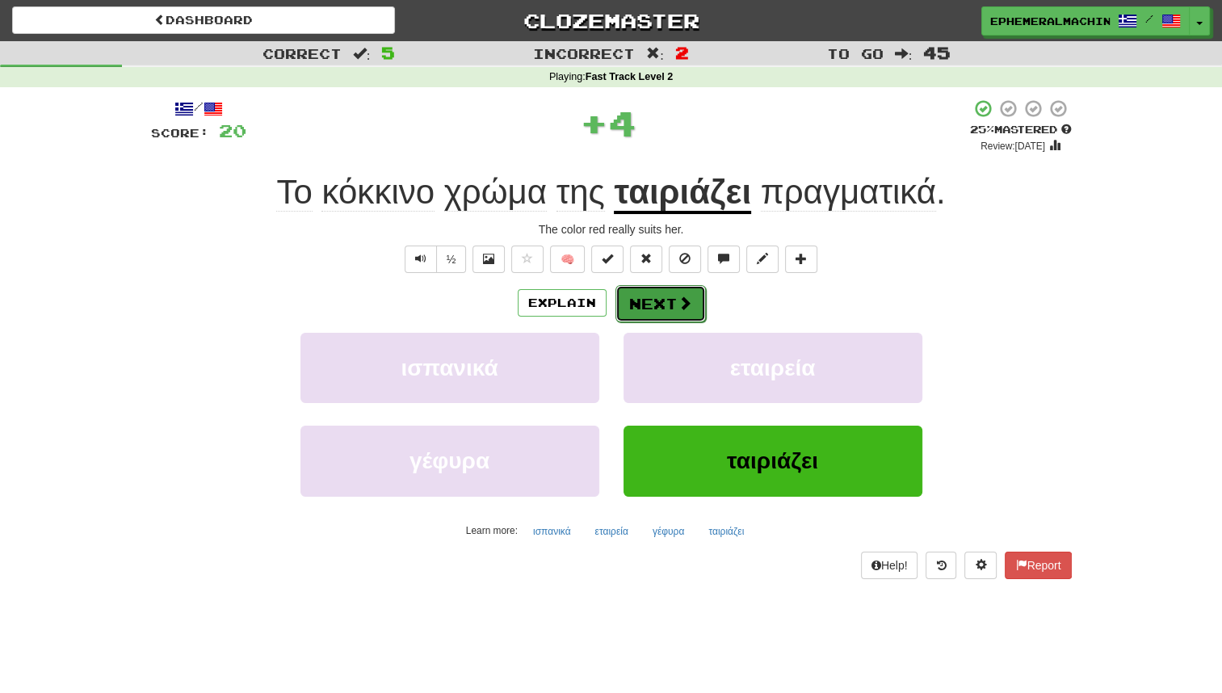
click at [667, 311] on button "Next" at bounding box center [661, 303] width 90 height 37
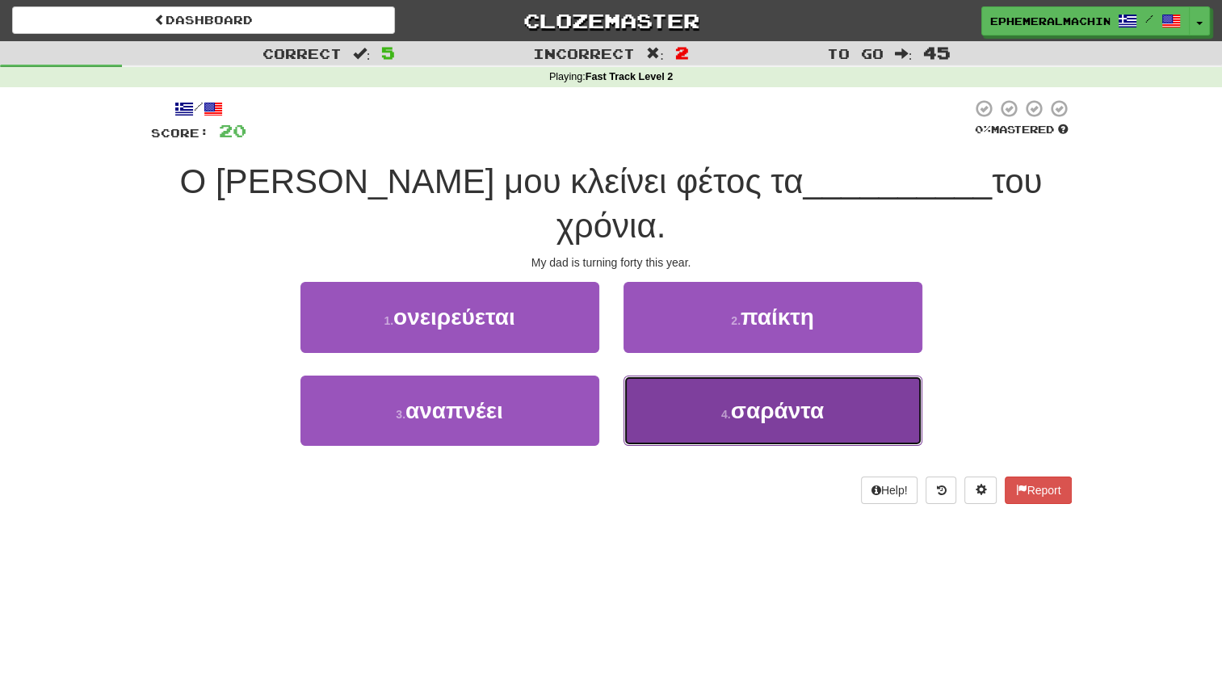
click at [679, 376] on button "4 . σαράντα" at bounding box center [773, 411] width 299 height 70
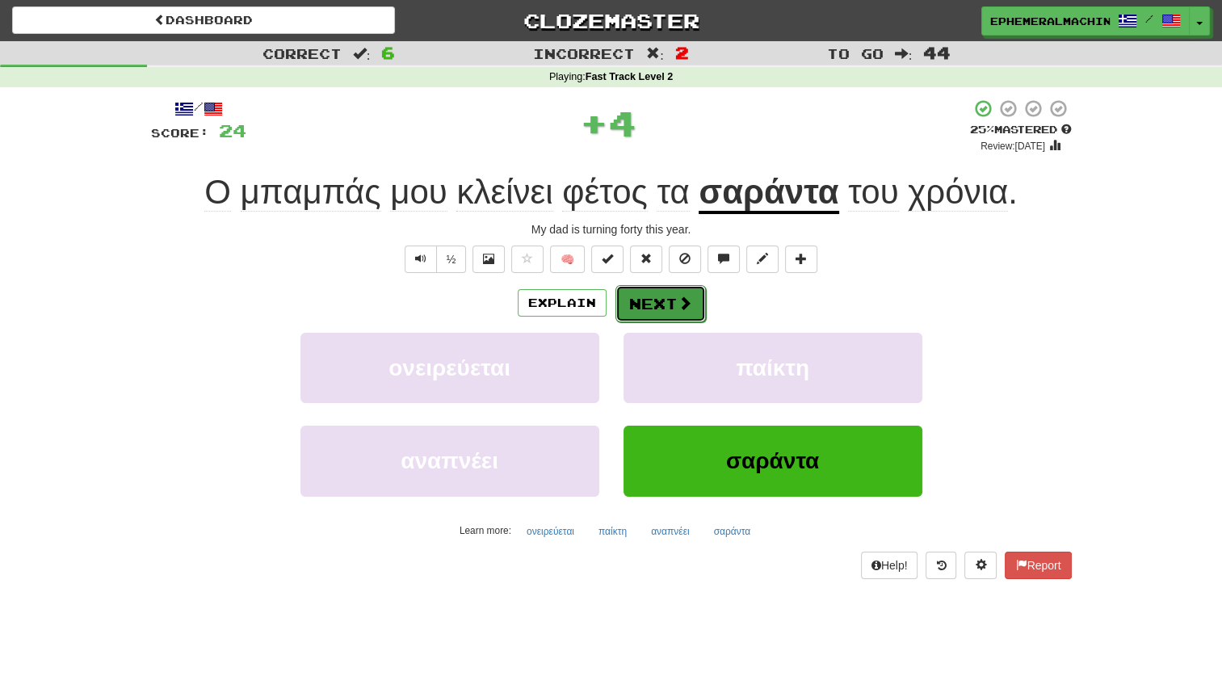
click at [678, 298] on span at bounding box center [685, 303] width 15 height 15
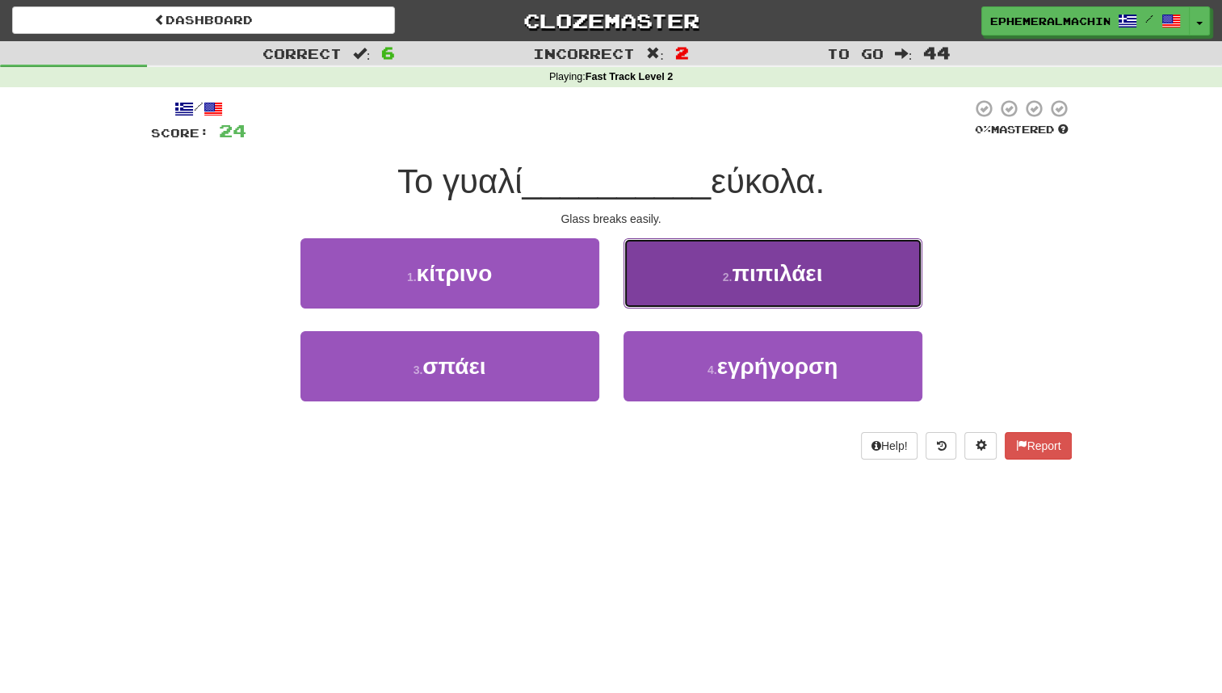
click at [721, 285] on button "2 . πιπιλάει" at bounding box center [773, 273] width 299 height 70
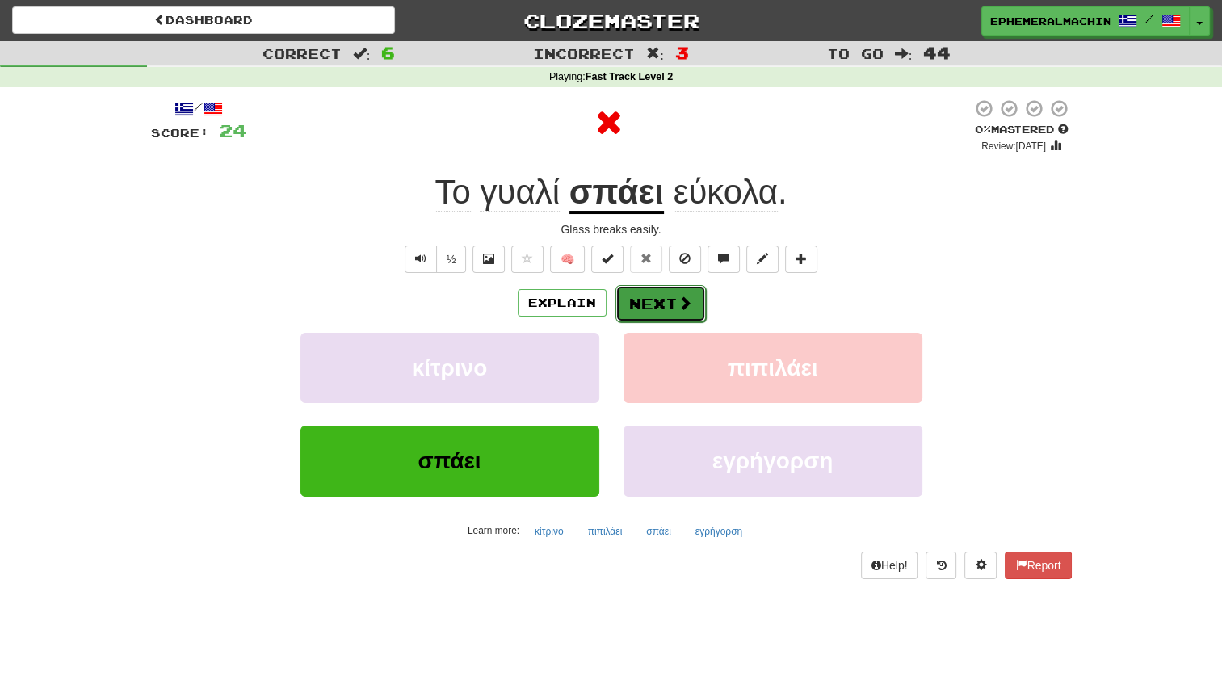
click at [659, 313] on button "Next" at bounding box center [661, 303] width 90 height 37
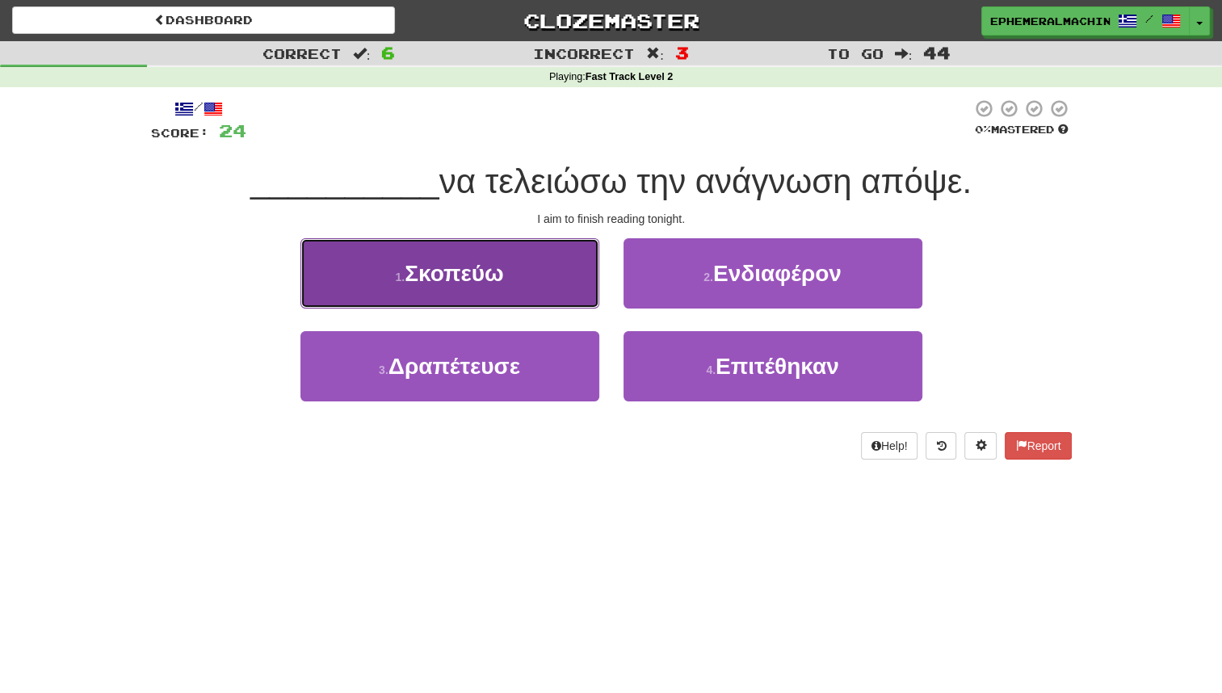
click at [575, 294] on button "1 . [GEOGRAPHIC_DATA]" at bounding box center [450, 273] width 299 height 70
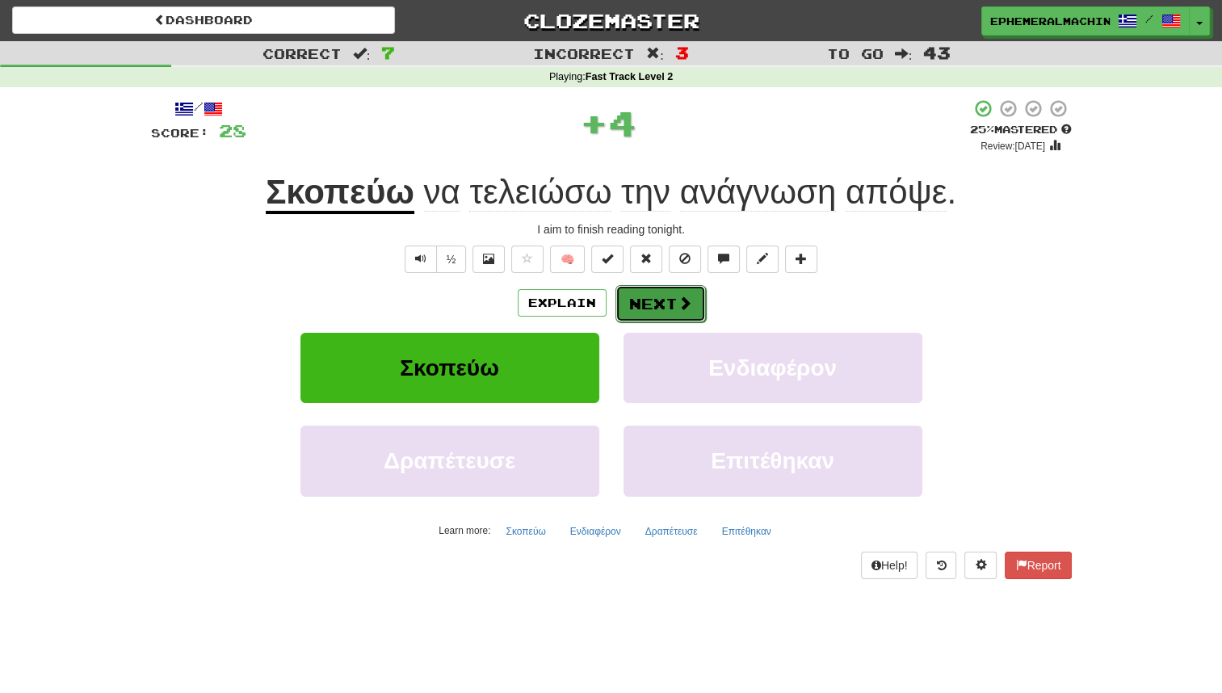
click at [650, 307] on button "Next" at bounding box center [661, 303] width 90 height 37
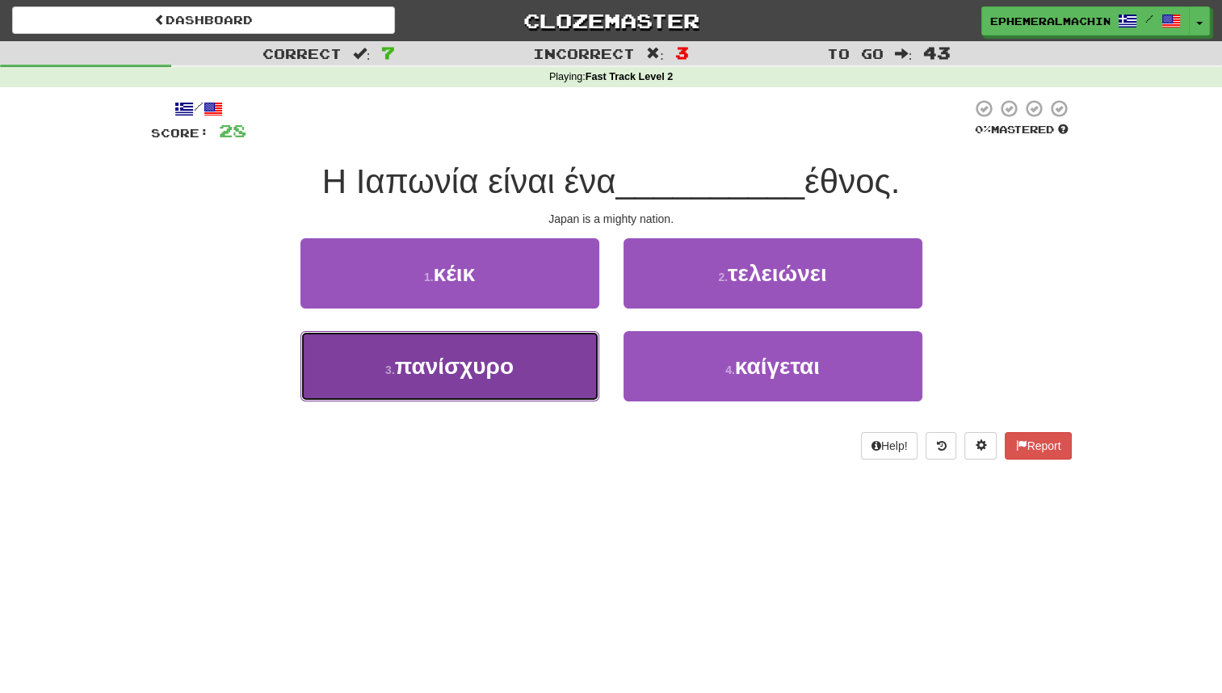
click at [568, 372] on button "3 . πανίσχυρο" at bounding box center [450, 366] width 299 height 70
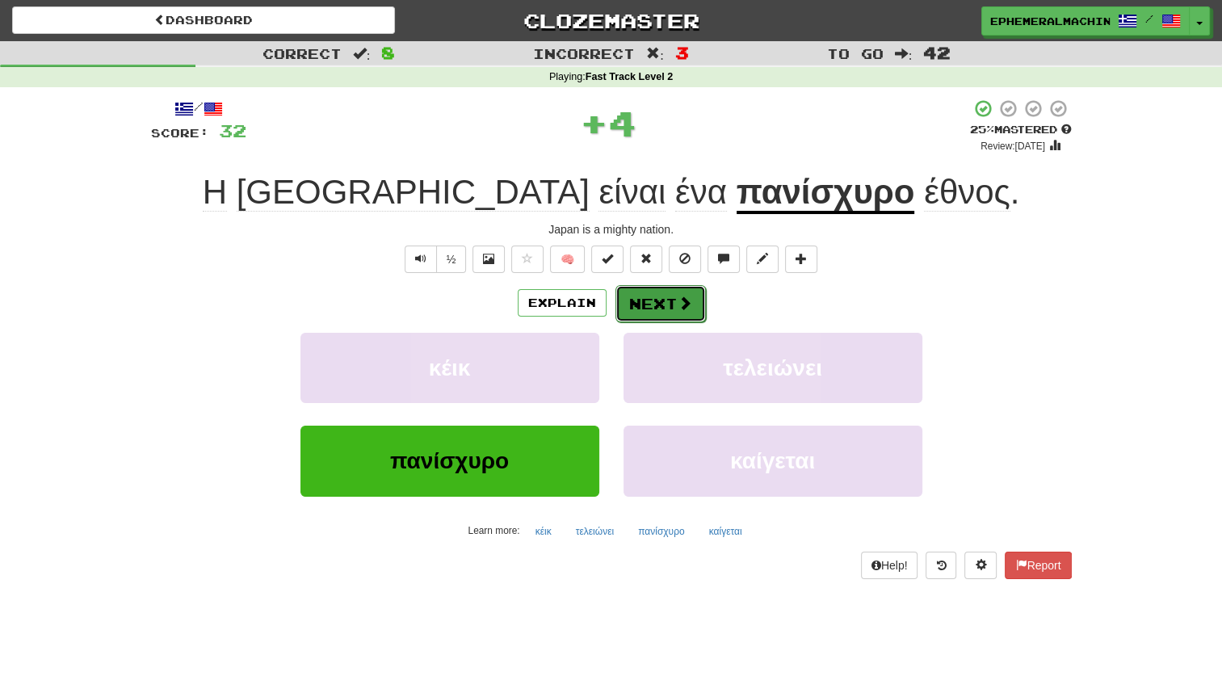
click at [672, 297] on button "Next" at bounding box center [661, 303] width 90 height 37
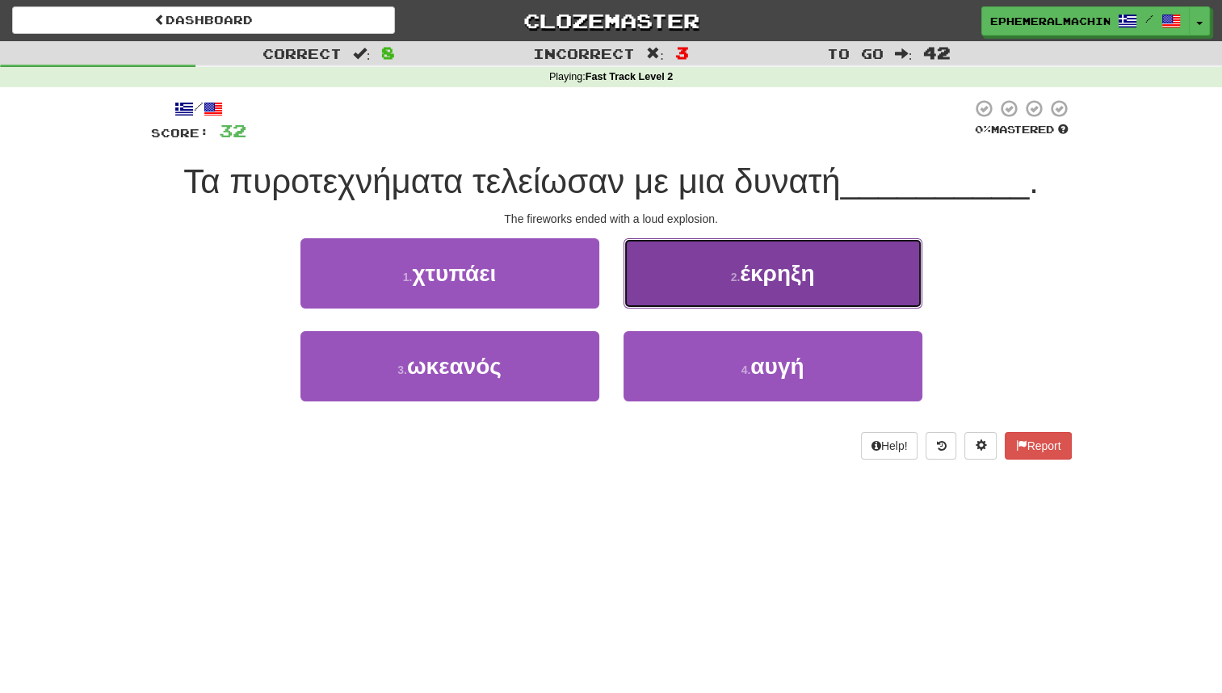
click at [721, 278] on button "2 . έκρηξη" at bounding box center [773, 273] width 299 height 70
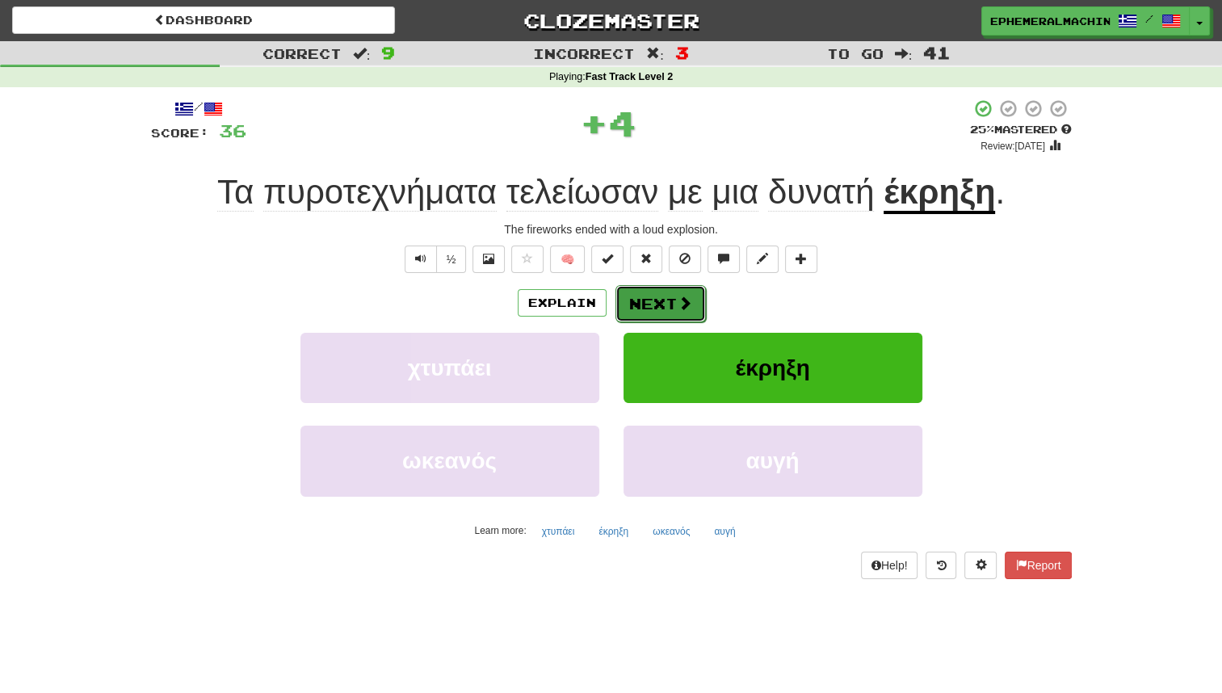
click at [655, 309] on button "Next" at bounding box center [661, 303] width 90 height 37
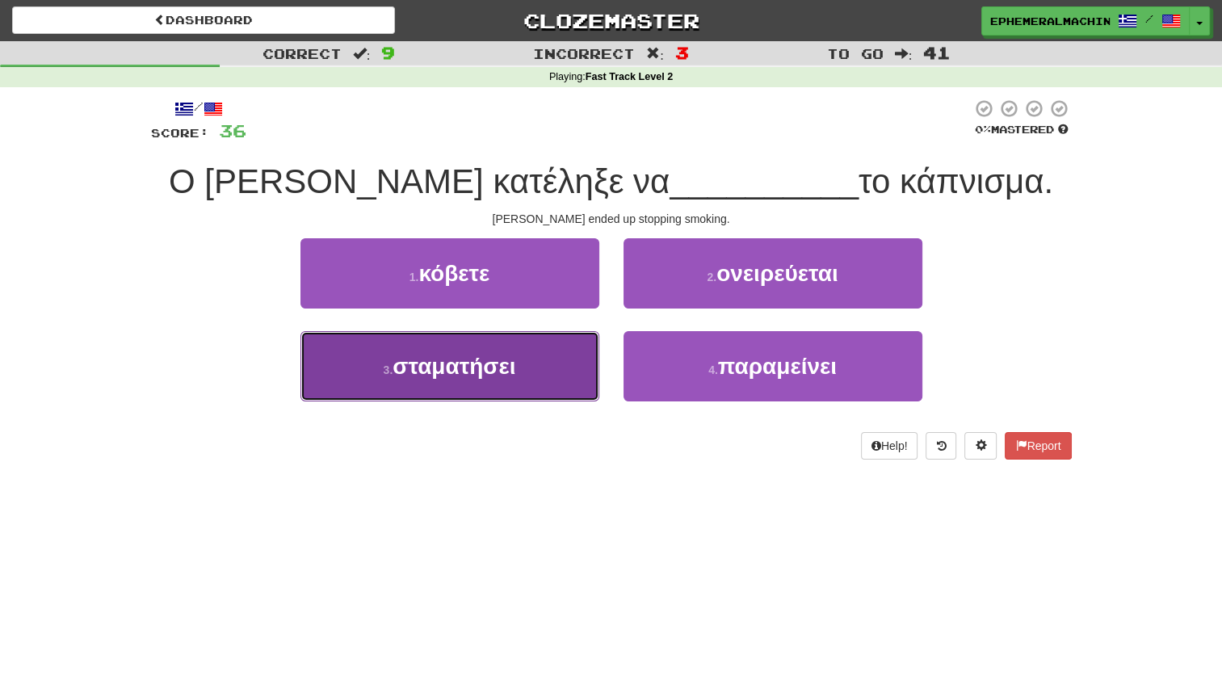
click at [550, 362] on button "3 . σταματήσει" at bounding box center [450, 366] width 299 height 70
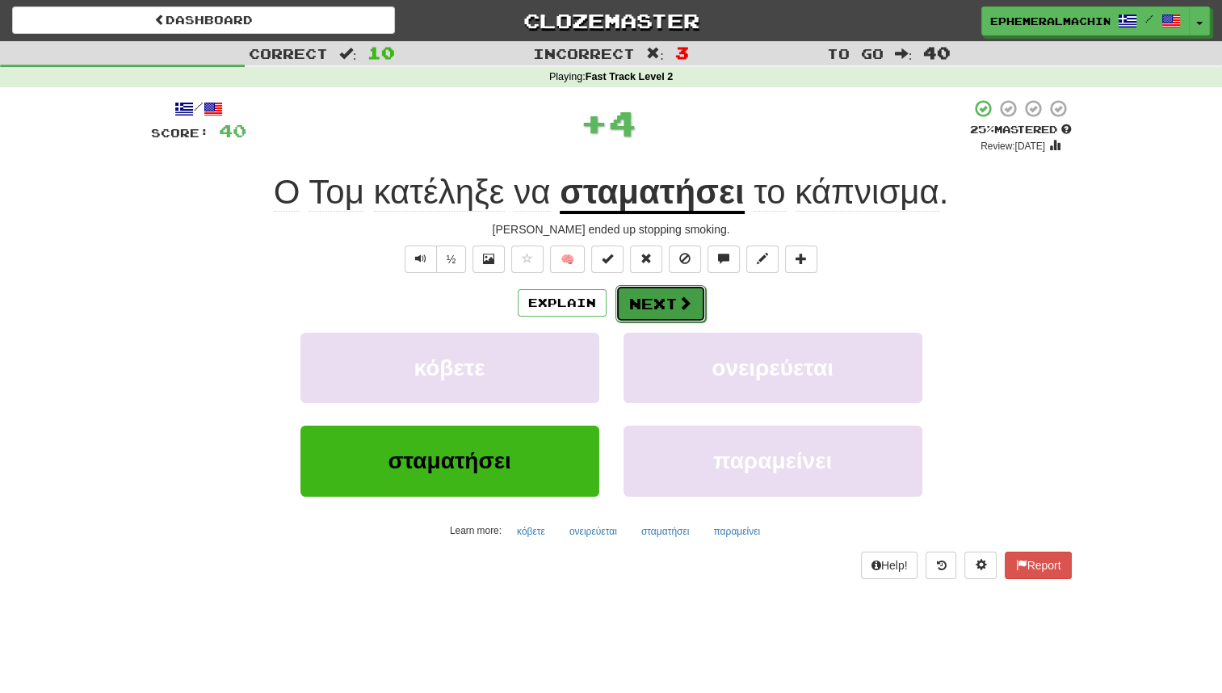
click at [649, 313] on button "Next" at bounding box center [661, 303] width 90 height 37
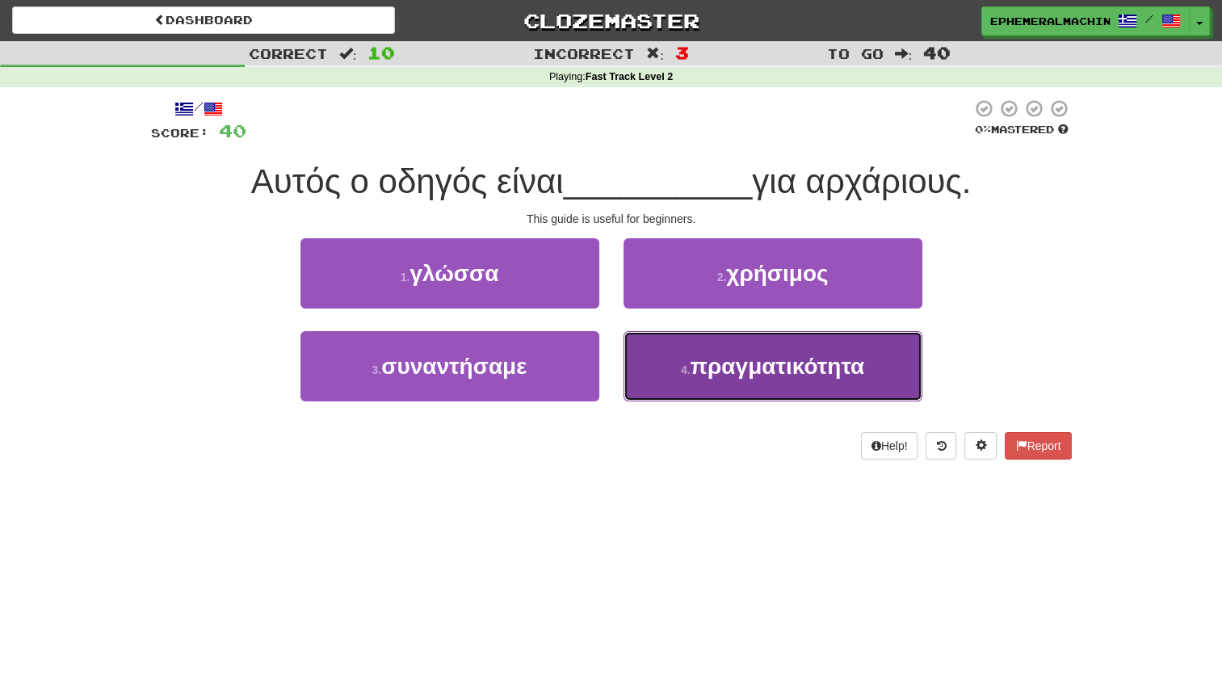
click at [670, 374] on button "4 . πραγματικότητα" at bounding box center [773, 366] width 299 height 70
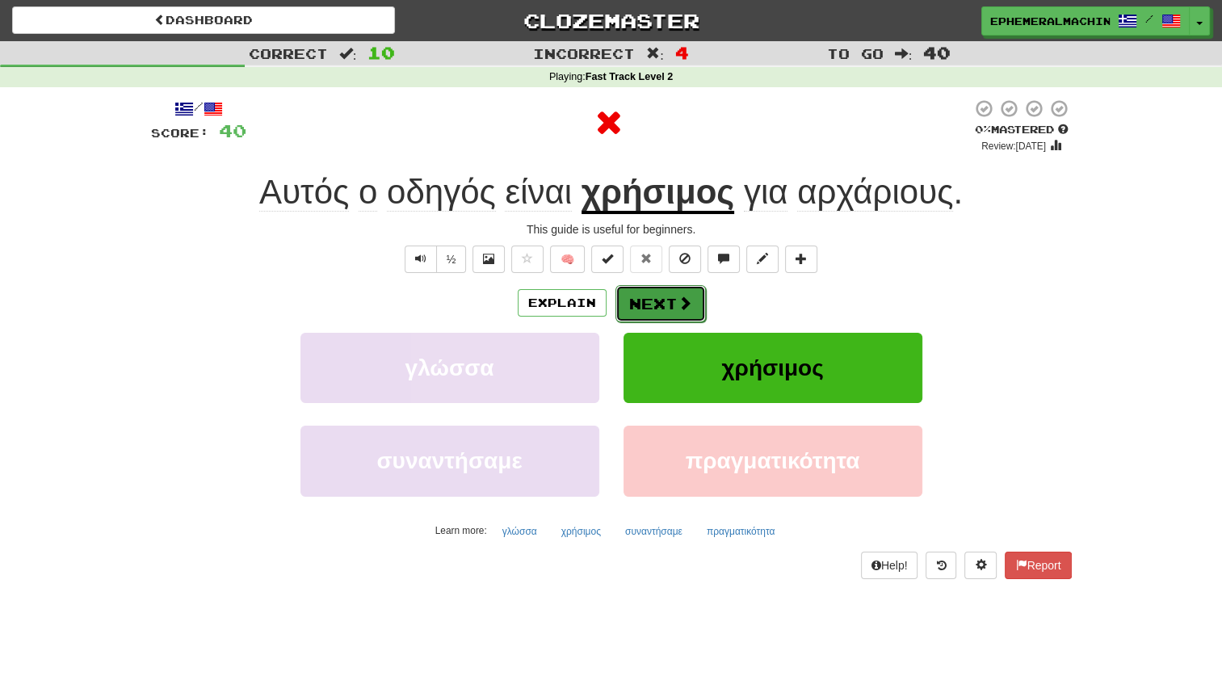
click at [662, 313] on button "Next" at bounding box center [661, 303] width 90 height 37
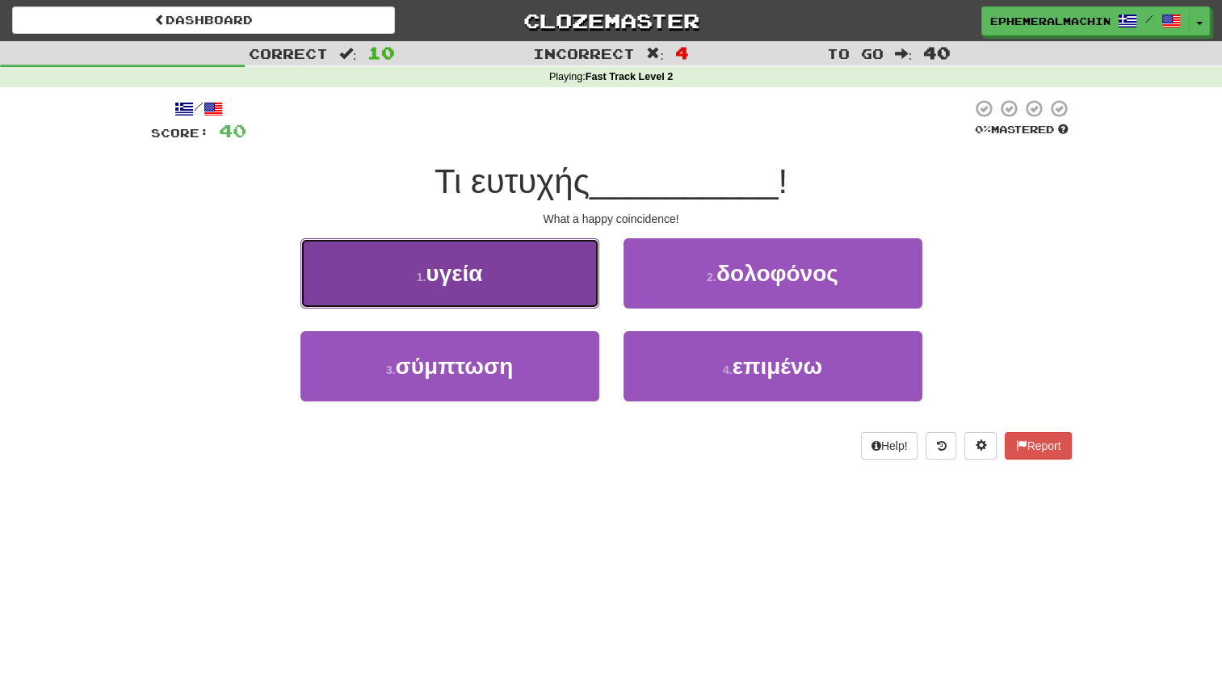
click at [541, 273] on button "1 . υγεία" at bounding box center [450, 273] width 299 height 70
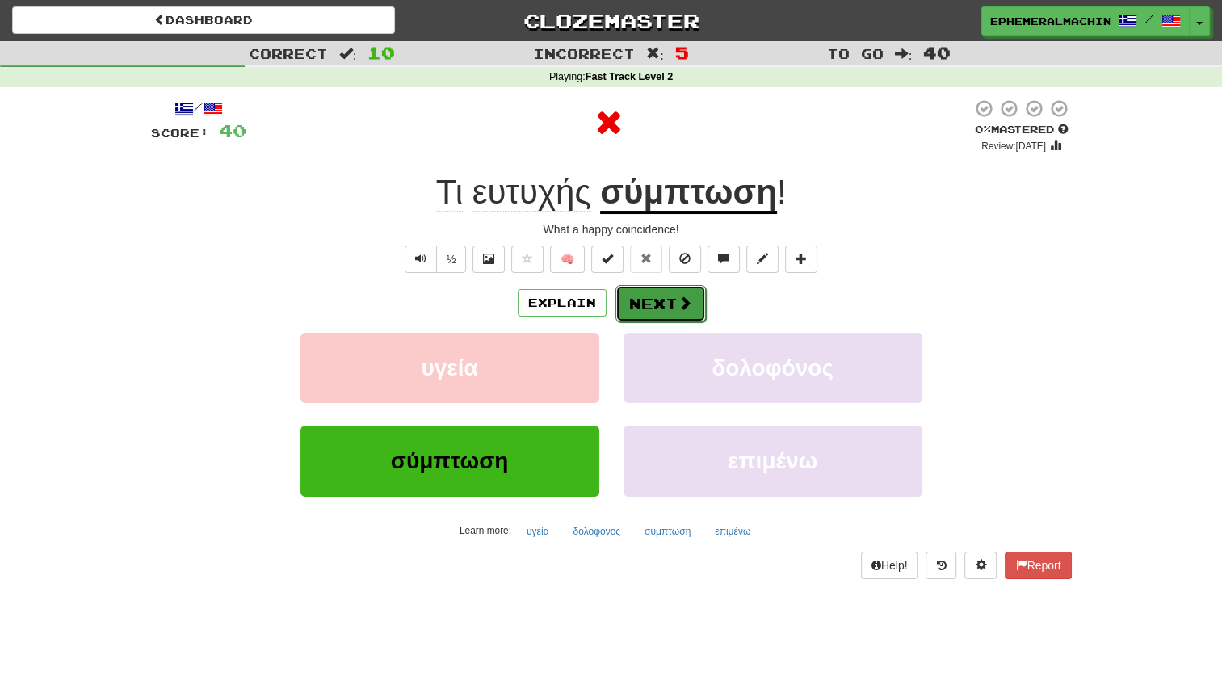
click at [649, 310] on button "Next" at bounding box center [661, 303] width 90 height 37
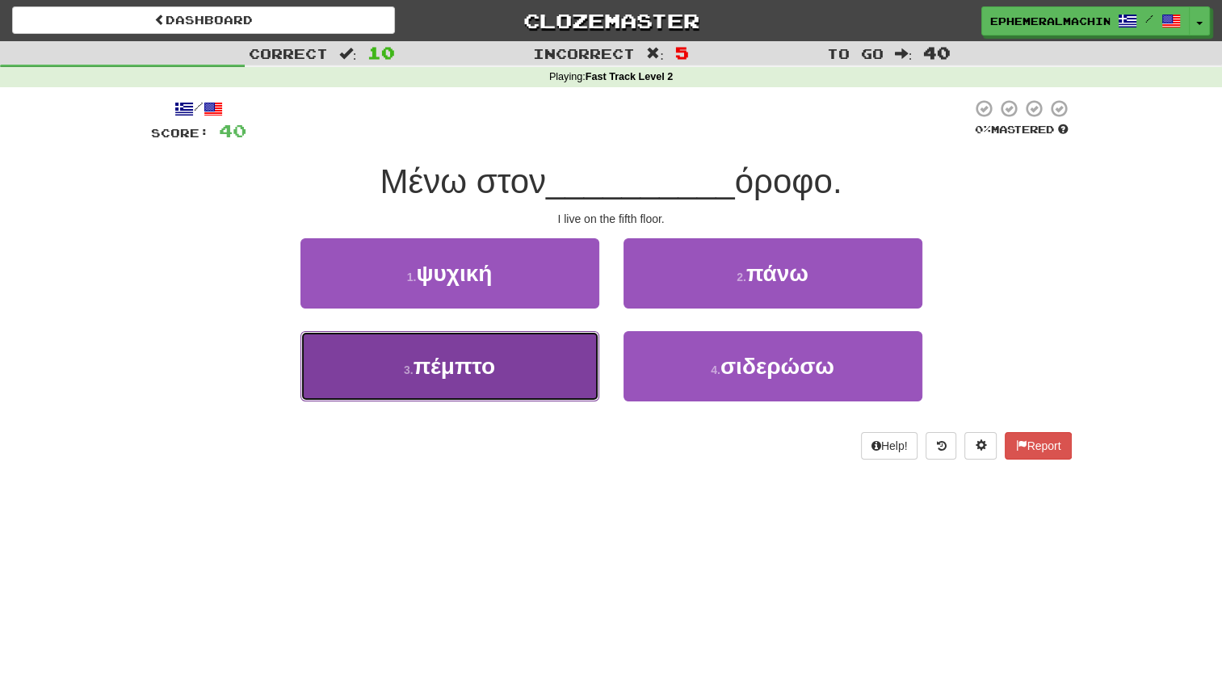
click at [498, 387] on button "3 . πέμπτο" at bounding box center [450, 366] width 299 height 70
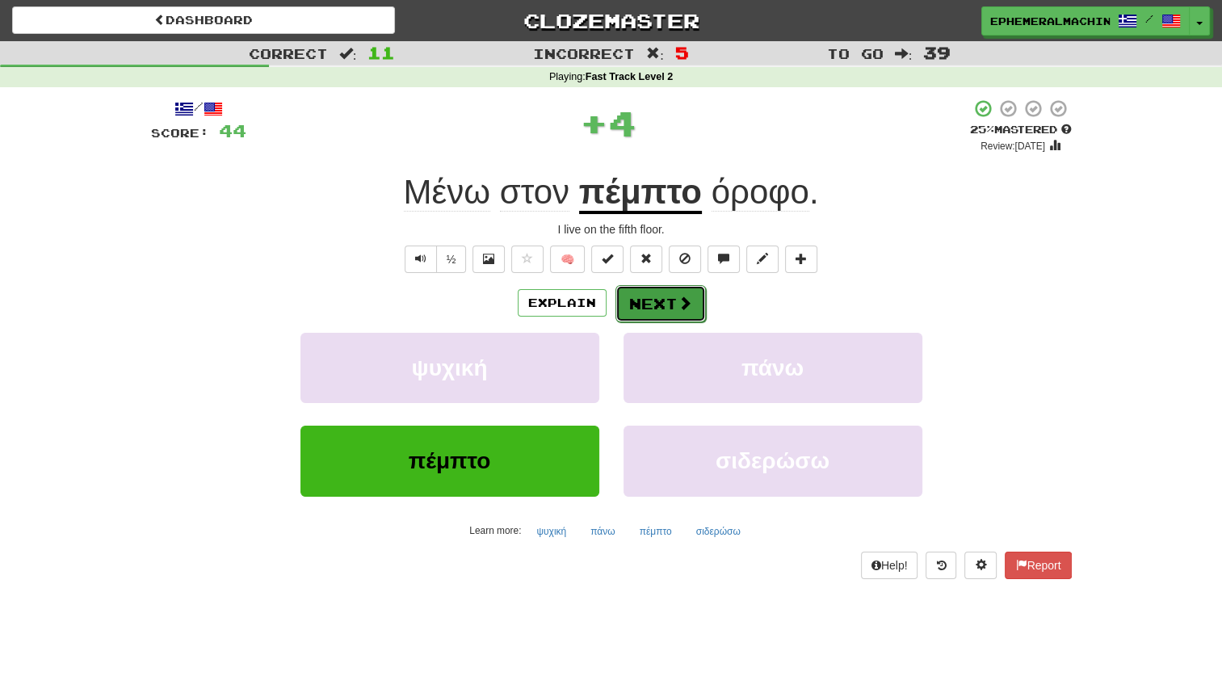
click at [640, 311] on button "Next" at bounding box center [661, 303] width 90 height 37
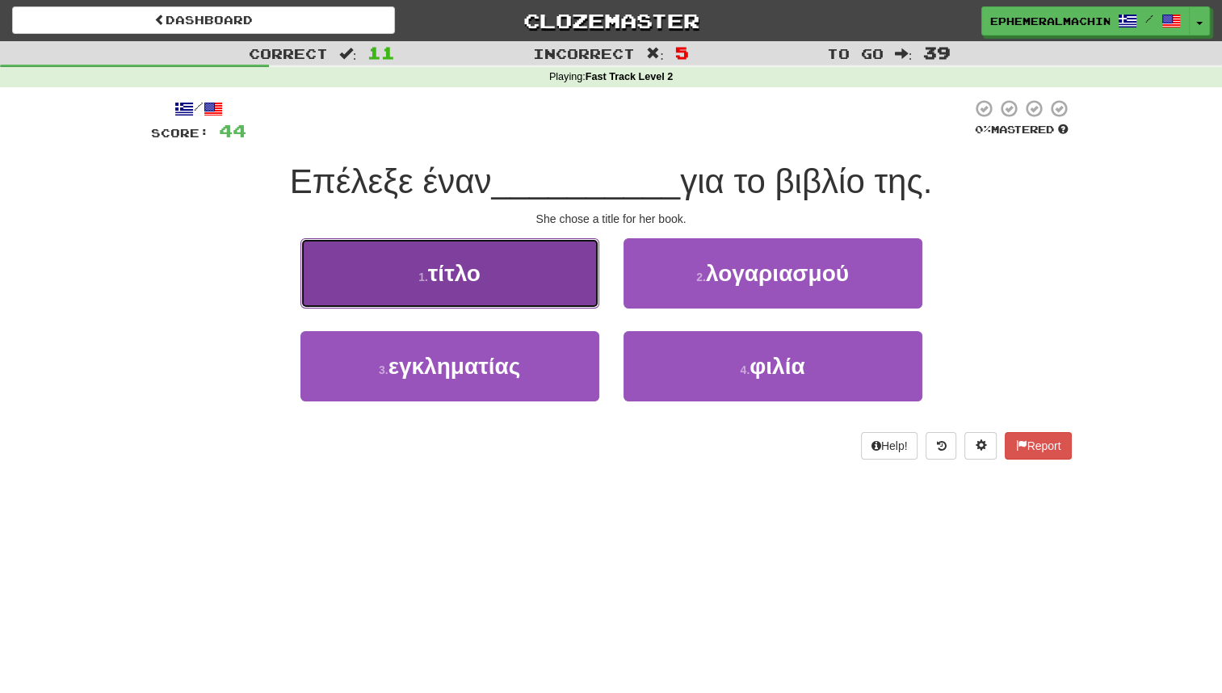
click at [573, 290] on button "1 . τίτλο" at bounding box center [450, 273] width 299 height 70
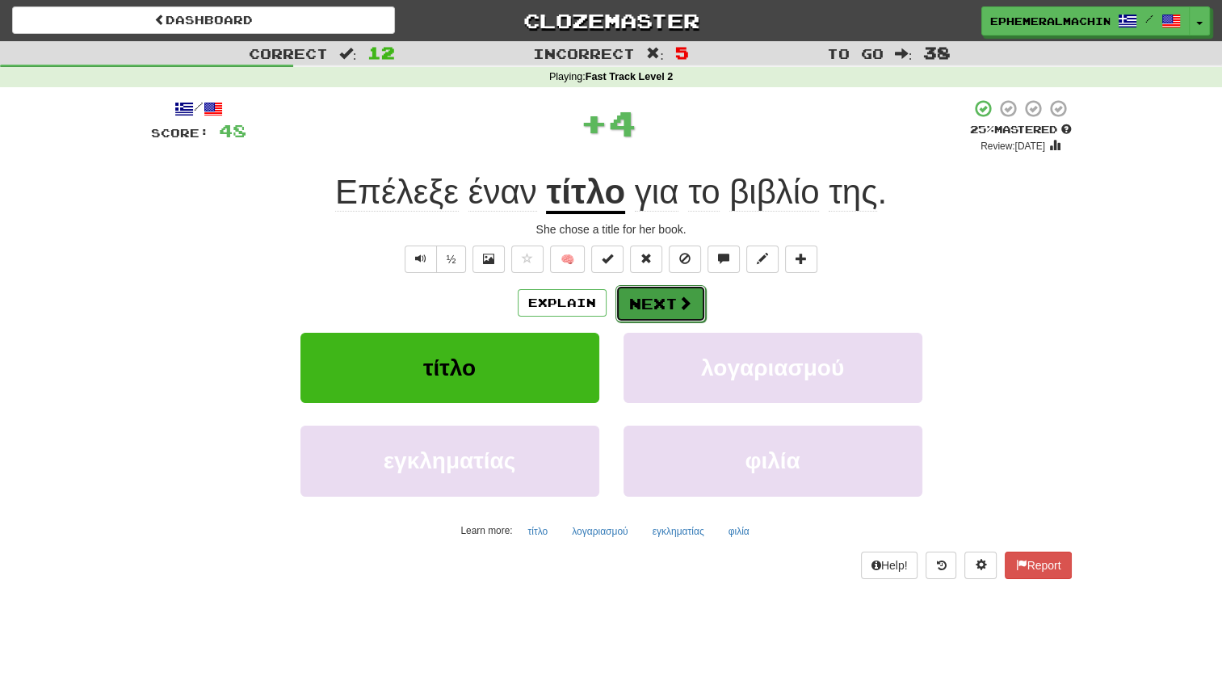
click at [670, 317] on button "Next" at bounding box center [661, 303] width 90 height 37
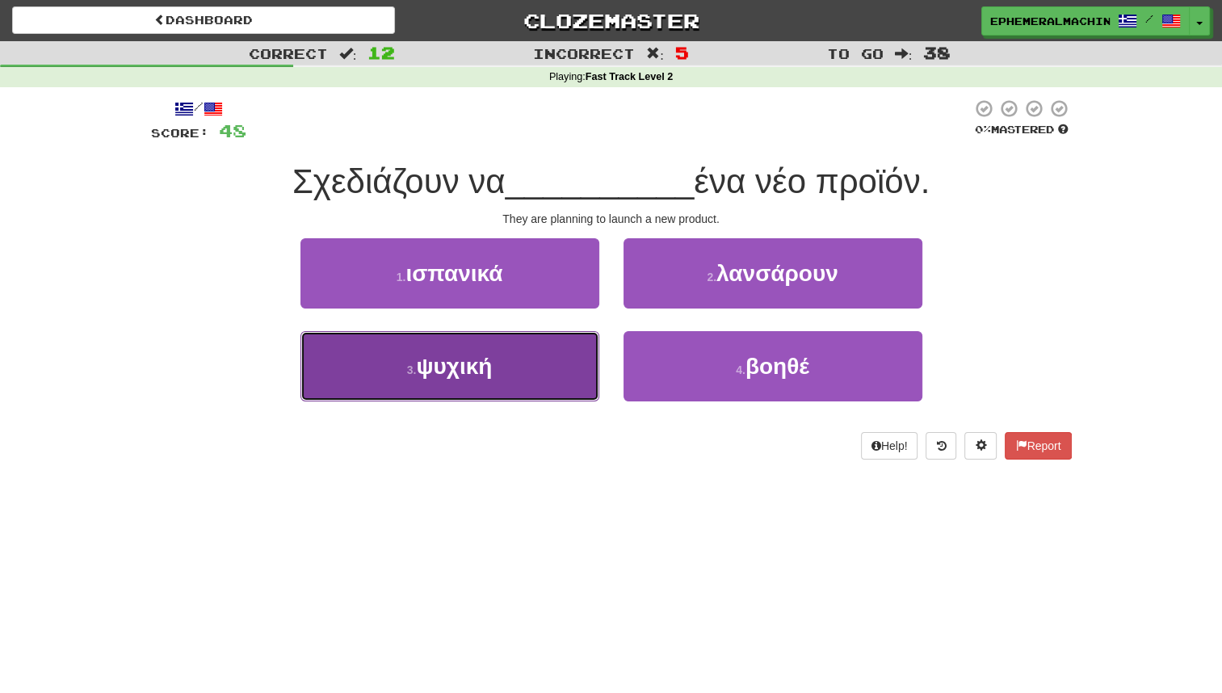
click at [517, 348] on button "3 . ψυχική" at bounding box center [450, 366] width 299 height 70
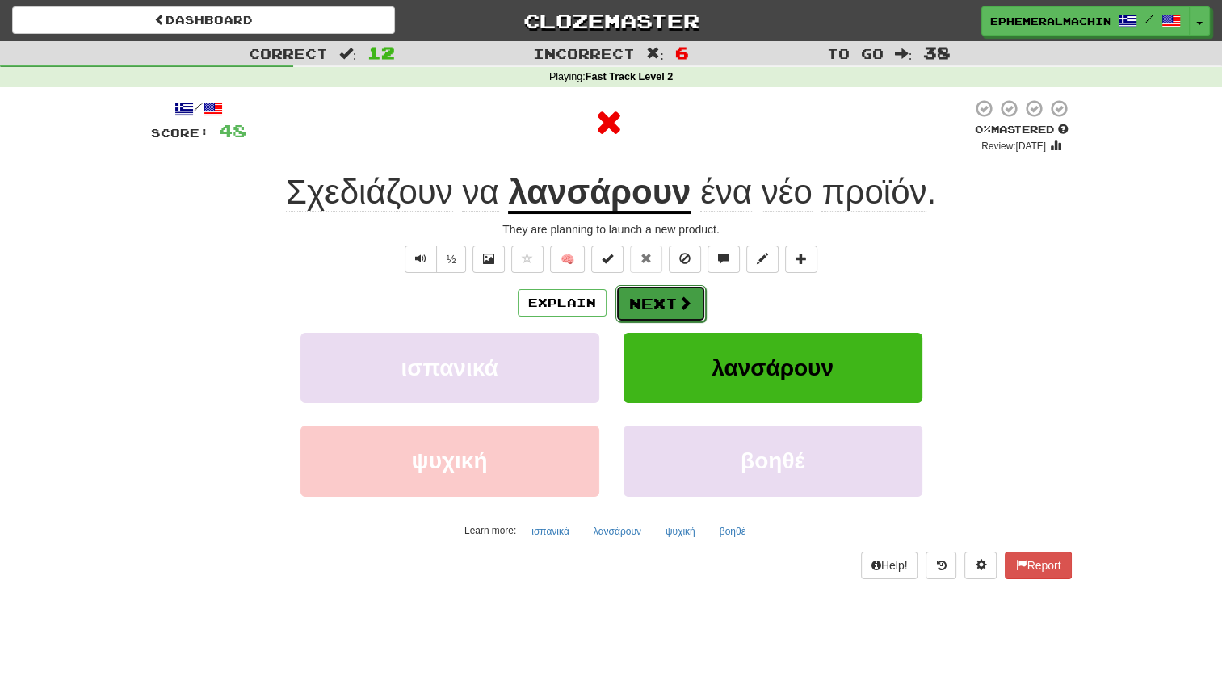
click at [671, 308] on button "Next" at bounding box center [661, 303] width 90 height 37
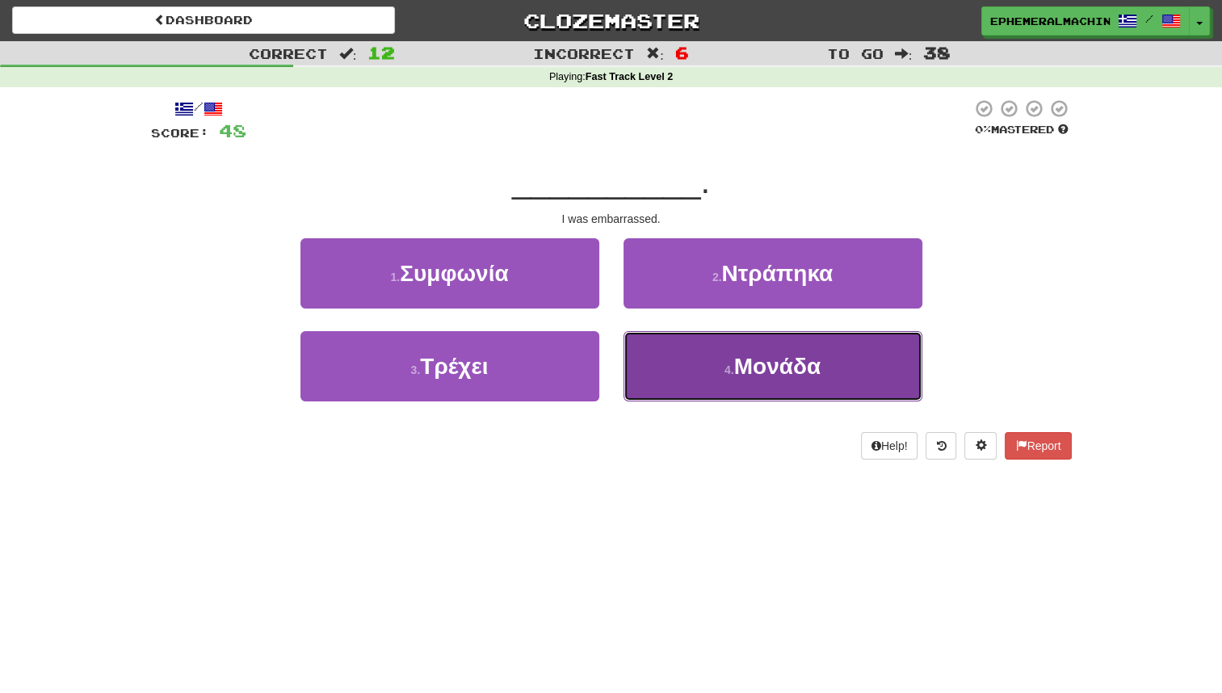
click at [690, 374] on button "4 . Μονάδα" at bounding box center [773, 366] width 299 height 70
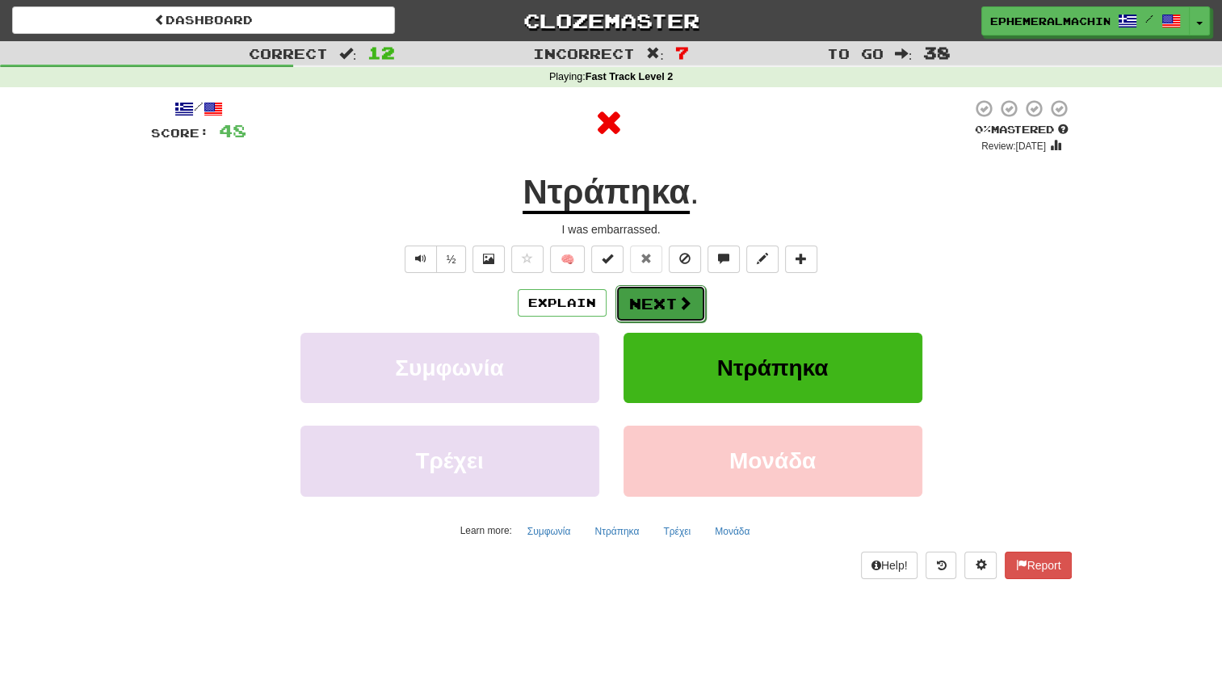
click at [665, 303] on button "Next" at bounding box center [661, 303] width 90 height 37
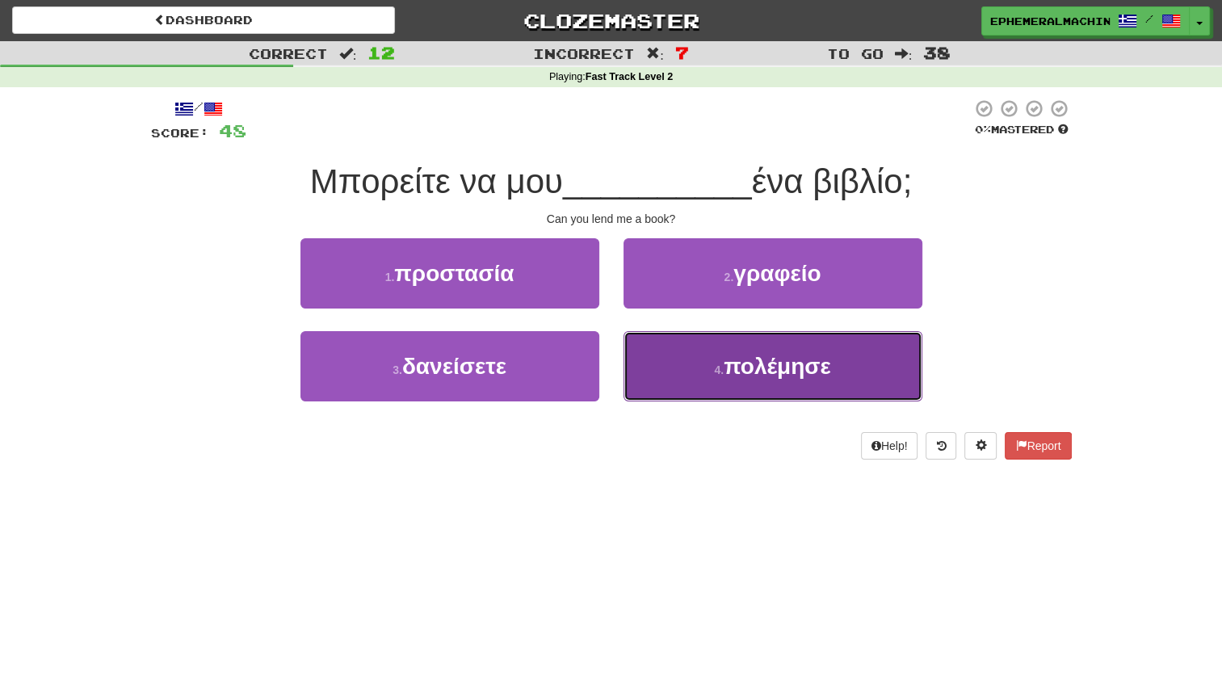
click at [669, 379] on button "4 . πολέμησε" at bounding box center [773, 366] width 299 height 70
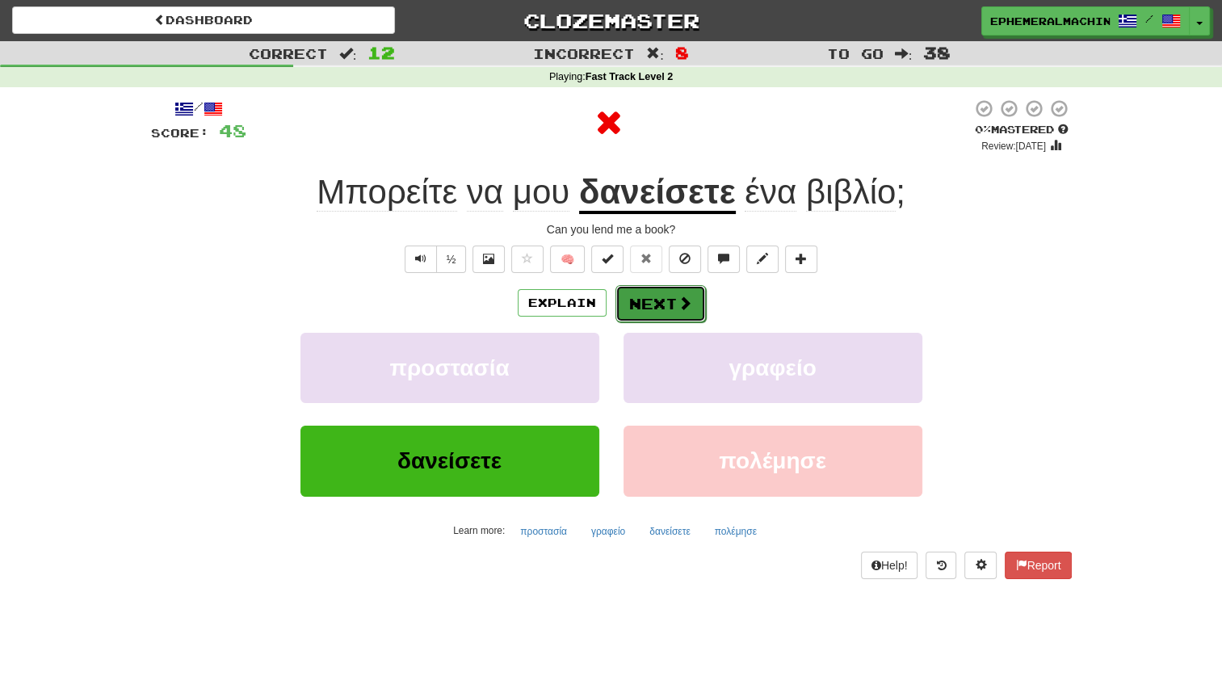
click at [640, 317] on button "Next" at bounding box center [661, 303] width 90 height 37
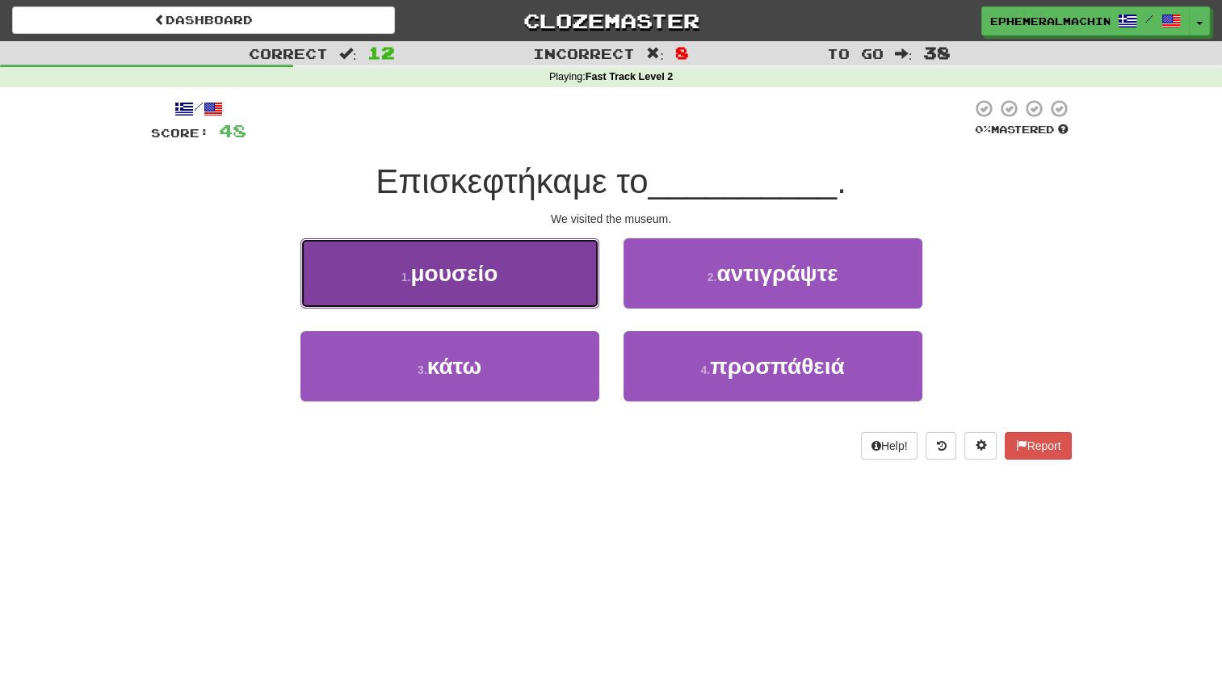
click at [549, 289] on button "1 . μουσείο" at bounding box center [450, 273] width 299 height 70
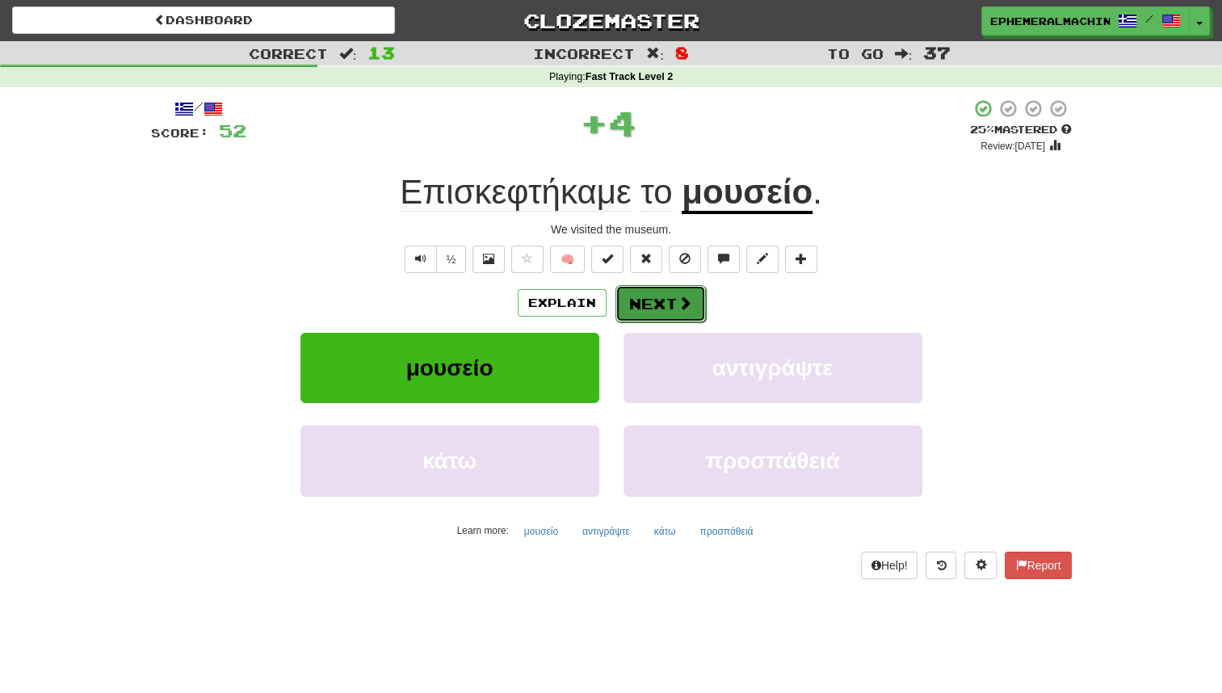
click at [642, 313] on button "Next" at bounding box center [661, 303] width 90 height 37
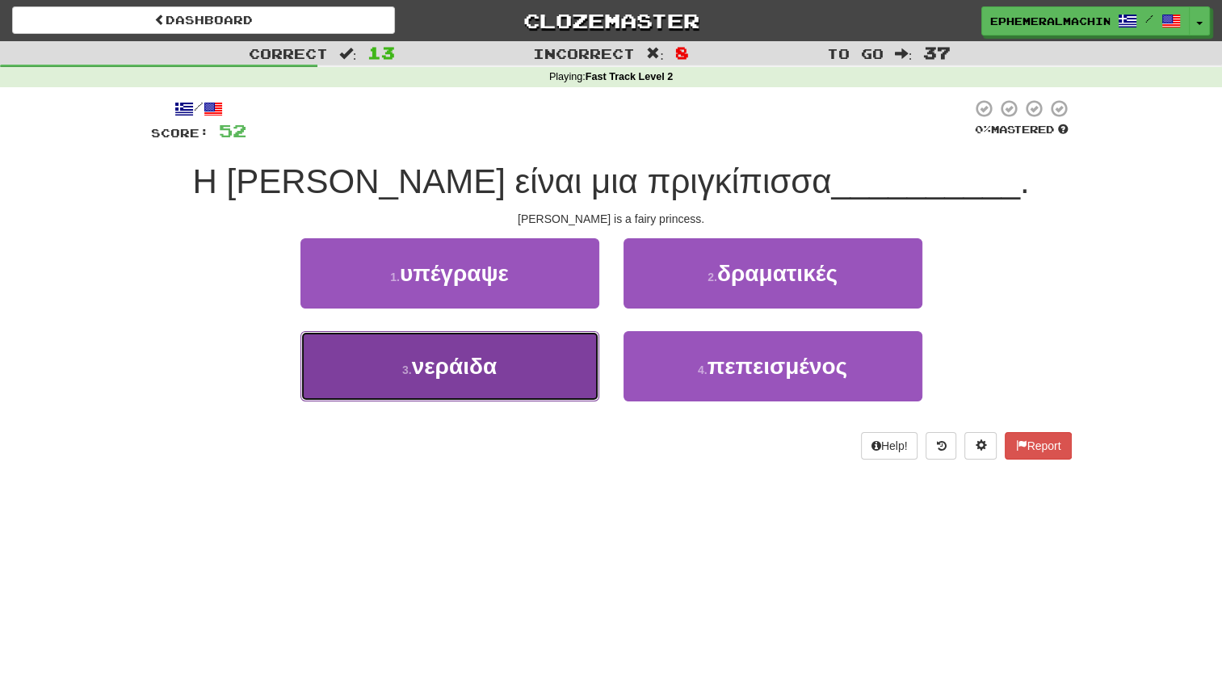
click at [569, 367] on button "3 . νεράιδα" at bounding box center [450, 366] width 299 height 70
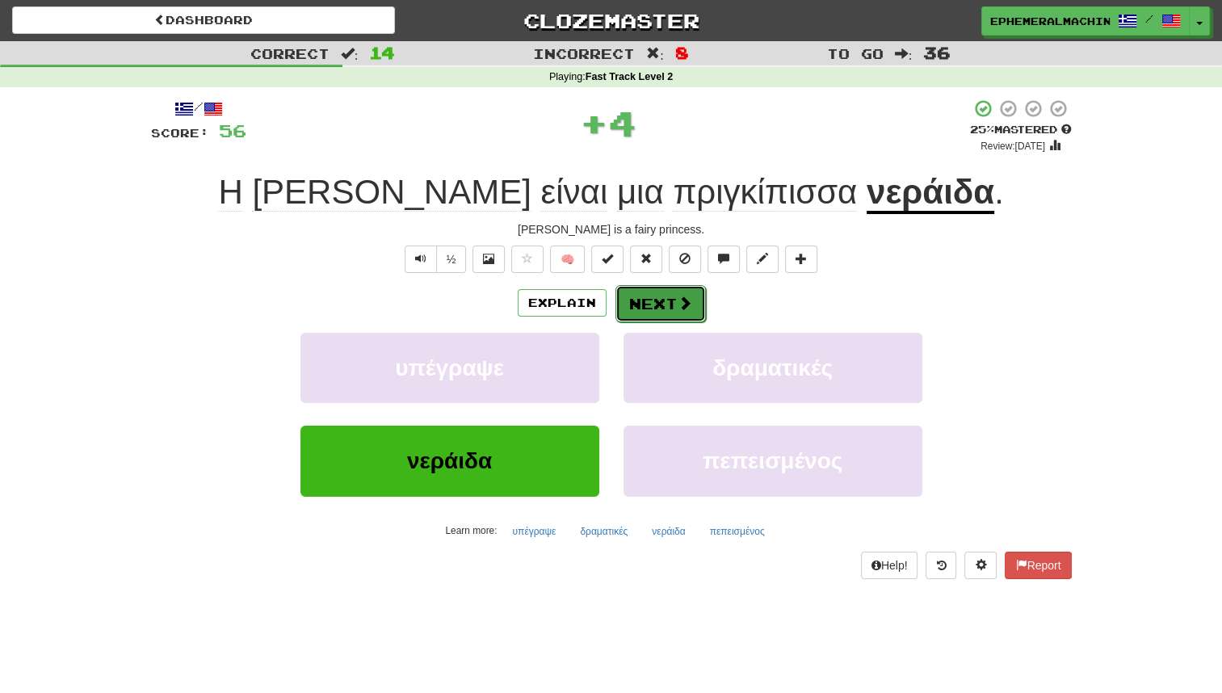
click at [642, 310] on button "Next" at bounding box center [661, 303] width 90 height 37
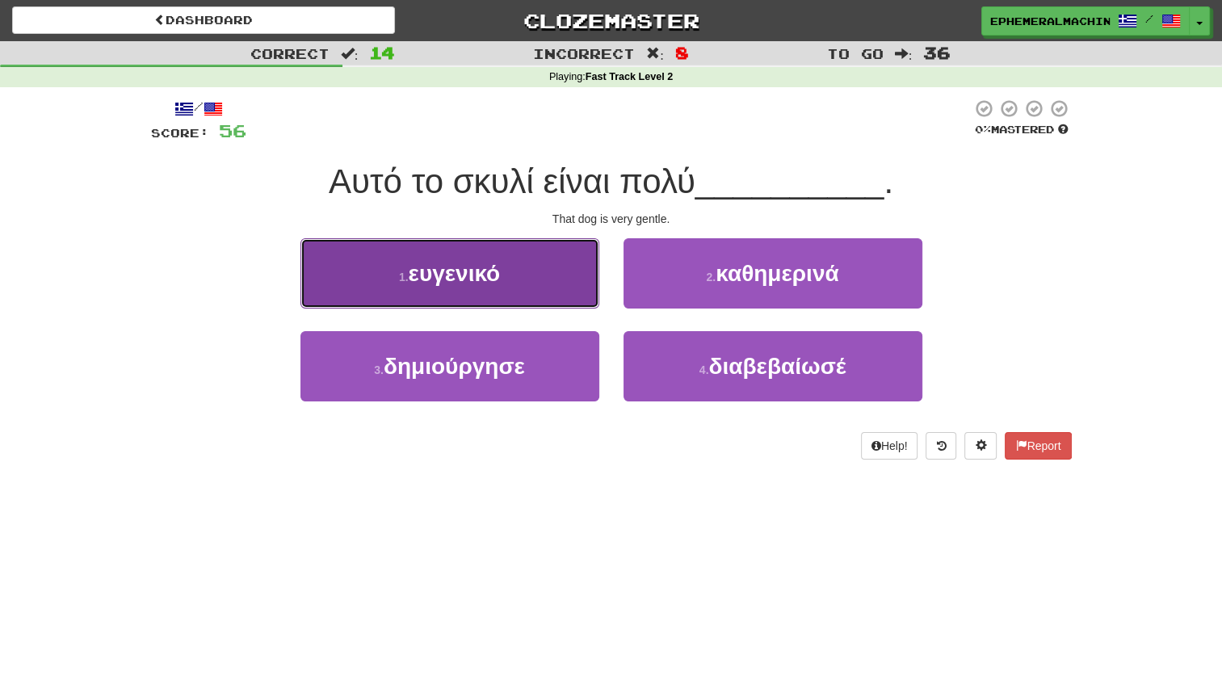
click at [549, 291] on button "1 . ευγενικό" at bounding box center [450, 273] width 299 height 70
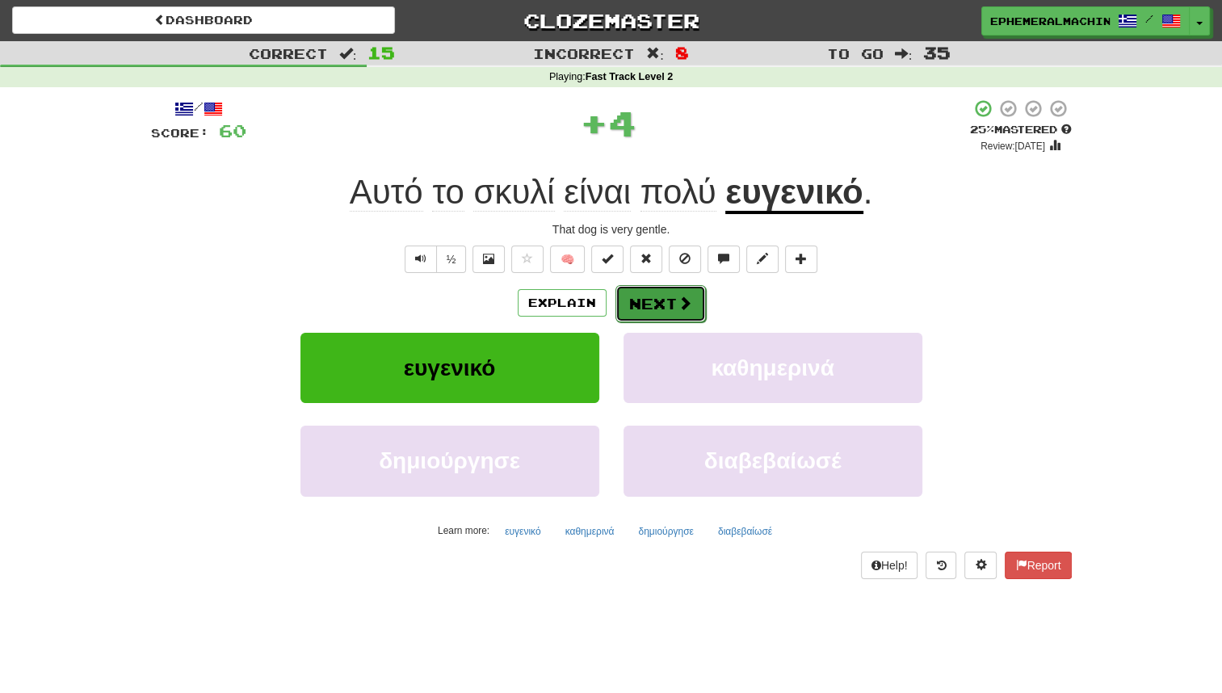
click at [634, 307] on button "Next" at bounding box center [661, 303] width 90 height 37
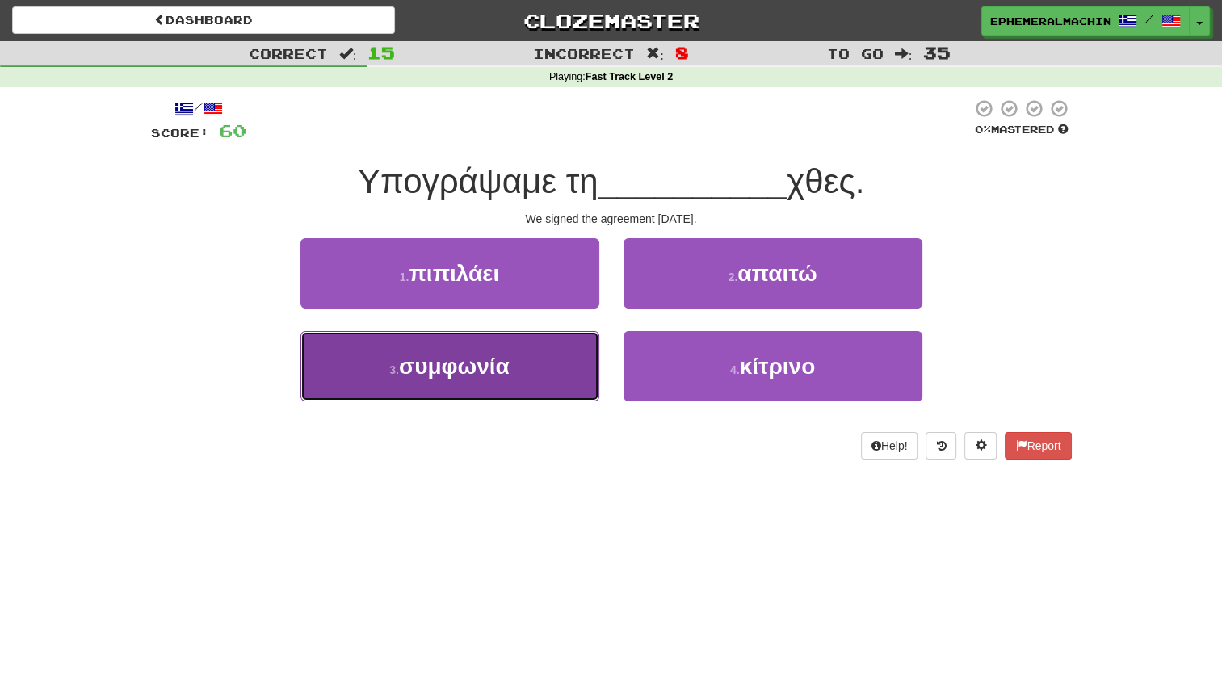
click at [562, 370] on button "3 . συμφωνία" at bounding box center [450, 366] width 299 height 70
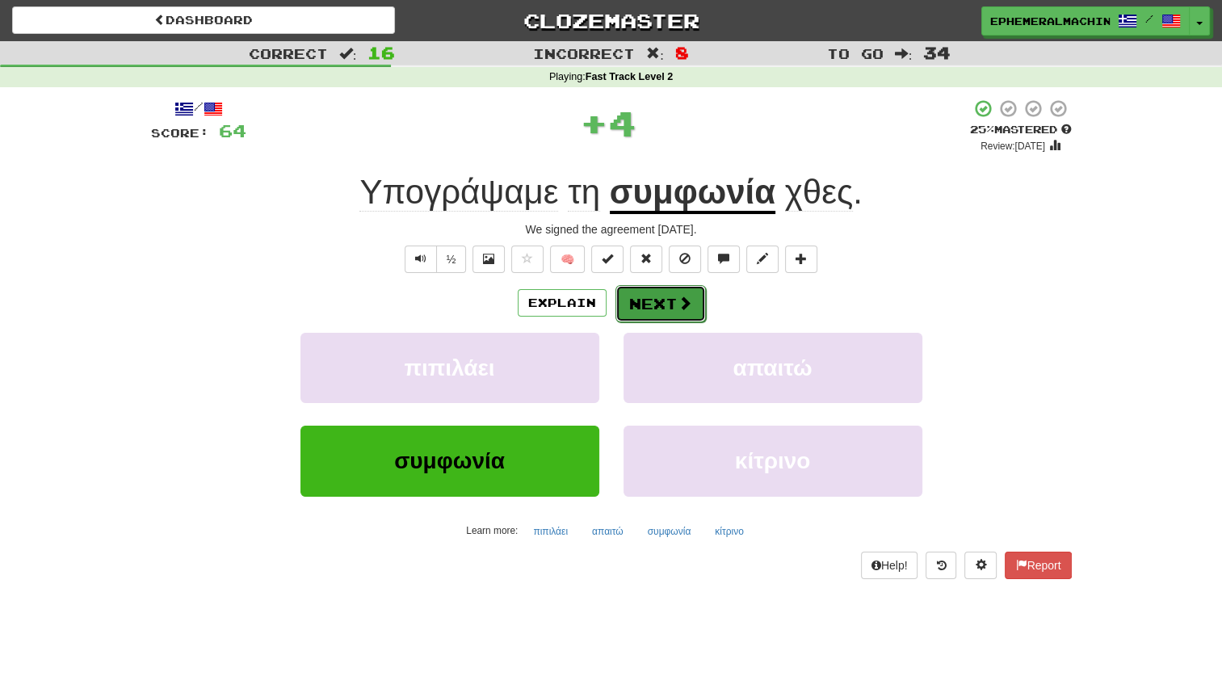
click at [653, 309] on button "Next" at bounding box center [661, 303] width 90 height 37
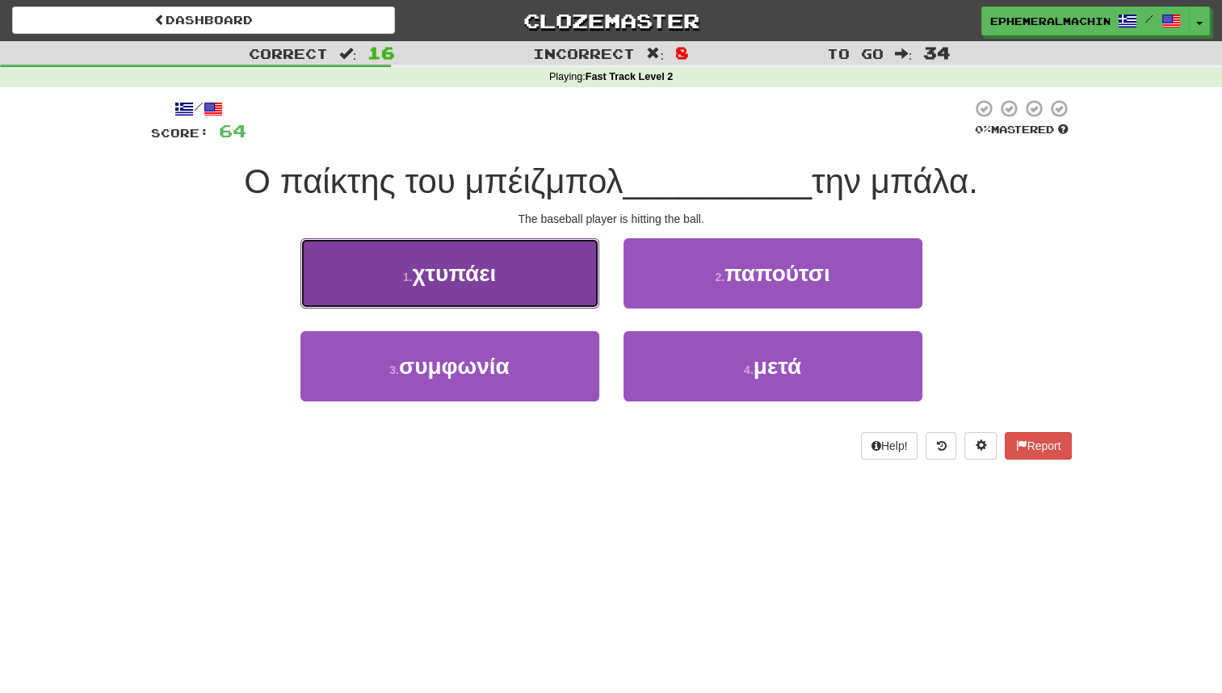
click at [561, 288] on button "1 . χτυπάει" at bounding box center [450, 273] width 299 height 70
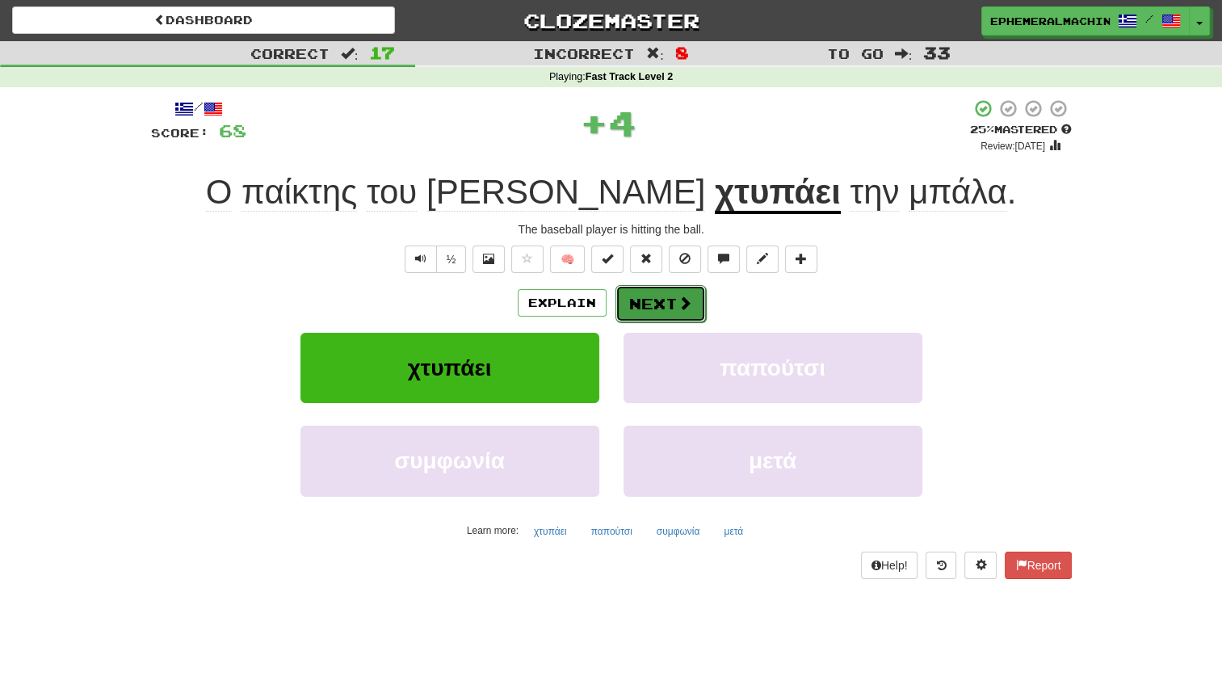
click at [640, 305] on button "Next" at bounding box center [661, 303] width 90 height 37
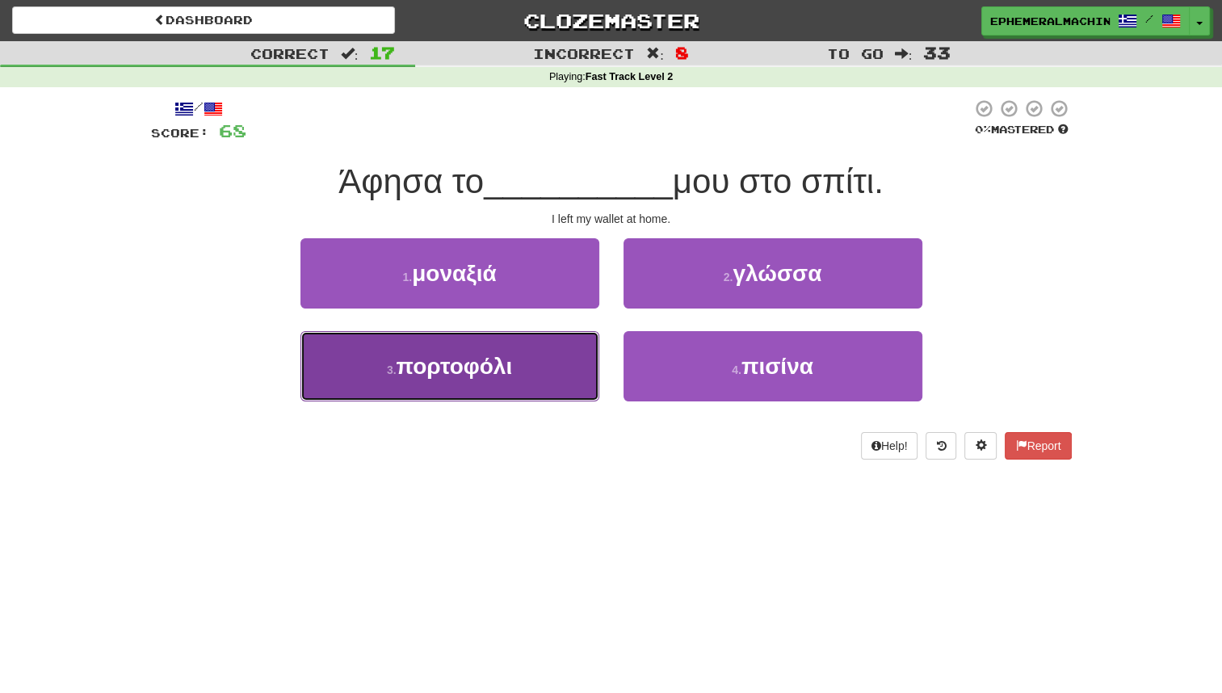
click at [541, 376] on button "3 . πορτοφόλι" at bounding box center [450, 366] width 299 height 70
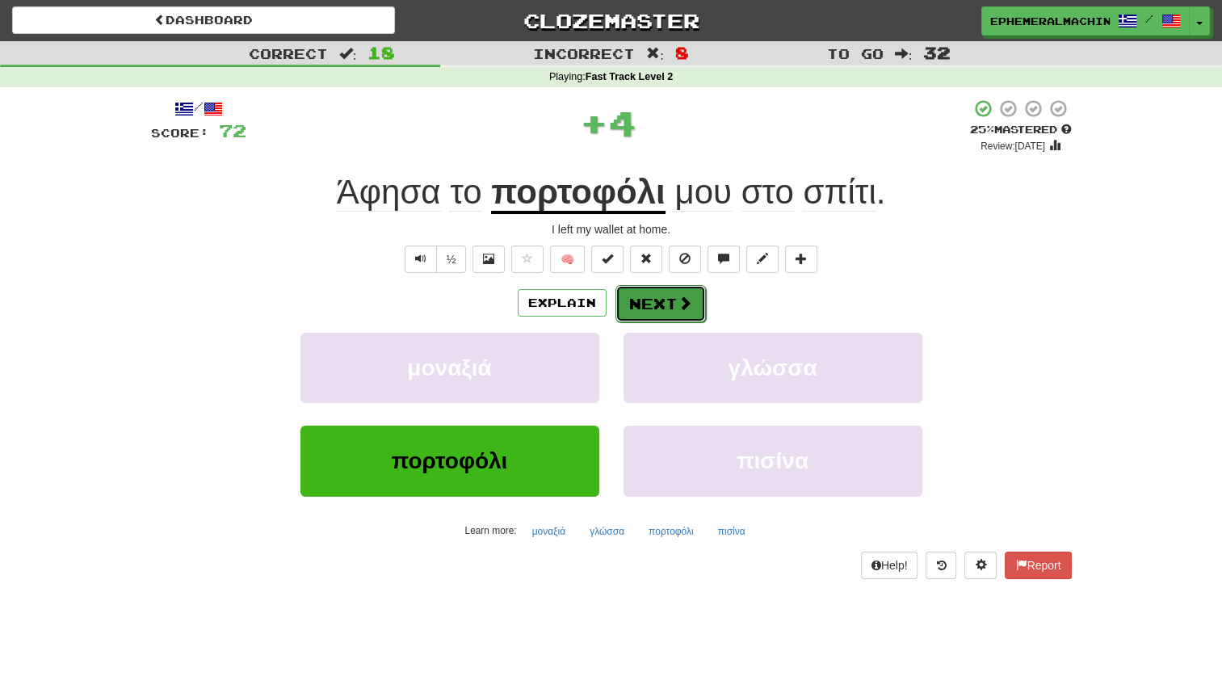
click at [640, 307] on button "Next" at bounding box center [661, 303] width 90 height 37
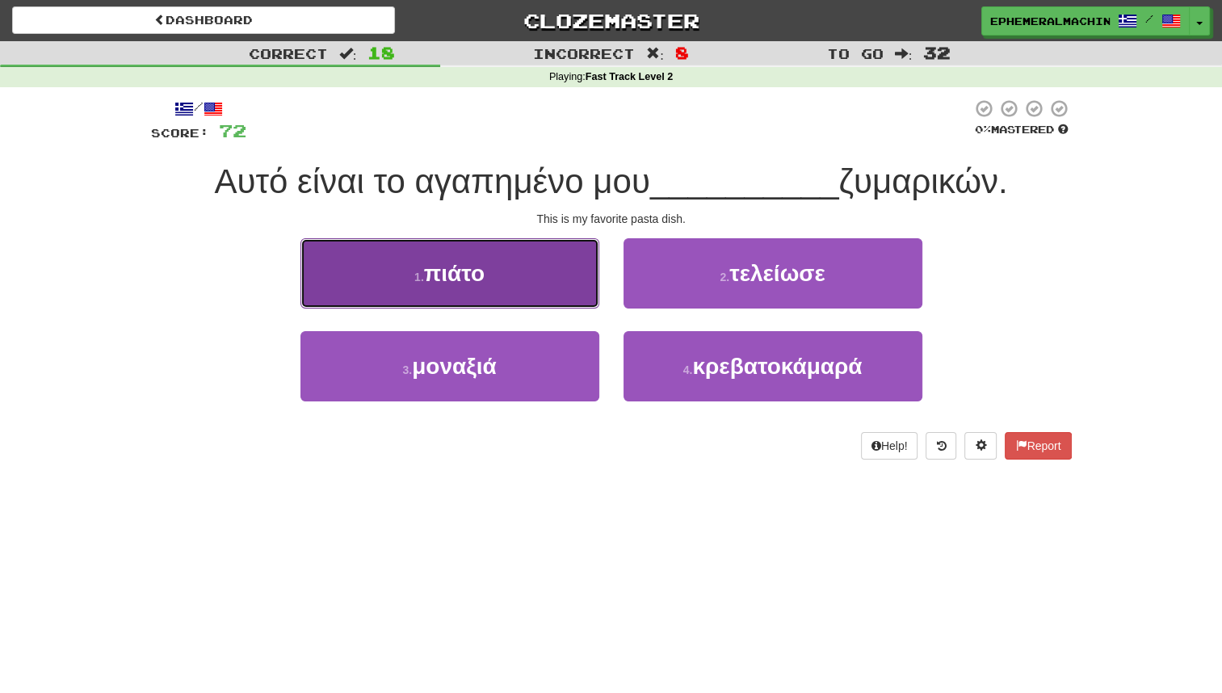
click at [552, 294] on button "1 . πιάτο" at bounding box center [450, 273] width 299 height 70
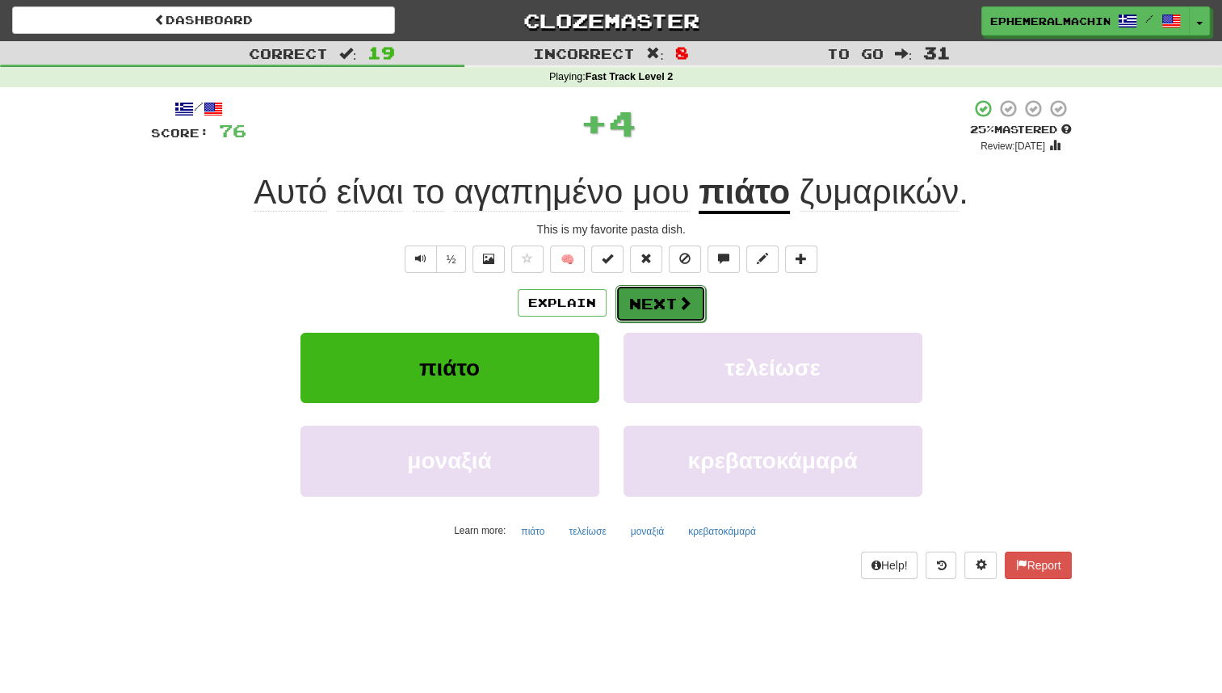
click at [650, 309] on button "Next" at bounding box center [661, 303] width 90 height 37
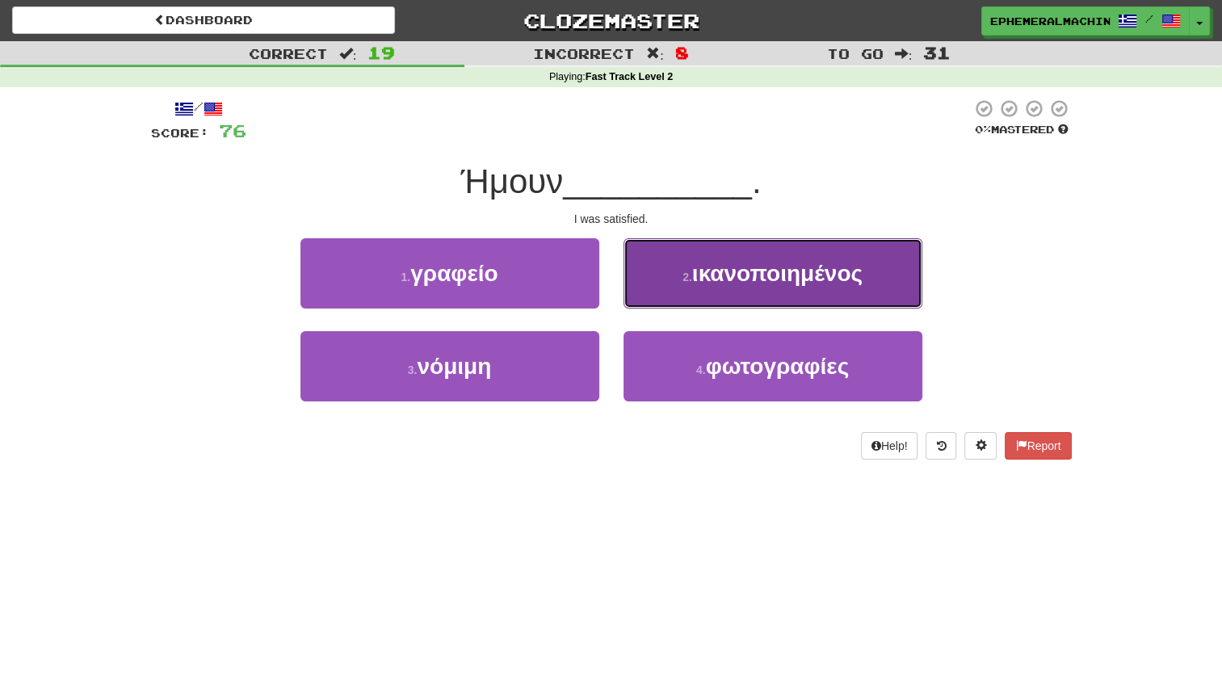
click at [725, 282] on span "ικανοποιημένος" at bounding box center [777, 273] width 170 height 25
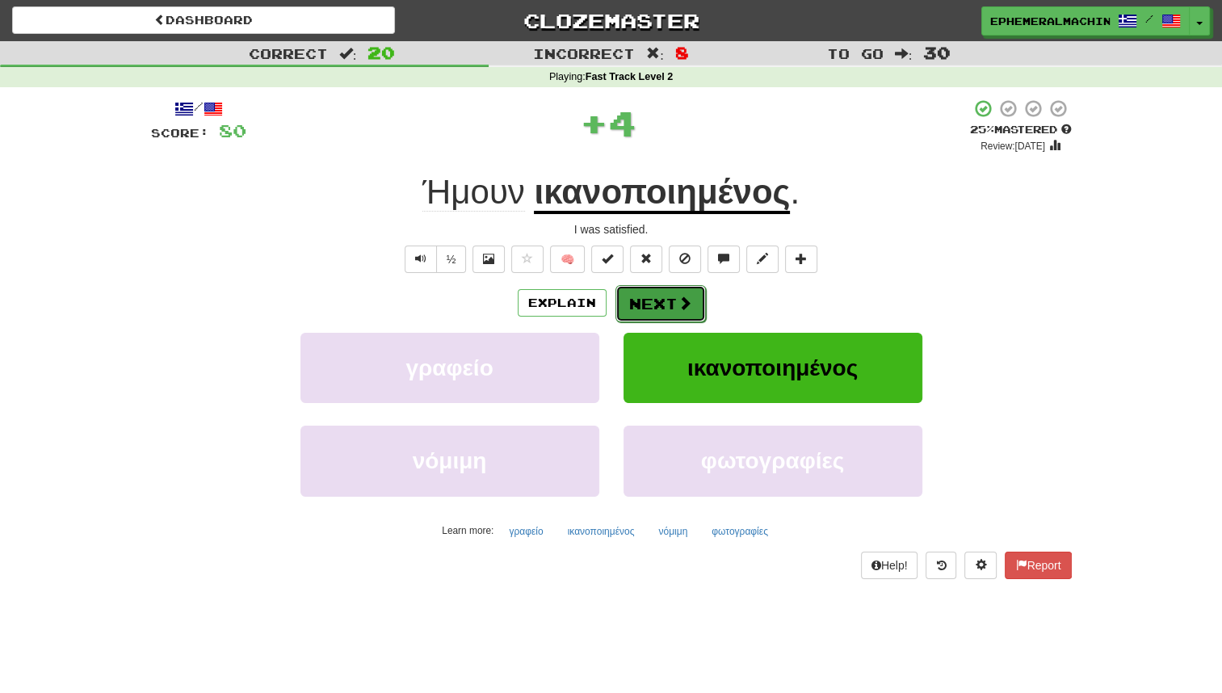
click at [645, 314] on button "Next" at bounding box center [661, 303] width 90 height 37
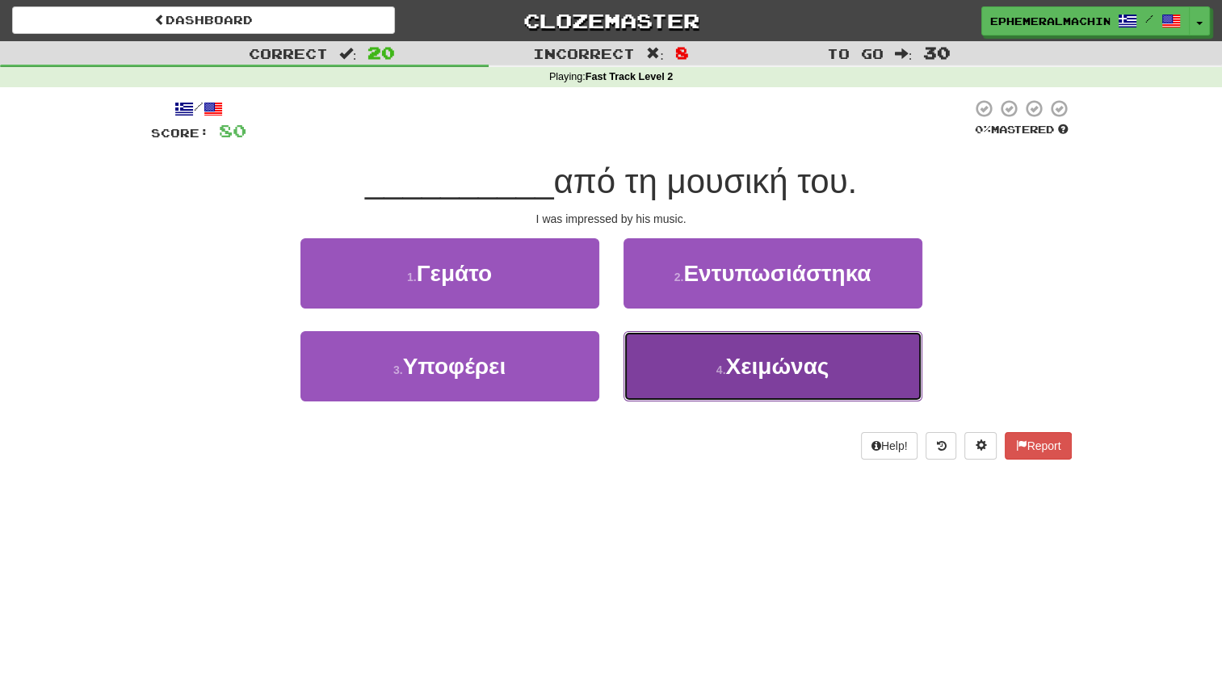
click at [693, 378] on button "4 . Χειμώνας" at bounding box center [773, 366] width 299 height 70
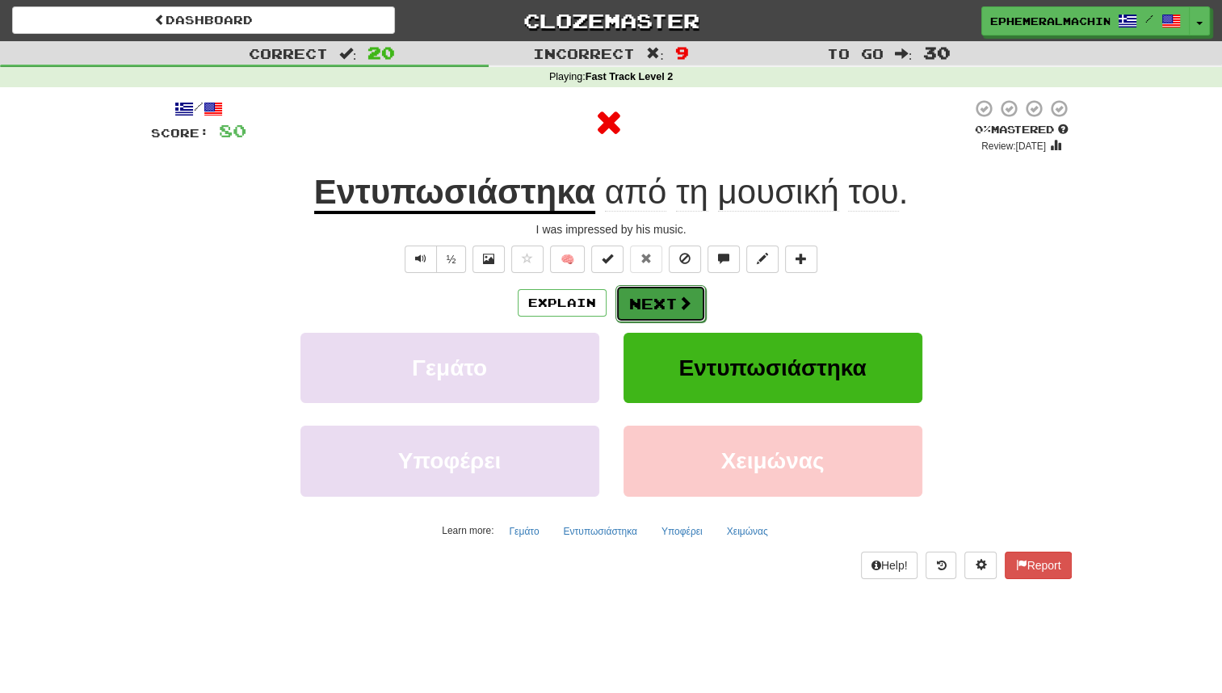
click at [672, 307] on button "Next" at bounding box center [661, 303] width 90 height 37
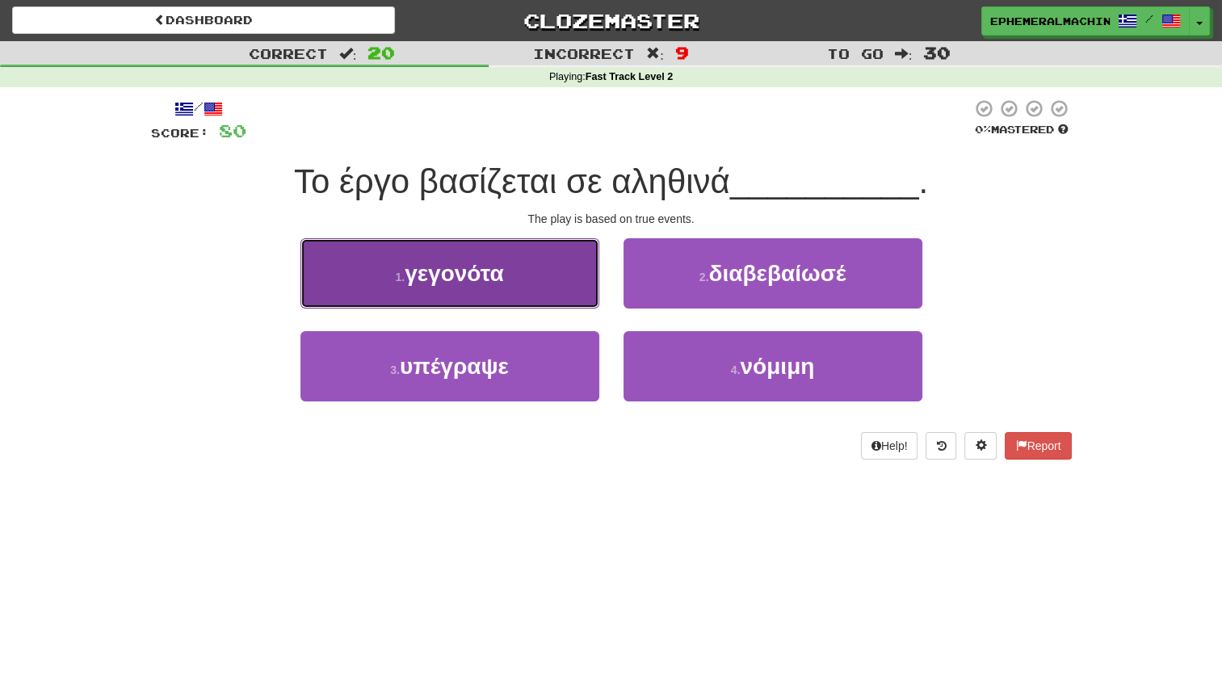
click at [571, 287] on button "1 . γεγονότα" at bounding box center [450, 273] width 299 height 70
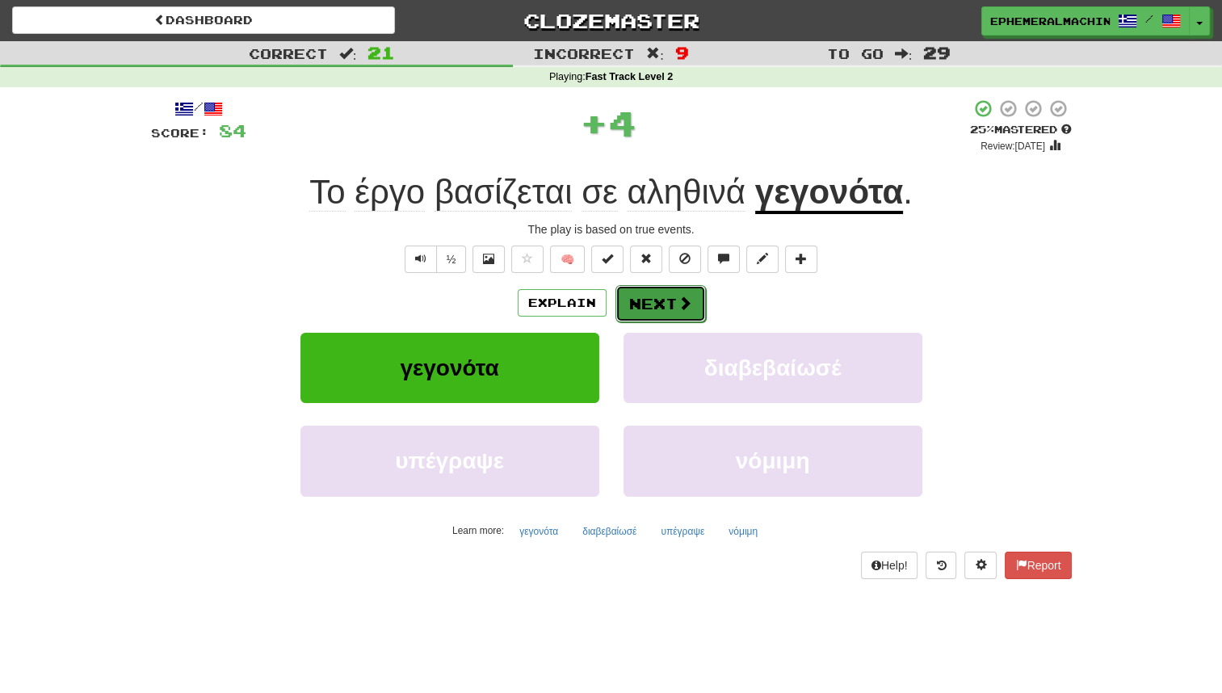
click at [666, 314] on button "Next" at bounding box center [661, 303] width 90 height 37
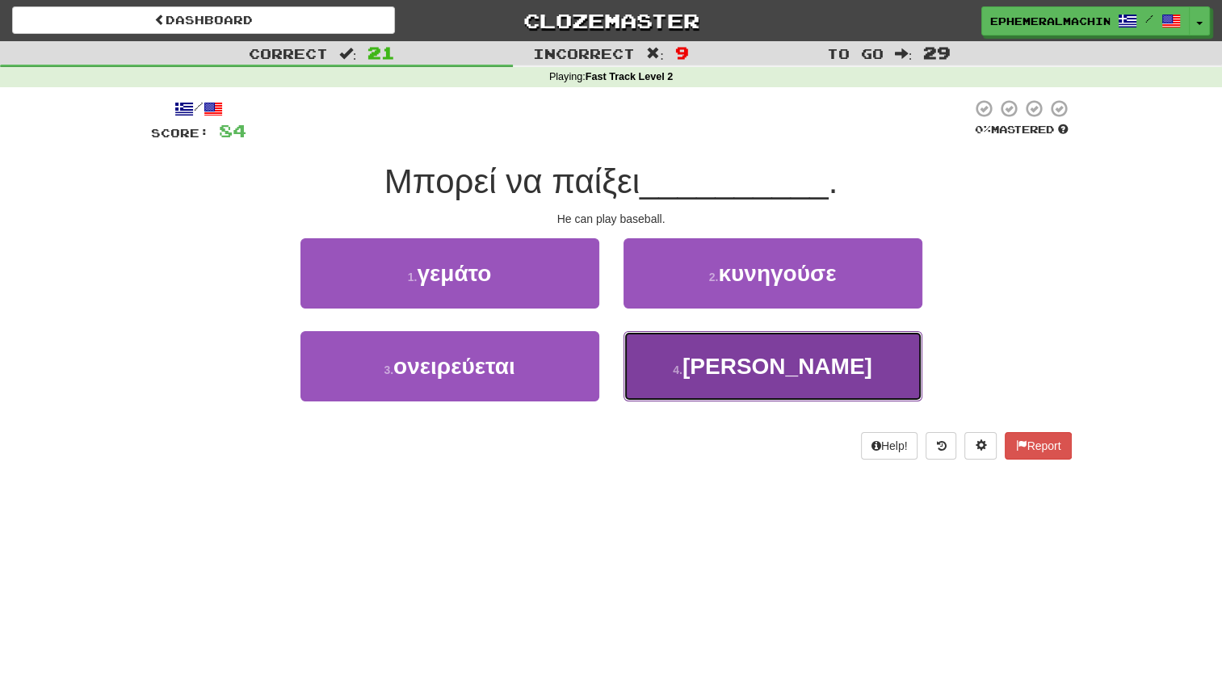
click at [671, 380] on button "4 . μπέιζμπολ" at bounding box center [773, 366] width 299 height 70
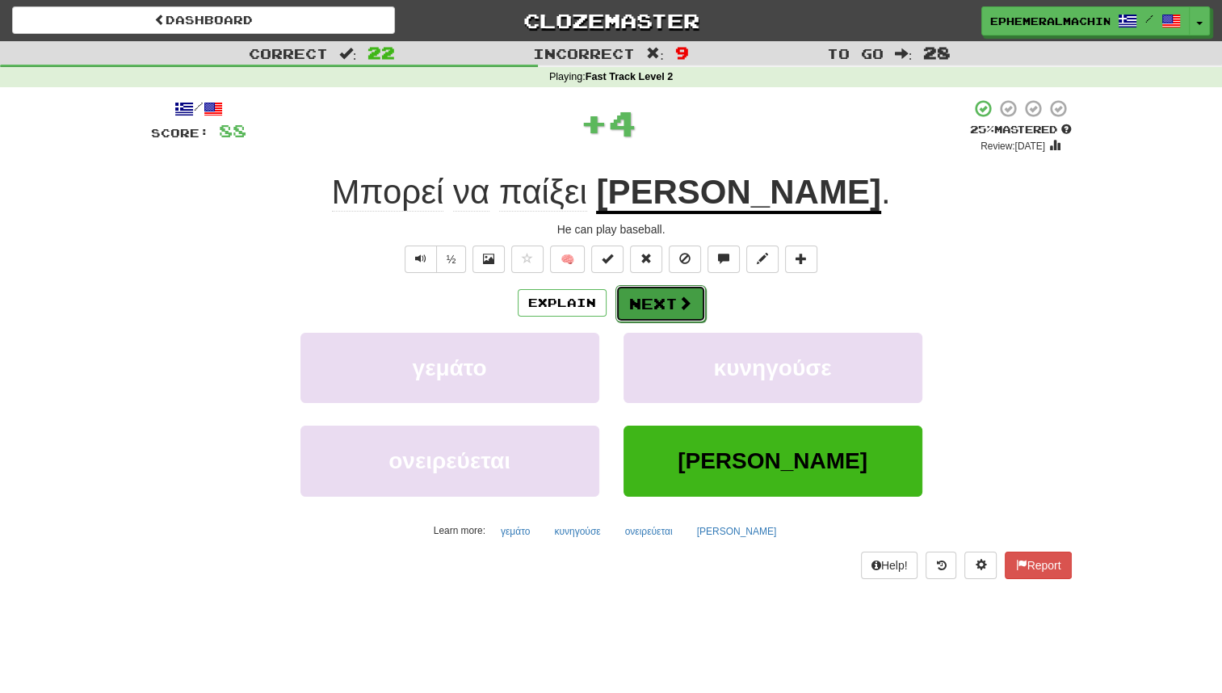
click at [672, 311] on button "Next" at bounding box center [661, 303] width 90 height 37
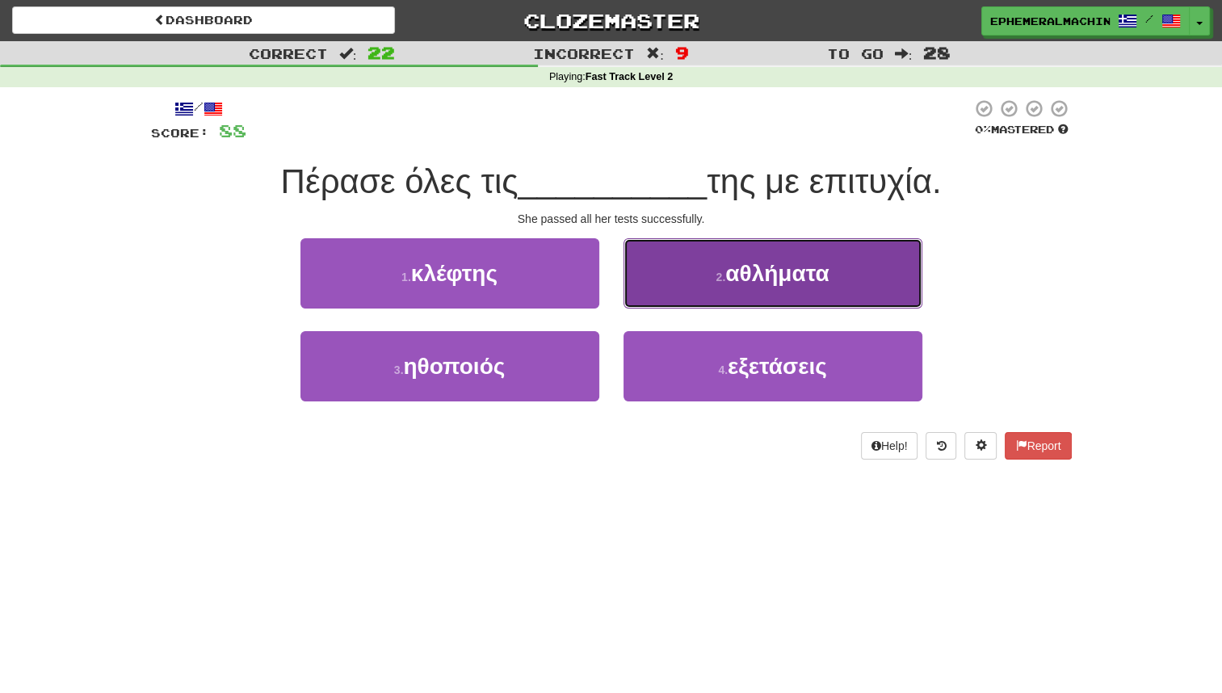
click at [743, 262] on span "αθλήματα" at bounding box center [776, 273] width 103 height 25
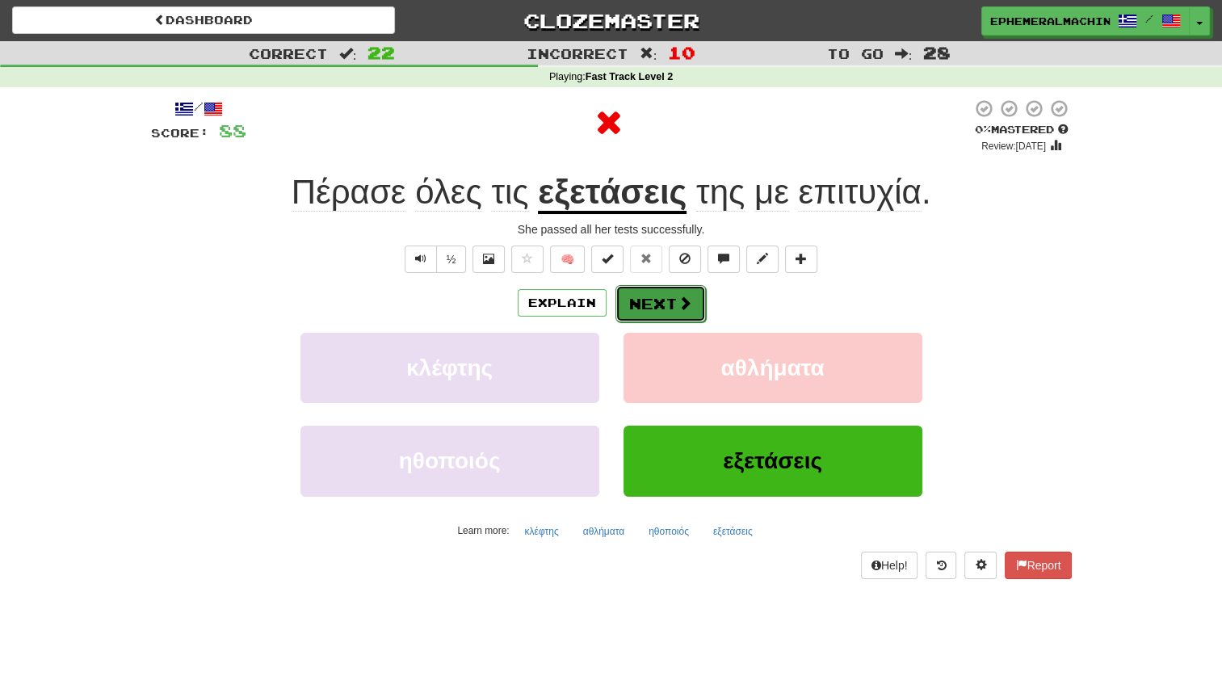
click at [673, 307] on button "Next" at bounding box center [661, 303] width 90 height 37
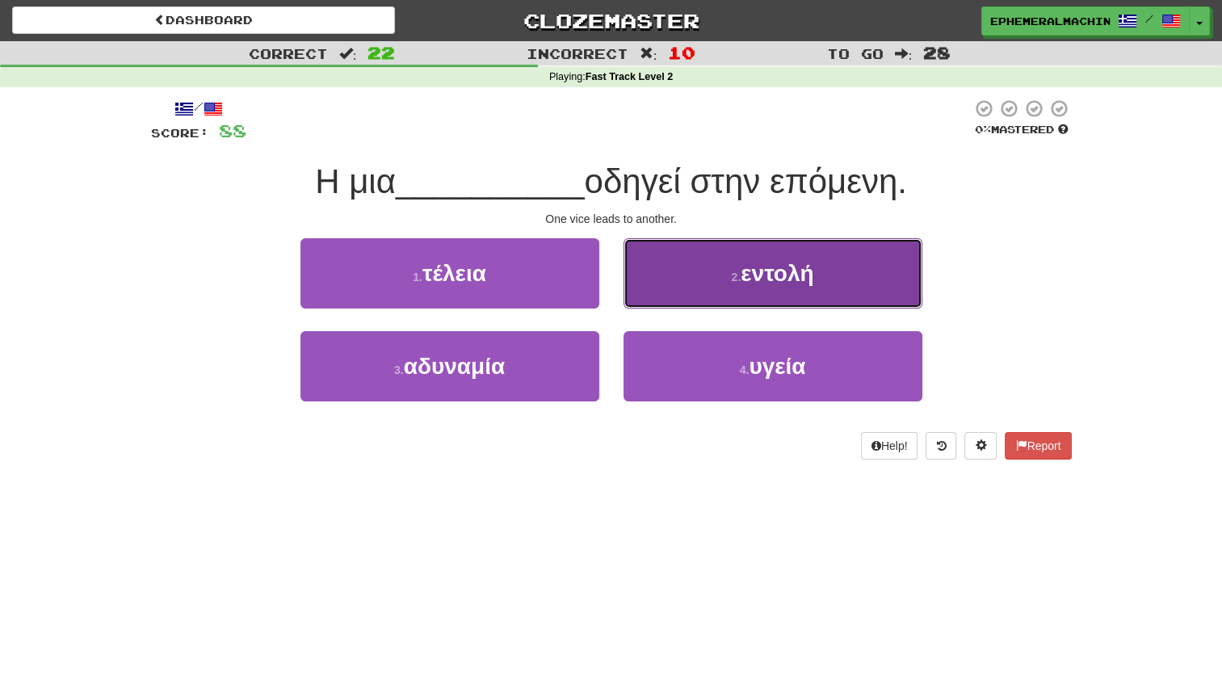
click at [714, 280] on button "2 . εντολή" at bounding box center [773, 273] width 299 height 70
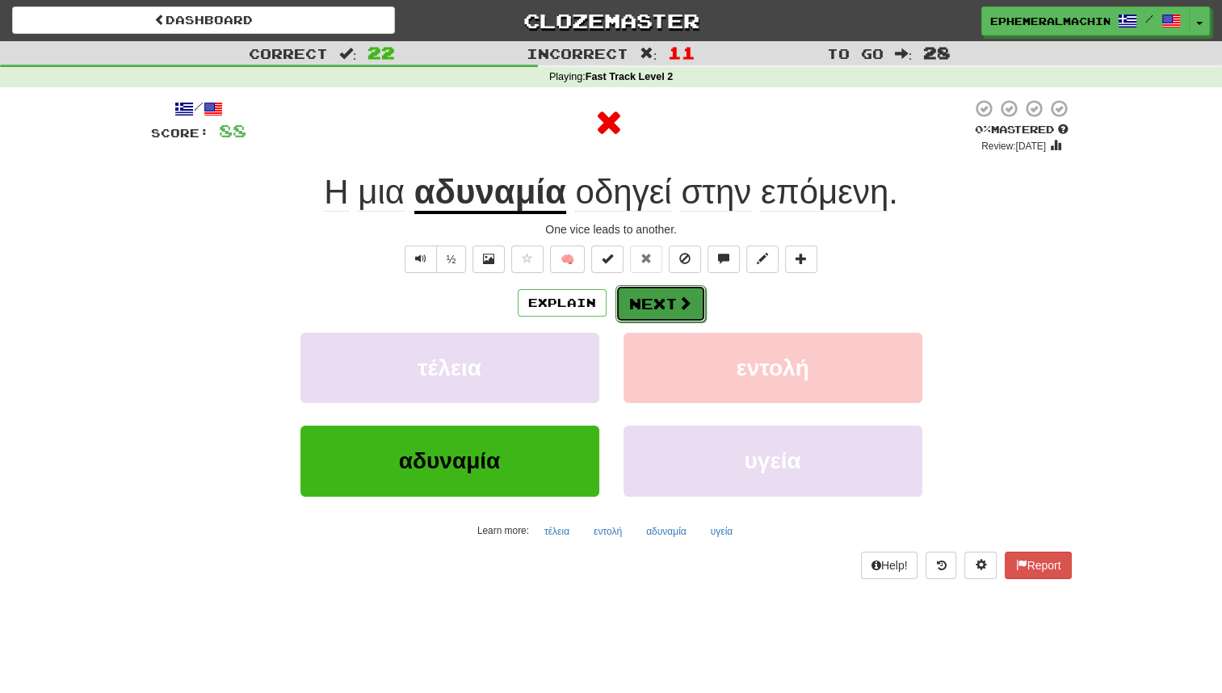
click at [666, 304] on button "Next" at bounding box center [661, 303] width 90 height 37
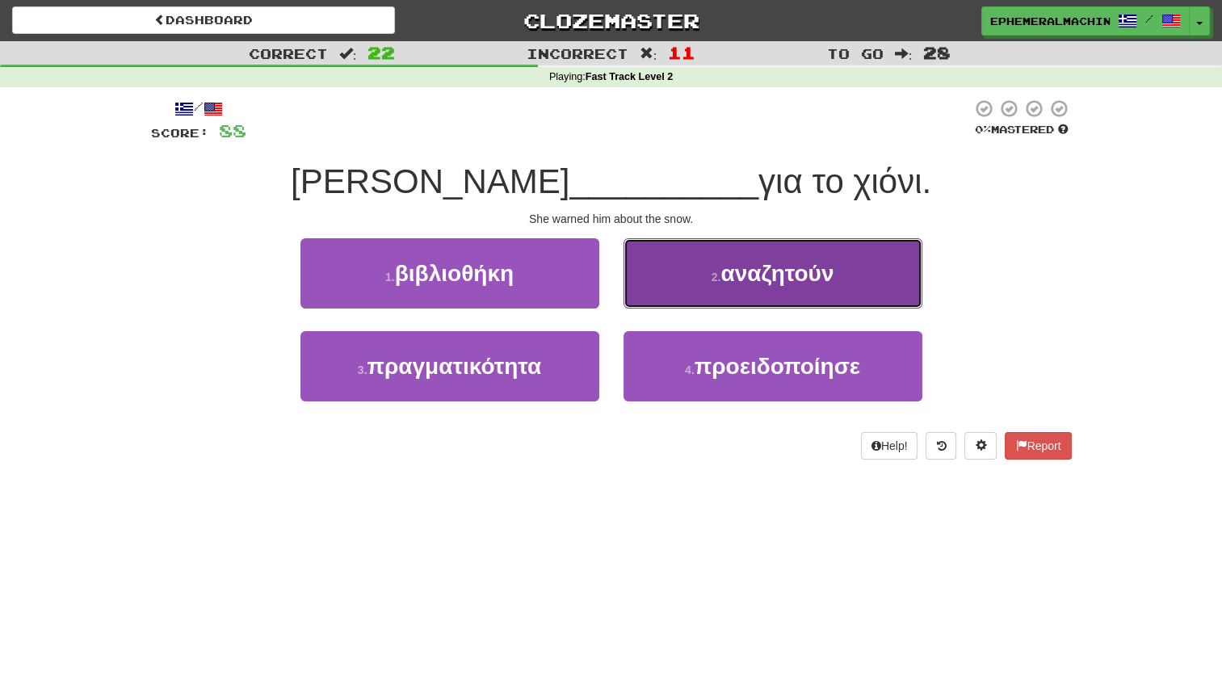
click at [705, 280] on button "2 . αναζητούν" at bounding box center [773, 273] width 299 height 70
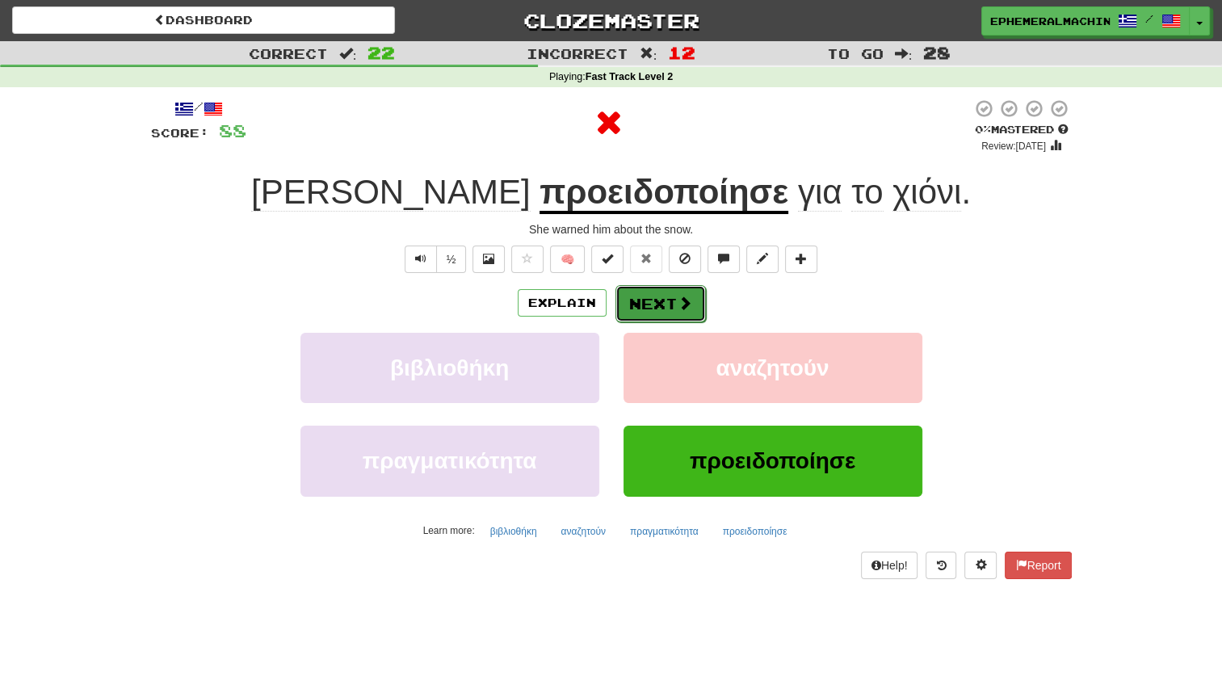
click at [665, 310] on button "Next" at bounding box center [661, 303] width 90 height 37
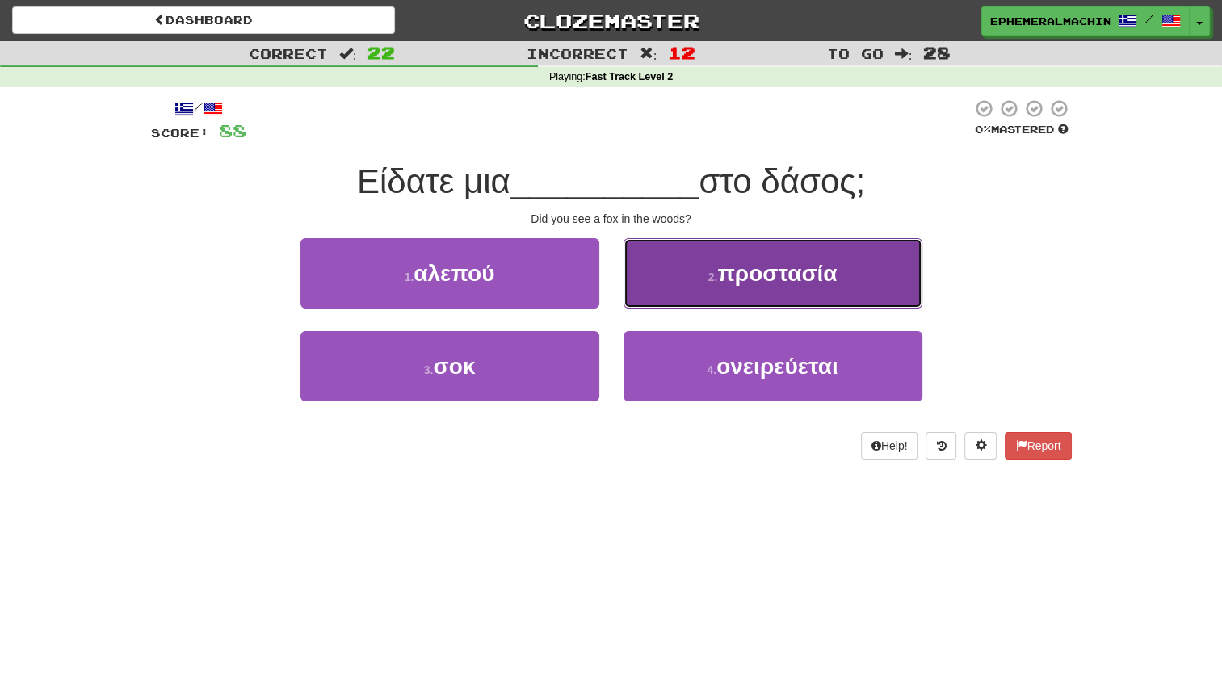
click at [702, 281] on button "2 . προστασία" at bounding box center [773, 273] width 299 height 70
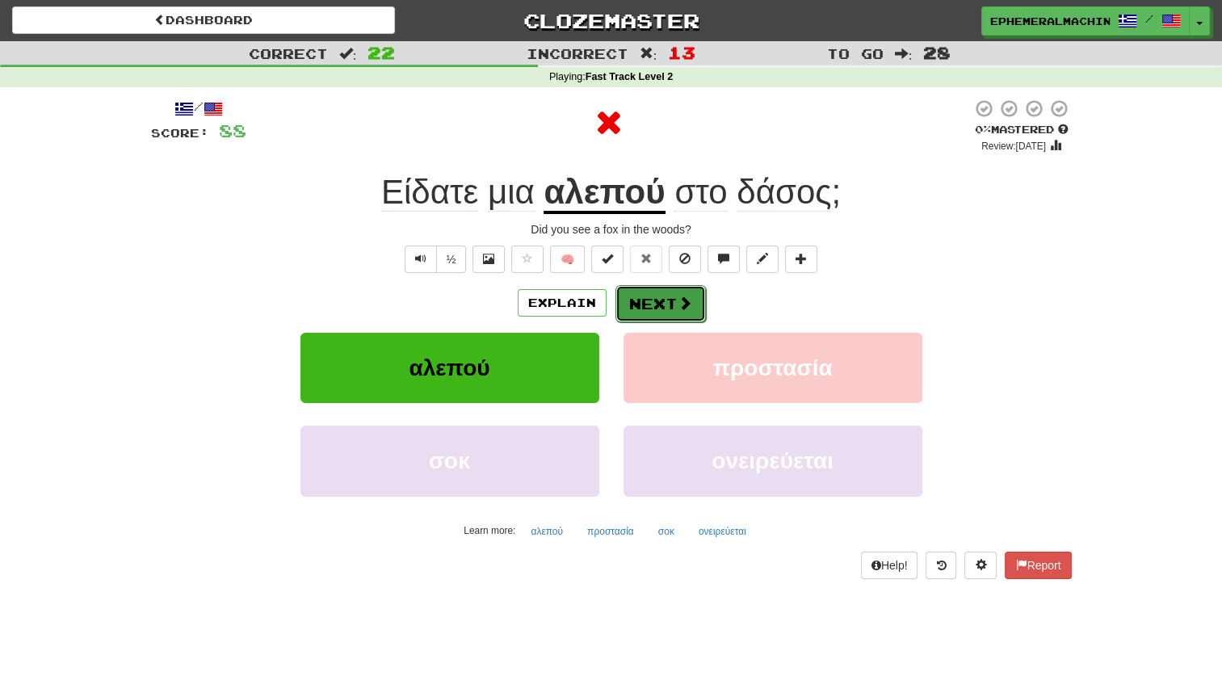
click at [669, 308] on button "Next" at bounding box center [661, 303] width 90 height 37
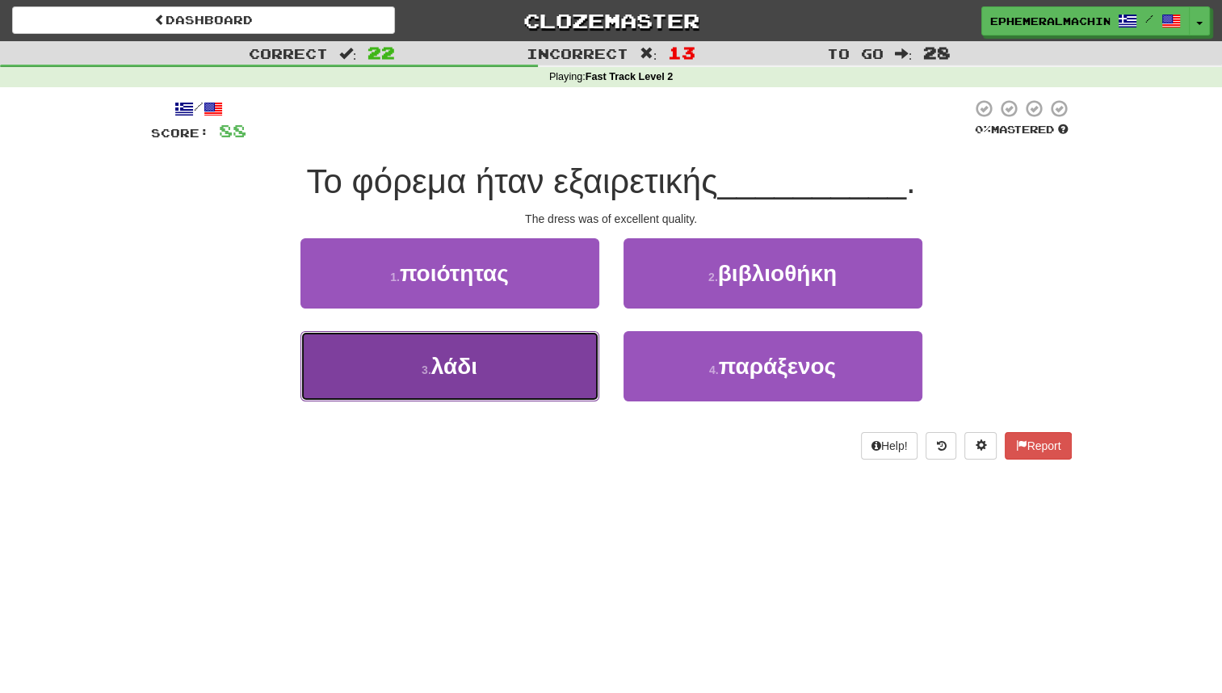
click at [545, 376] on button "3 . λάδι" at bounding box center [450, 366] width 299 height 70
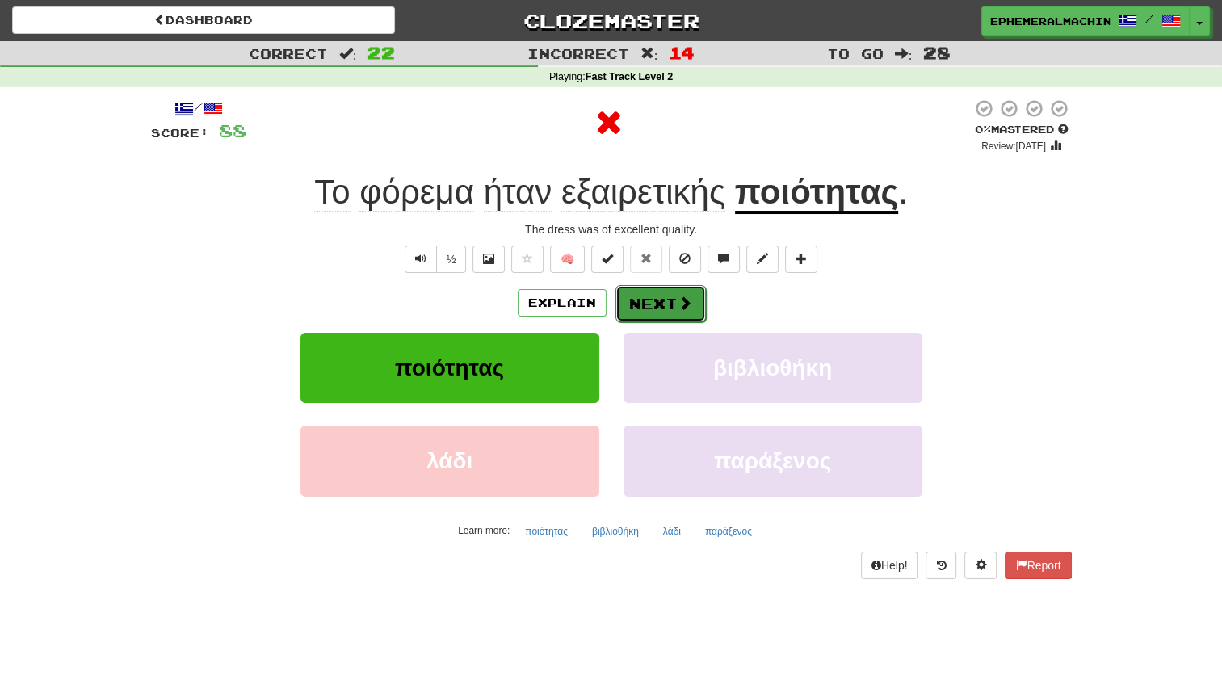
click at [668, 305] on button "Next" at bounding box center [661, 303] width 90 height 37
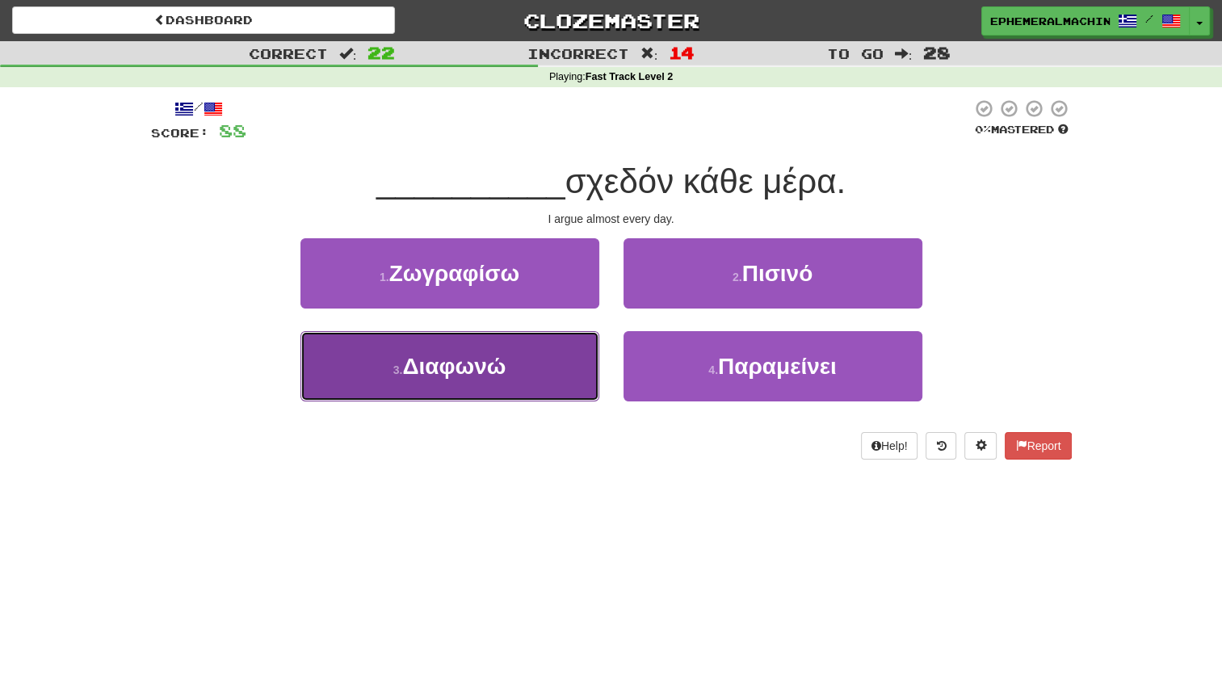
click at [543, 363] on button "3 . Διαφωνώ" at bounding box center [450, 366] width 299 height 70
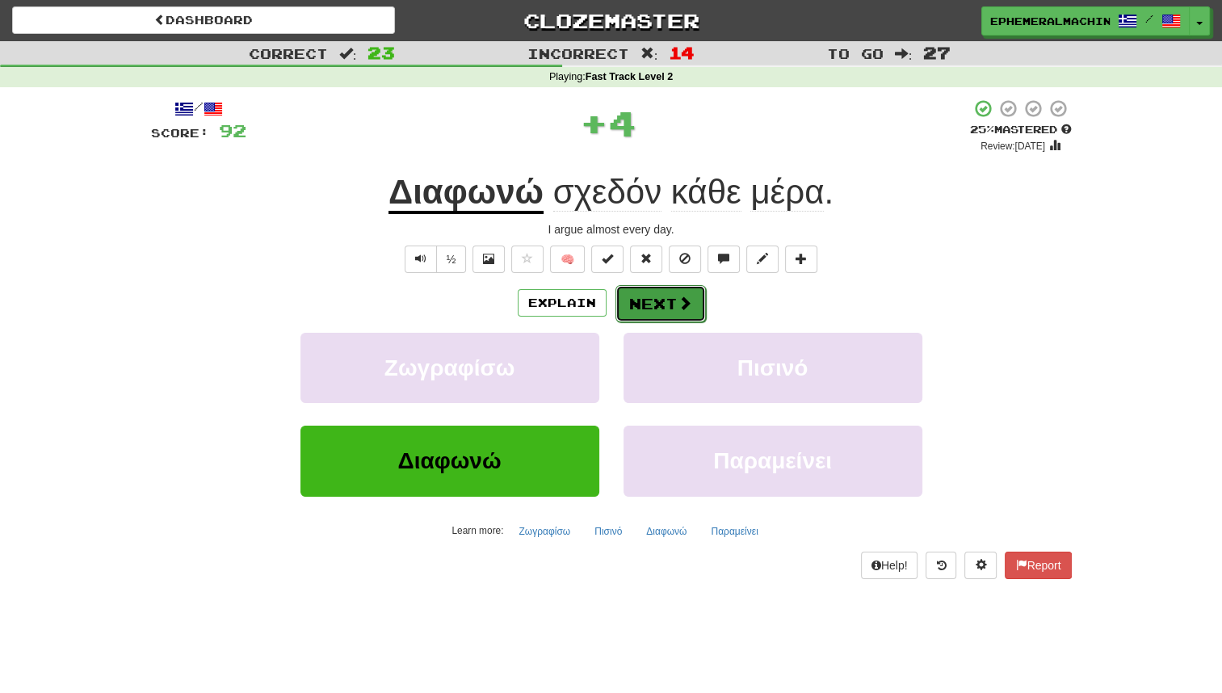
click at [654, 307] on button "Next" at bounding box center [661, 303] width 90 height 37
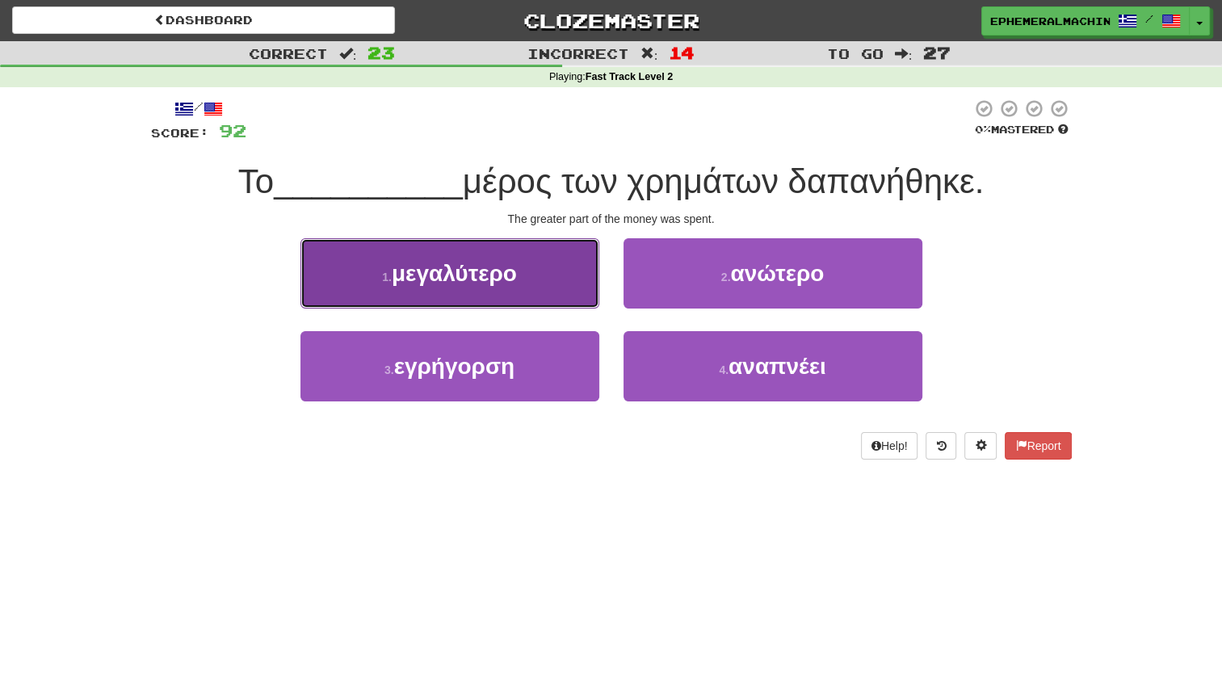
click at [547, 284] on button "1 . μεγαλύτερο" at bounding box center [450, 273] width 299 height 70
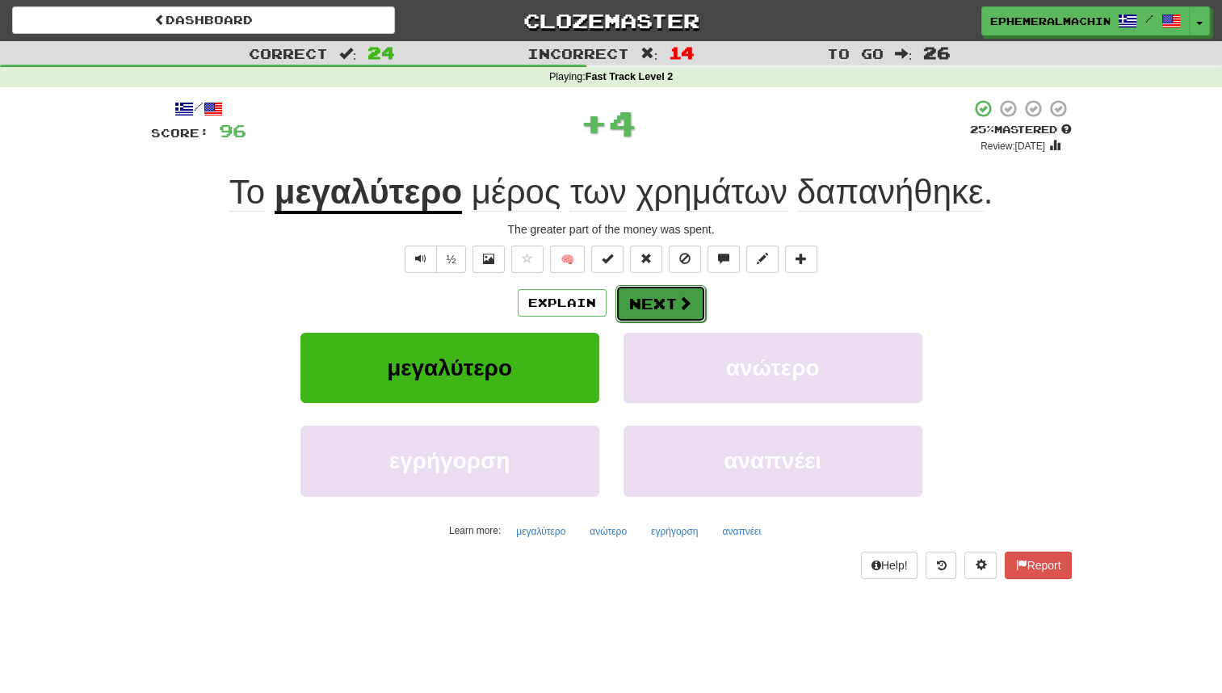
click at [656, 306] on button "Next" at bounding box center [661, 303] width 90 height 37
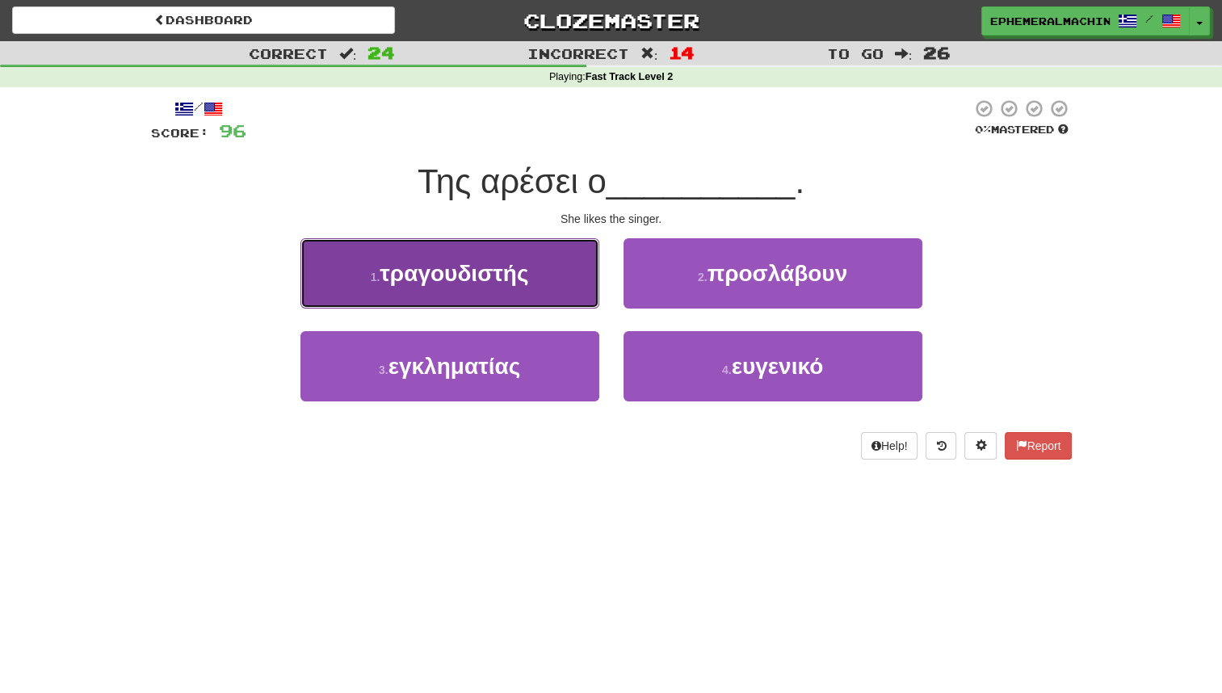
click at [563, 304] on button "1 . τραγουδιστής" at bounding box center [450, 273] width 299 height 70
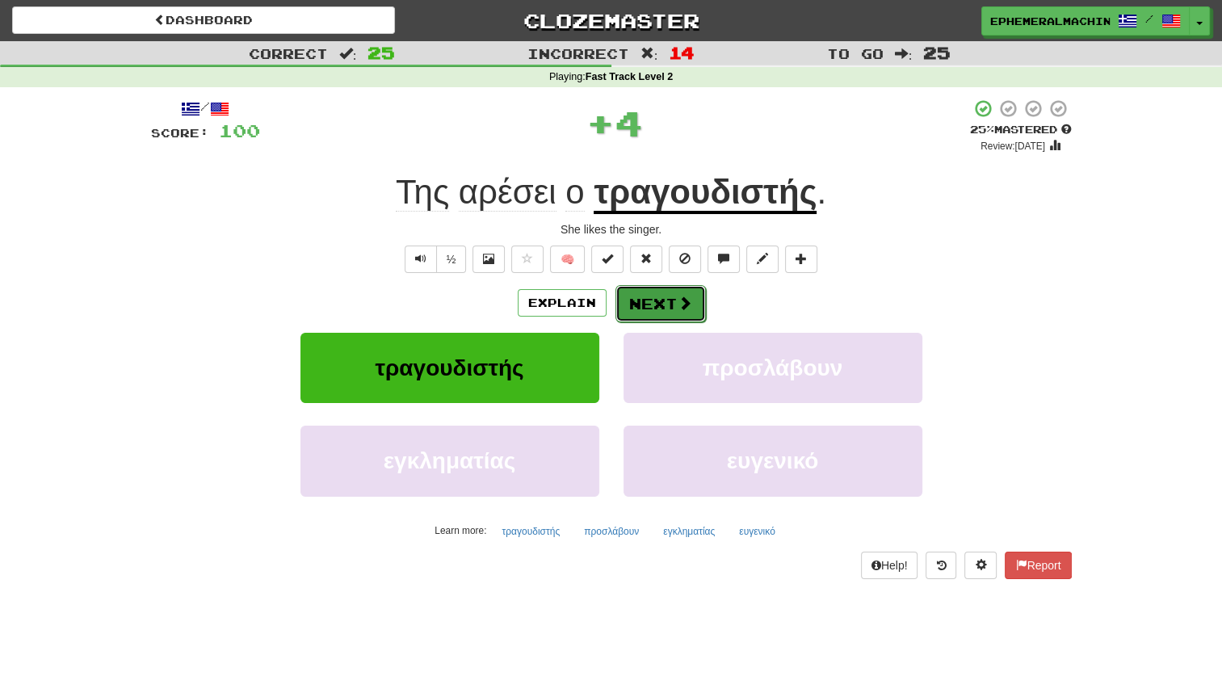
click at [645, 313] on button "Next" at bounding box center [661, 303] width 90 height 37
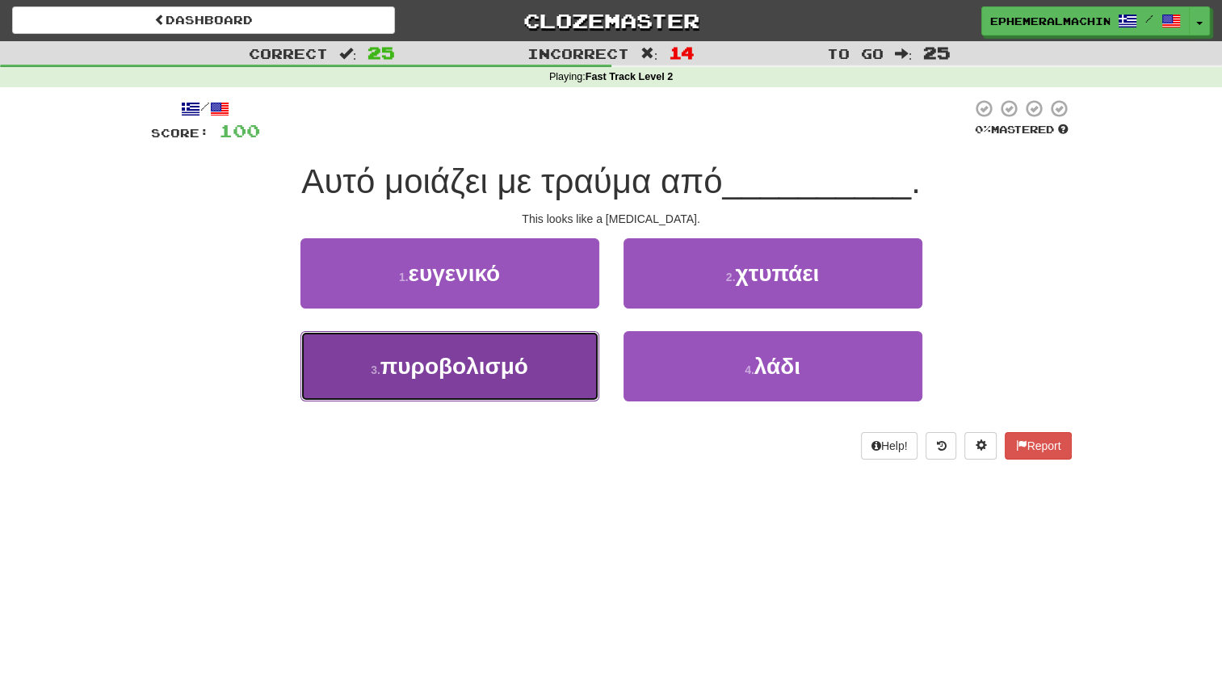
click at [549, 378] on button "3 . πυροβολισμό" at bounding box center [450, 366] width 299 height 70
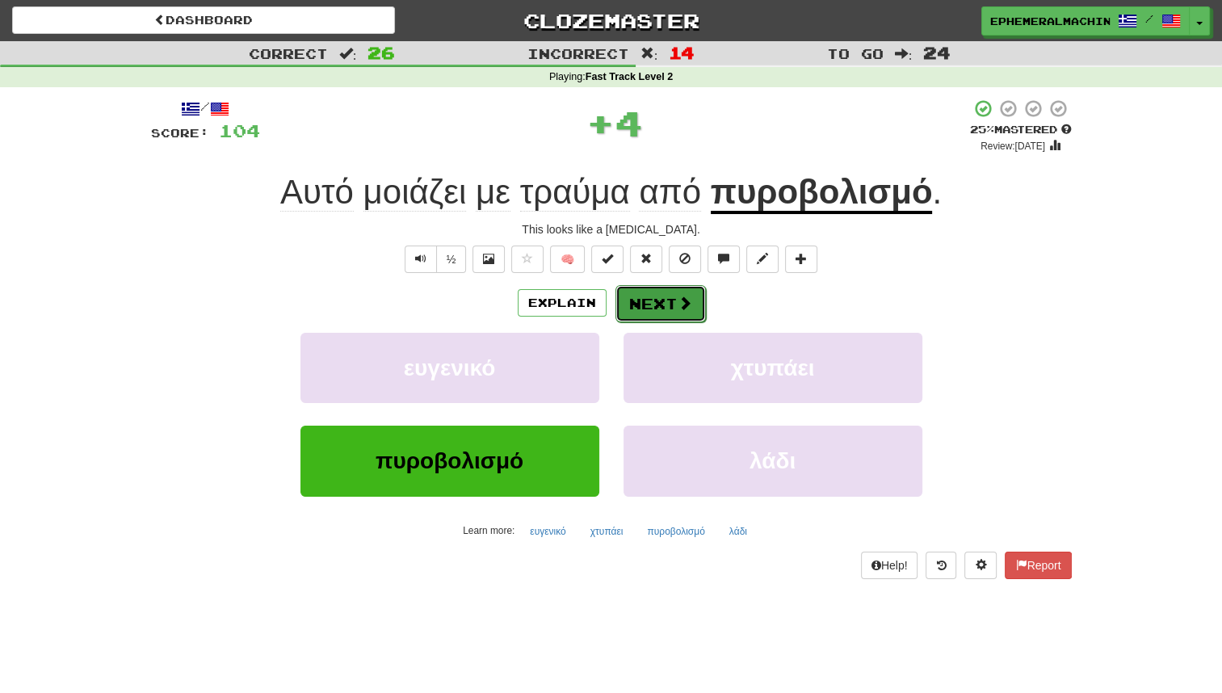
click at [654, 301] on button "Next" at bounding box center [661, 303] width 90 height 37
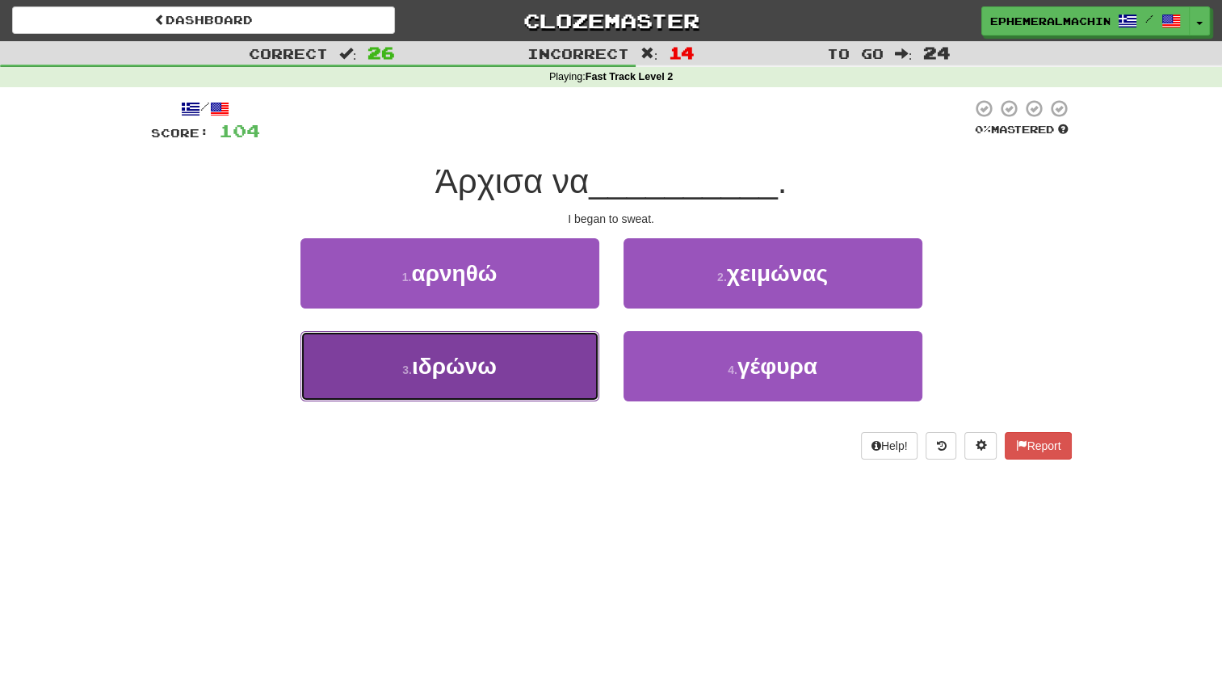
click at [547, 373] on button "3 . ιδρώνω" at bounding box center [450, 366] width 299 height 70
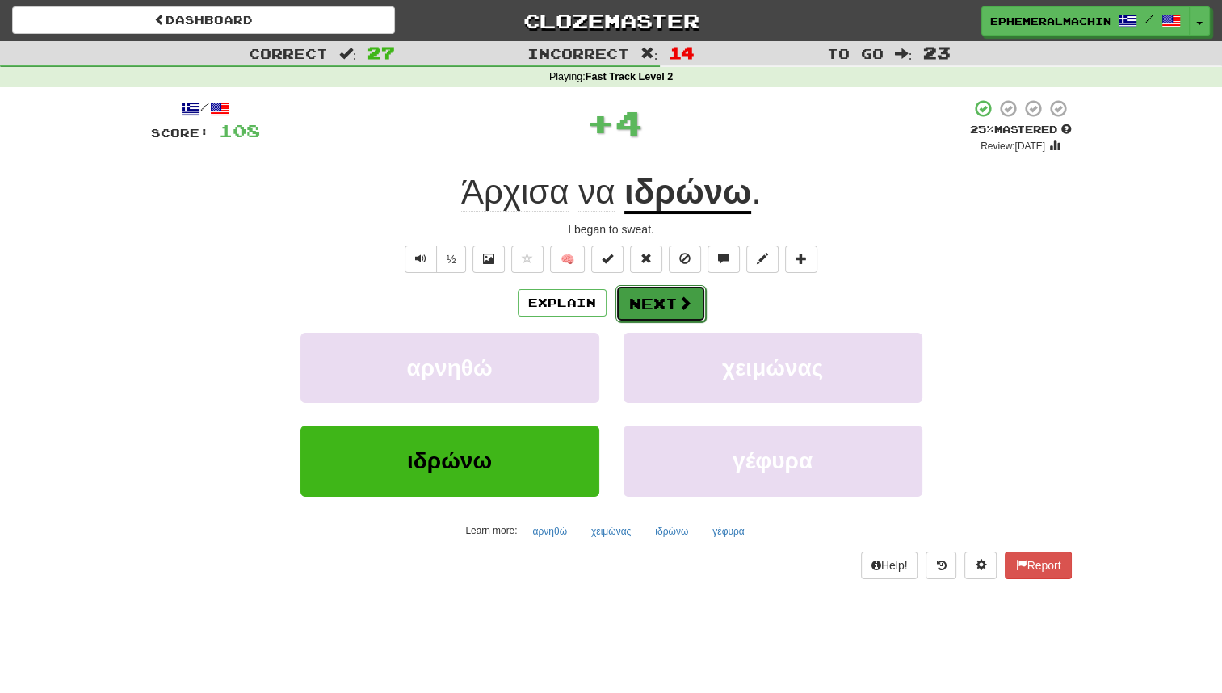
click at [671, 309] on button "Next" at bounding box center [661, 303] width 90 height 37
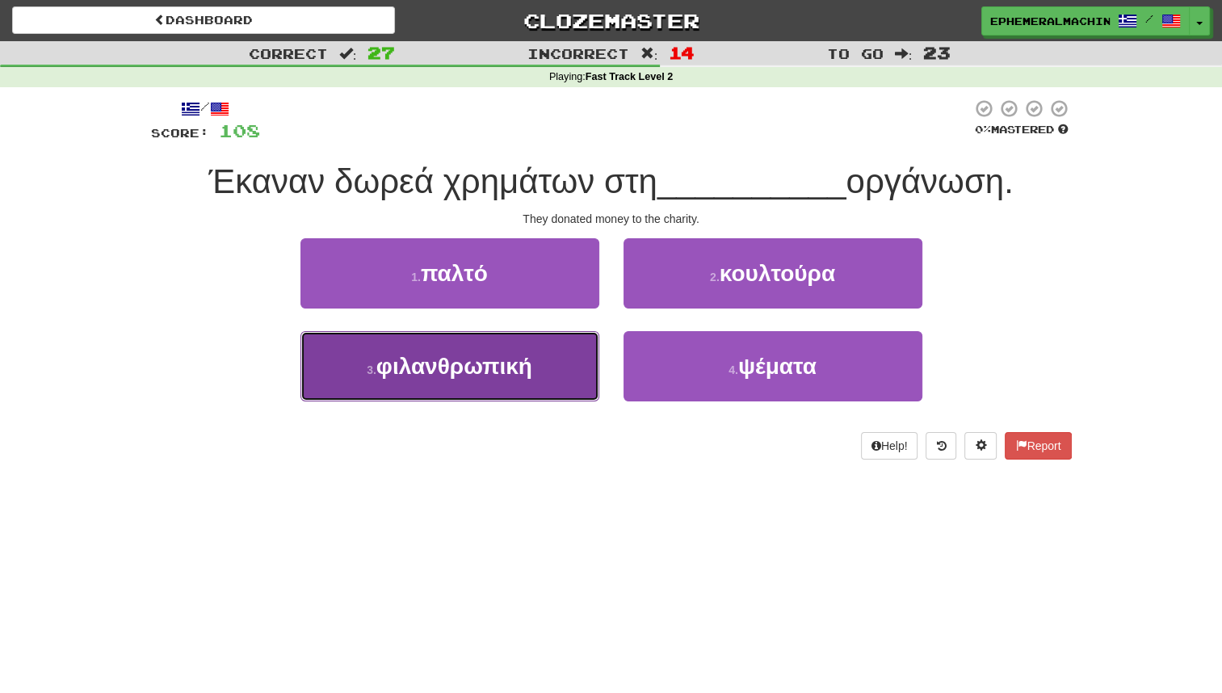
click at [544, 365] on button "3 . φιλανθρωπική" at bounding box center [450, 366] width 299 height 70
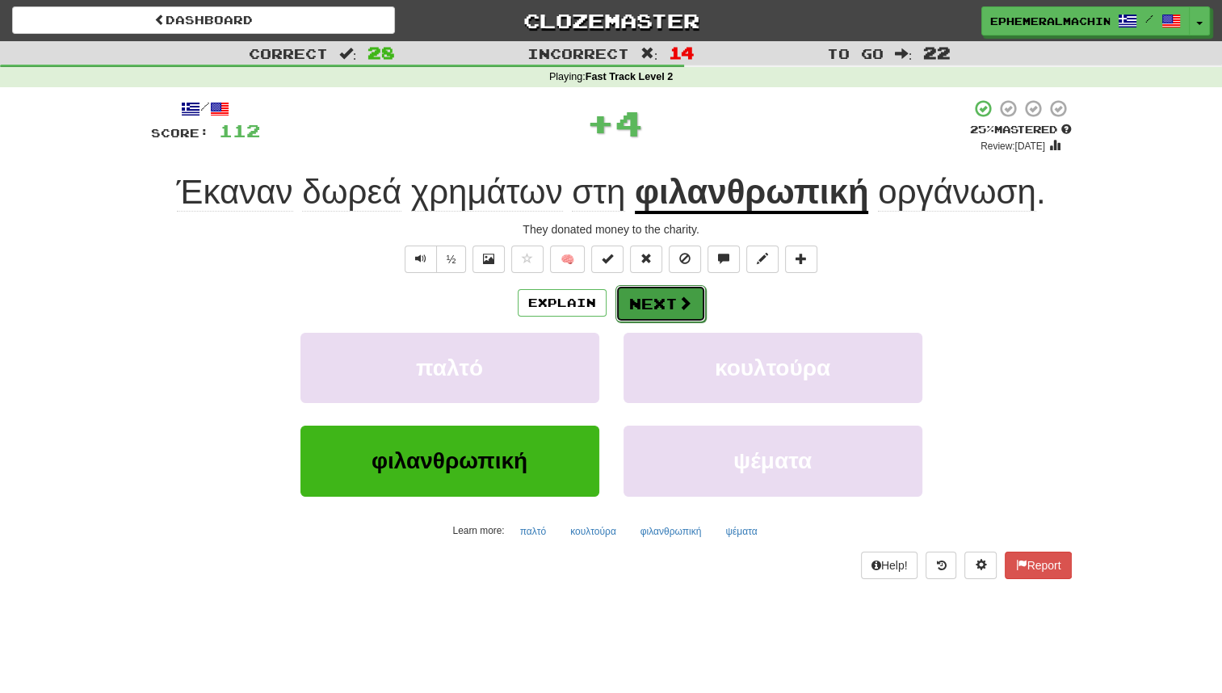
click at [650, 308] on button "Next" at bounding box center [661, 303] width 90 height 37
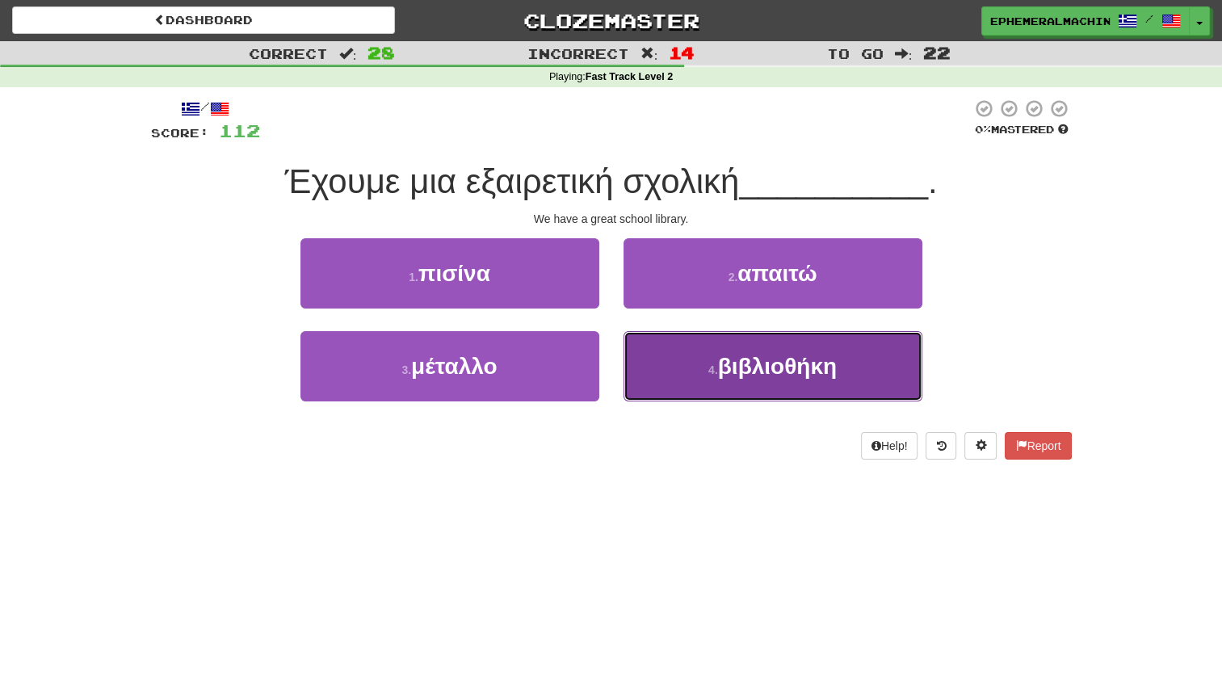
click at [652, 373] on button "4 . βιβλιοθήκη" at bounding box center [773, 366] width 299 height 70
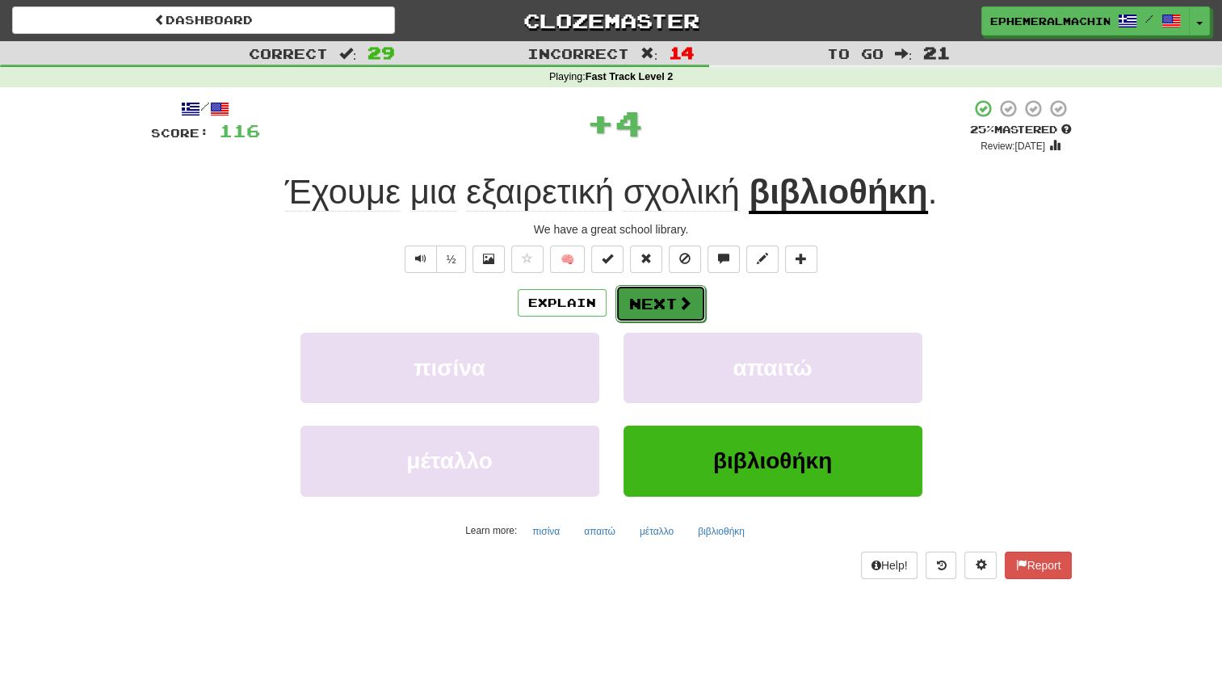
click at [662, 297] on button "Next" at bounding box center [661, 303] width 90 height 37
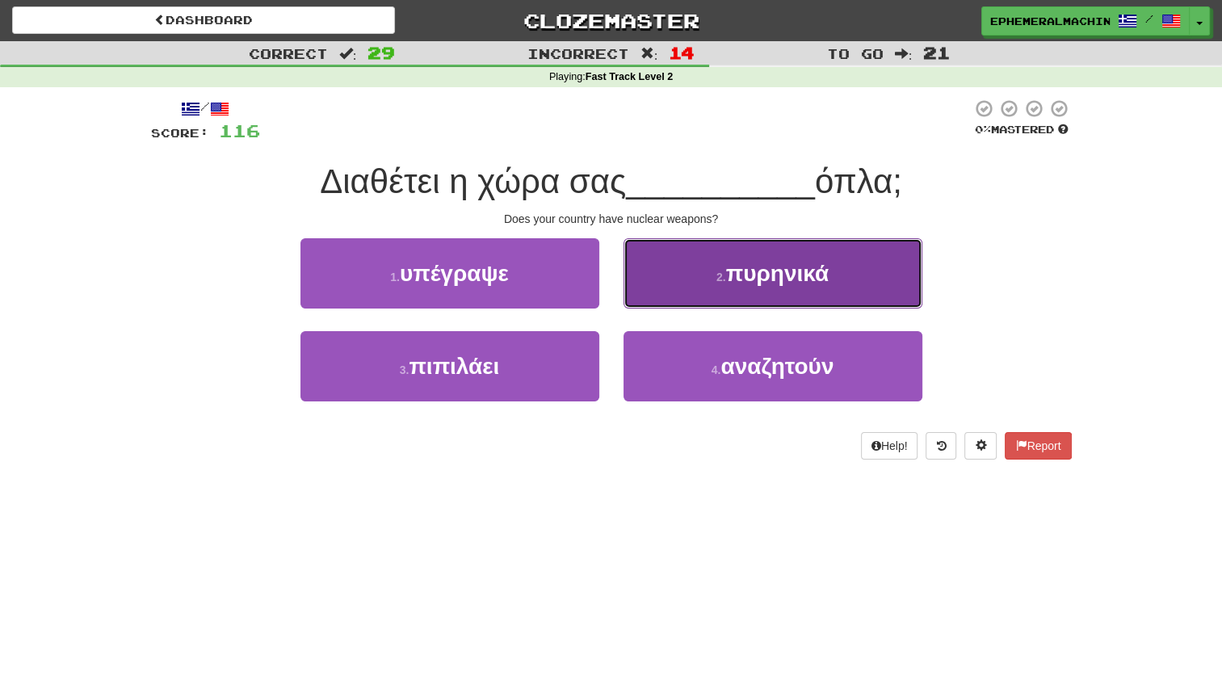
click at [712, 274] on button "2 . πυρηνικά" at bounding box center [773, 273] width 299 height 70
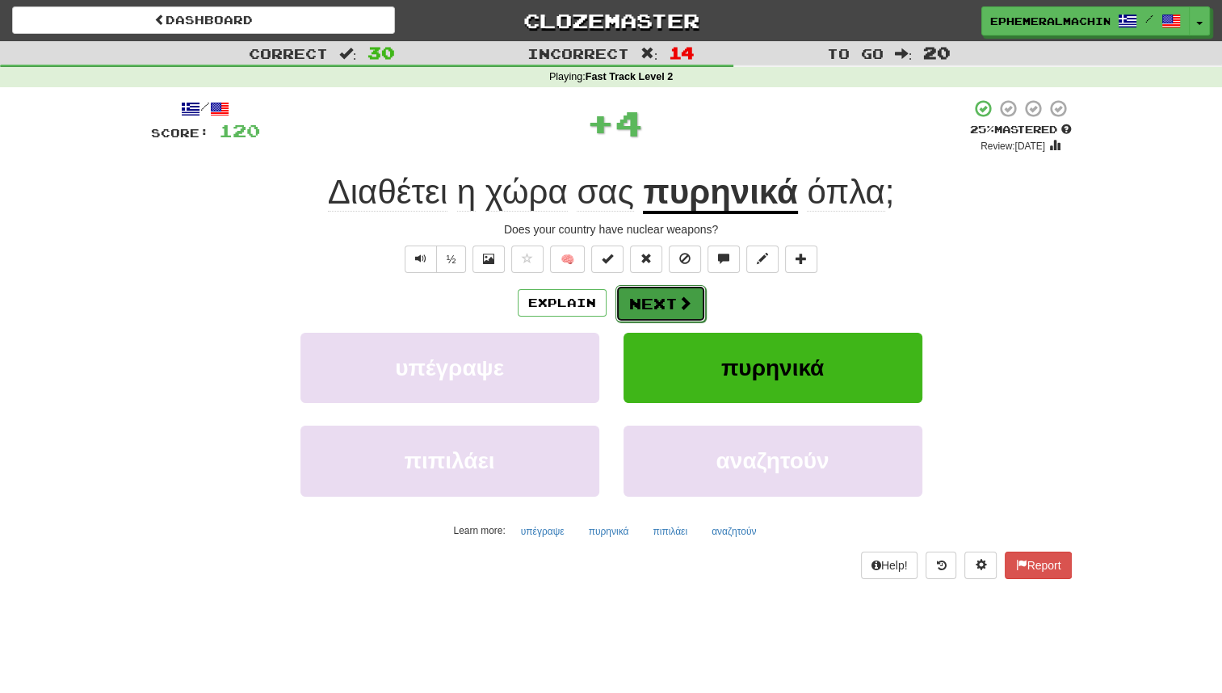
click at [666, 302] on button "Next" at bounding box center [661, 303] width 90 height 37
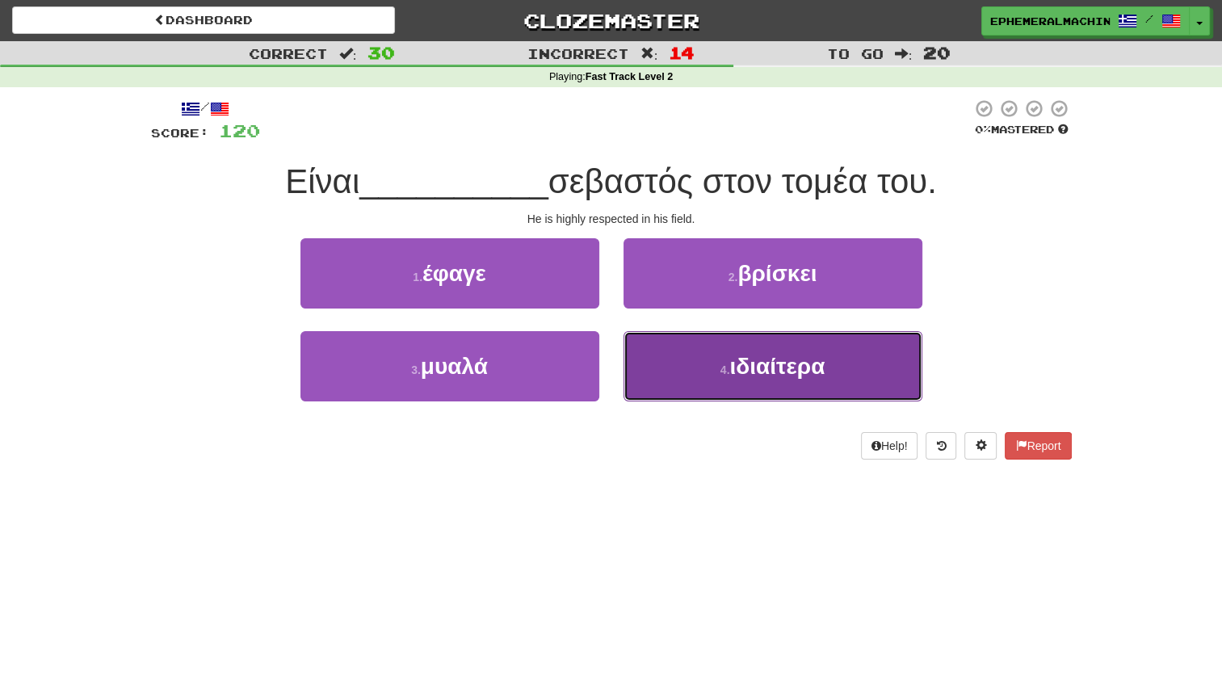
click at [672, 374] on button "4 . ιδιαίτερα" at bounding box center [773, 366] width 299 height 70
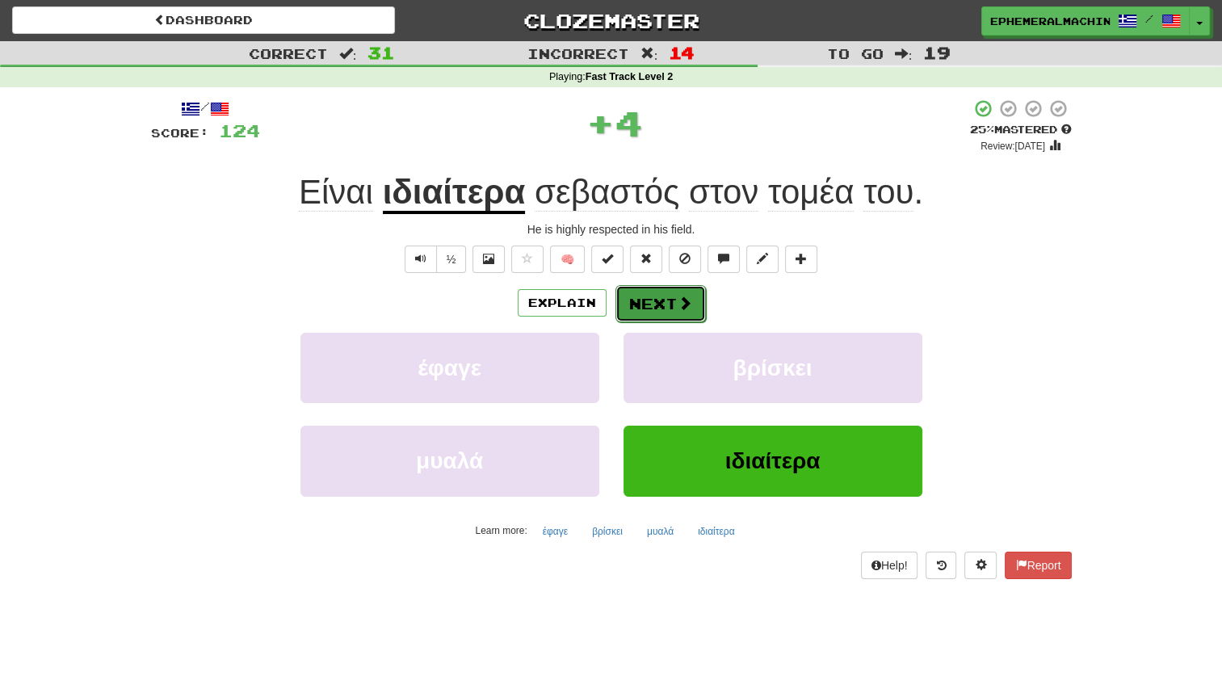
click at [666, 313] on button "Next" at bounding box center [661, 303] width 90 height 37
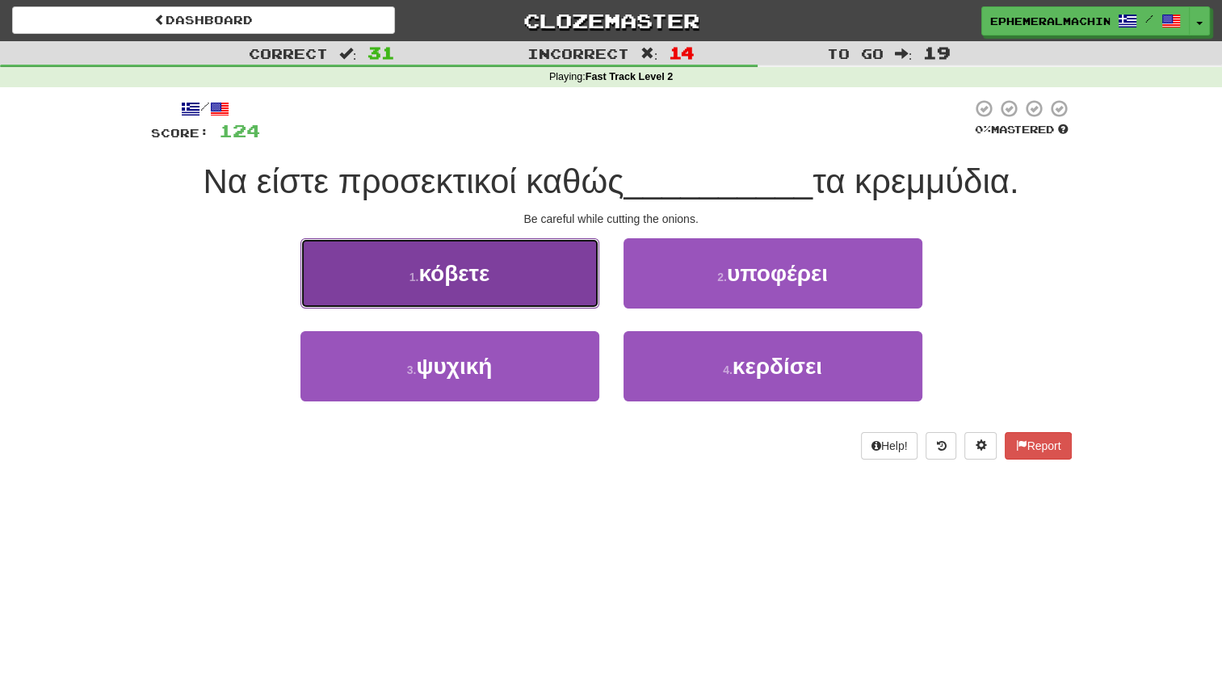
click at [556, 296] on button "1 . κόβετε" at bounding box center [450, 273] width 299 height 70
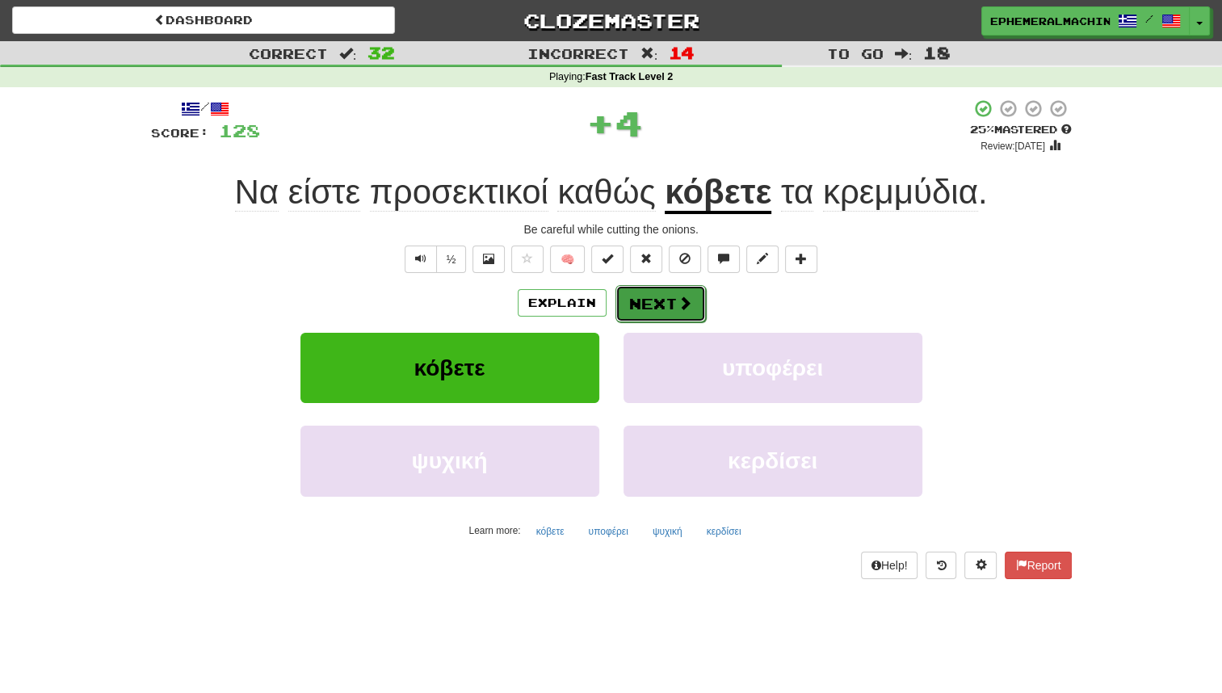
click at [674, 309] on button "Next" at bounding box center [661, 303] width 90 height 37
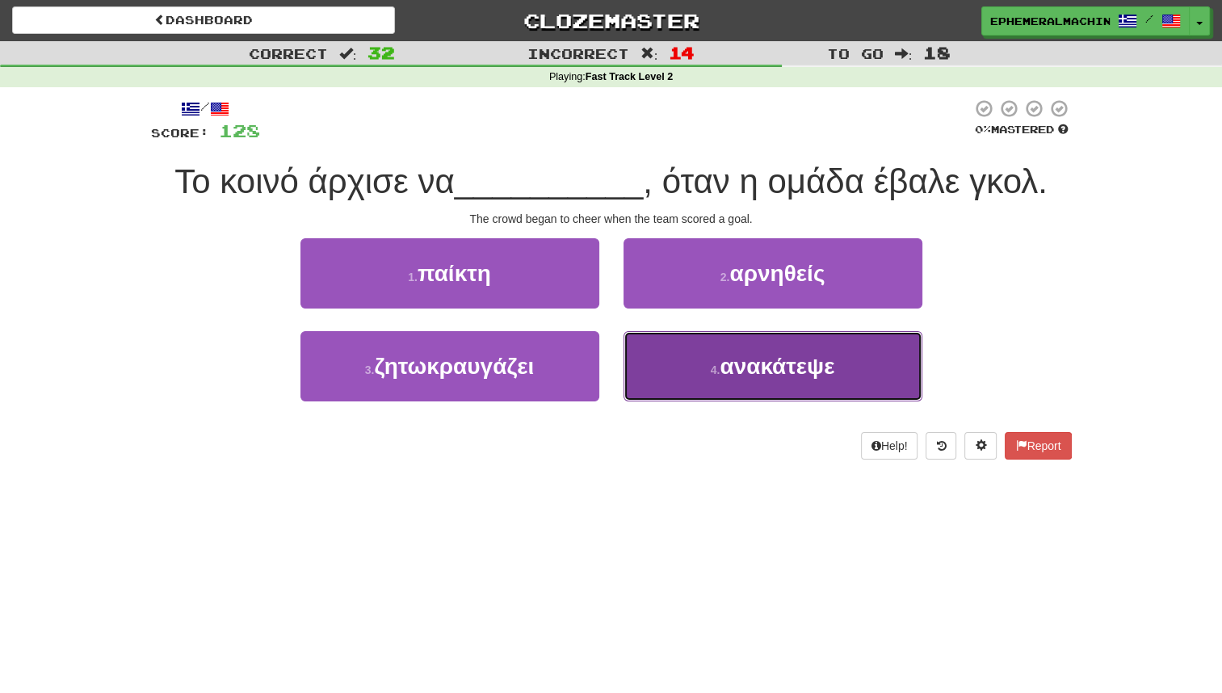
click at [696, 365] on button "4 . ανακάτεψε" at bounding box center [773, 366] width 299 height 70
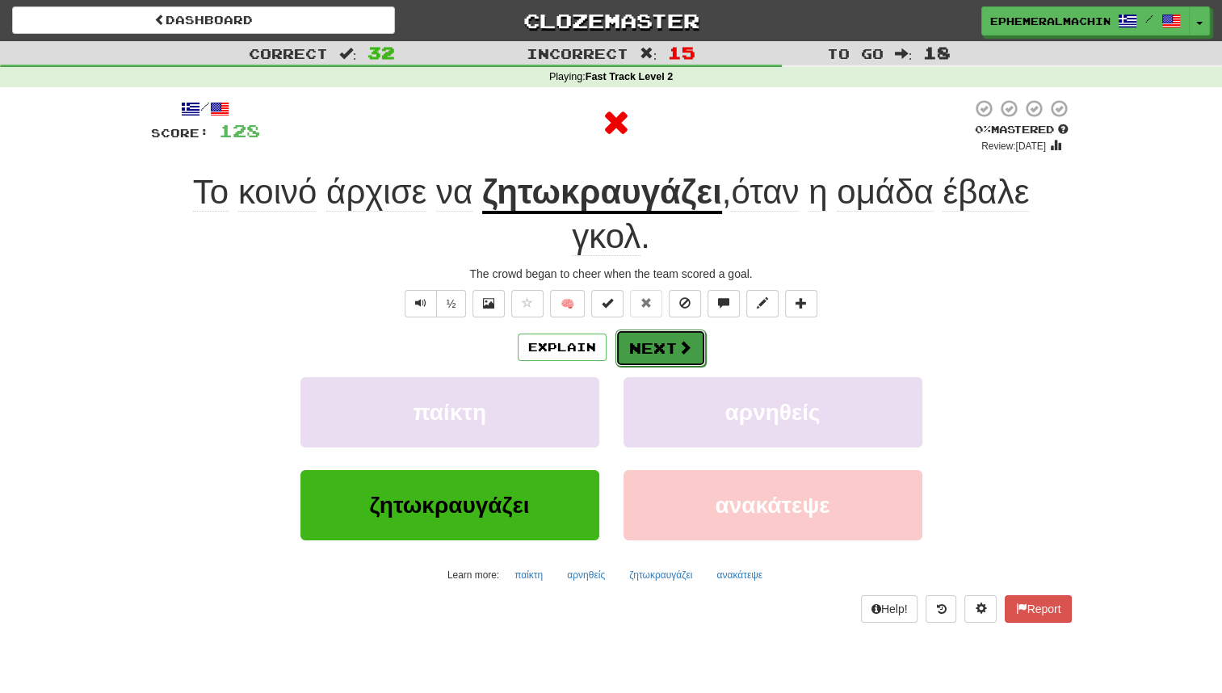
click at [655, 333] on button "Next" at bounding box center [661, 348] width 90 height 37
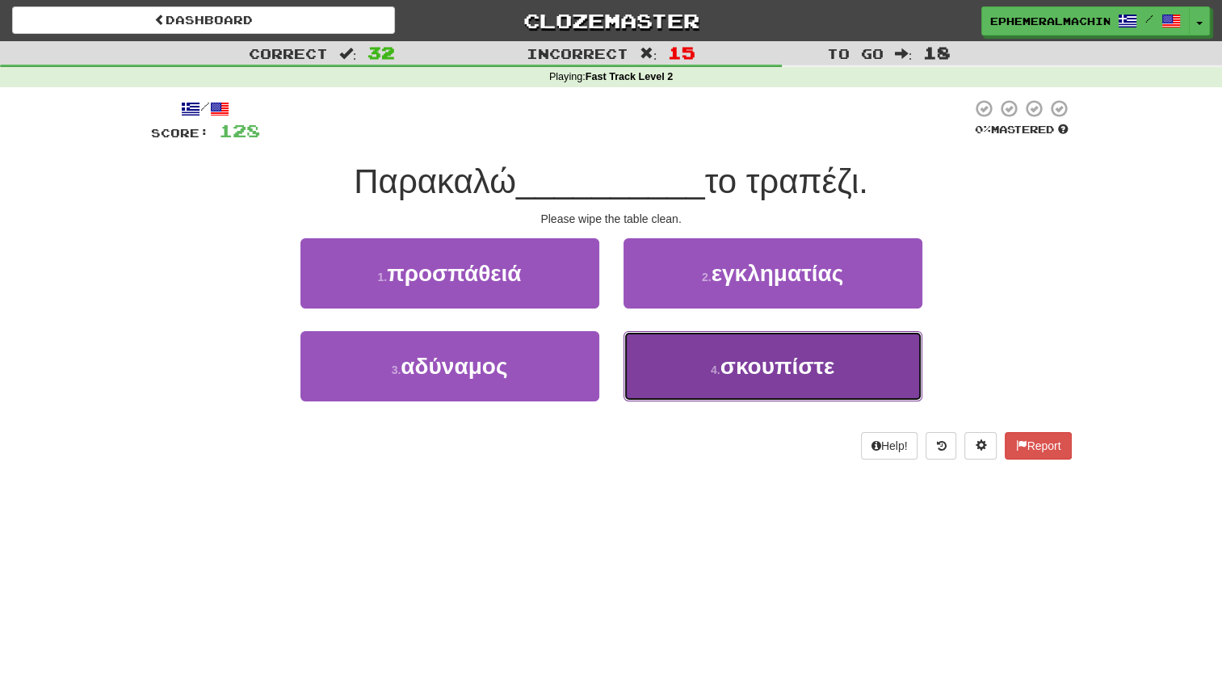
click at [661, 378] on button "4 . σκουπίστε" at bounding box center [773, 366] width 299 height 70
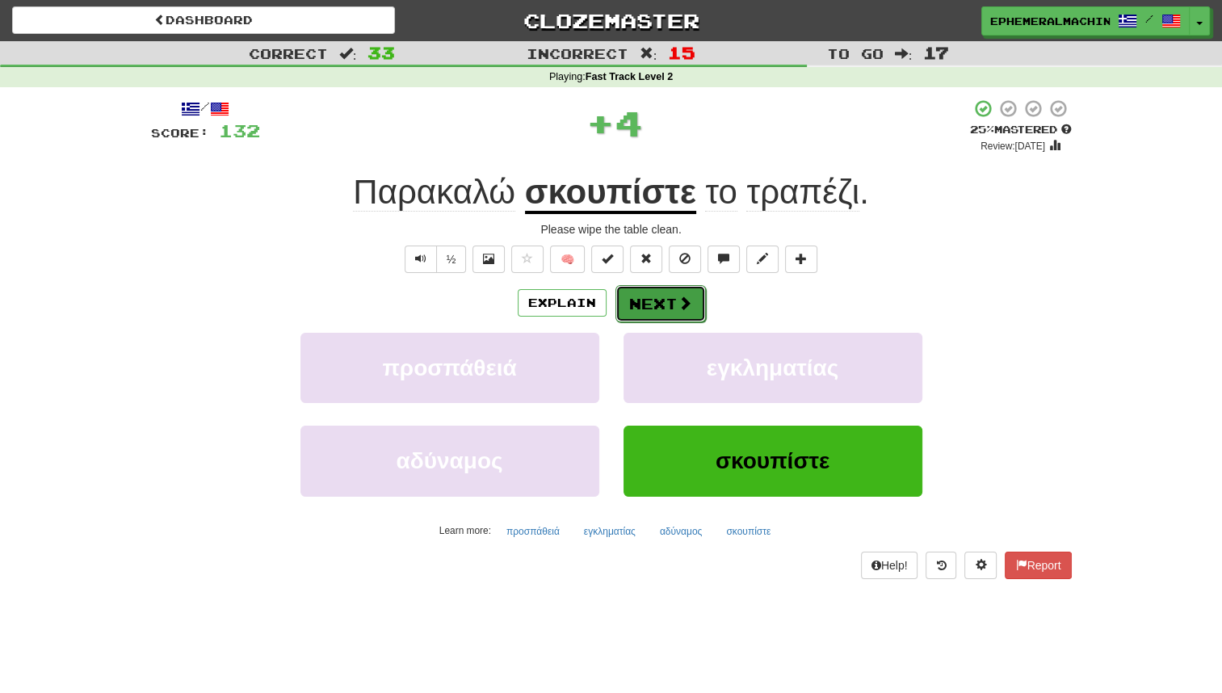
click at [656, 320] on button "Next" at bounding box center [661, 303] width 90 height 37
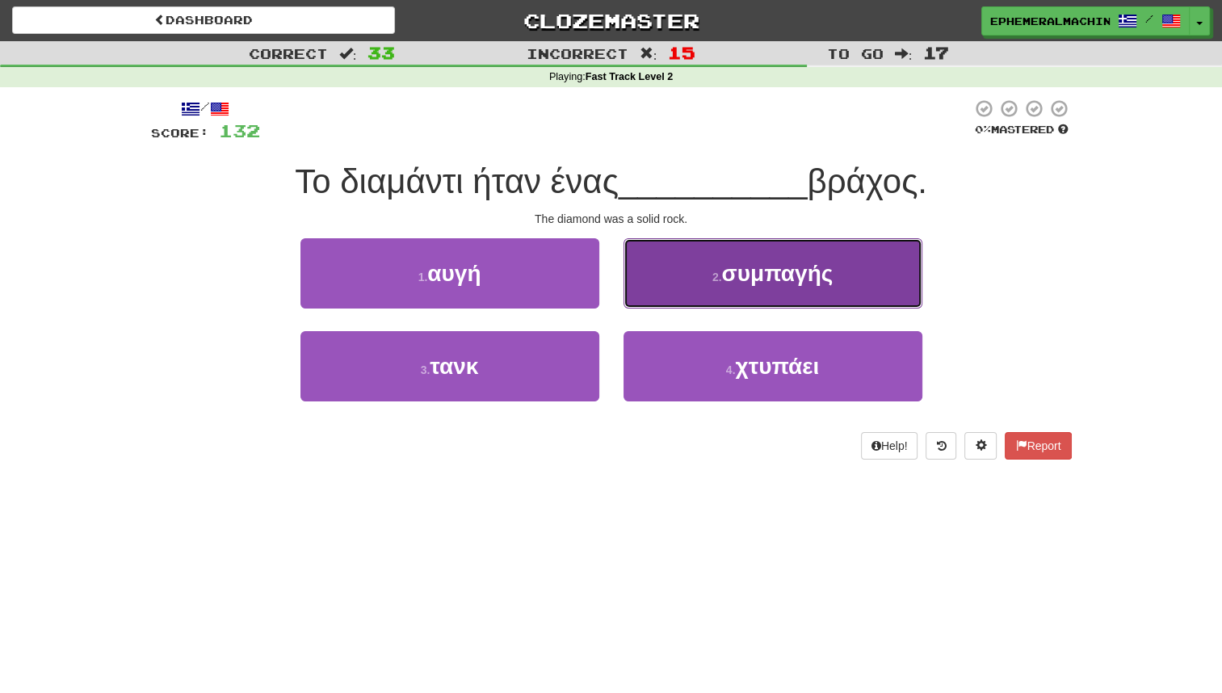
click at [701, 277] on button "2 . συμπαγής" at bounding box center [773, 273] width 299 height 70
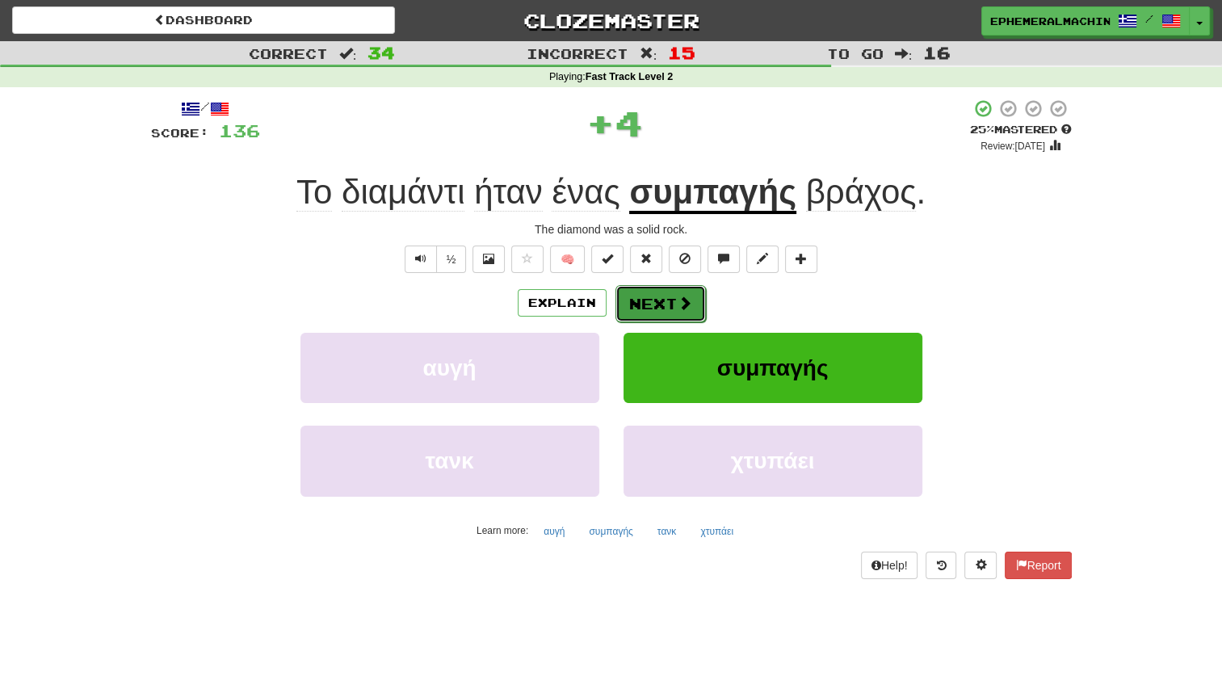
click at [653, 314] on button "Next" at bounding box center [661, 303] width 90 height 37
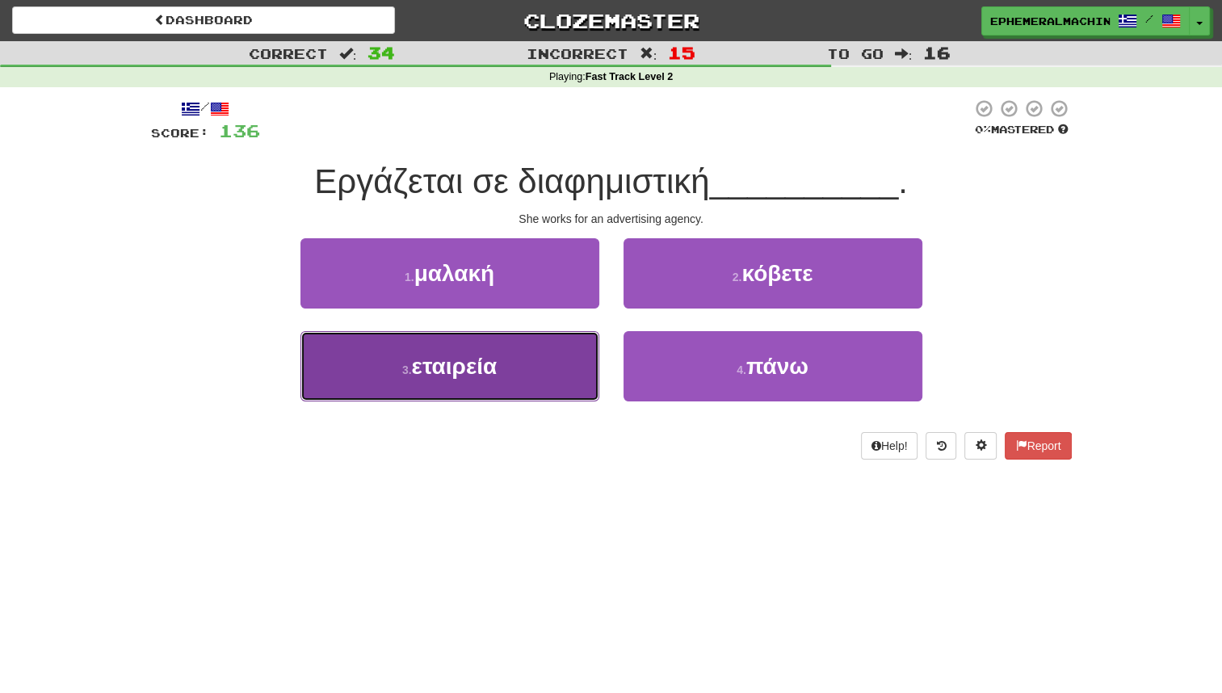
click at [564, 368] on button "3 . εταιρεία" at bounding box center [450, 366] width 299 height 70
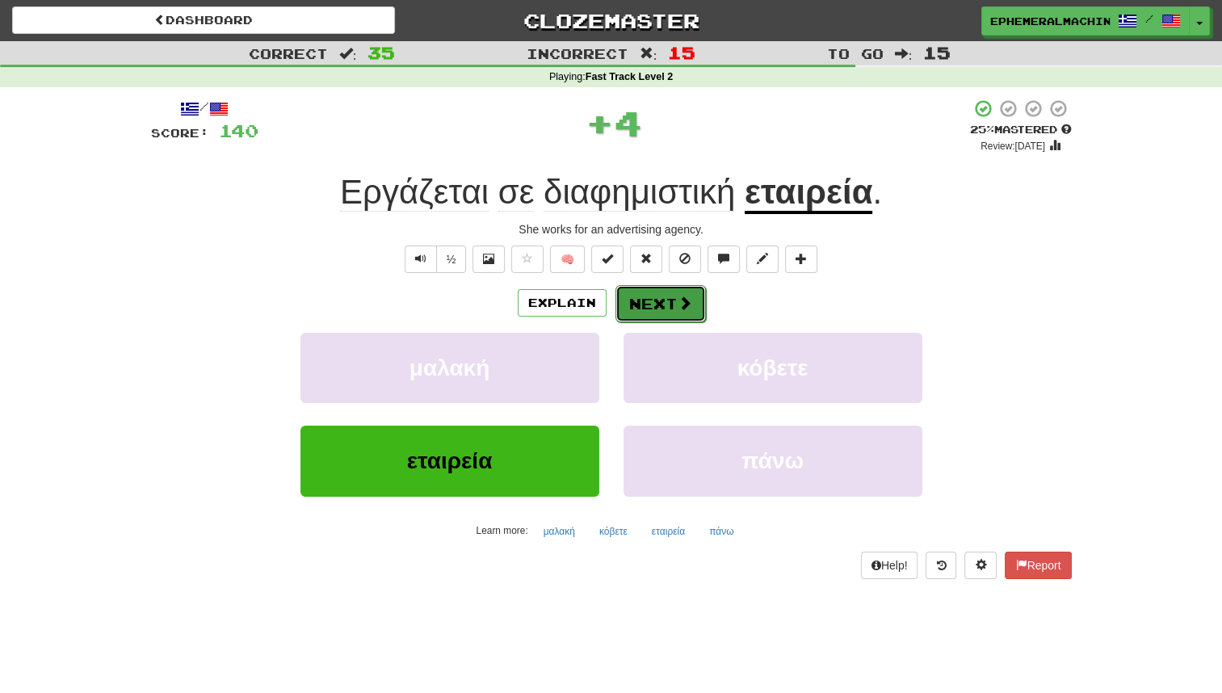
click at [654, 313] on button "Next" at bounding box center [661, 303] width 90 height 37
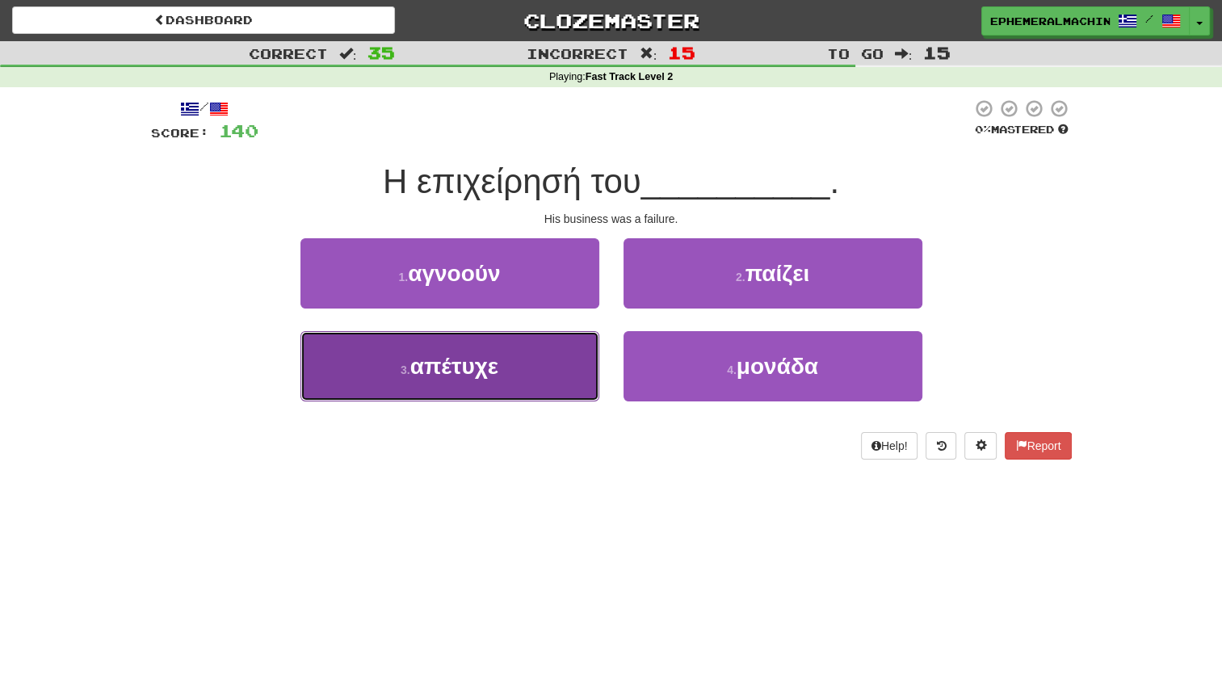
click at [541, 363] on button "3 . απέτυχε" at bounding box center [450, 366] width 299 height 70
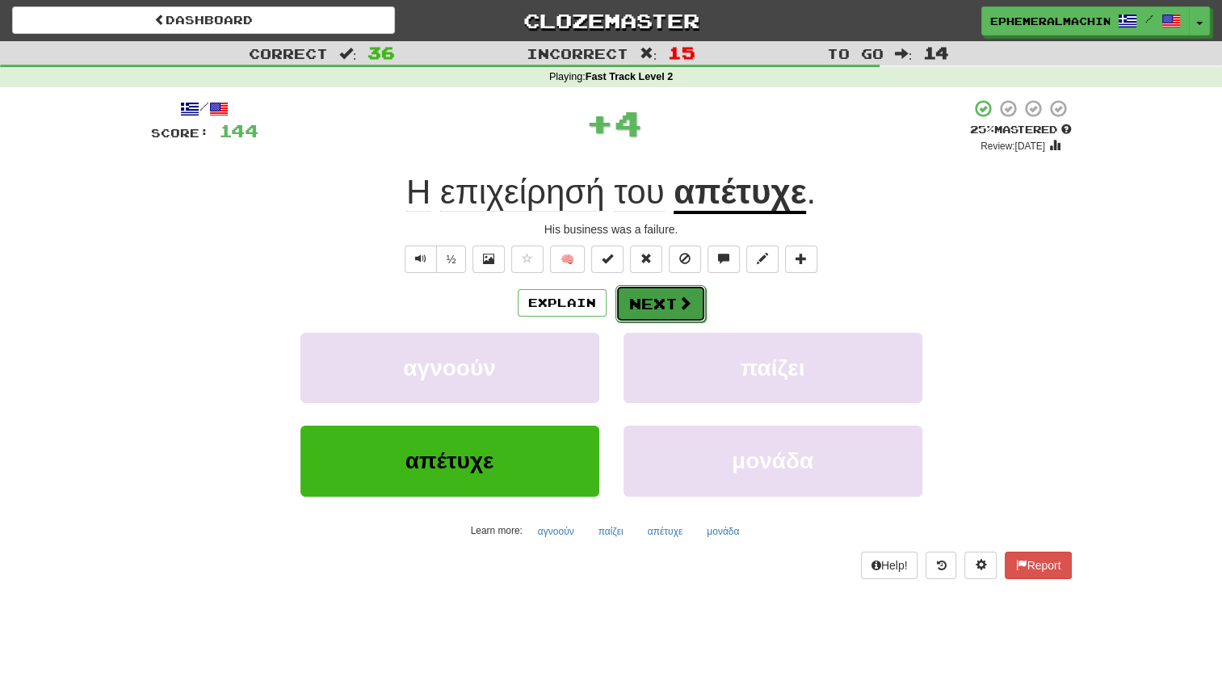
click at [657, 313] on button "Next" at bounding box center [661, 303] width 90 height 37
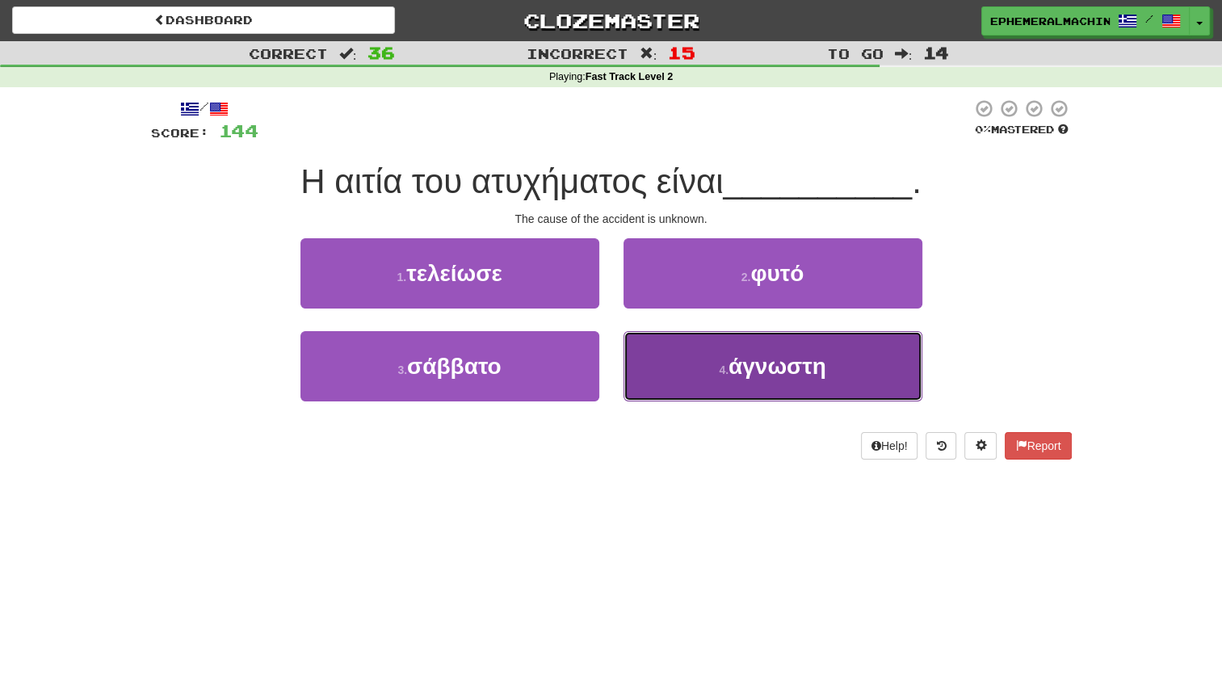
click at [664, 371] on button "4 . άγνωστη" at bounding box center [773, 366] width 299 height 70
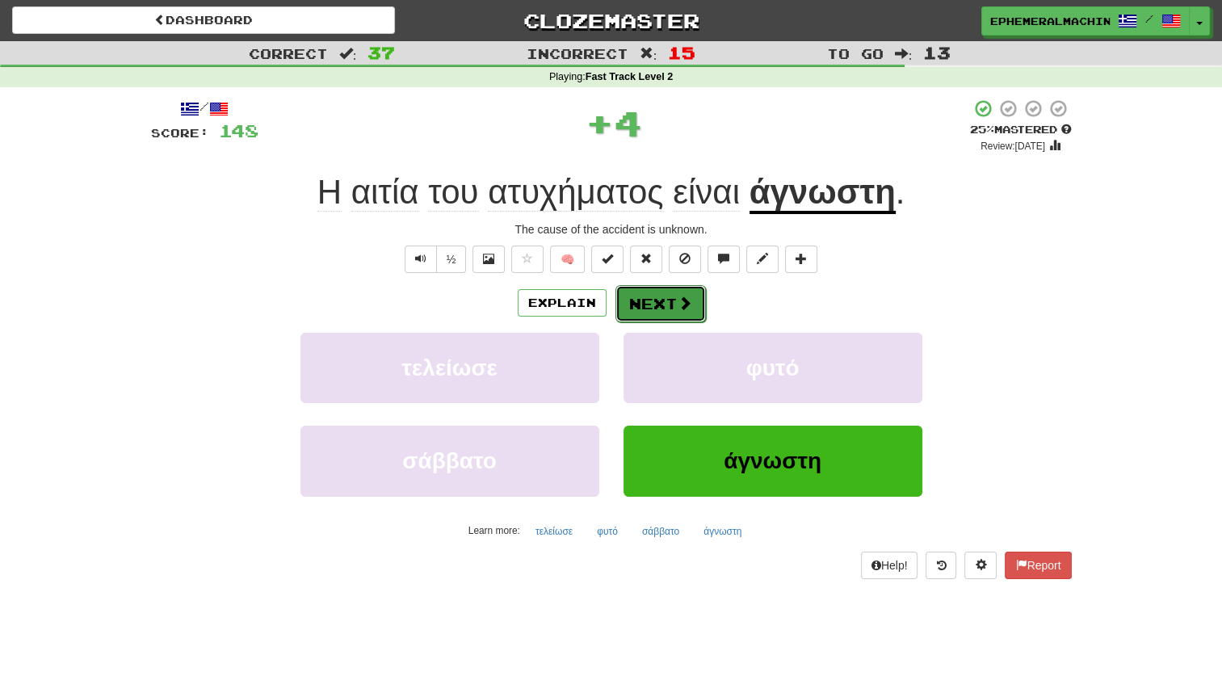
click at [655, 317] on button "Next" at bounding box center [661, 303] width 90 height 37
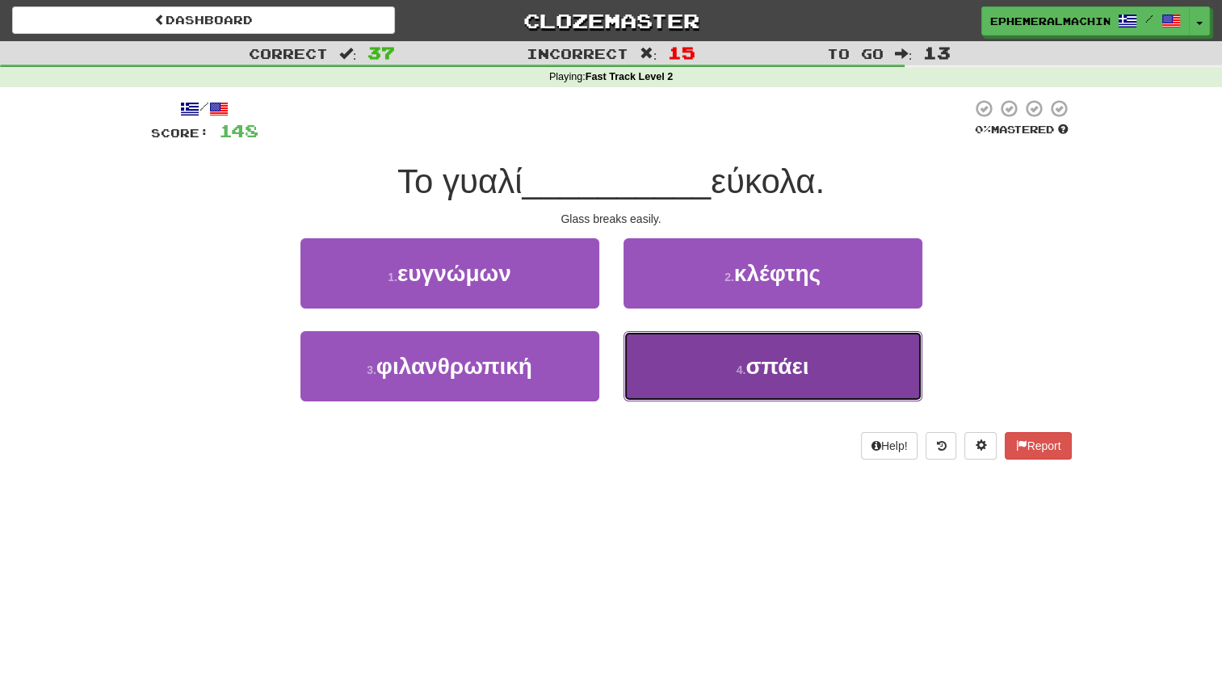
click at [672, 373] on button "4 . σπάει" at bounding box center [773, 366] width 299 height 70
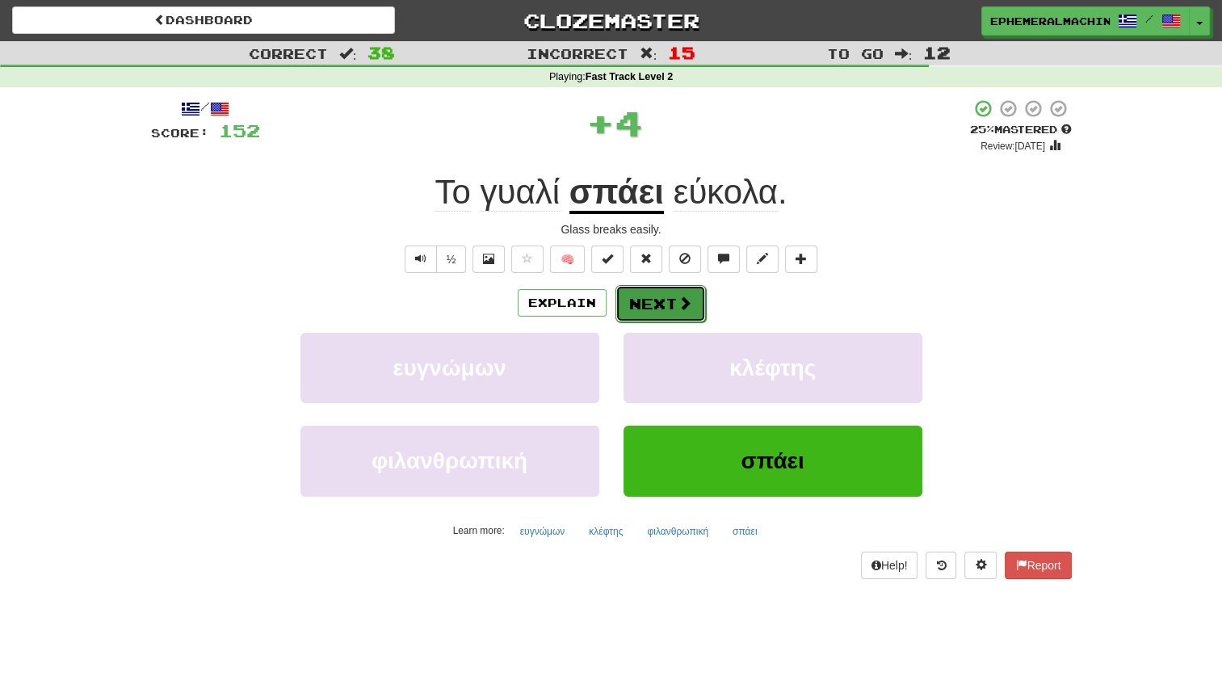
click at [673, 317] on button "Next" at bounding box center [661, 303] width 90 height 37
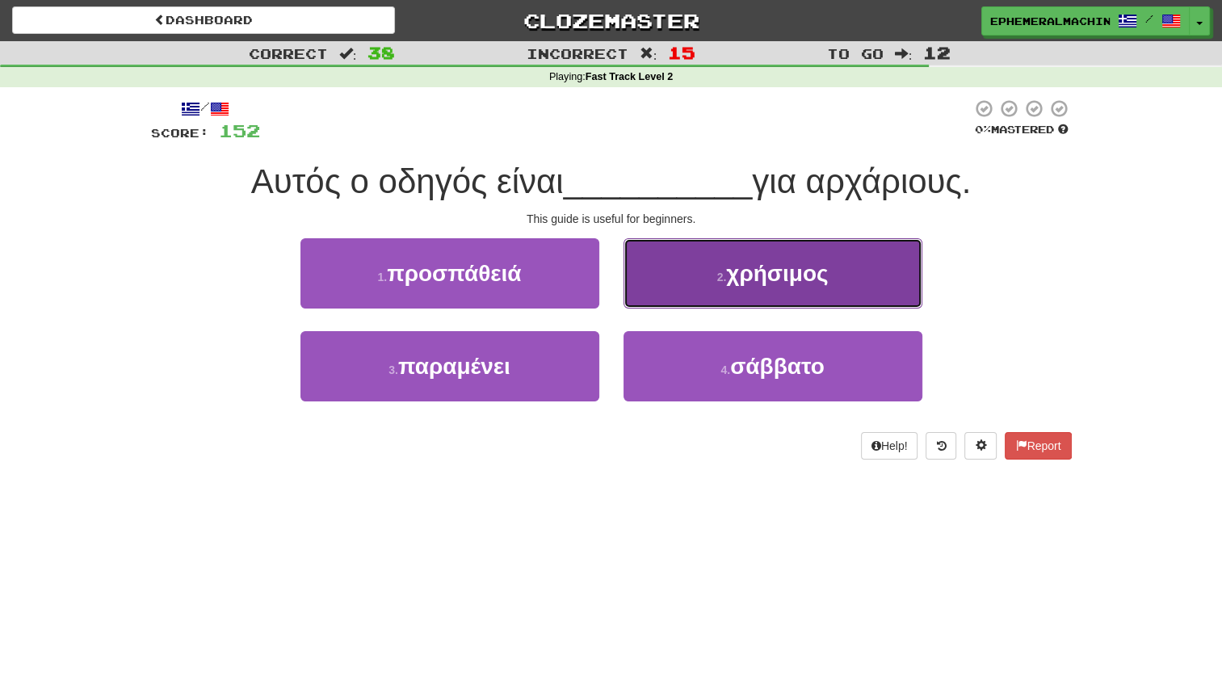
click at [714, 280] on button "2 . χρήσιμος" at bounding box center [773, 273] width 299 height 70
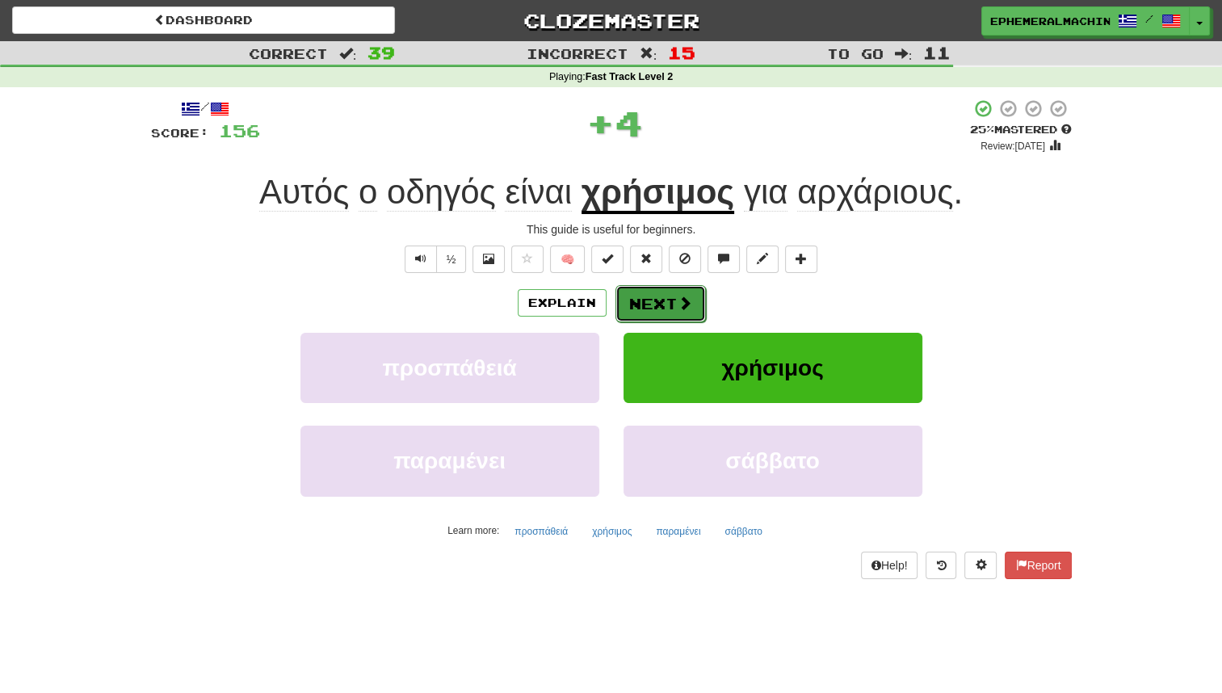
click at [670, 306] on button "Next" at bounding box center [661, 303] width 90 height 37
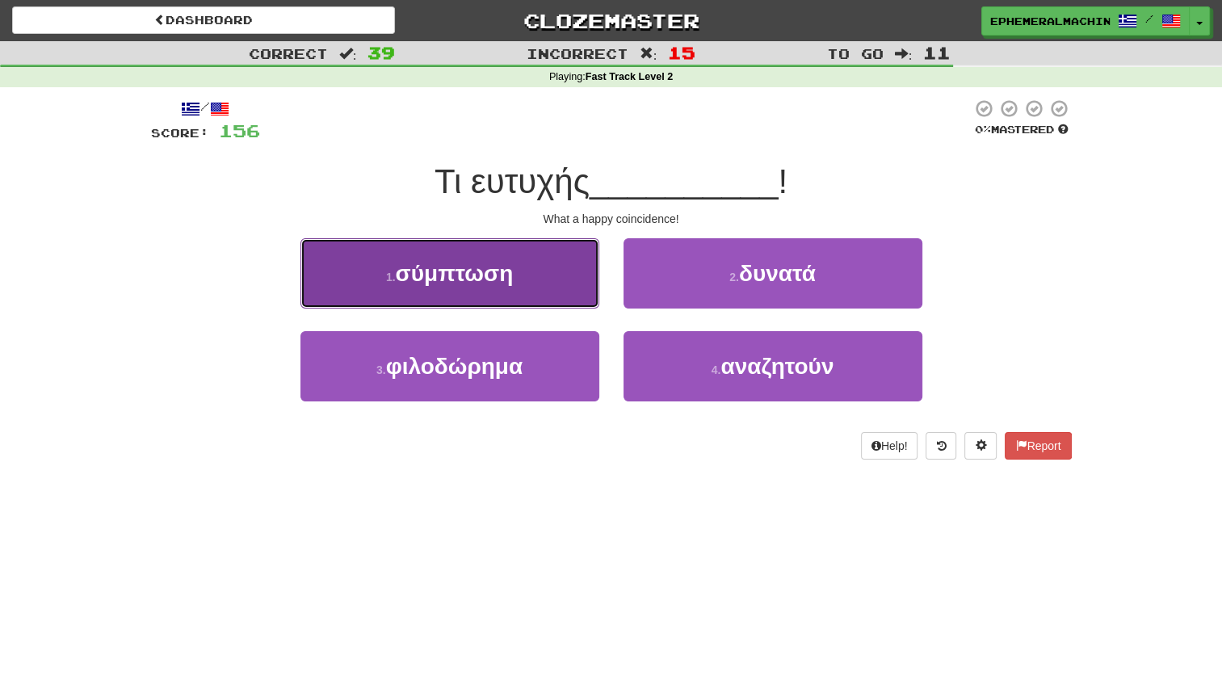
click at [528, 262] on button "1 . σύμπτωση" at bounding box center [450, 273] width 299 height 70
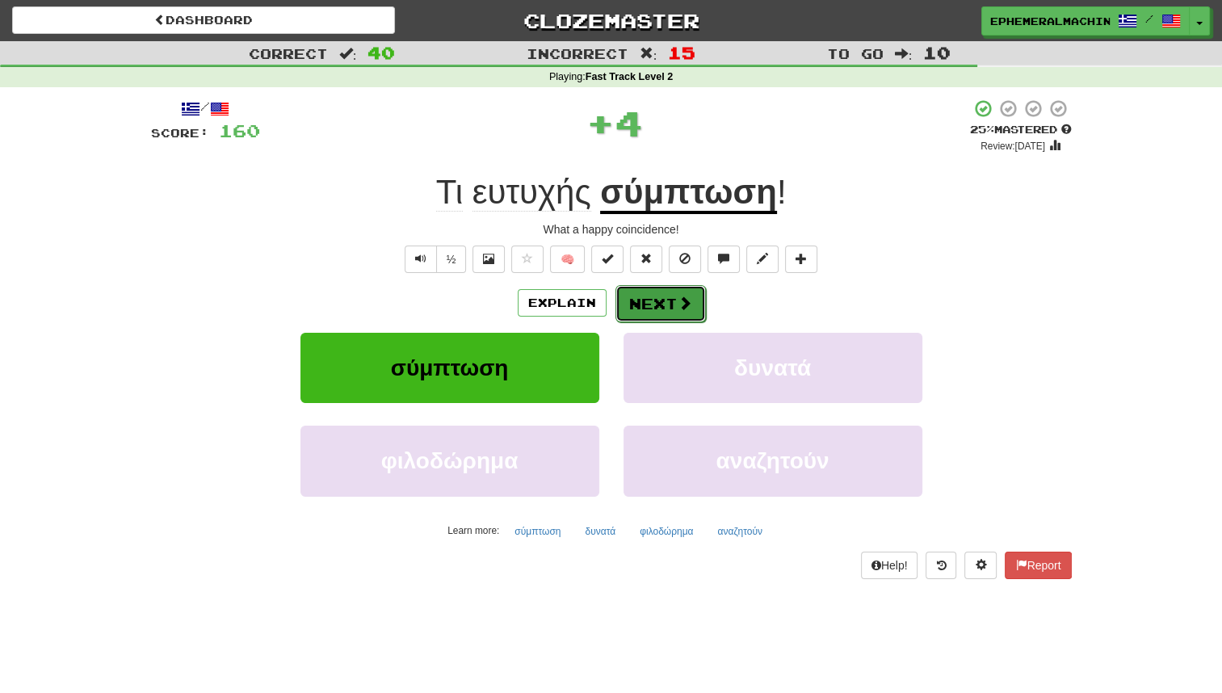
click at [638, 311] on button "Next" at bounding box center [661, 303] width 90 height 37
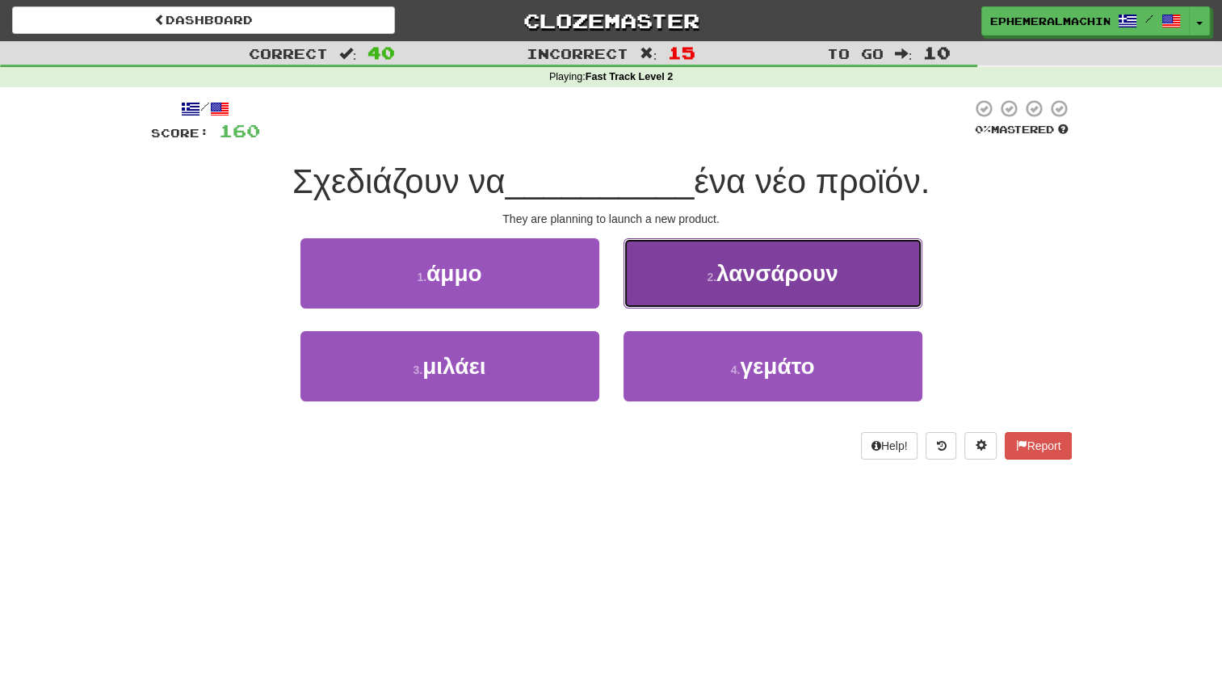
click at [704, 279] on button "2 . λανσάρουν" at bounding box center [773, 273] width 299 height 70
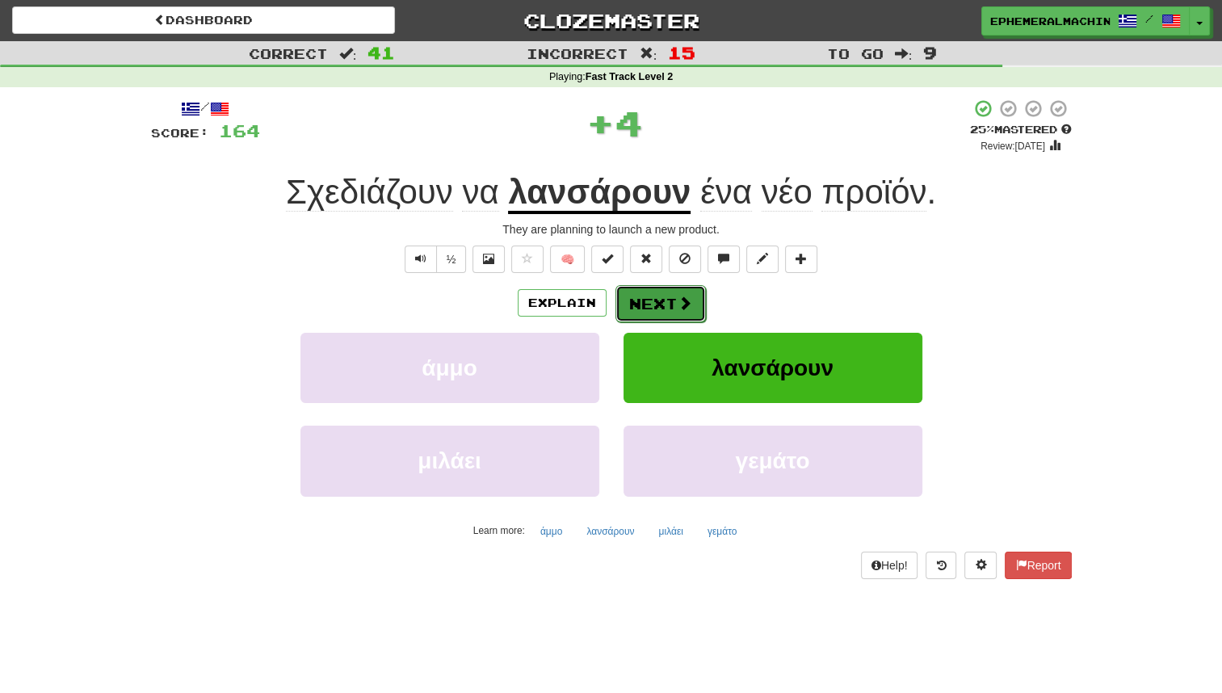
click at [669, 310] on button "Next" at bounding box center [661, 303] width 90 height 37
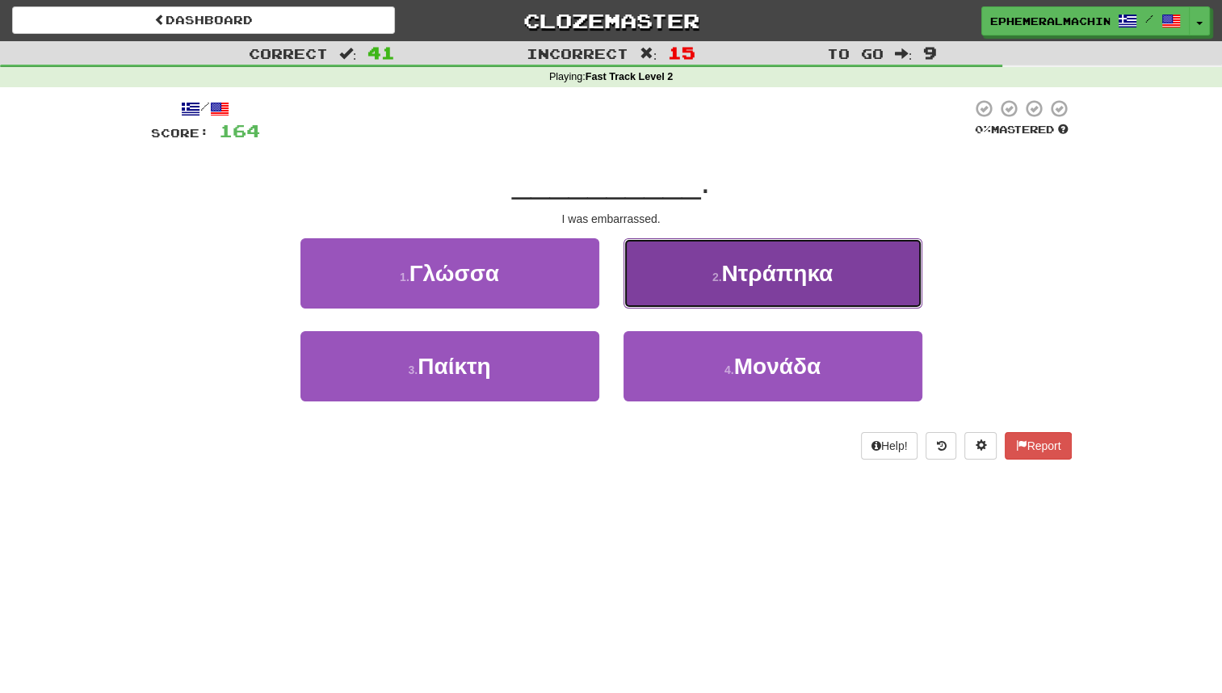
click at [694, 281] on button "2 . Ντράπηκα" at bounding box center [773, 273] width 299 height 70
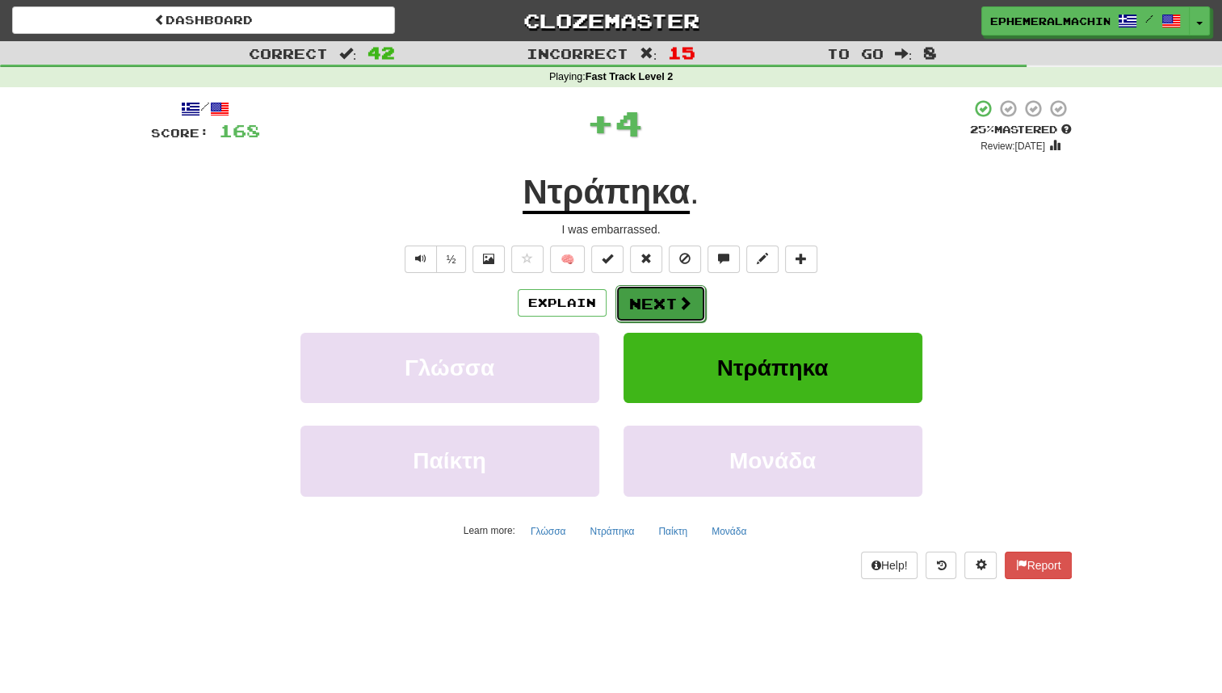
click at [662, 306] on button "Next" at bounding box center [661, 303] width 90 height 37
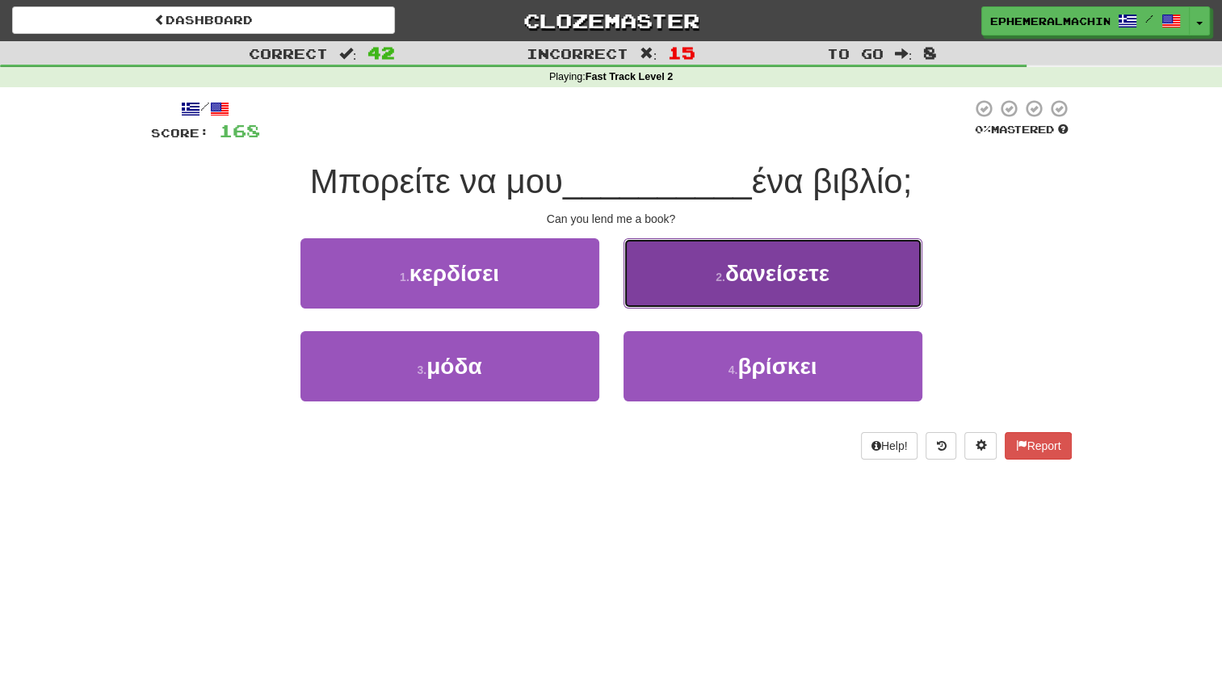
click at [785, 257] on button "2 . δανείσετε" at bounding box center [773, 273] width 299 height 70
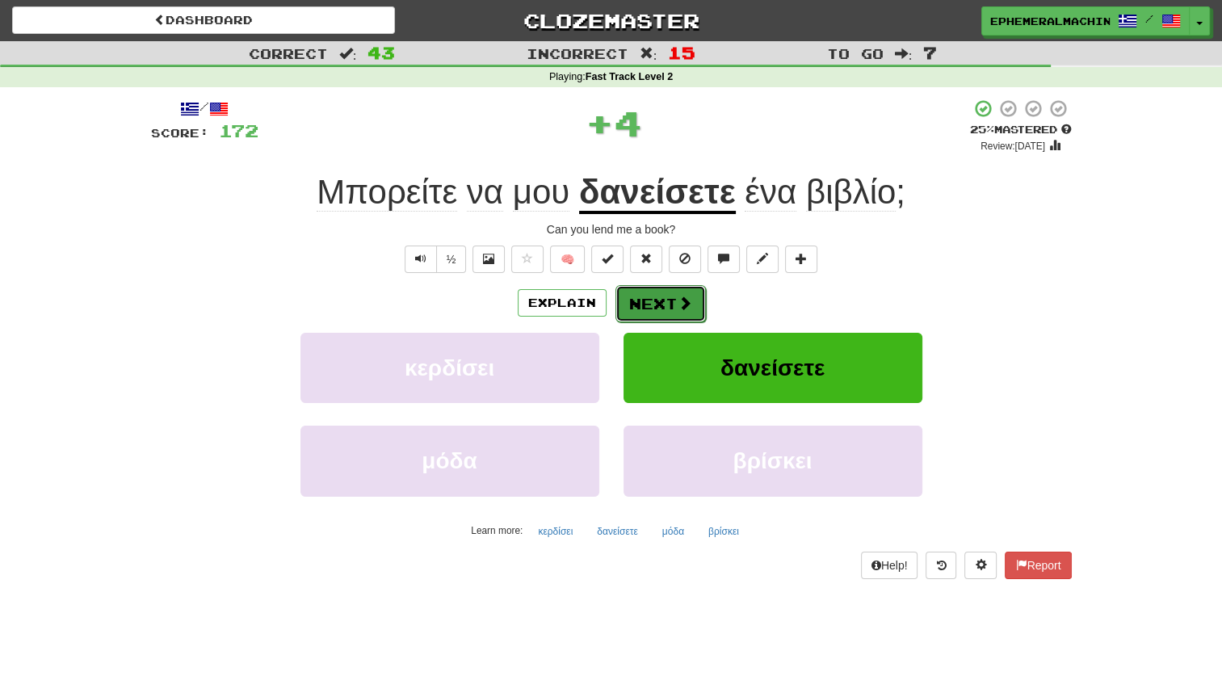
click at [678, 304] on span at bounding box center [685, 303] width 15 height 15
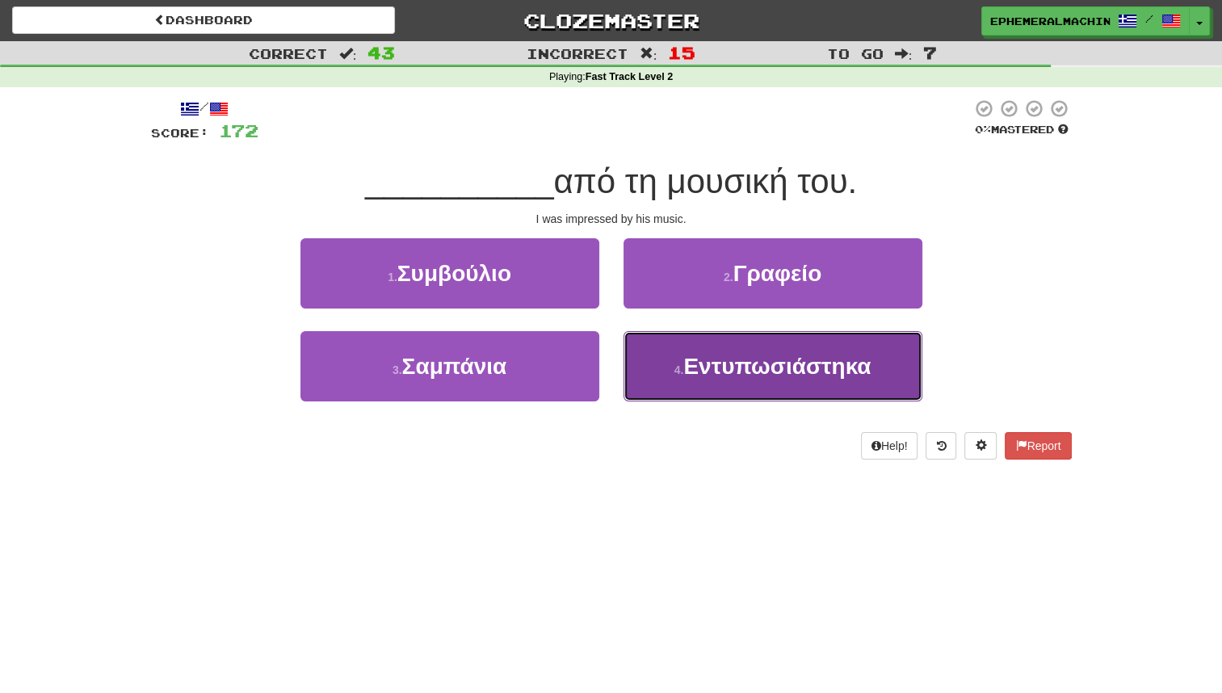
click at [654, 381] on button "4 . Εντυπωσιάστηκα" at bounding box center [773, 366] width 299 height 70
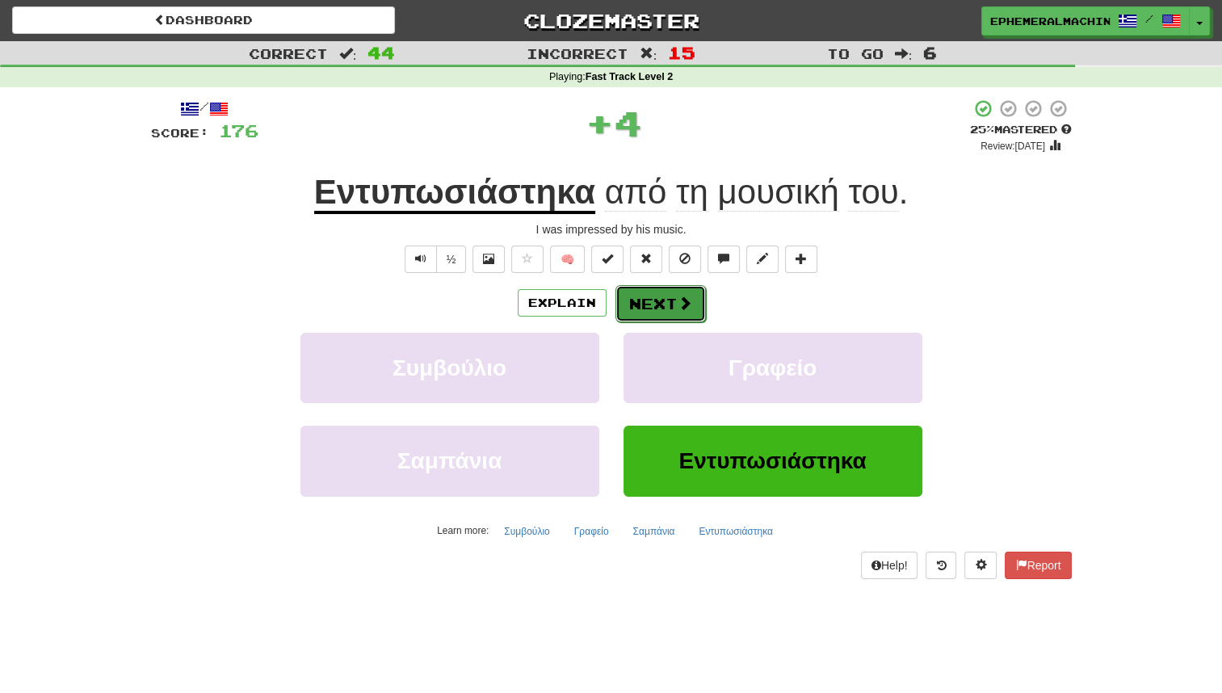
click at [658, 312] on button "Next" at bounding box center [661, 303] width 90 height 37
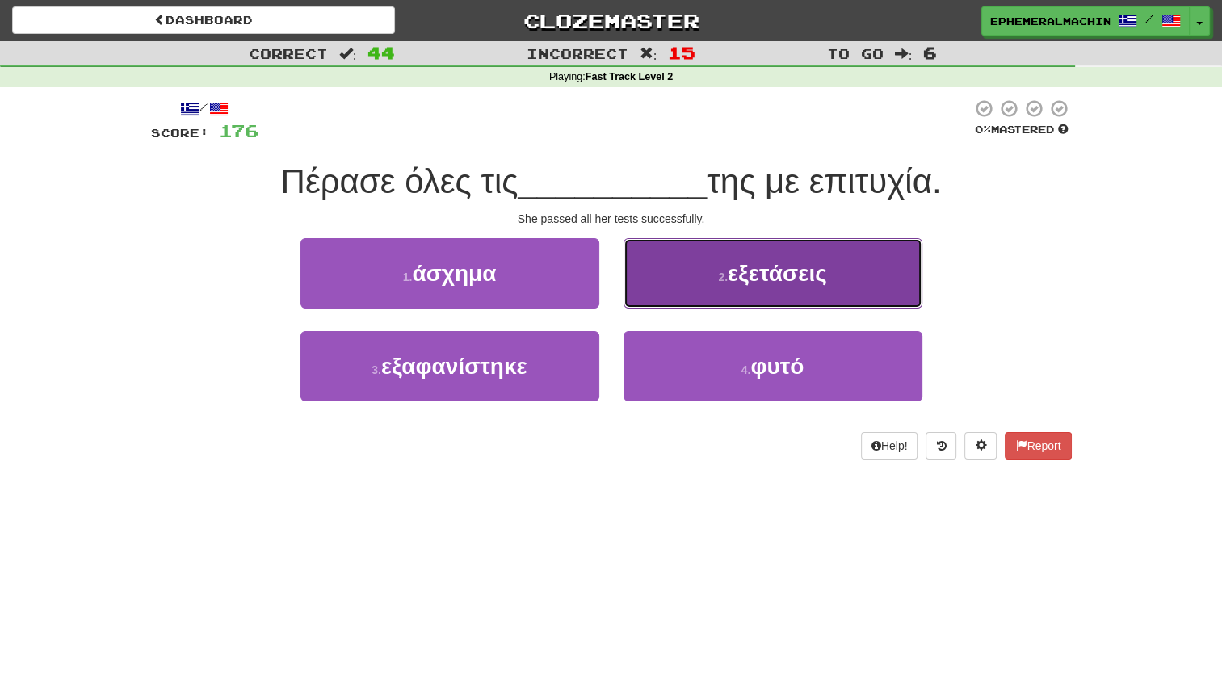
click at [711, 280] on button "2 . εξετάσεις" at bounding box center [773, 273] width 299 height 70
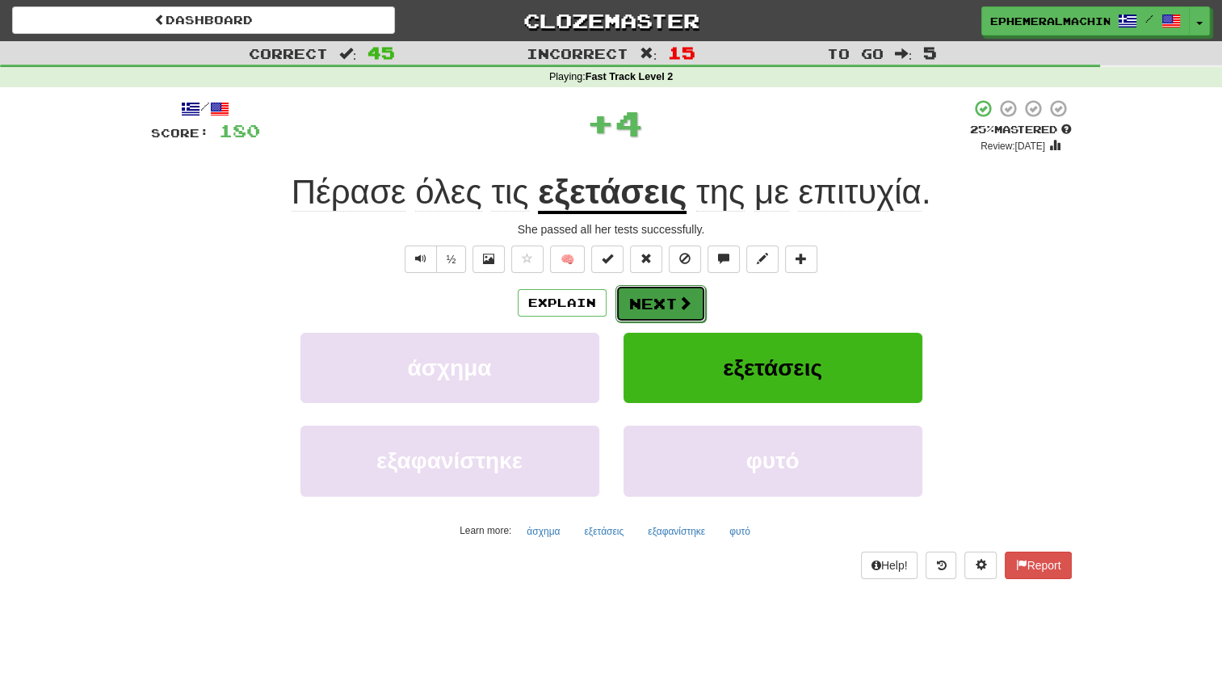
click at [672, 298] on button "Next" at bounding box center [661, 303] width 90 height 37
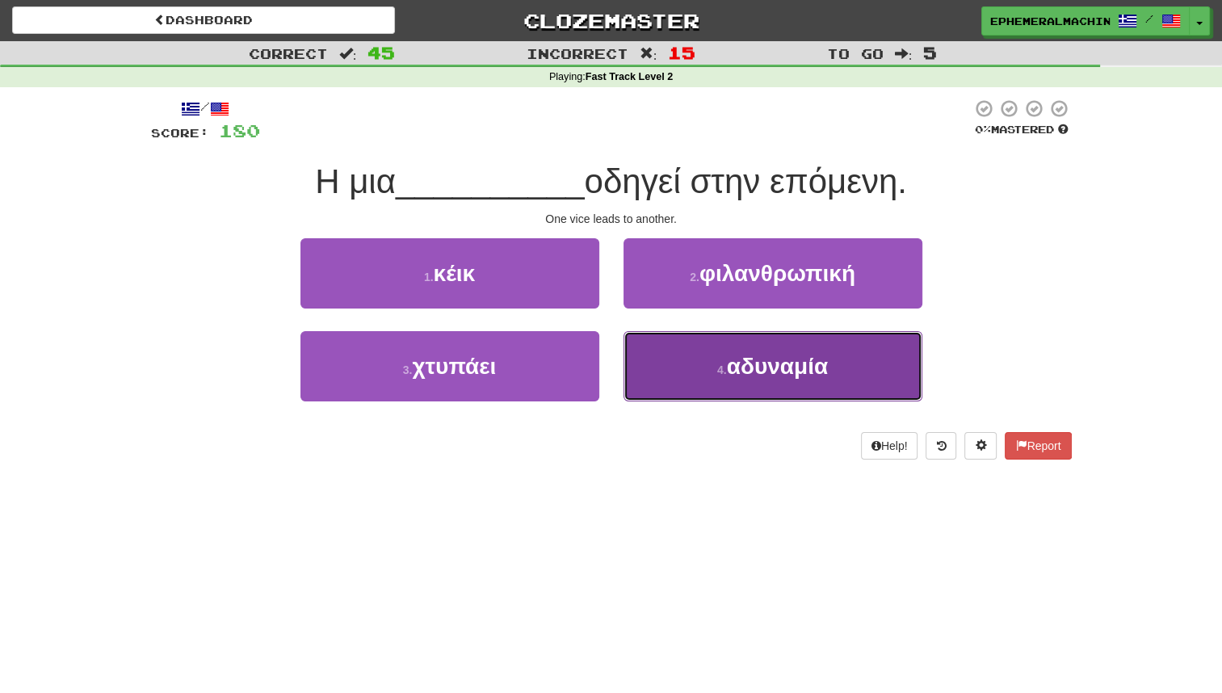
click at [713, 360] on button "4 . αδυναμία" at bounding box center [773, 366] width 299 height 70
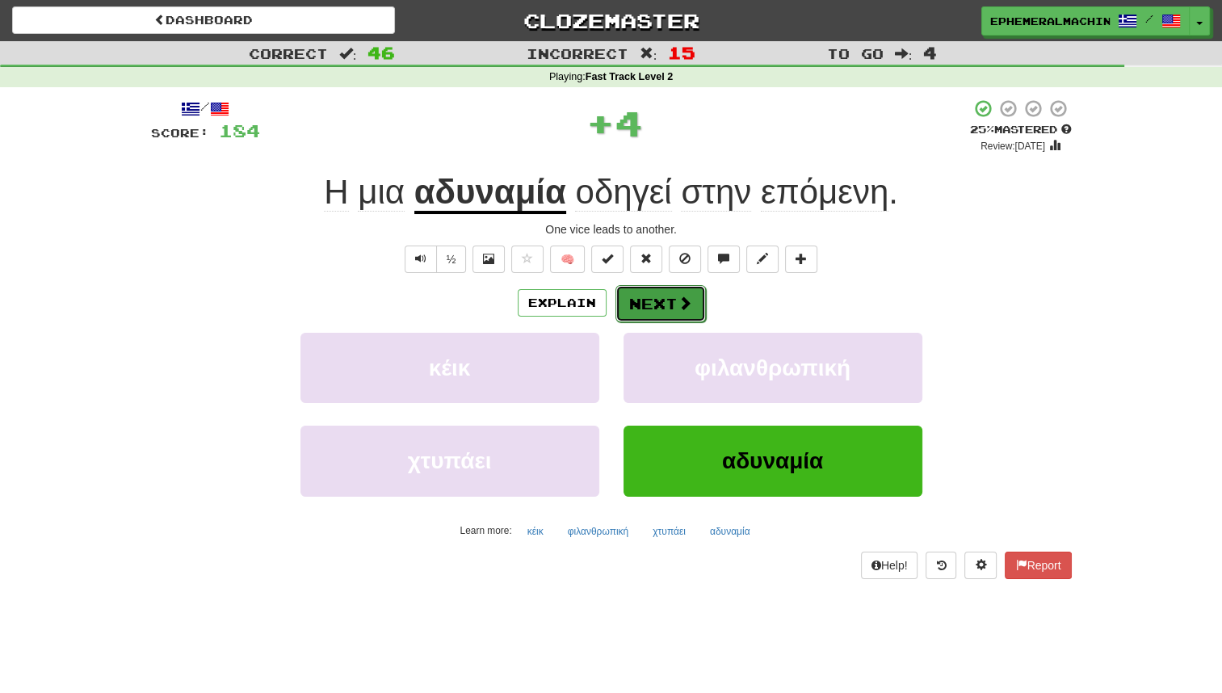
click at [675, 313] on button "Next" at bounding box center [661, 303] width 90 height 37
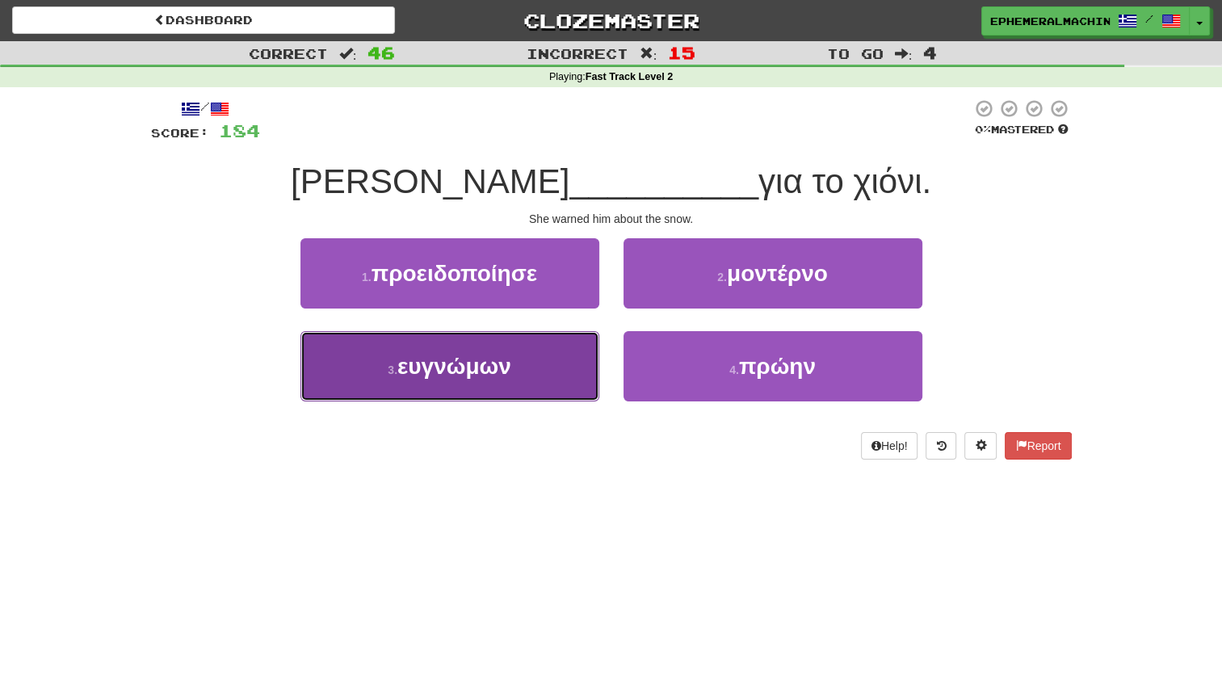
click at [553, 377] on button "3 . ευγνώμων" at bounding box center [450, 366] width 299 height 70
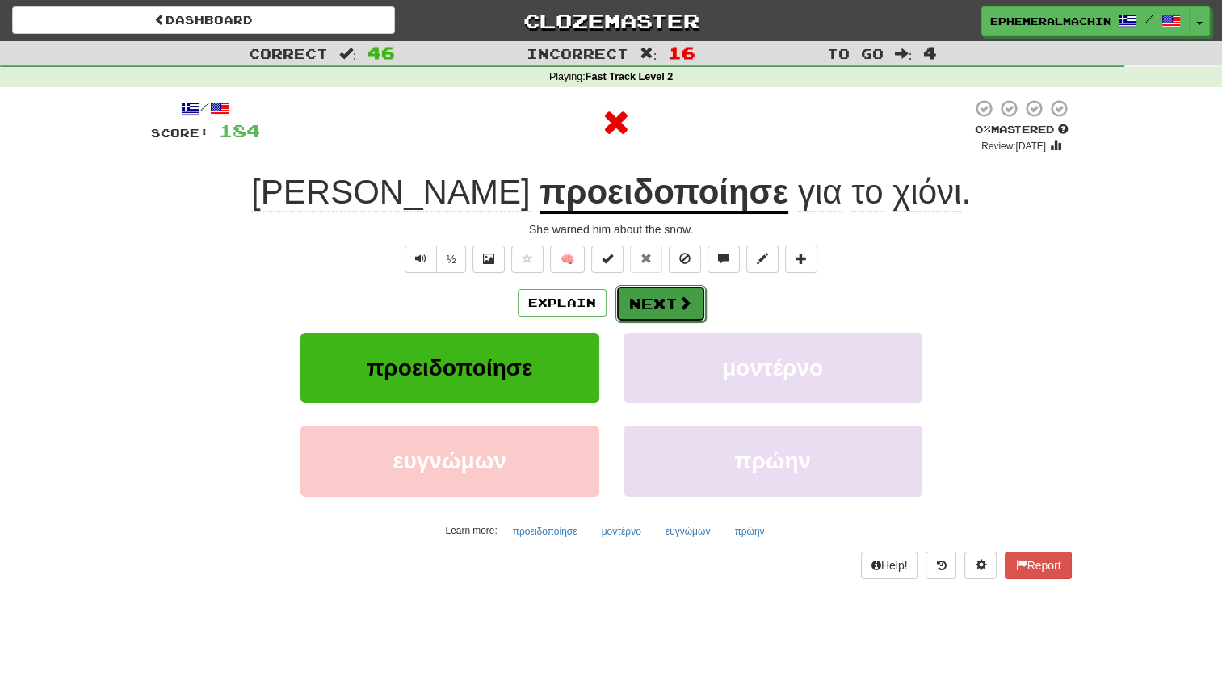
click at [661, 313] on button "Next" at bounding box center [661, 303] width 90 height 37
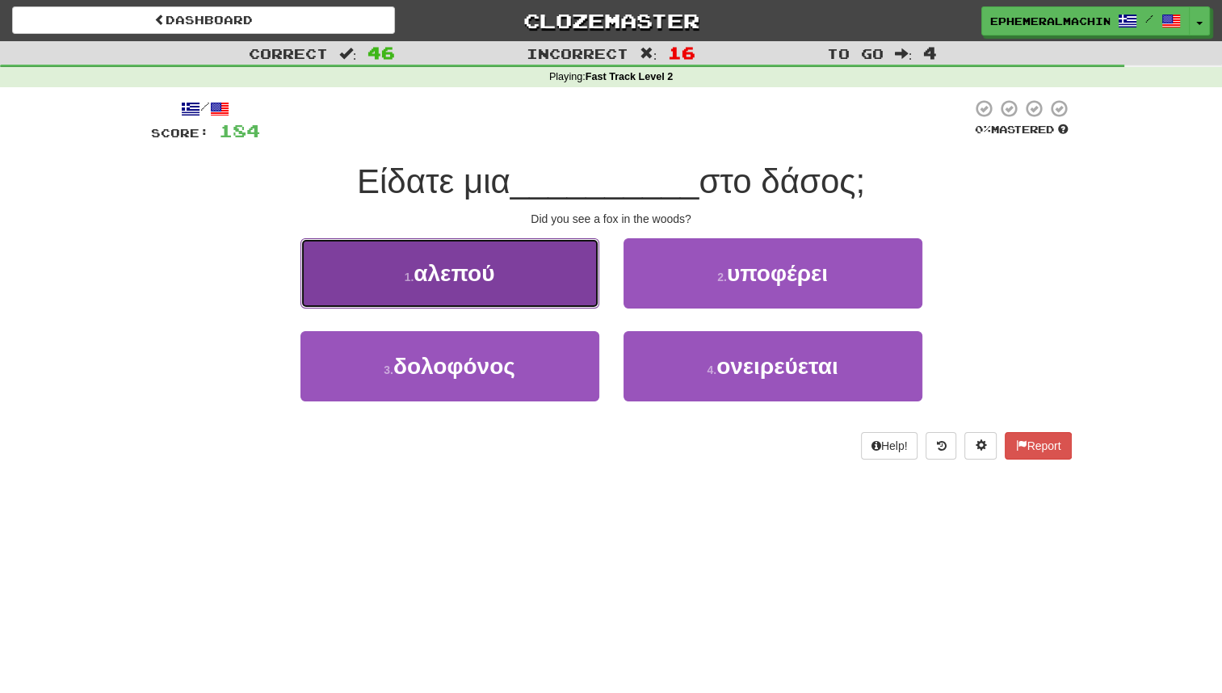
click at [549, 289] on button "1 . αλεπού" at bounding box center [450, 273] width 299 height 70
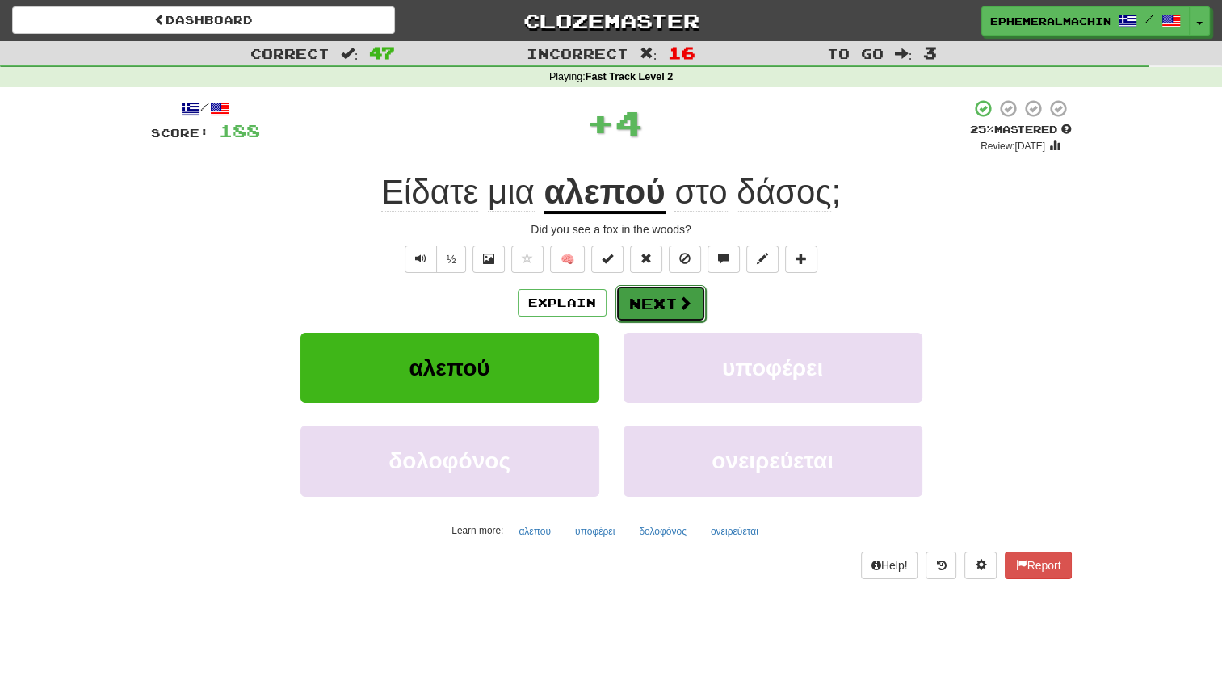
click at [646, 305] on button "Next" at bounding box center [661, 303] width 90 height 37
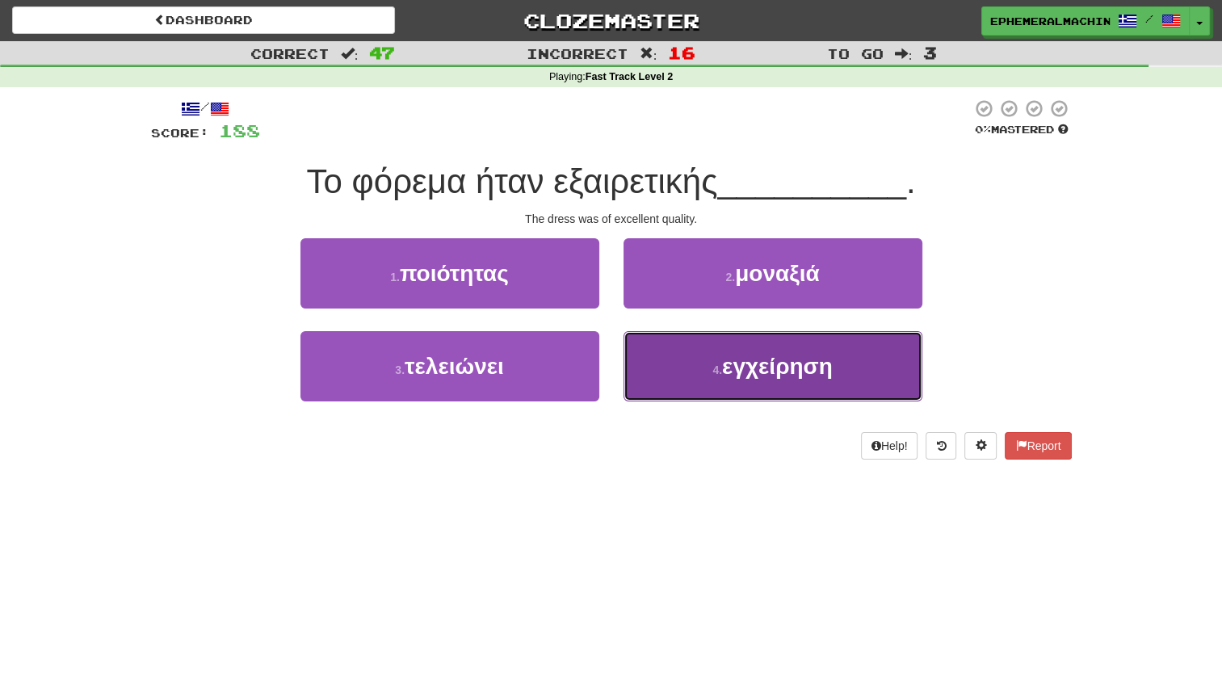
click at [692, 374] on button "4 . εγχείρηση" at bounding box center [773, 366] width 299 height 70
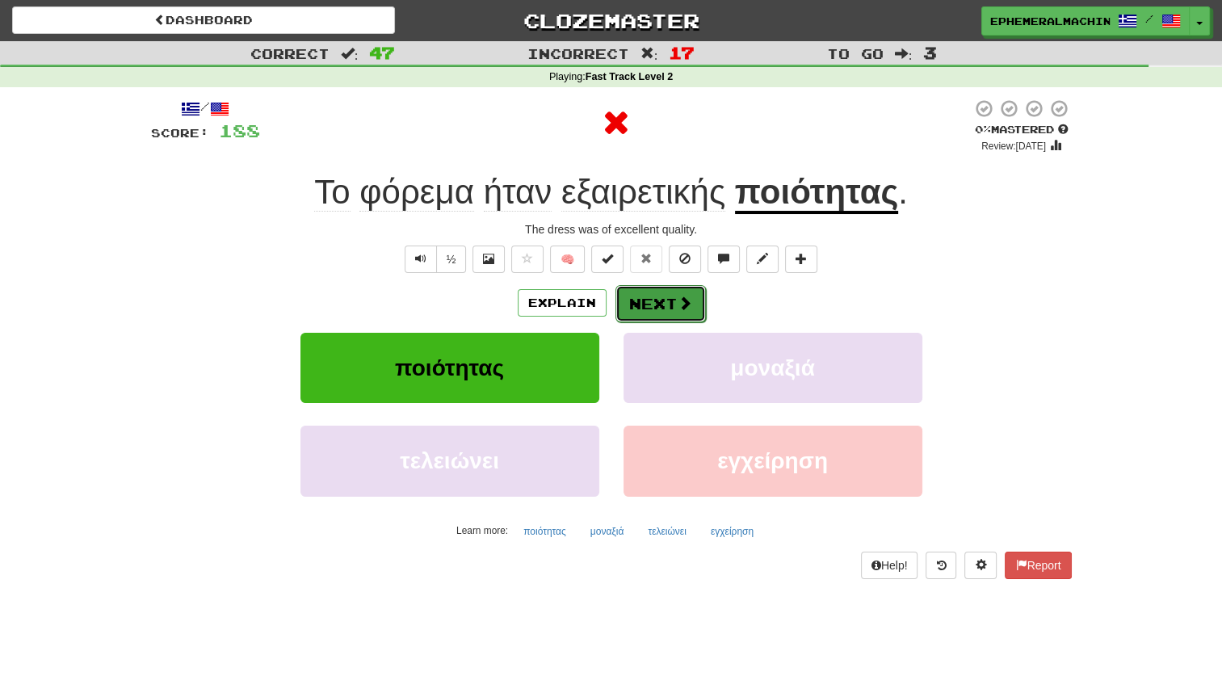
click at [678, 308] on span at bounding box center [685, 303] width 15 height 15
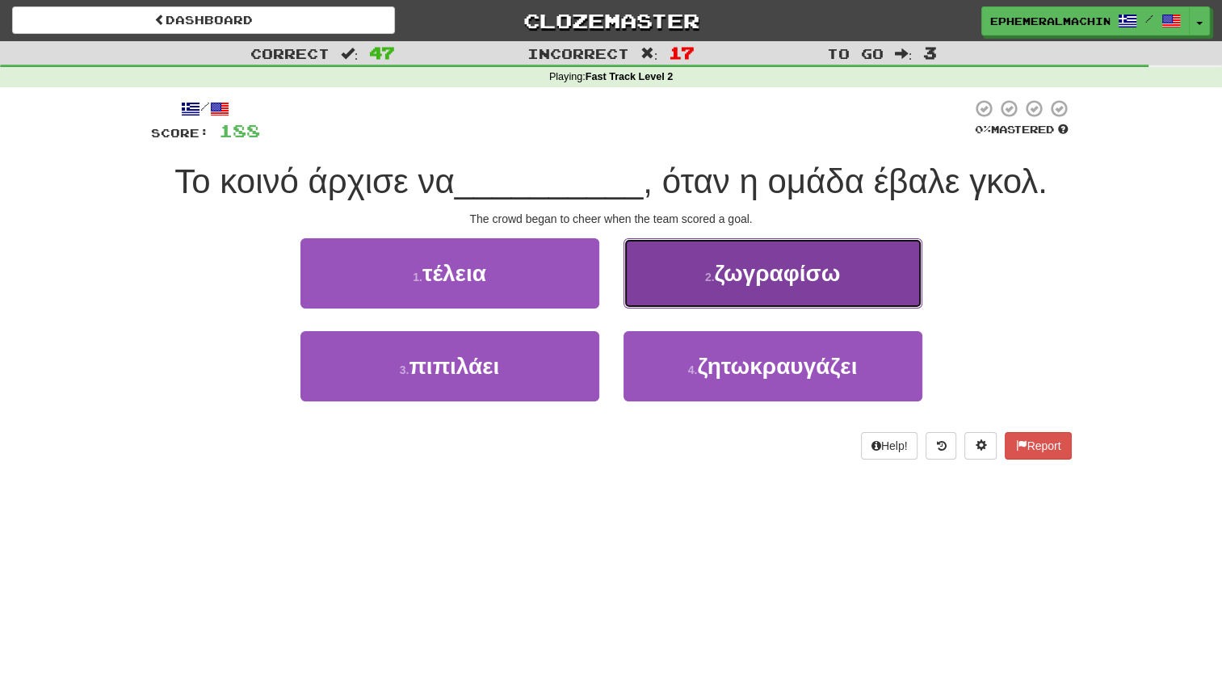
click at [712, 275] on small "2 ." at bounding box center [710, 277] width 10 height 13
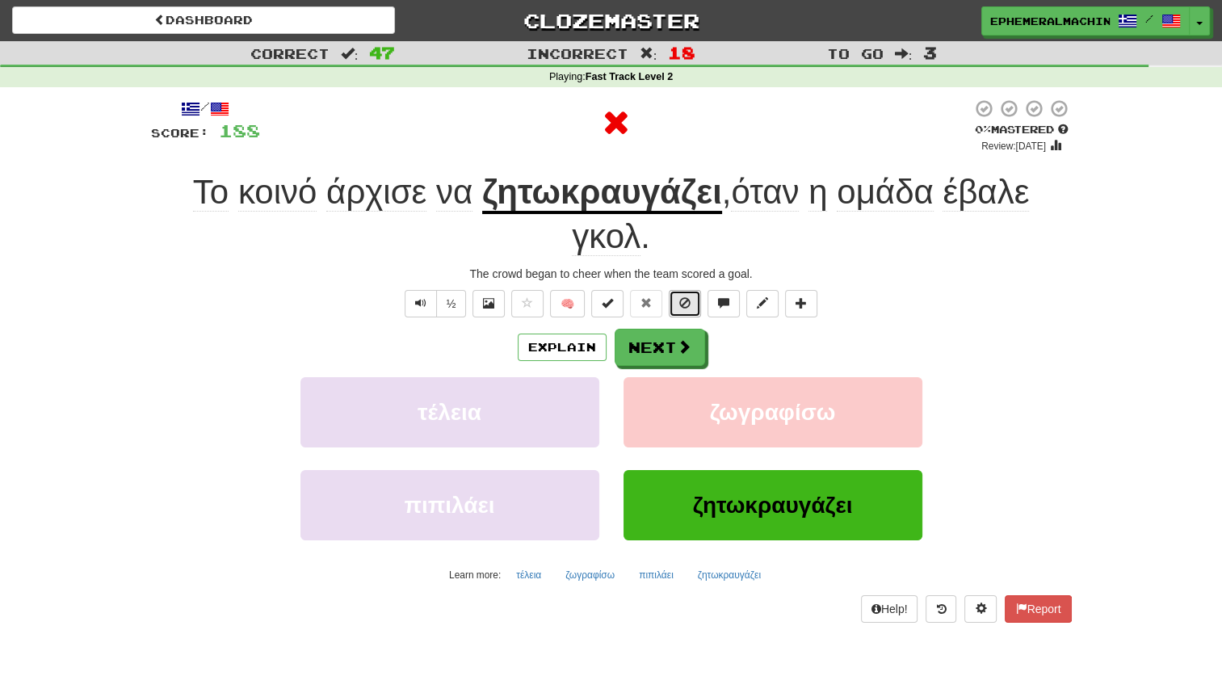
click at [675, 310] on button at bounding box center [685, 303] width 32 height 27
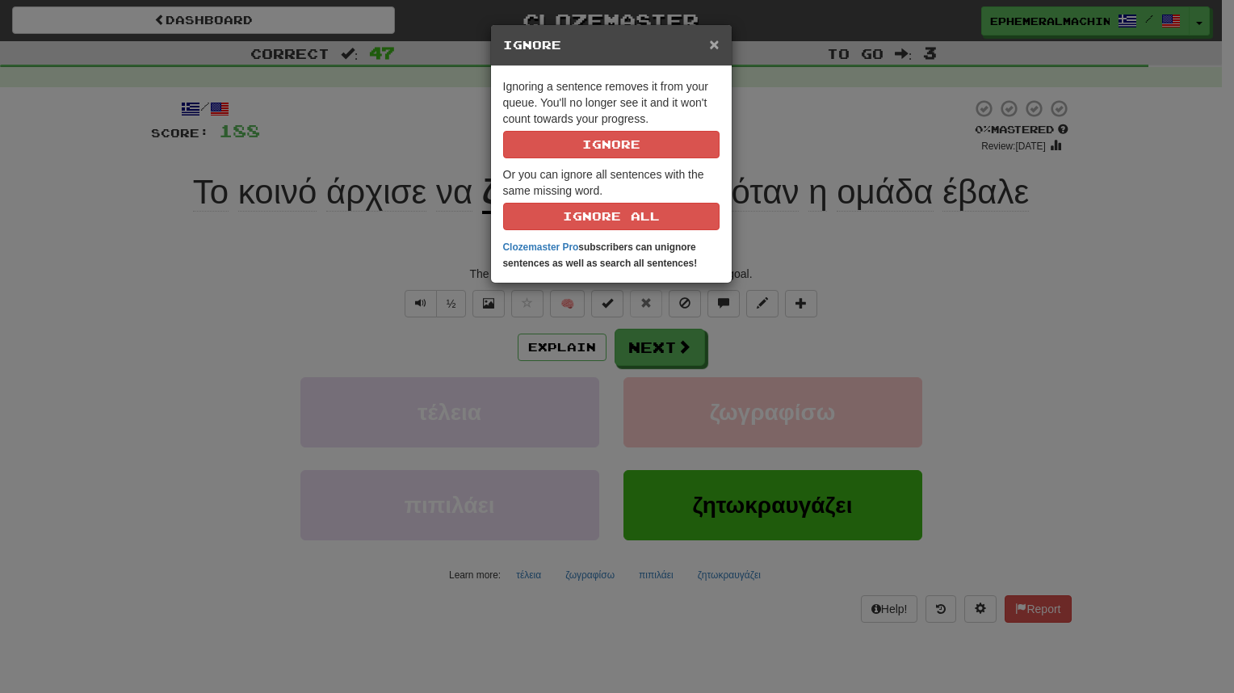
click at [718, 40] on span "×" at bounding box center [714, 44] width 10 height 19
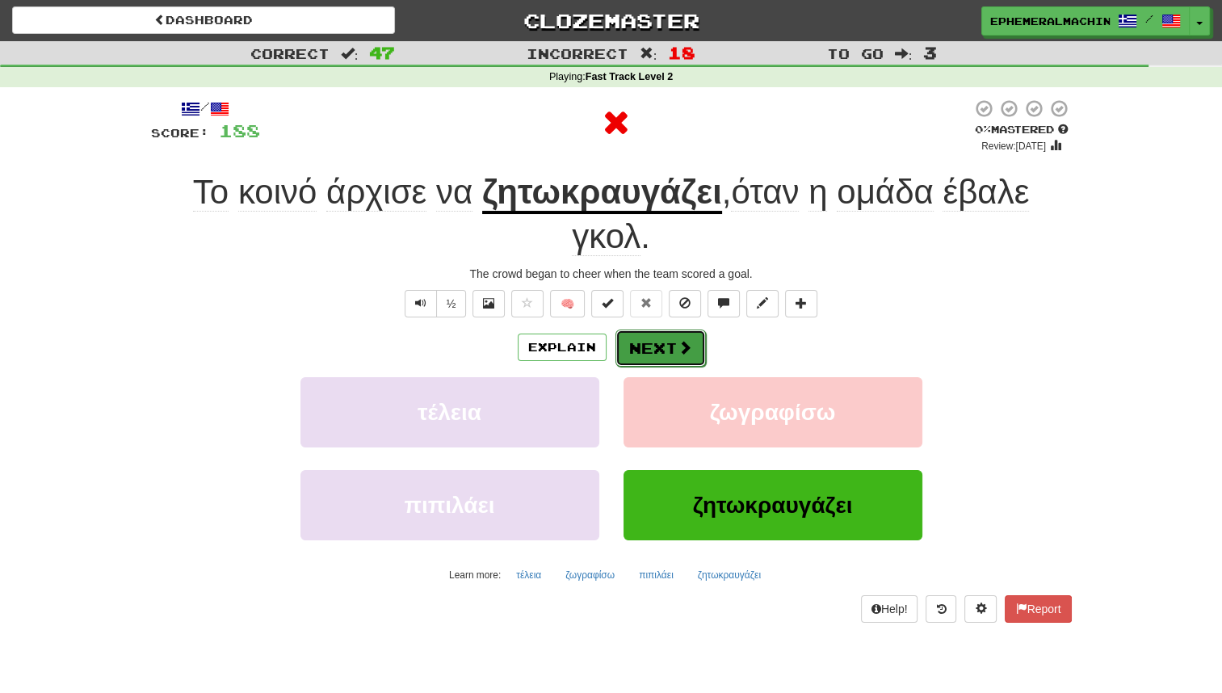
click at [658, 354] on button "Next" at bounding box center [661, 348] width 90 height 37
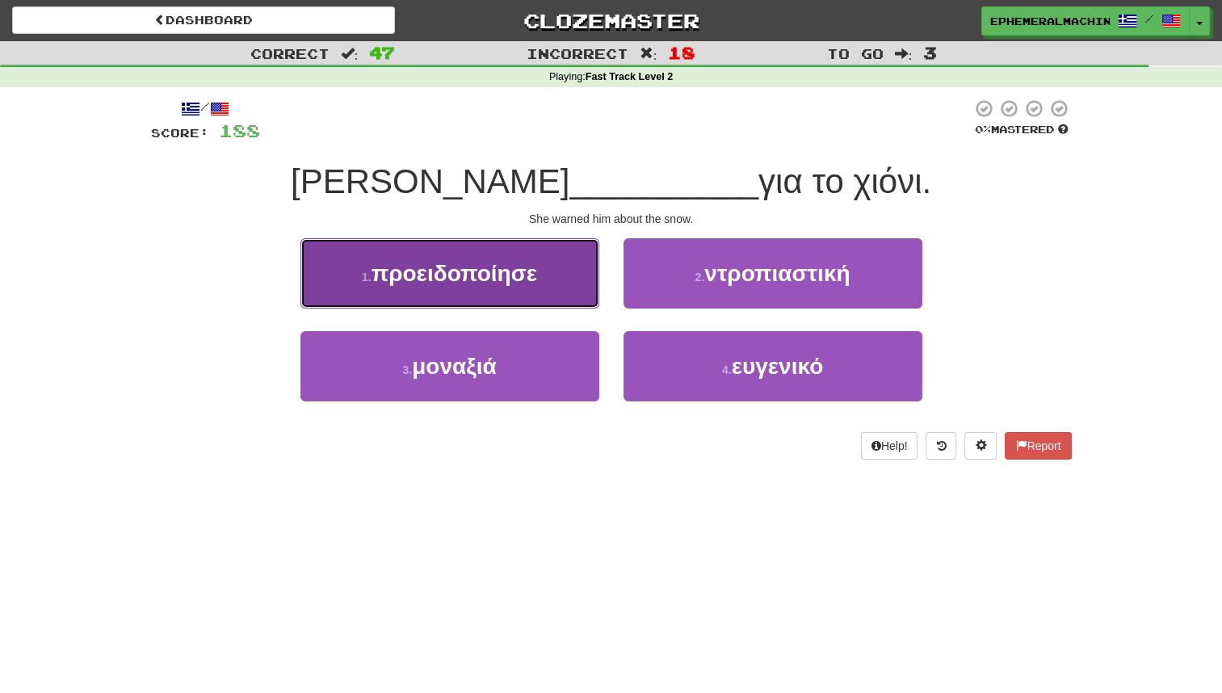
click at [562, 305] on button "1 . προειδοποίησε" at bounding box center [450, 273] width 299 height 70
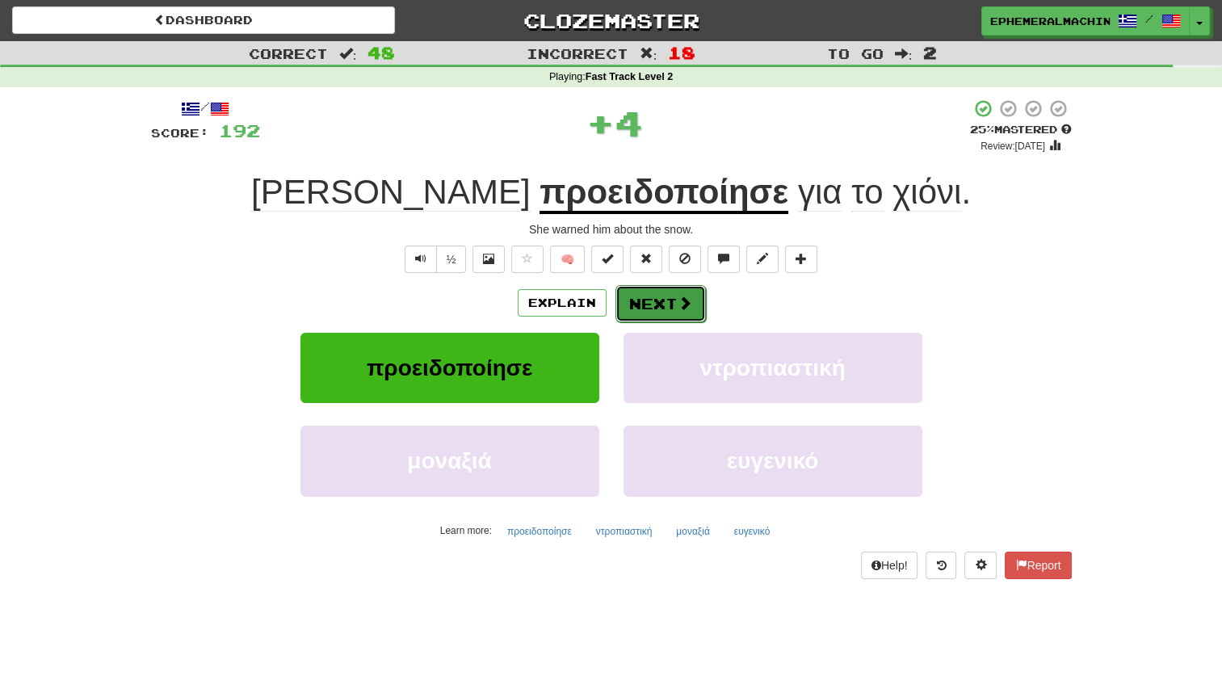
click at [646, 310] on button "Next" at bounding box center [661, 303] width 90 height 37
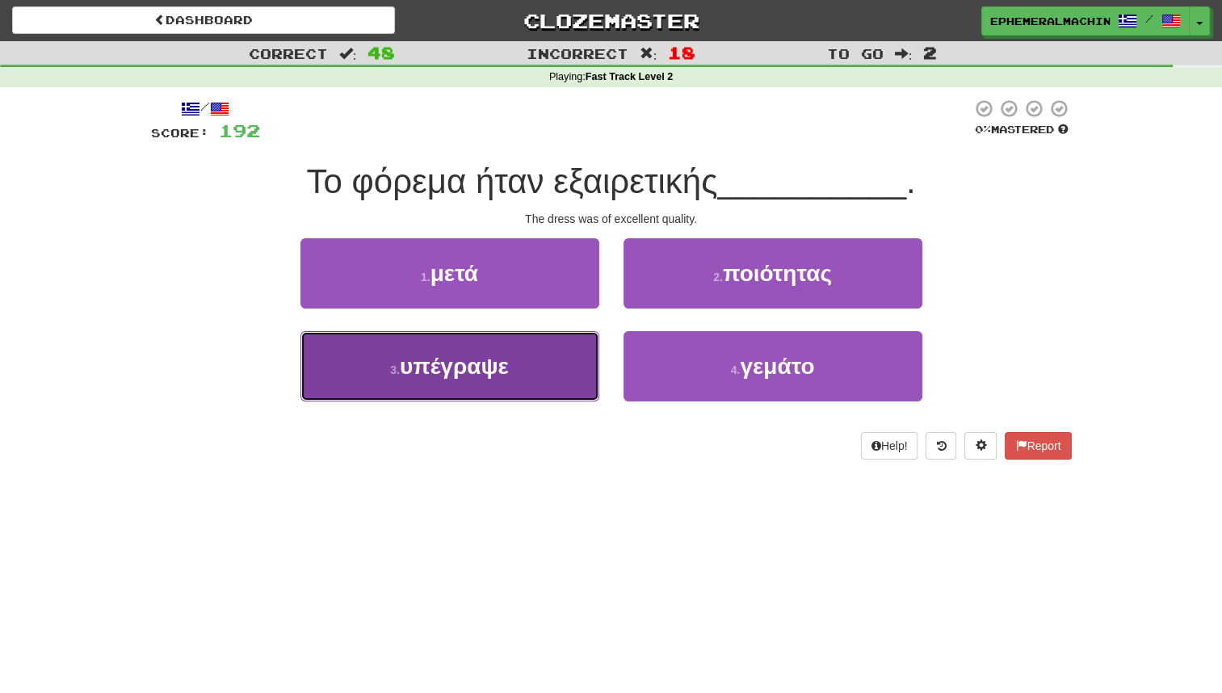
click at [567, 379] on button "3 . υπέγραψε" at bounding box center [450, 366] width 299 height 70
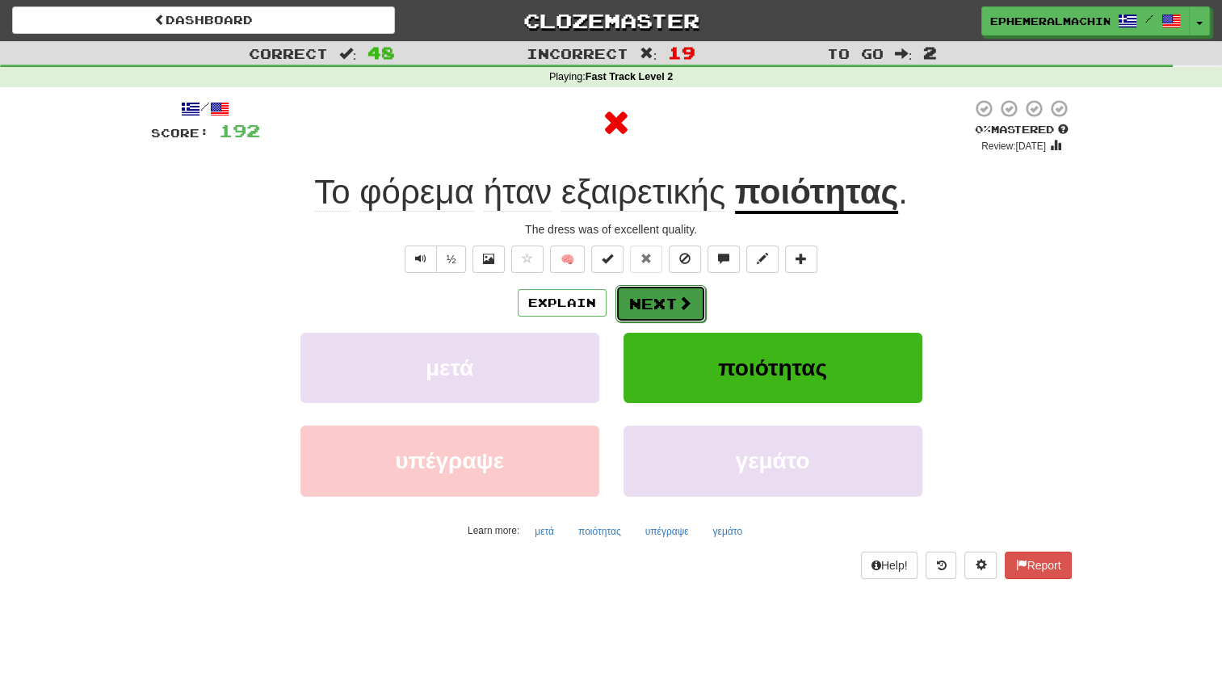
click at [662, 317] on button "Next" at bounding box center [661, 303] width 90 height 37
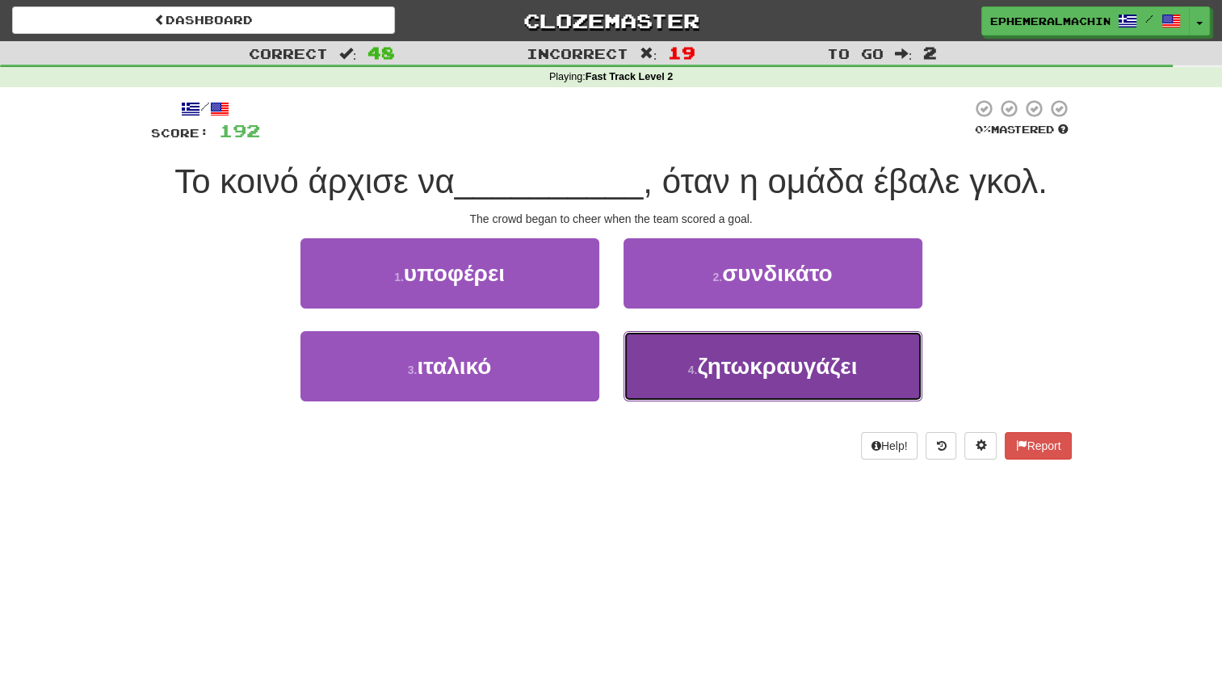
click at [666, 388] on button "4 . ζητωκραυγάζει" at bounding box center [773, 366] width 299 height 70
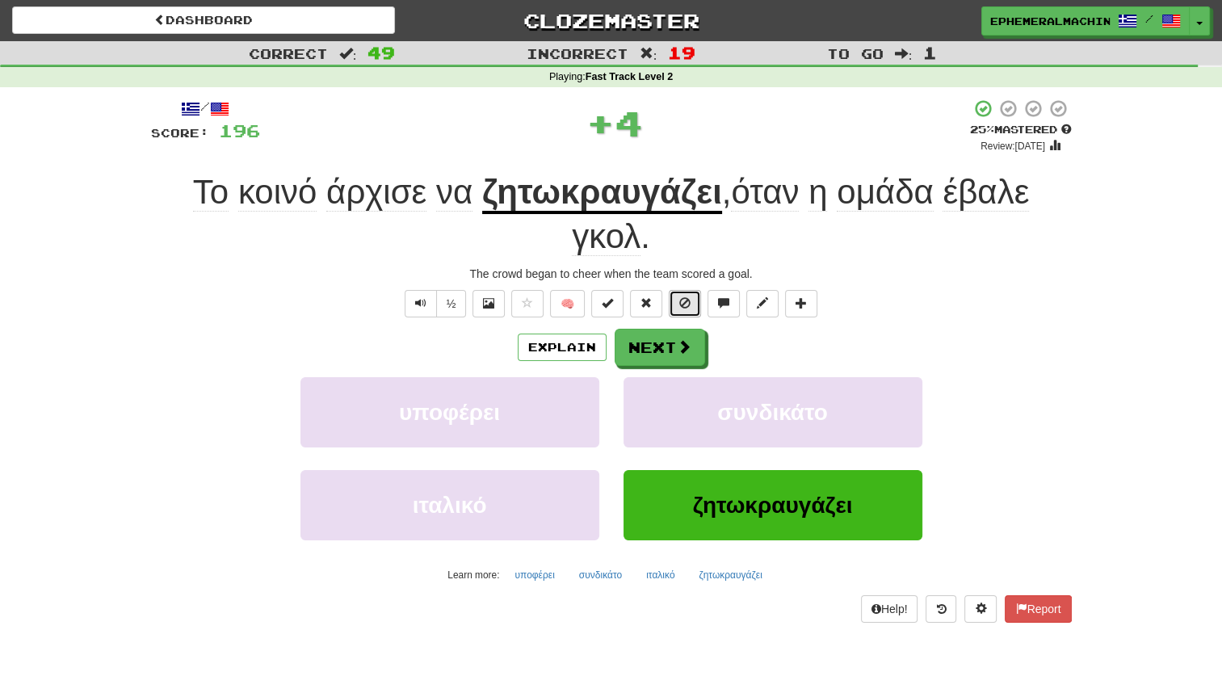
click at [675, 312] on button at bounding box center [685, 303] width 32 height 27
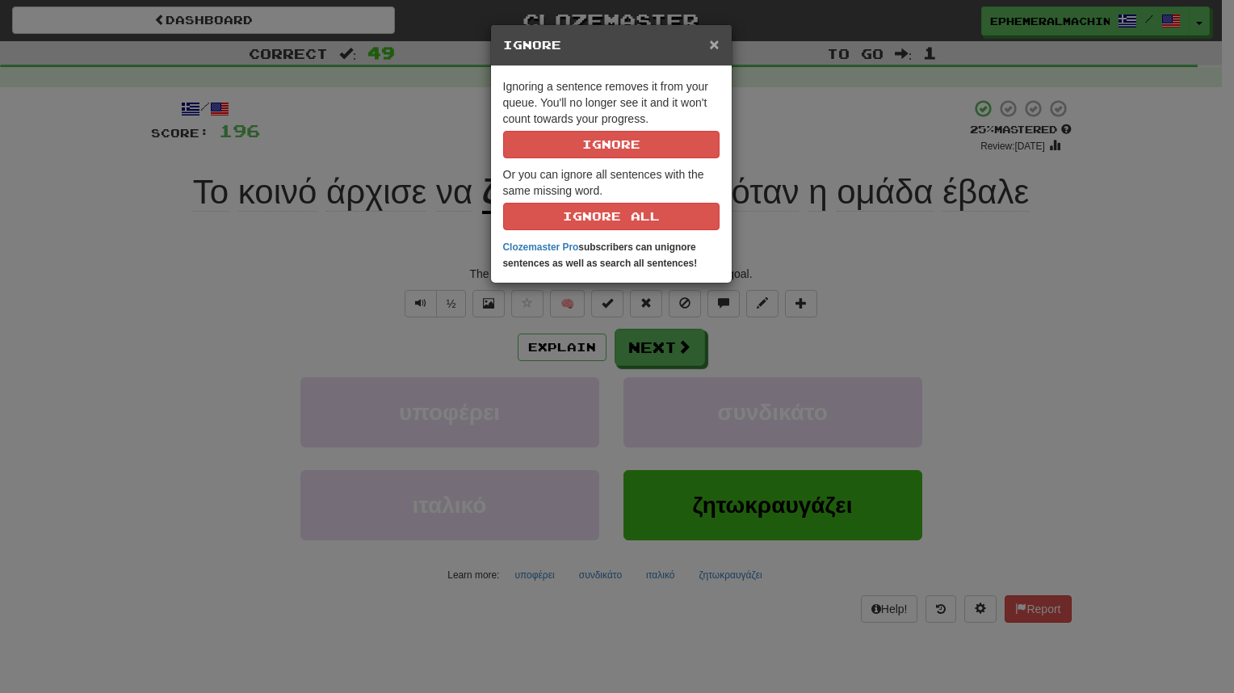
click at [713, 44] on span "×" at bounding box center [714, 44] width 10 height 19
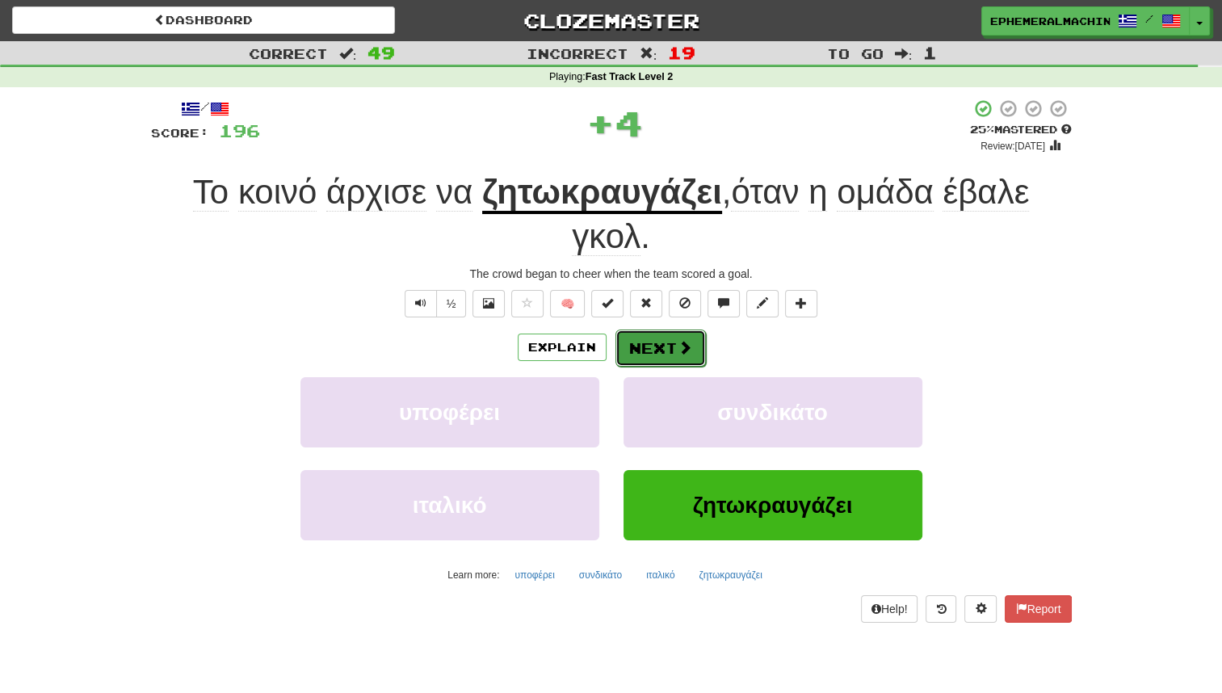
click at [664, 359] on button "Next" at bounding box center [661, 348] width 90 height 37
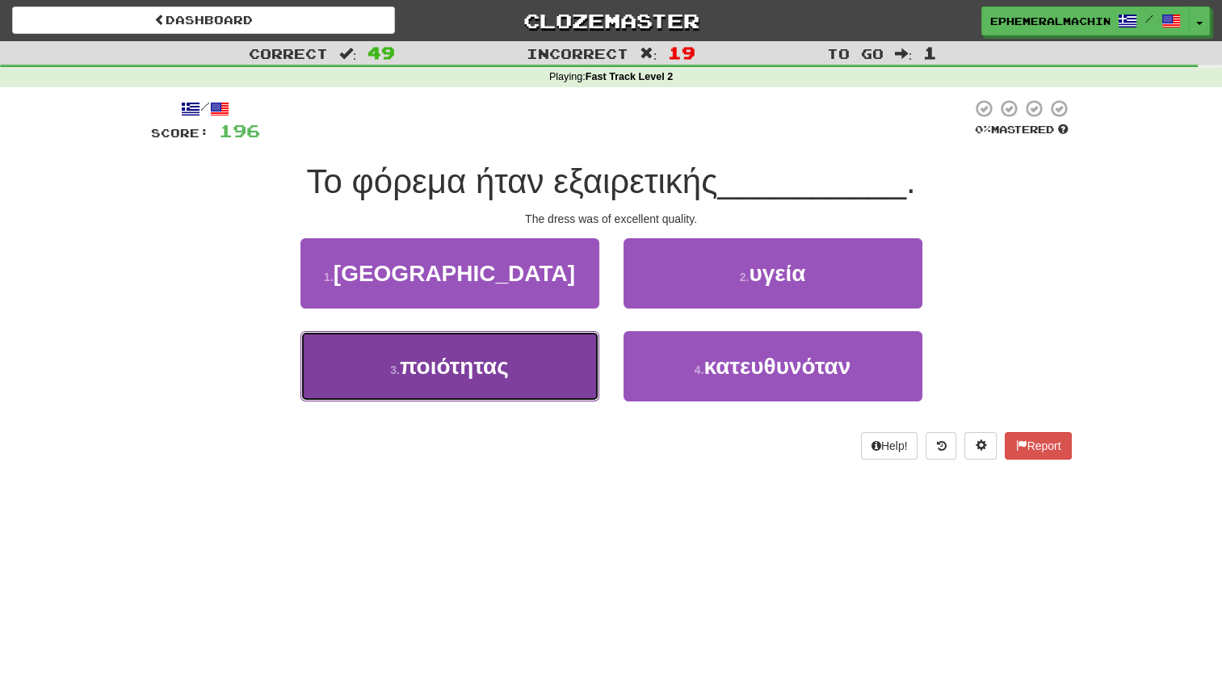
click at [564, 397] on button "3 . ποιότητας" at bounding box center [450, 366] width 299 height 70
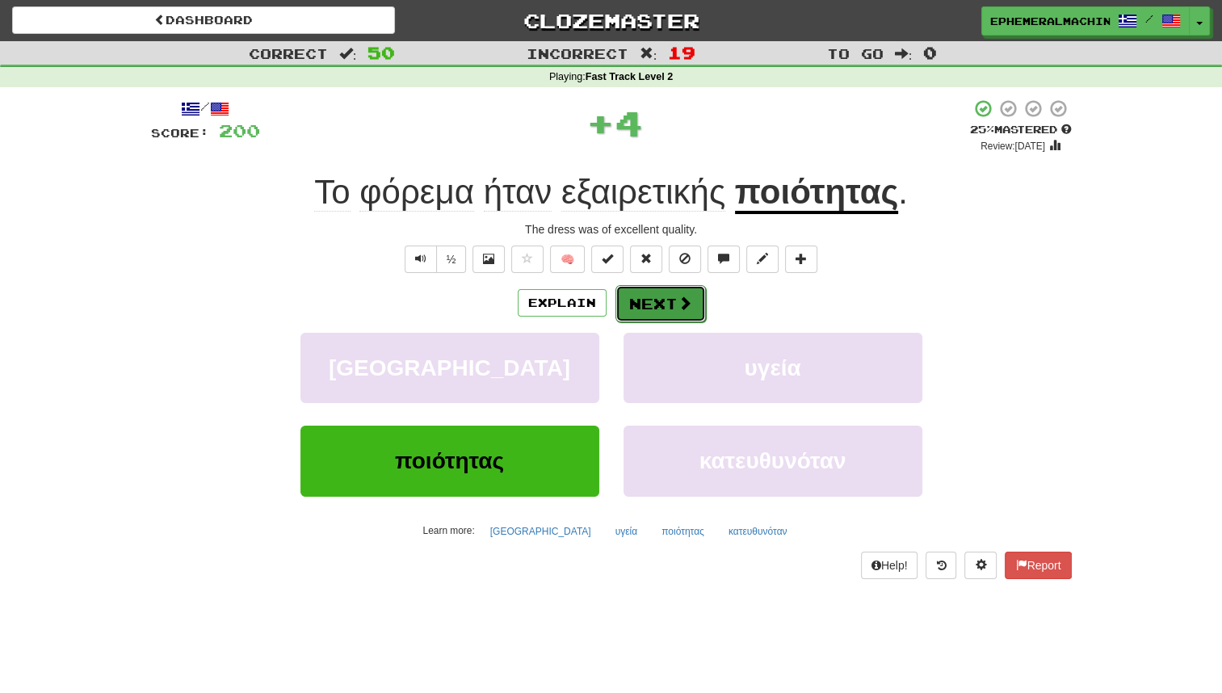
click at [669, 320] on button "Next" at bounding box center [661, 303] width 90 height 37
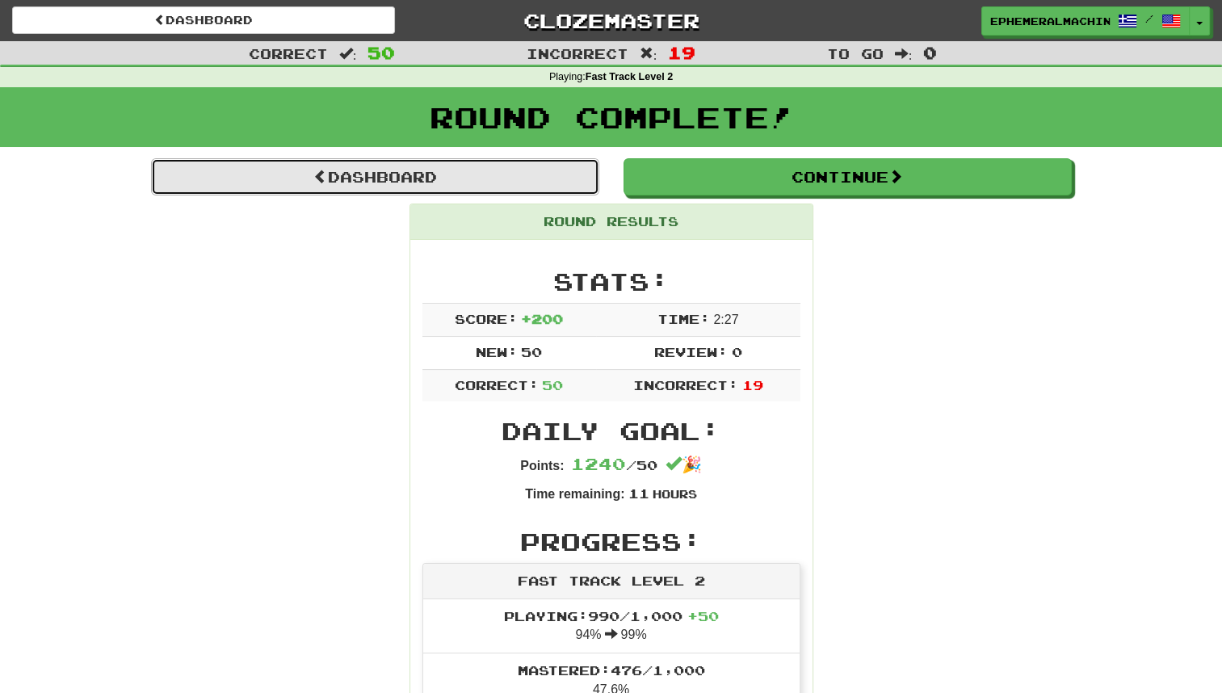
click at [532, 186] on link "Dashboard" at bounding box center [375, 176] width 448 height 37
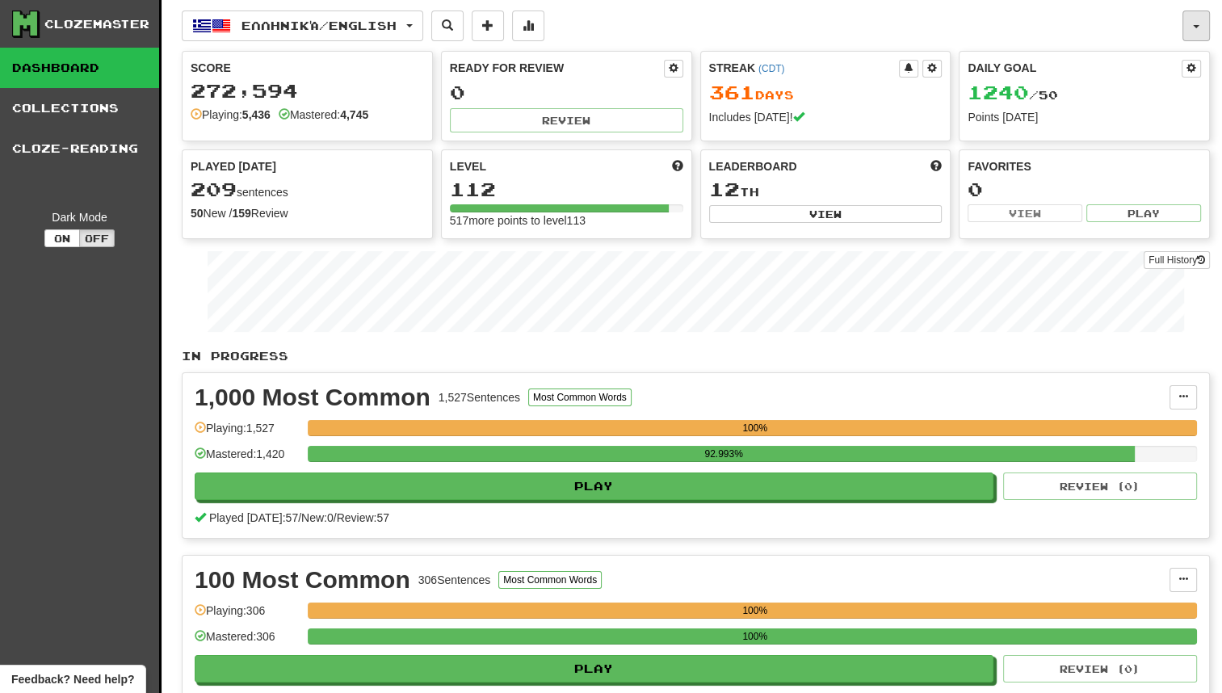
click at [1184, 23] on button "button" at bounding box center [1196, 26] width 27 height 31
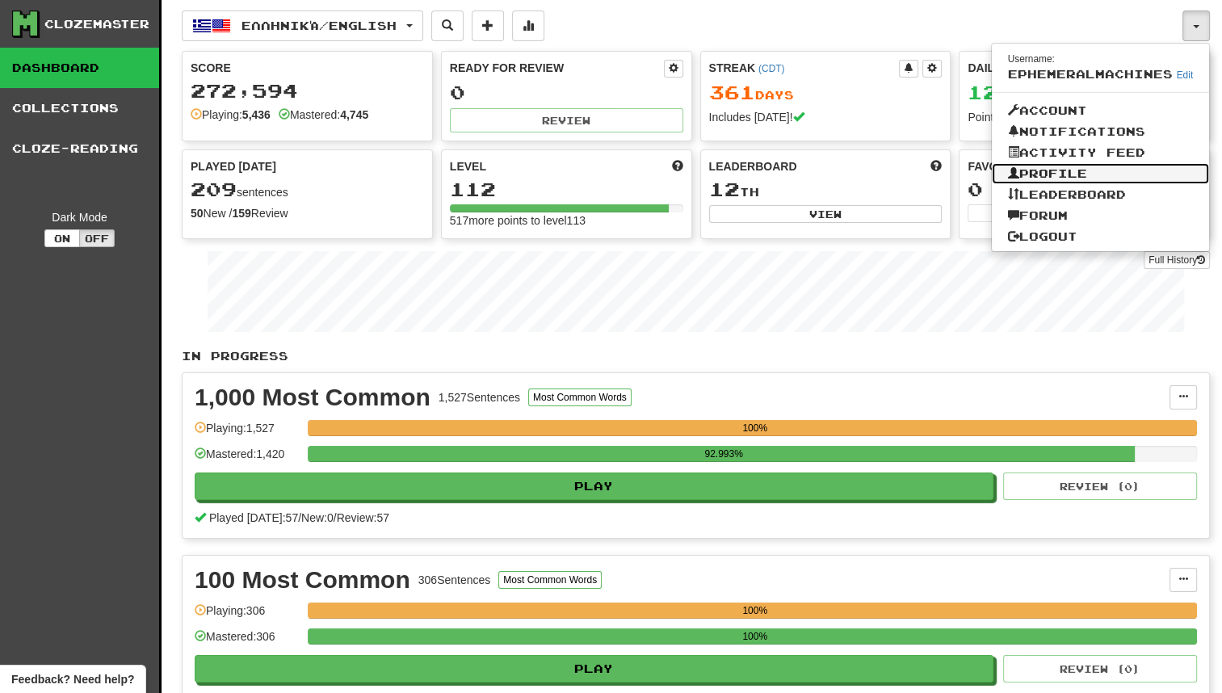
click at [1127, 170] on link "Profile" at bounding box center [1101, 173] width 218 height 21
